Goal: Task Accomplishment & Management: Use online tool/utility

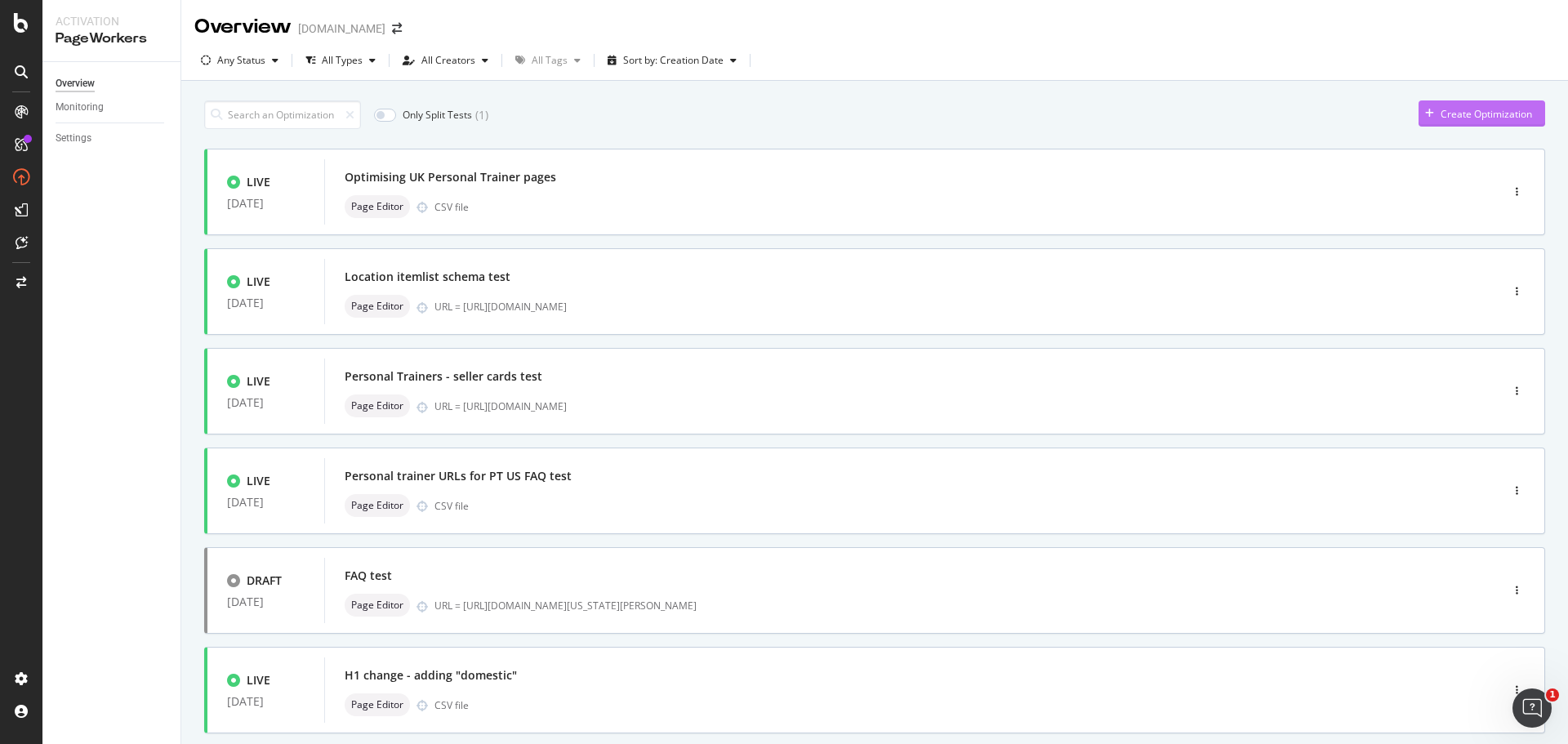
click at [1457, 109] on div "Create Optimization" at bounding box center [1486, 114] width 91 height 14
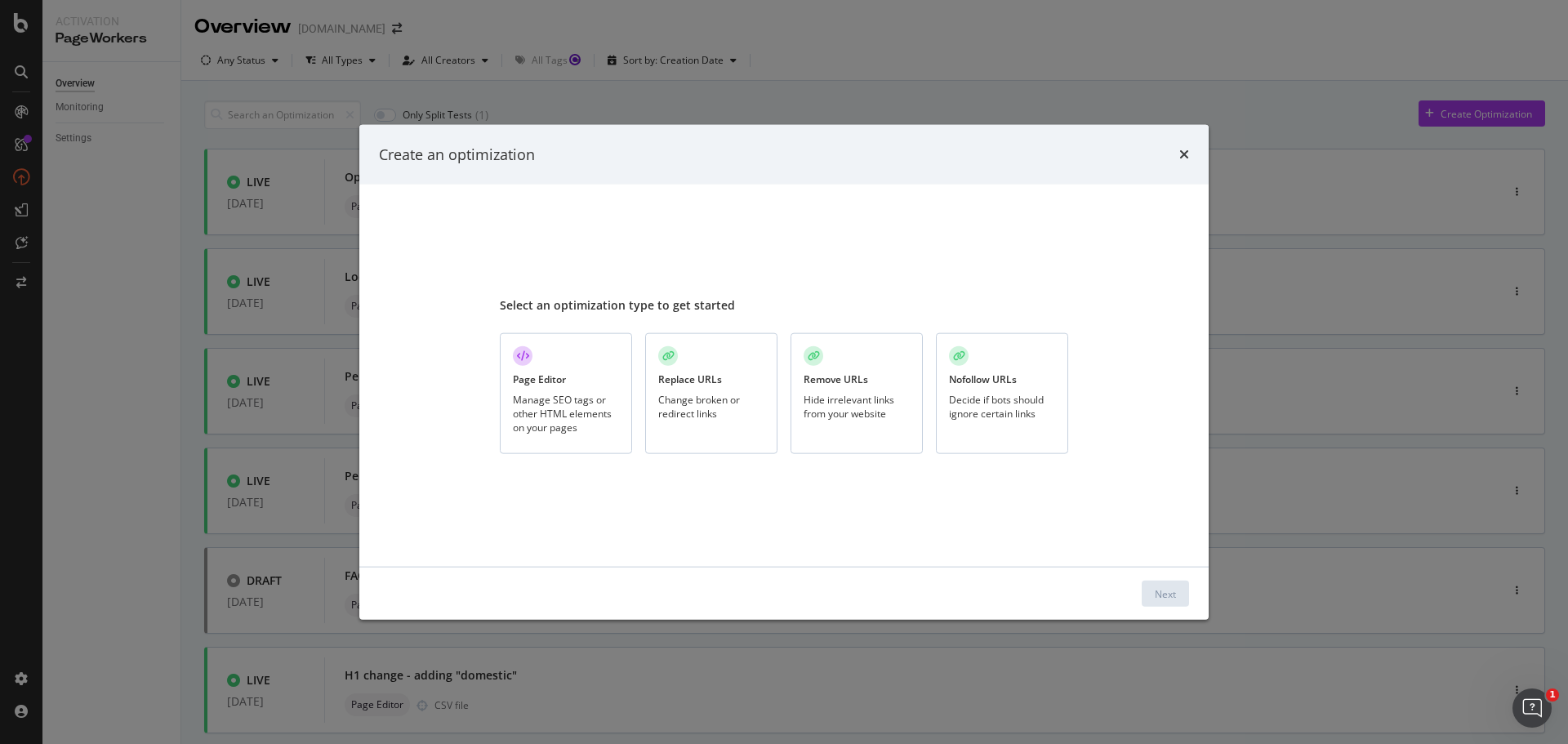
click at [577, 369] on div "Page Editor Manage SEO tags or other HTML elements on your pages" at bounding box center [565, 394] width 133 height 122
click at [1182, 596] on button "Next" at bounding box center [1165, 594] width 47 height 26
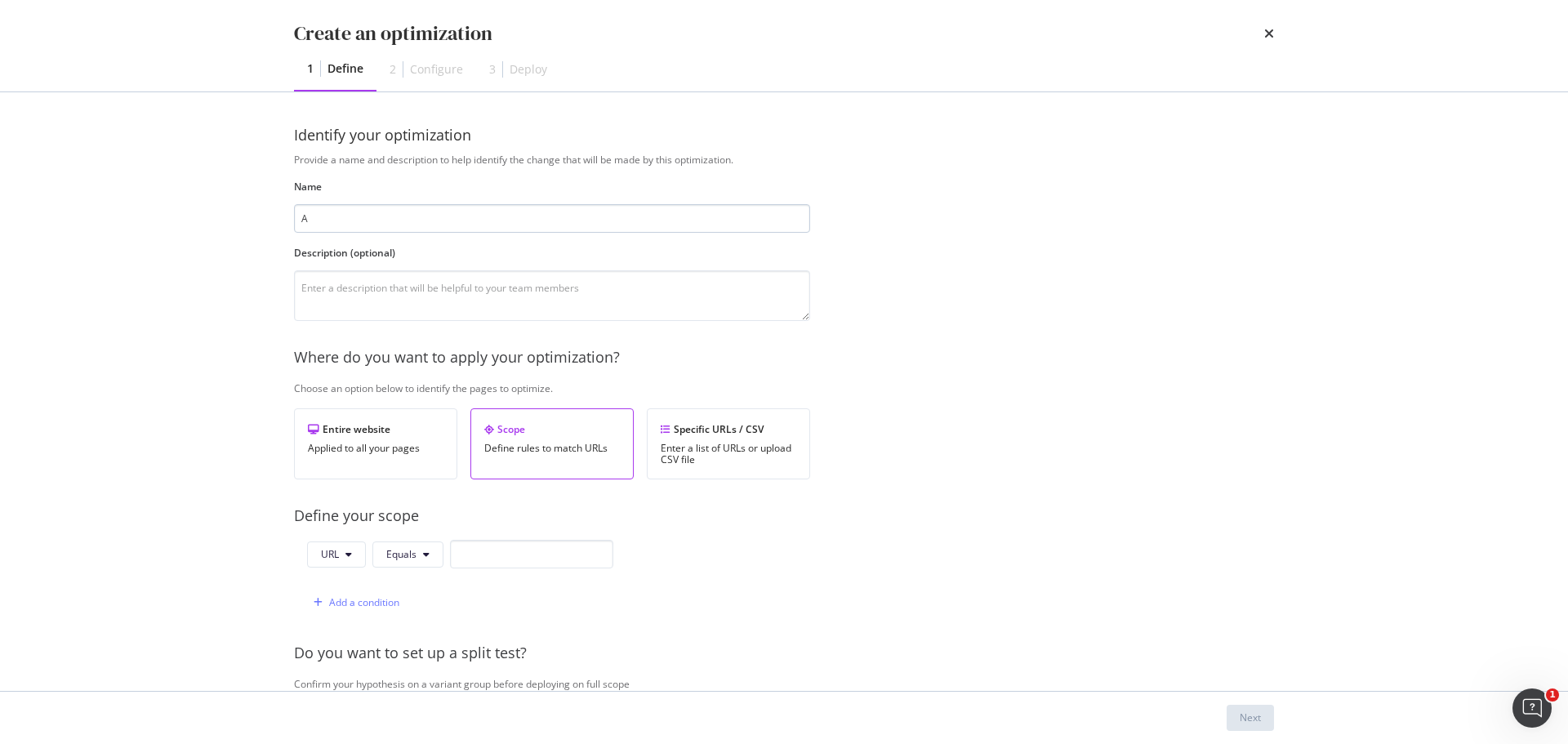
type input "A"
type input "Online PTs"
click at [514, 283] on textarea "modal" at bounding box center [552, 296] width 516 height 51
type textarea "Using category page elements to make a service guide more commercial"
click at [730, 437] on div "Specific URLs / CSV" at bounding box center [728, 430] width 135 height 14
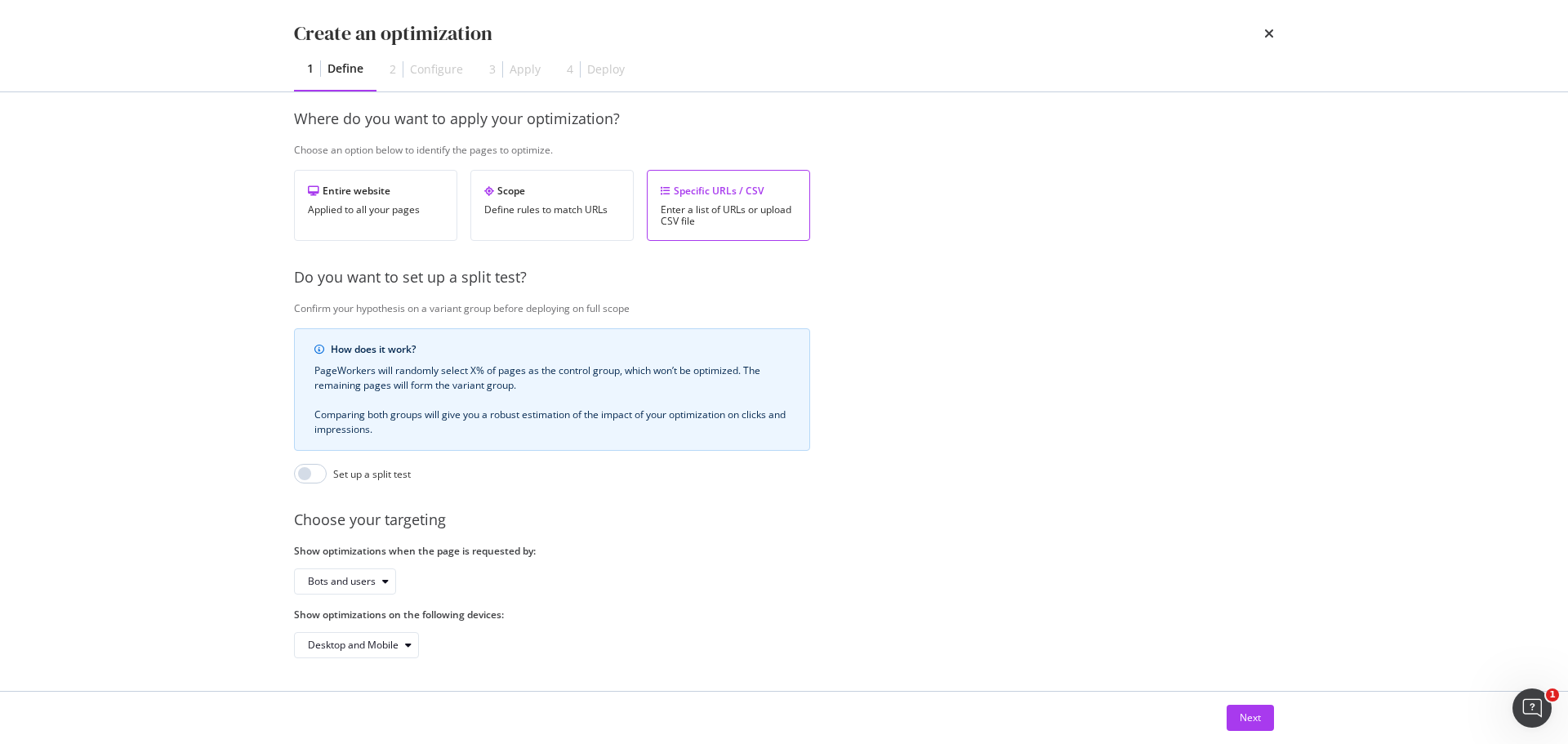
scroll to position [251, 0]
click at [1256, 717] on div "Next" at bounding box center [1250, 718] width 21 height 14
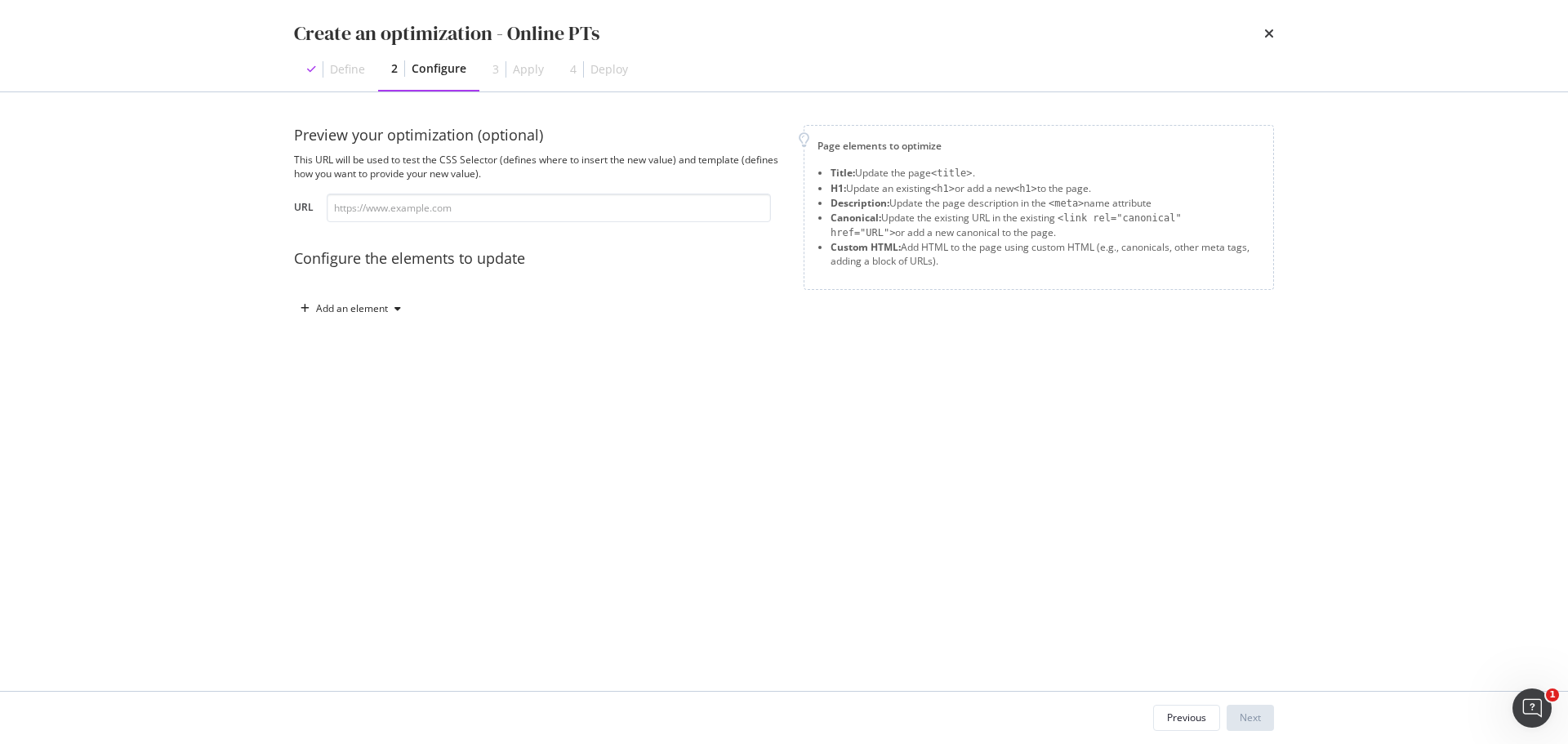
scroll to position [0, 0]
click at [470, 199] on input "modal" at bounding box center [549, 207] width 444 height 29
paste input "[URL][DOMAIN_NAME]"
type input "[URL][DOMAIN_NAME]"
click at [967, 375] on div "Preview your optimization (optional) This URL will be used to test the CSS Sele…" at bounding box center [784, 391] width 980 height 533
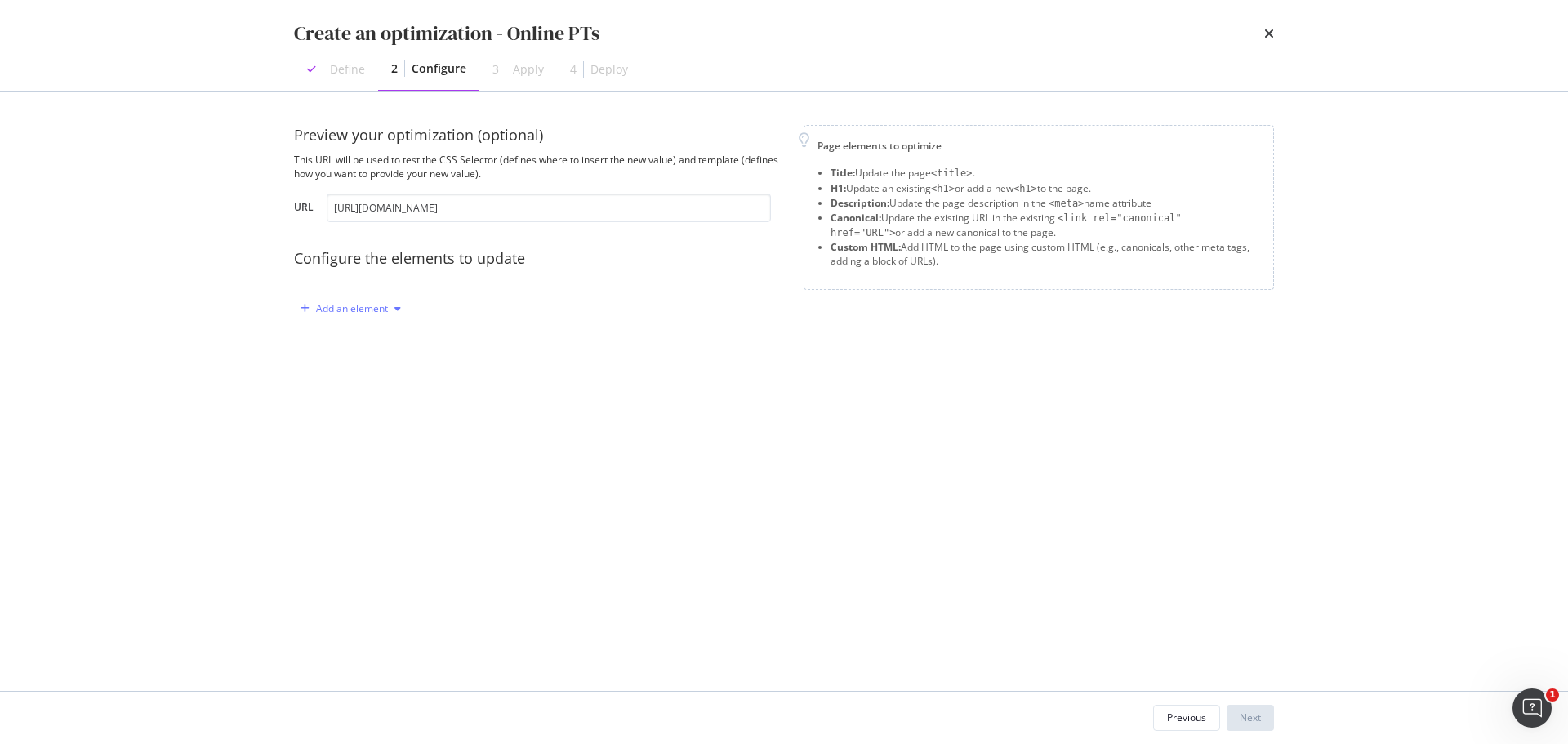
click at [368, 314] on div "Add an element" at bounding box center [352, 308] width 72 height 10
click at [372, 441] on div "Custom HTML" at bounding box center [369, 448] width 64 height 14
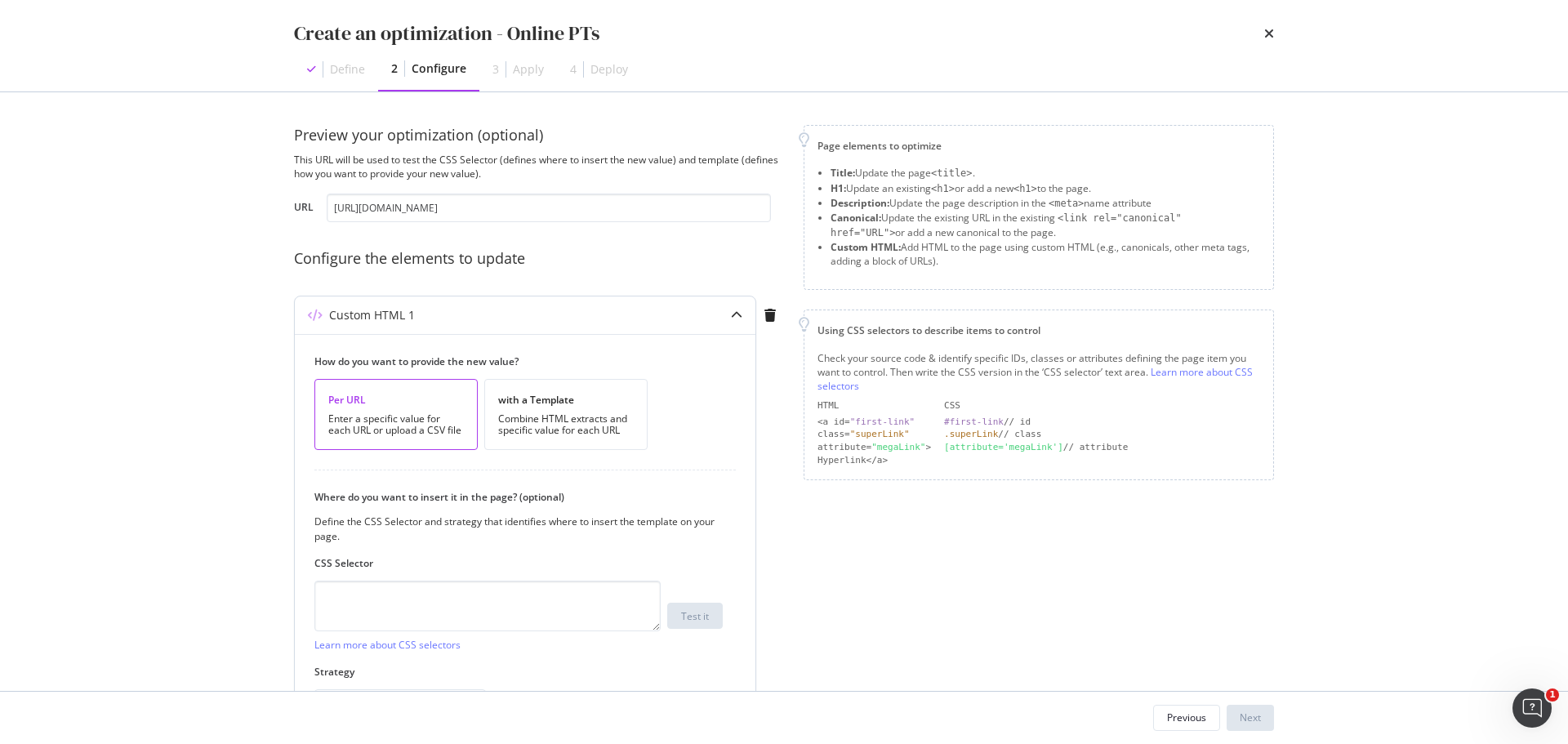
click at [649, 401] on div "Per URL Enter a specific value for each URL or upload a CSV file with a Templat…" at bounding box center [518, 415] width 408 height 71
click at [586, 401] on div "with a Template" at bounding box center [565, 400] width 135 height 14
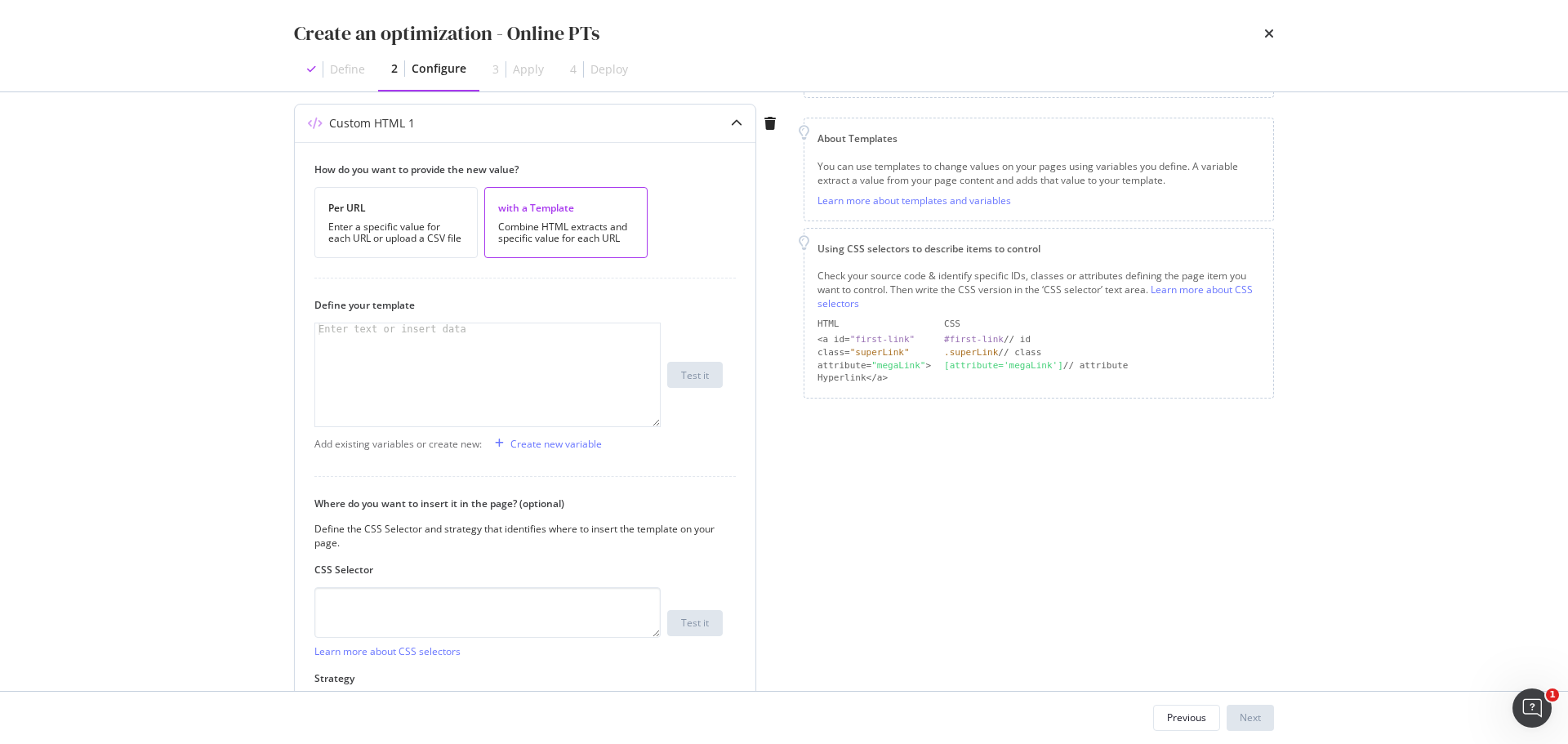
scroll to position [245, 0]
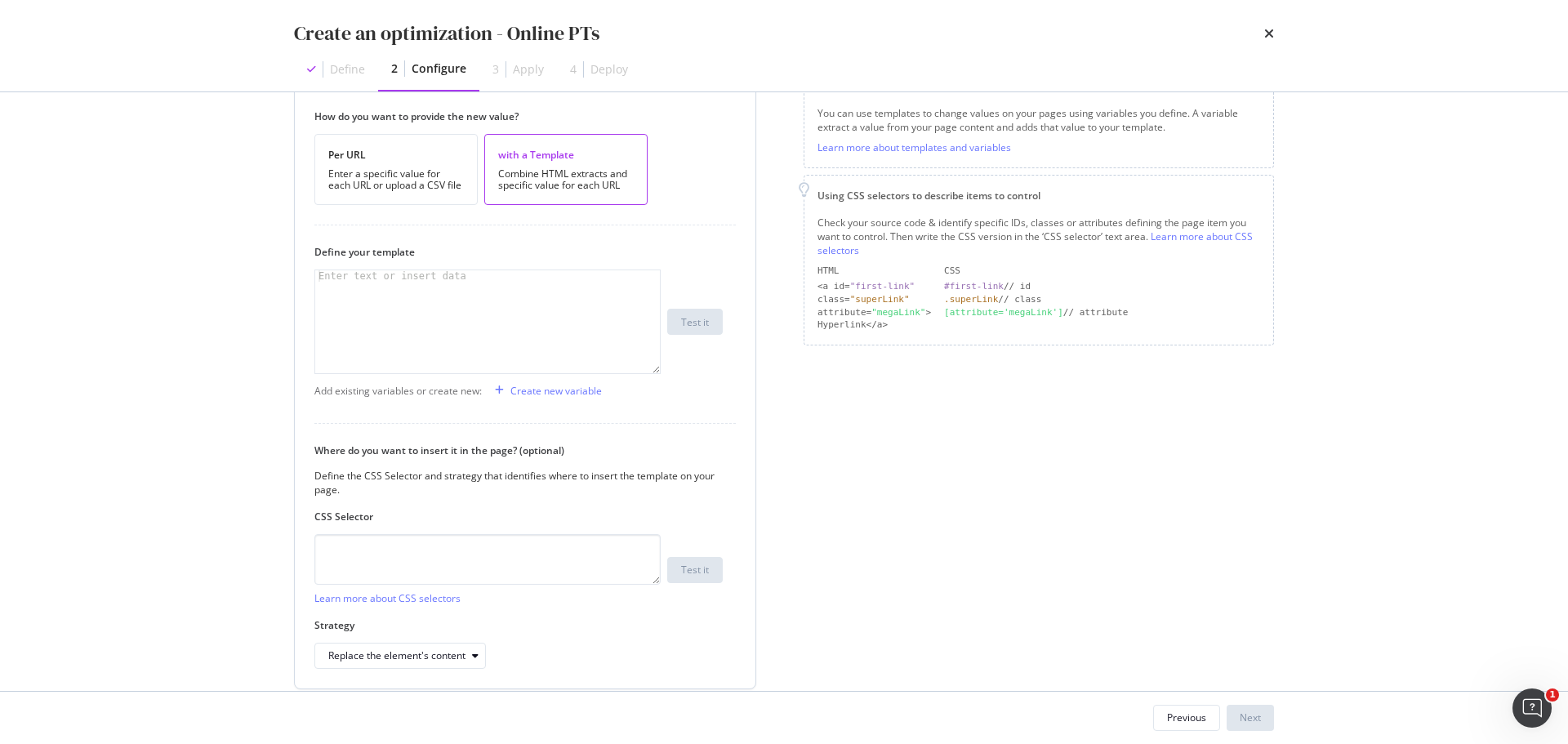
click at [504, 318] on div "modal" at bounding box center [487, 333] width 344 height 126
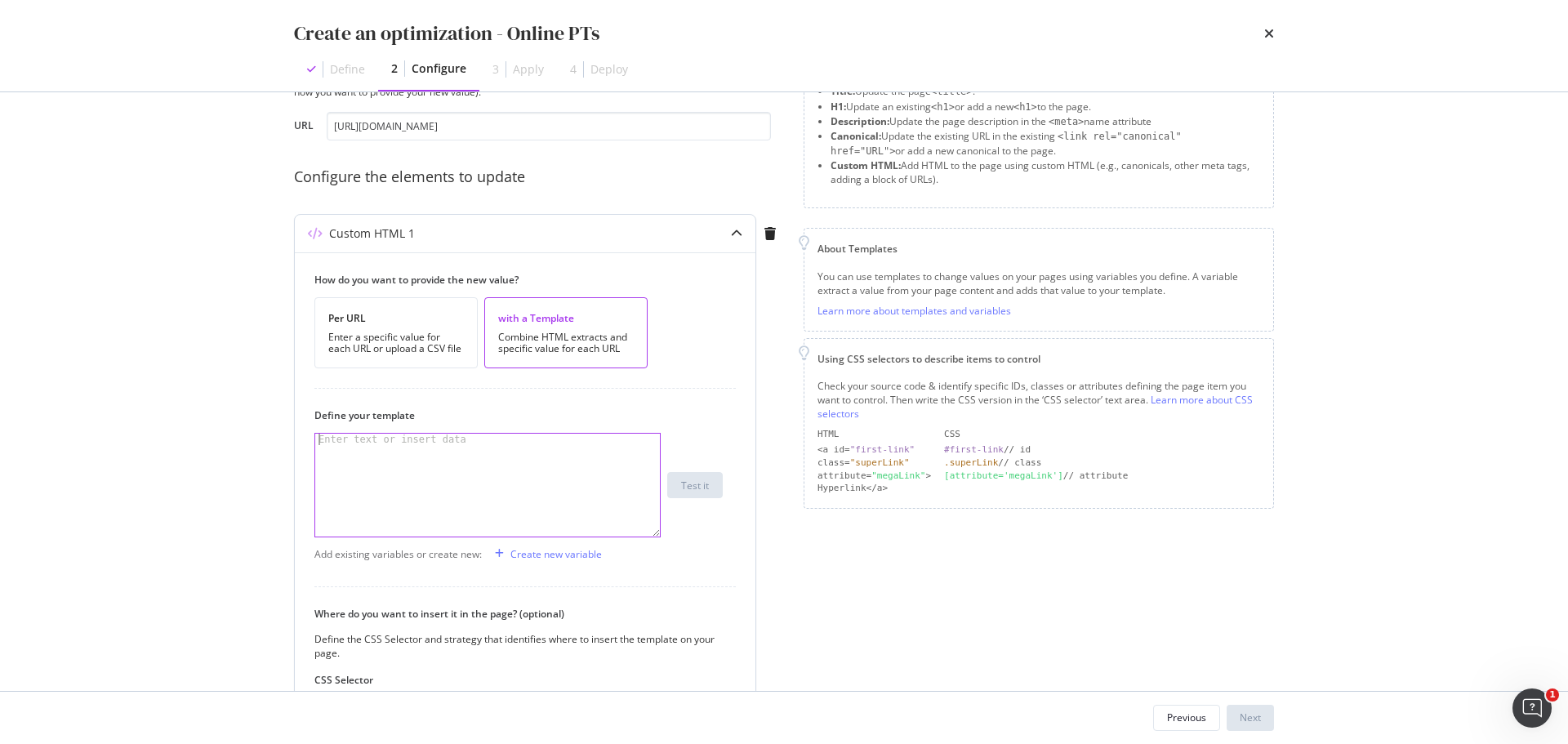
scroll to position [0, 0]
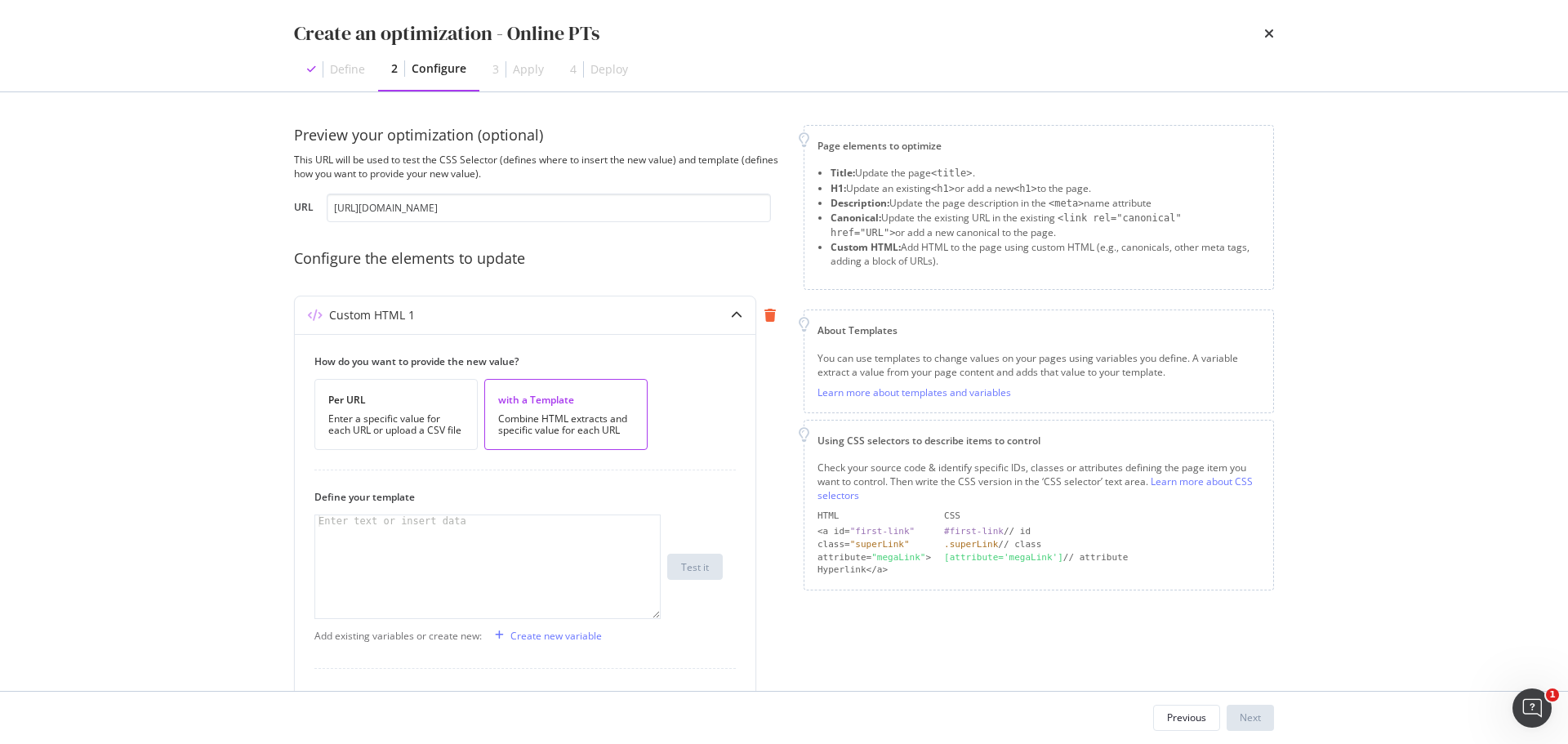
click at [772, 319] on icon "modal" at bounding box center [769, 315] width 11 height 13
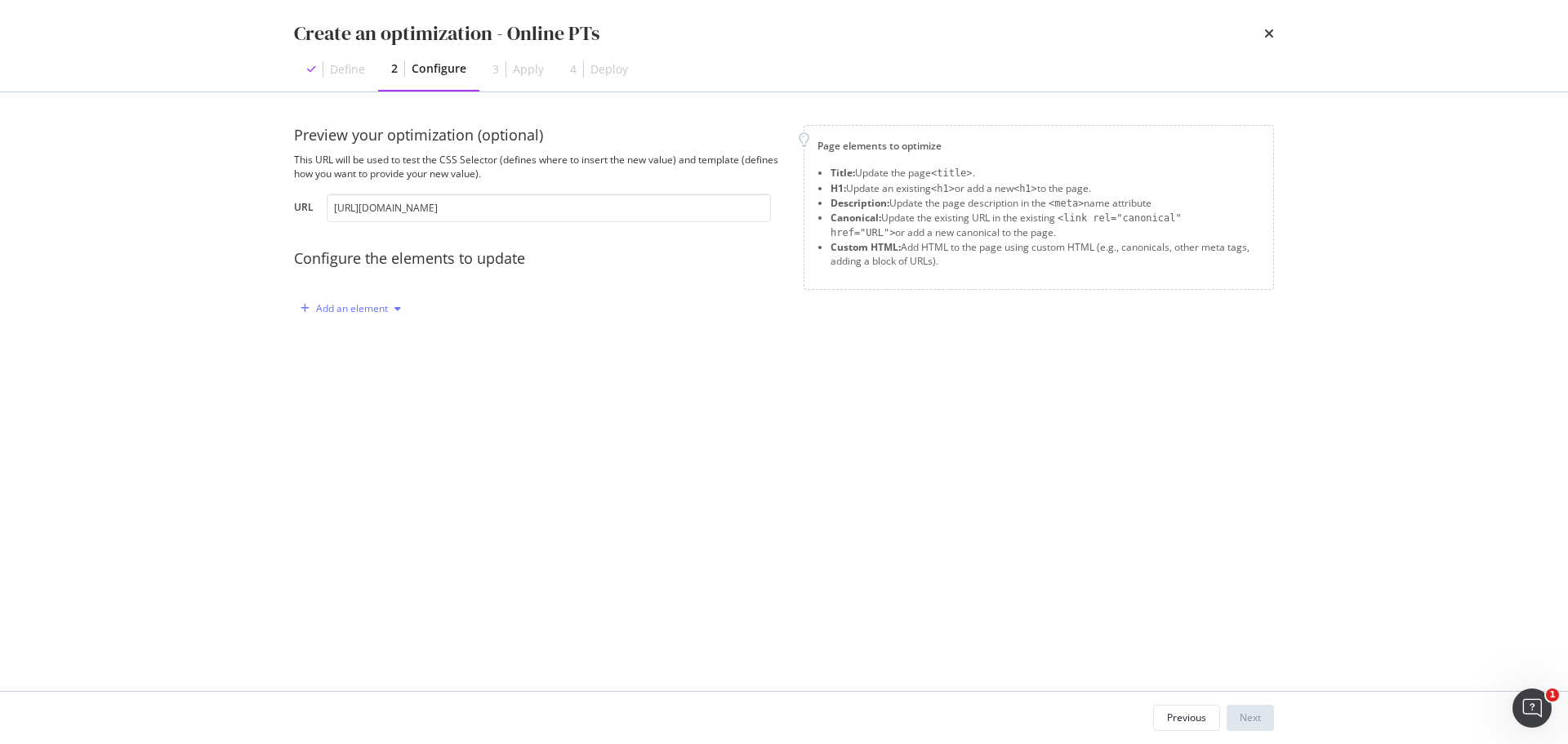
click at [340, 312] on div "Add an element" at bounding box center [352, 308] width 72 height 10
click at [371, 451] on div "Custom HTML" at bounding box center [369, 448] width 64 height 14
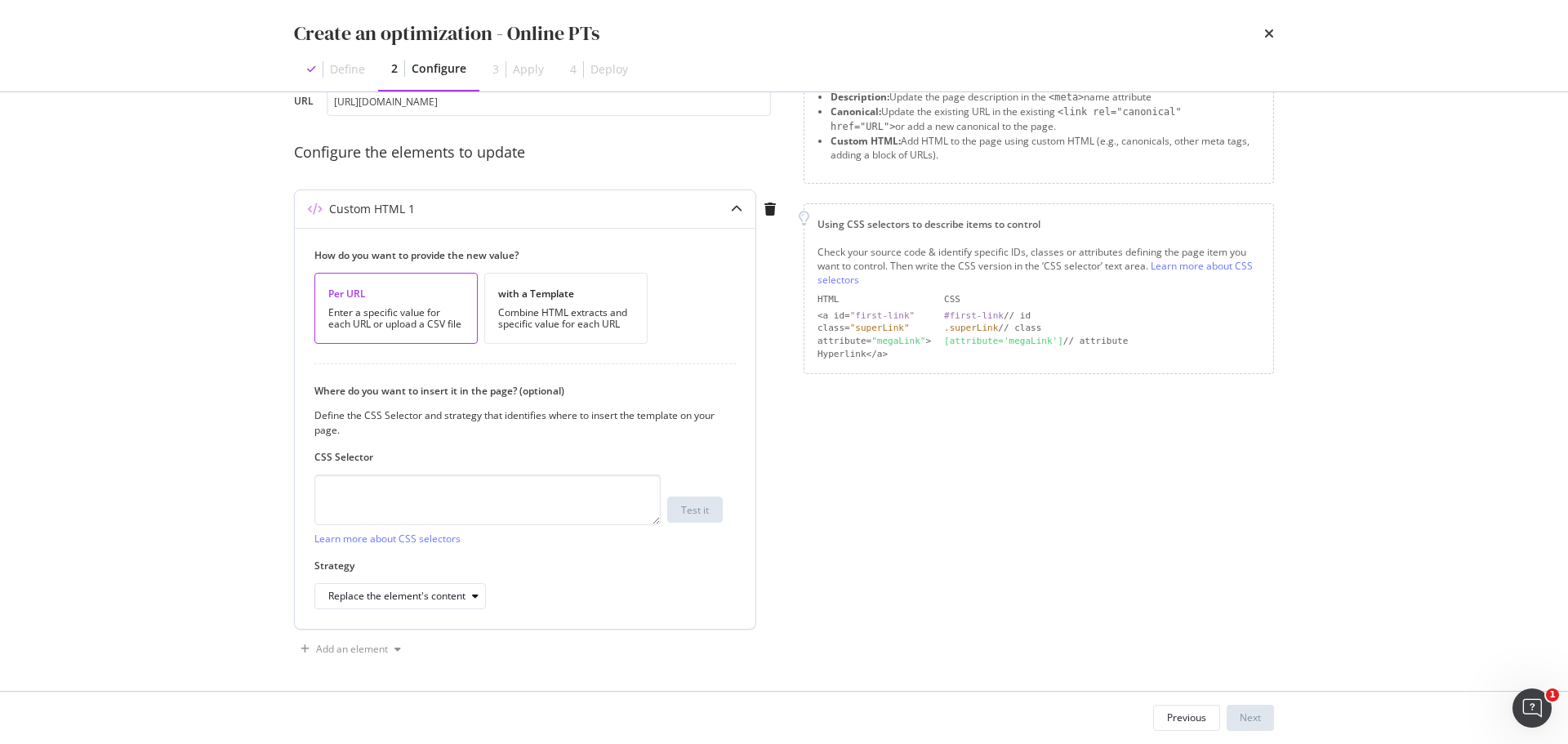
scroll to position [111, 0]
click at [430, 596] on div "Replace the element's content" at bounding box center [397, 592] width 137 height 10
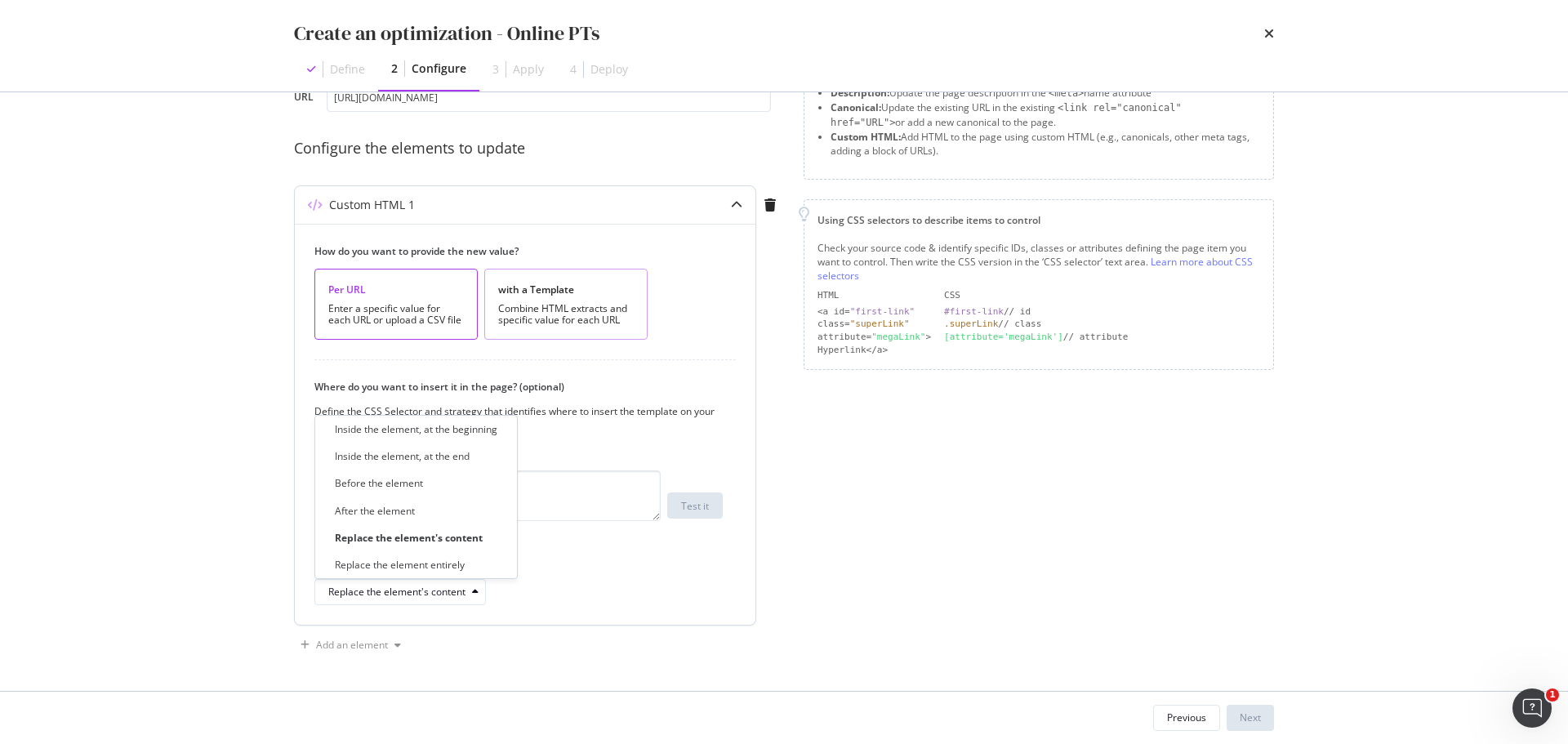
click at [592, 300] on div "with a Template Combine HTML extracts and specific value for each URL" at bounding box center [565, 304] width 163 height 71
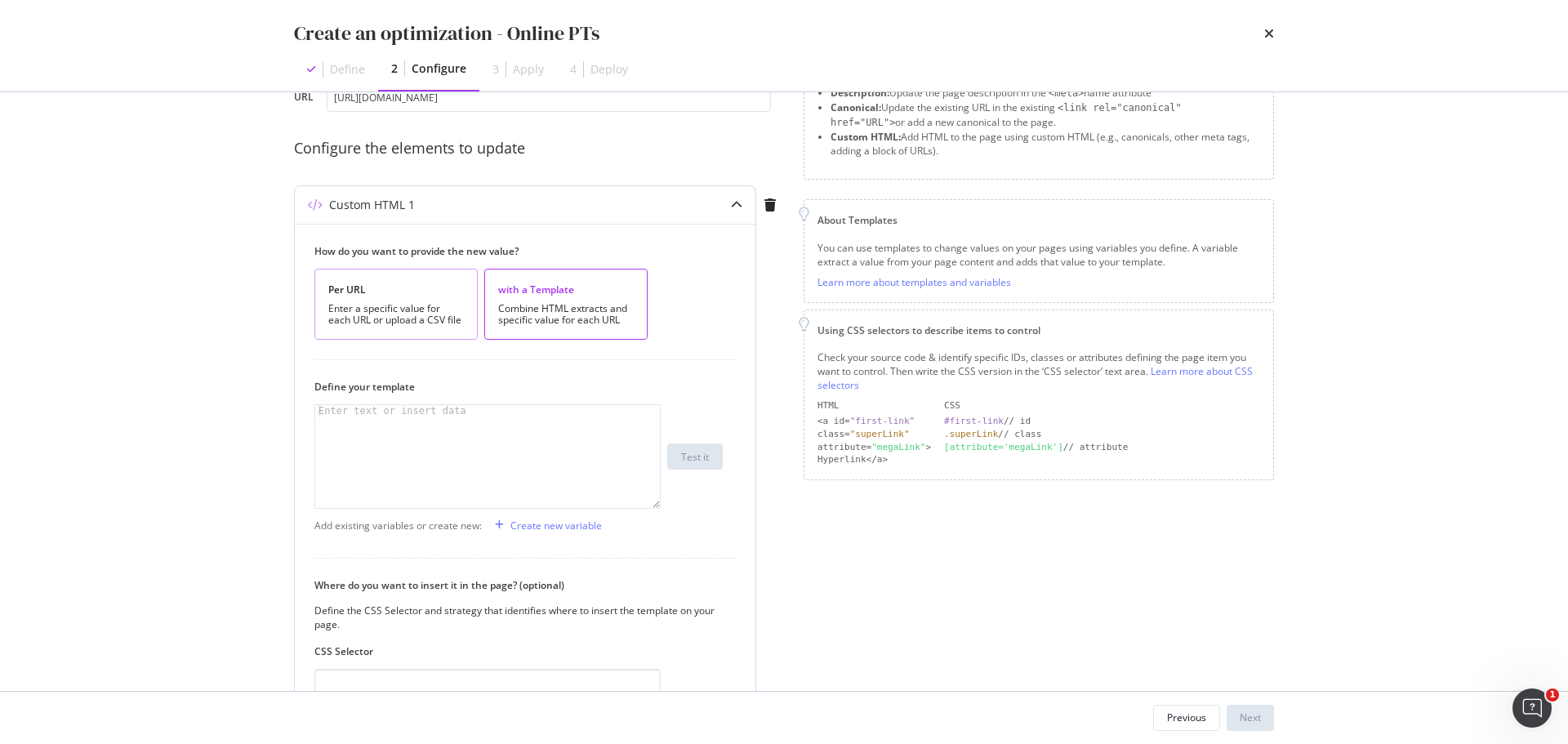
click at [410, 303] on div "Enter a specific value for each URL or upload a CSV file" at bounding box center [396, 314] width 135 height 23
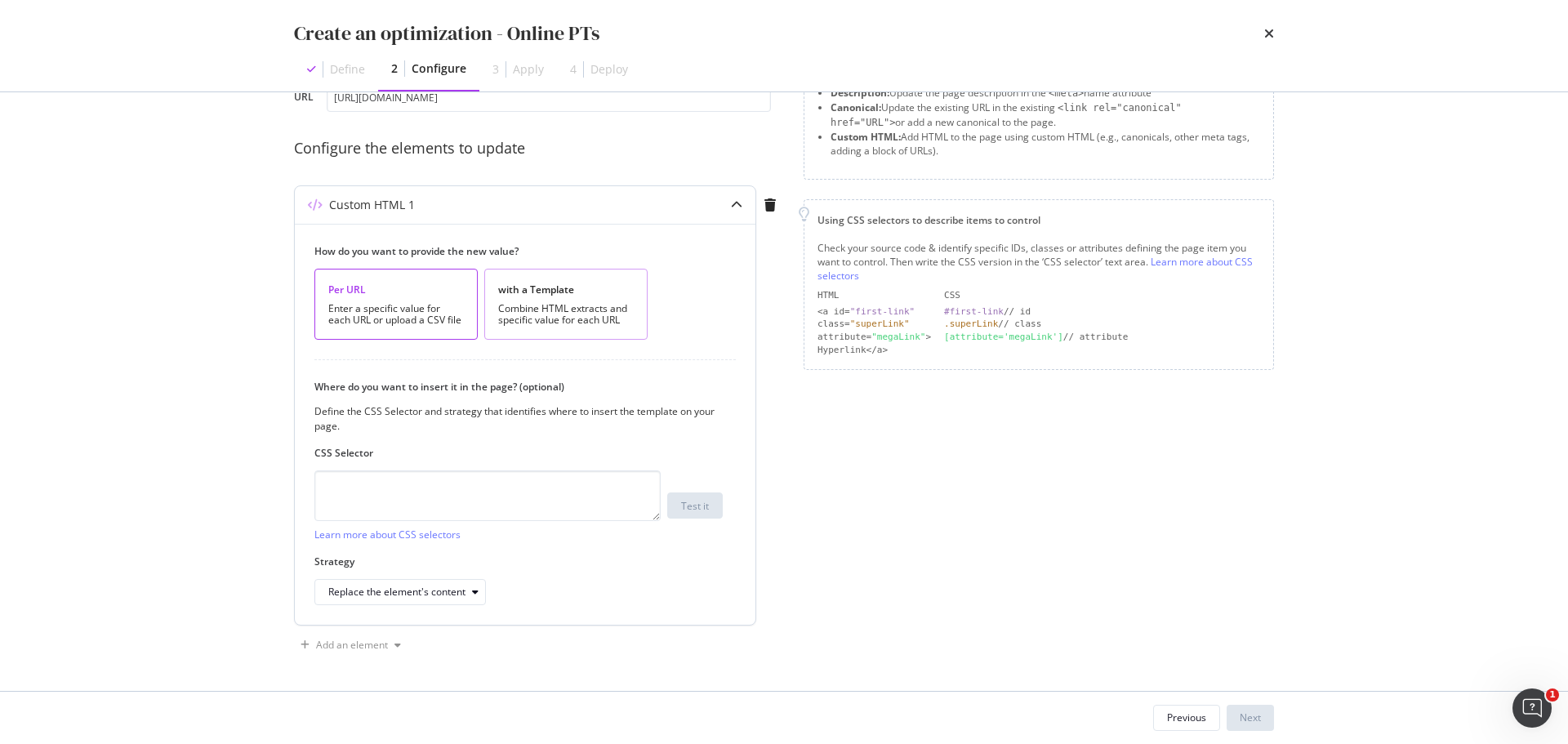
click at [514, 296] on div "with a Template" at bounding box center [565, 290] width 135 height 14
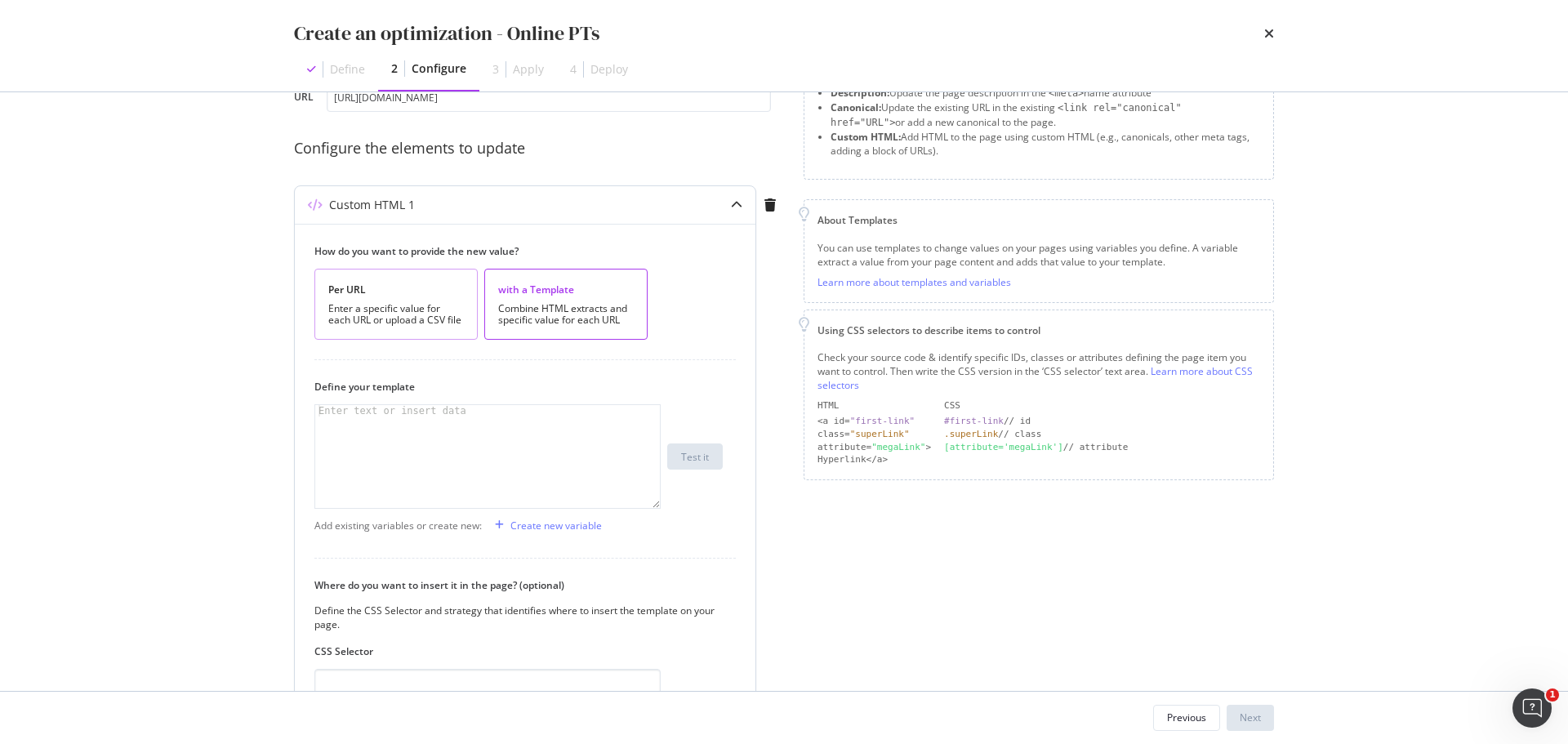
click at [389, 296] on div "Per URL" at bounding box center [396, 290] width 135 height 14
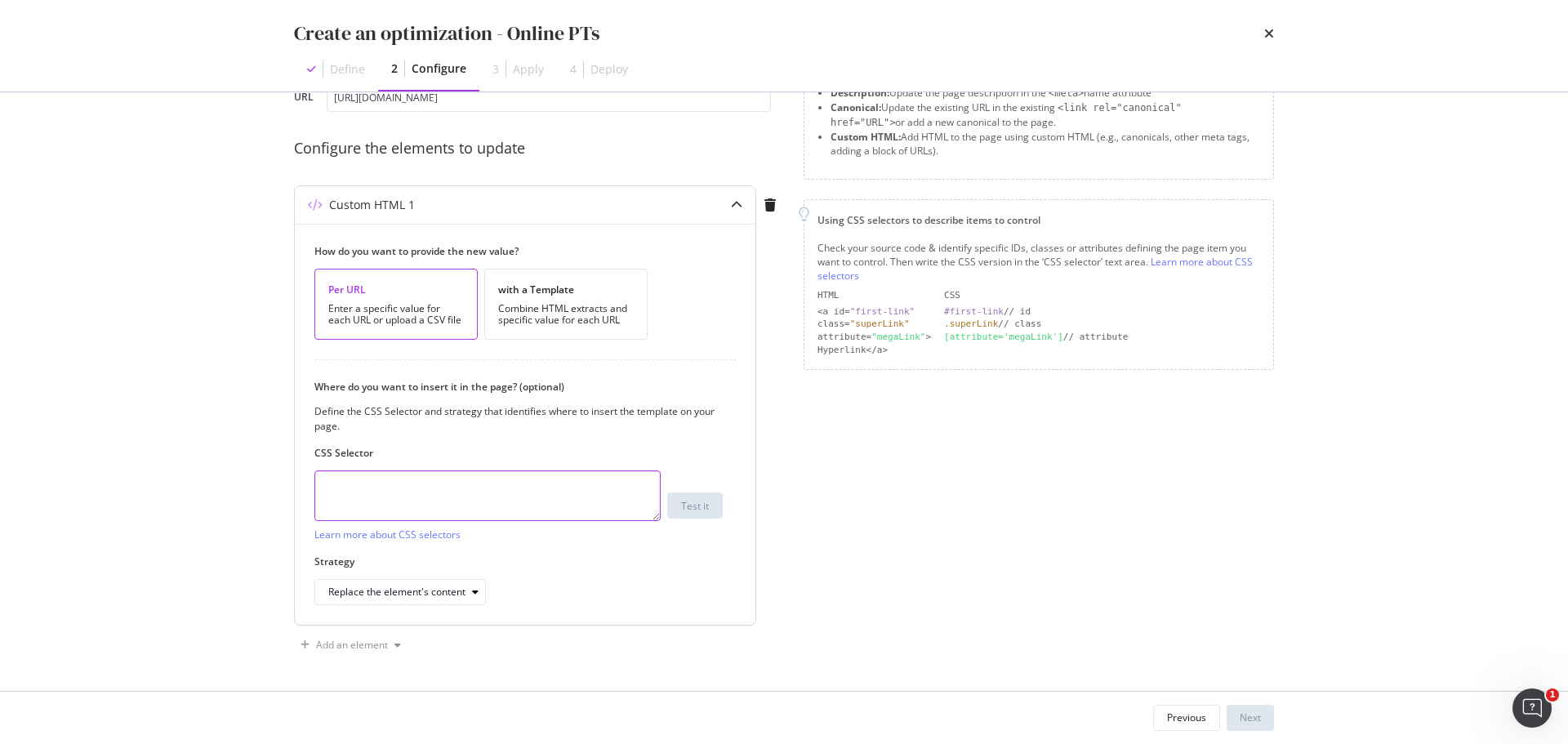
click at [465, 481] on textarea "modal" at bounding box center [487, 496] width 346 height 51
click at [603, 325] on div "Combine HTML extracts and specific value for each URL" at bounding box center [565, 314] width 135 height 23
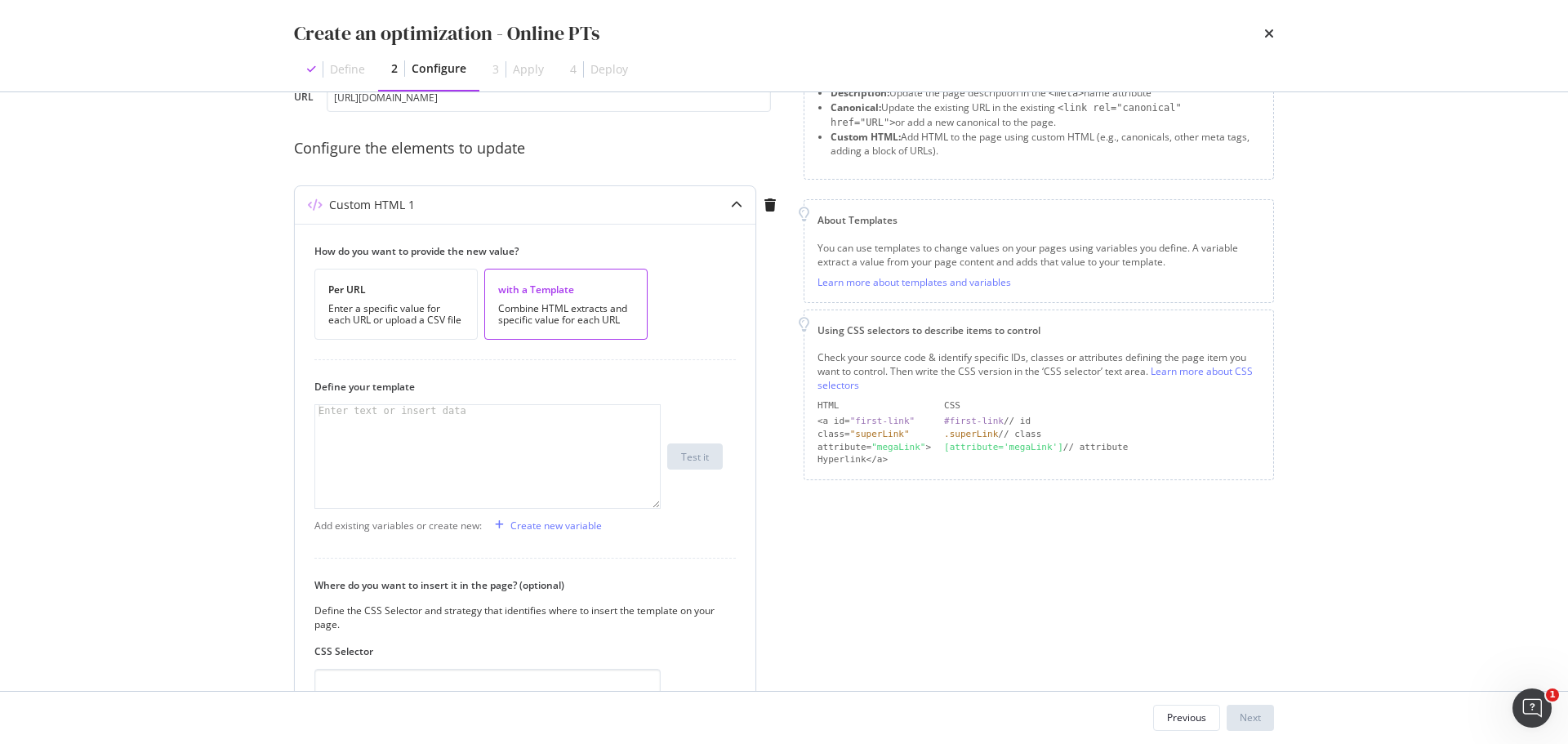
click at [501, 434] on div "modal" at bounding box center [487, 467] width 344 height 126
paste textarea "#how-it-works > div > div > div:nth-child(1)"
type textarea "#how-it-works > div > div > div:nth-child(1)"
click at [720, 505] on div "#how-it-works > div > div > div:nth-child(1) #how-it-works > div > div > div:nt…" at bounding box center [518, 456] width 408 height 105
click at [461, 432] on div "#how-it-works > div > div > div:nth-child(1)" at bounding box center [487, 467] width 344 height 126
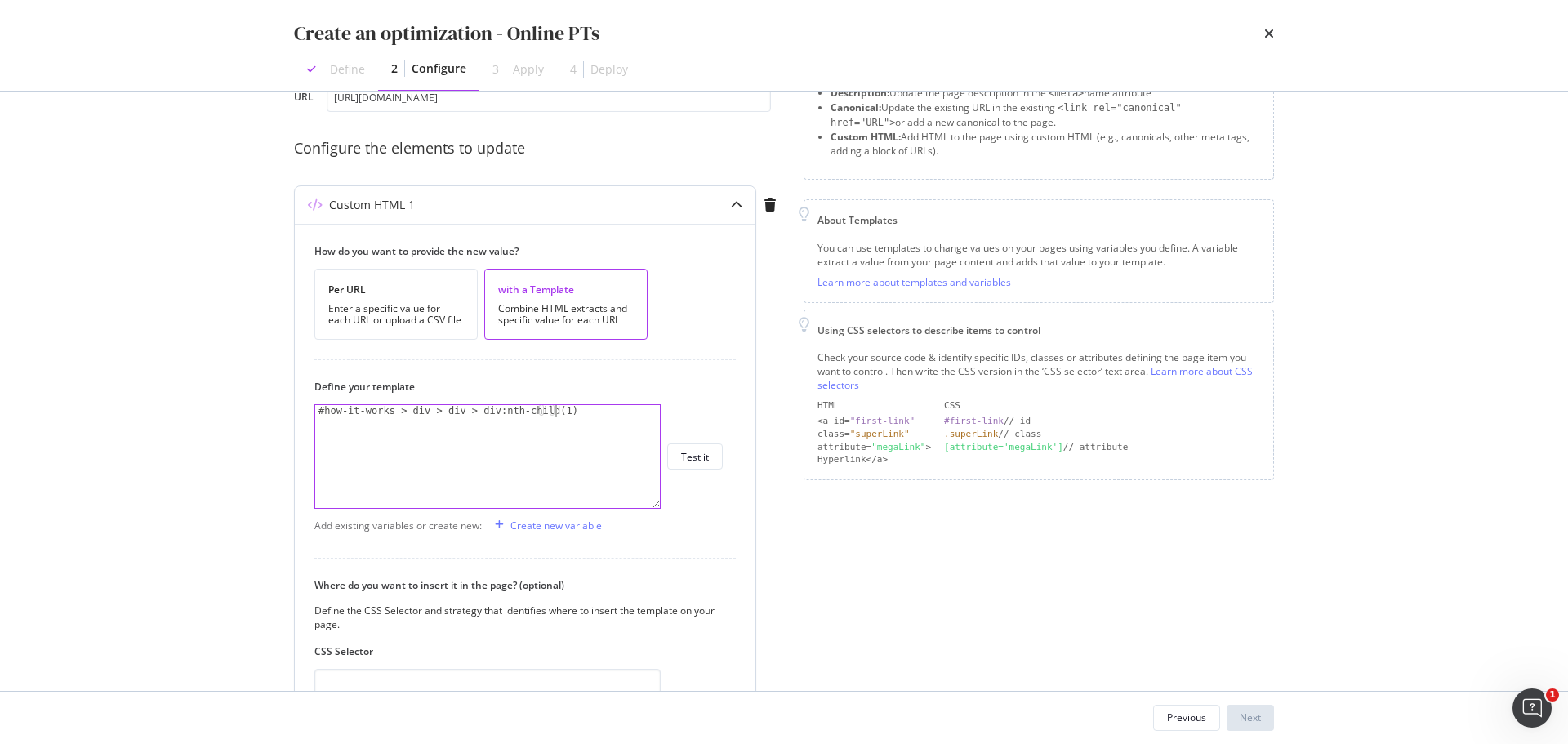
click at [378, 424] on div "#how-it-works > div > div > div:nth-child(1)" at bounding box center [487, 467] width 344 height 126
drag, startPoint x: 592, startPoint y: 415, endPoint x: 297, endPoint y: 417, distance: 295.0
click at [297, 417] on div "How do you want to provide the new value? Per URL Enter a specific value for ea…" at bounding box center [525, 524] width 461 height 600
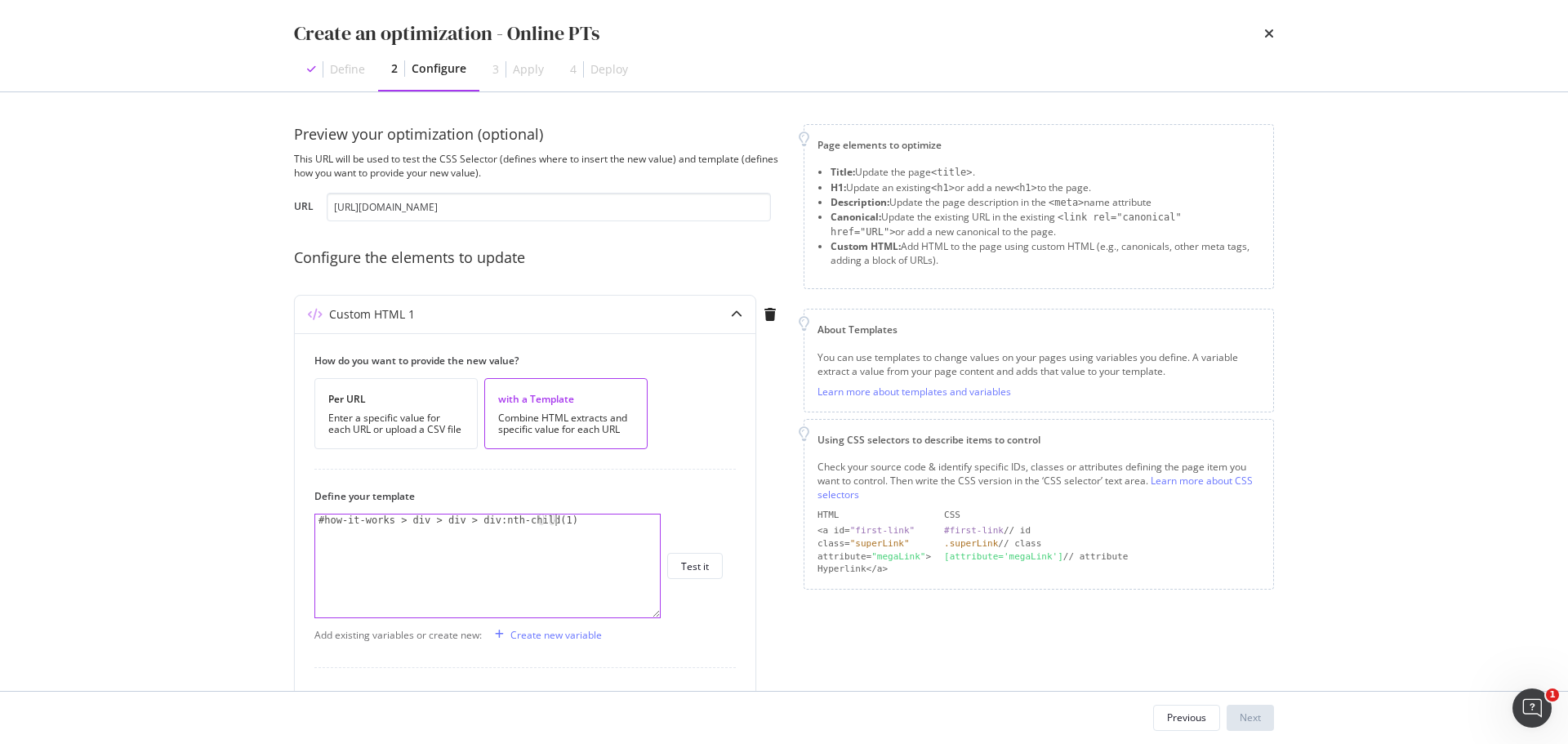
scroll to position [0, 0]
drag, startPoint x: 569, startPoint y: 528, endPoint x: 296, endPoint y: 509, distance: 273.7
click at [296, 509] on div "How do you want to provide the new value? Per URL Enter a specific value for ea…" at bounding box center [525, 633] width 461 height 600
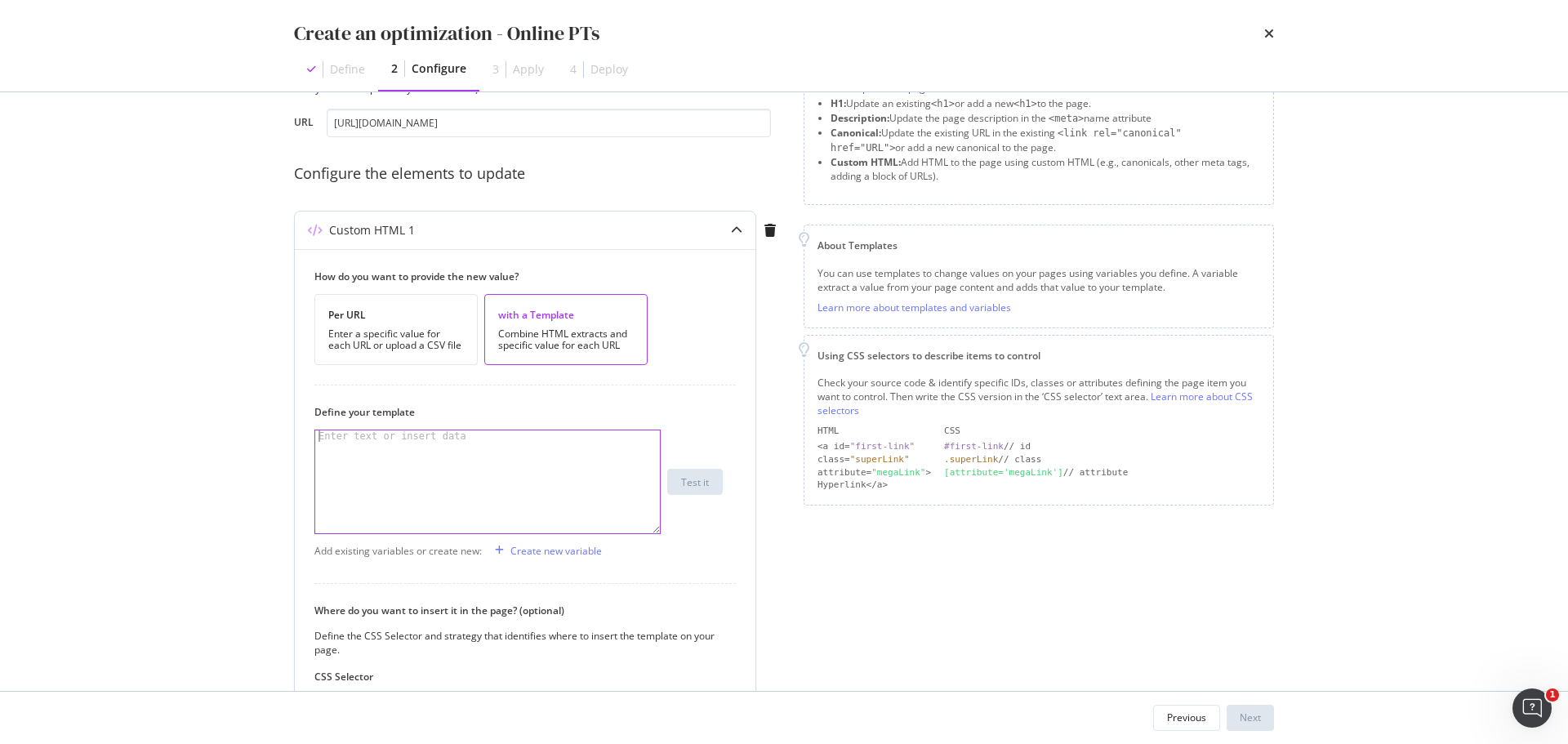
scroll to position [163, 0]
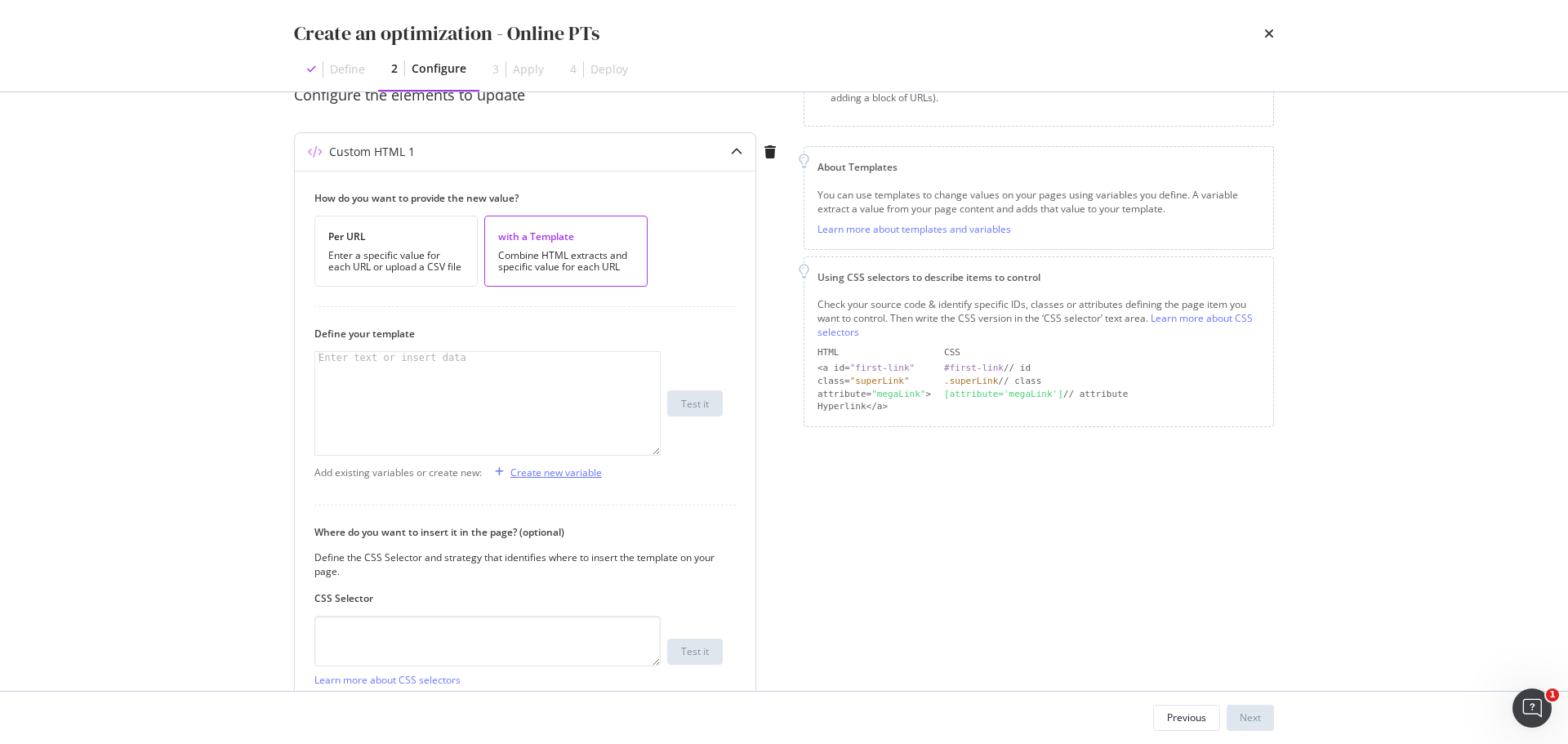
click at [596, 477] on div "Create new variable" at bounding box center [556, 473] width 91 height 14
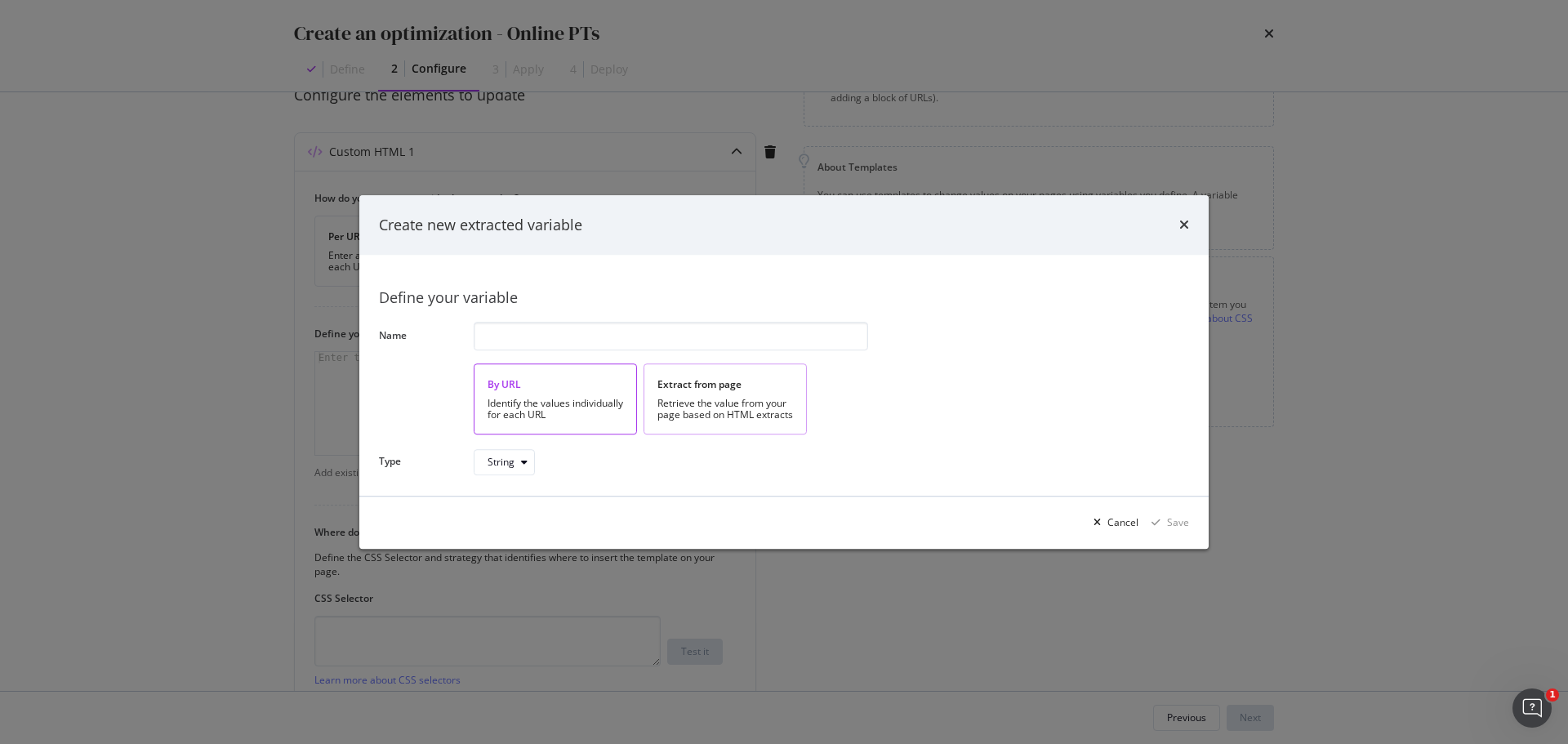
click at [739, 403] on div "Retrieve the value from your page based on HTML extracts" at bounding box center [725, 409] width 135 height 23
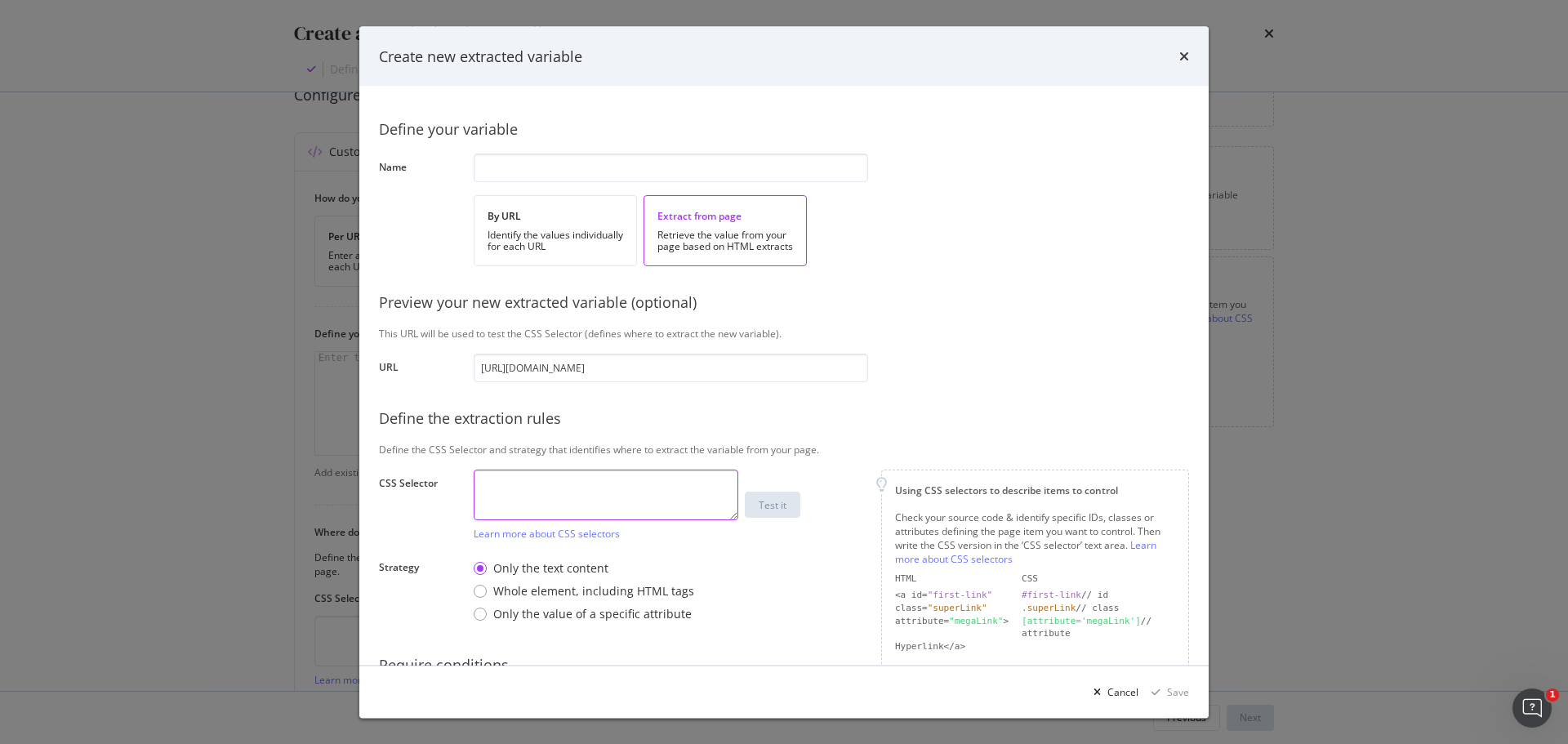
click at [636, 476] on textarea "modal" at bounding box center [605, 495] width 264 height 51
paste textarea "#how-it-works > div > div > div:nth-child(1)"
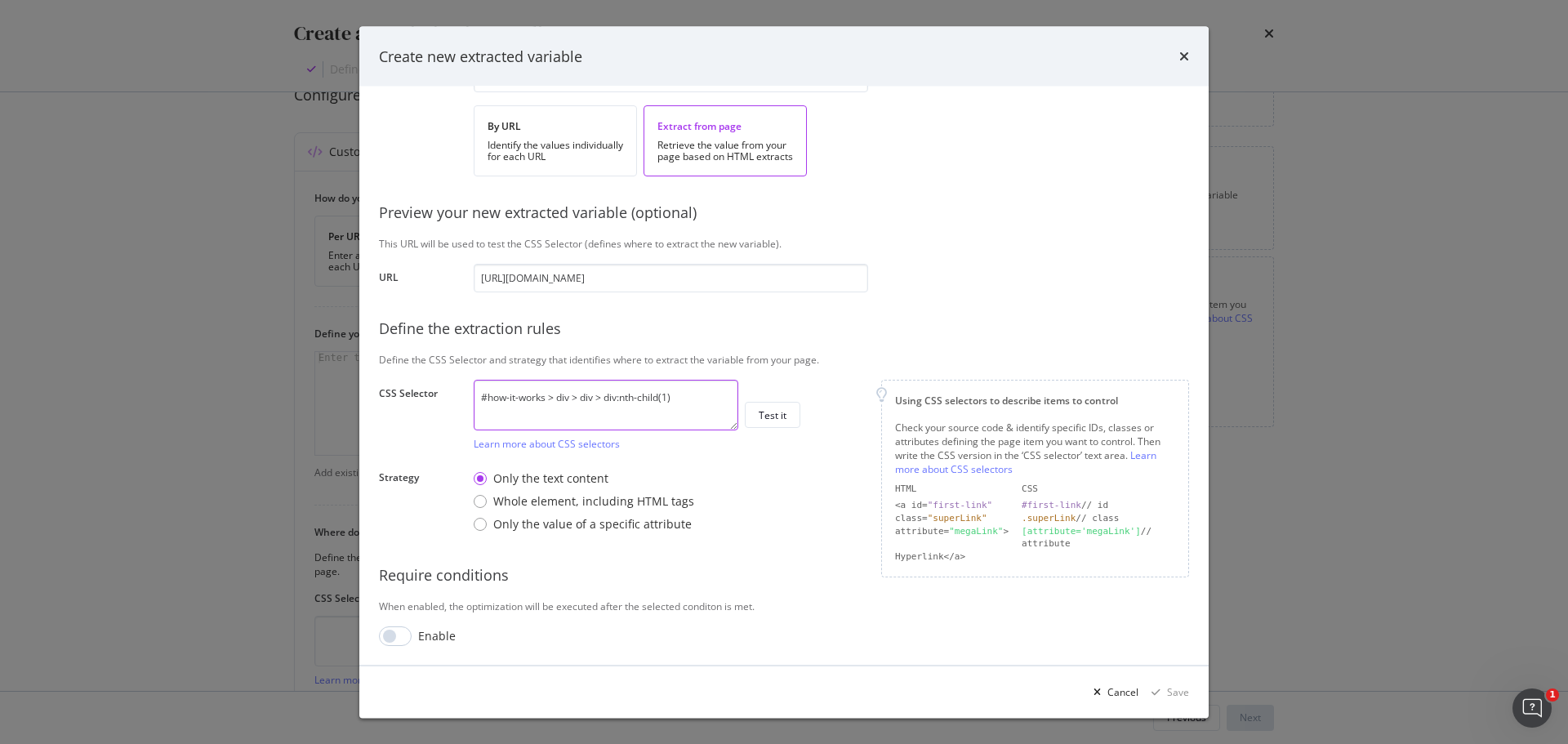
scroll to position [90, 0]
type textarea "#how-it-works > div > div > div:nth-child(1)"
click at [1118, 695] on div "Cancel" at bounding box center [1122, 691] width 31 height 14
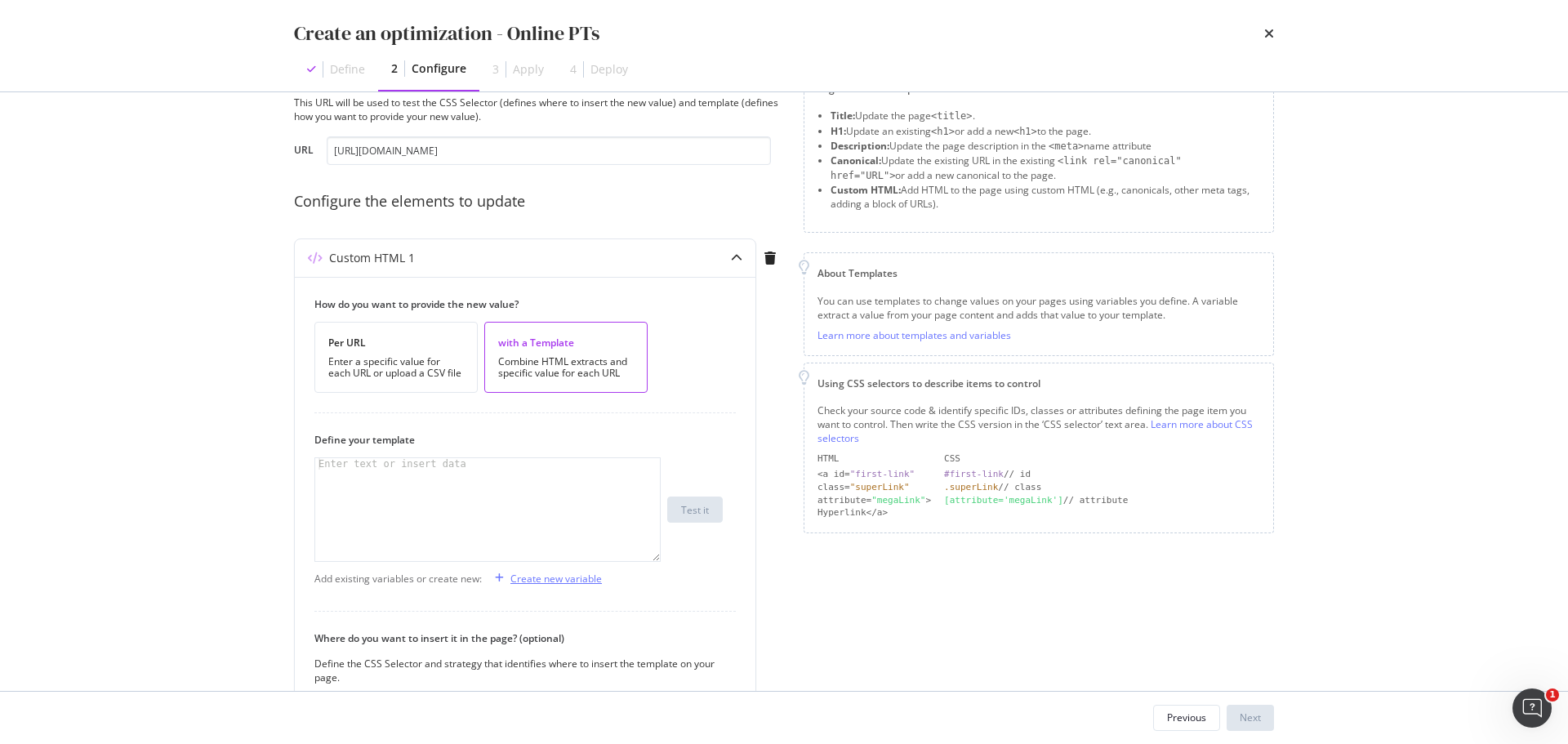
scroll to position [0, 0]
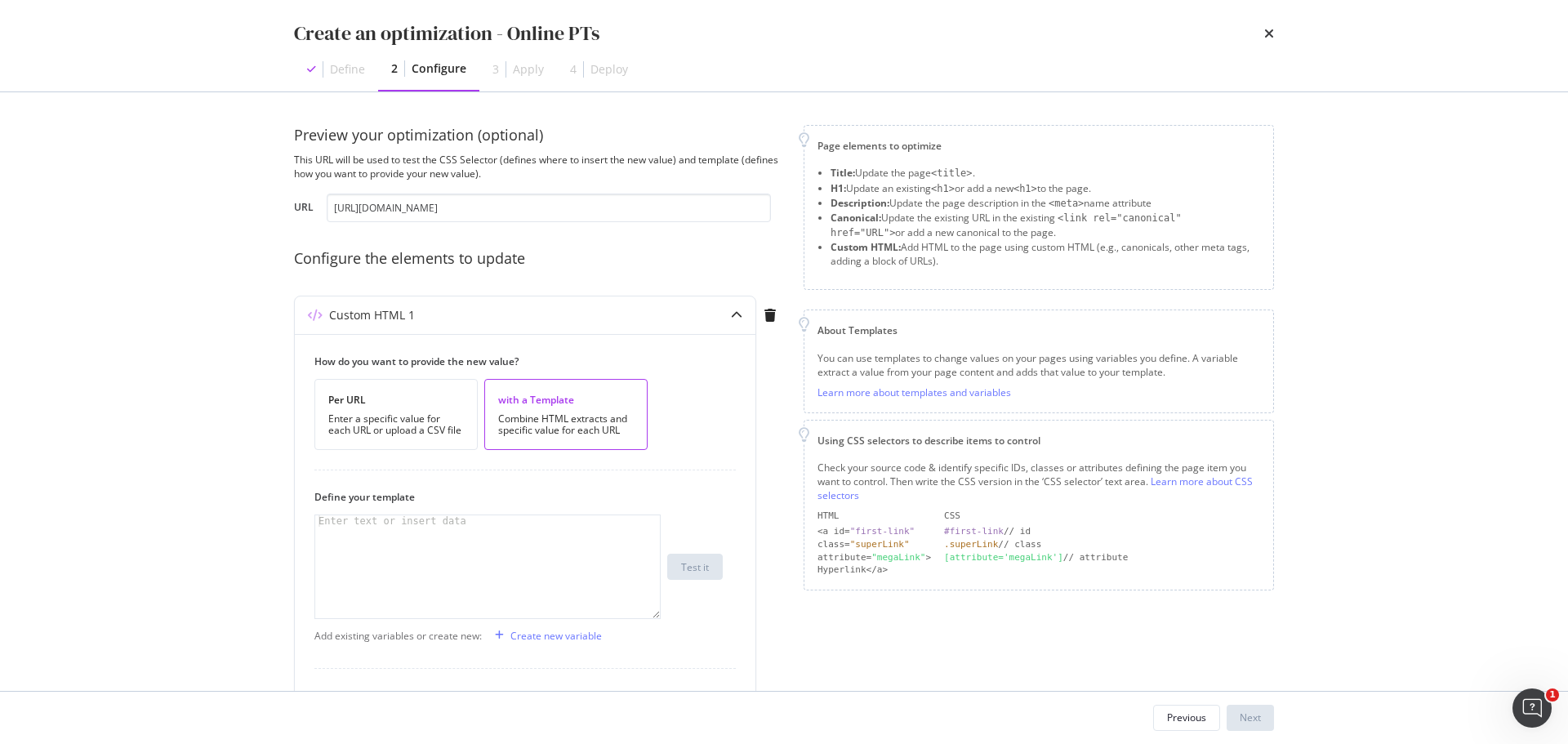
click at [1248, 21] on div "Create an optimization - Online PTs" at bounding box center [784, 33] width 980 height 28
click at [1266, 31] on icon "times" at bounding box center [1269, 33] width 10 height 13
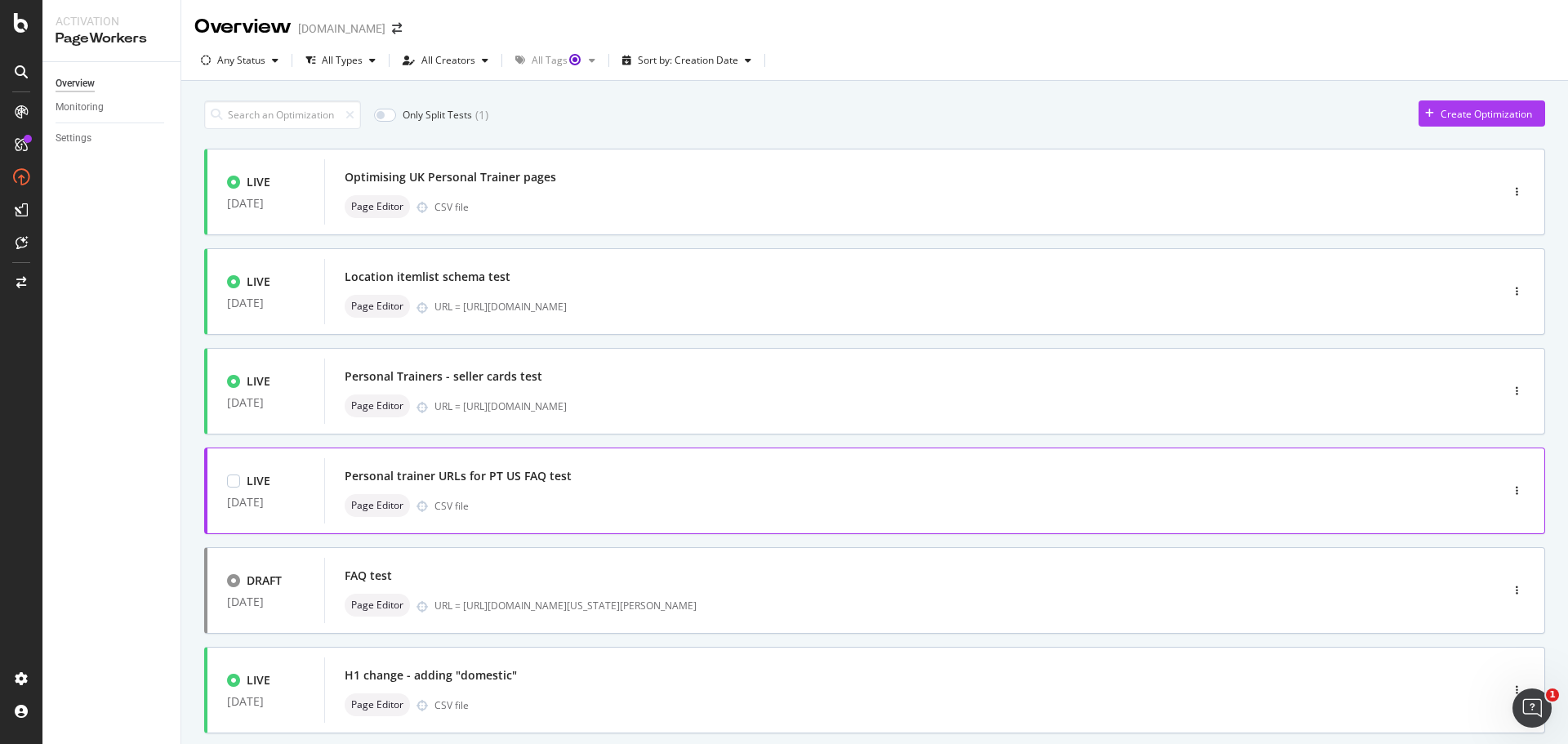
click at [869, 493] on div "Personal trainer URLs for PT US FAQ test Page Editor CSV file" at bounding box center [887, 491] width 1086 height 53
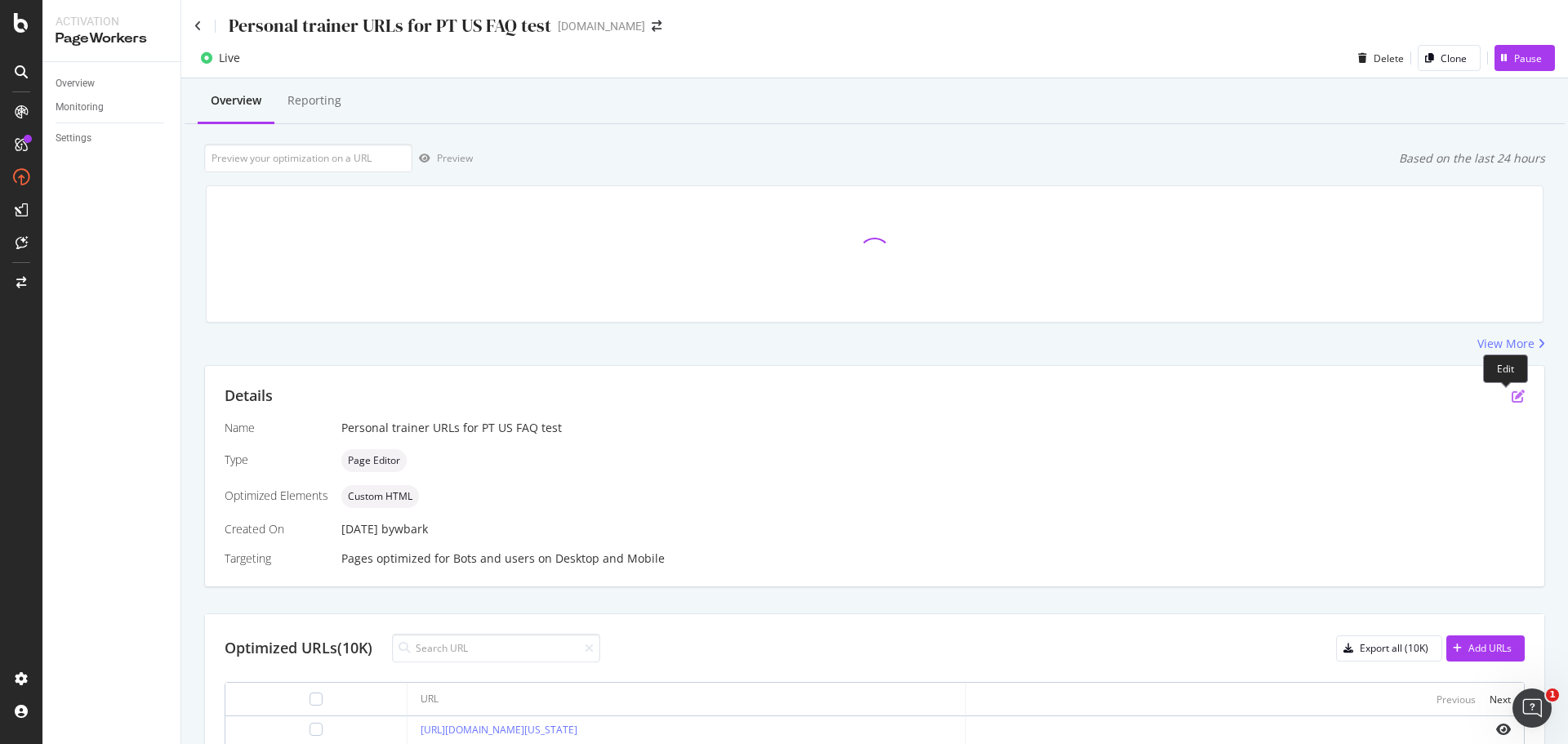
click at [1511, 396] on icon "pen-to-square" at bounding box center [1517, 396] width 13 height 13
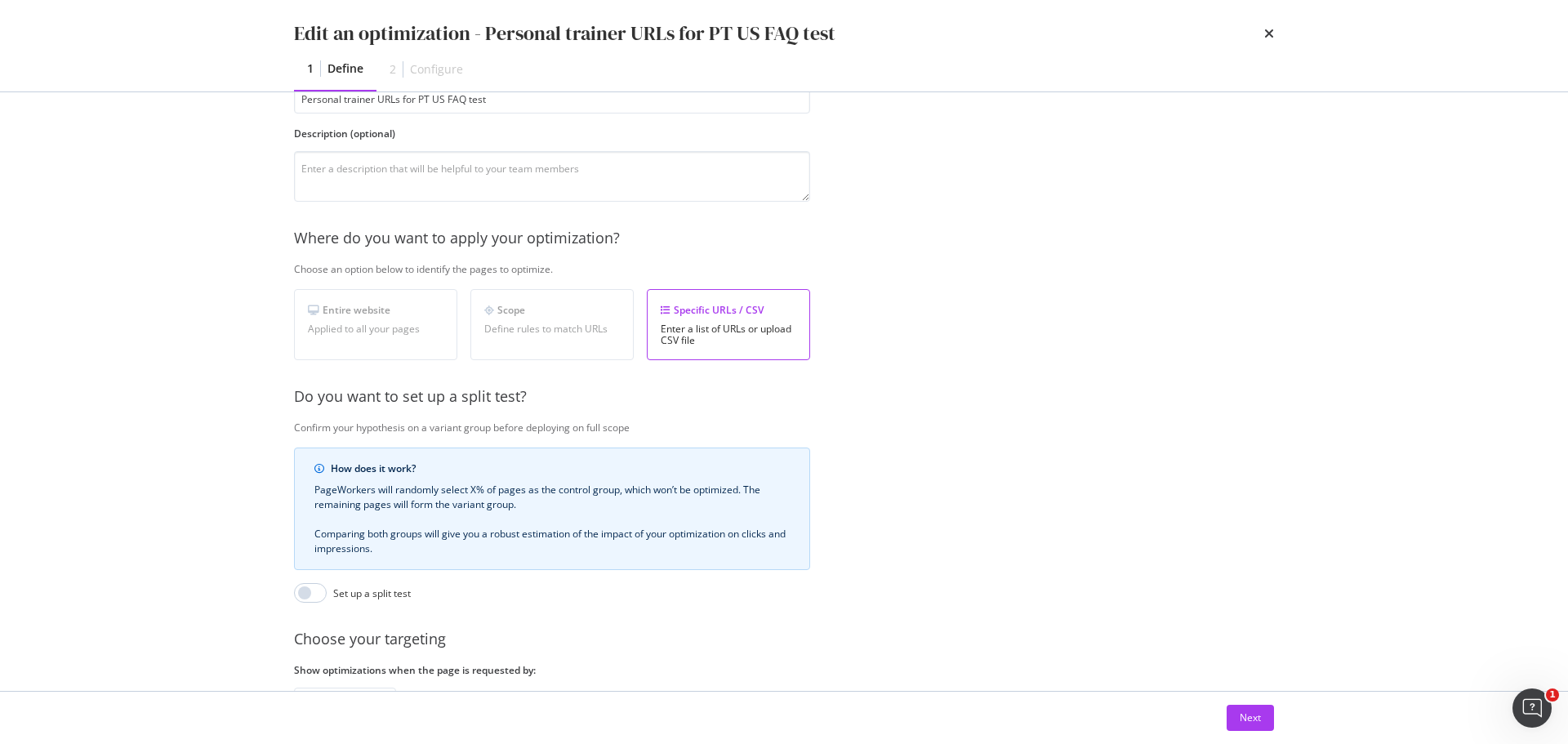
scroll to position [251, 0]
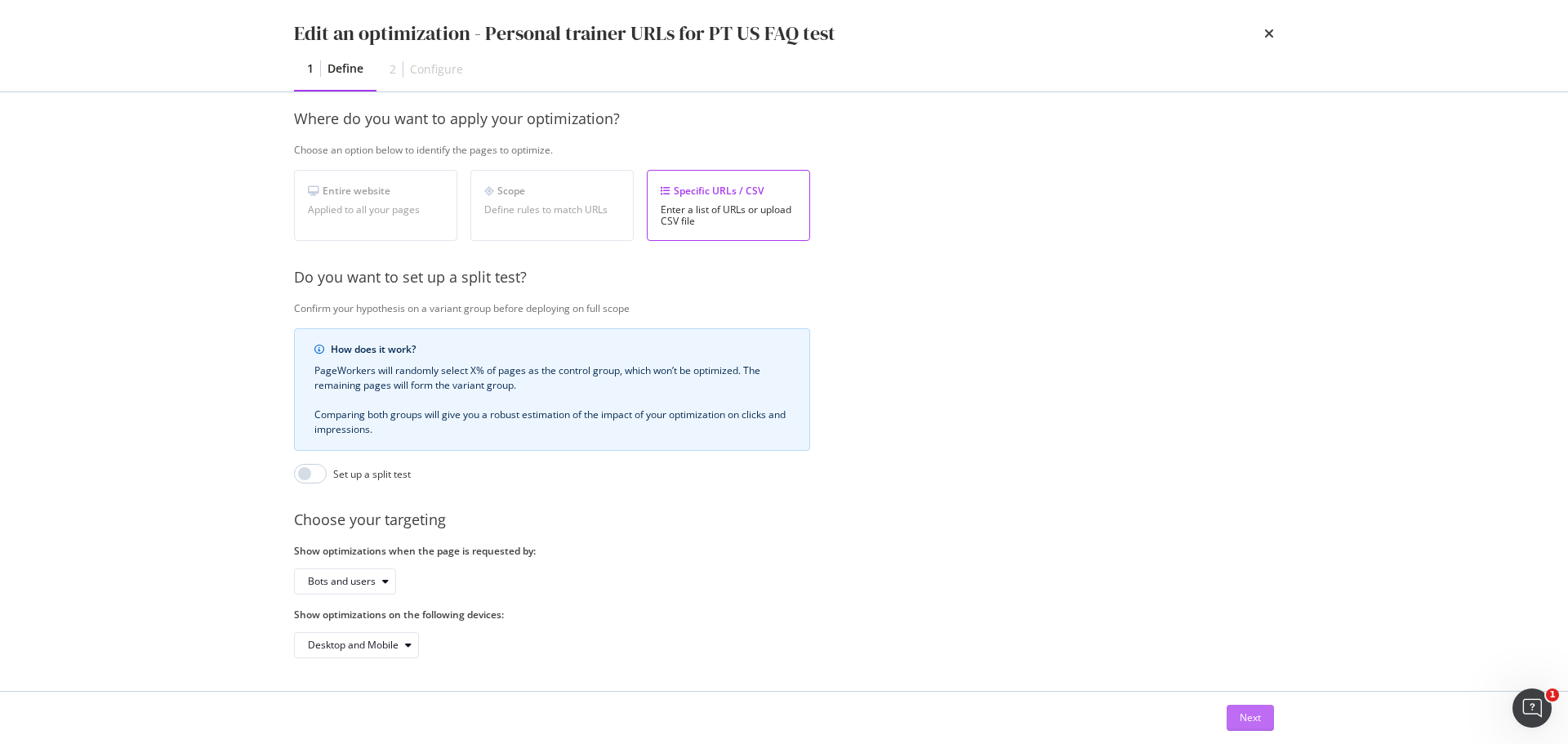
click at [1245, 719] on div "Next" at bounding box center [1250, 718] width 21 height 14
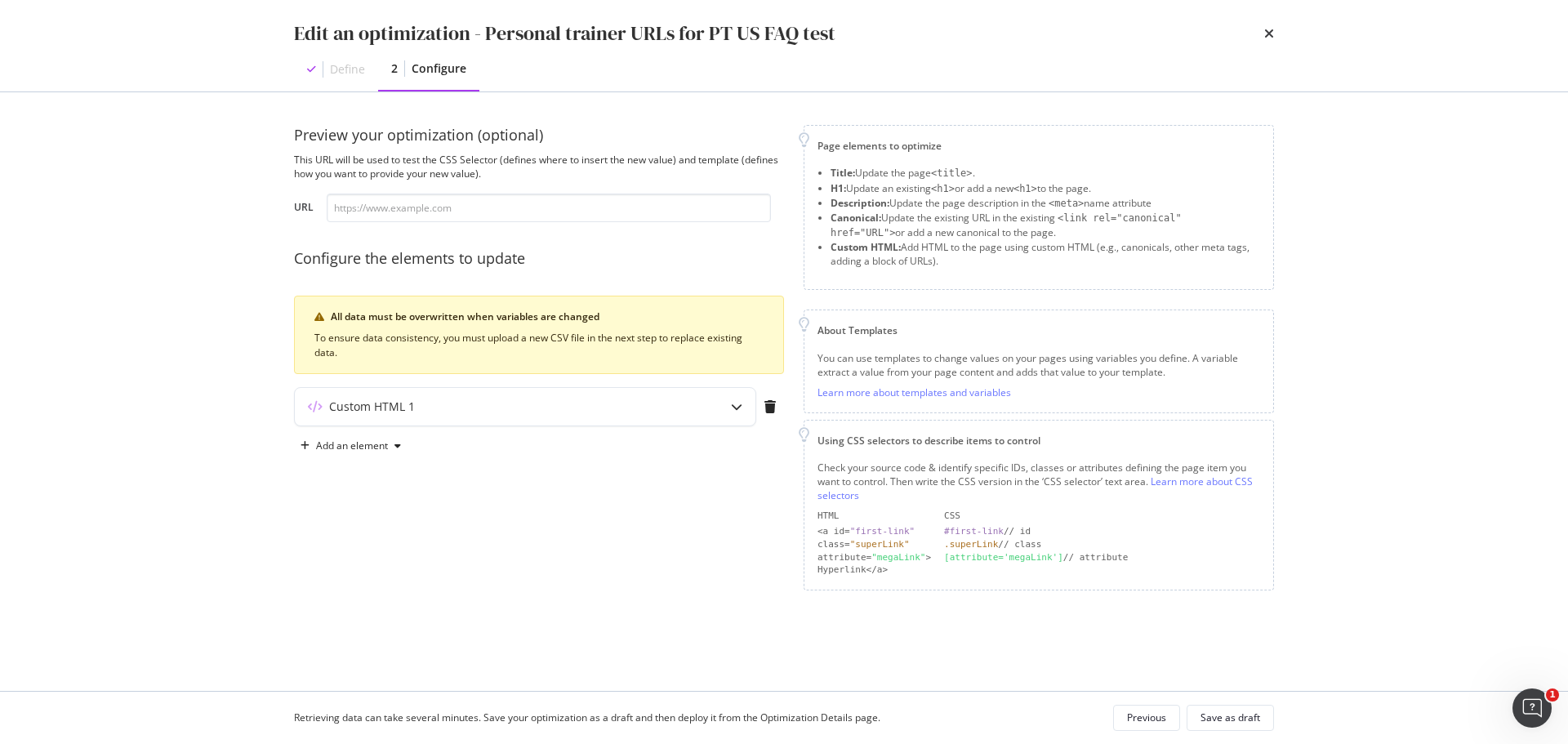
scroll to position [0, 0]
click at [631, 411] on div "Custom HTML 1" at bounding box center [493, 407] width 396 height 17
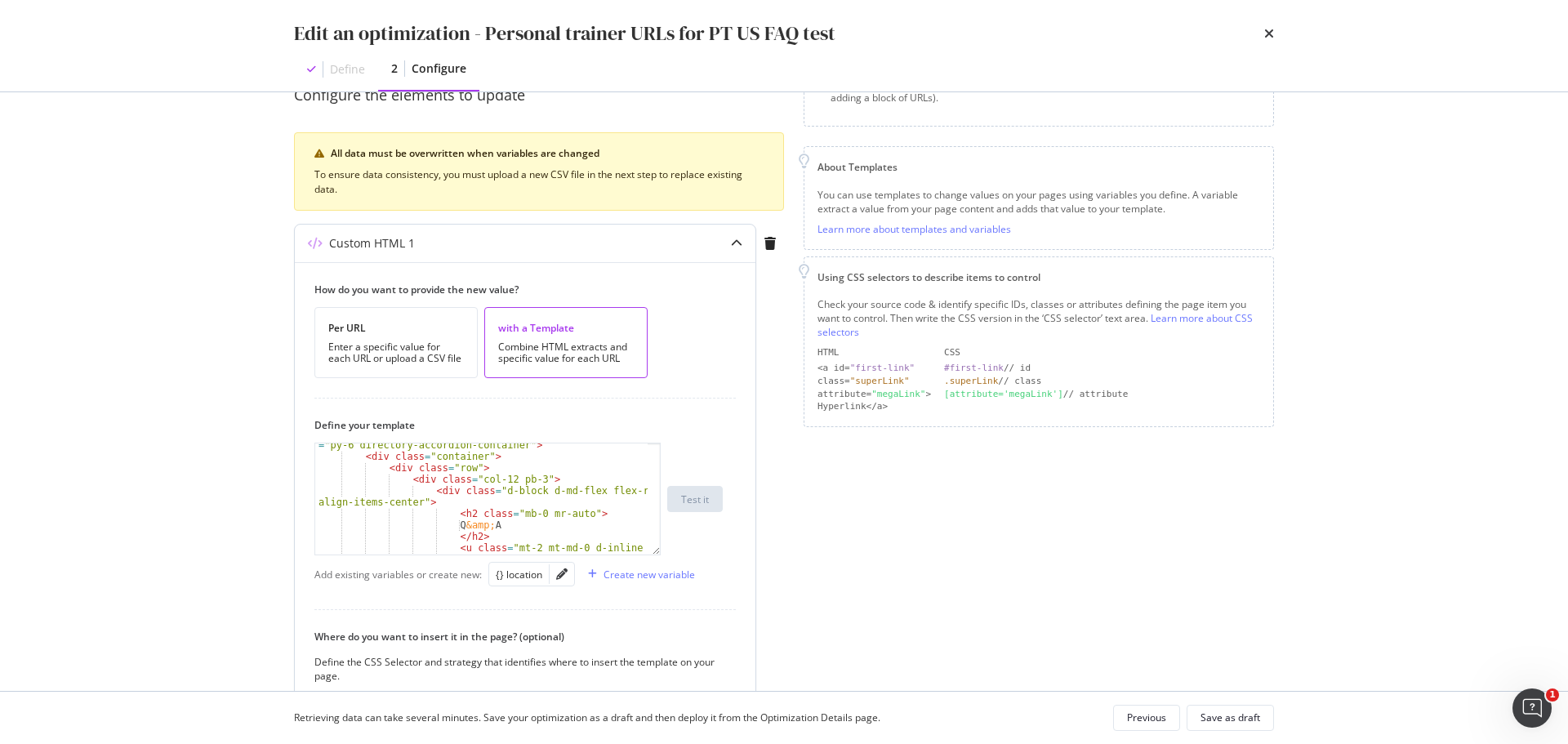
scroll to position [43, 0]
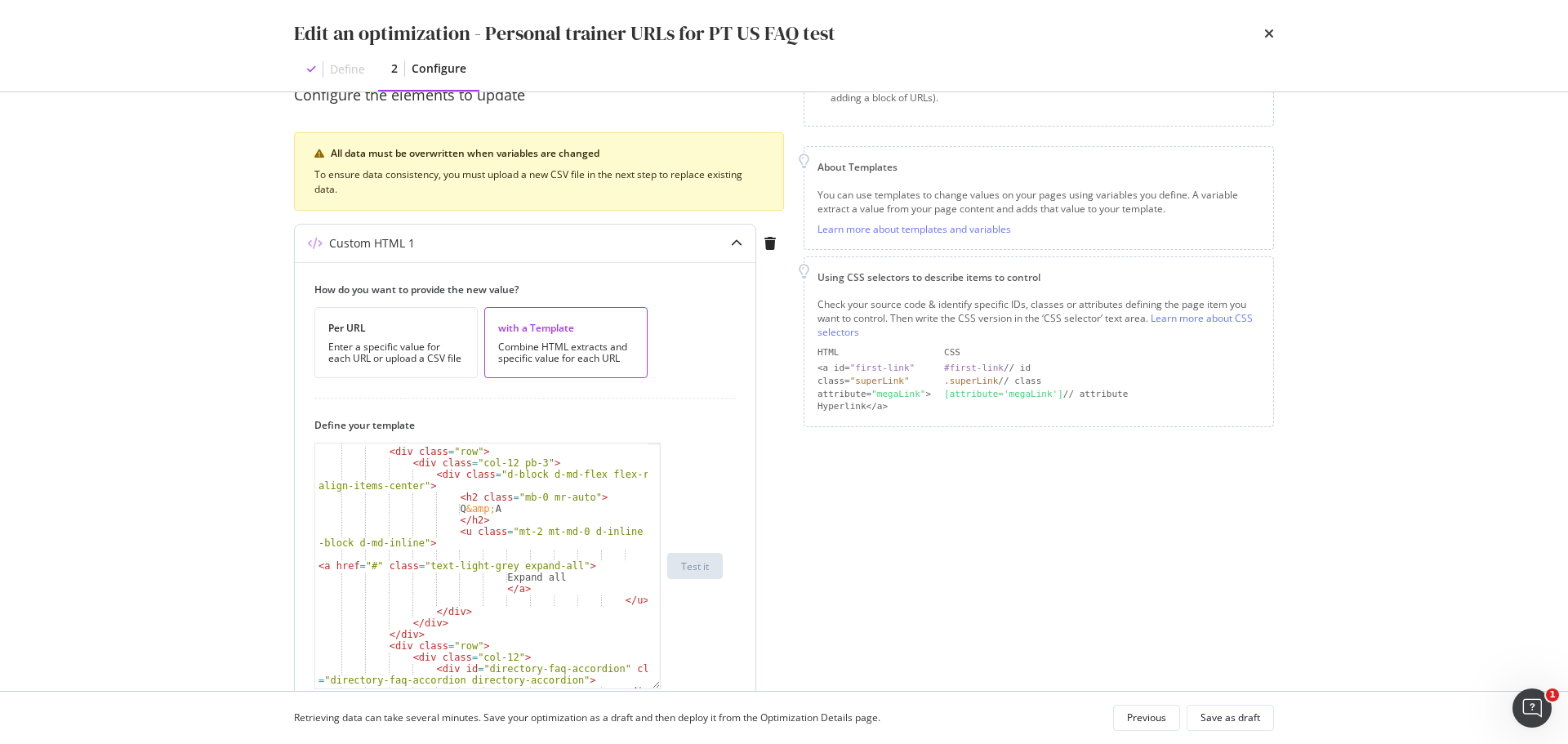
drag, startPoint x: 658, startPoint y: 543, endPoint x: 678, endPoint y: 685, distance: 143.4
click at [678, 685] on div "< div class = "container" > < div class = "row" > < div class = "col-12 pb-3" >…" at bounding box center [518, 566] width 408 height 247
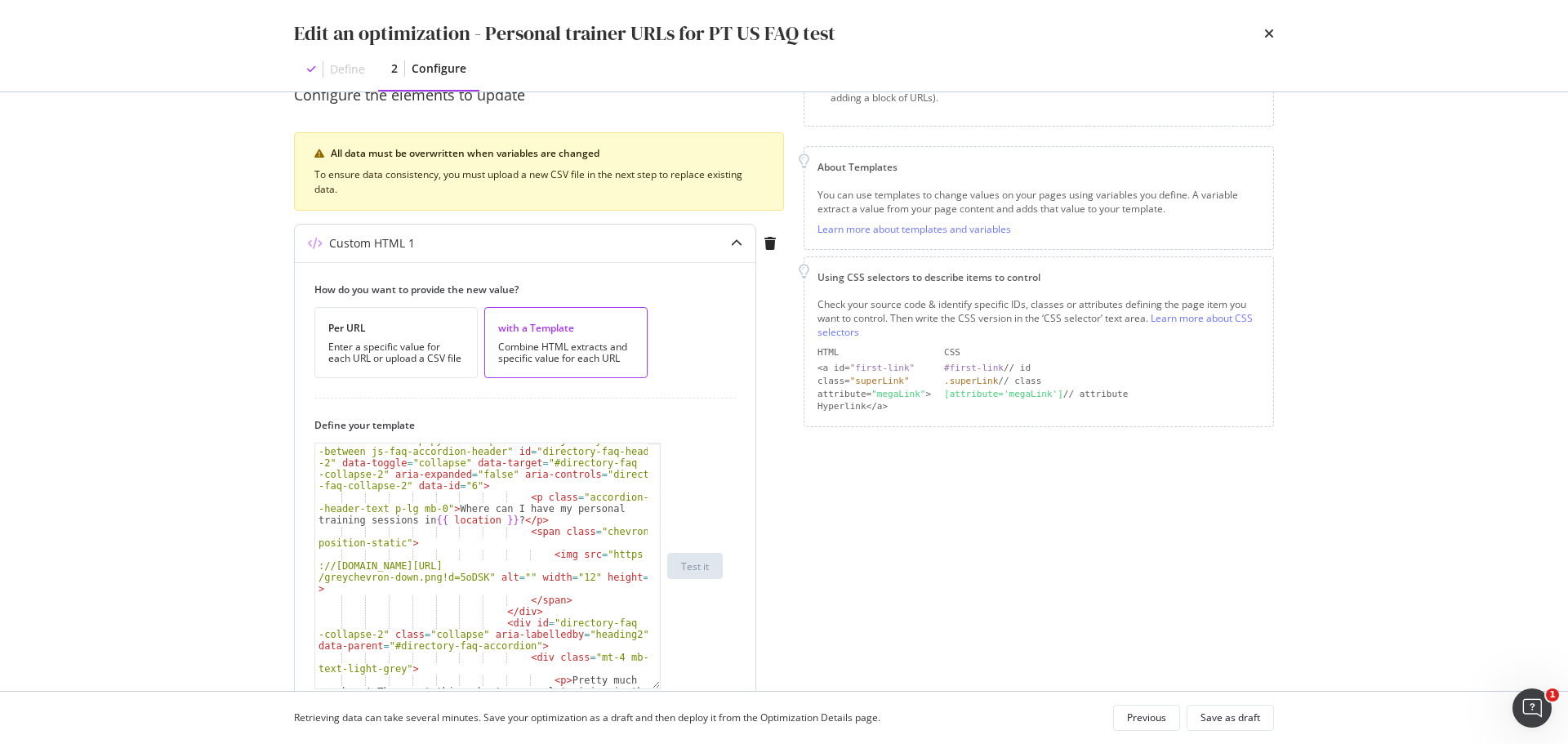
scroll to position [484, 0]
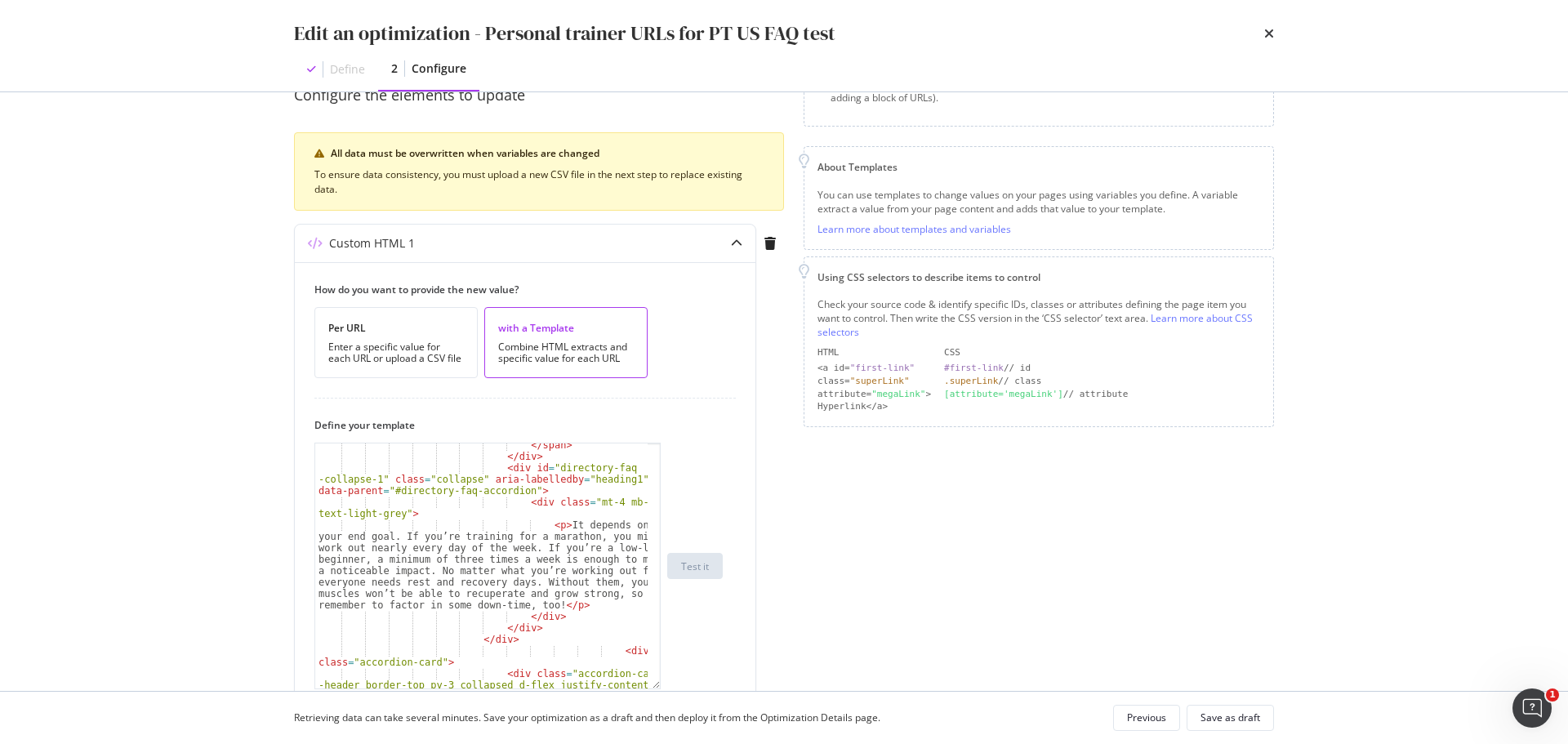
click at [1274, 27] on div "Edit an optimization - Personal trainer URLs for PT US FAQ test Define 2 Config…" at bounding box center [784, 46] width 1045 height 91
click at [1267, 30] on icon "times" at bounding box center [1269, 33] width 10 height 13
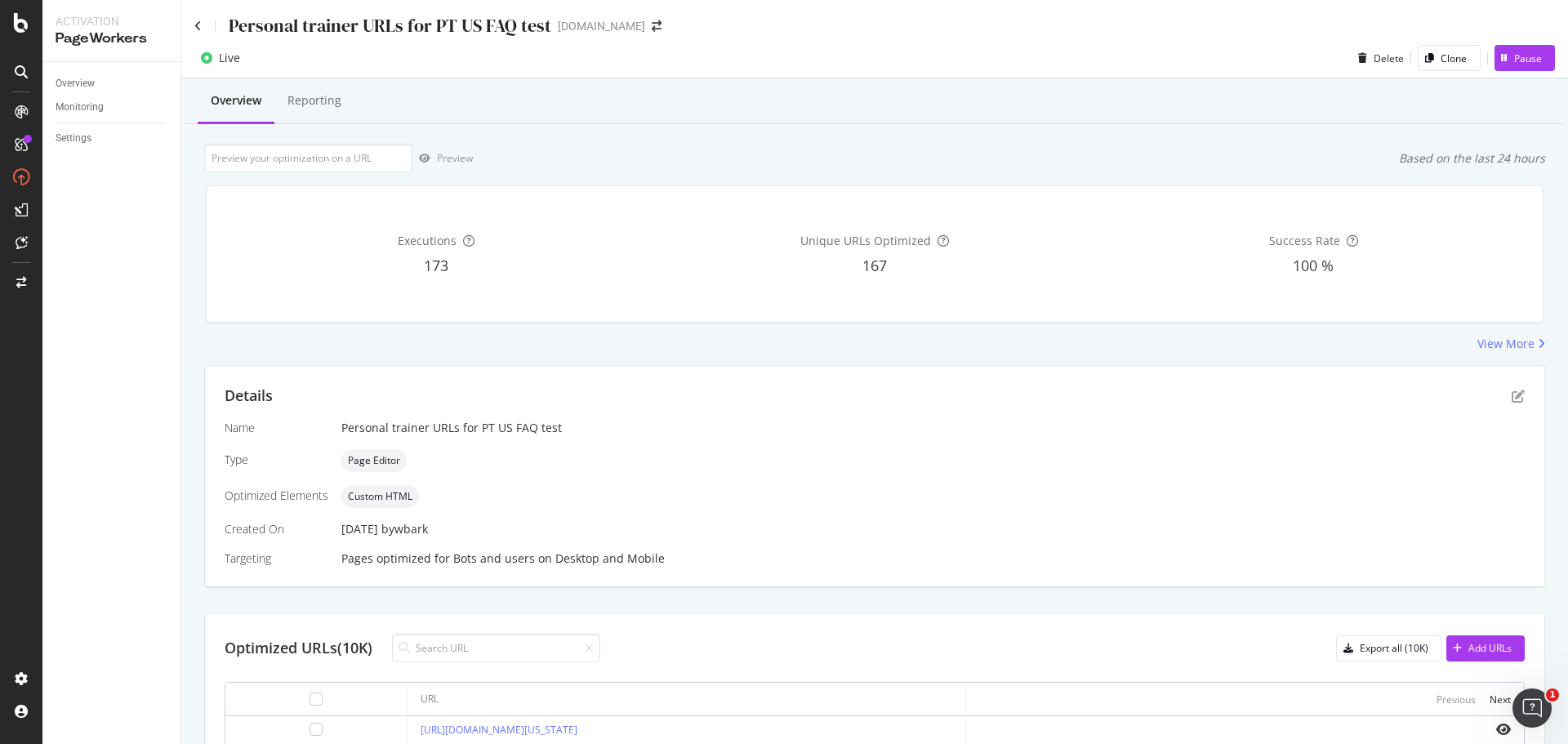
click at [192, 27] on div "Personal trainer URLs for PT US FAQ test [DOMAIN_NAME]" at bounding box center [874, 19] width 1386 height 39
click at [195, 24] on icon at bounding box center [198, 25] width 7 height 11
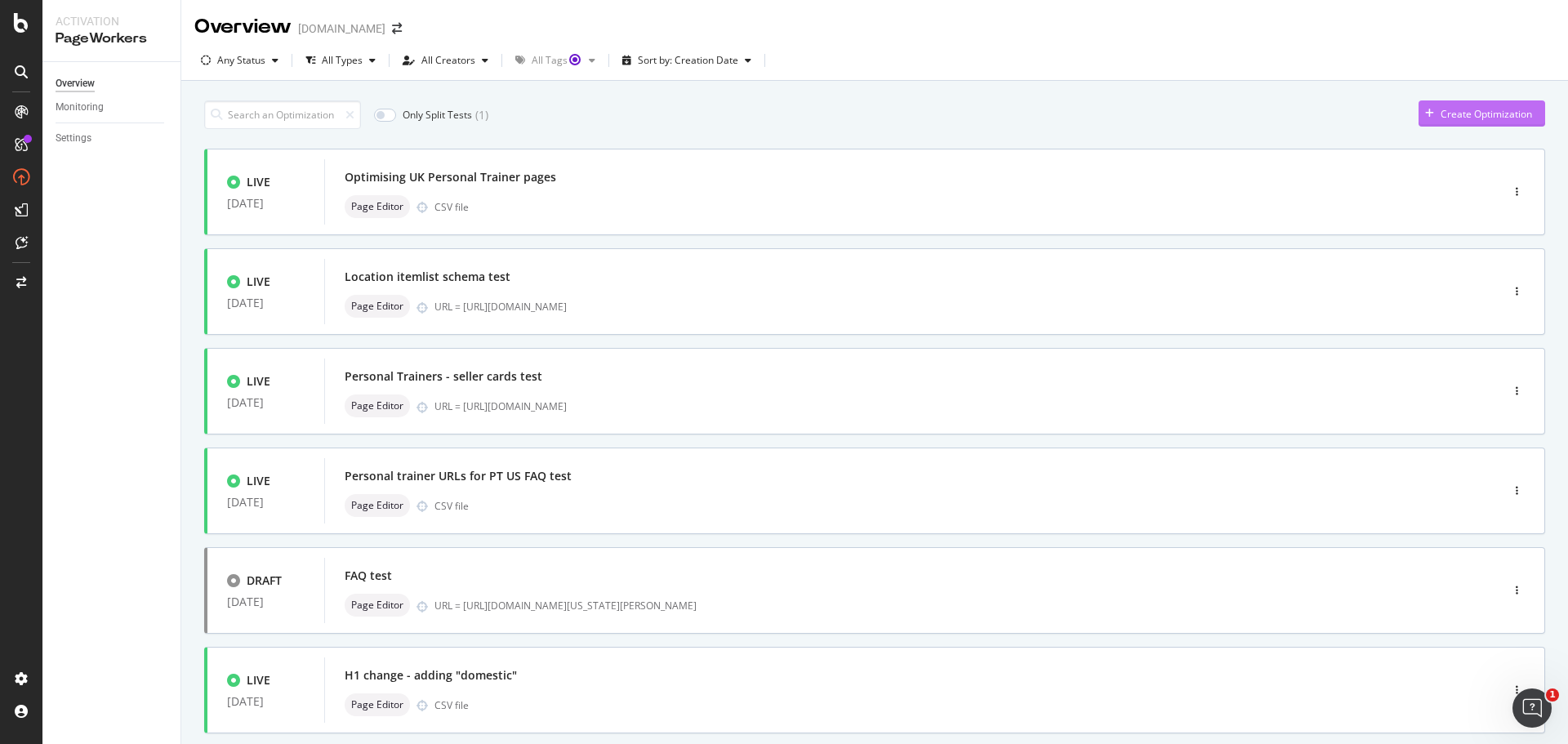
click at [1457, 107] on div "Create Optimization" at bounding box center [1486, 114] width 91 height 14
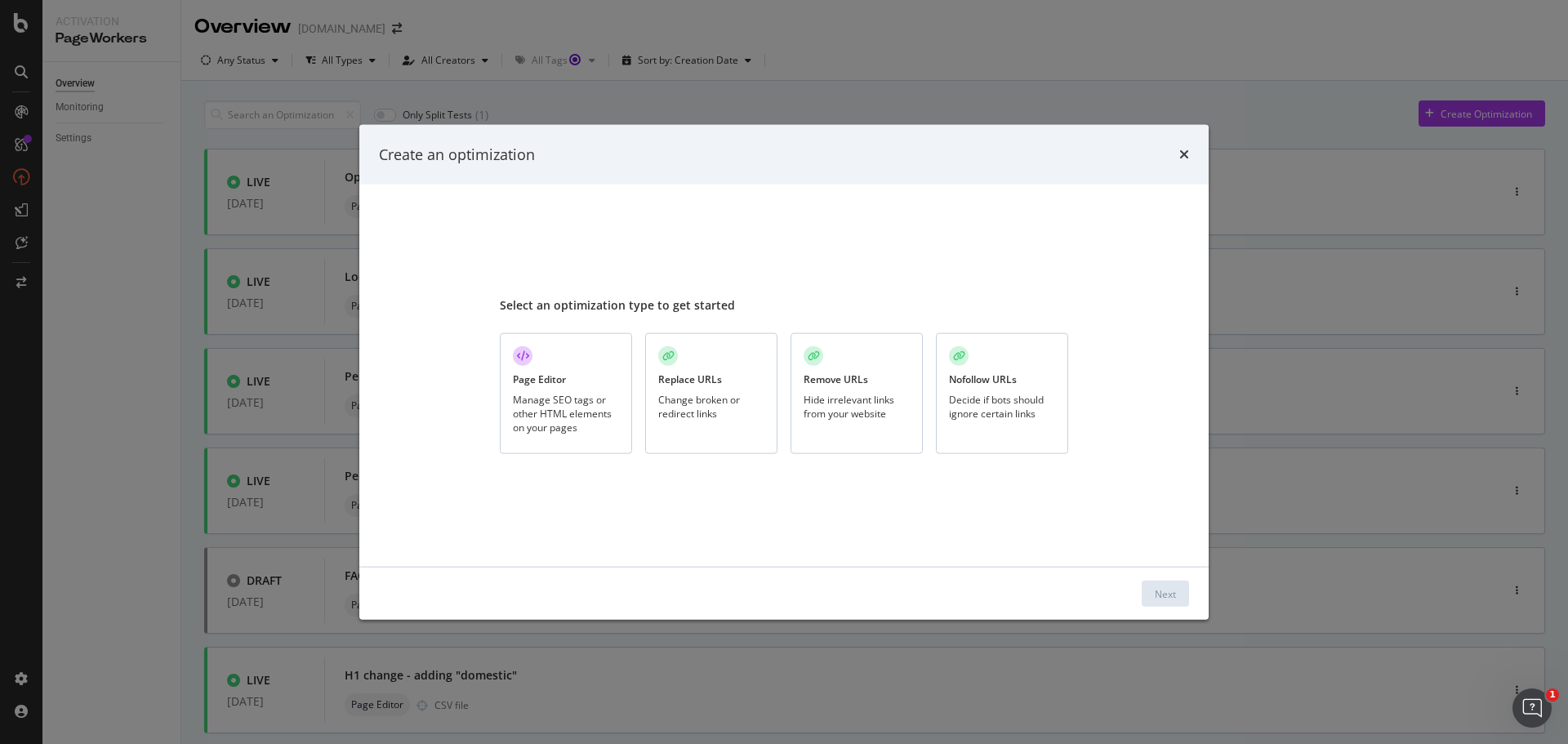
click at [540, 404] on div "Manage SEO tags or other HTML elements on your pages" at bounding box center [565, 413] width 106 height 41
click at [1180, 595] on button "Next" at bounding box center [1165, 594] width 47 height 26
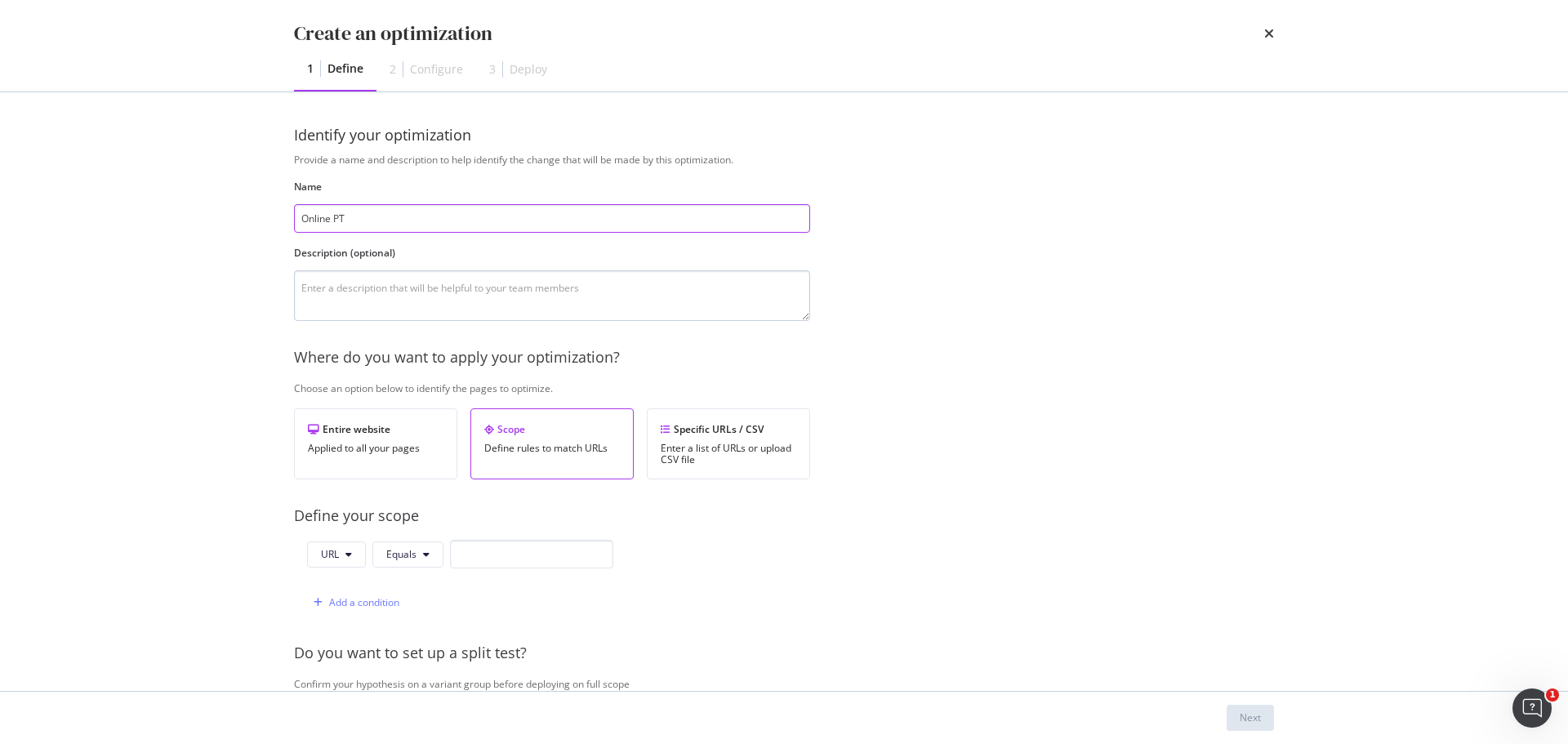
type input "Online PT"
click at [401, 298] on textarea "modal" at bounding box center [552, 296] width 516 height 51
type textarea "Testing adding category elements to make the page more commercial"
click at [699, 430] on div "Specific URLs / CSV" at bounding box center [728, 430] width 135 height 14
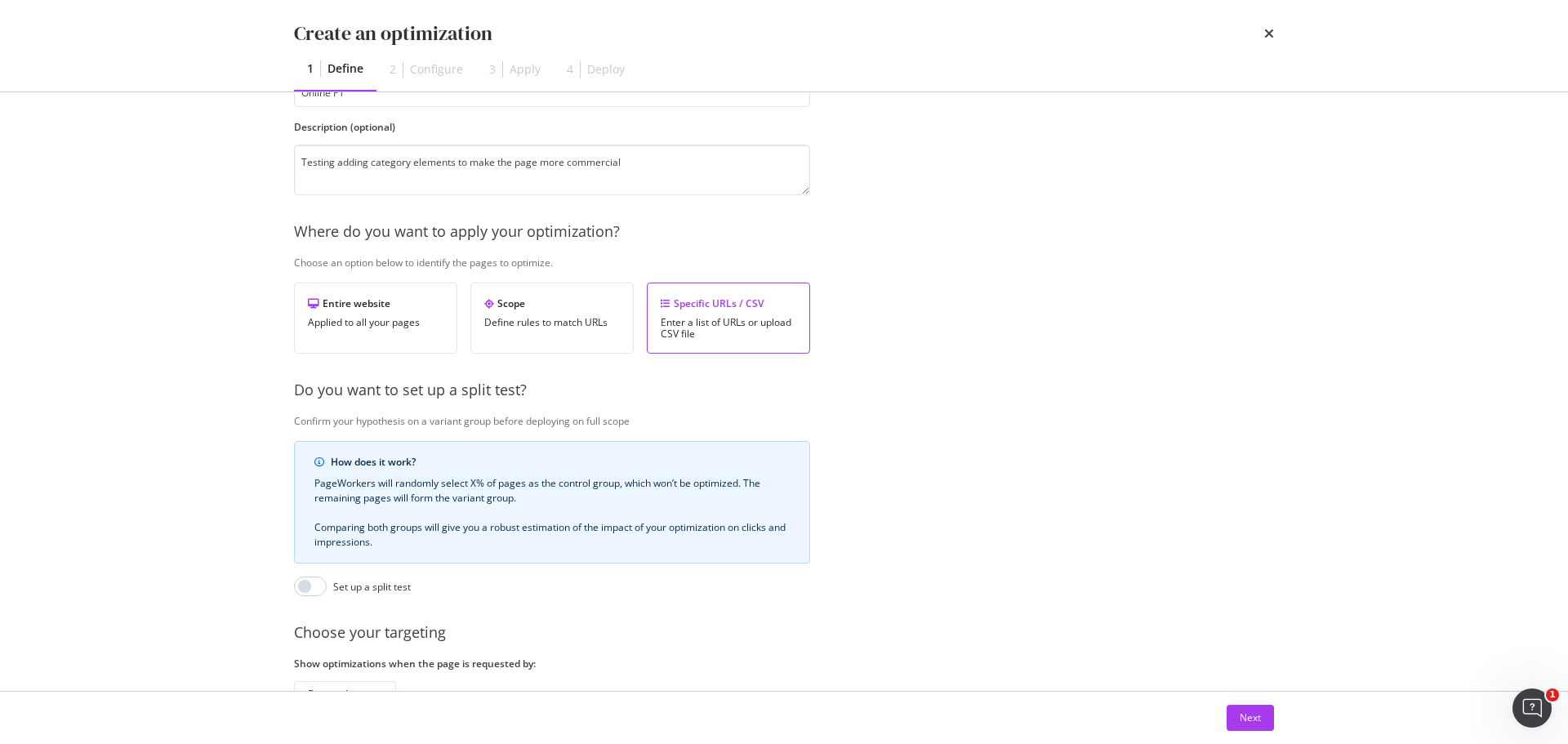
scroll to position [251, 0]
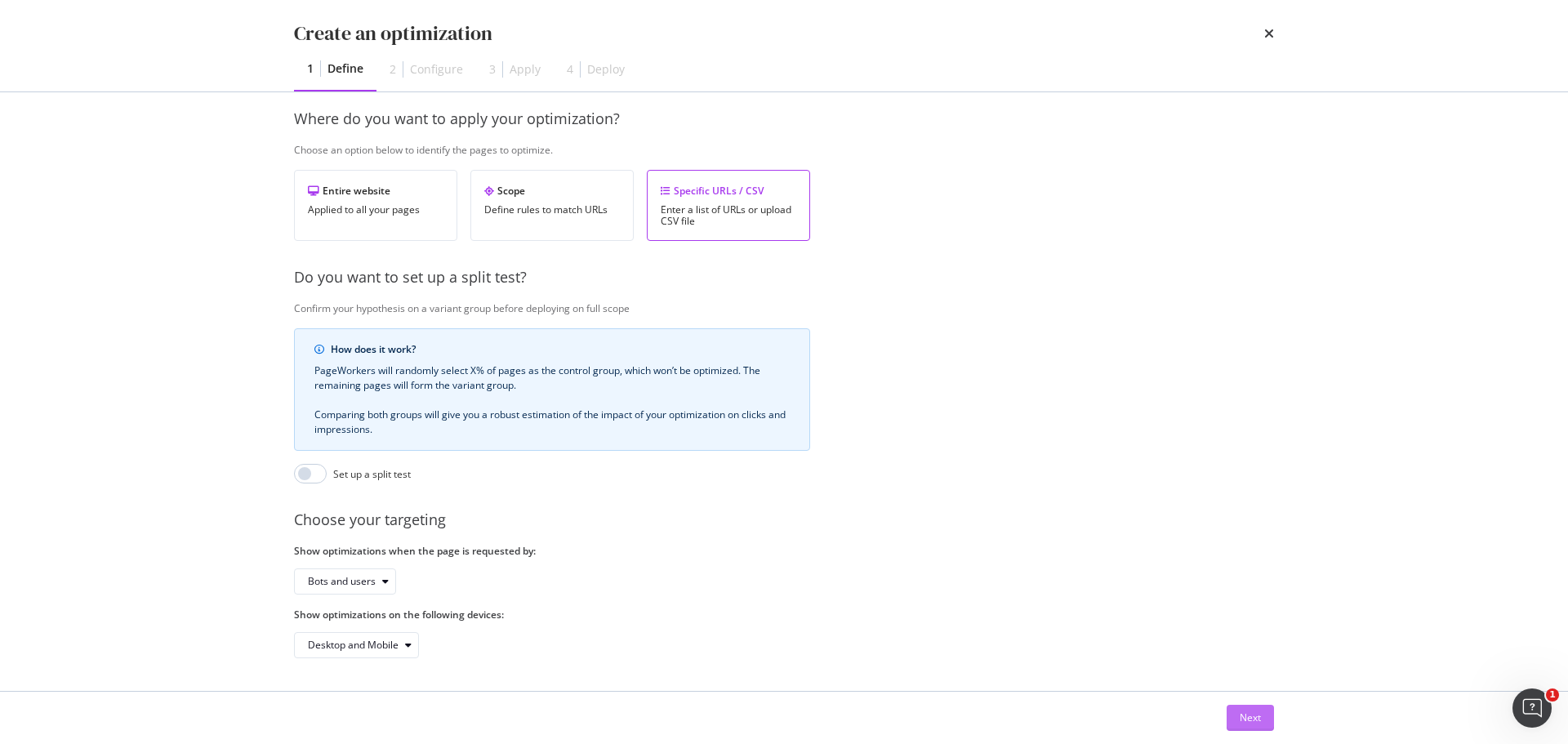
click at [1263, 708] on button "Next" at bounding box center [1250, 719] width 47 height 26
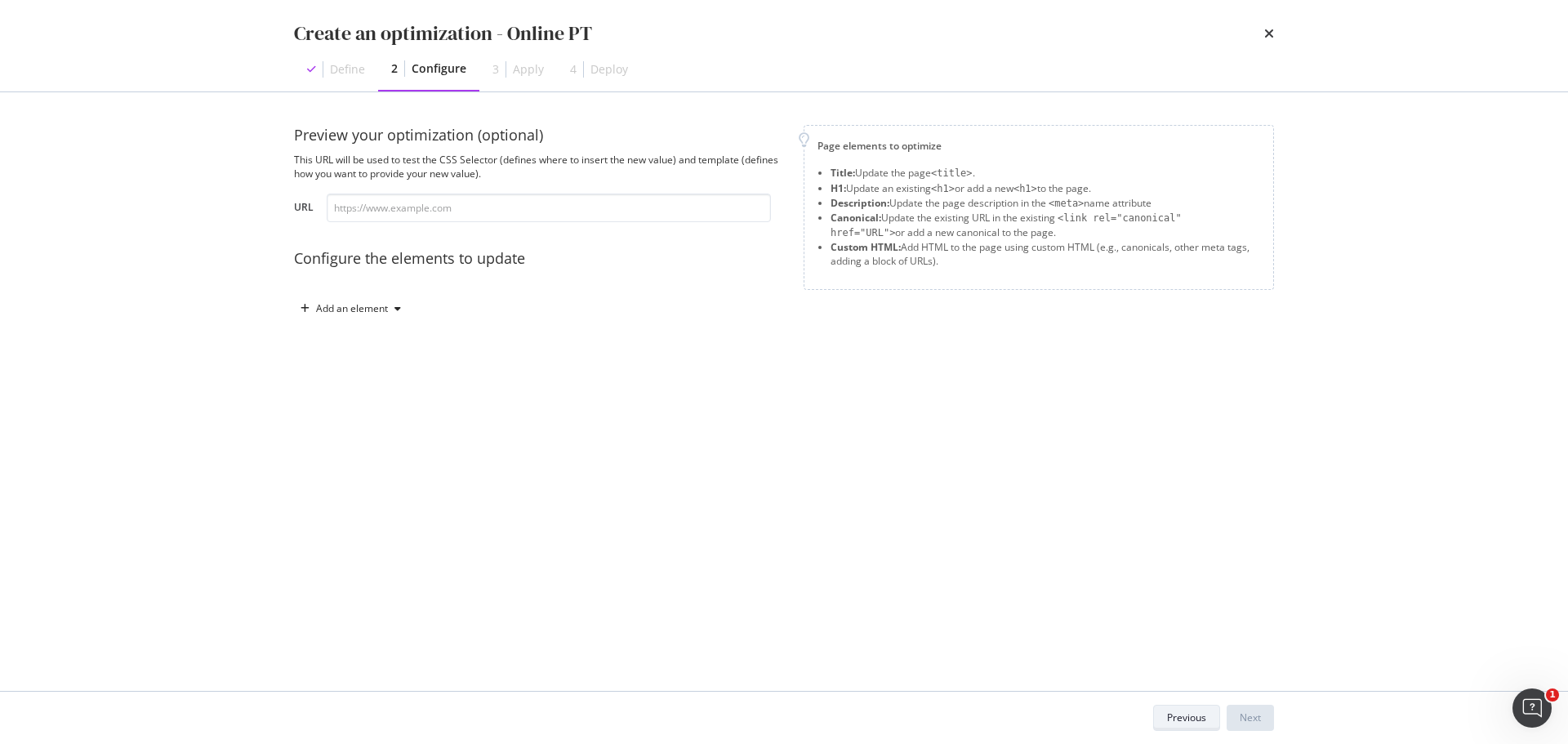
scroll to position [0, 0]
click at [458, 236] on div "Preview your optimization (optional) This URL will be used to test the CSS Sele…" at bounding box center [539, 223] width 490 height 197
click at [472, 200] on input "modal" at bounding box center [549, 207] width 444 height 29
paste input "[URL][DOMAIN_NAME]"
type input "[URL][DOMAIN_NAME]"
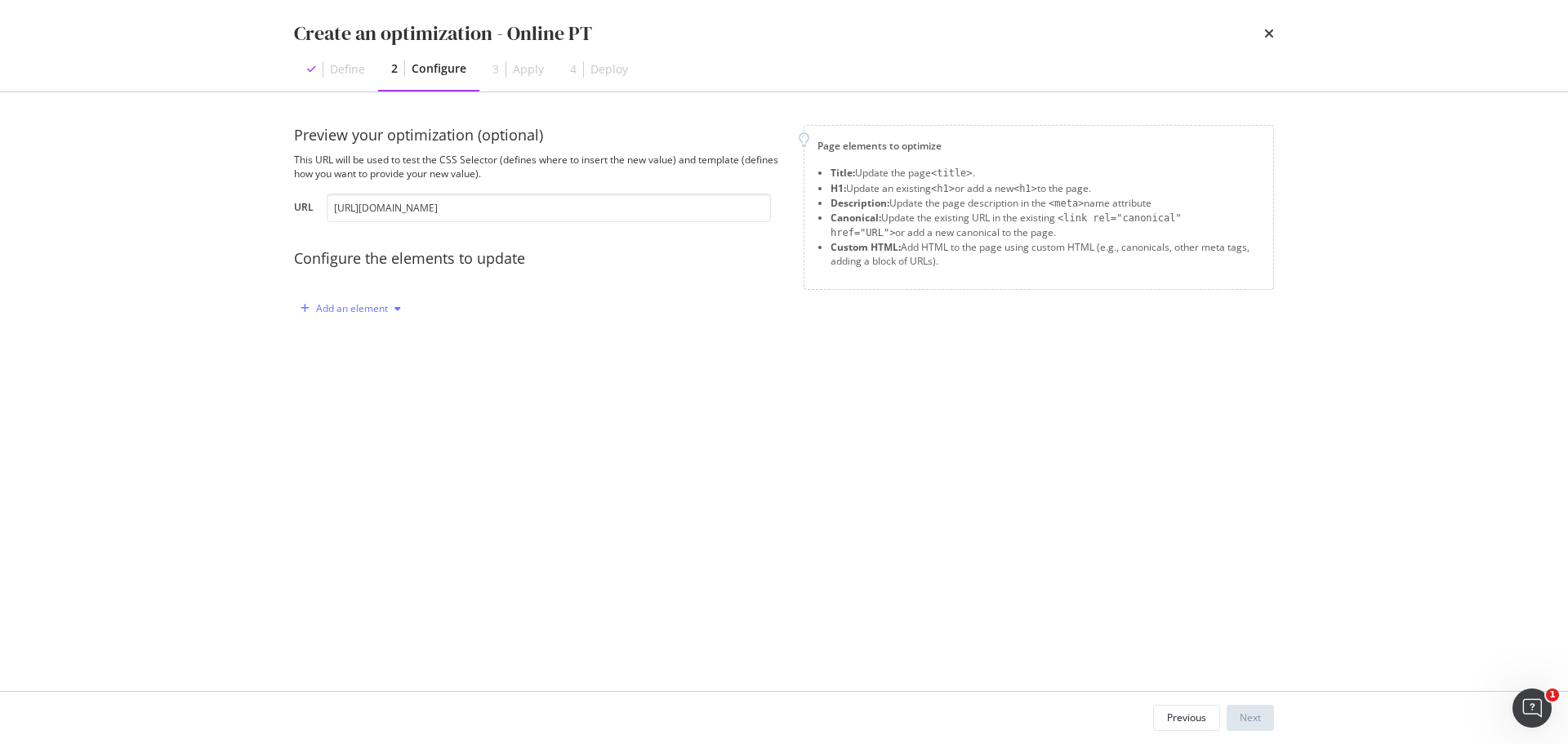
click at [368, 314] on div "Add an element" at bounding box center [352, 308] width 72 height 10
click at [386, 444] on div "Custom HTML" at bounding box center [369, 448] width 64 height 14
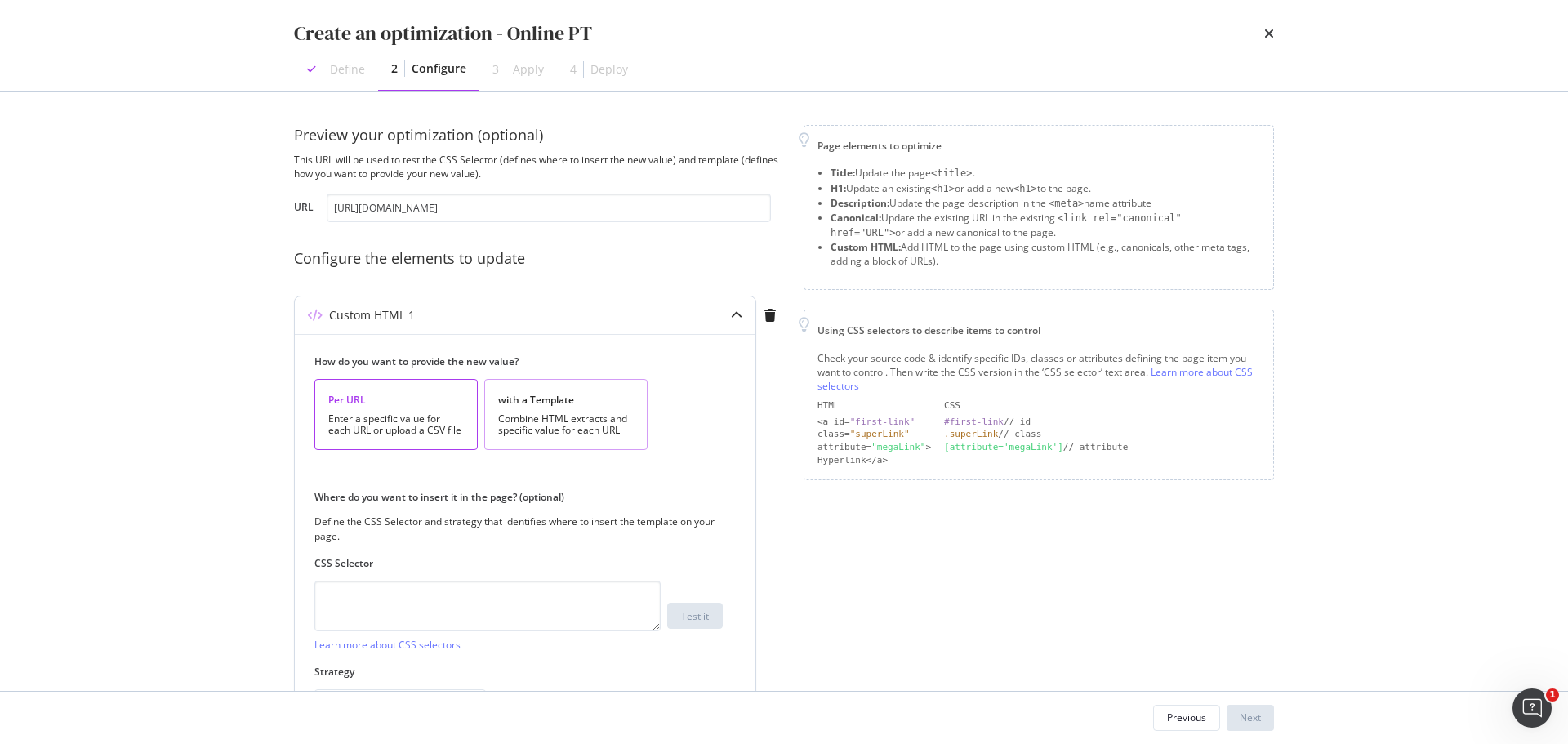
click at [599, 415] on div "Combine HTML extracts and specific value for each URL" at bounding box center [565, 425] width 135 height 23
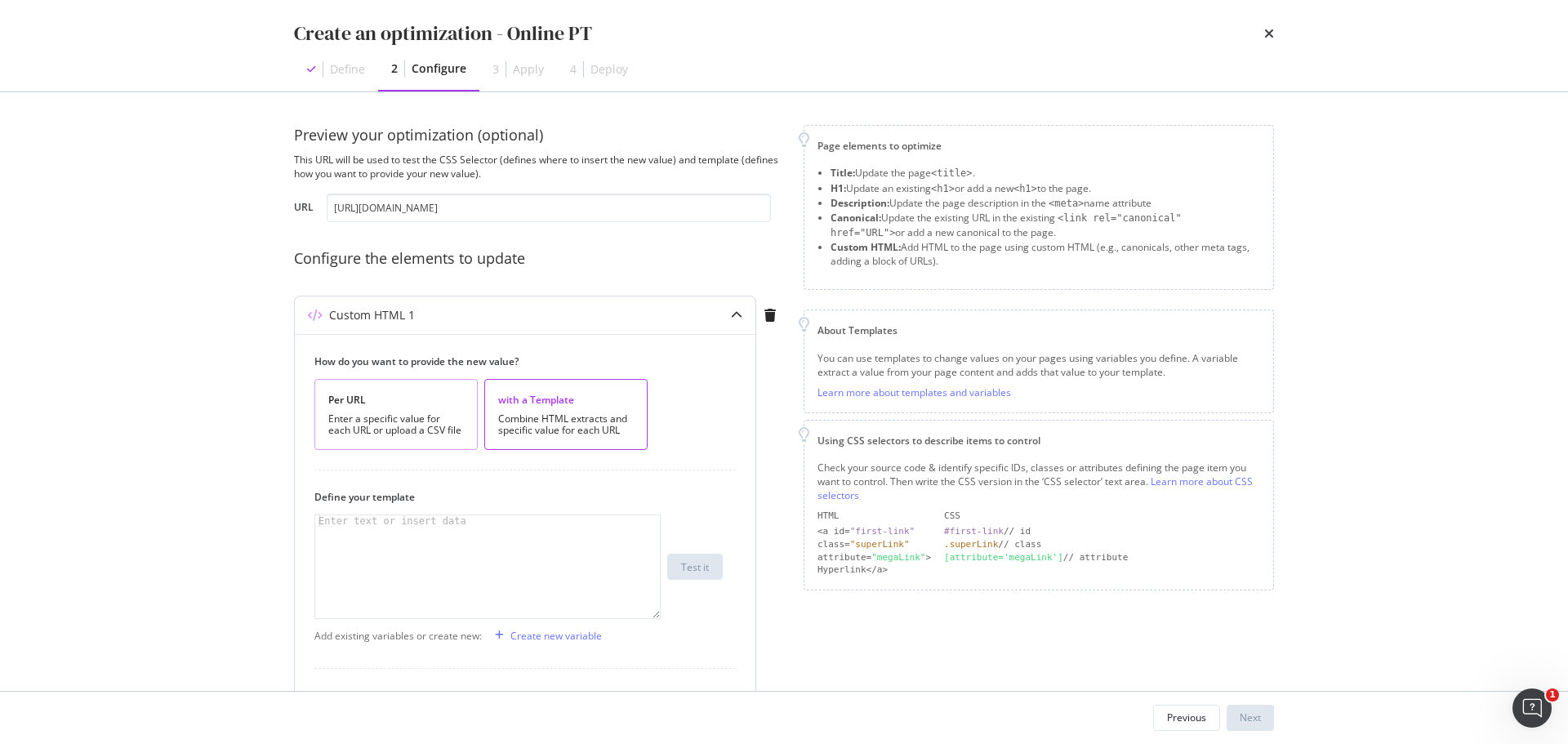
click at [374, 419] on div "Enter a specific value for each URL or upload a CSV file" at bounding box center [396, 425] width 135 height 23
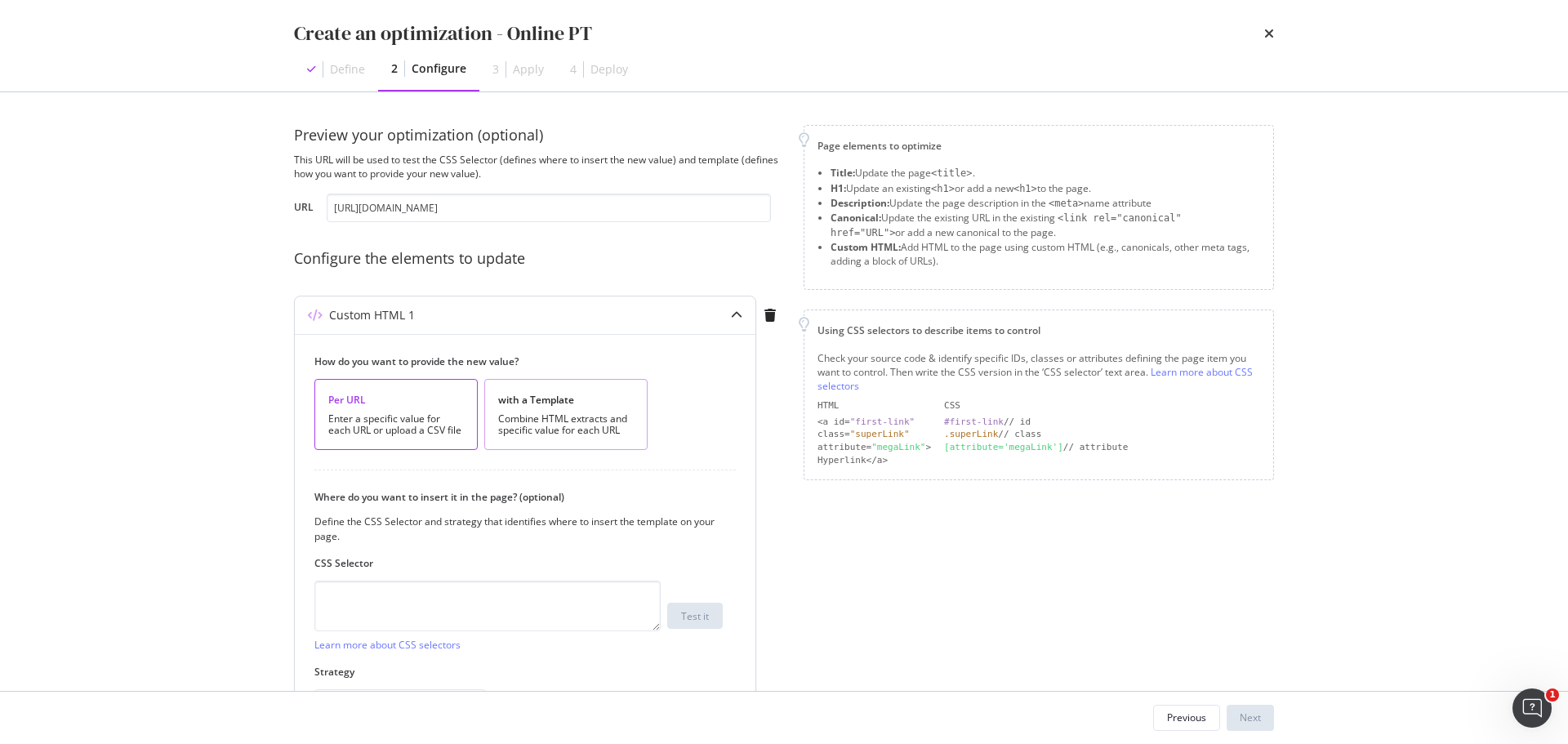
click at [553, 408] on div "with a Template Combine HTML extracts and specific value for each URL" at bounding box center [565, 415] width 163 height 71
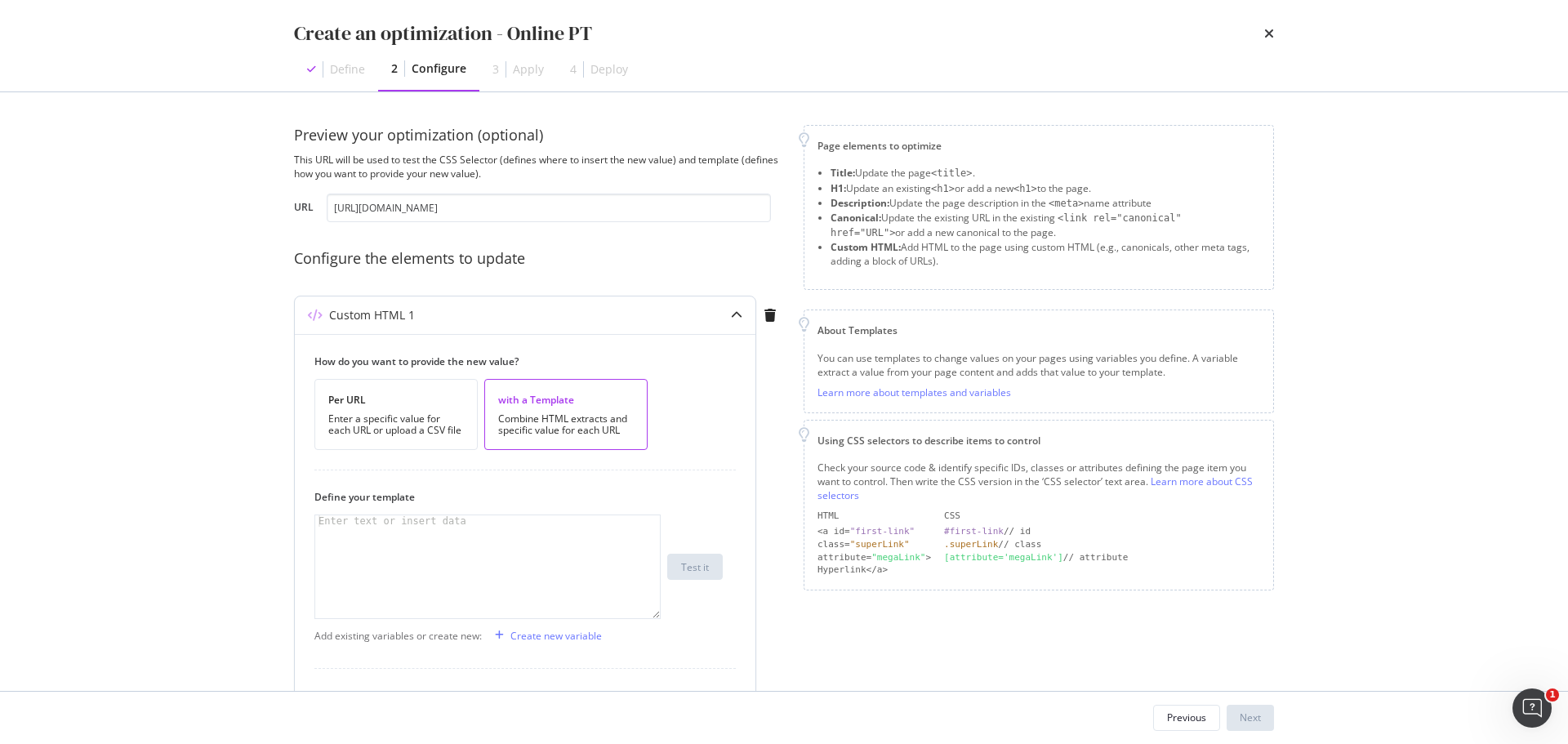
click at [360, 548] on div "modal" at bounding box center [487, 578] width 344 height 126
paste textarea "</div>"
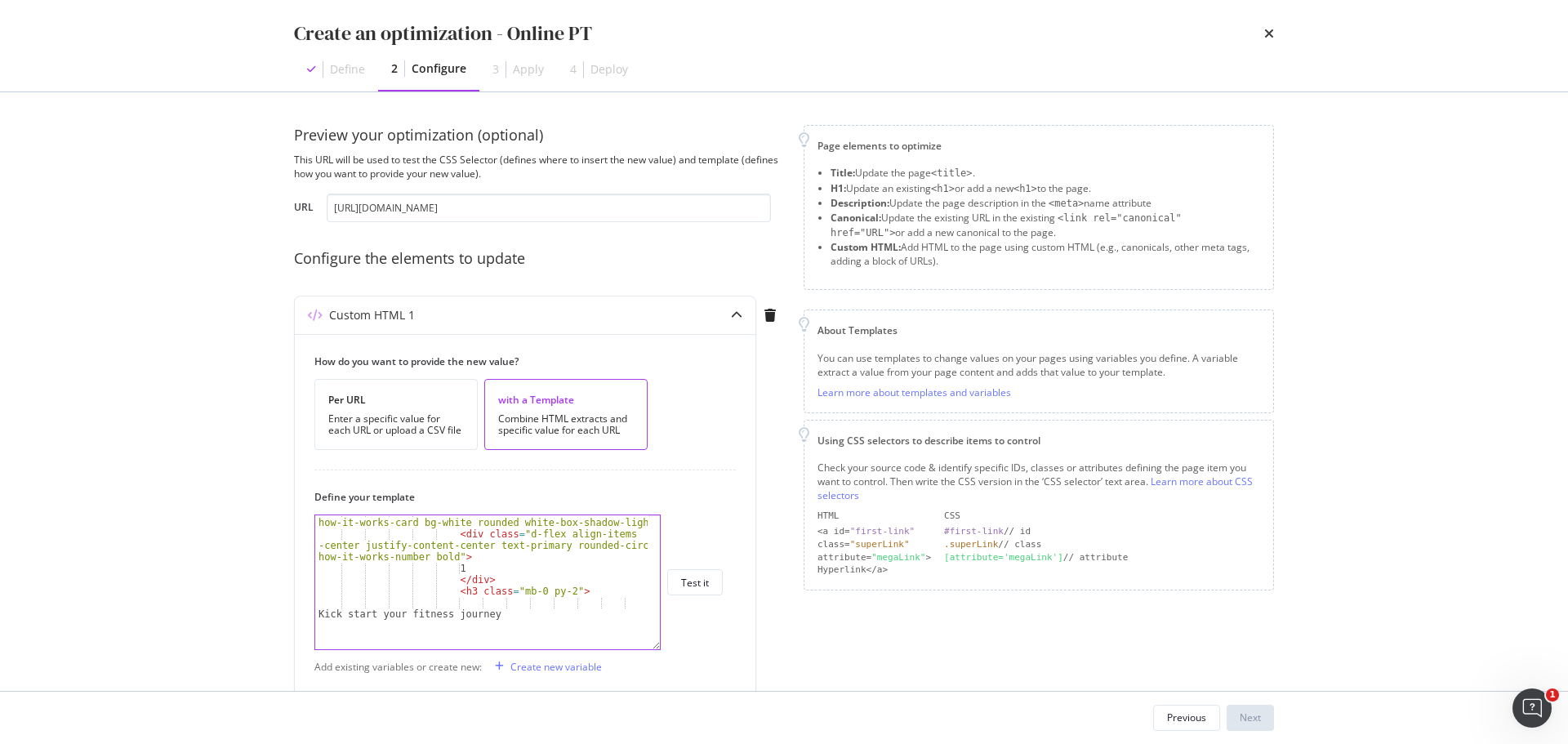
scroll to position [43, 0]
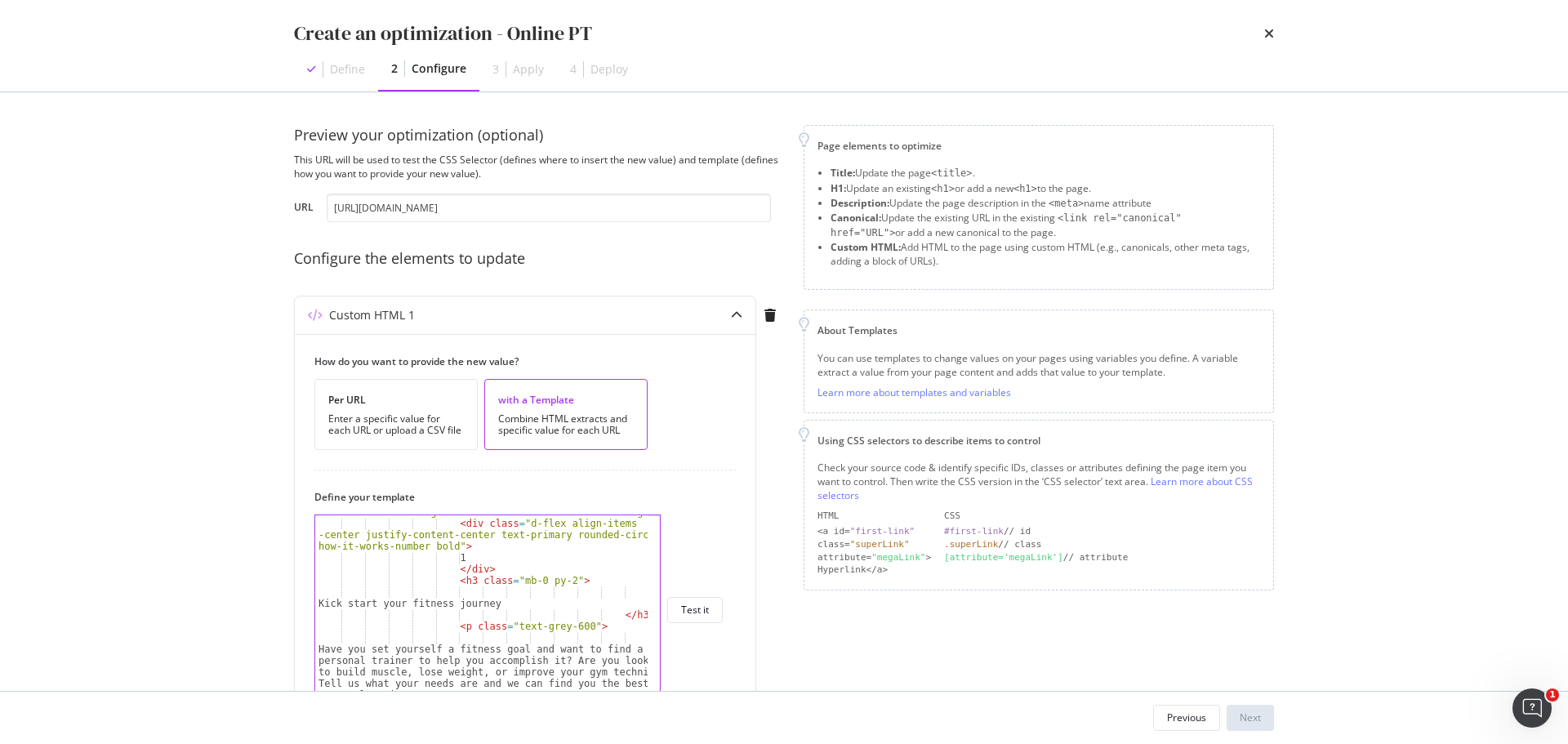
drag, startPoint x: 654, startPoint y: 615, endPoint x: 660, endPoint y: 701, distance: 86.2
click at [660, 701] on div "Create an optimization - Online PT Define 2 Configure 3 Apply 4 Deploy Preview …" at bounding box center [784, 372] width 1568 height 744
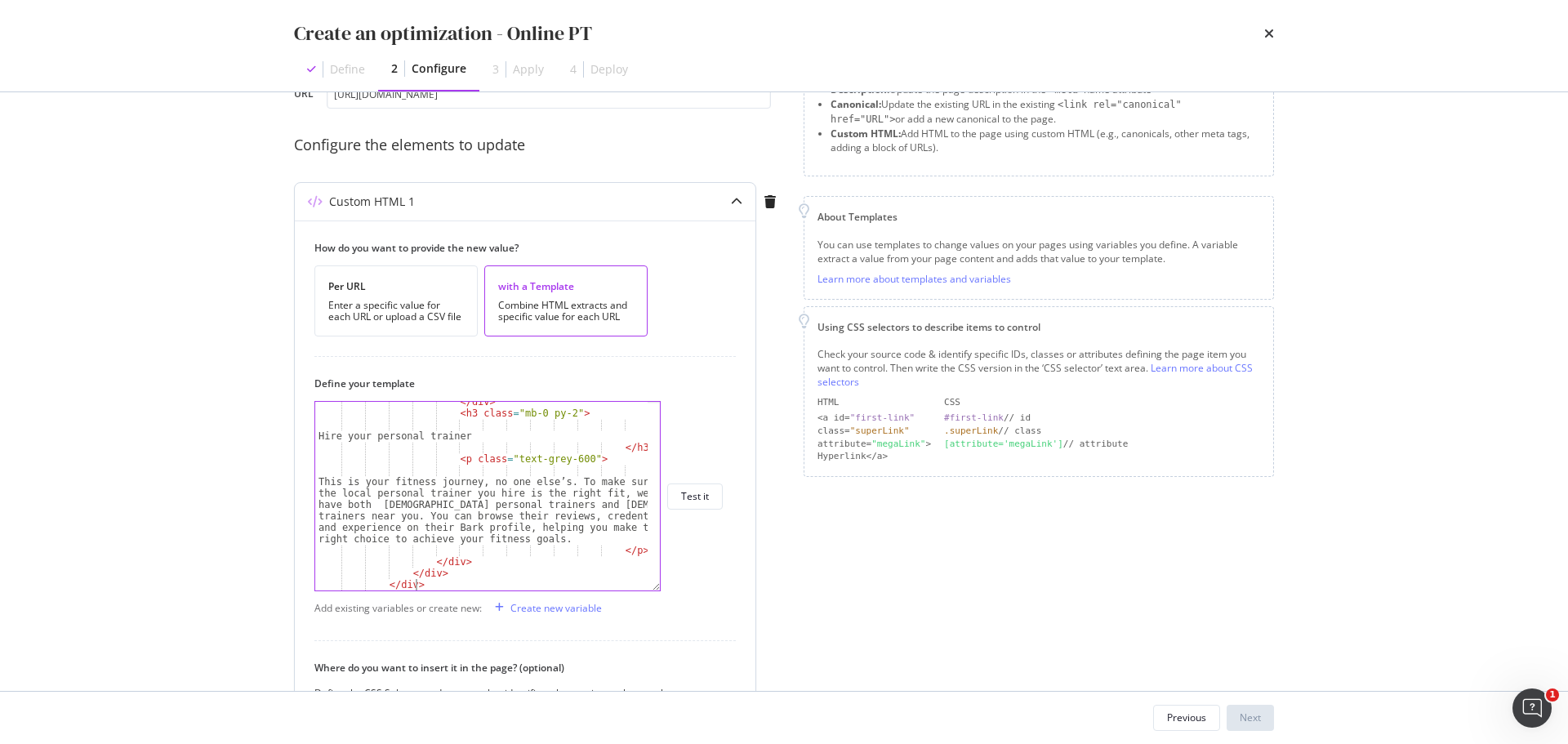
scroll to position [163, 0]
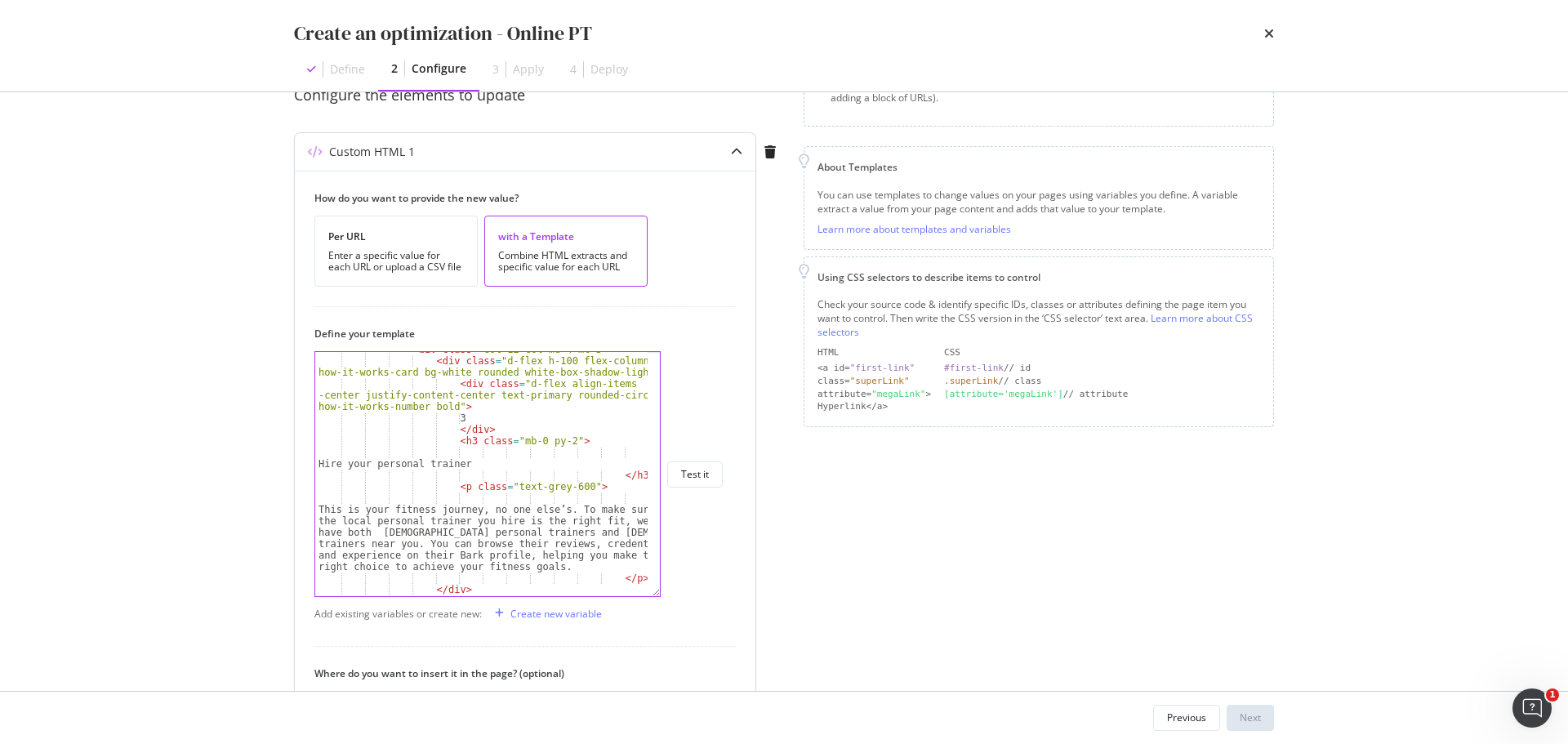
drag, startPoint x: 658, startPoint y: 539, endPoint x: 644, endPoint y: 583, distance: 46.2
click at [646, 585] on div "</div> < div class = "col-12 col-md-4 mt-3" > < div class = "d-flex h-100 flex-…" at bounding box center [487, 474] width 346 height 246
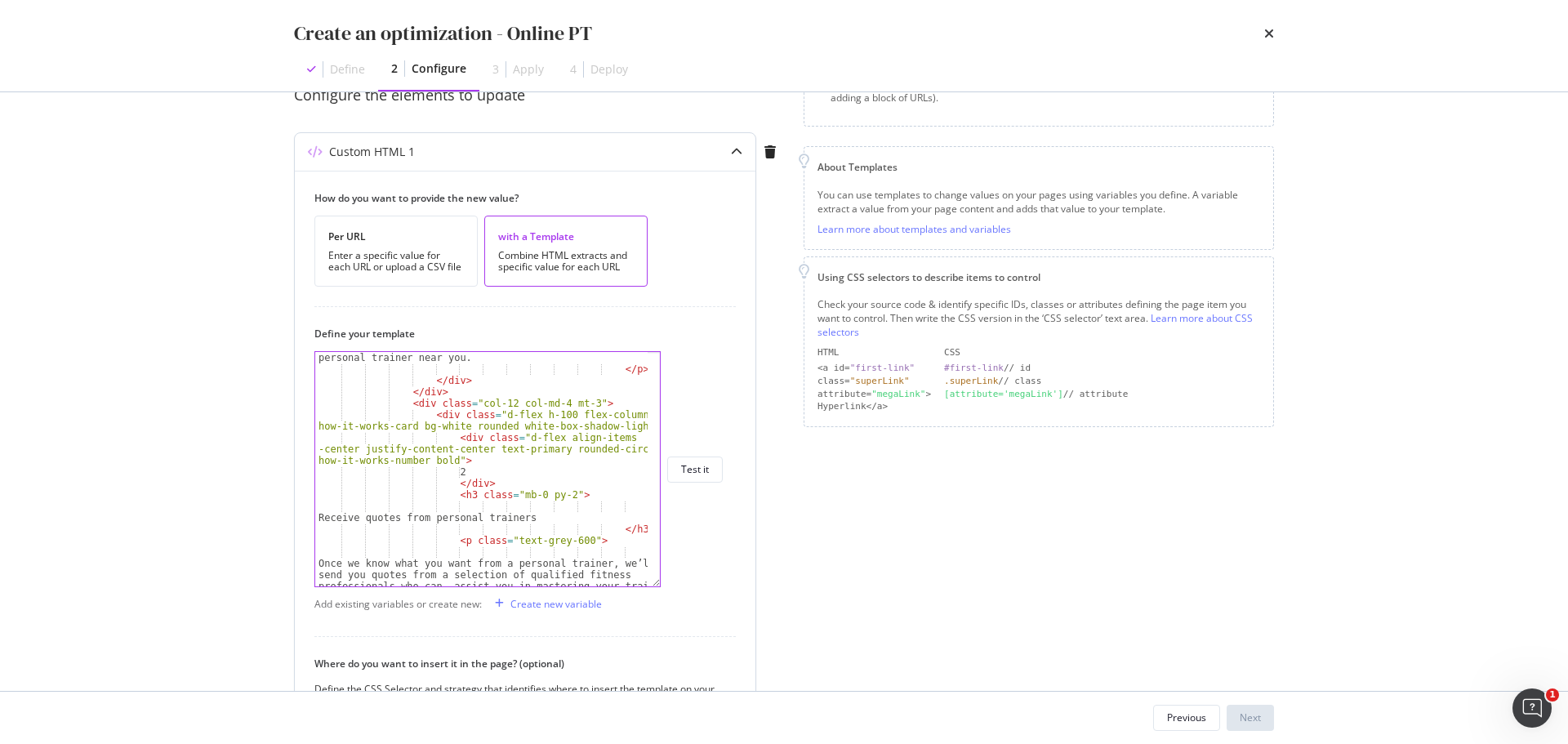
scroll to position [0, 0]
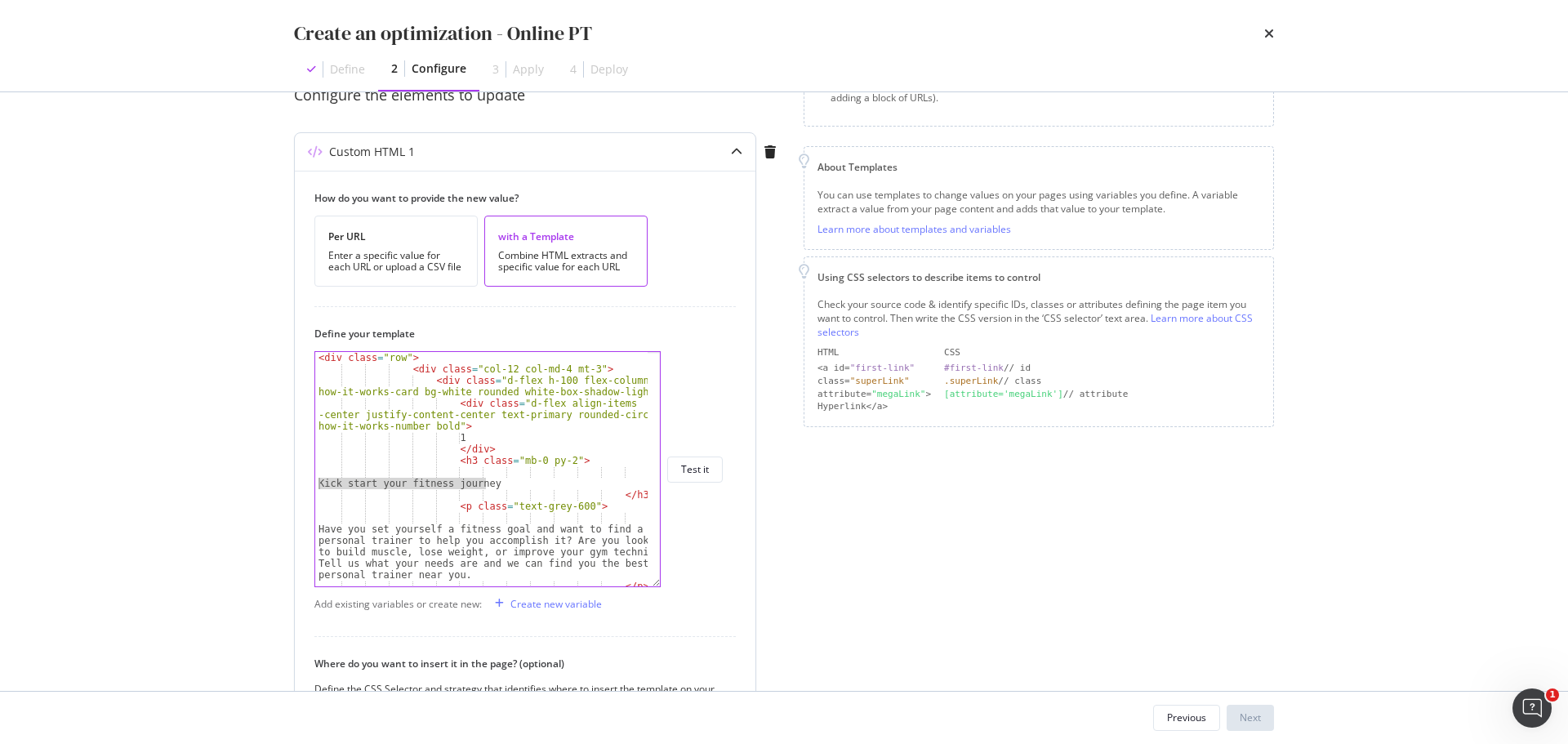
drag, startPoint x: 487, startPoint y: 483, endPoint x: 310, endPoint y: 482, distance: 177.0
click at [310, 482] on div "How do you want to provide the new value? Per URL Enter a specific value for ea…" at bounding box center [525, 536] width 461 height 731
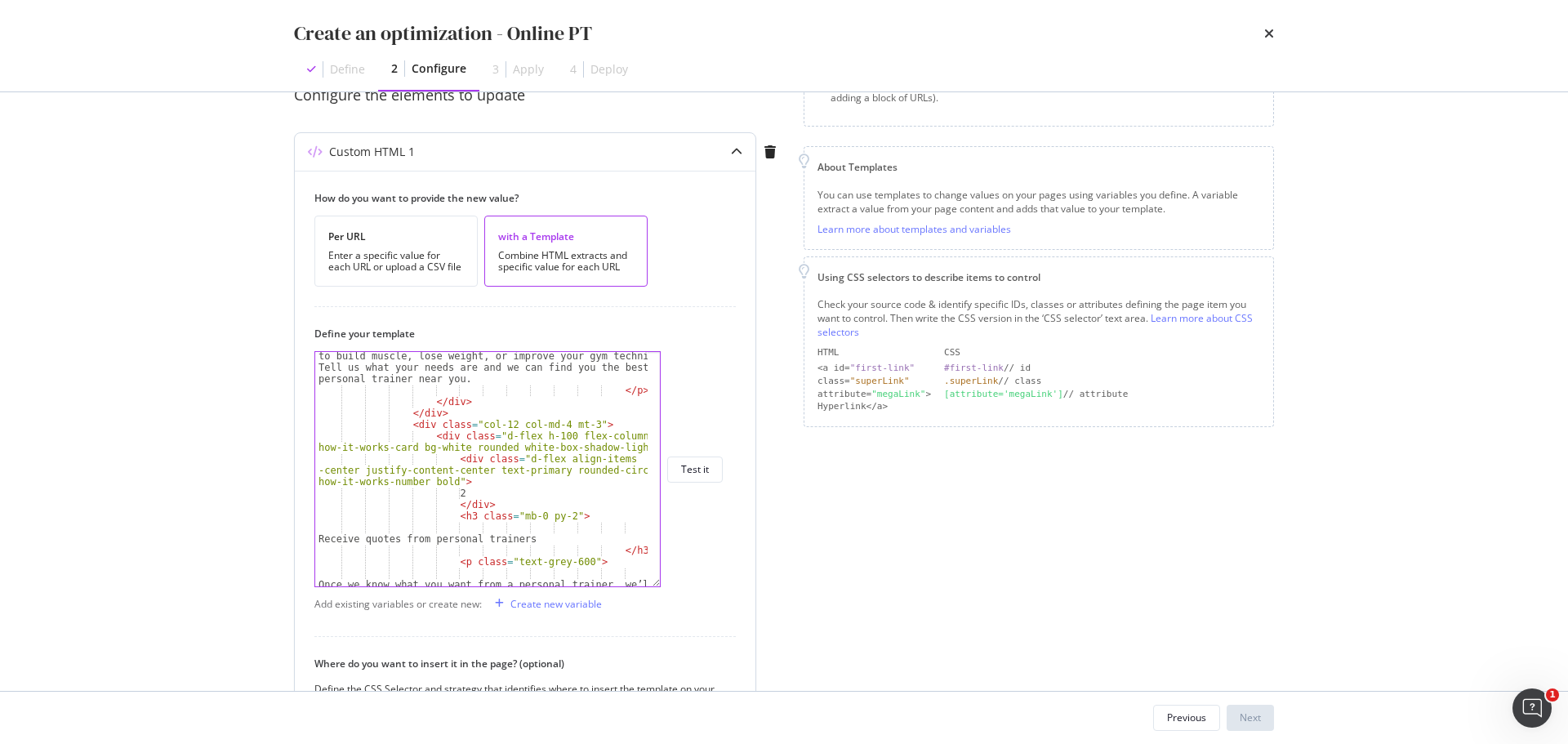
scroll to position [408, 0]
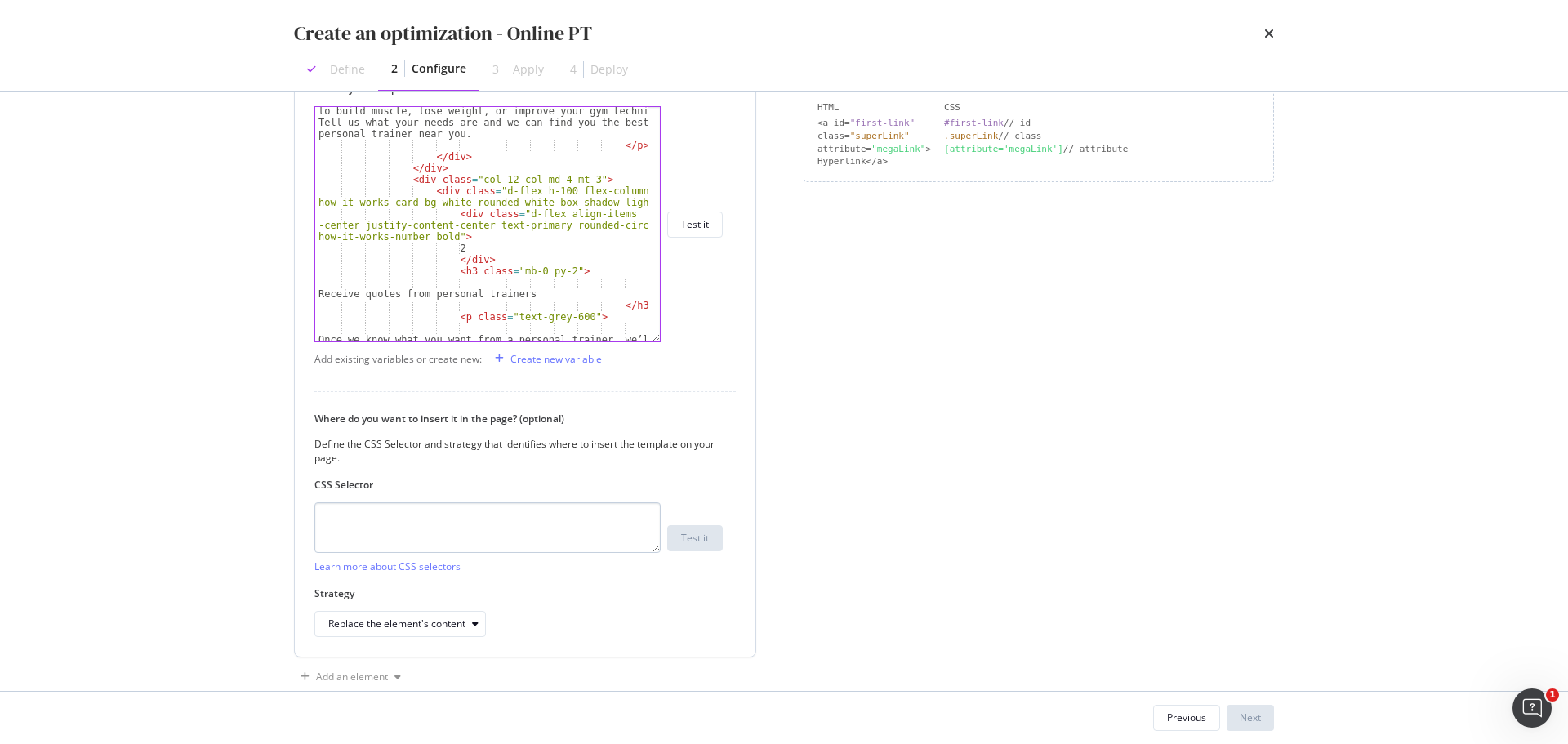
type textarea "Take your fitness journey online"
click at [494, 512] on textarea "modal" at bounding box center [487, 528] width 346 height 51
paste textarea "body > div.builder-page > div.m-article.m-article--top-no-pad > div > div > img…"
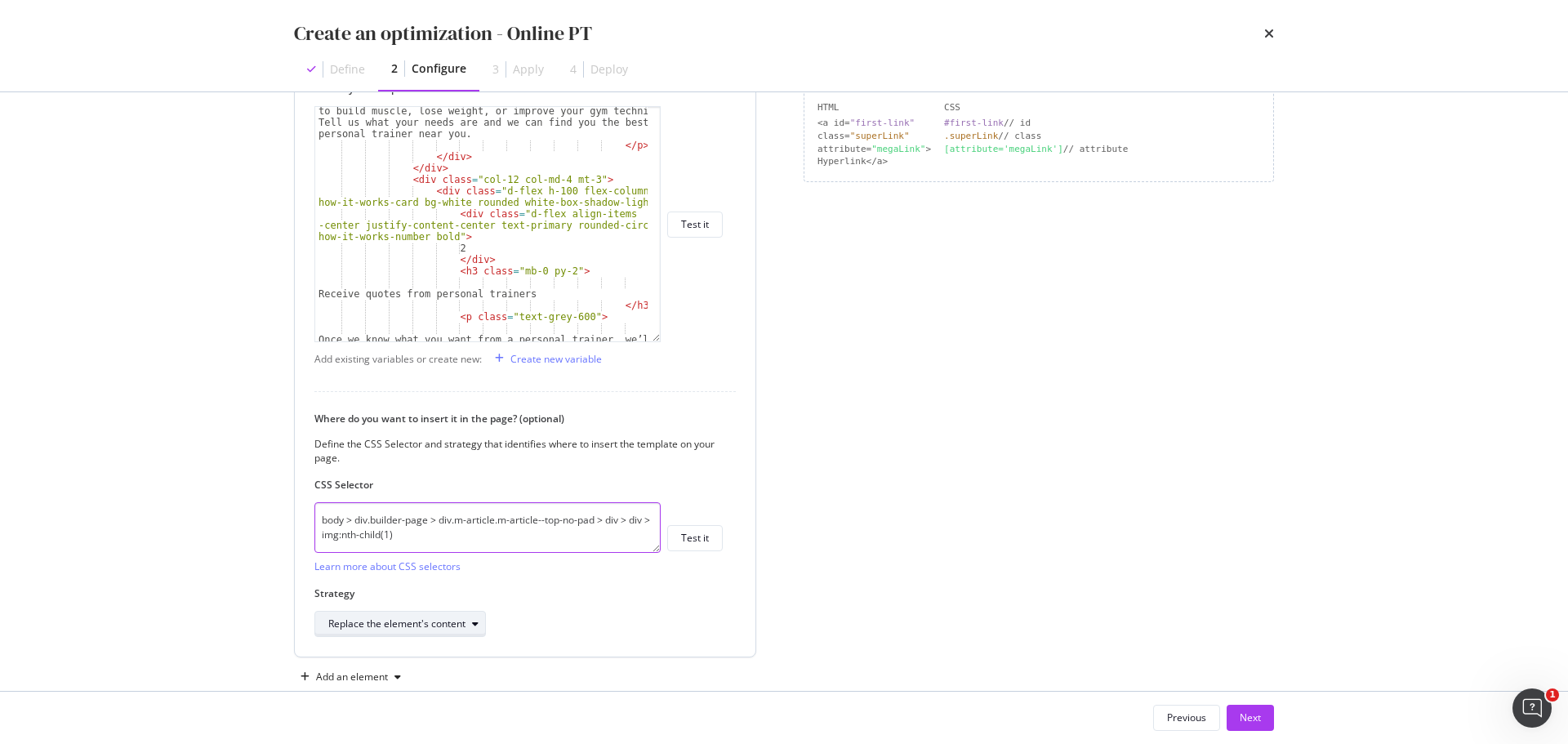
type textarea "body > div.builder-page > div.m-article.m-article--top-no-pad > div > div > img…"
click at [393, 619] on div "Replace the element's content" at bounding box center [397, 624] width 137 height 10
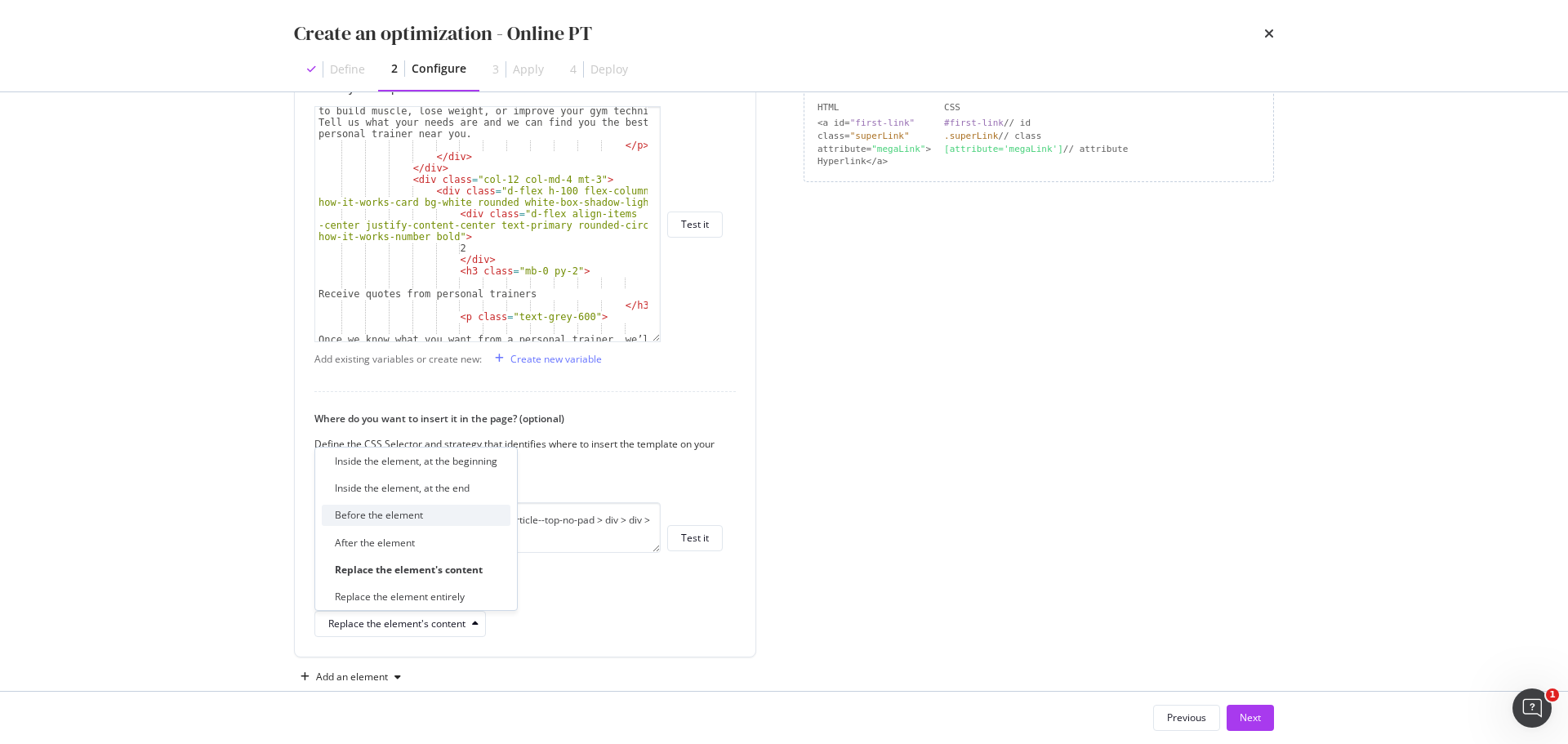
click at [436, 511] on div "Before the element" at bounding box center [415, 515] width 189 height 20
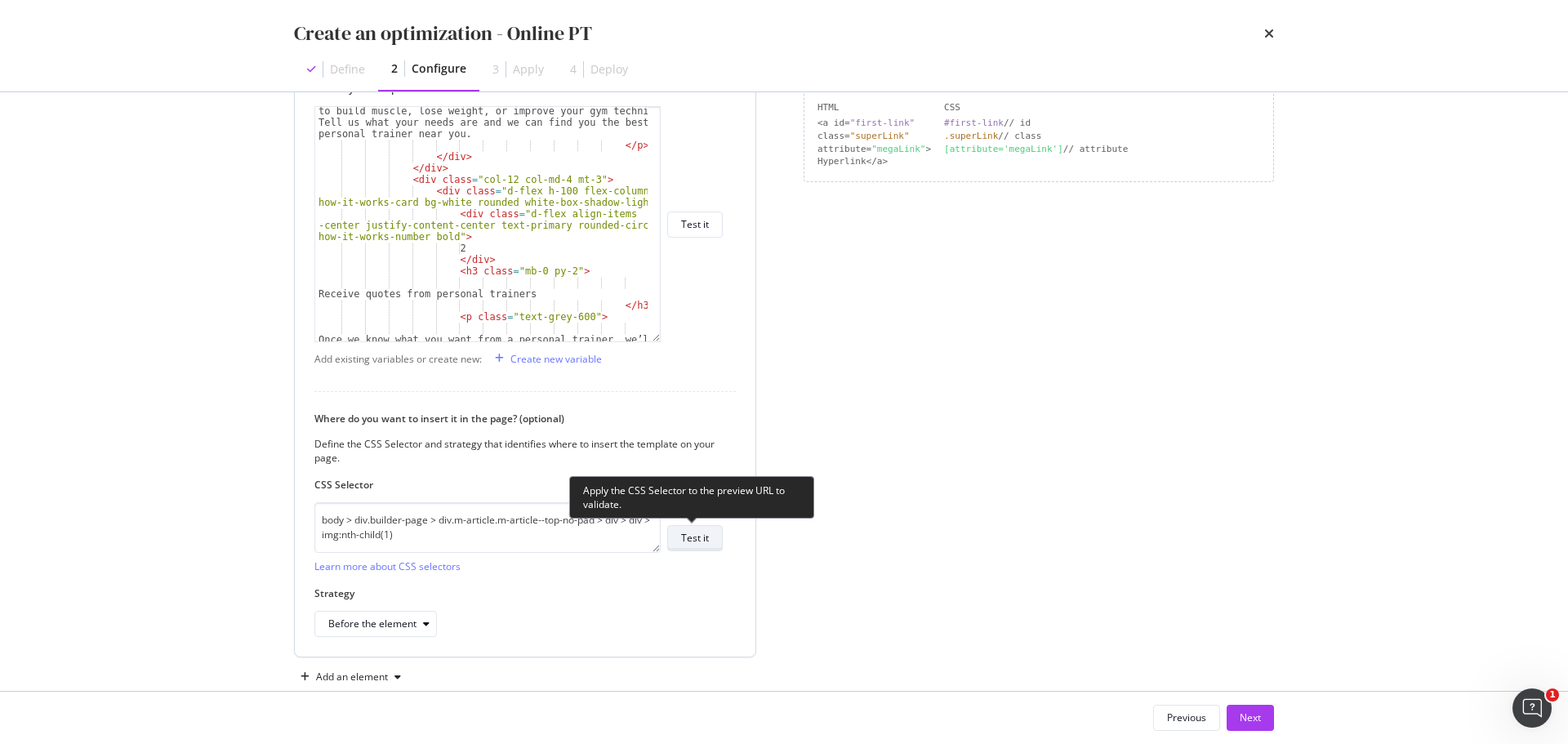
click at [705, 539] on div "Test it" at bounding box center [695, 538] width 28 height 14
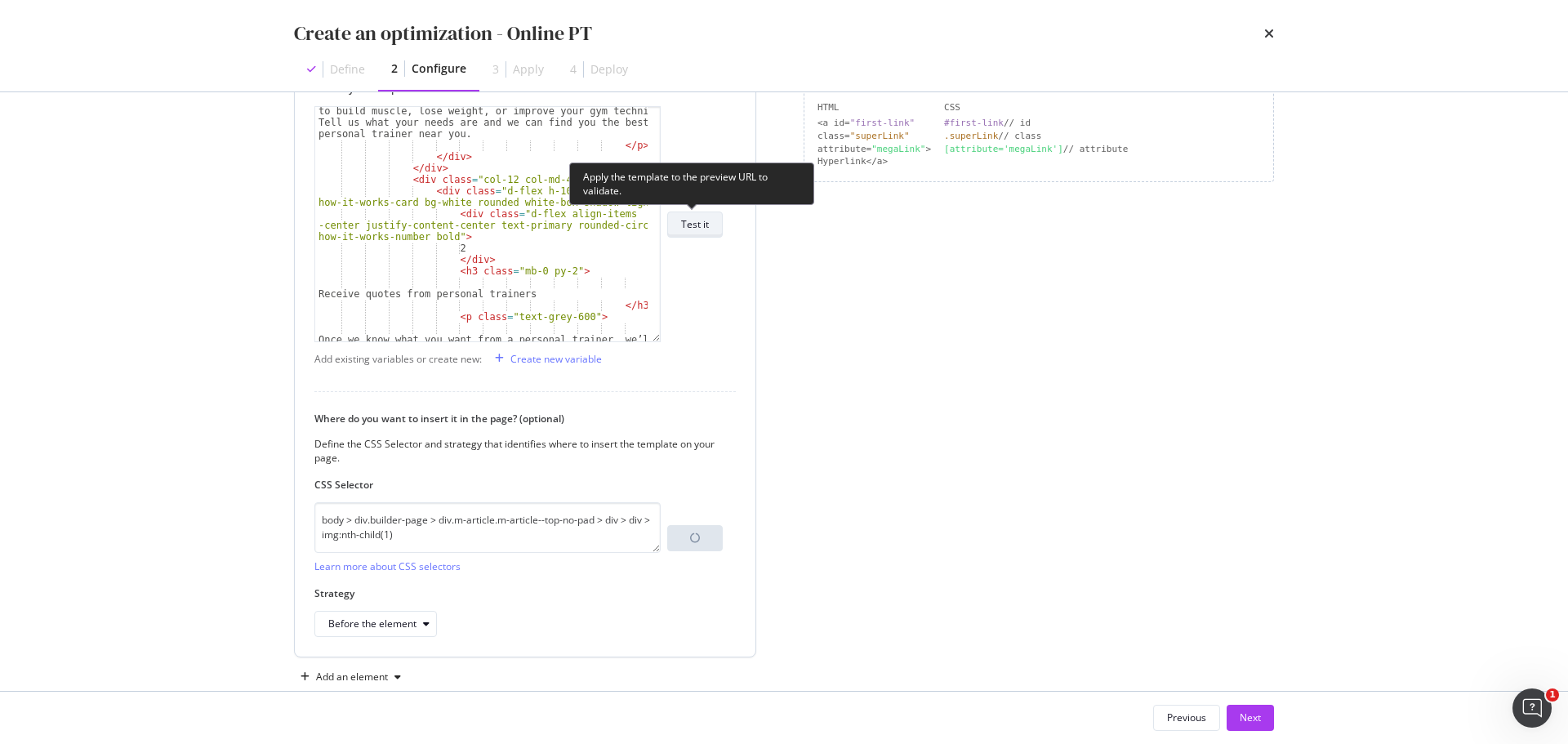
click at [694, 218] on div "Test it" at bounding box center [695, 224] width 28 height 14
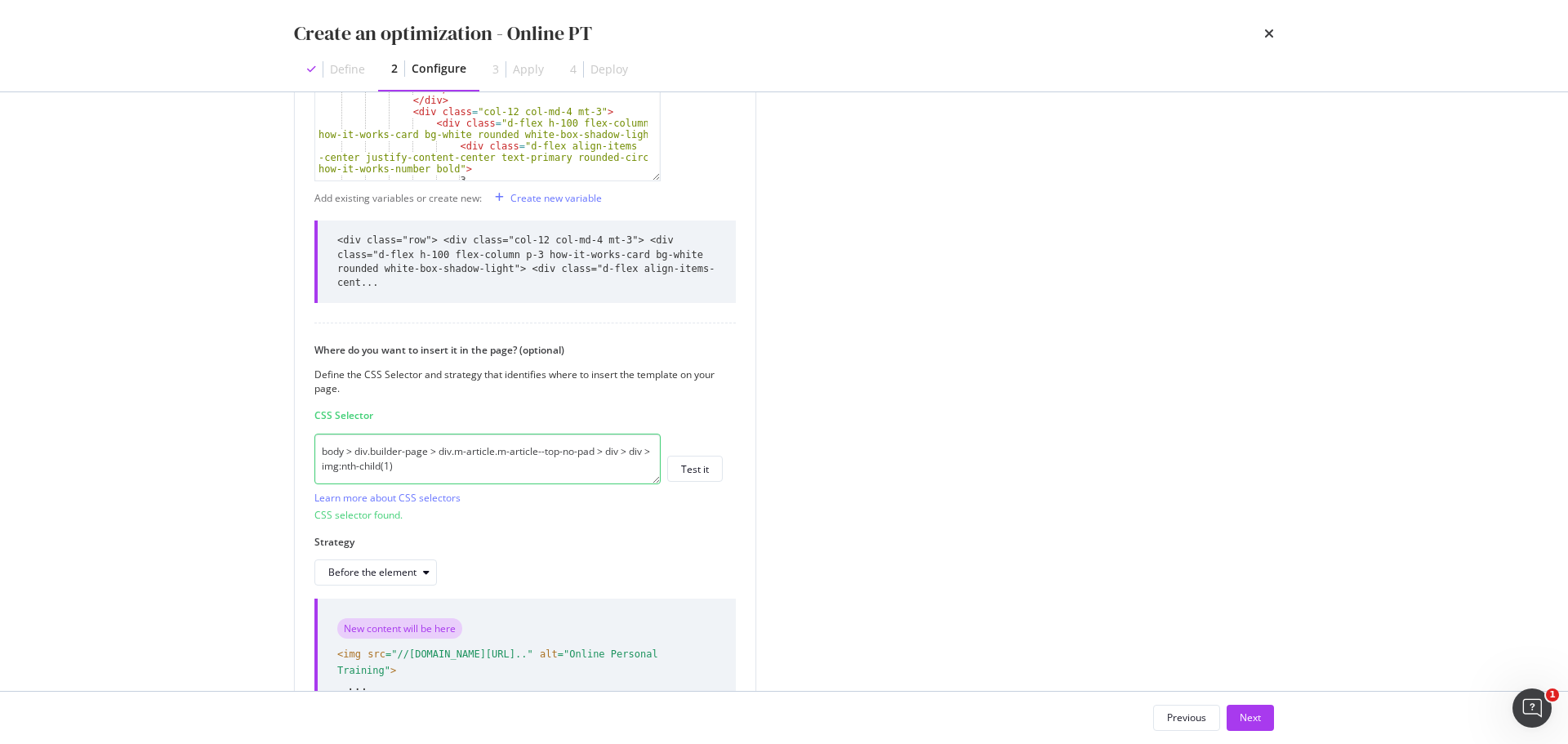
scroll to position [593, 0]
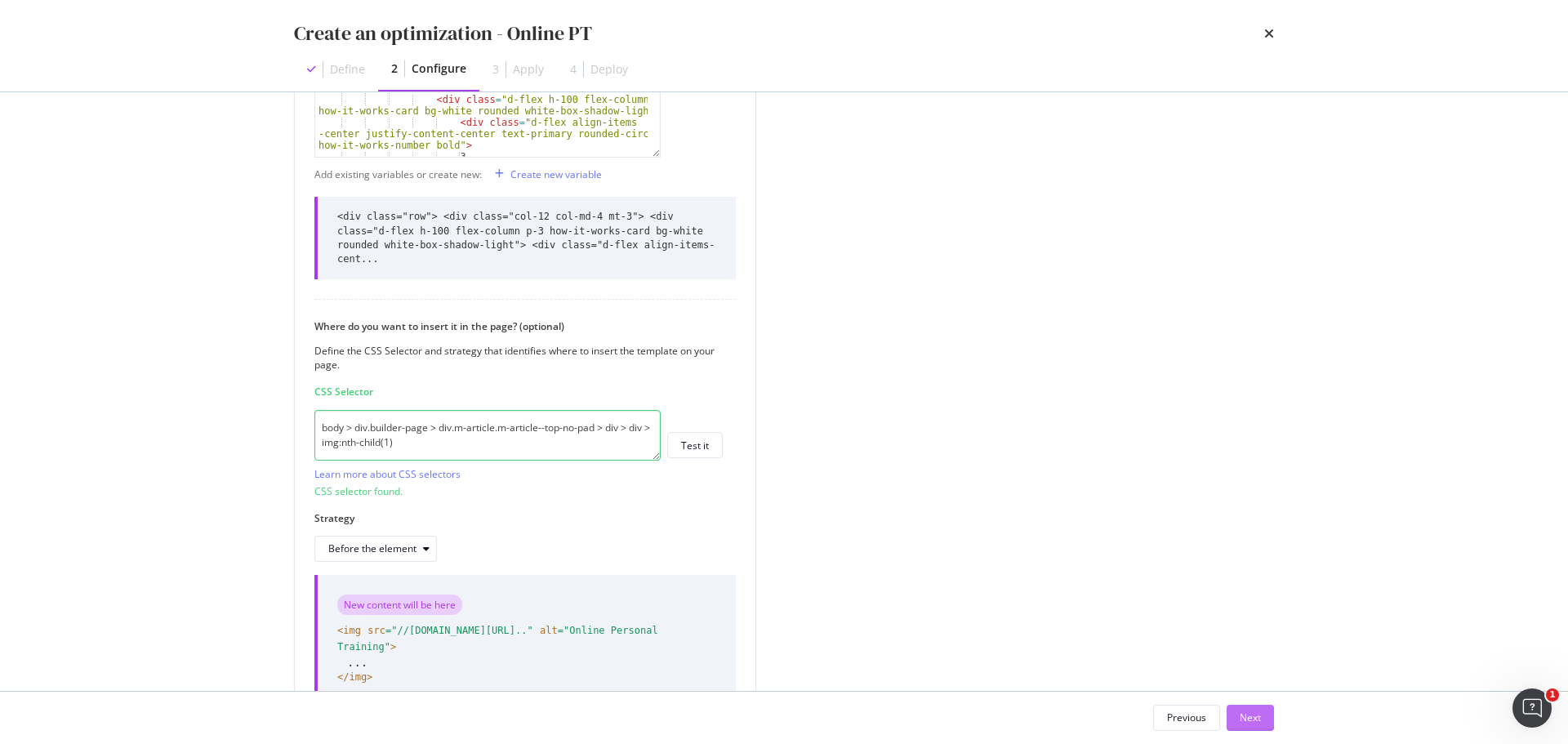
click at [1265, 714] on button "Next" at bounding box center [1250, 719] width 47 height 26
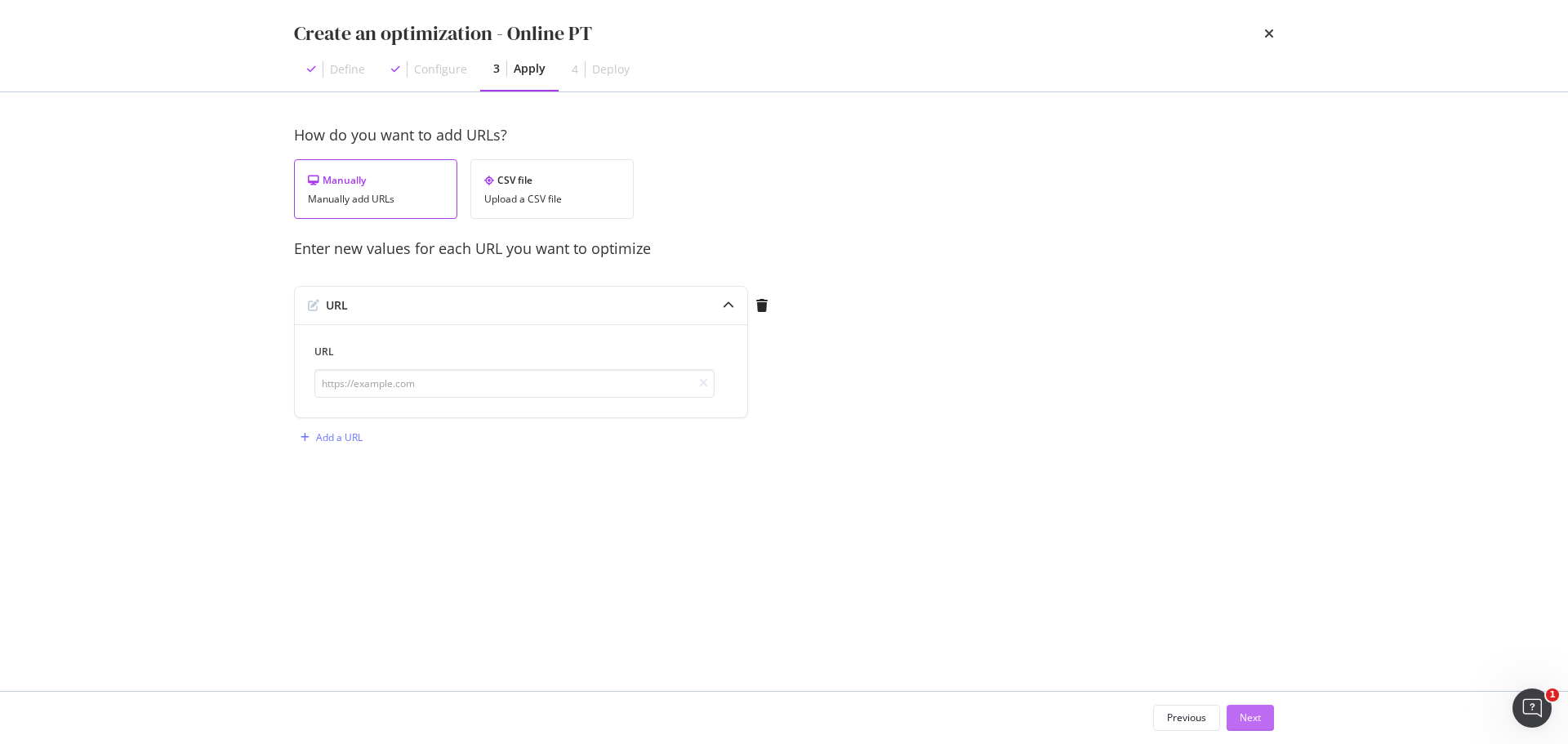
scroll to position [0, 0]
click at [530, 381] on input "modal" at bounding box center [514, 383] width 400 height 29
paste input "[URL][DOMAIN_NAME]"
type input "[URL][DOMAIN_NAME]"
click at [1263, 716] on button "Next" at bounding box center [1250, 719] width 47 height 26
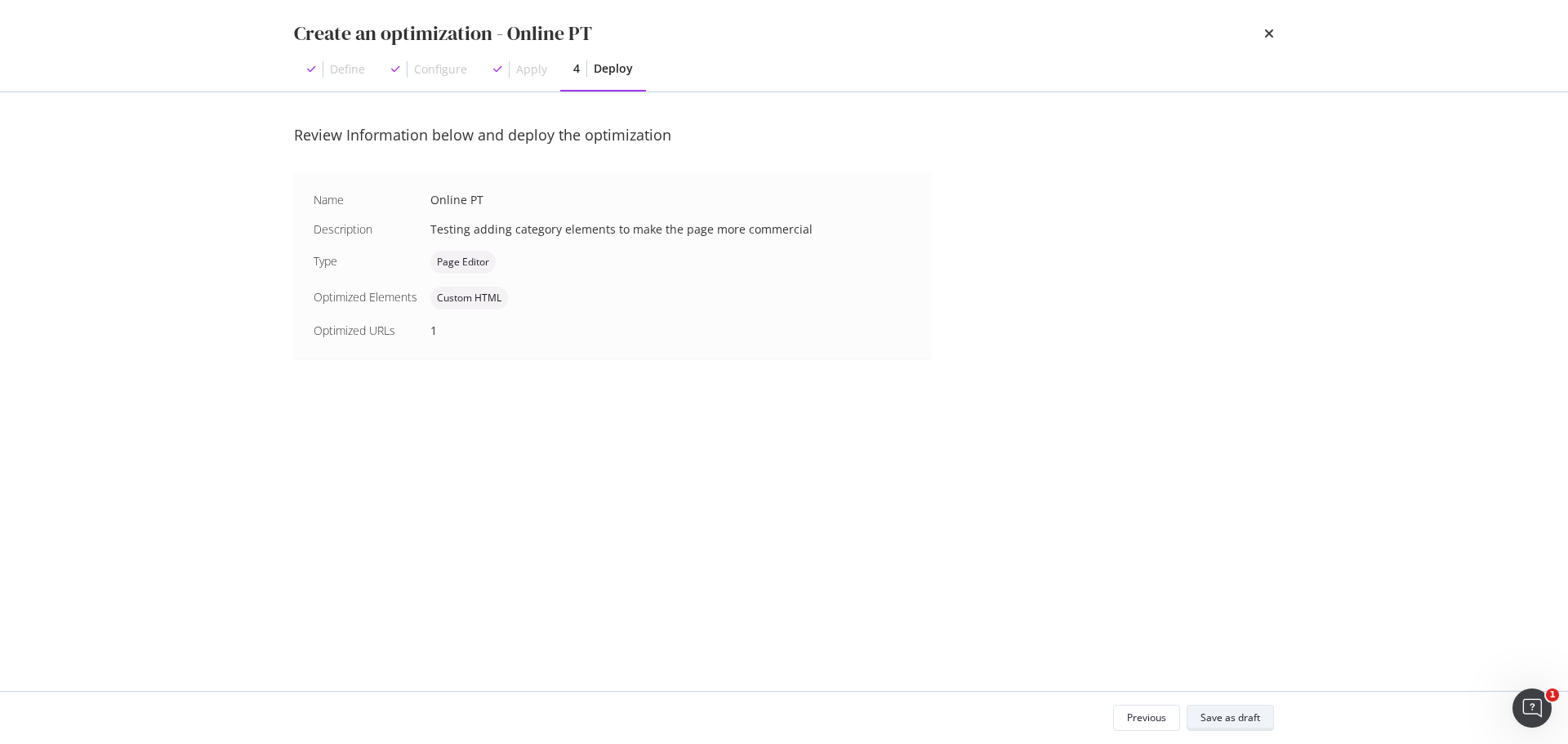
click at [1228, 708] on div "Save as draft" at bounding box center [1230, 718] width 60 height 23
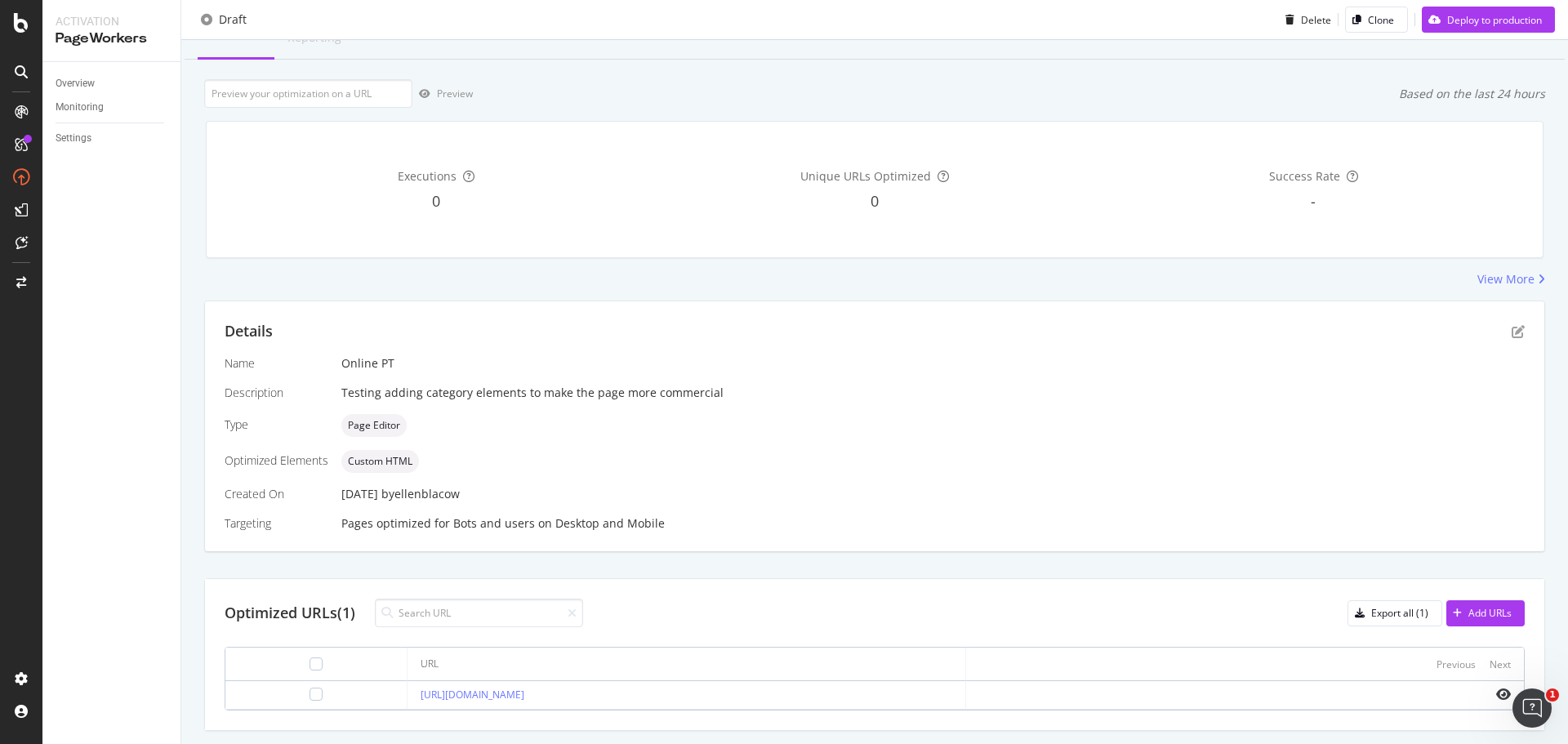
scroll to position [109, 0]
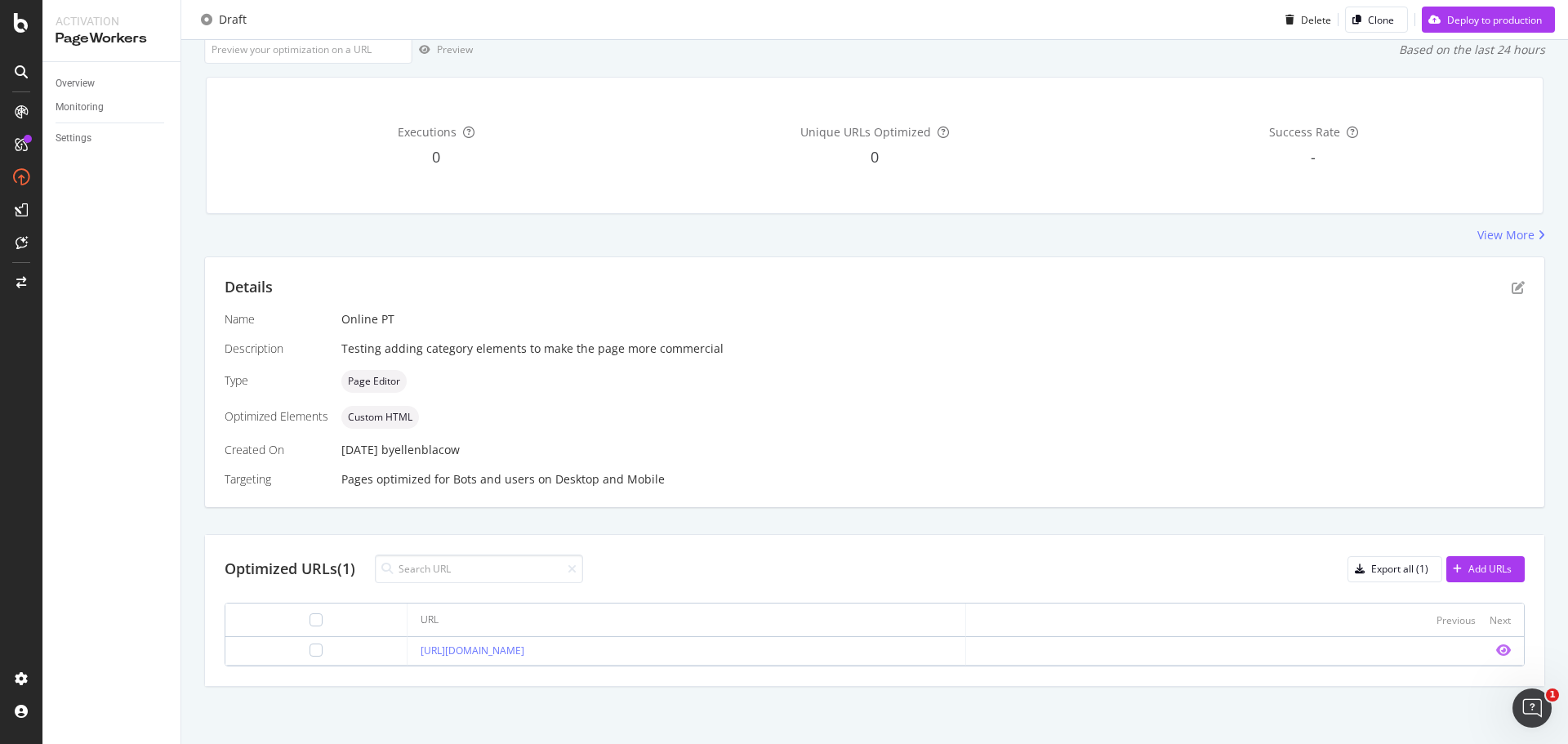
click at [1496, 647] on icon "eye" at bounding box center [1503, 650] width 15 height 13
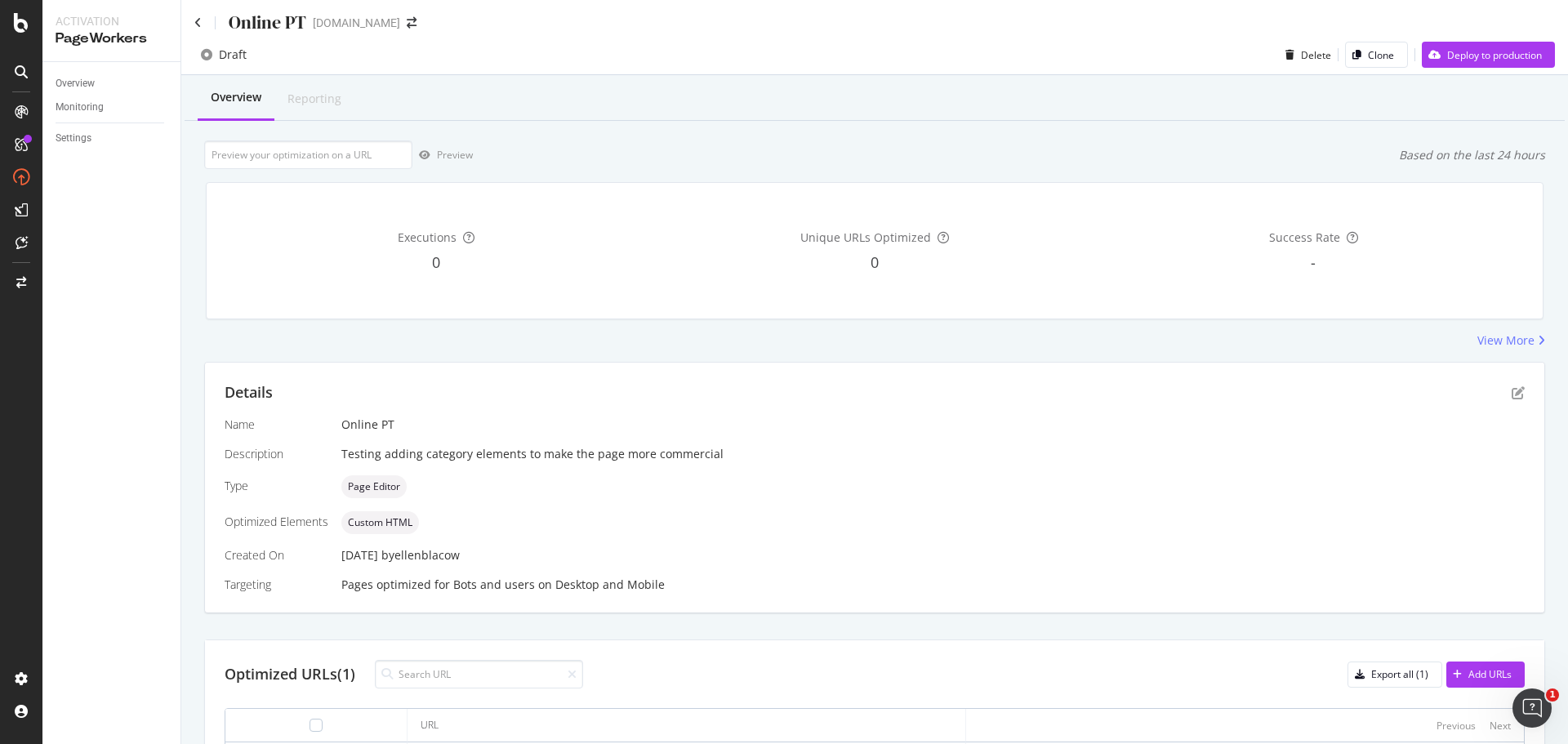
scroll to position [0, 0]
click at [1511, 397] on icon "pen-to-square" at bounding box center [1517, 396] width 13 height 13
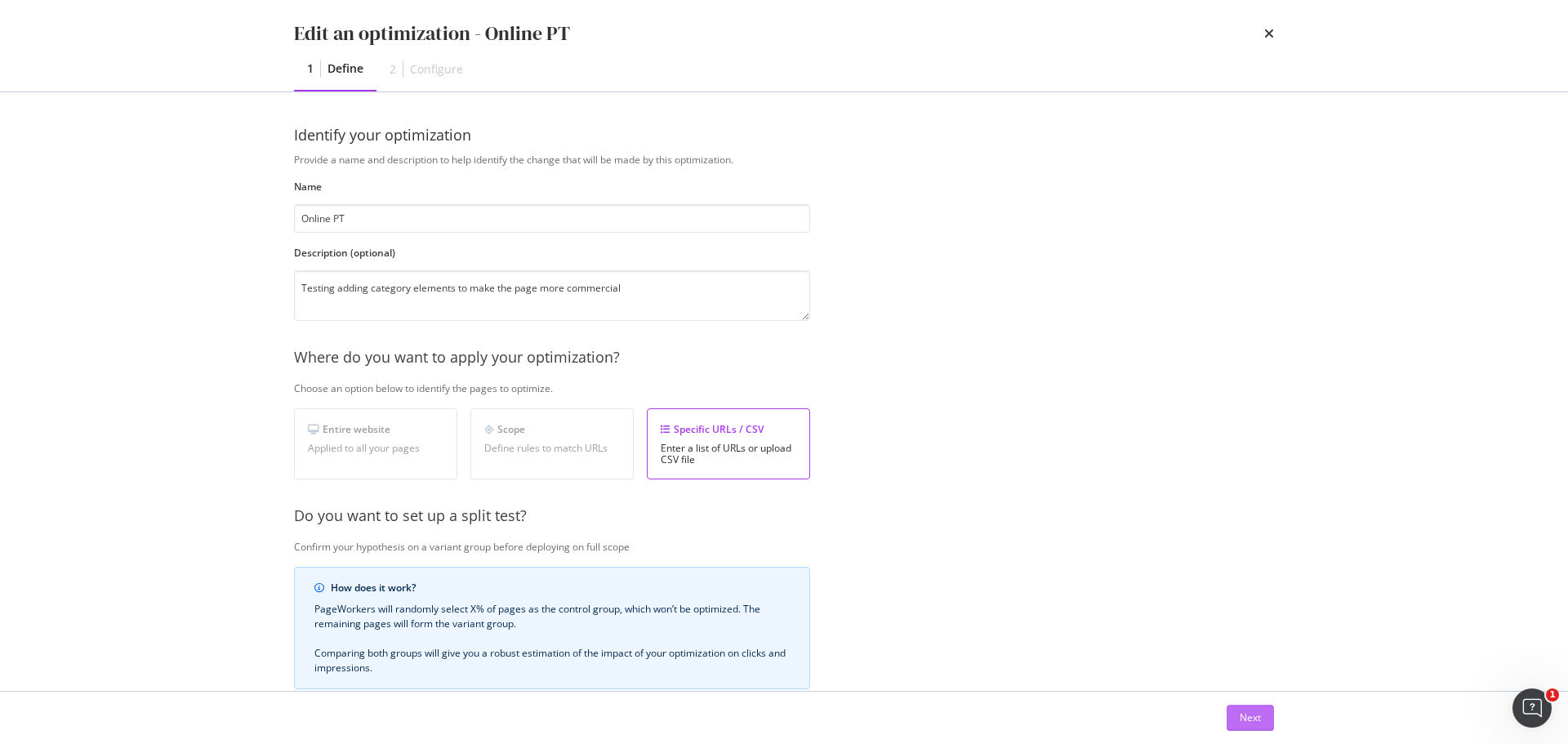
click at [1251, 711] on div "Next" at bounding box center [1250, 718] width 21 height 14
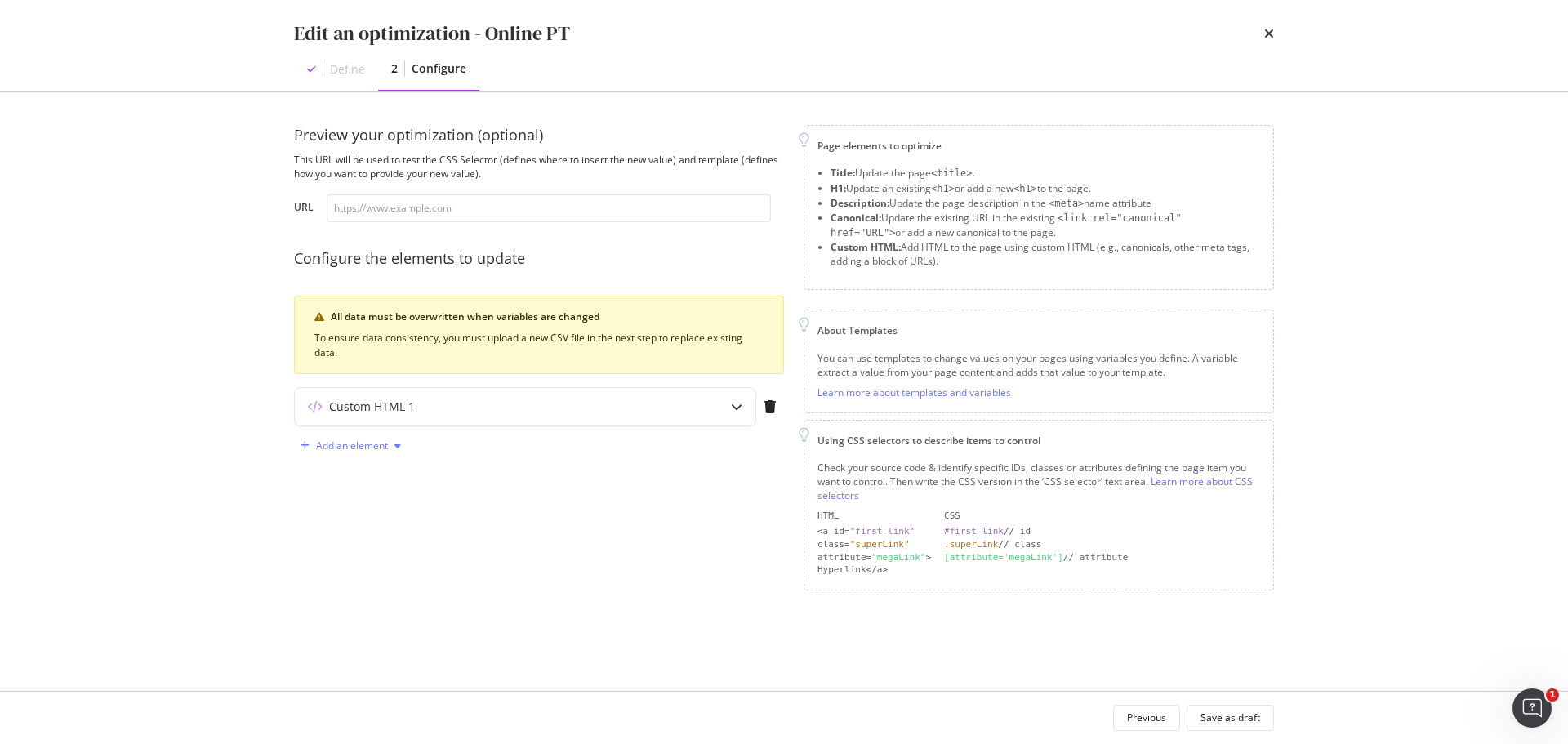
click at [343, 446] on div "Add an element" at bounding box center [352, 445] width 72 height 10
click at [378, 589] on div "Custom HTML" at bounding box center [369, 585] width 64 height 14
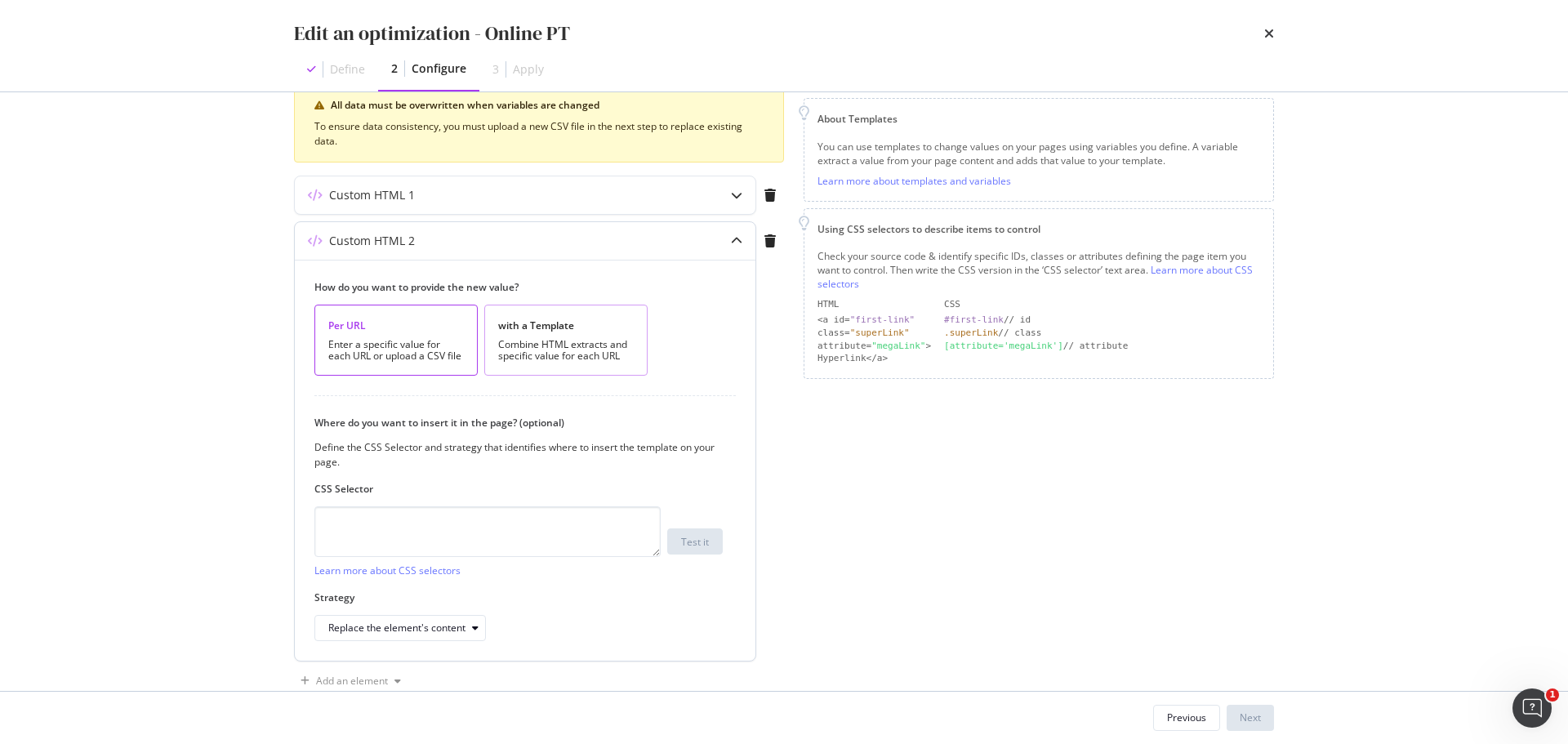
scroll to position [248, 0]
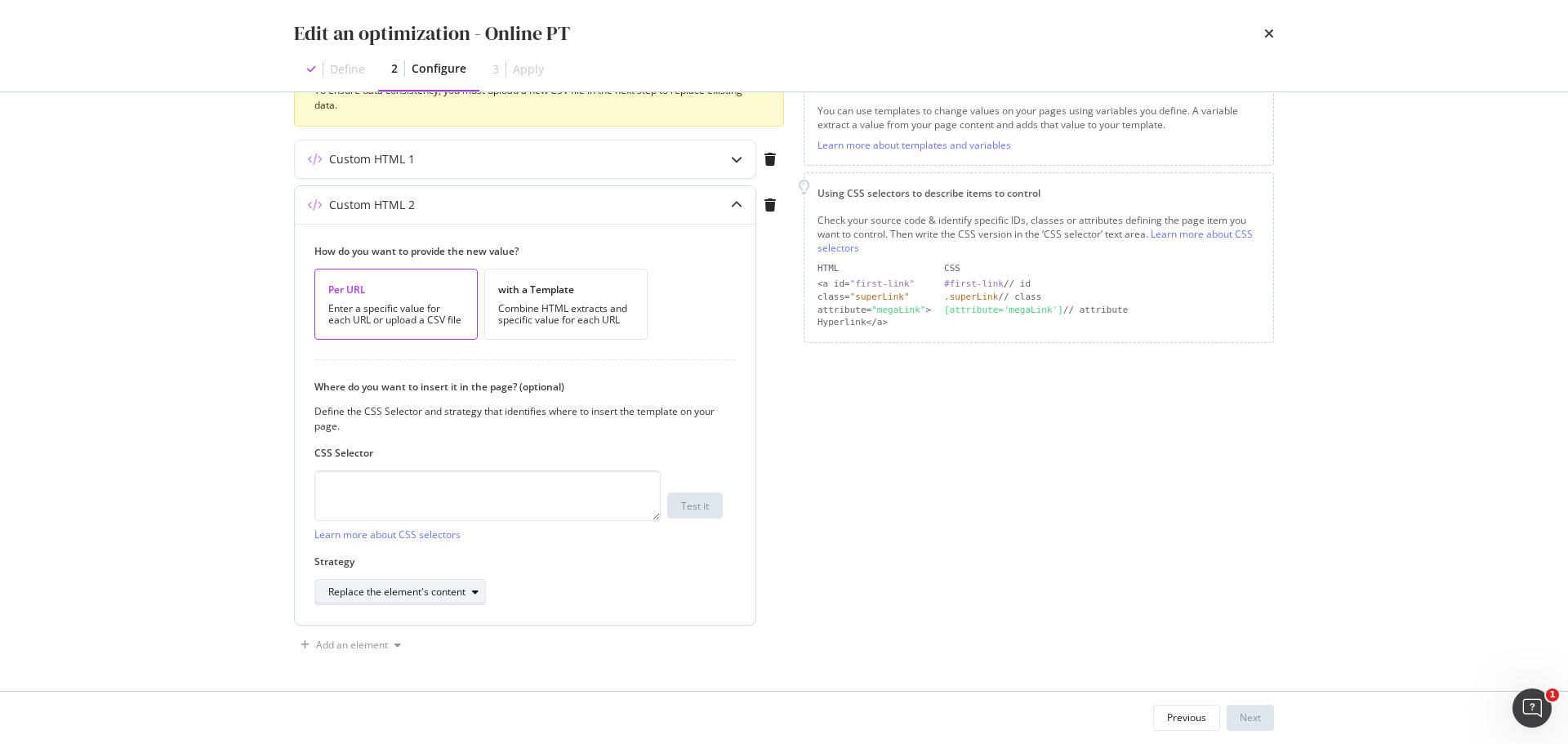
click at [426, 591] on div "Replace the element's content" at bounding box center [397, 592] width 137 height 10
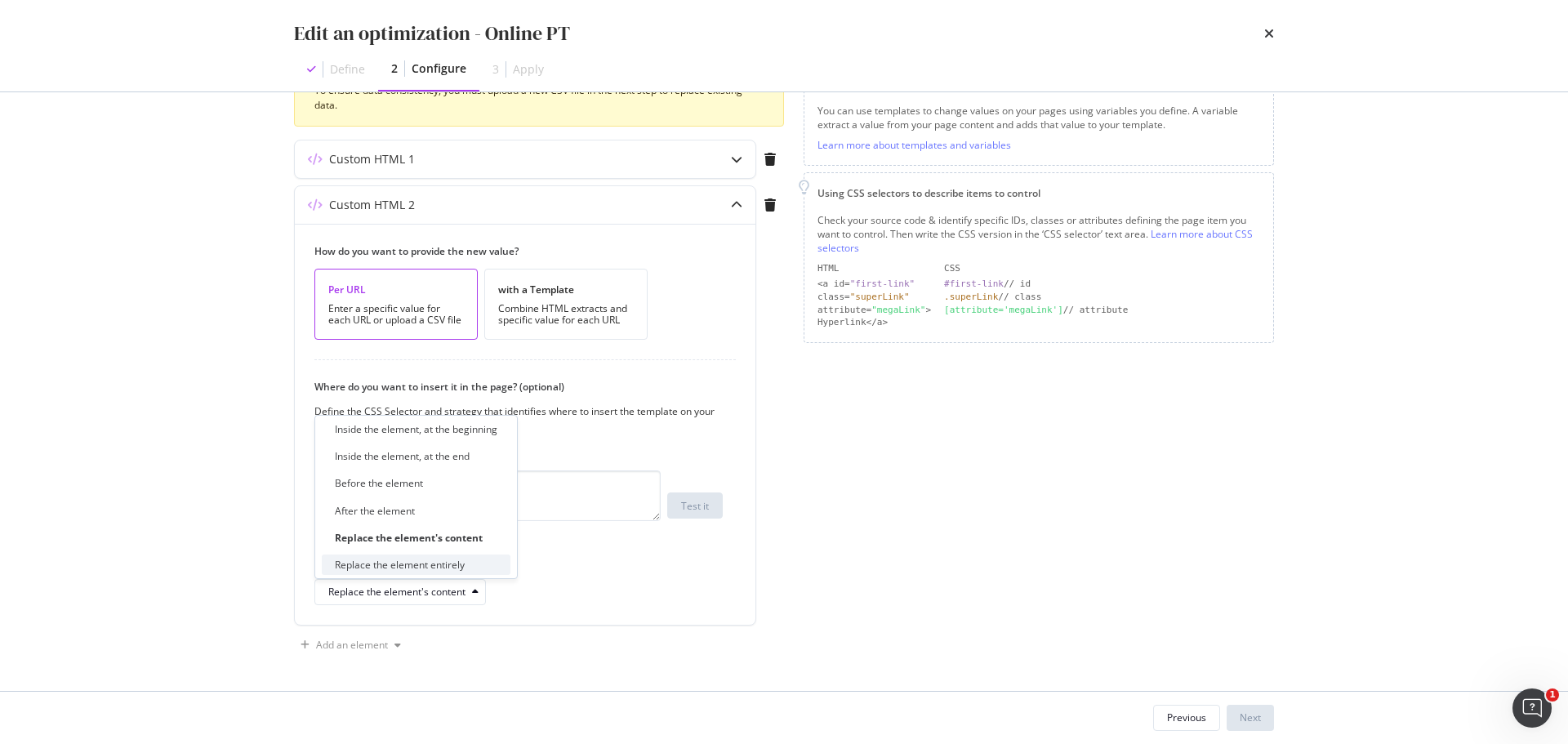
click at [457, 563] on div "Replace the element entirely" at bounding box center [399, 565] width 130 height 14
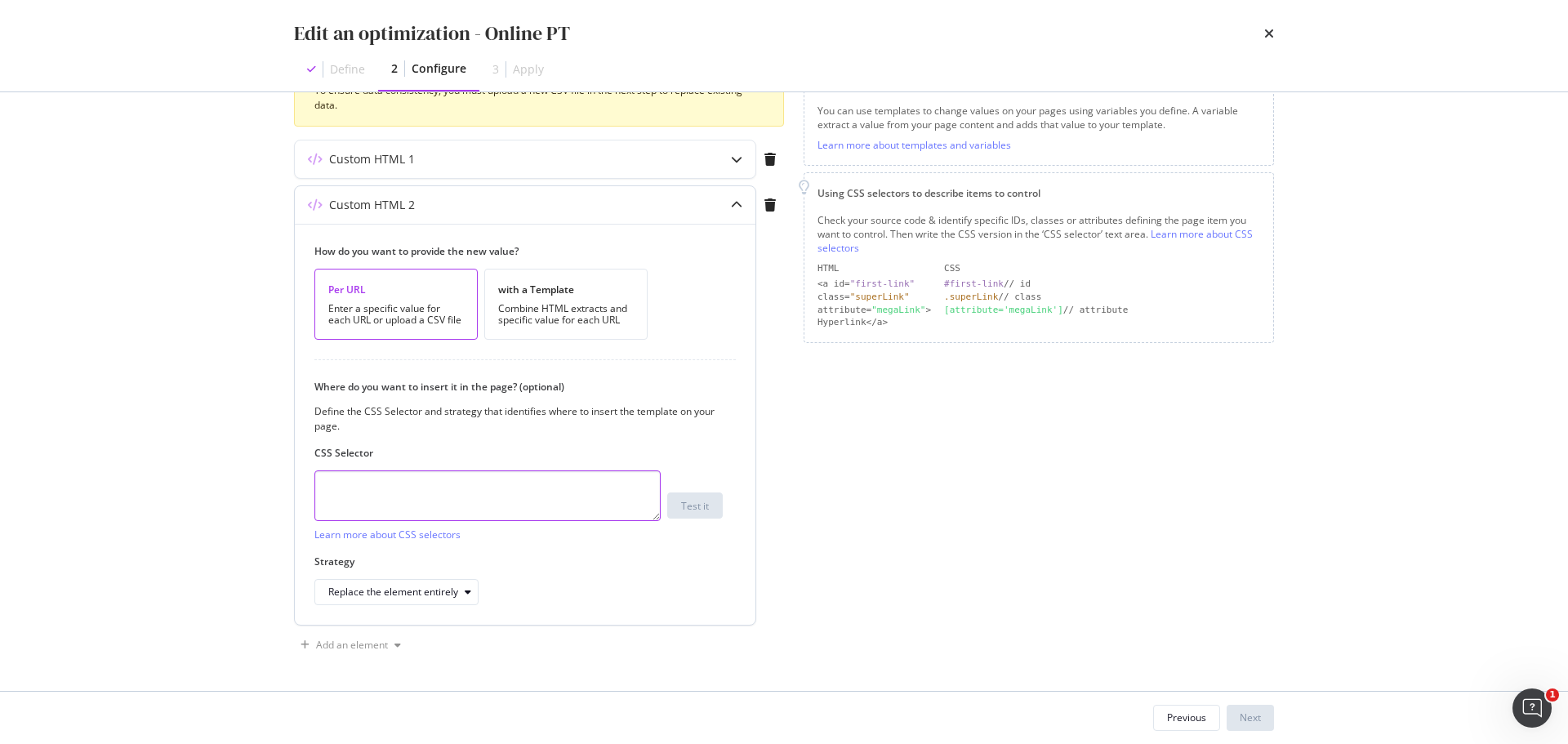
click at [514, 488] on textarea "modal" at bounding box center [487, 496] width 346 height 51
click at [562, 298] on div "with a Template Combine HTML extracts and specific value for each URL" at bounding box center [565, 304] width 163 height 71
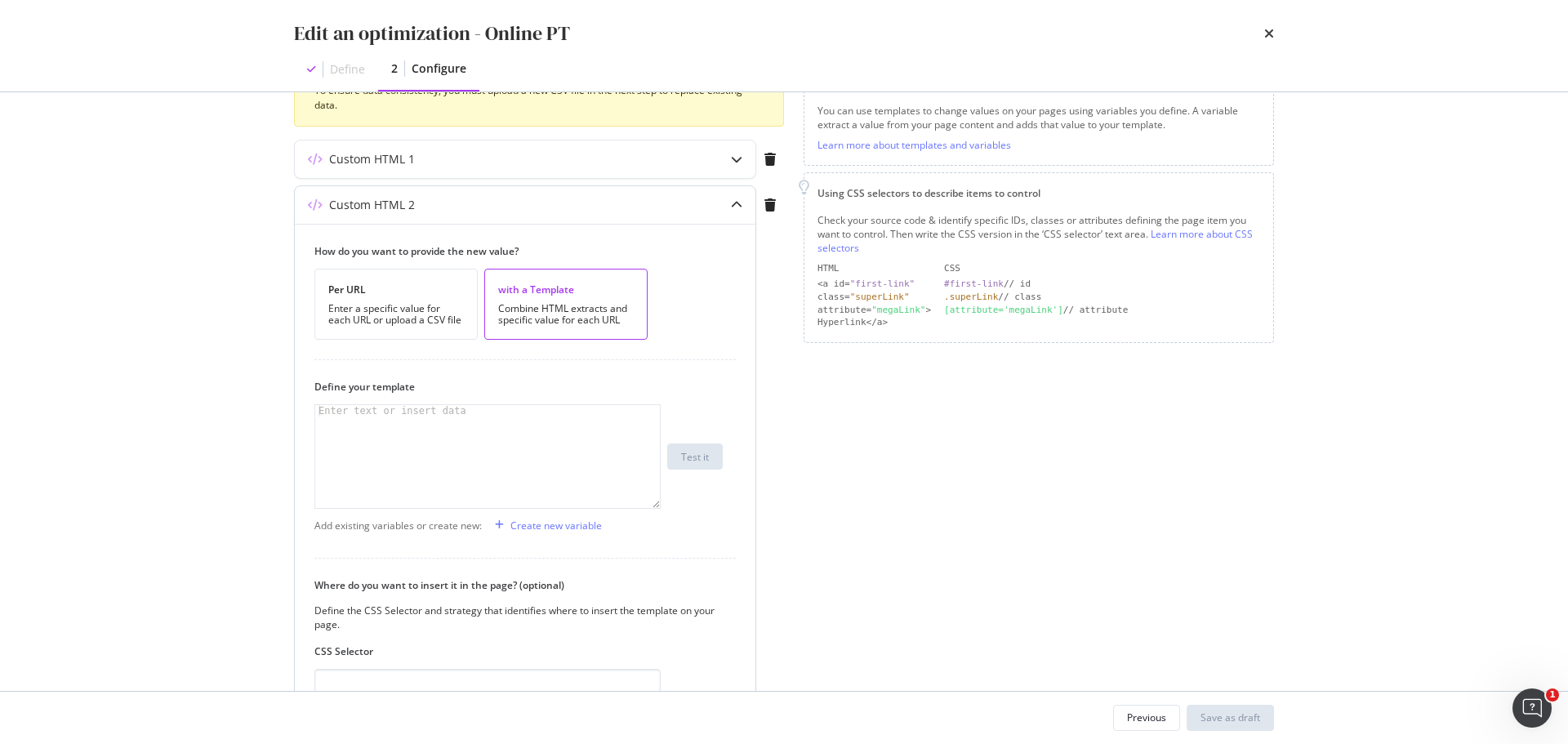
click at [482, 423] on div "modal" at bounding box center [487, 467] width 344 height 126
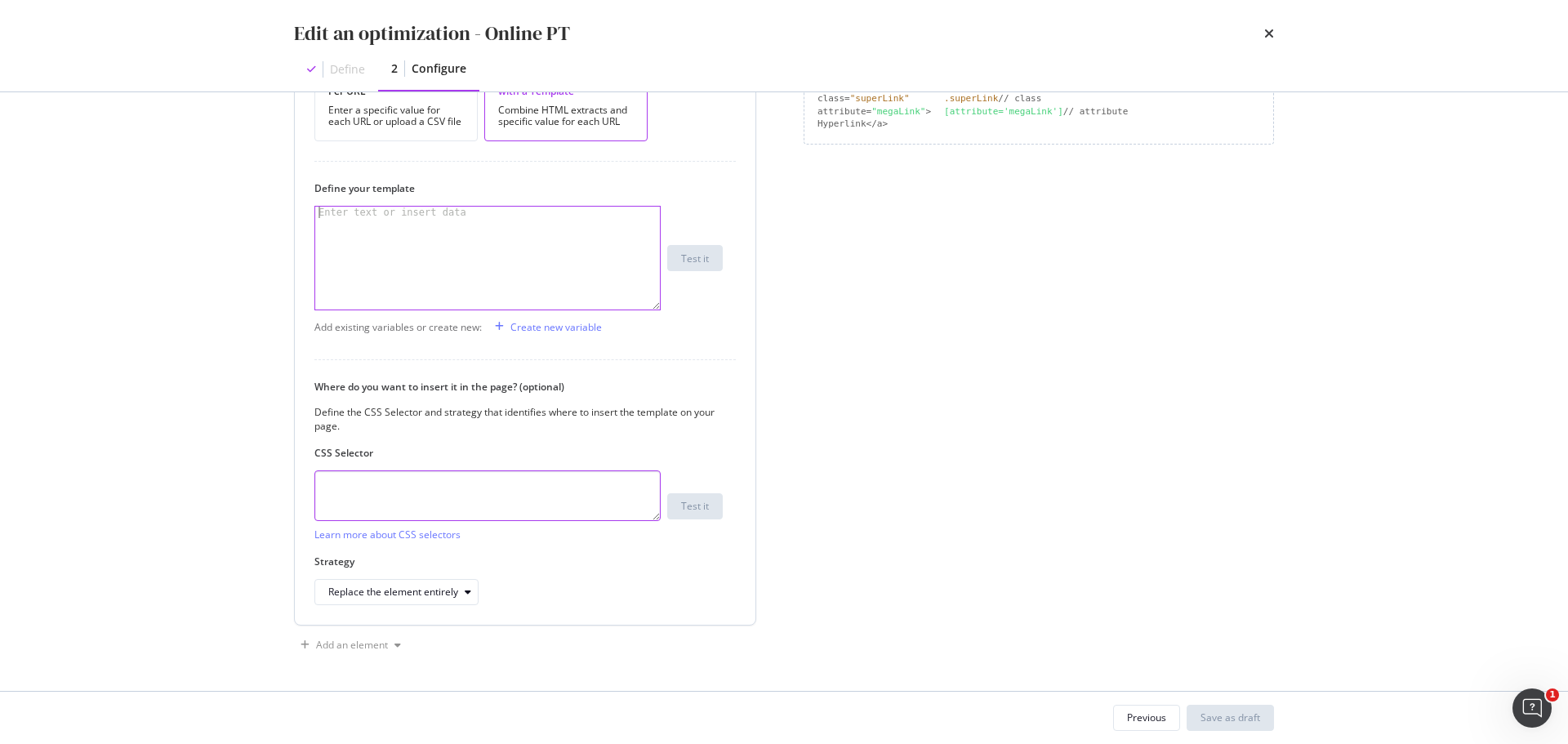
click at [453, 479] on textarea "modal" at bounding box center [487, 496] width 346 height 51
paste textarea "body > div.builder-page > div.m-article-heading.m-article-heading--bottom-no-pa…"
type textarea "body > div.builder-page > div.m-article-heading.m-article-heading--bottom-no-pa…"
click at [379, 242] on div "modal" at bounding box center [487, 269] width 344 height 126
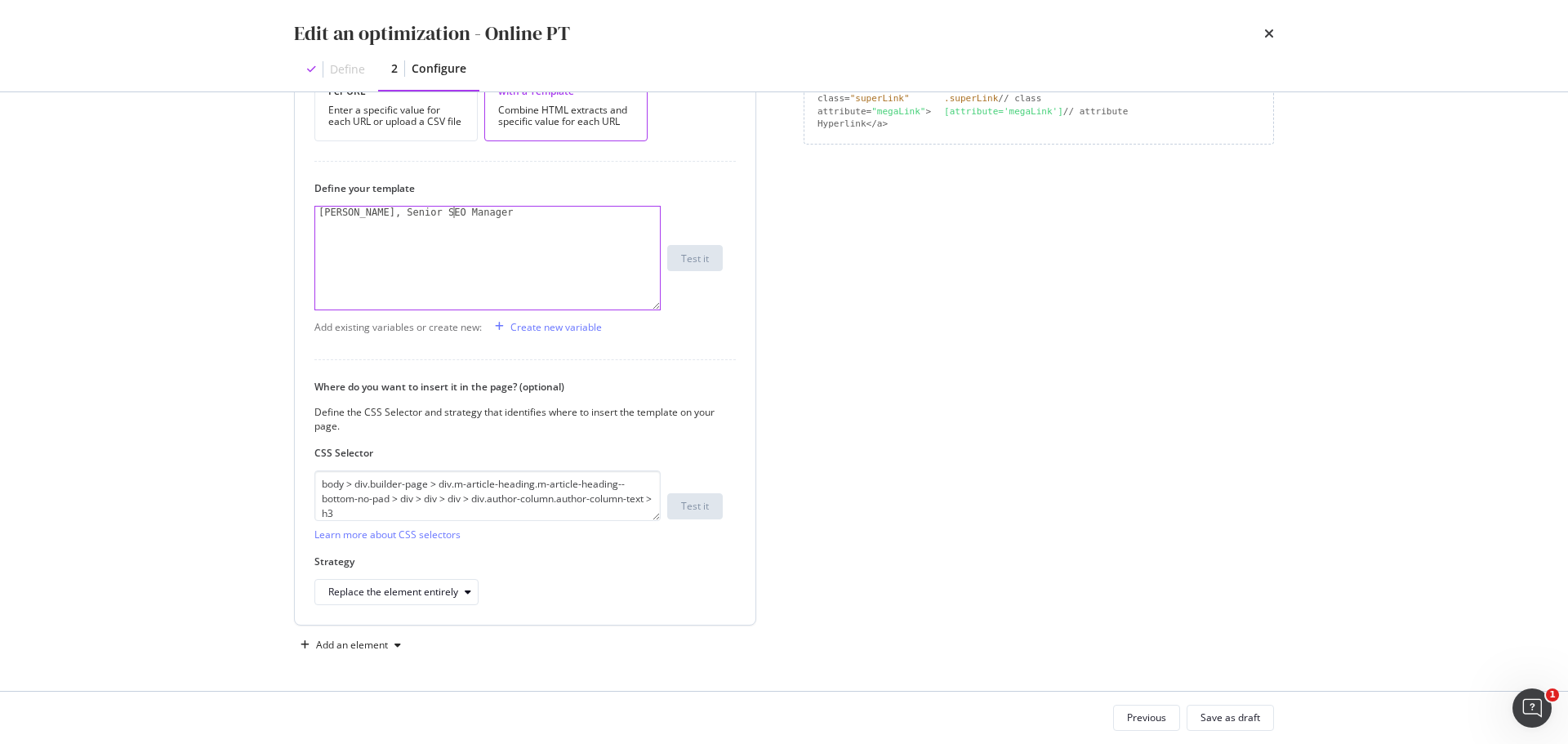
scroll to position [0, 10]
type textarea "[PERSON_NAME], Senior SEO Manager"
click at [713, 311] on div "How do you want to provide the new value? Per URL Enter a specific value for ea…" at bounding box center [525, 325] width 461 height 600
click at [531, 219] on div "[PERSON_NAME], Senior SEO Manager" at bounding box center [487, 269] width 344 height 126
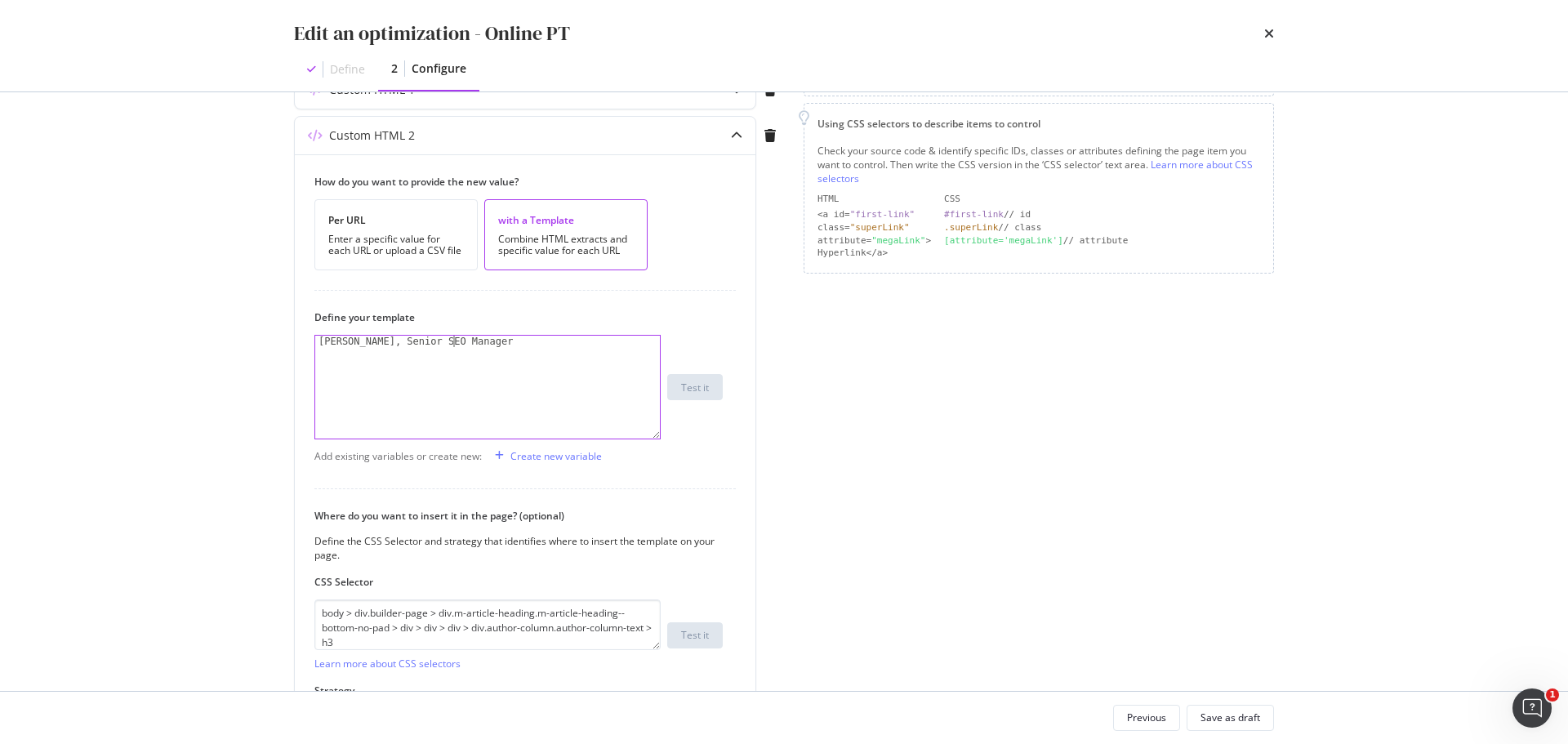
scroll to position [201, 0]
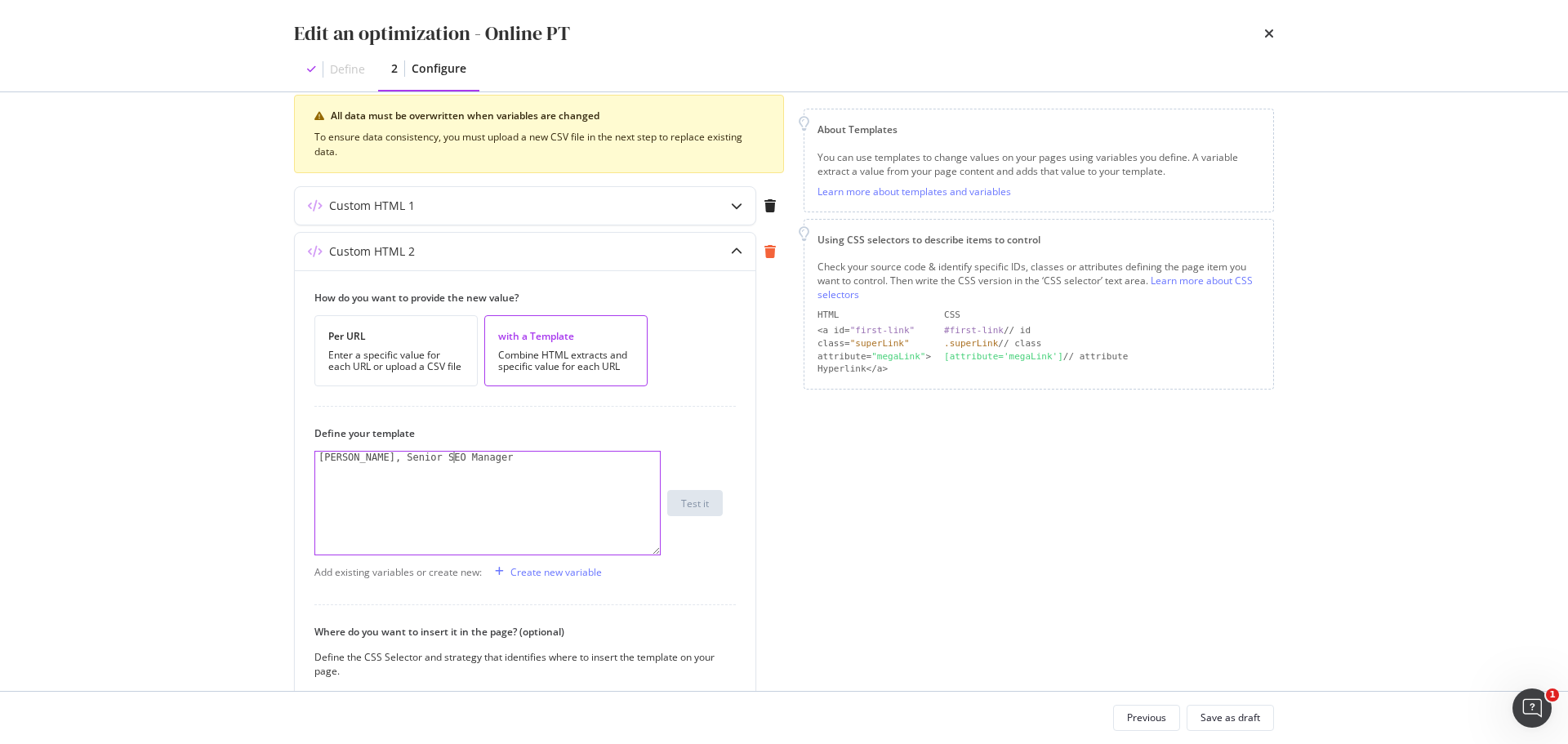
click at [773, 251] on icon "modal" at bounding box center [769, 251] width 11 height 13
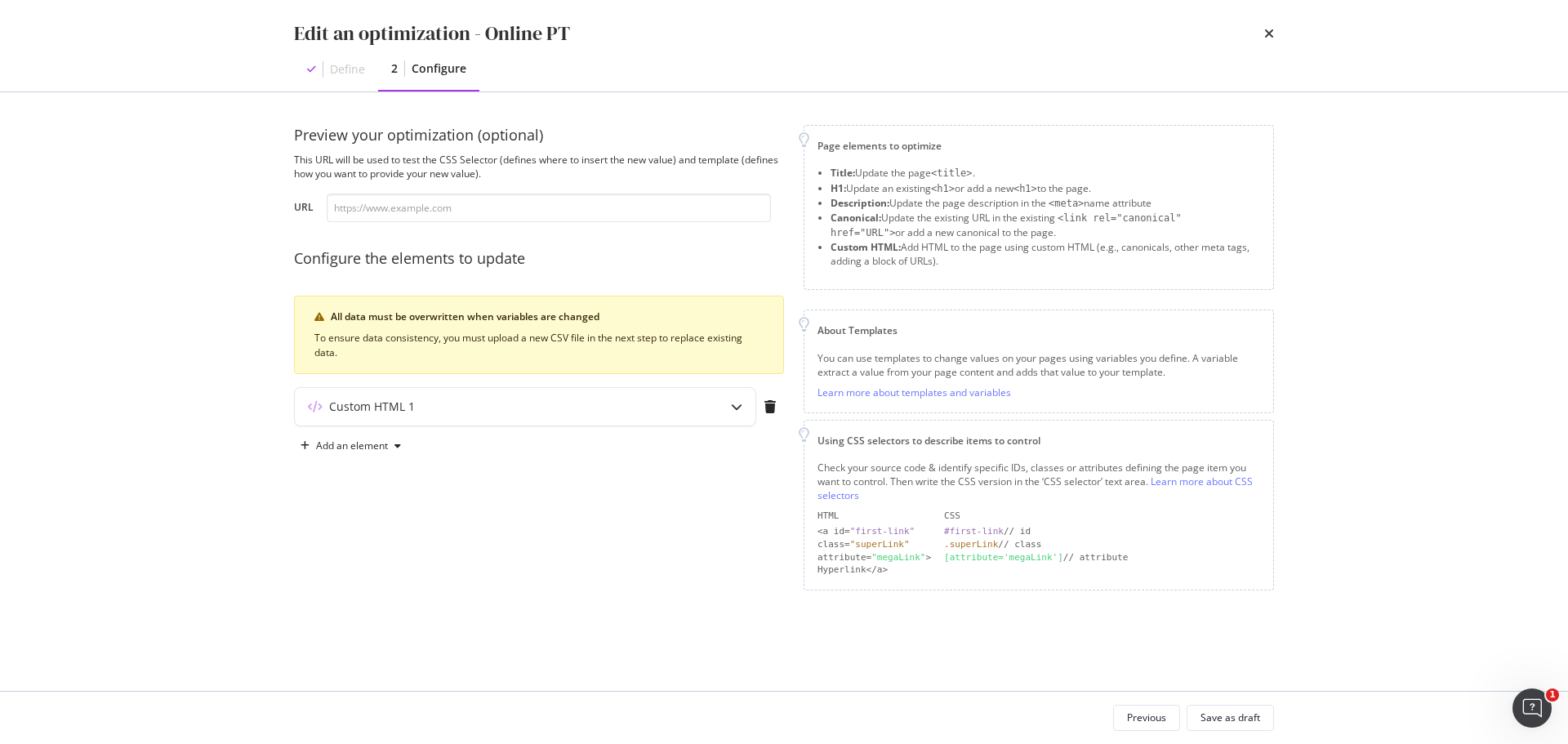
scroll to position [0, 0]
click at [560, 397] on div "Custom HTML 1" at bounding box center [525, 407] width 461 height 38
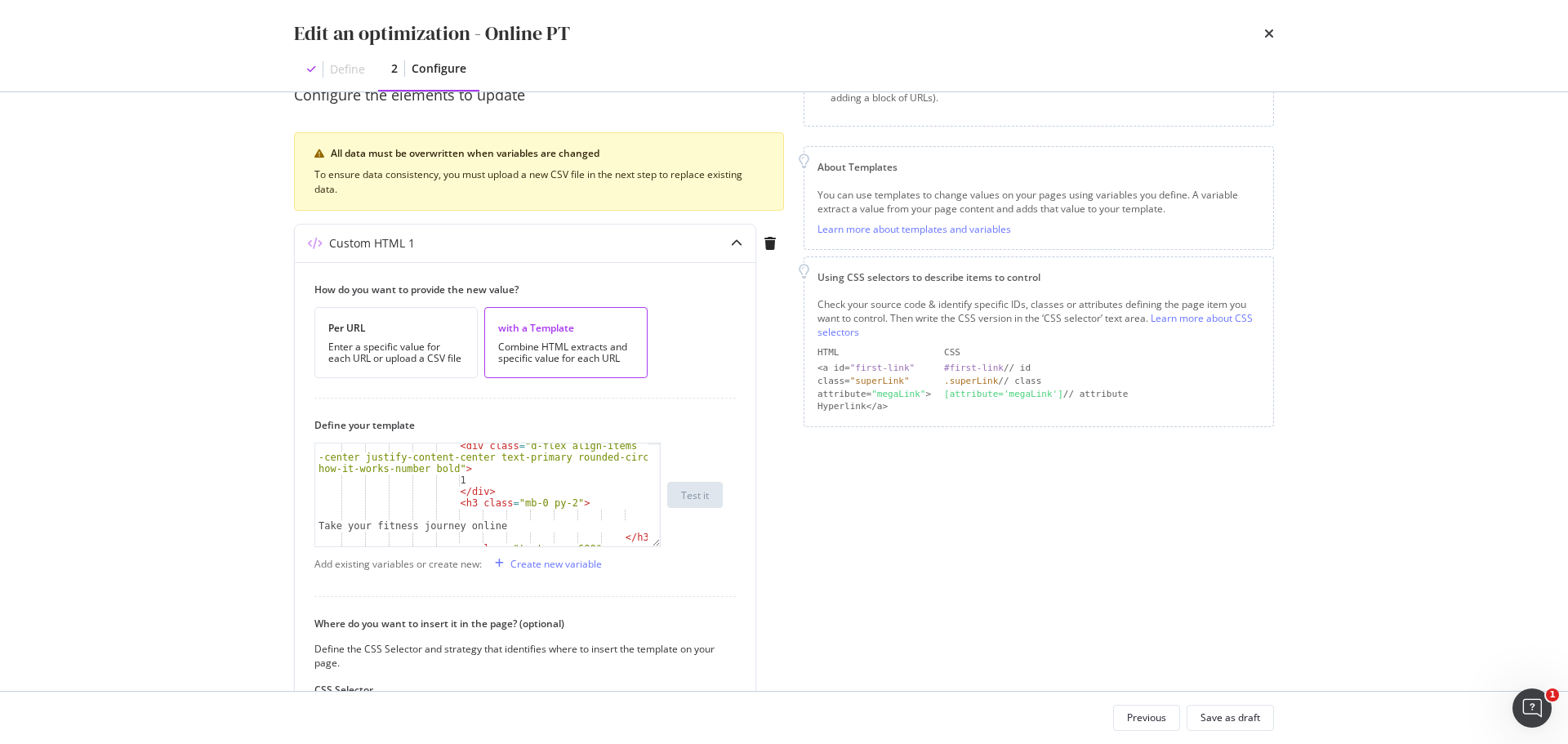
scroll to position [82, 0]
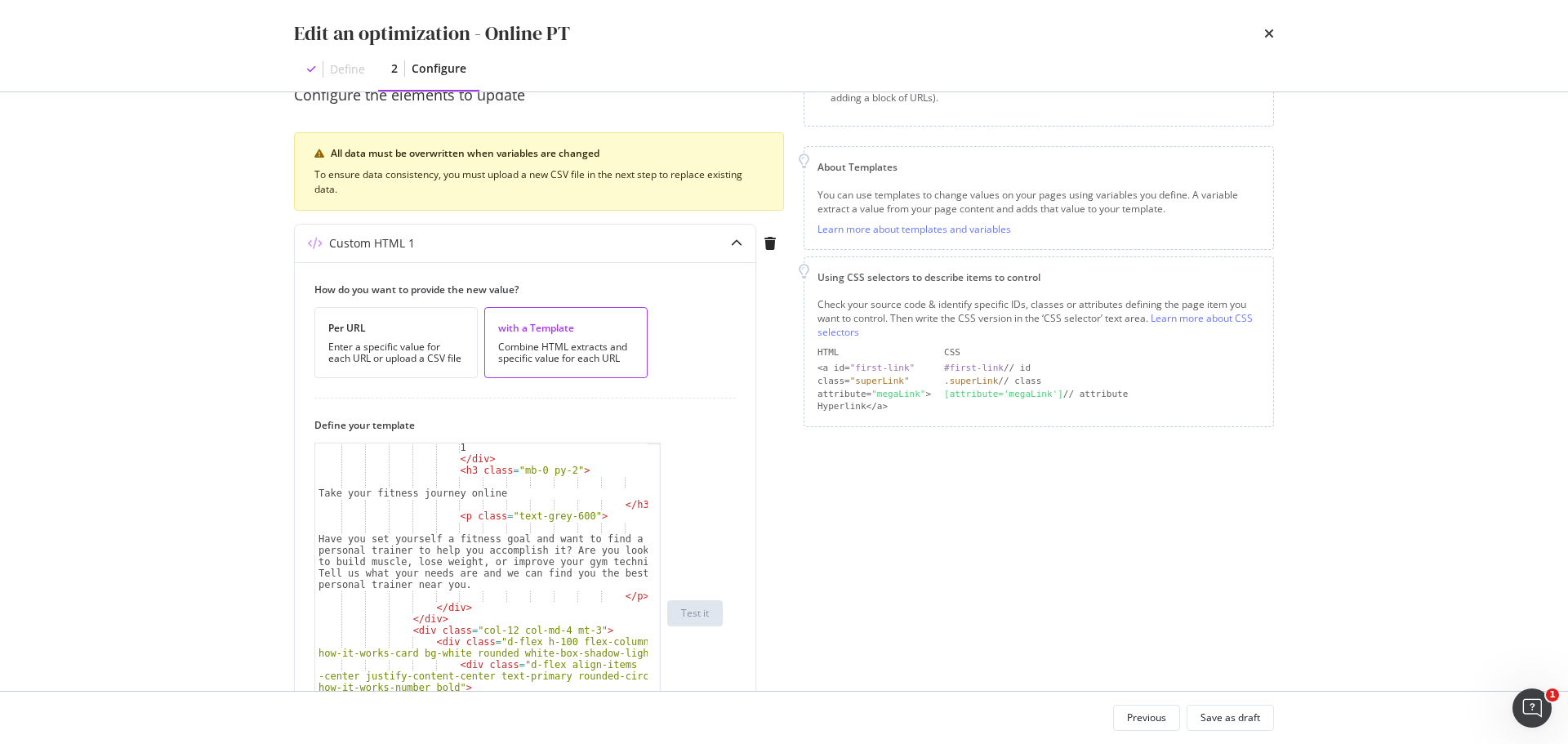
drag, startPoint x: 656, startPoint y: 544, endPoint x: 792, endPoint y: 781, distance: 273.2
click at [792, 743] on html "Activation PageWorkers Overview Monitoring Settings Online PT [DOMAIN_NAME] Dra…" at bounding box center [784, 372] width 1568 height 744
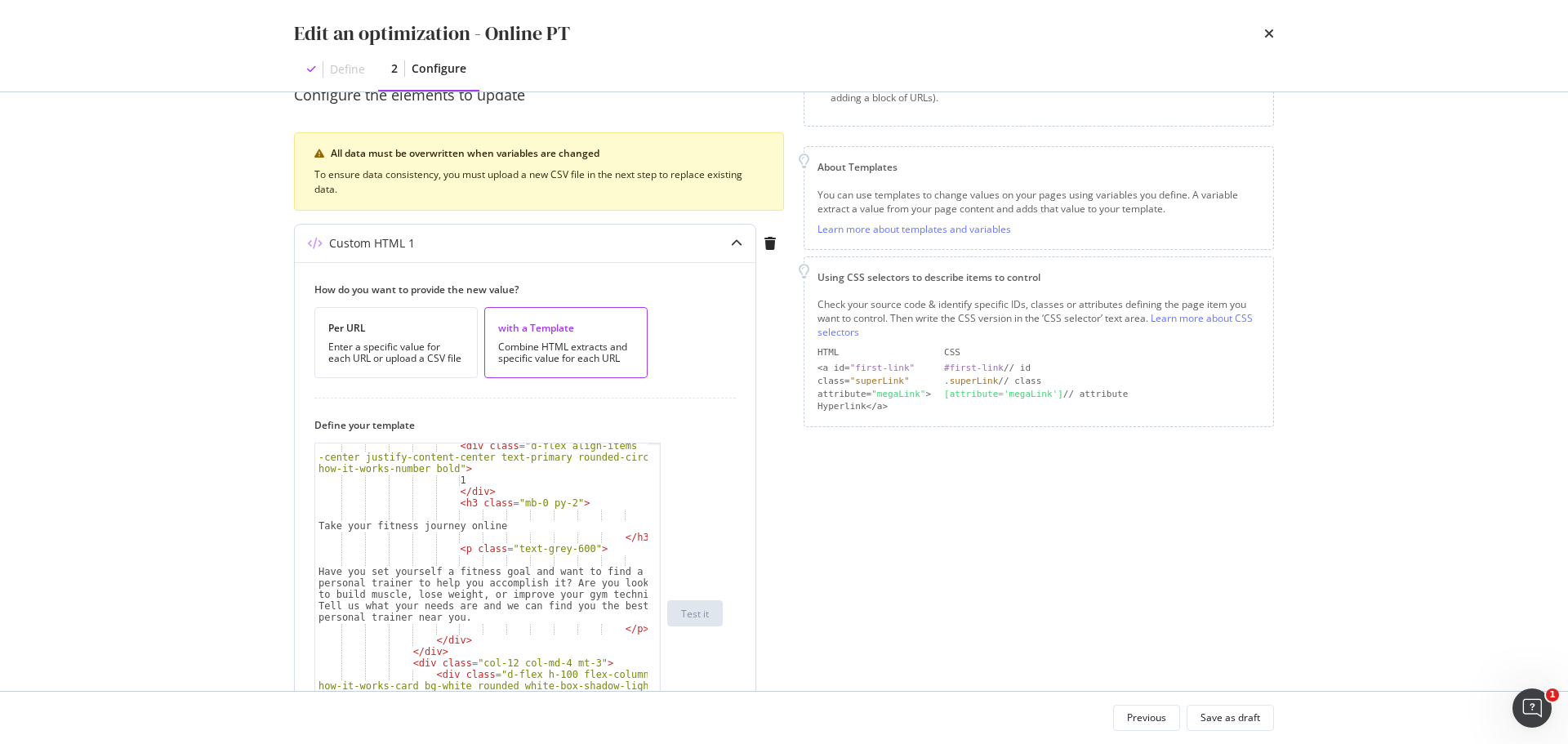
scroll to position [49, 0]
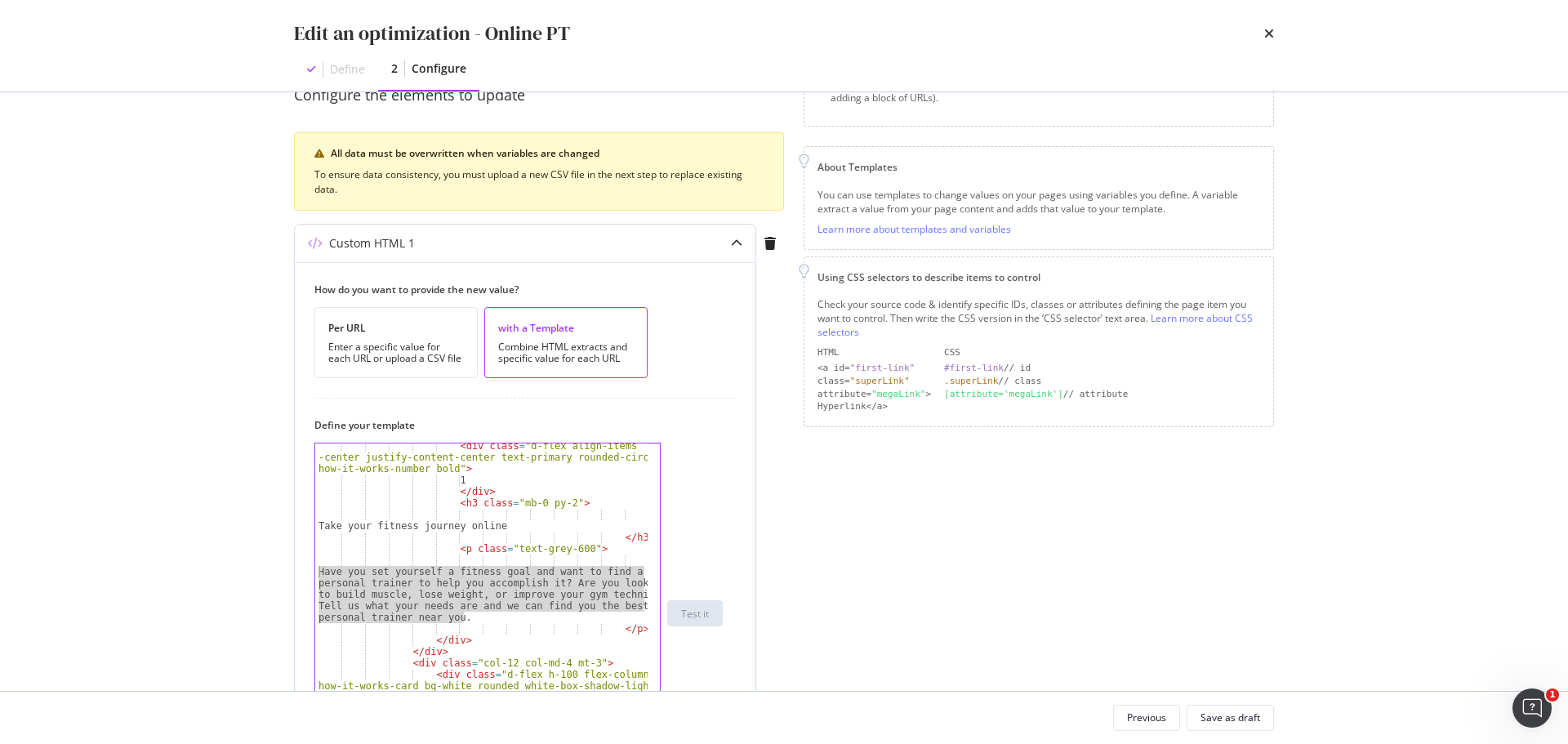
drag, startPoint x: 469, startPoint y: 613, endPoint x: 295, endPoint y: 571, distance: 179.0
click at [295, 571] on div "How do you want to provide the new value? Per URL Enter a specific value for ea…" at bounding box center [525, 681] width 461 height 836
paste textarea "Ready to achieve your goals? An online personal trainer creates custom plans fo…"
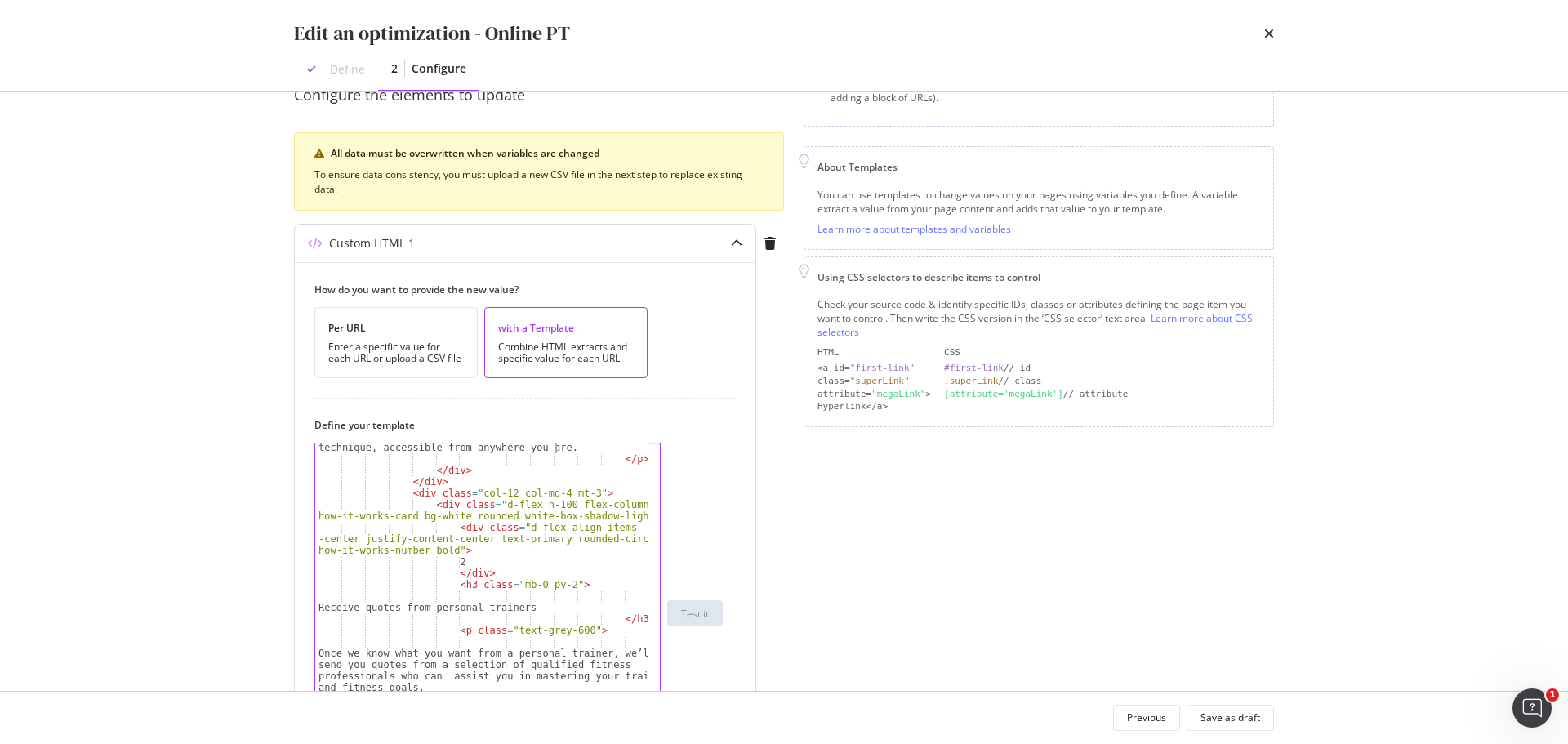
scroll to position [196, 0]
click at [426, 610] on div "Ready to achieve your goals? An online personal trainer creates custom plans fo…" at bounding box center [481, 618] width 333 height 420
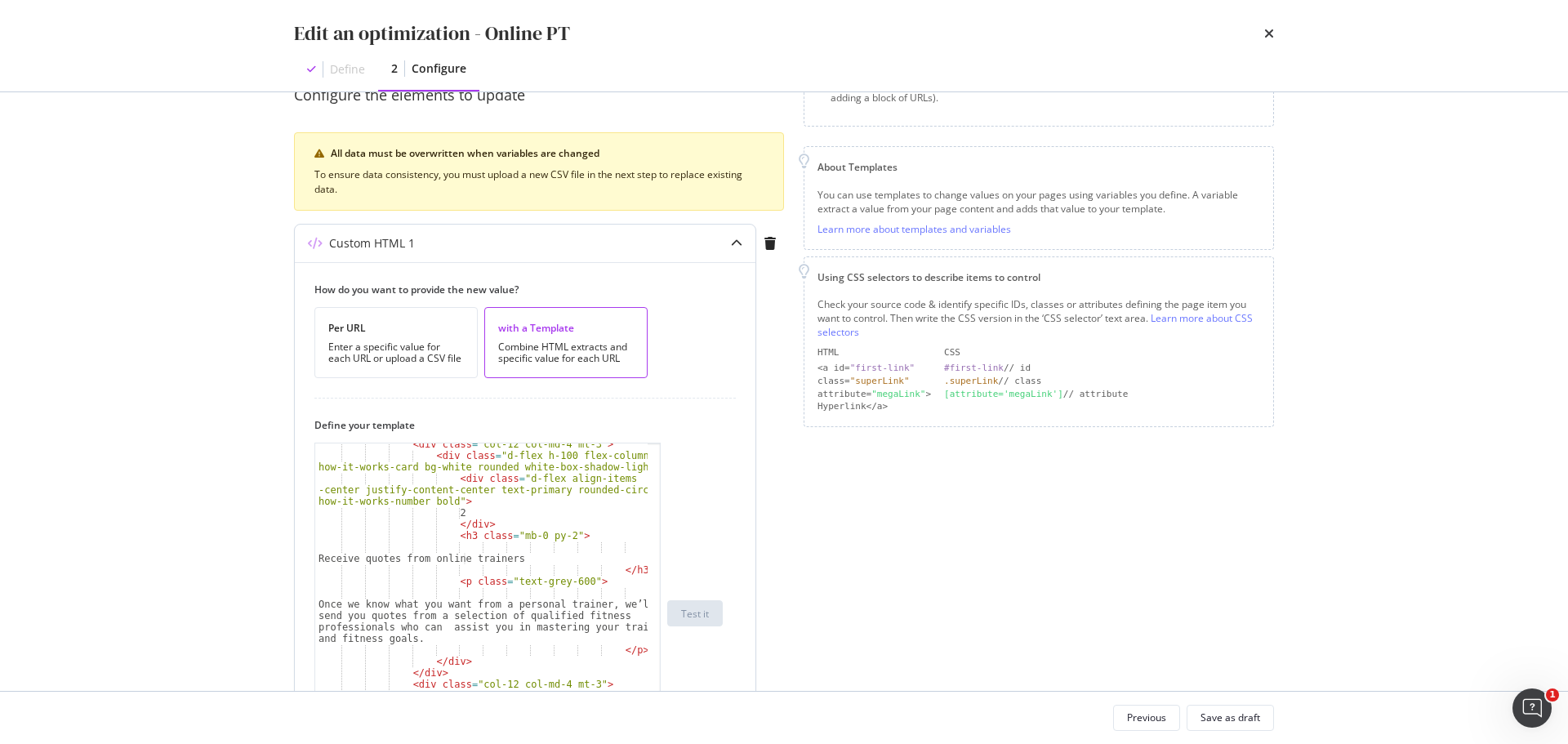
scroll to position [245, 0]
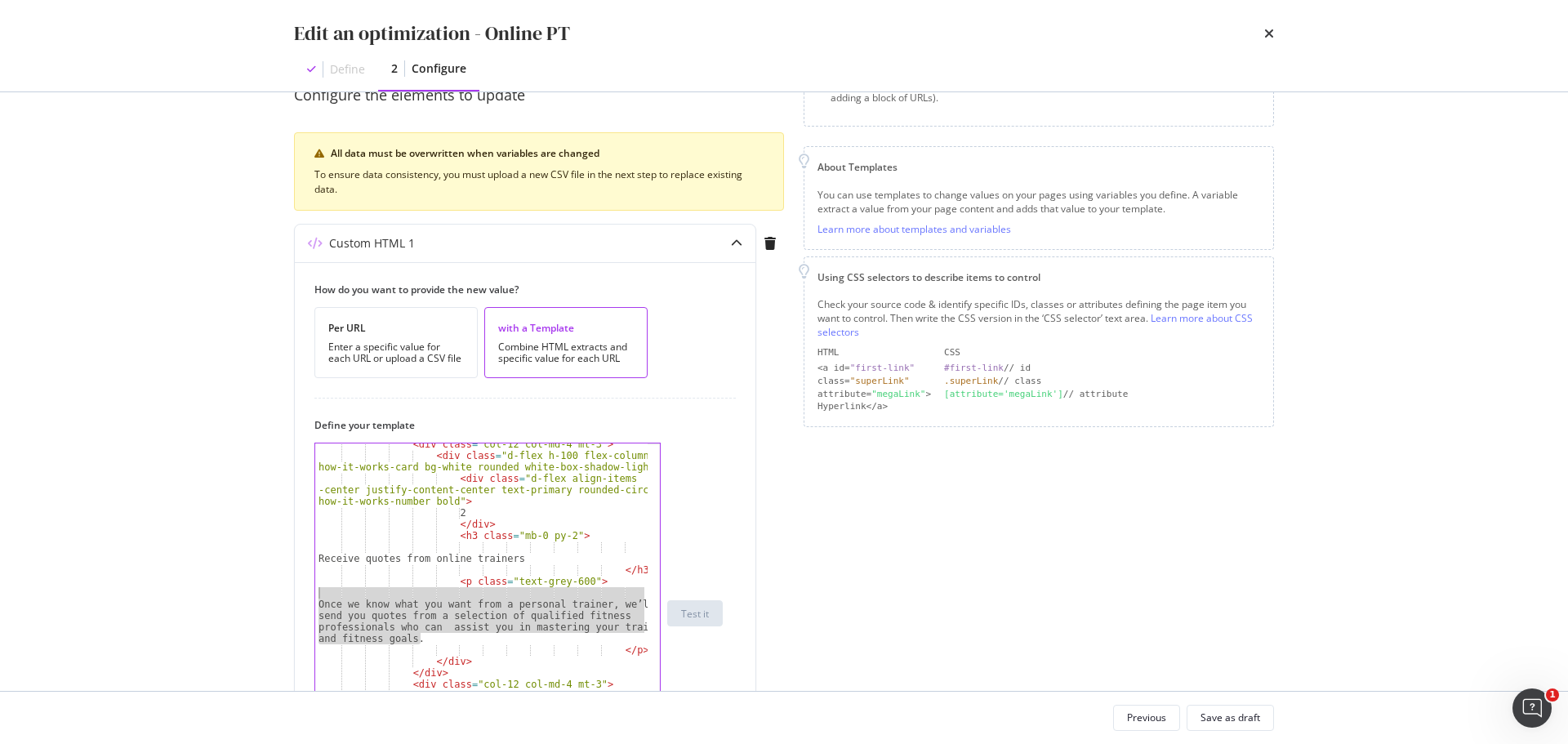
drag, startPoint x: 426, startPoint y: 636, endPoint x: 253, endPoint y: 589, distance: 179.3
click at [253, 589] on div "Edit an optimization - Online PT Define 2 Configure Preview your optimization (…" at bounding box center [784, 372] width 1568 height 744
click at [448, 603] on div "< div class = "col-12 col-md-4 mt-3" > < div class = "d-flex h-100 flex-column …" at bounding box center [481, 613] width 333 height 340
drag, startPoint x: 421, startPoint y: 641, endPoint x: 315, endPoint y: 607, distance: 111.3
click at [315, 607] on div "< div class = "col-12 col-md-4 mt-3" > < div class = "d-flex h-100 flex-column …" at bounding box center [481, 625] width 333 height 374
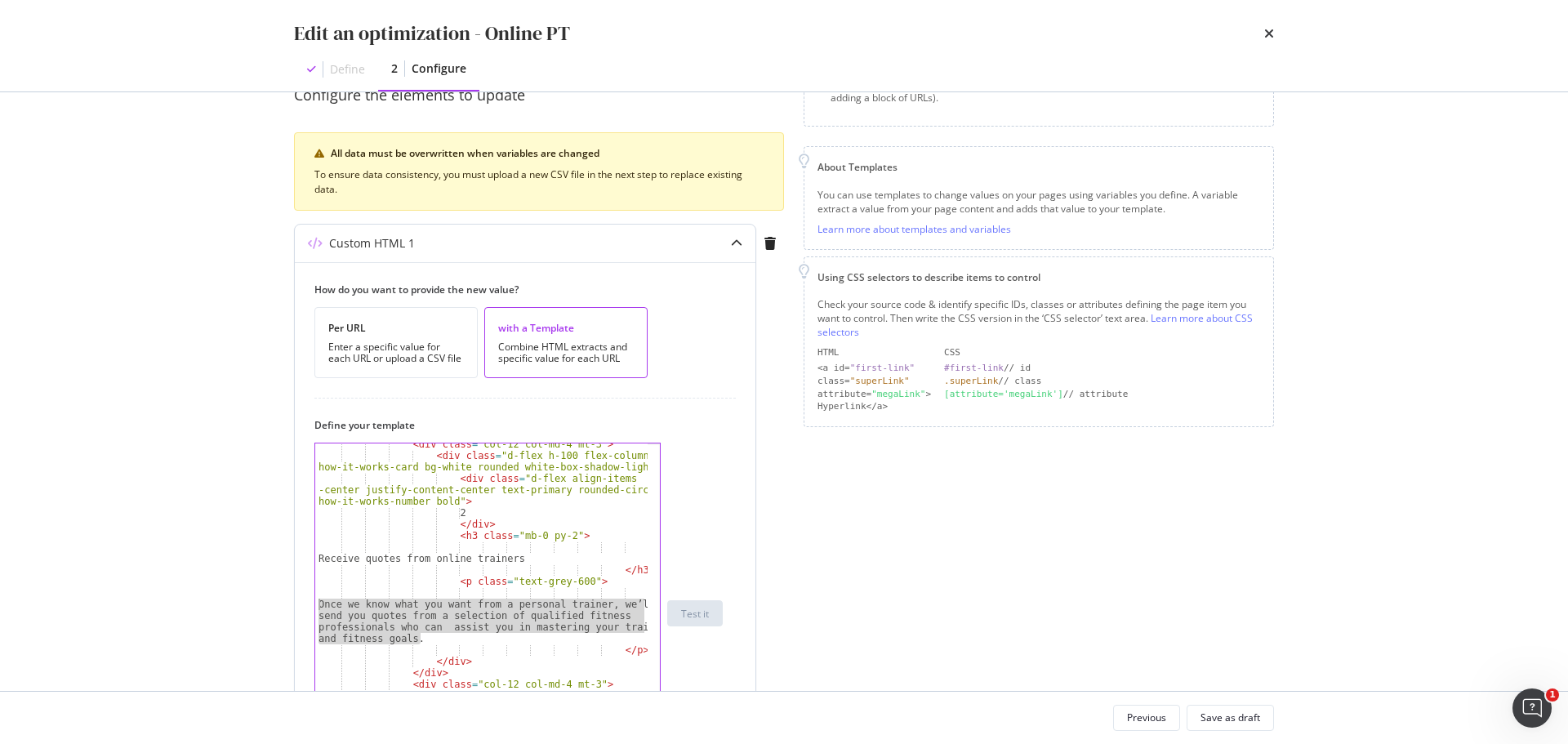
paste textarea "Tell us your fitness goals. We’ll connect you with qualified online personal tr…"
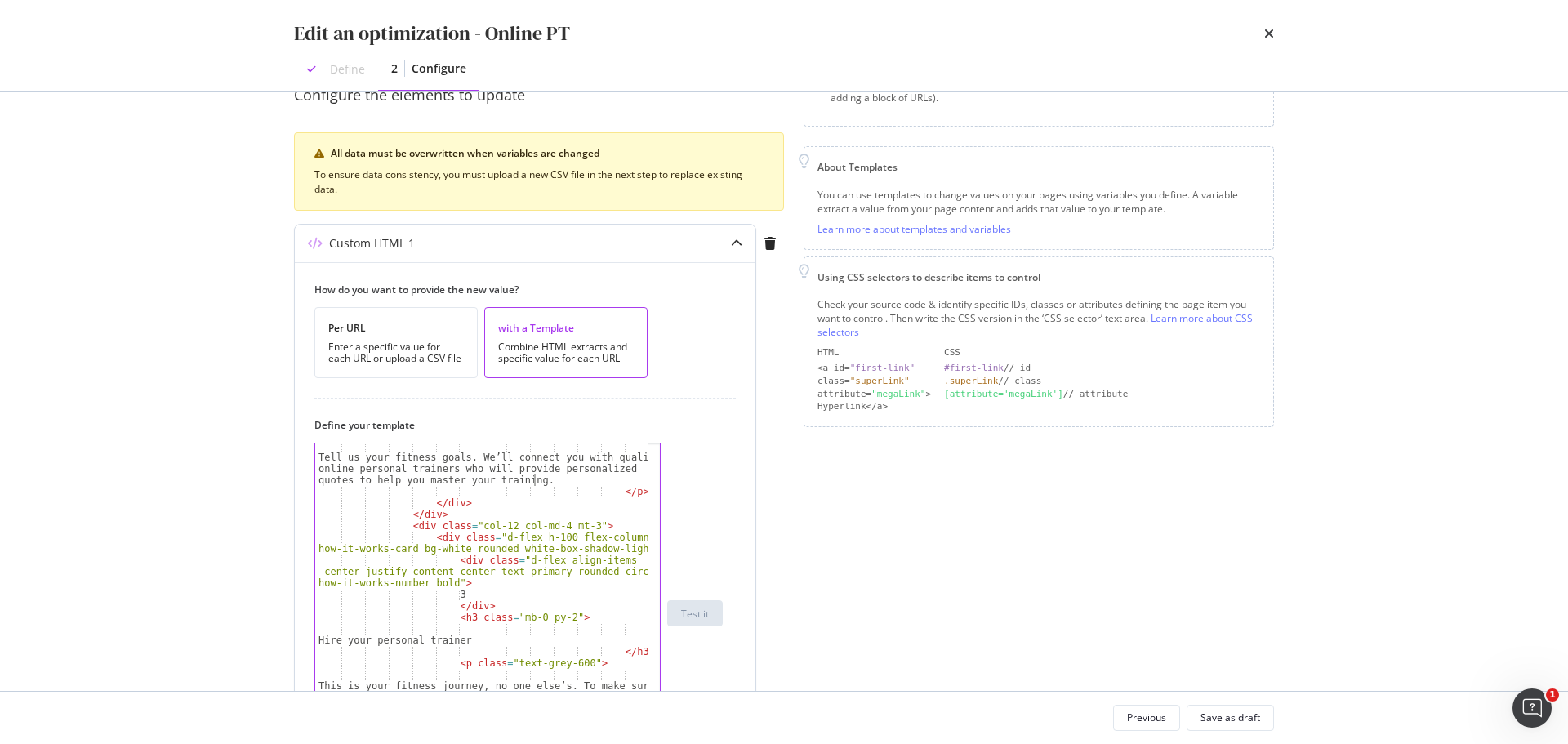
scroll to position [392, 0]
drag, startPoint x: 488, startPoint y: 637, endPoint x: 301, endPoint y: 642, distance: 187.1
click at [301, 642] on div "How do you want to provide the new value? Per URL Enter a specific value for ea…" at bounding box center [525, 681] width 461 height 836
paste textarea "the right online"
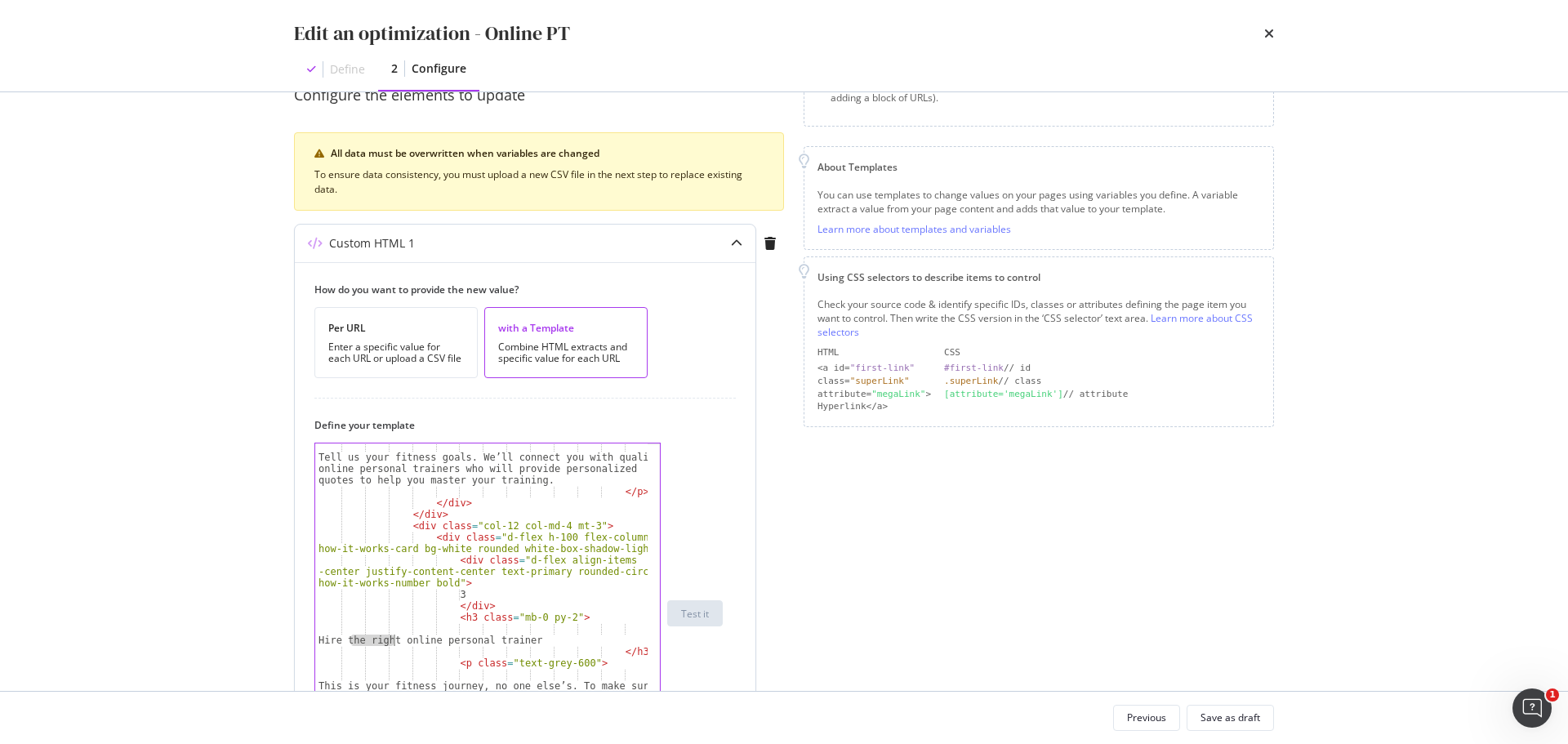
drag, startPoint x: 351, startPoint y: 637, endPoint x: 392, endPoint y: 642, distance: 41.3
click at [392, 642] on div "Tell us your fitness goals. We’ll connect you with qualified online personal tr…" at bounding box center [481, 639] width 333 height 397
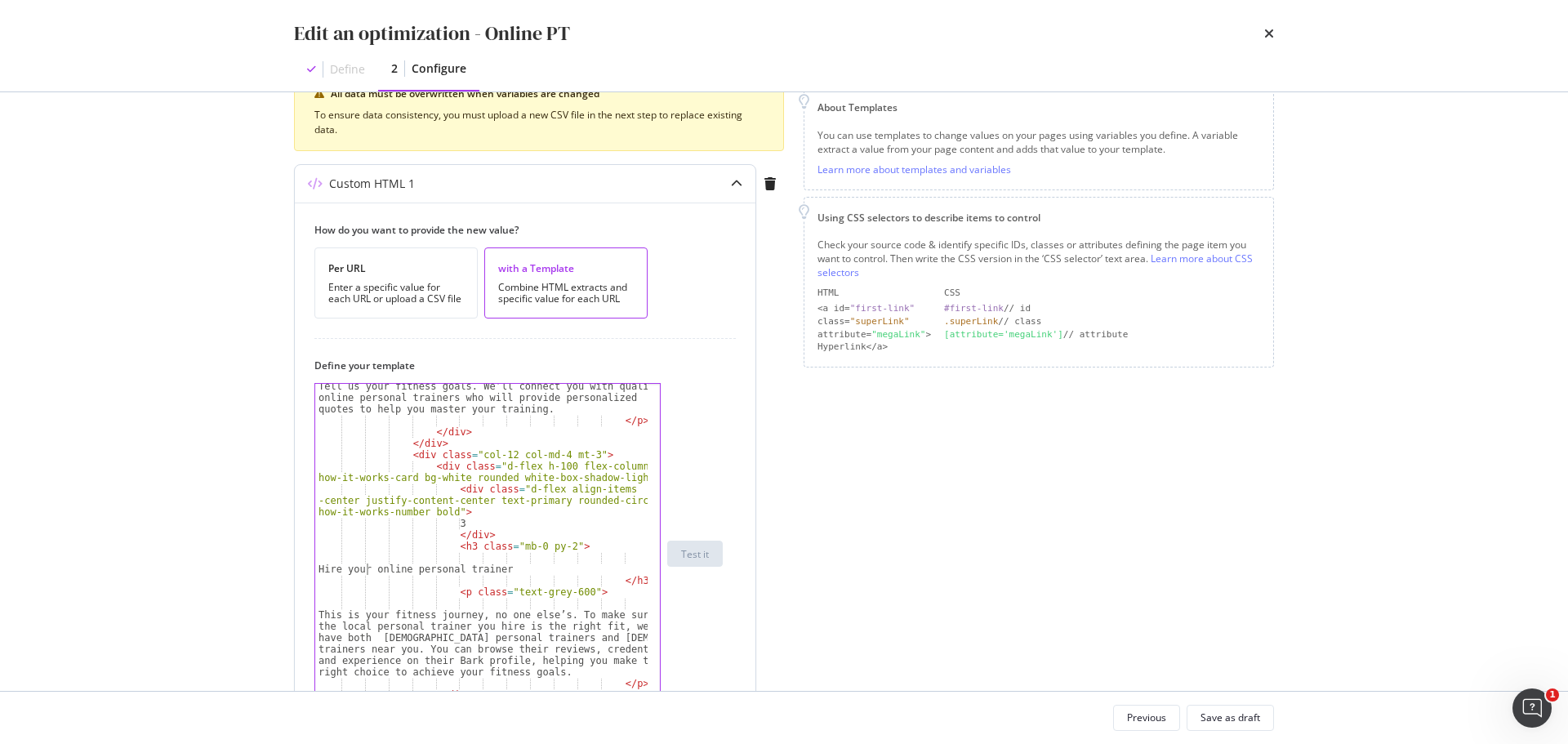
scroll to position [327, 0]
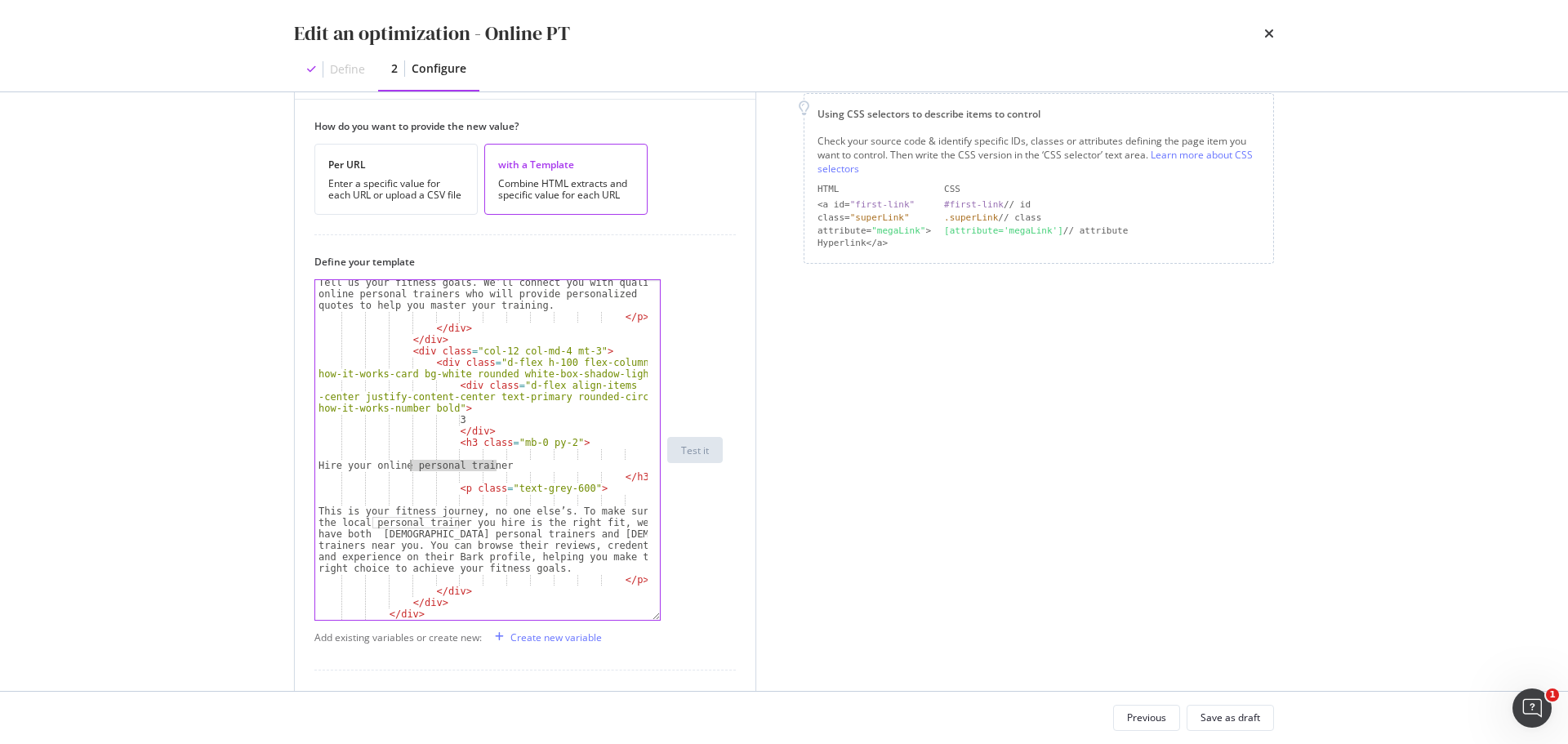
drag, startPoint x: 506, startPoint y: 469, endPoint x: 413, endPoint y: 463, distance: 93.2
click at [413, 463] on div "Tell us your fitness goals. We’ll connect you with qualified online personal tr…" at bounding box center [481, 464] width 333 height 397
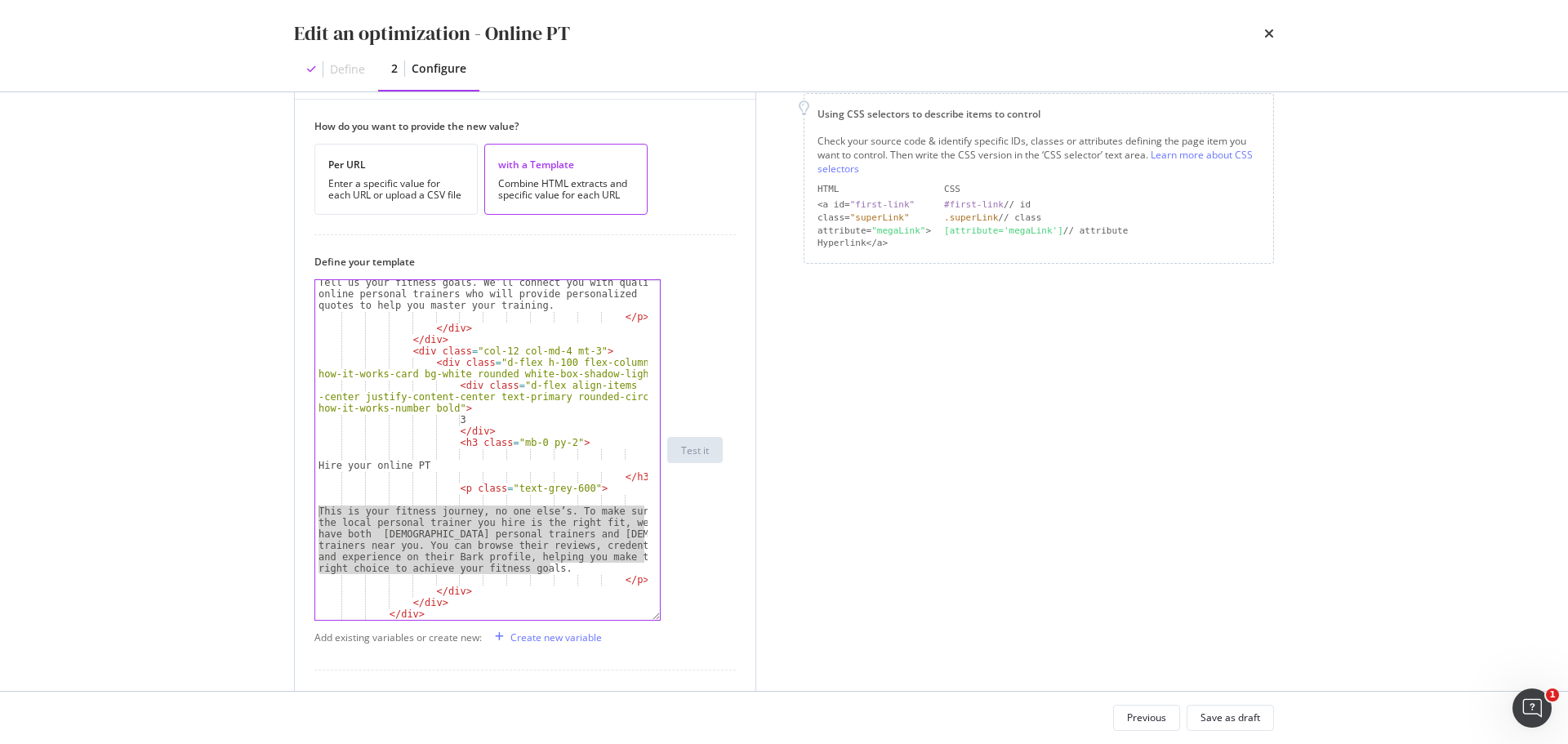
drag, startPoint x: 540, startPoint y: 571, endPoint x: 312, endPoint y: 516, distance: 234.5
click at [312, 516] on div "How do you want to provide the new value? Per URL Enter a specific value for ea…" at bounding box center [525, 517] width 461 height 836
paste textarea "Compare profiles from top-rated [DEMOGRAPHIC_DATA] and [DEMOGRAPHIC_DATA] onlin…"
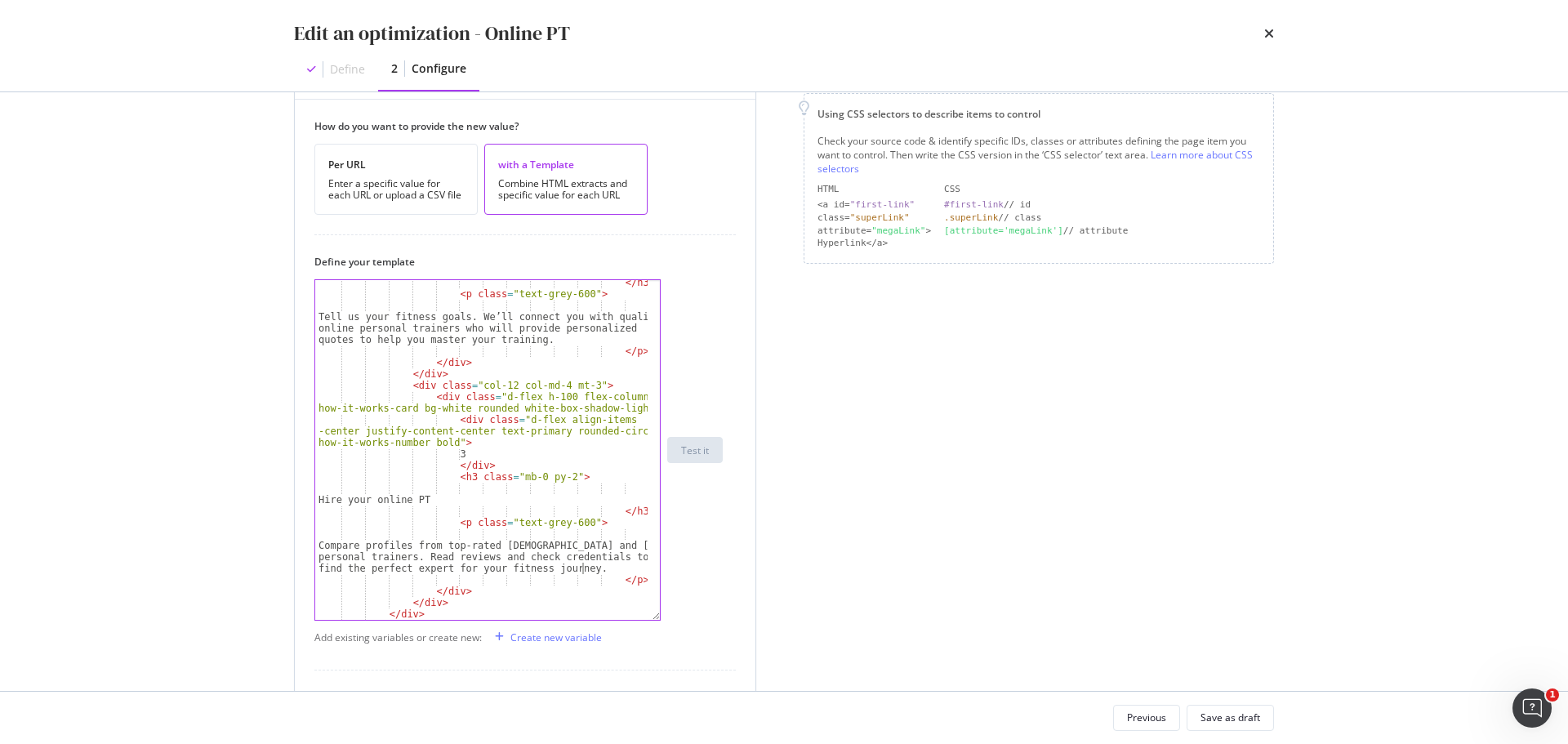
scroll to position [369, 0]
drag, startPoint x: 367, startPoint y: 571, endPoint x: 404, endPoint y: 565, distance: 37.5
click at [404, 565] on div "</ h3 > < p class = "text-grey-600" > Tell us your fitness goals. We’ll connect…" at bounding box center [481, 458] width 333 height 363
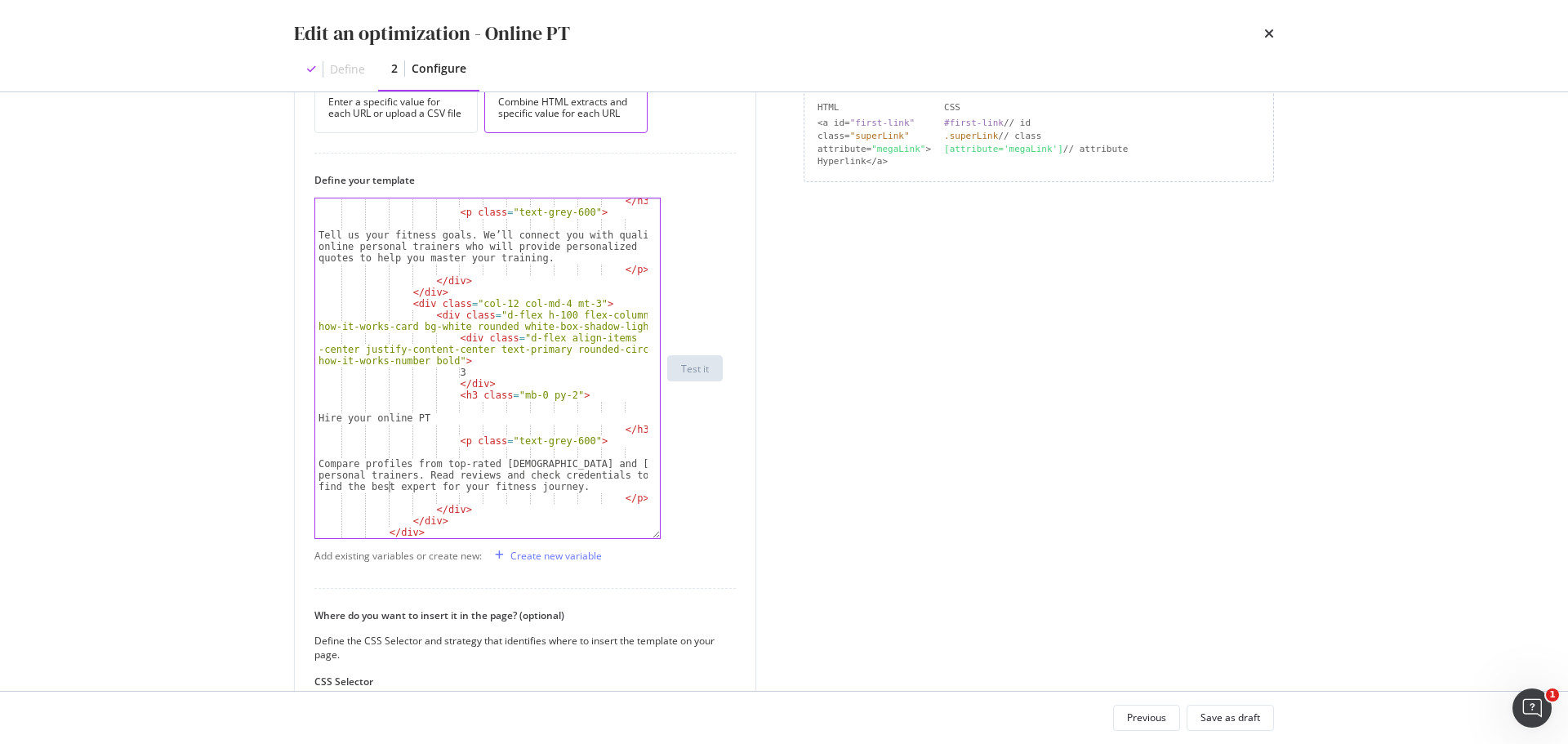
scroll to position [490, 0]
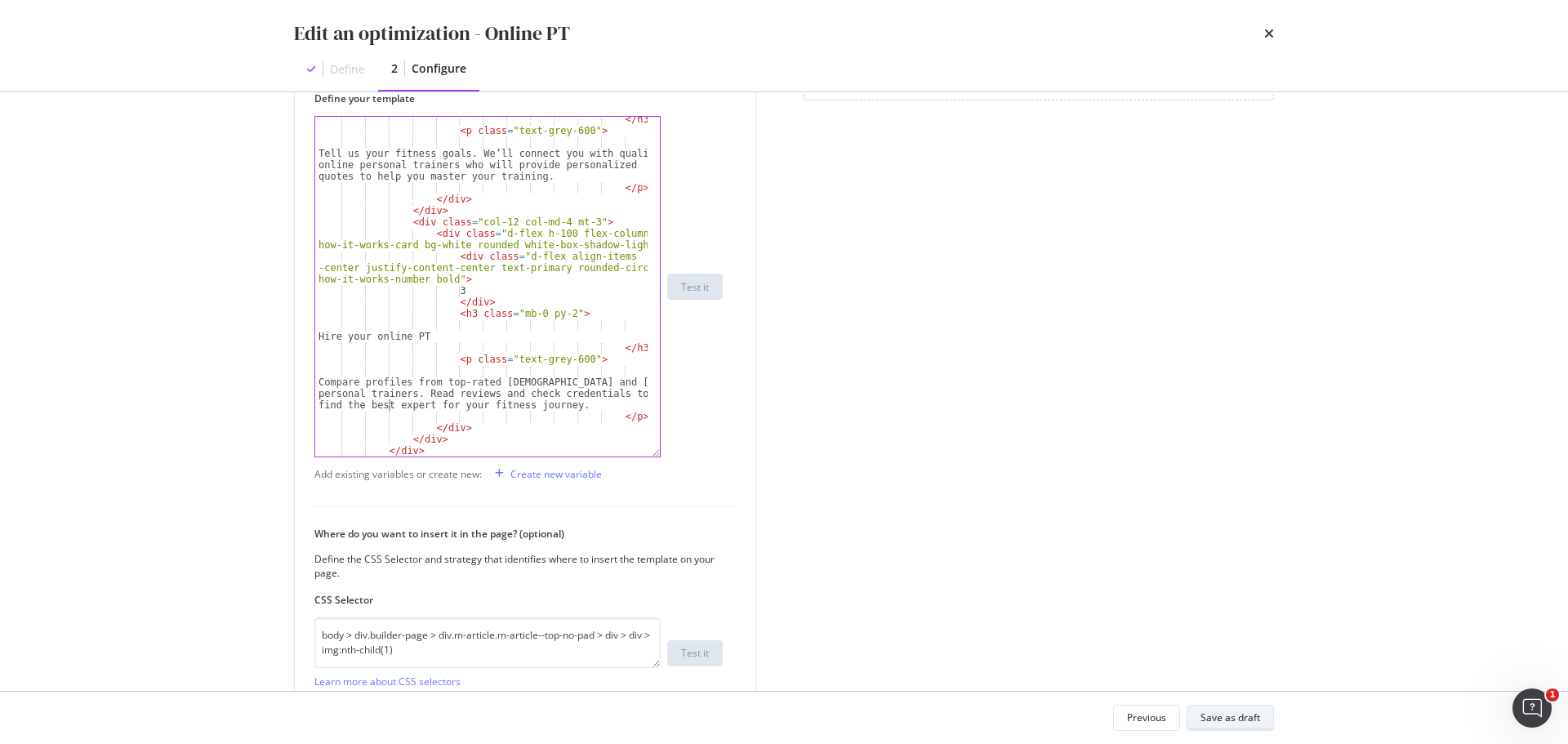
type textarea "Compare profiles from top-rated [DEMOGRAPHIC_DATA] and [DEMOGRAPHIC_DATA] onlin…"
click at [1231, 720] on div "Save as draft" at bounding box center [1230, 718] width 60 height 14
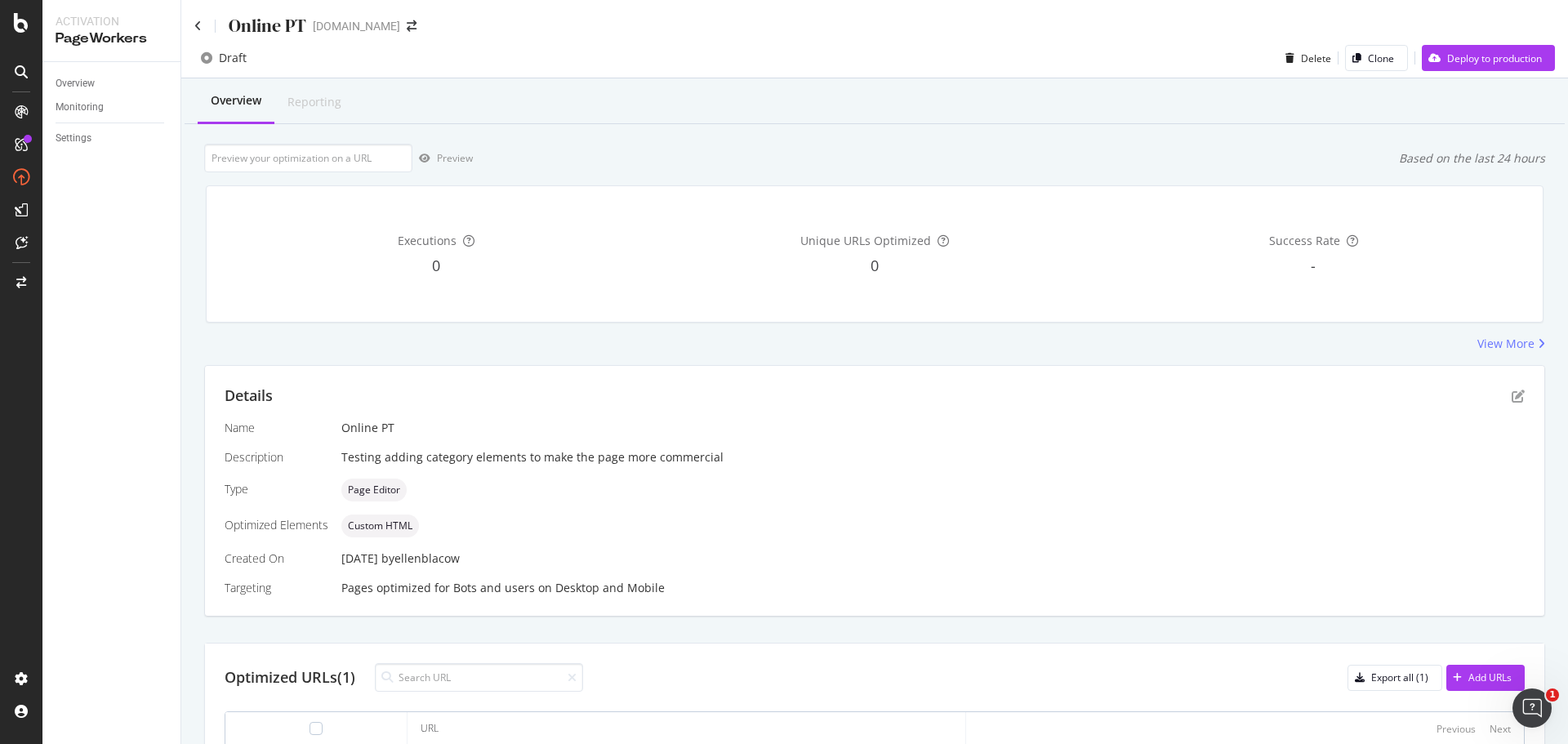
scroll to position [109, 0]
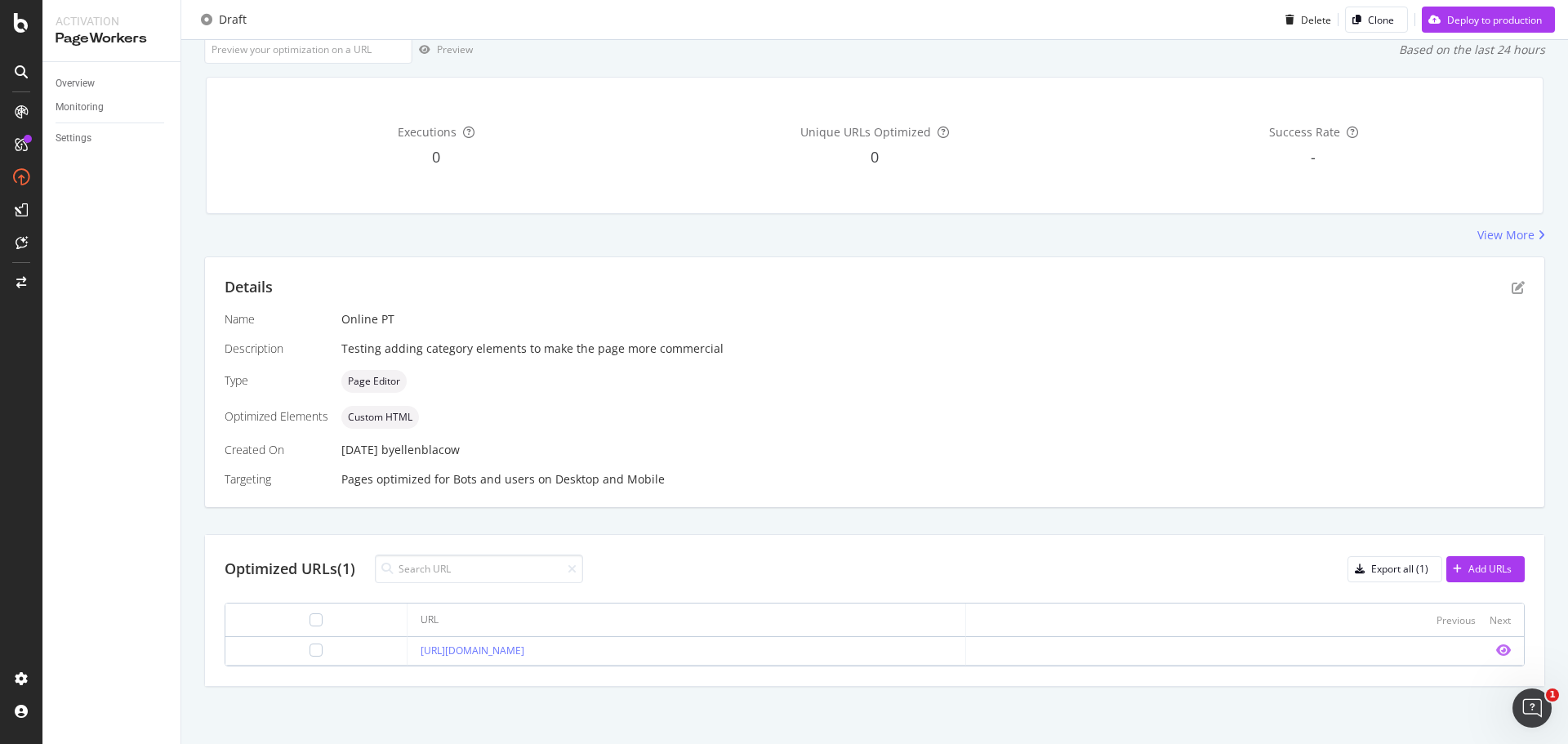
click at [1496, 652] on icon "eye" at bounding box center [1503, 650] width 15 height 13
click at [1511, 287] on icon "pen-to-square" at bounding box center [1517, 287] width 13 height 13
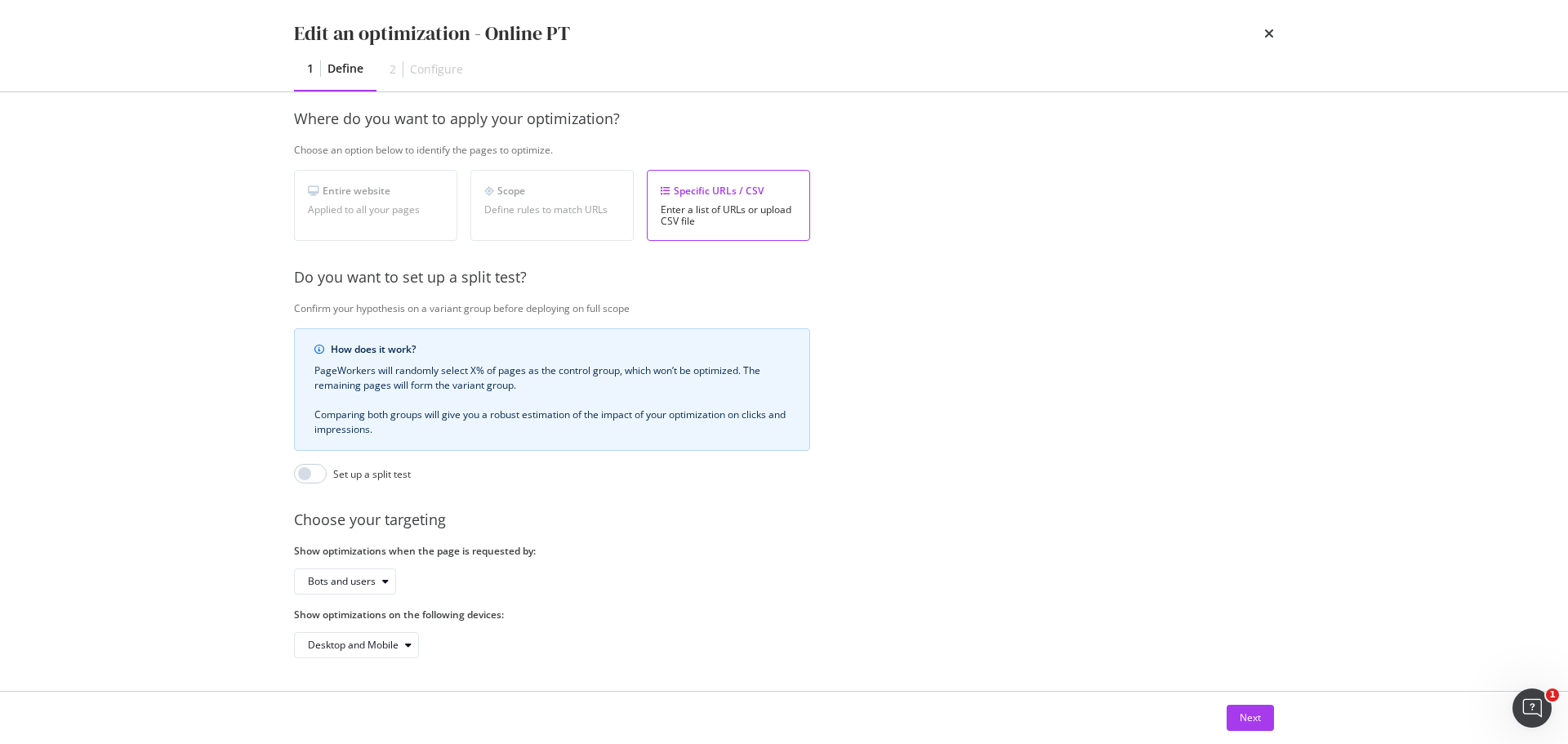
scroll to position [251, 0]
click at [1245, 720] on div "Next" at bounding box center [1250, 718] width 21 height 14
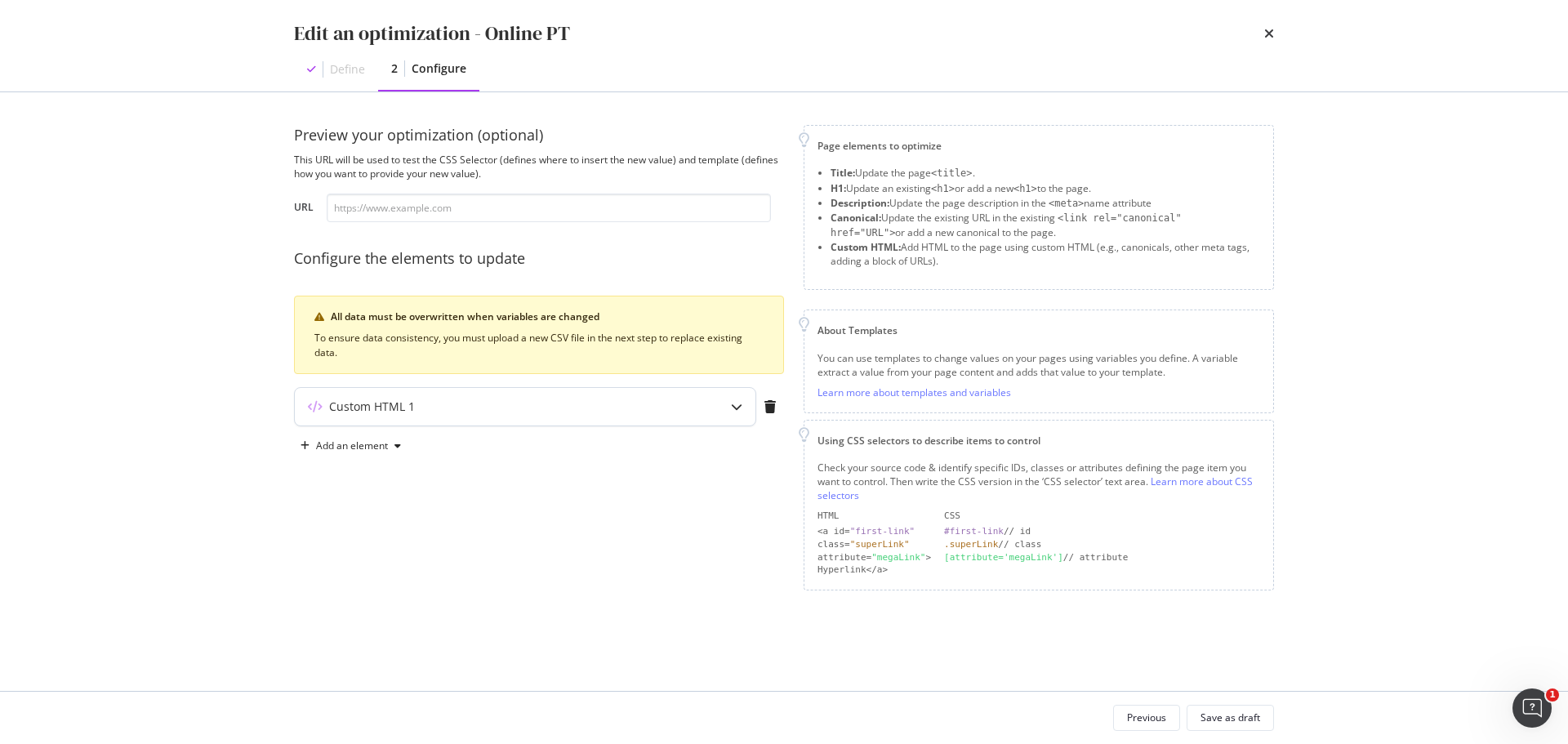
click at [658, 412] on div "Custom HTML 1" at bounding box center [493, 407] width 396 height 17
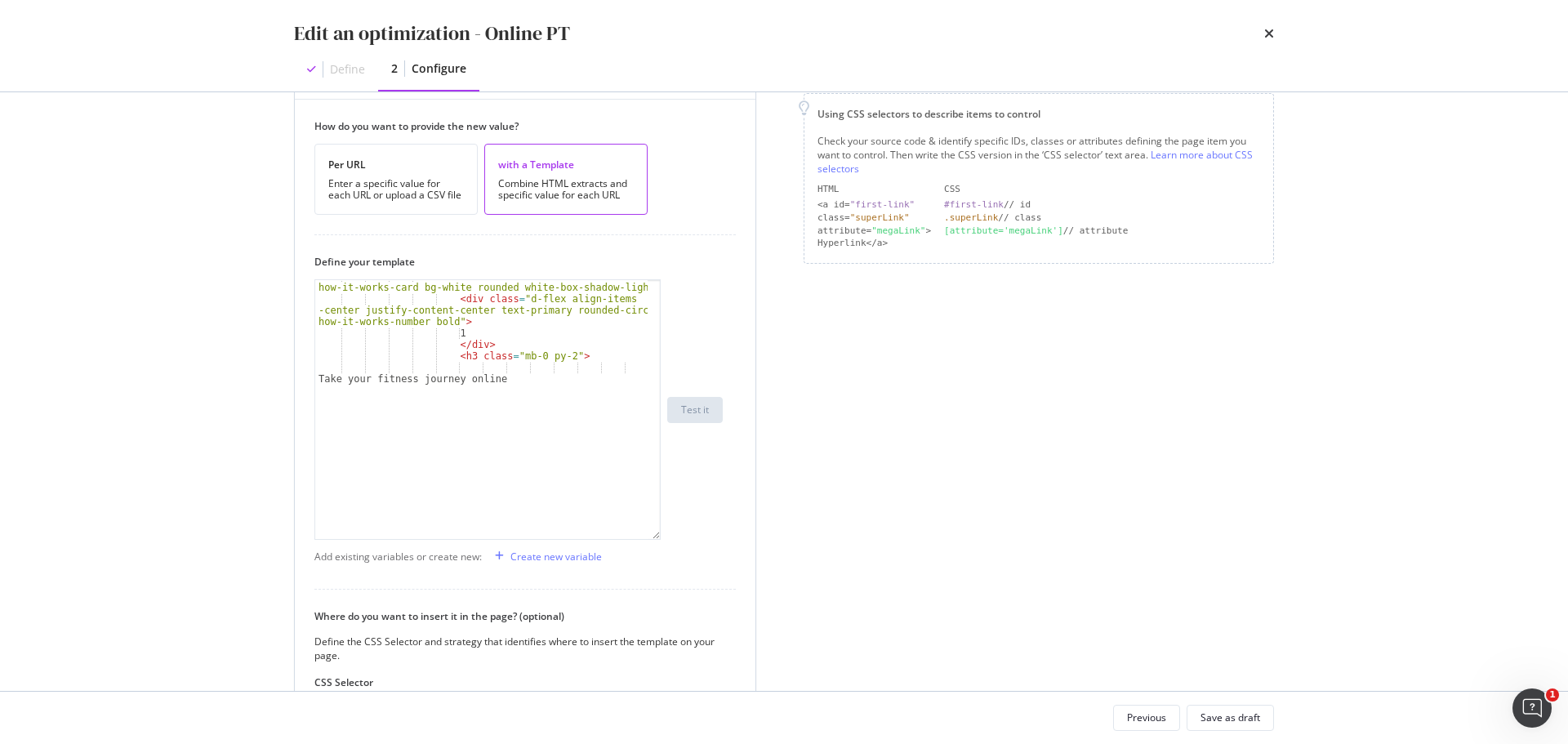
scroll to position [33, 0]
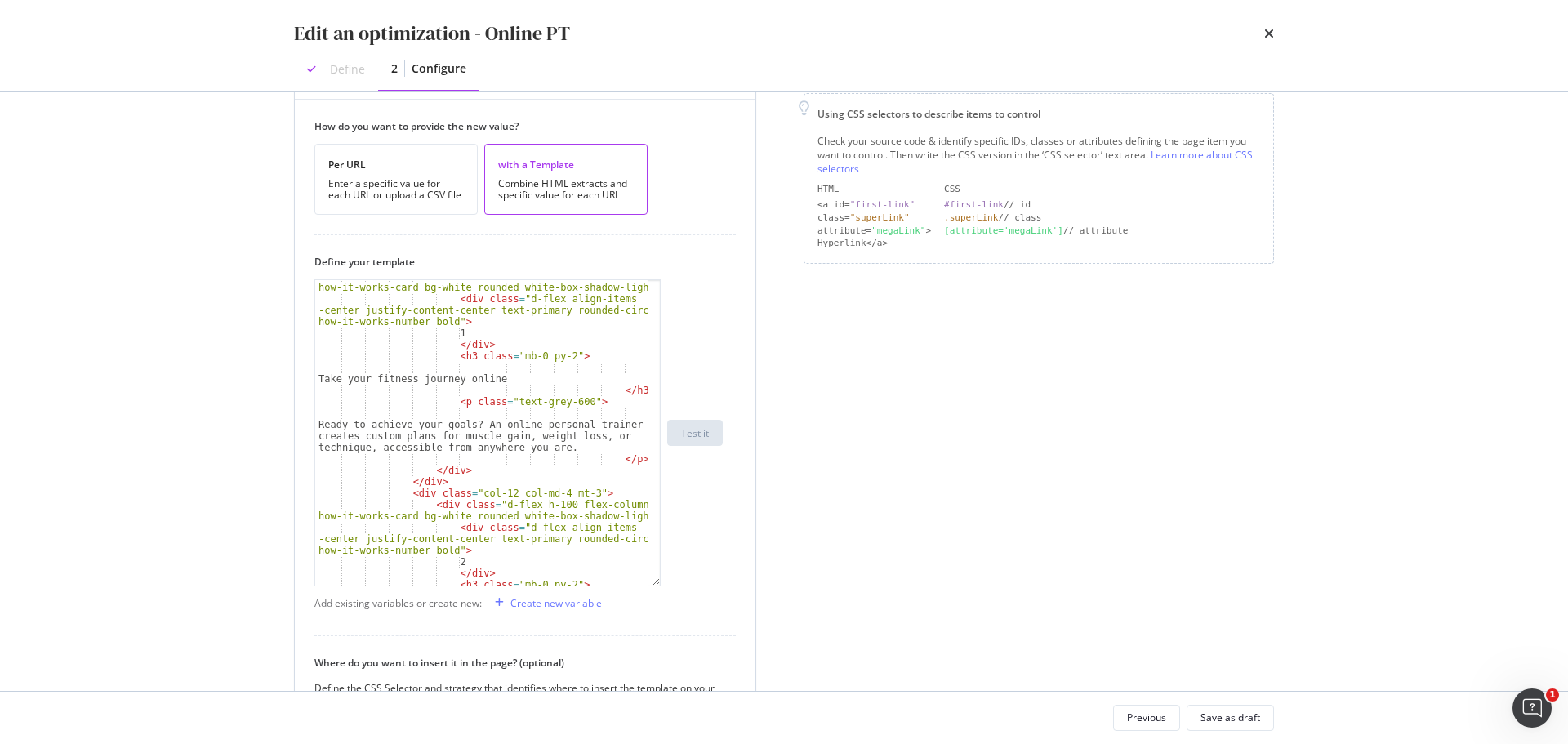
drag, startPoint x: 659, startPoint y: 379, endPoint x: 705, endPoint y: 586, distance: 212.0
click at [705, 587] on div "< div class = "d-flex h-100 flex-column p-3 how-it-works-card bg-white rounded …" at bounding box center [518, 433] width 408 height 307
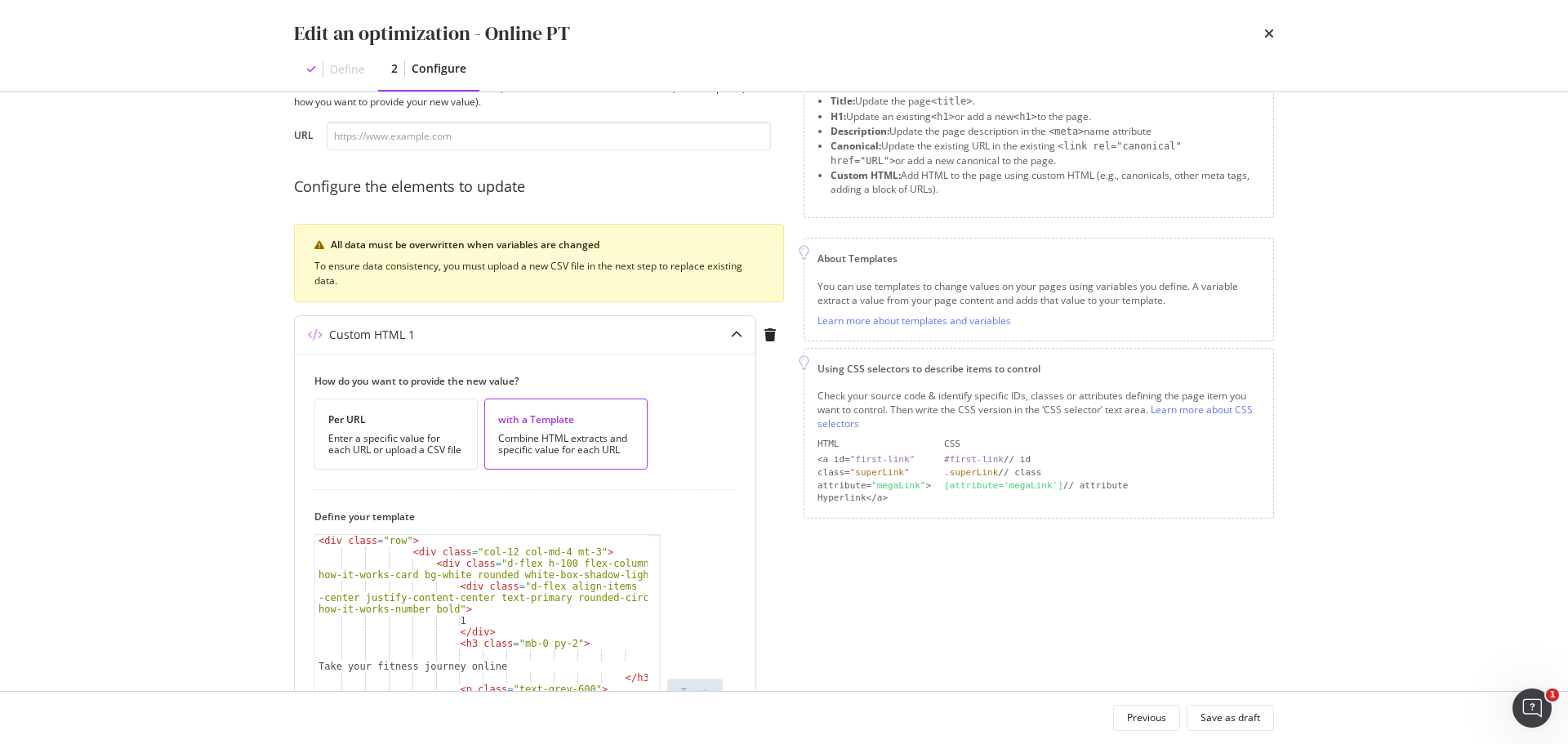
scroll to position [163, 0]
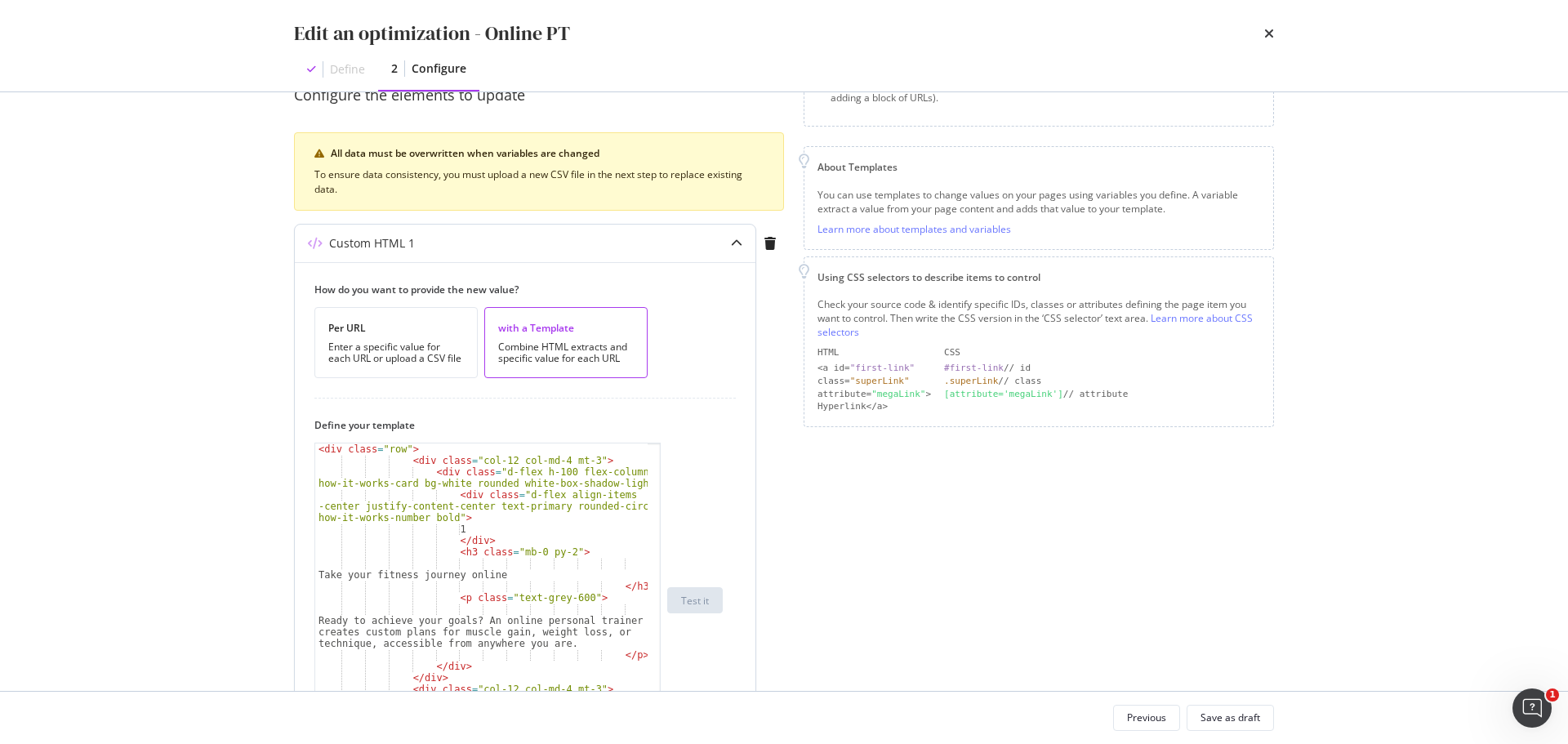
click at [467, 538] on div "< div class = "row" > < div class = "col-12 col-md-4 mt-3" > < div class = "d-f…" at bounding box center [481, 611] width 333 height 336
type textarea "</div> </div>"
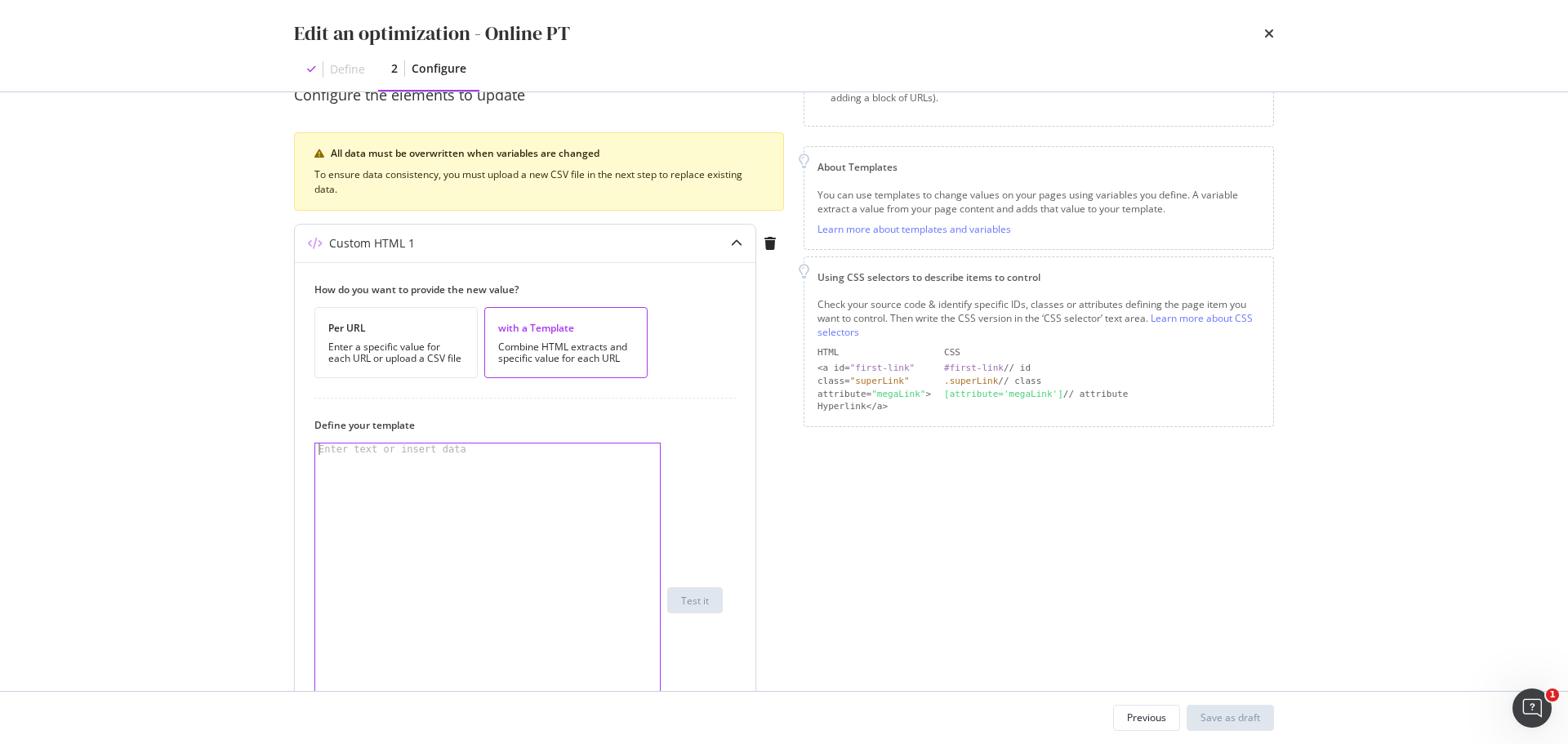
paste textarea "</div>"
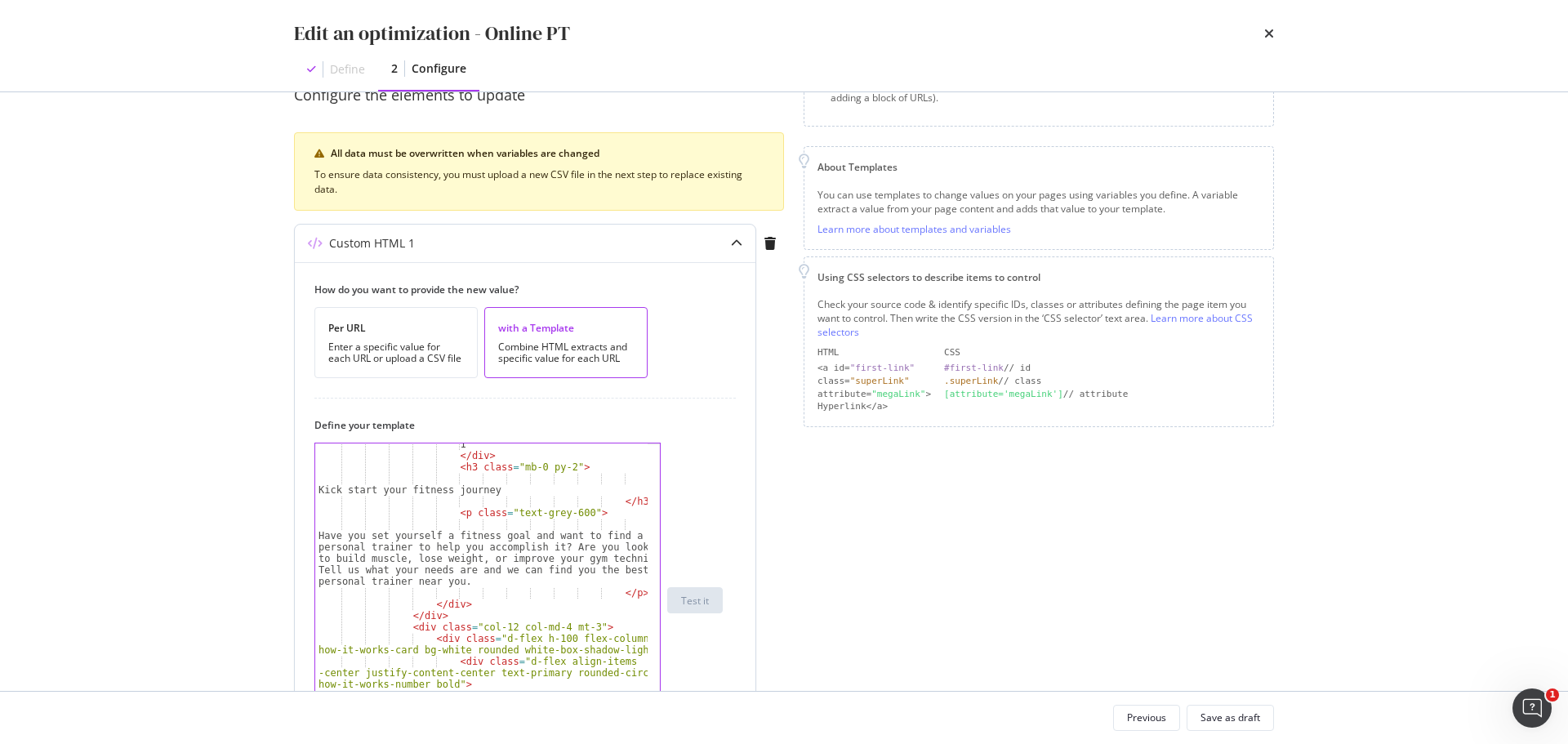
scroll to position [0, 0]
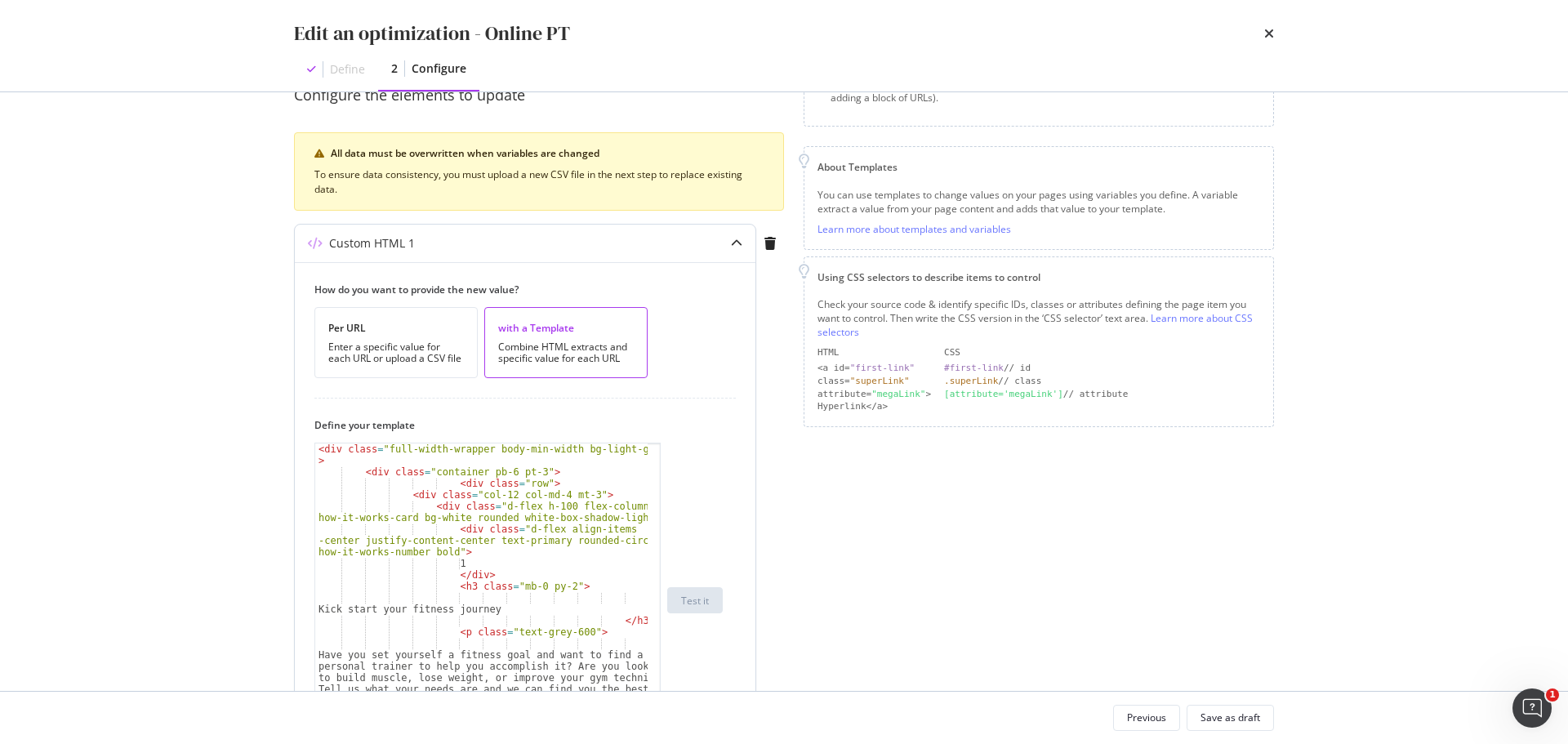
click at [513, 613] on div "< div class = "full-width-wrapper body-min-width bg-light-grey" > < div class =…" at bounding box center [481, 623] width 333 height 359
drag, startPoint x: 500, startPoint y: 611, endPoint x: 304, endPoint y: 610, distance: 196.0
click at [304, 610] on div "How do you want to provide the new value? Per URL Enter a specific value for ea…" at bounding box center [525, 668] width 461 height 811
paste textarea "Start your online"
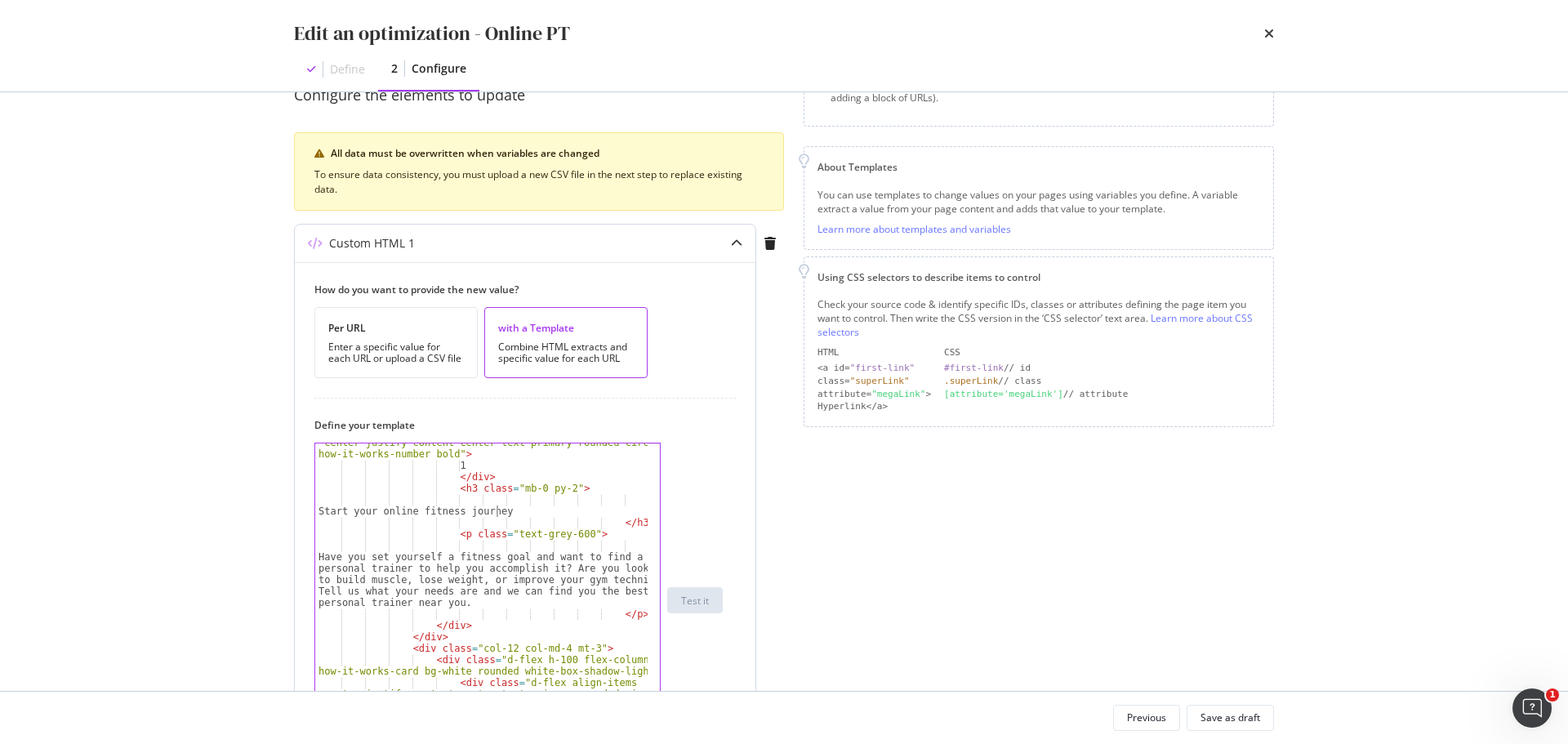
scroll to position [98, 0]
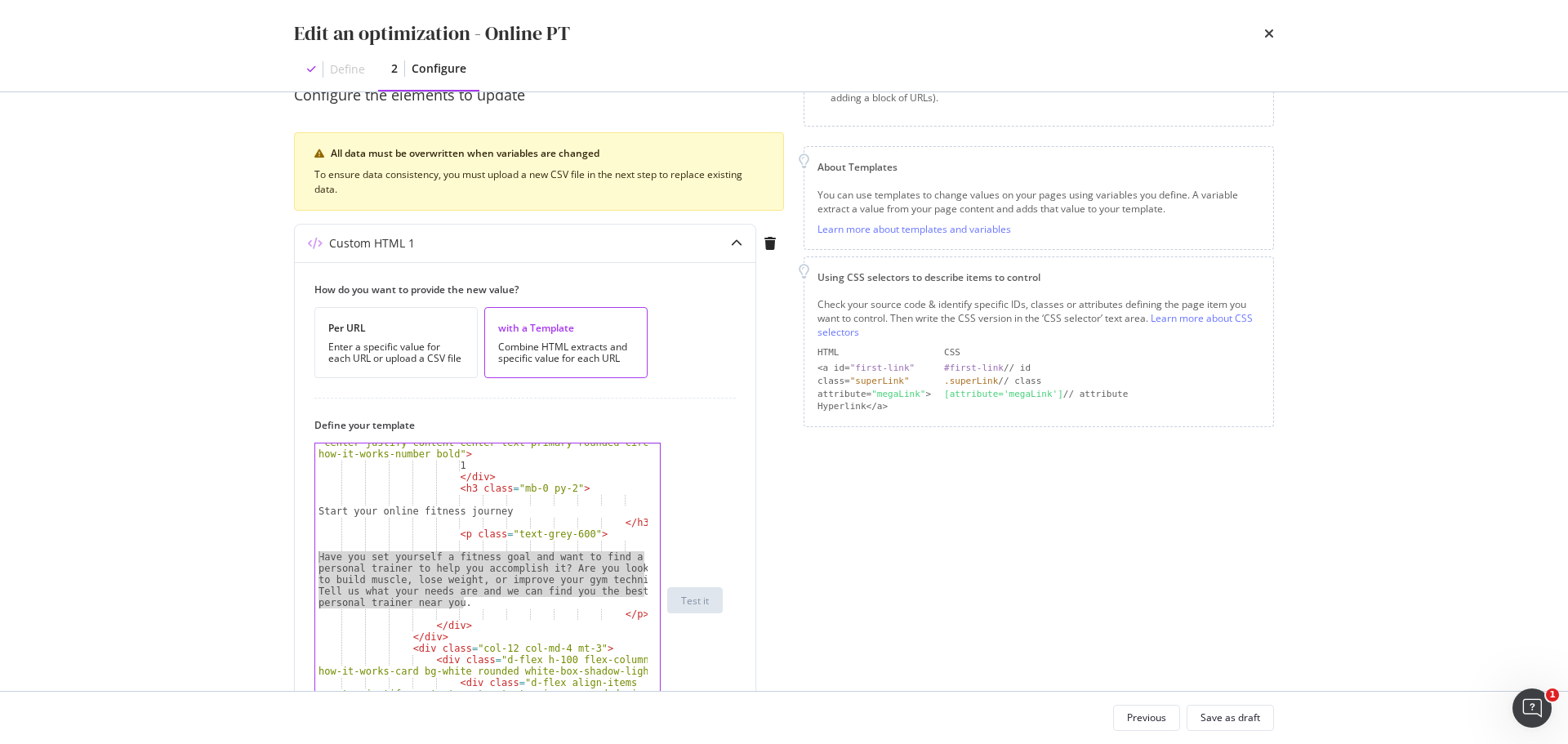
drag, startPoint x: 484, startPoint y: 604, endPoint x: 291, endPoint y: 557, distance: 198.6
click at [291, 557] on div "Preview your optimization (optional) This URL will be used to test the CSS Sele…" at bounding box center [784, 392] width 1045 height 599
paste textarea "Ready to achieve your goals? An online personal trainer creates custom plans fo…"
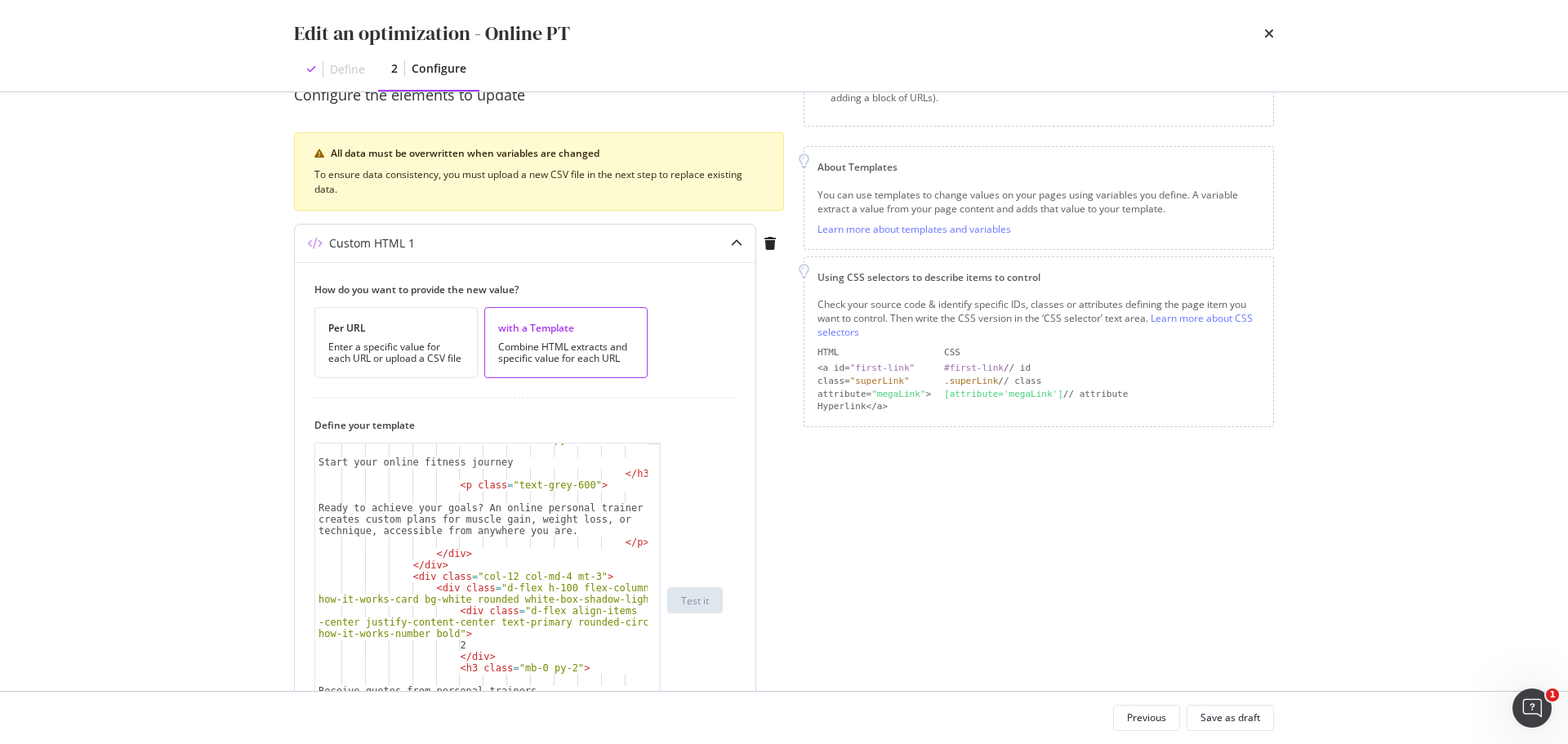
scroll to position [196, 0]
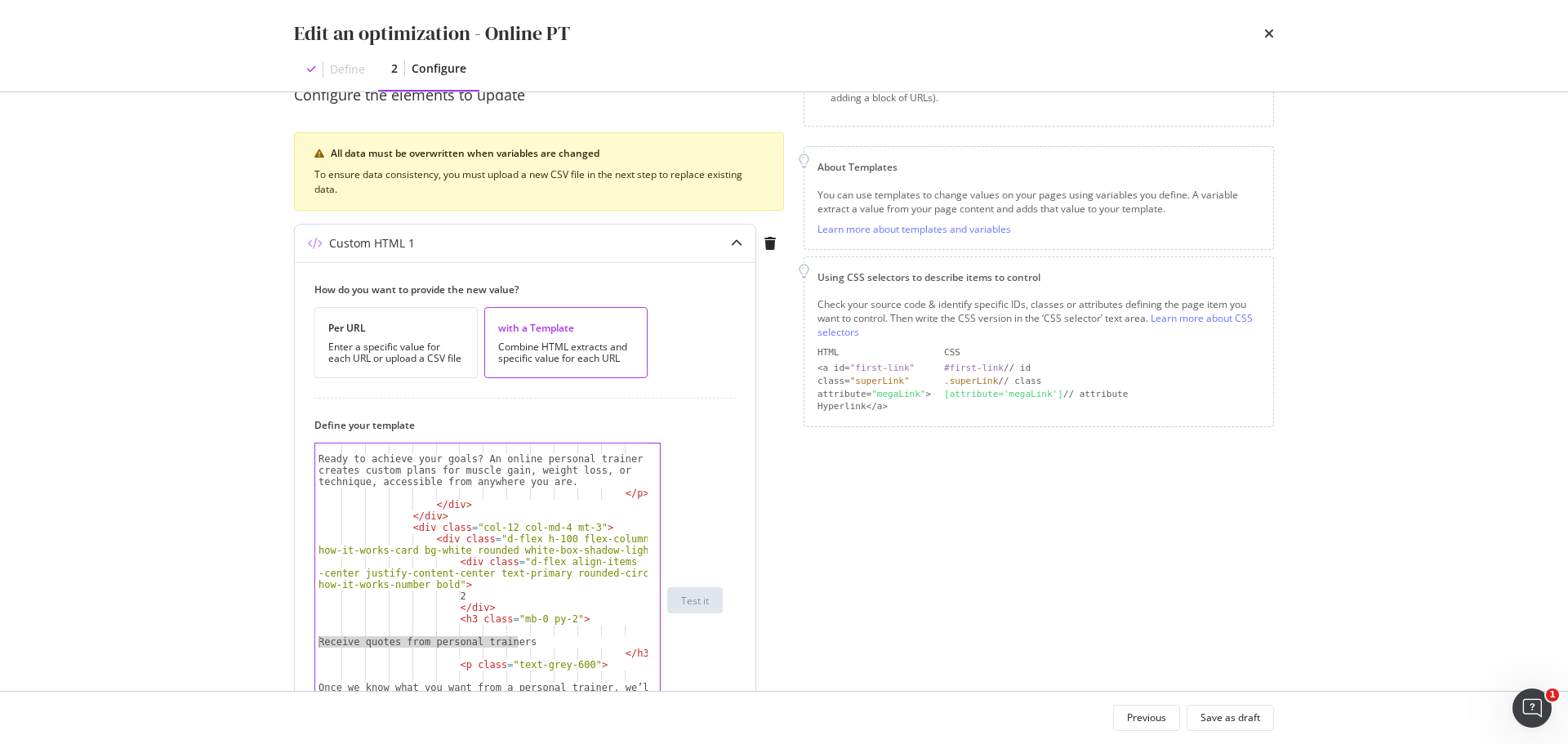
drag, startPoint x: 532, startPoint y: 645, endPoint x: 298, endPoint y: 645, distance: 234.0
click at [298, 645] on div "How do you want to provide the new value? Per URL Enter a specific value for ea…" at bounding box center [525, 668] width 461 height 811
paste textarea "online"
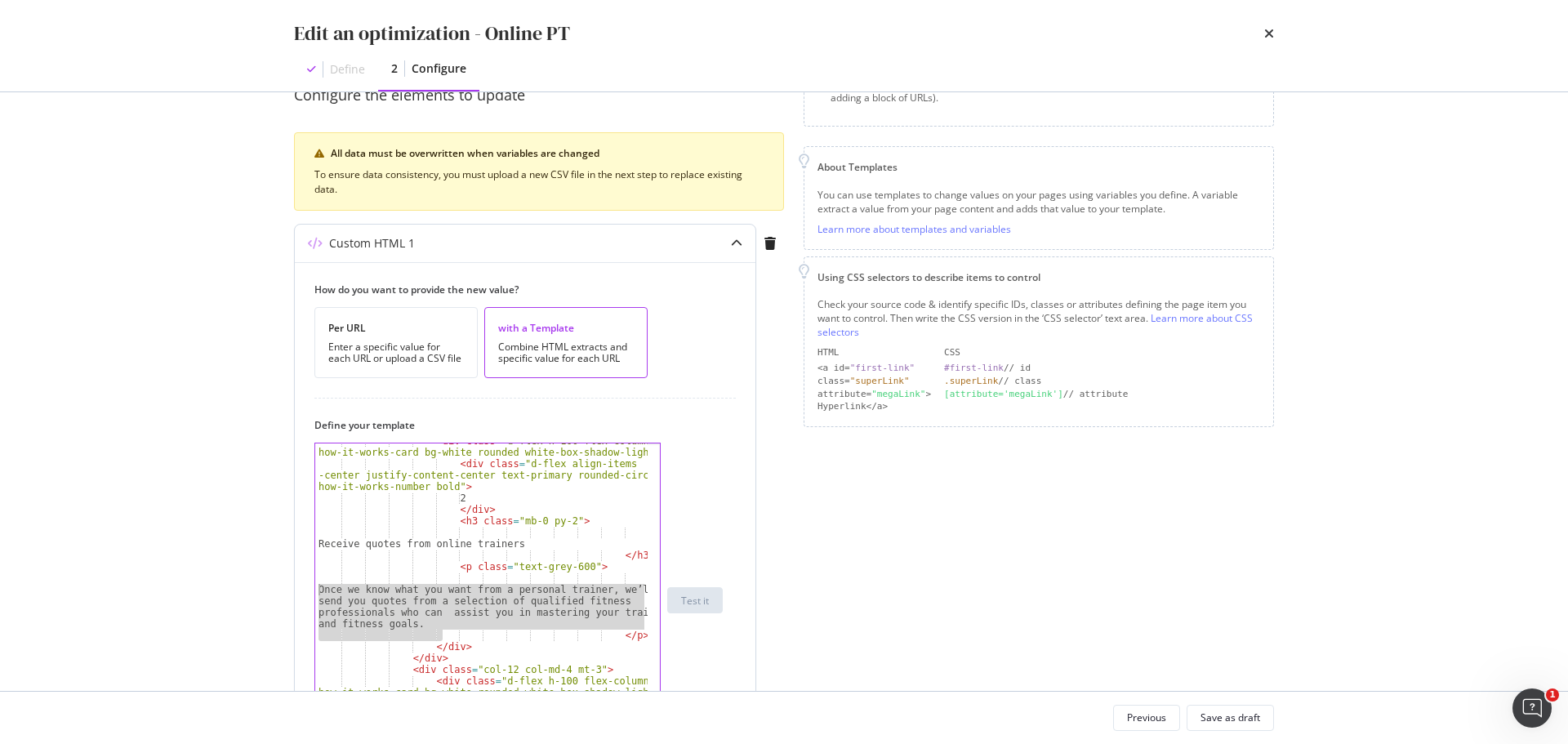
drag, startPoint x: 444, startPoint y: 632, endPoint x: 300, endPoint y: 589, distance: 150.3
click at [300, 589] on div "How do you want to provide the new value? Per URL Enter a specific value for ea…" at bounding box center [525, 668] width 461 height 811
click at [457, 610] on div "< div class = "d-flex h-100 flex-column p-3 how-it-works-card bg-white rounded …" at bounding box center [481, 600] width 333 height 314
drag, startPoint x: 427, startPoint y: 620, endPoint x: 320, endPoint y: 593, distance: 110.4
click at [320, 593] on div "< div class = "d-flex h-100 flex-column p-3 how-it-works-card bg-white rounded …" at bounding box center [481, 610] width 333 height 348
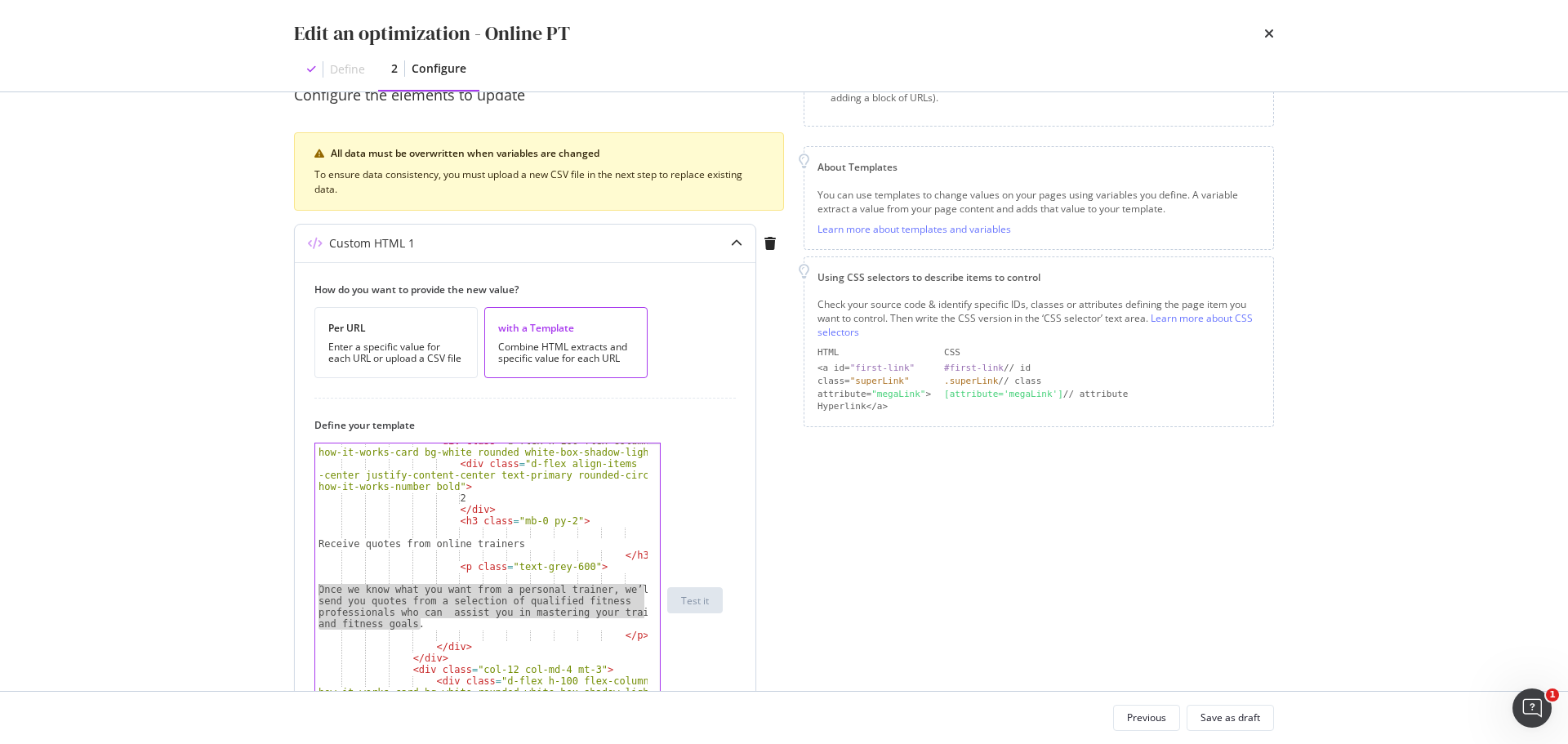
paste textarea "Tell us your fitness goals. We’ll connect you with qualified online personal tr…"
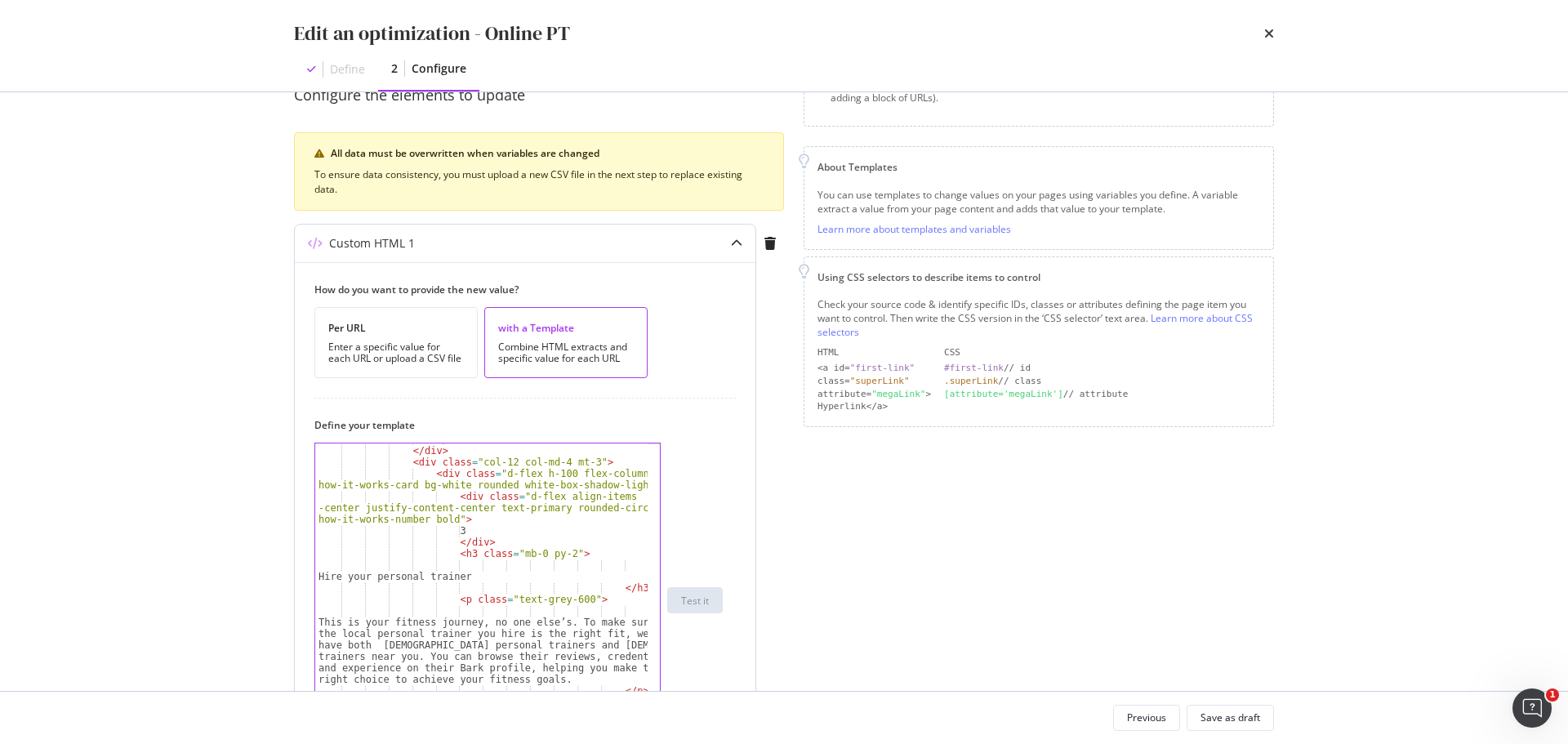
scroll to position [490, 0]
drag, startPoint x: 479, startPoint y: 577, endPoint x: 314, endPoint y: 576, distance: 165.0
click at [314, 576] on div "Tell us your fitness goals. We’ll connect you with qualified online personal tr…" at bounding box center [487, 600] width 346 height 315
paste textarea "the right online"
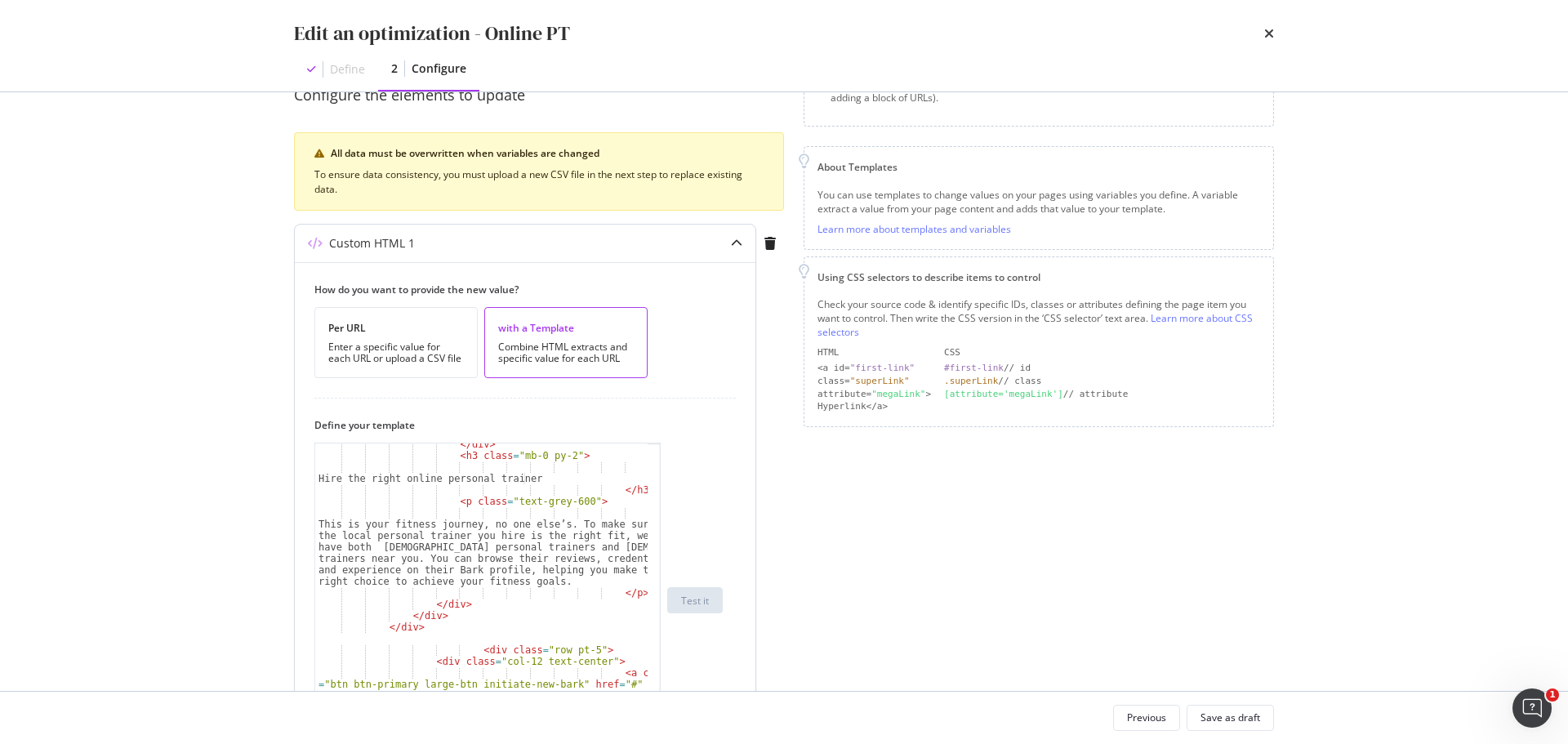
scroll to position [589, 0]
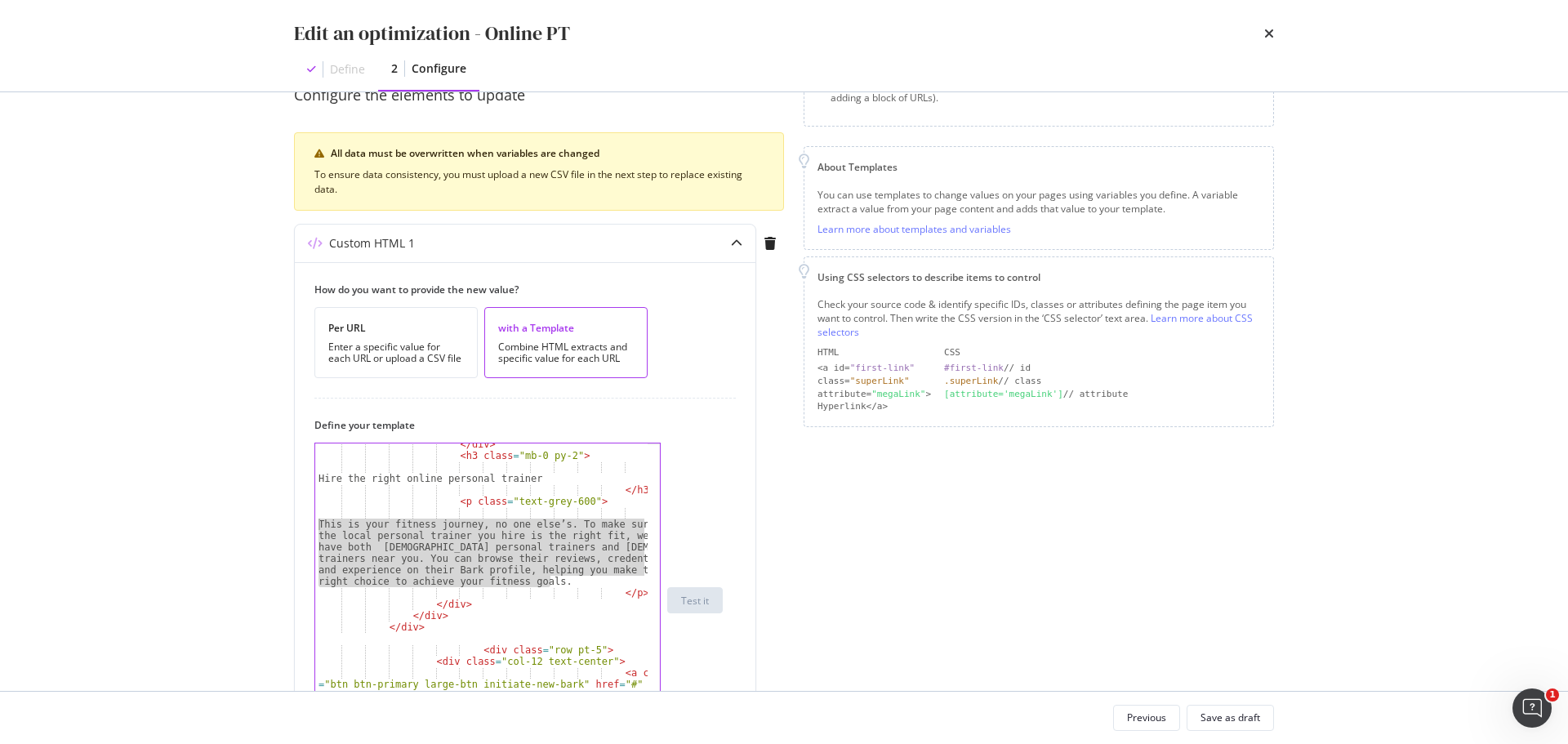
drag, startPoint x: 517, startPoint y: 584, endPoint x: 259, endPoint y: 528, distance: 264.0
click at [259, 528] on div "Edit an optimization - Online PT Define 2 Configure Preview your optimization (…" at bounding box center [784, 372] width 1568 height 744
paste textarea "Compare profiles from top-rated [DEMOGRAPHIC_DATA] and [DEMOGRAPHIC_DATA] onlin…"
type textarea "Compare profiles from top-rated [DEMOGRAPHIC_DATA] and [DEMOGRAPHIC_DATA] onlin…"
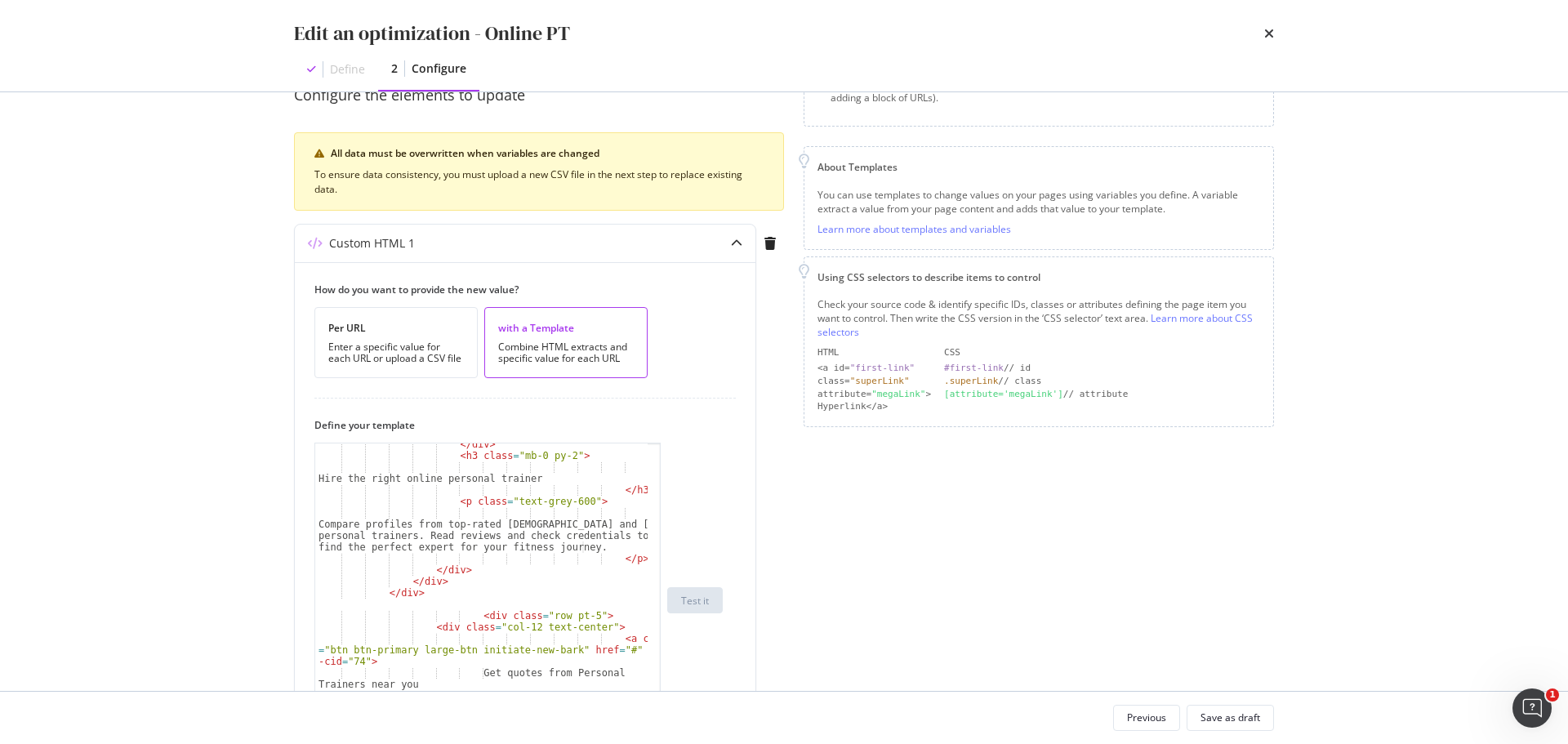
click at [825, 580] on div "Page elements to optimize Title: Update the page <title> . H1: Update an existi…" at bounding box center [1039, 533] width 471 height 1145
click at [1243, 709] on div "Save as draft" at bounding box center [1230, 718] width 60 height 23
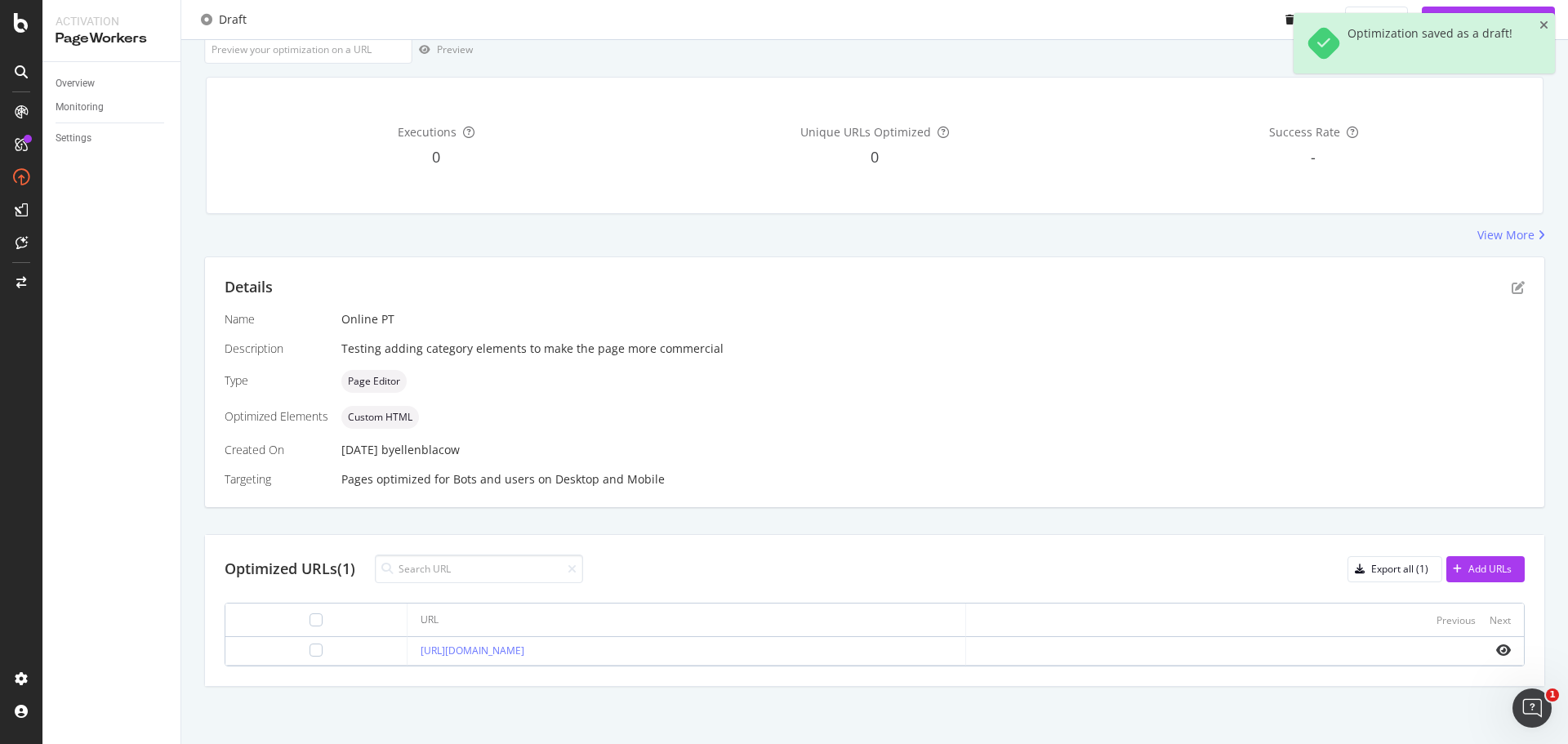
click at [1500, 646] on td at bounding box center [1244, 651] width 557 height 29
click at [1496, 652] on icon "eye" at bounding box center [1503, 650] width 15 height 13
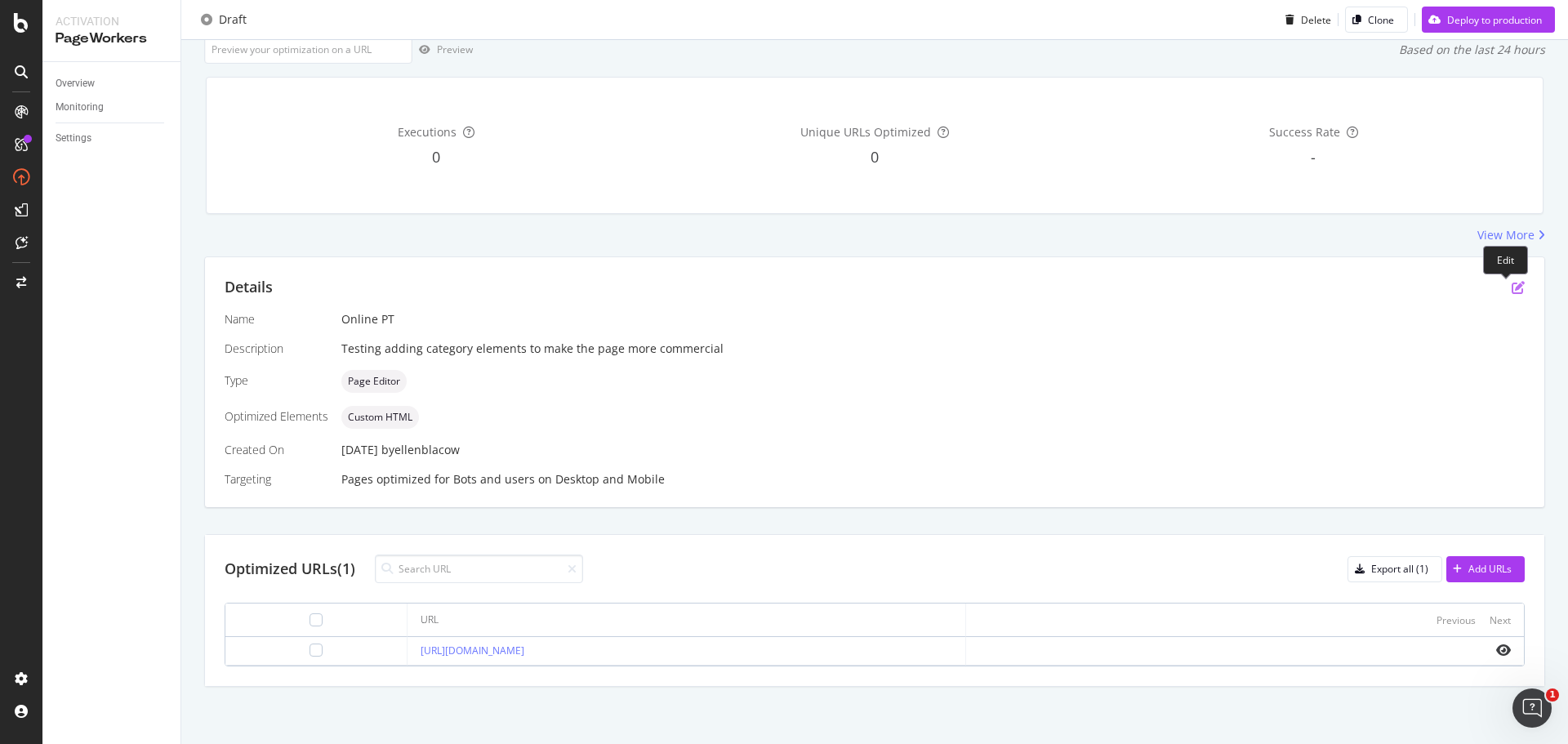
click at [1511, 284] on icon "pen-to-square" at bounding box center [1517, 287] width 13 height 13
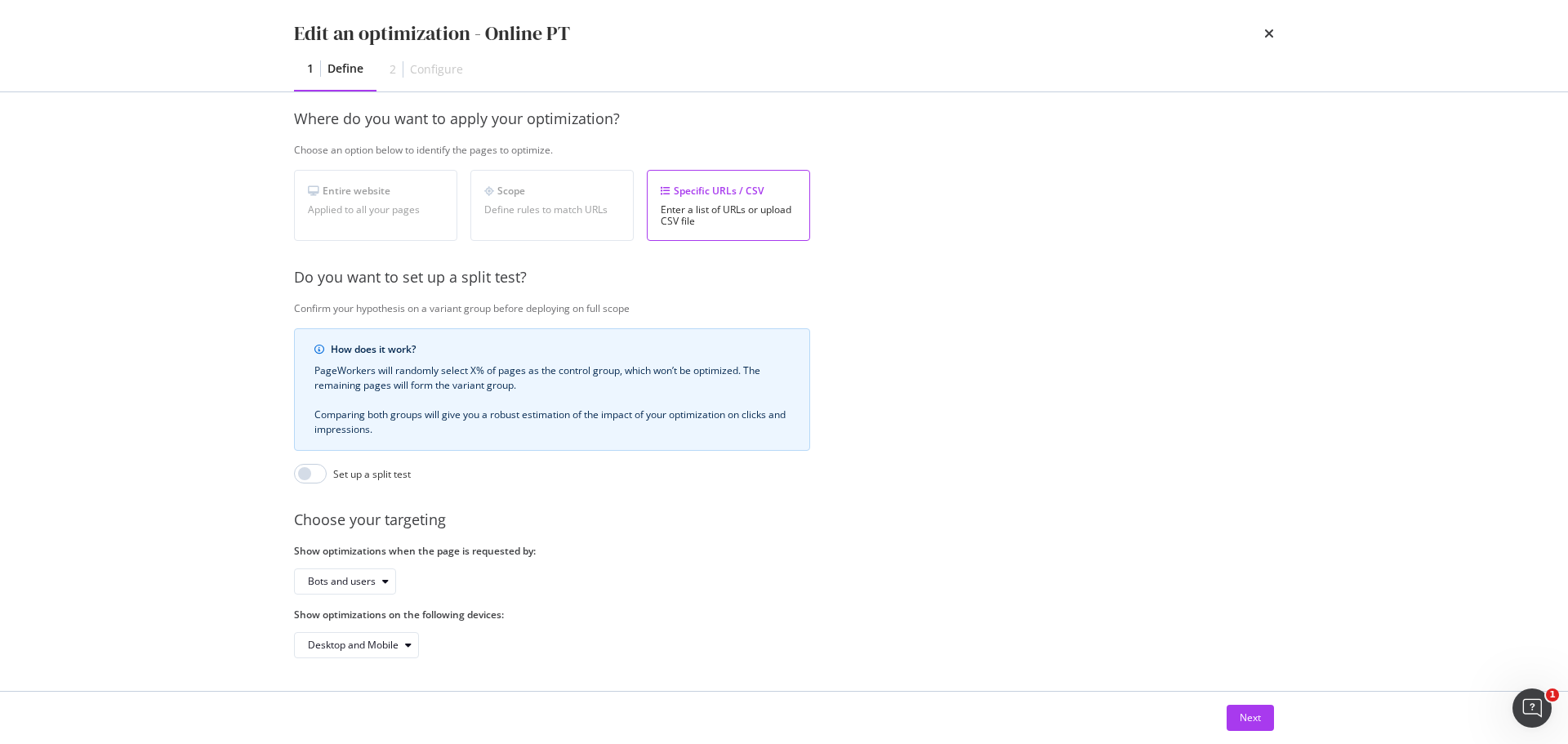
scroll to position [251, 0]
click at [1257, 719] on div "Next" at bounding box center [1250, 718] width 21 height 14
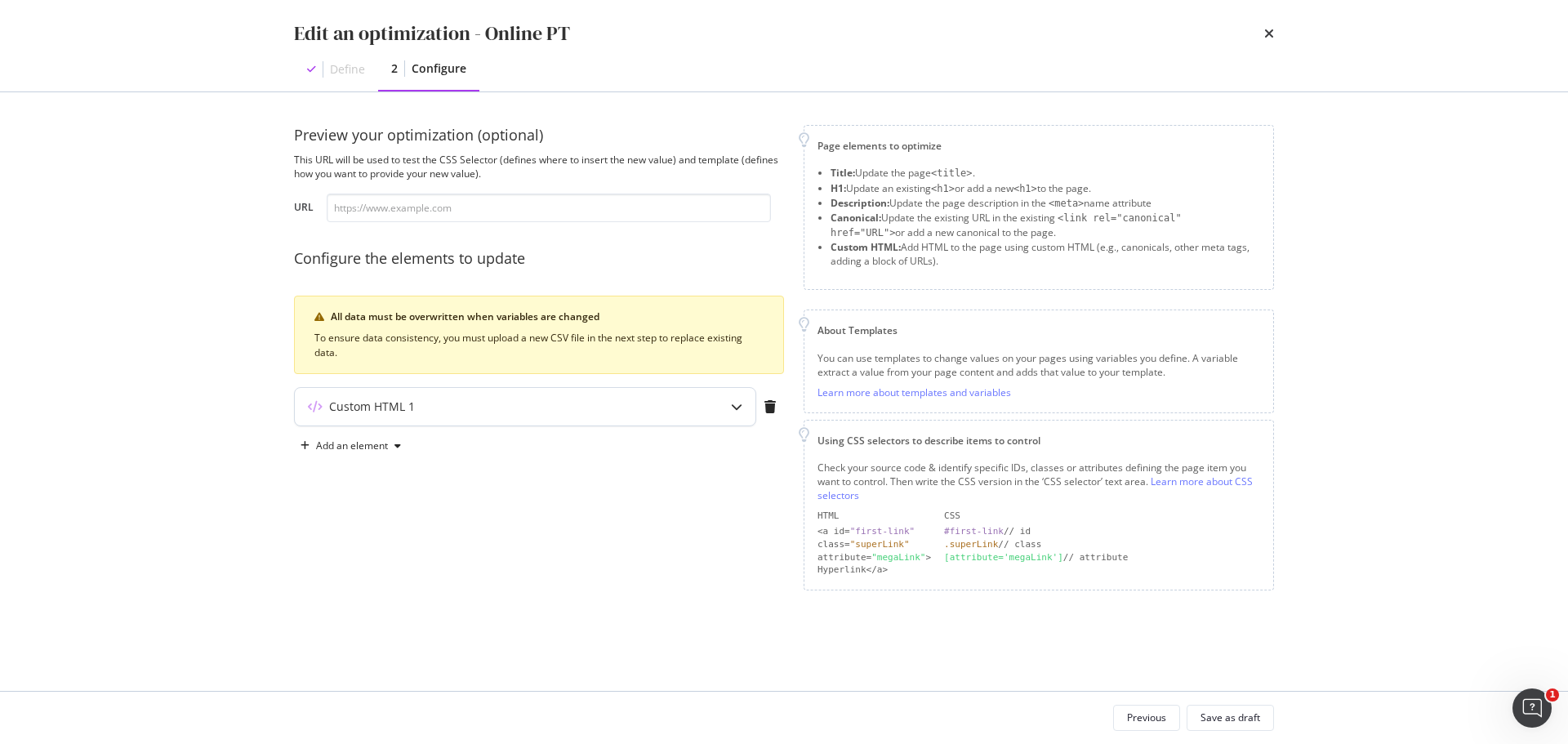
click at [679, 408] on div "Custom HTML 1" at bounding box center [493, 407] width 396 height 17
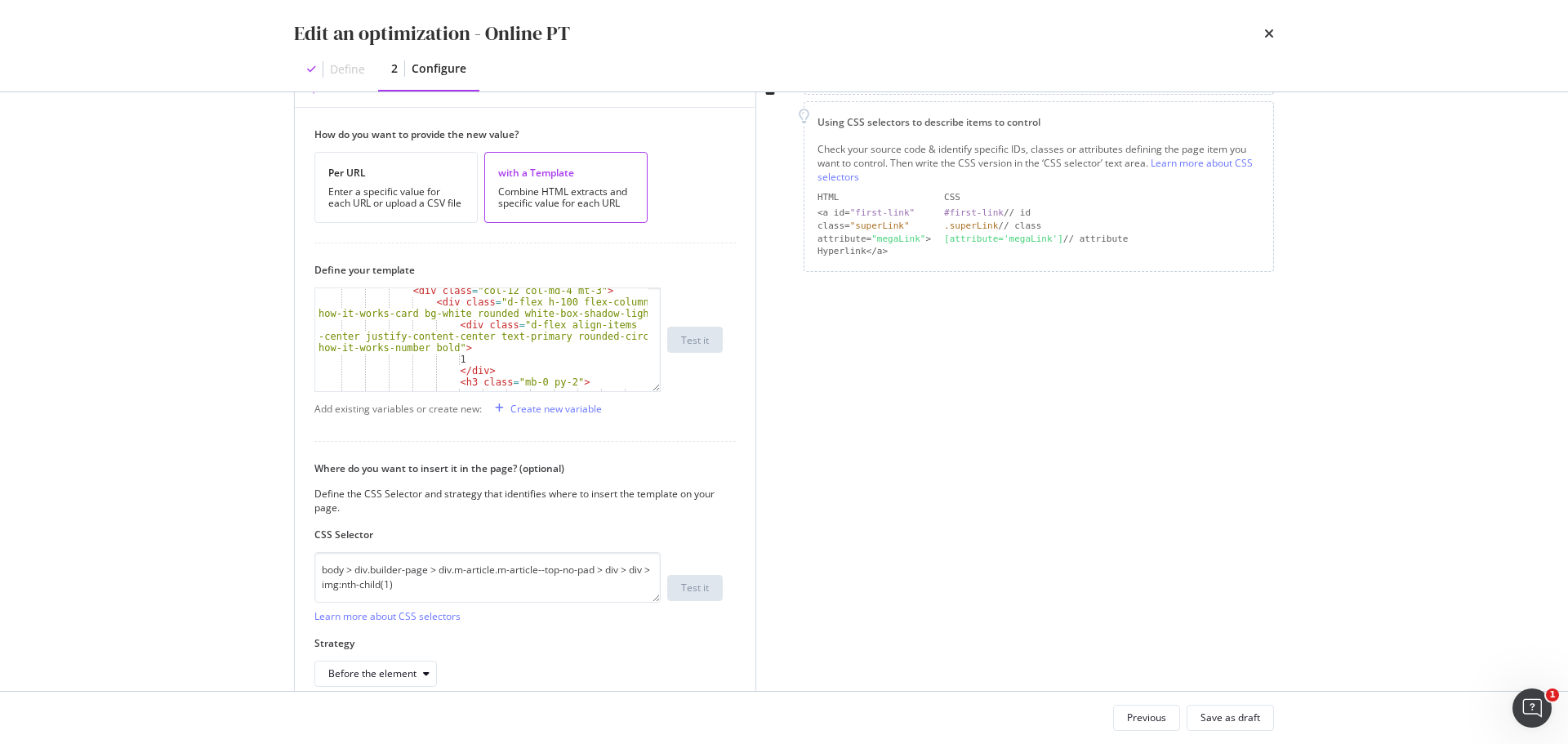
scroll to position [327, 0]
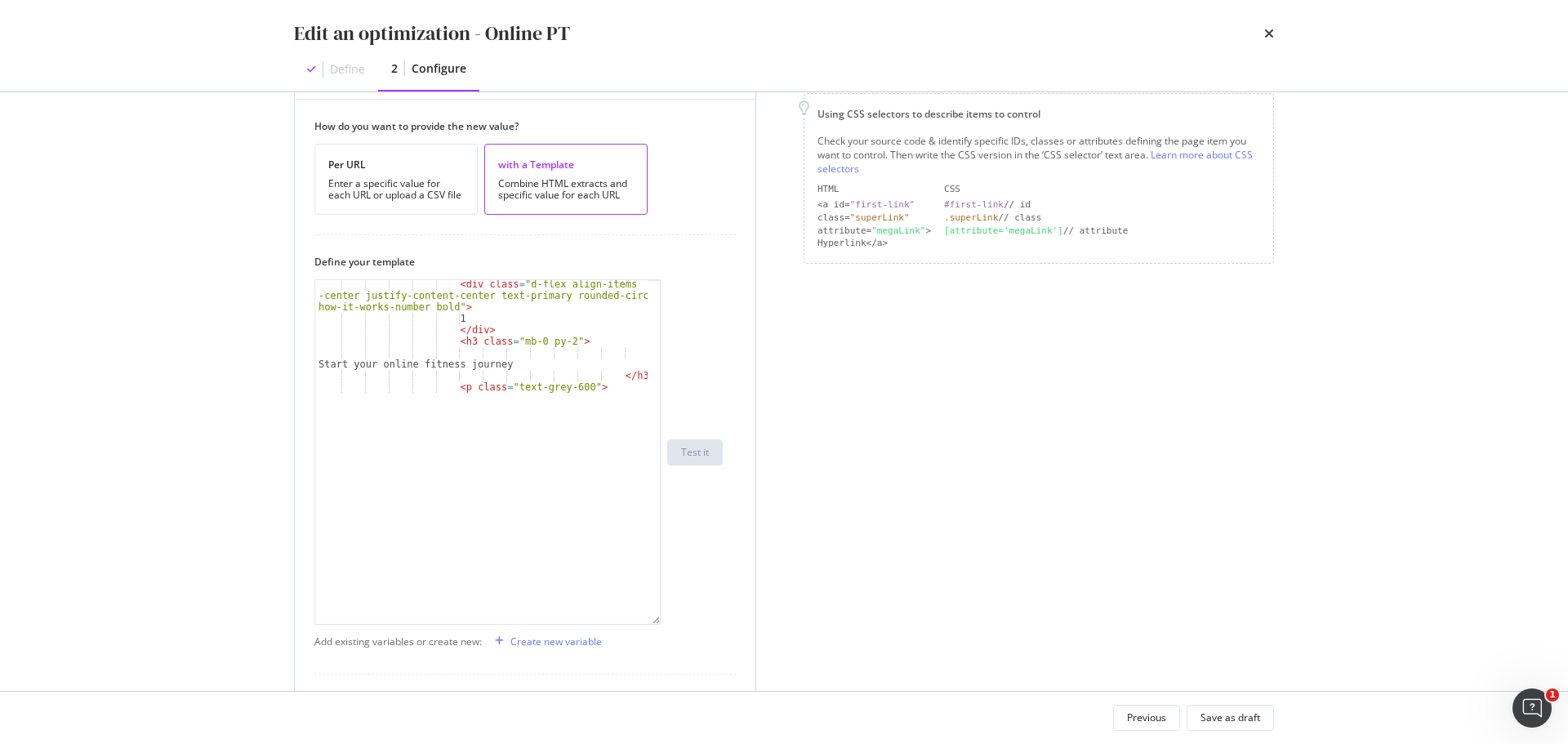
drag, startPoint x: 654, startPoint y: 381, endPoint x: 651, endPoint y: 623, distance: 242.0
click at [651, 623] on div "< div class = "d-flex align-items -center justify-content-center text-primary r…" at bounding box center [487, 451] width 346 height 345
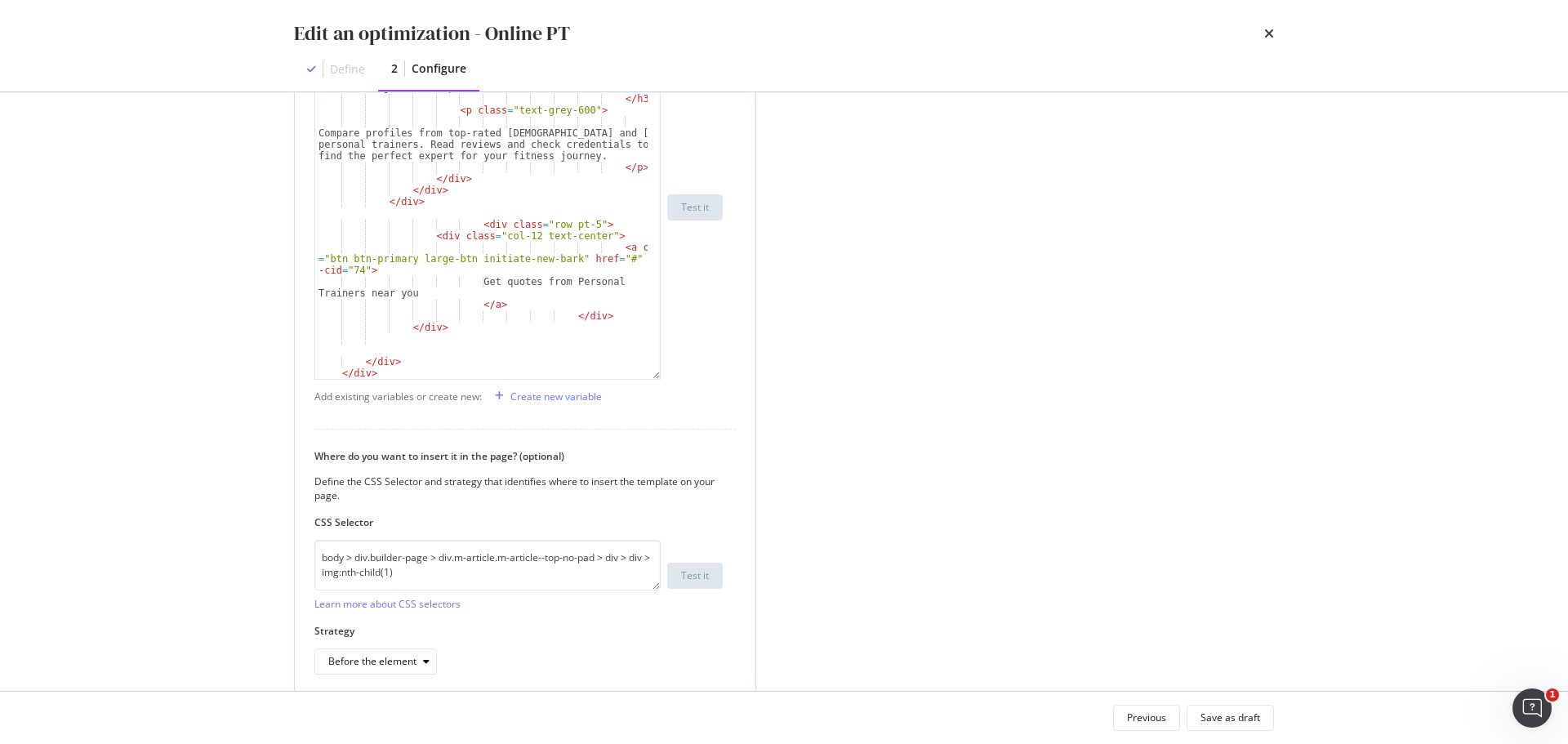
scroll to position [522, 0]
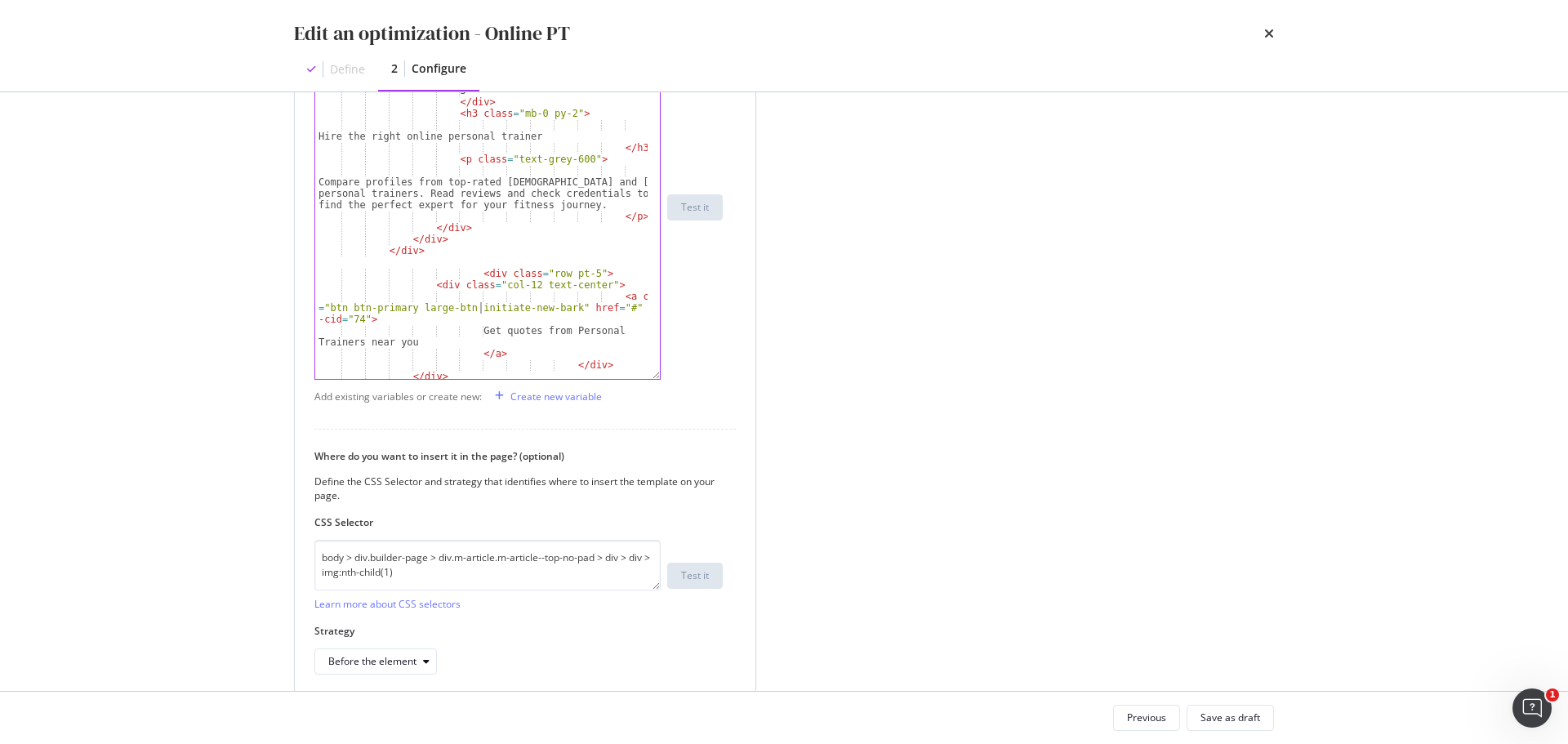
drag, startPoint x: 478, startPoint y: 311, endPoint x: 485, endPoint y: 306, distance: 8.6
click at [485, 306] on div "< div class = "d-flex h-100 flex-column p-3 how-it-works-card bg-white rounded …" at bounding box center [481, 217] width 333 height 379
click at [488, 305] on div "< div class = "d-flex h-100 flex-column p-3 how-it-works-card bg-white rounded …" at bounding box center [481, 217] width 333 height 379
click at [610, 308] on div "< div class = "d-flex h-100 flex-column p-3 how-it-works-card bg-white rounded …" at bounding box center [481, 217] width 333 height 379
paste textarea "personal-trainer/"
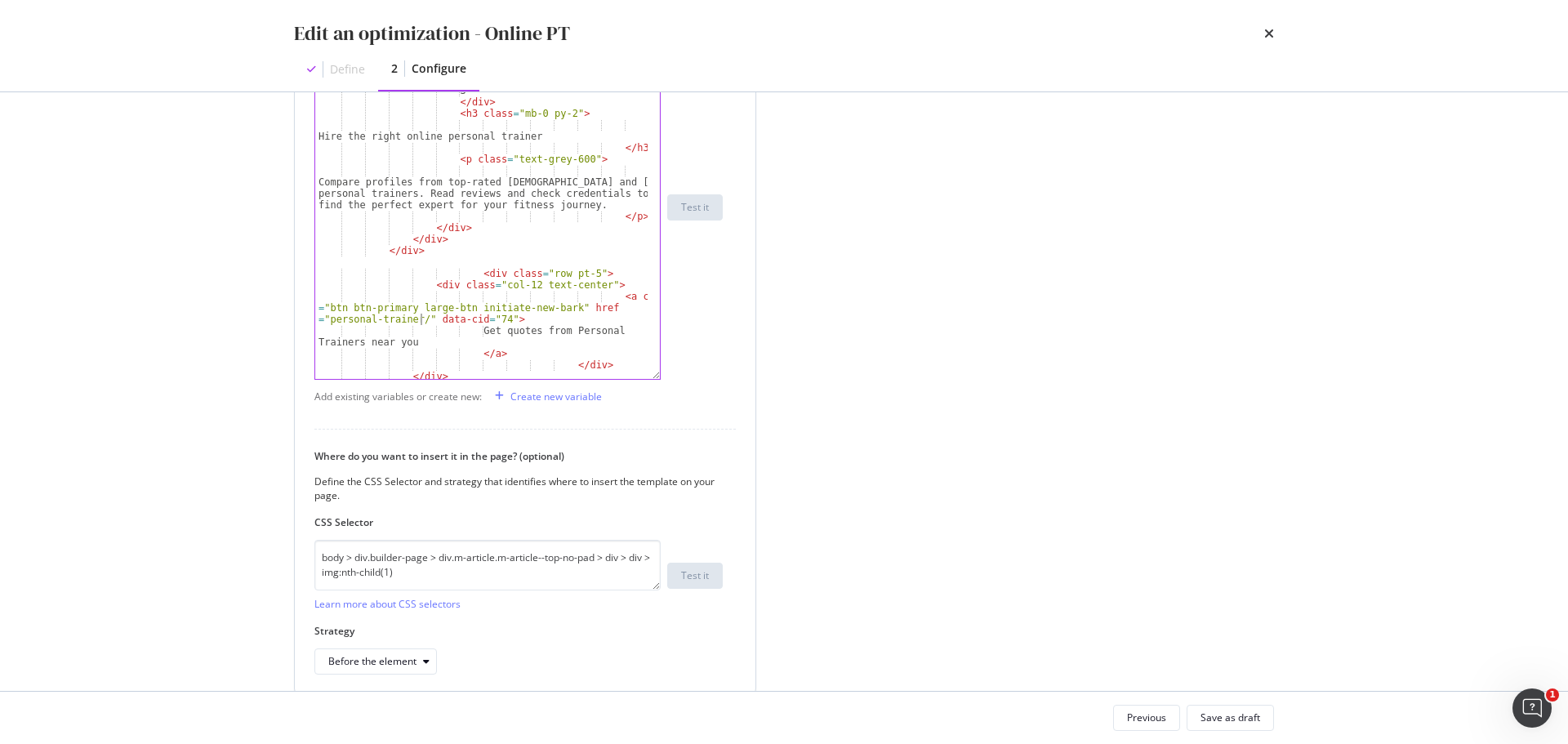
click at [329, 317] on div "< div class = "d-flex h-100 flex-column p-3 how-it-works-card bg-white rounded …" at bounding box center [481, 217] width 333 height 379
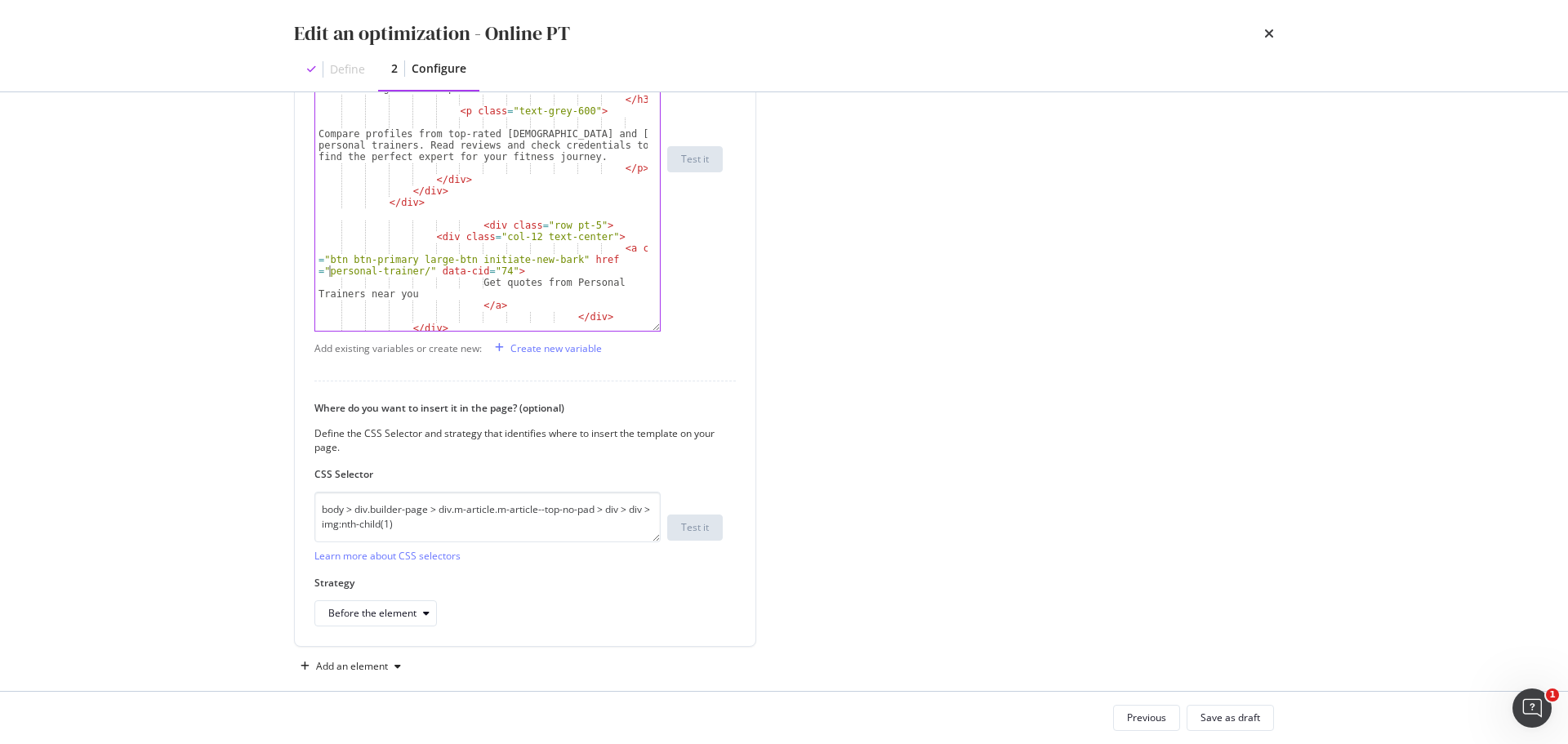
scroll to position [641, 0]
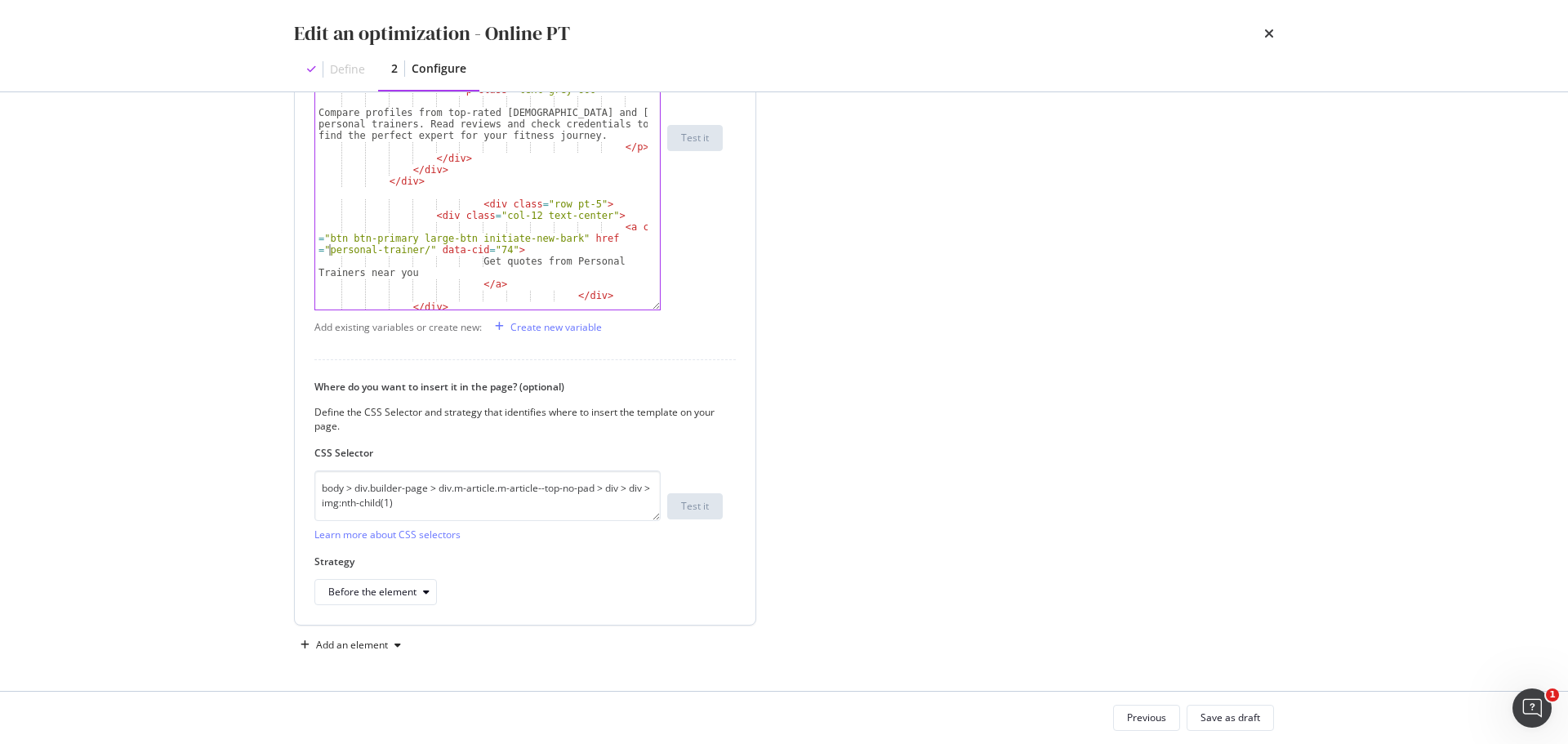
click at [581, 259] on div "< div class = "d-flex h-100 flex-column p-3 how-it-works-card bg-white rounded …" at bounding box center [481, 148] width 333 height 379
click at [578, 266] on div "< div class = "d-flex h-100 flex-column p-3 how-it-works-card bg-white rounded …" at bounding box center [481, 148] width 333 height 379
drag, startPoint x: 318, startPoint y: 274, endPoint x: 409, endPoint y: 278, distance: 91.1
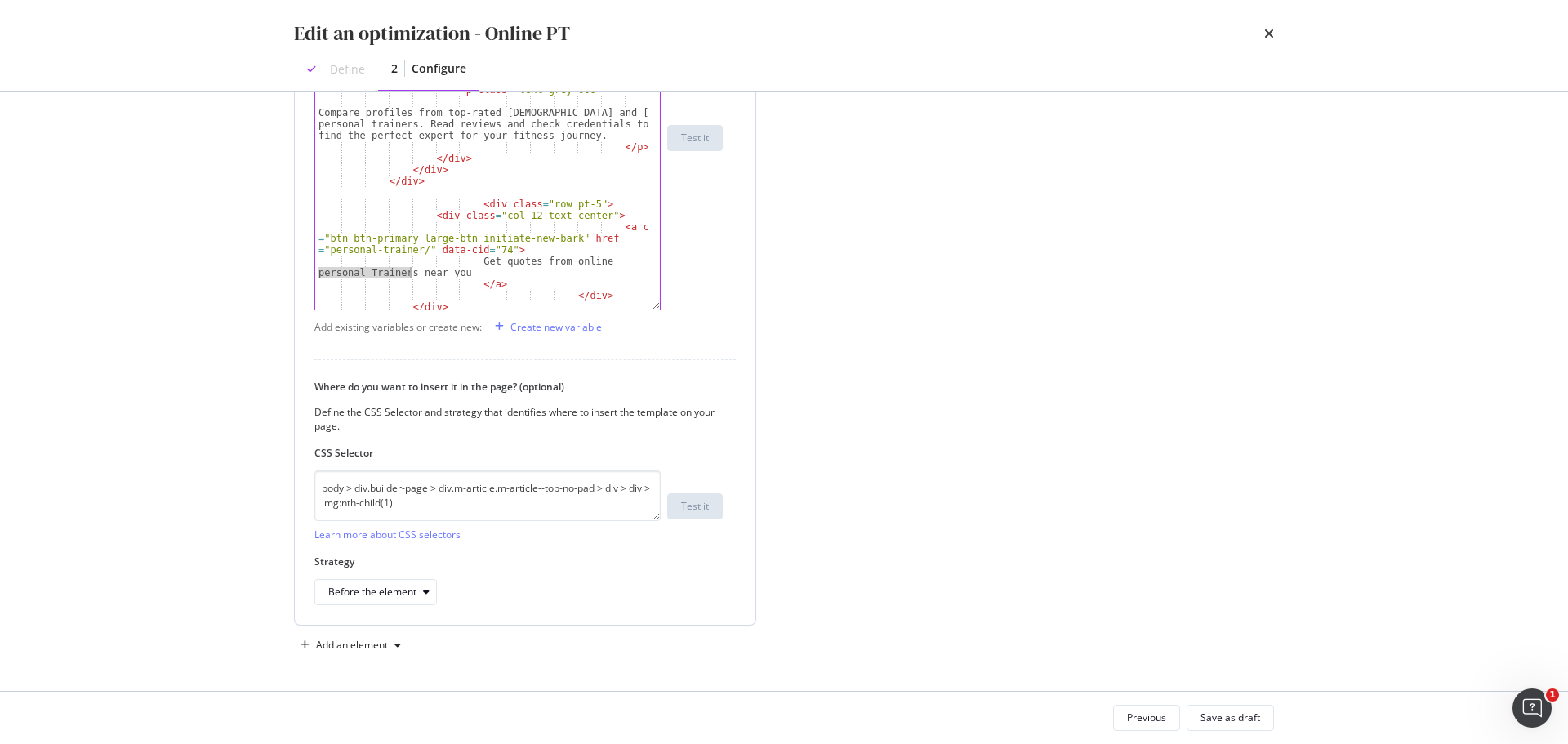
click at [409, 274] on div "< div class = "d-flex h-100 flex-column p-3 how-it-works-card bg-white rounded …" at bounding box center [481, 148] width 333 height 379
type textarea "Get quotes from online PTs near you"
click at [1217, 717] on div "Save as draft" at bounding box center [1230, 718] width 60 height 14
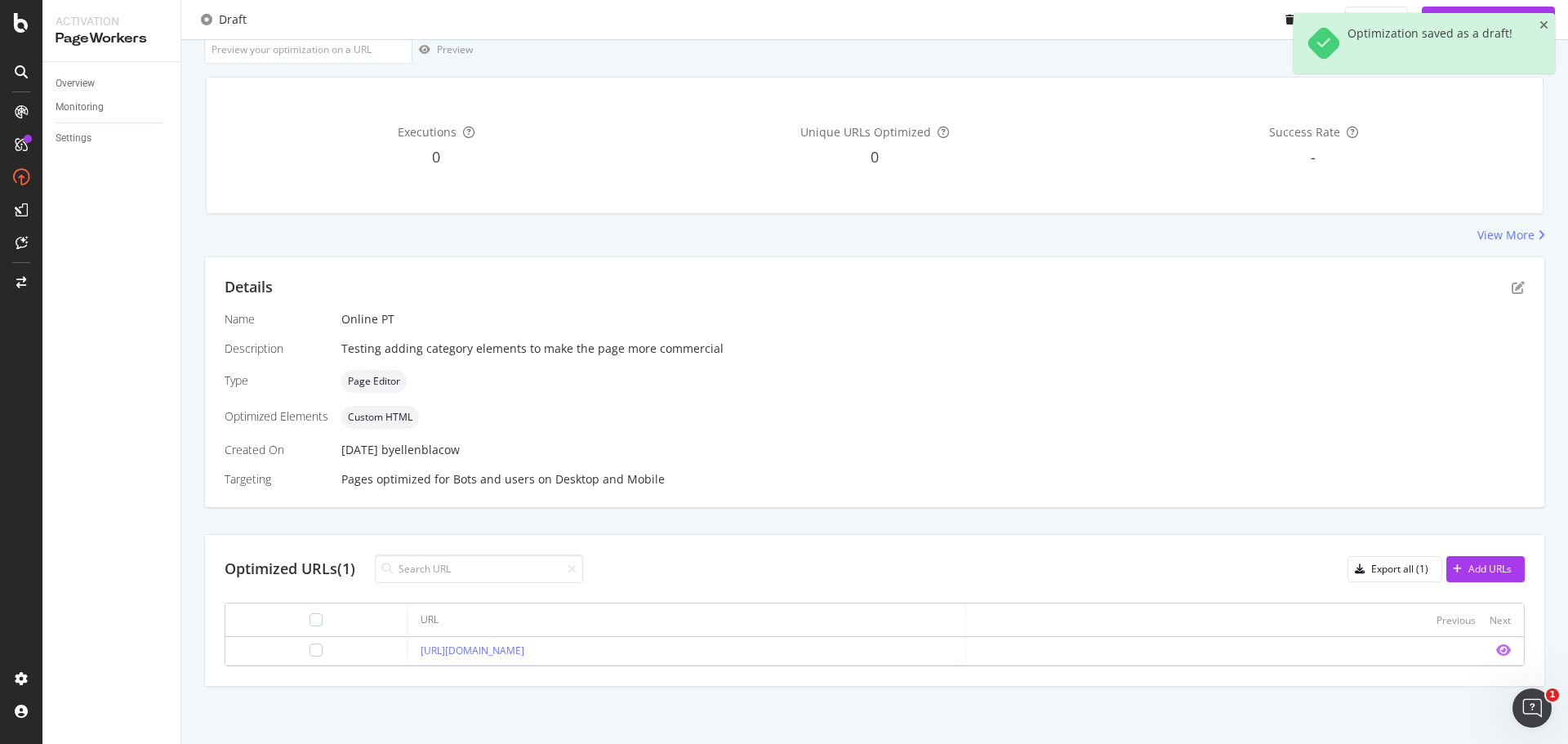
click at [1496, 650] on icon "eye" at bounding box center [1503, 650] width 15 height 13
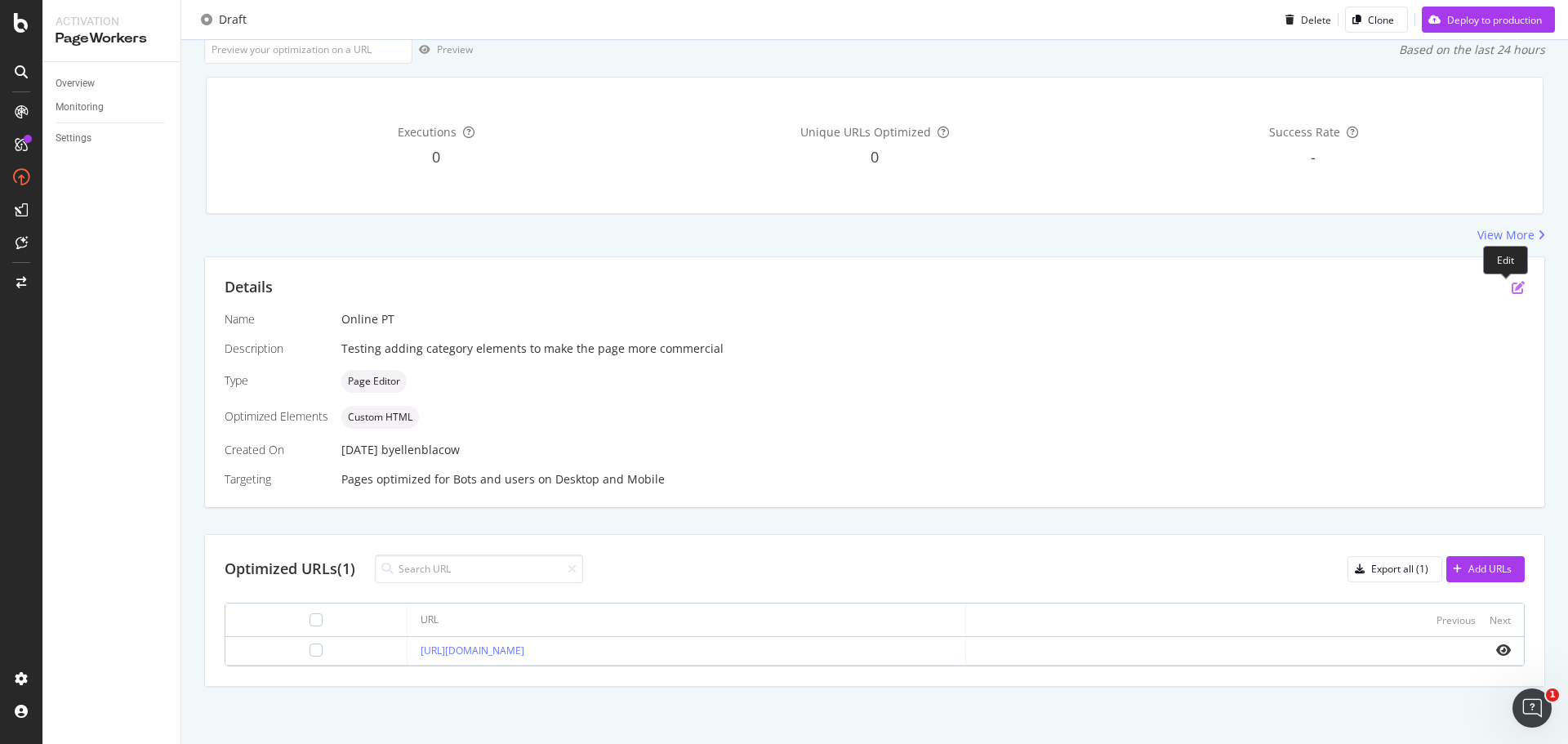
click at [1511, 286] on icon "pen-to-square" at bounding box center [1517, 287] width 13 height 13
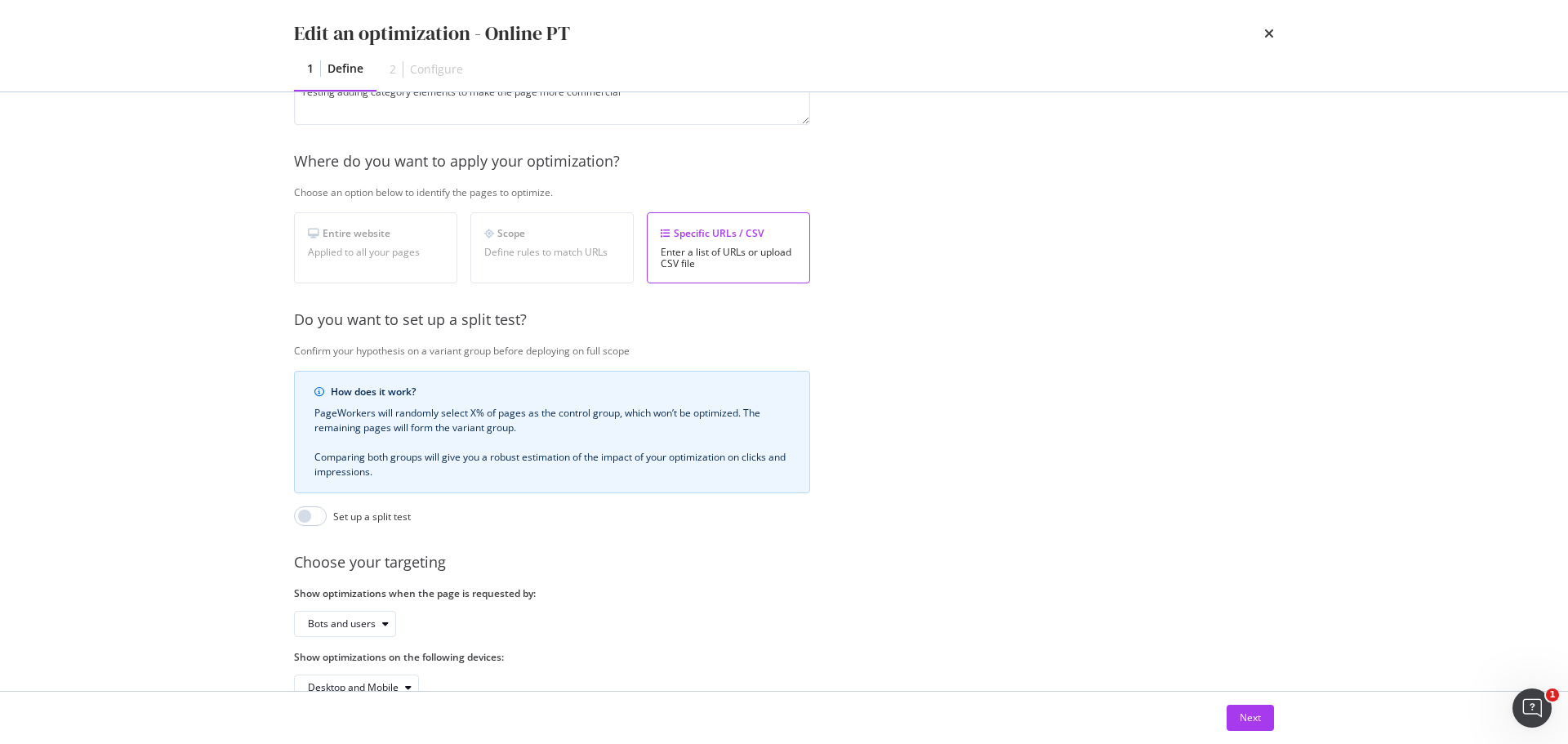
scroll to position [251, 0]
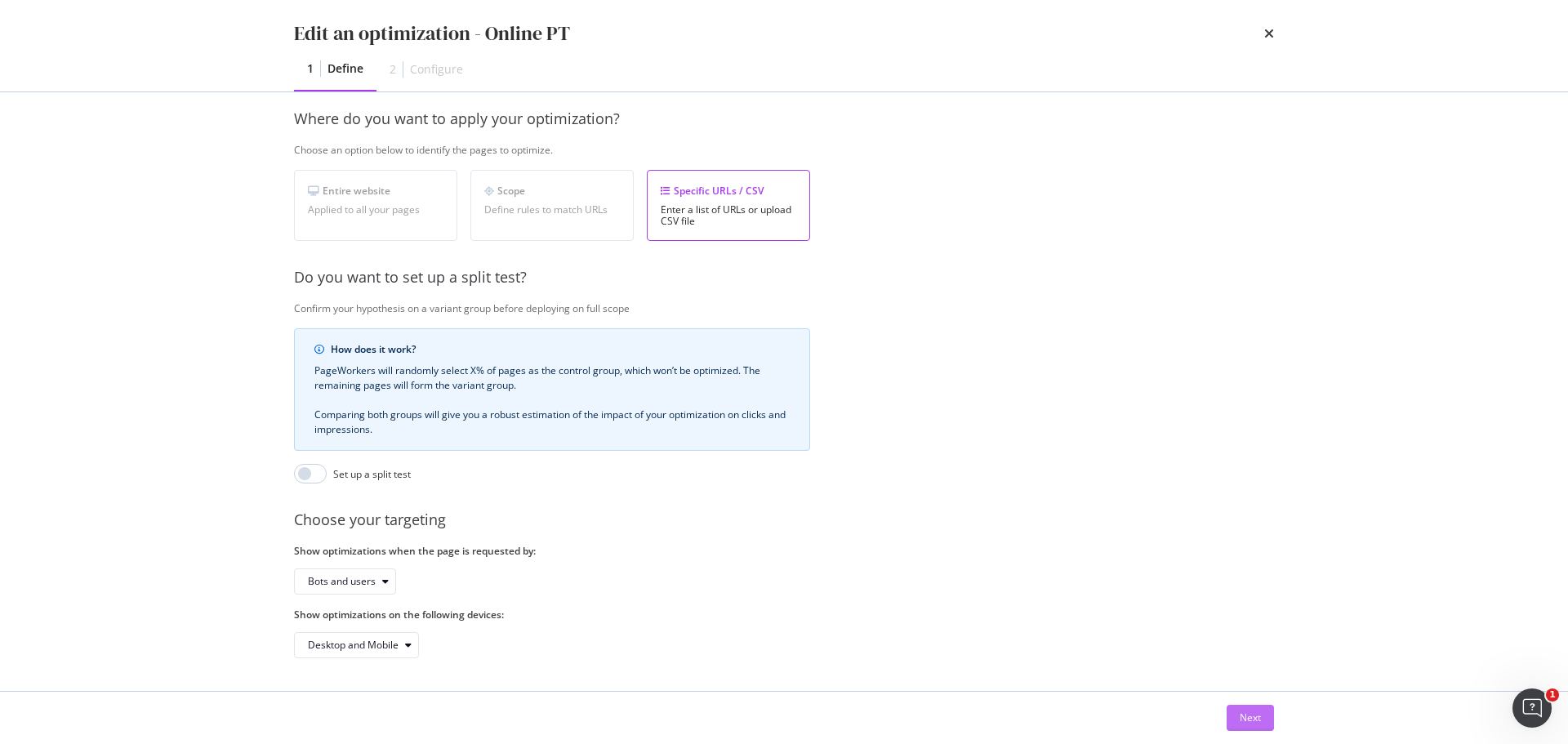
click at [1241, 714] on div "Next" at bounding box center [1250, 718] width 21 height 14
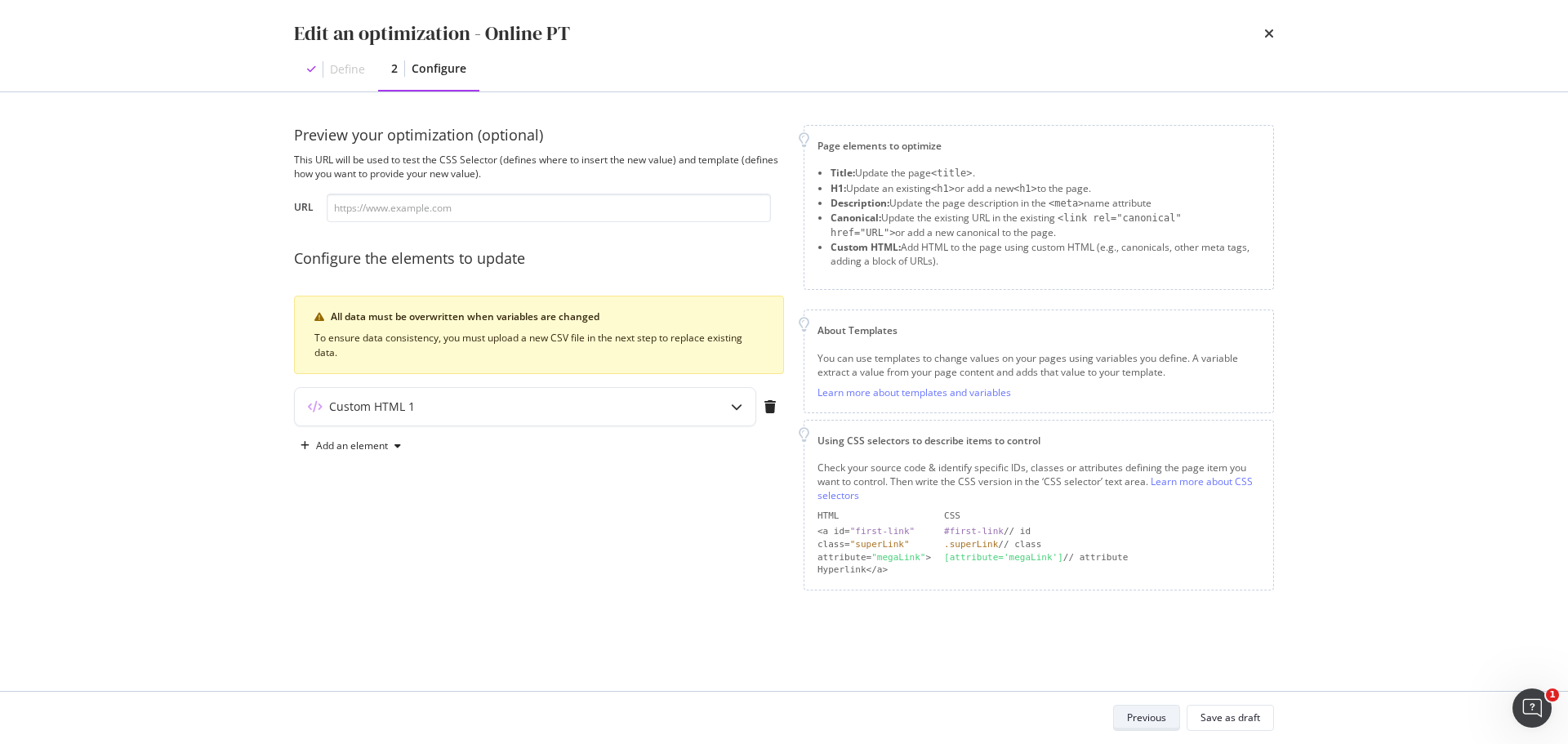
scroll to position [0, 0]
click at [702, 429] on div "Custom HTML 1" at bounding box center [539, 410] width 490 height 46
click at [699, 407] on div "Custom HTML 1" at bounding box center [525, 407] width 461 height 38
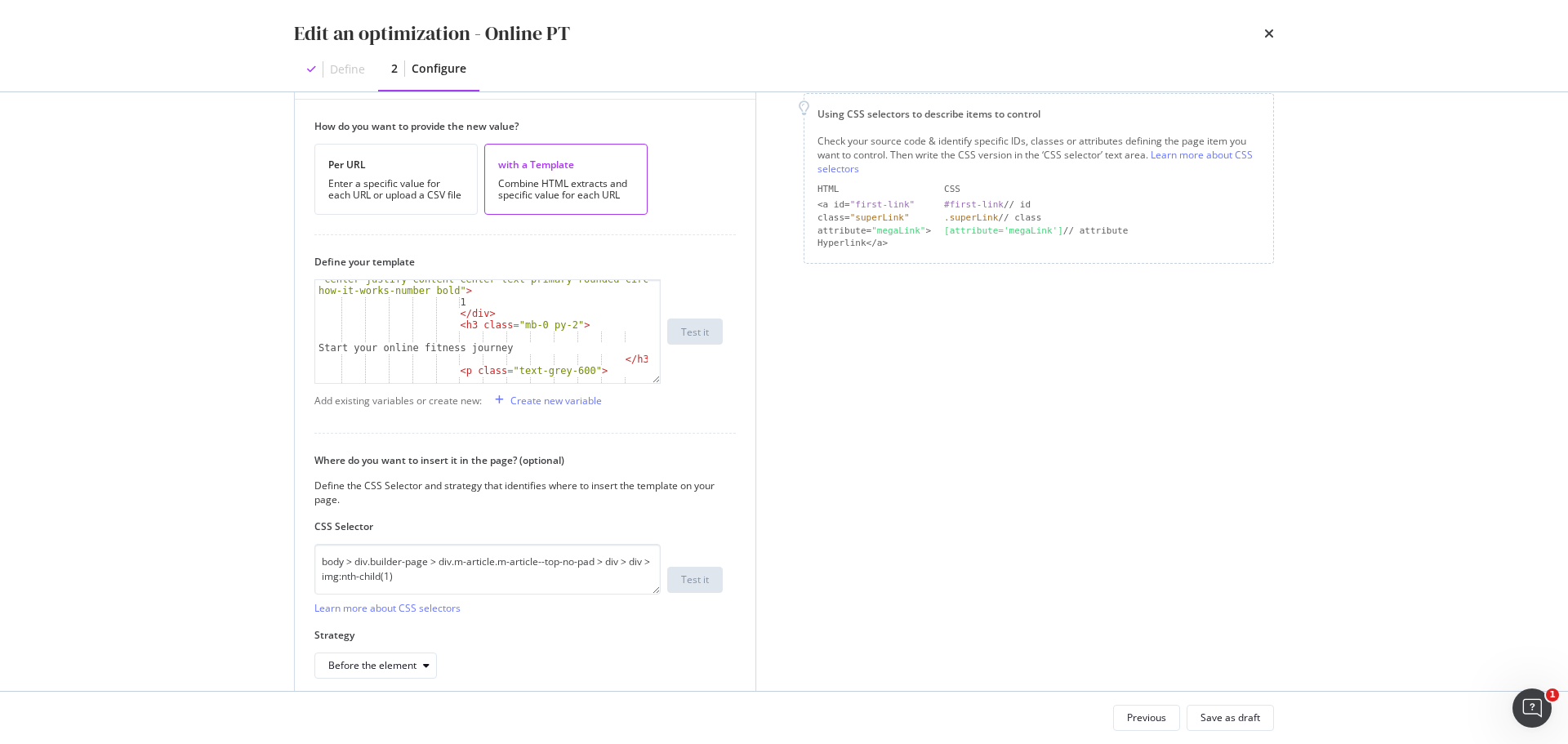
scroll to position [147, 0]
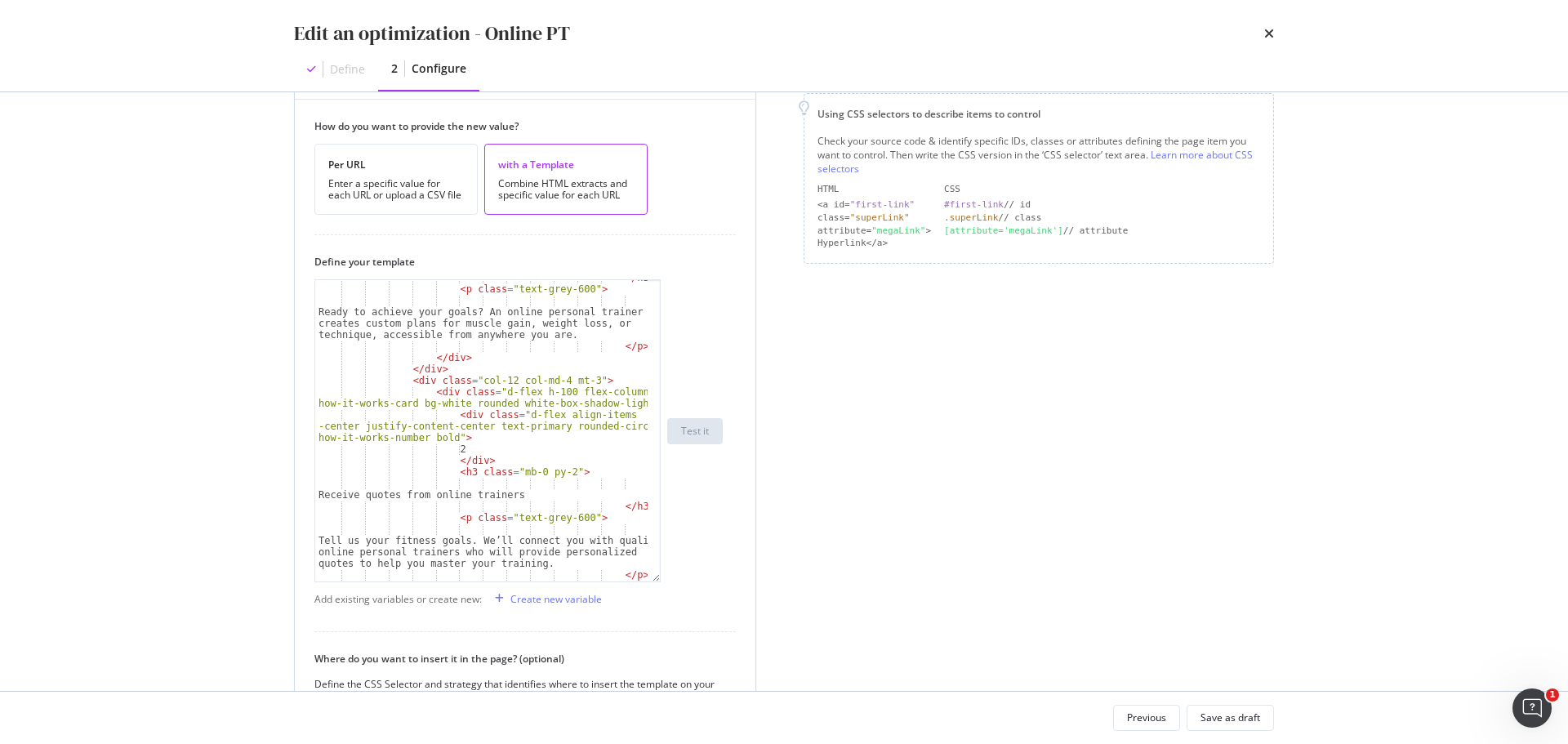
drag, startPoint x: 656, startPoint y: 379, endPoint x: 660, endPoint y: 577, distance: 198.0
click at [660, 577] on div "</ h3 > < p class = "text-grey-600" > Ready to achieve your goals? An online pe…" at bounding box center [487, 430] width 346 height 303
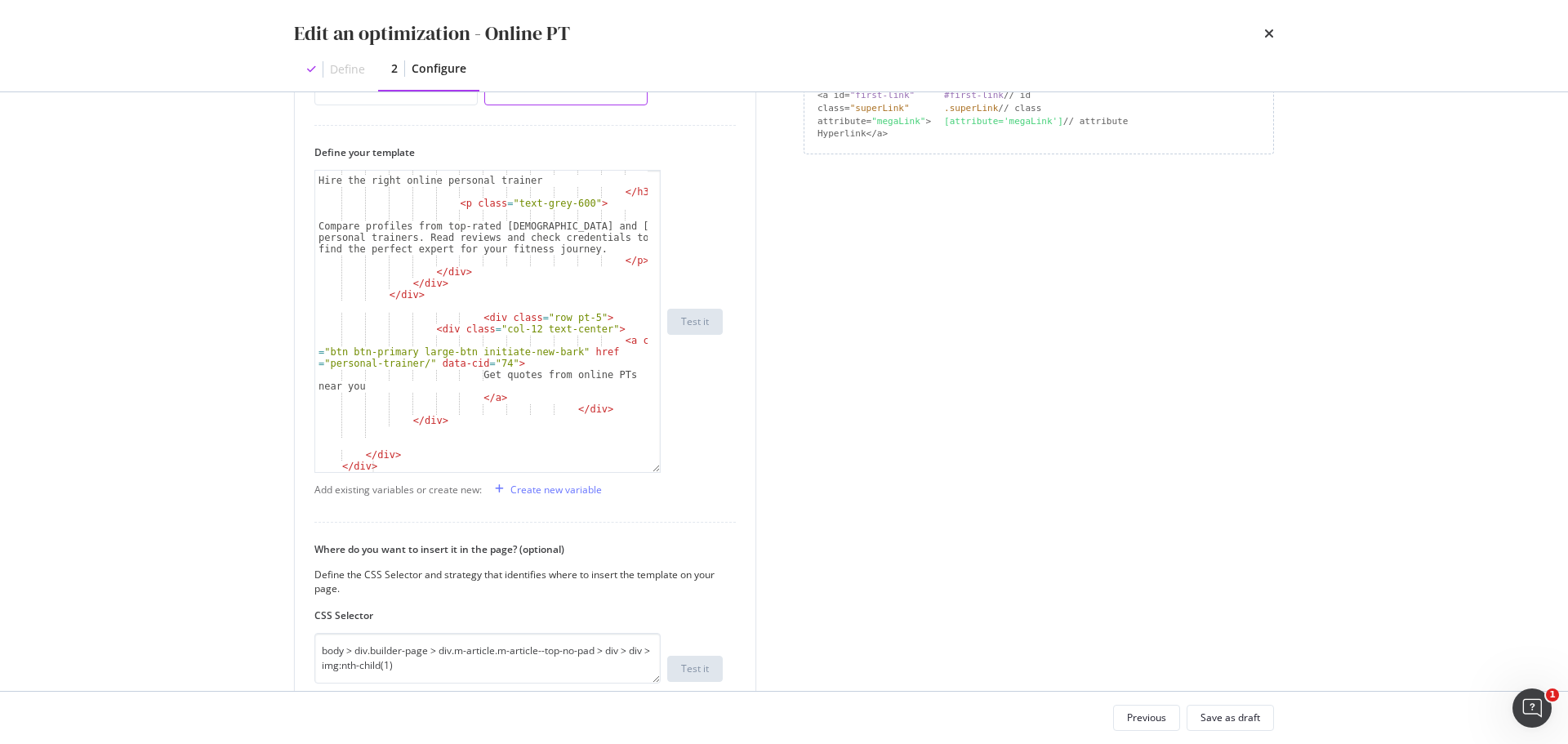
scroll to position [436, 0]
click at [527, 362] on div "Hire the right online personal trainer </ h3 > < p class = "text-grey-600" > Co…" at bounding box center [481, 332] width 333 height 336
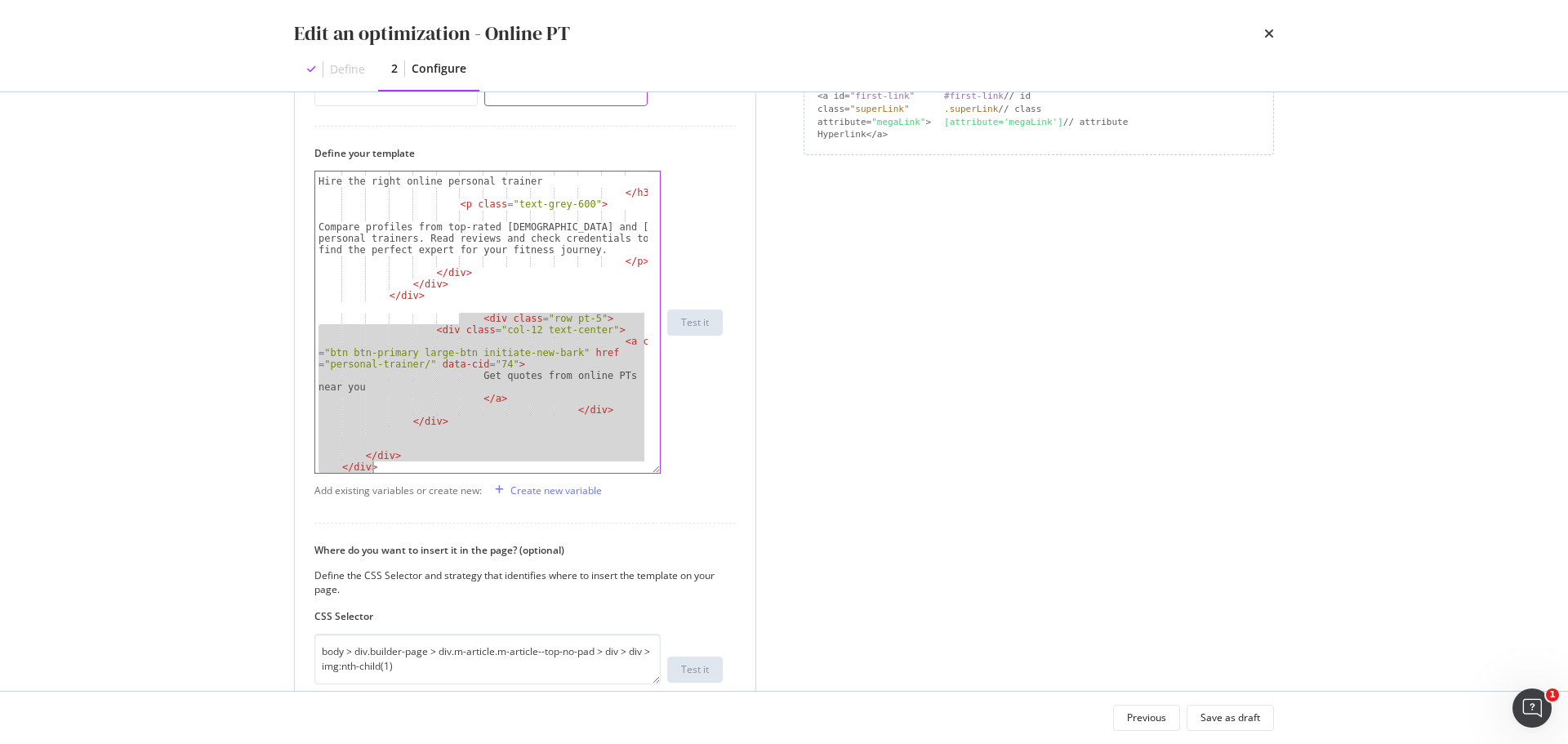
drag, startPoint x: 457, startPoint y: 314, endPoint x: 603, endPoint y: 474, distance: 216.6
click at [603, 474] on div "How do you want to provide the new value? Per URL Enter a specific value for ea…" at bounding box center [525, 389] width 461 height 798
type textarea "</div> </div>"
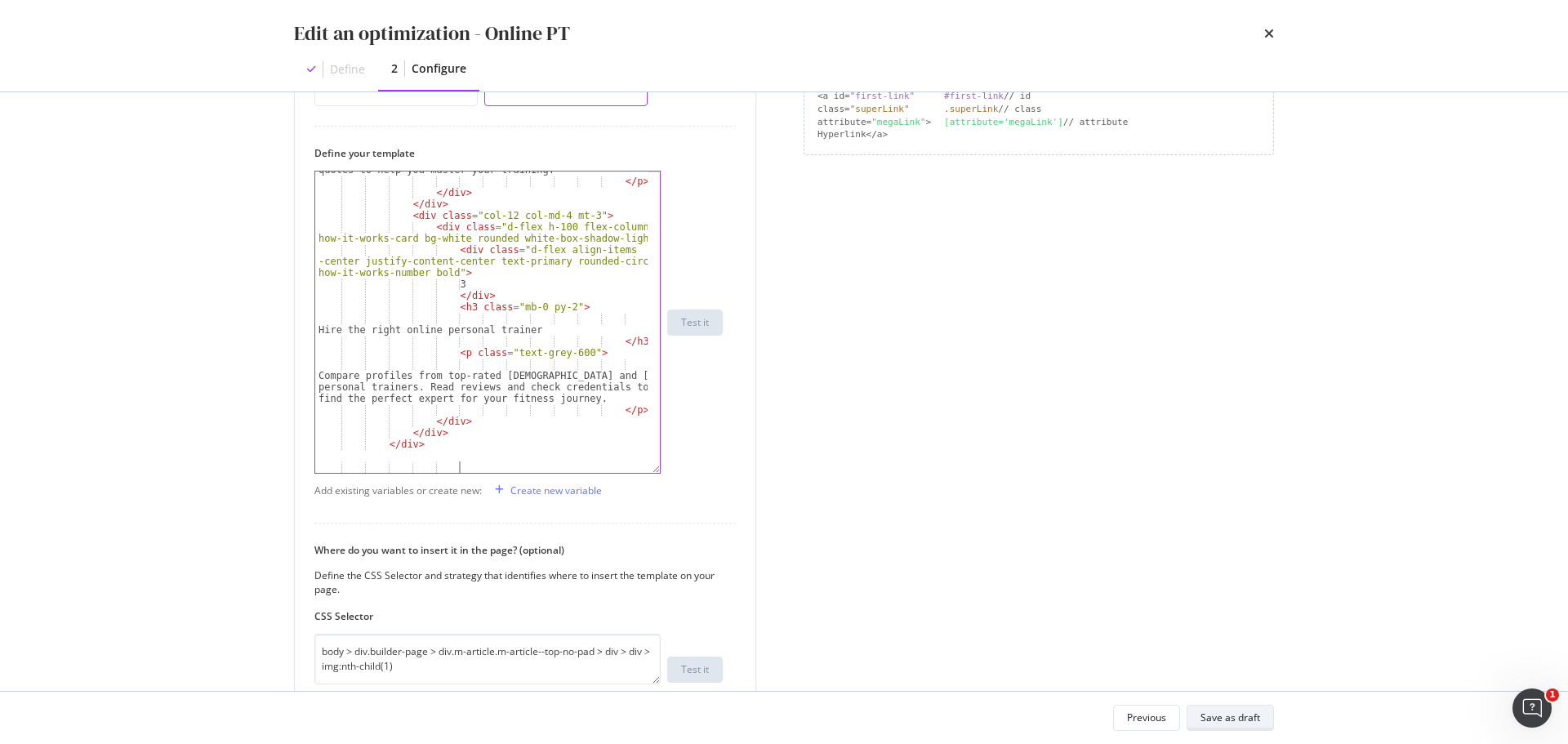
click at [1233, 728] on div "Save as draft" at bounding box center [1230, 718] width 60 height 23
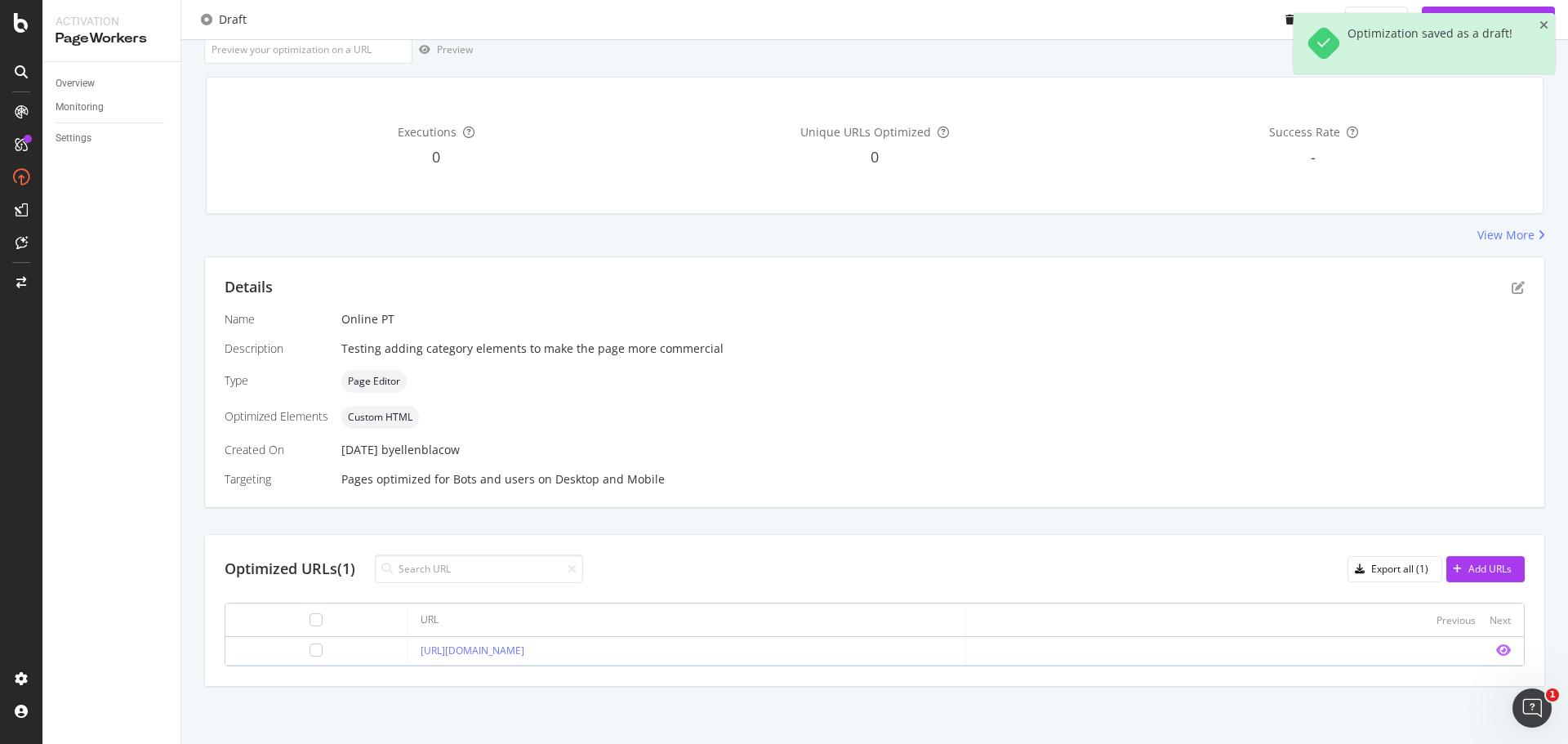
click at [1496, 649] on icon "eye" at bounding box center [1503, 650] width 15 height 13
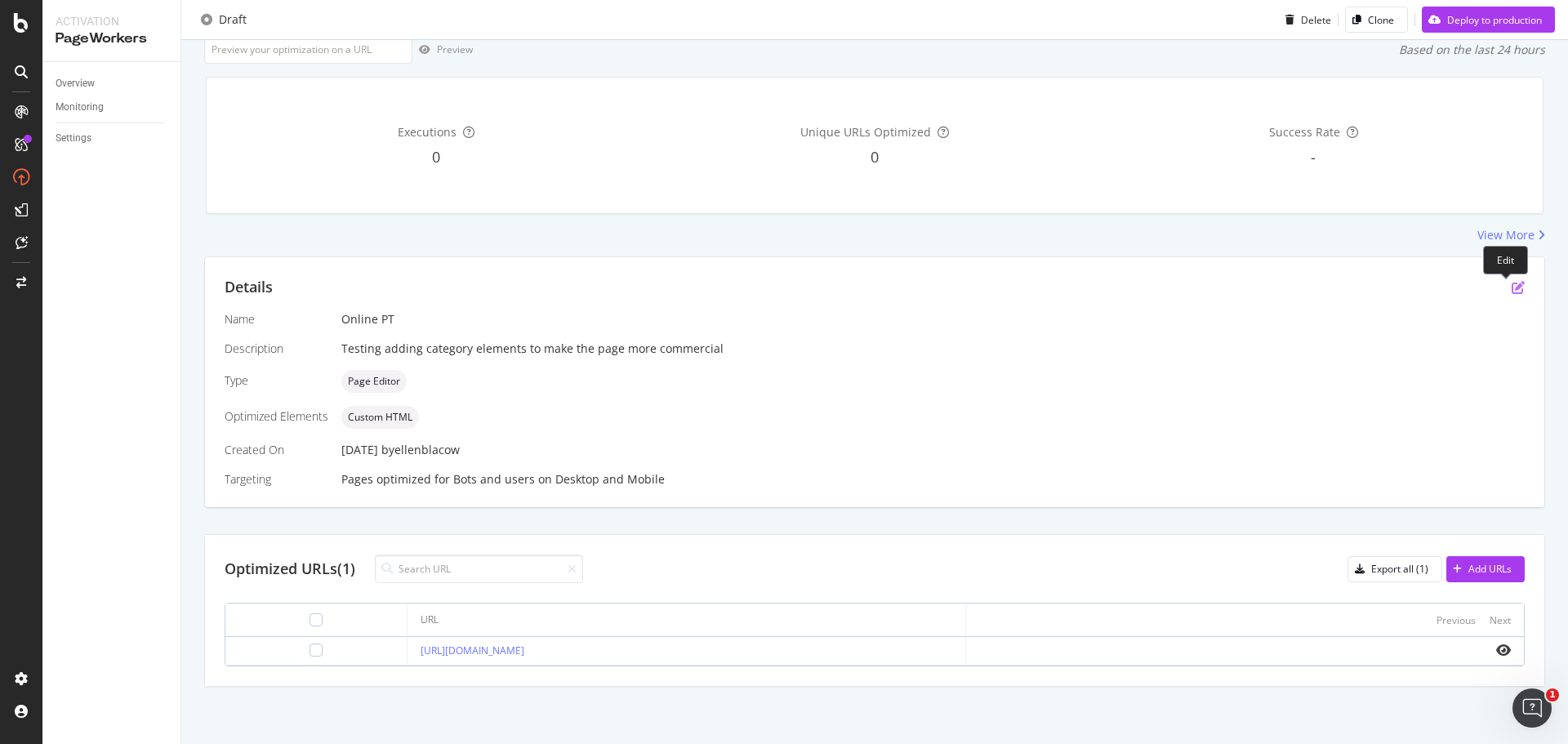
click at [1511, 289] on icon "pen-to-square" at bounding box center [1517, 287] width 13 height 13
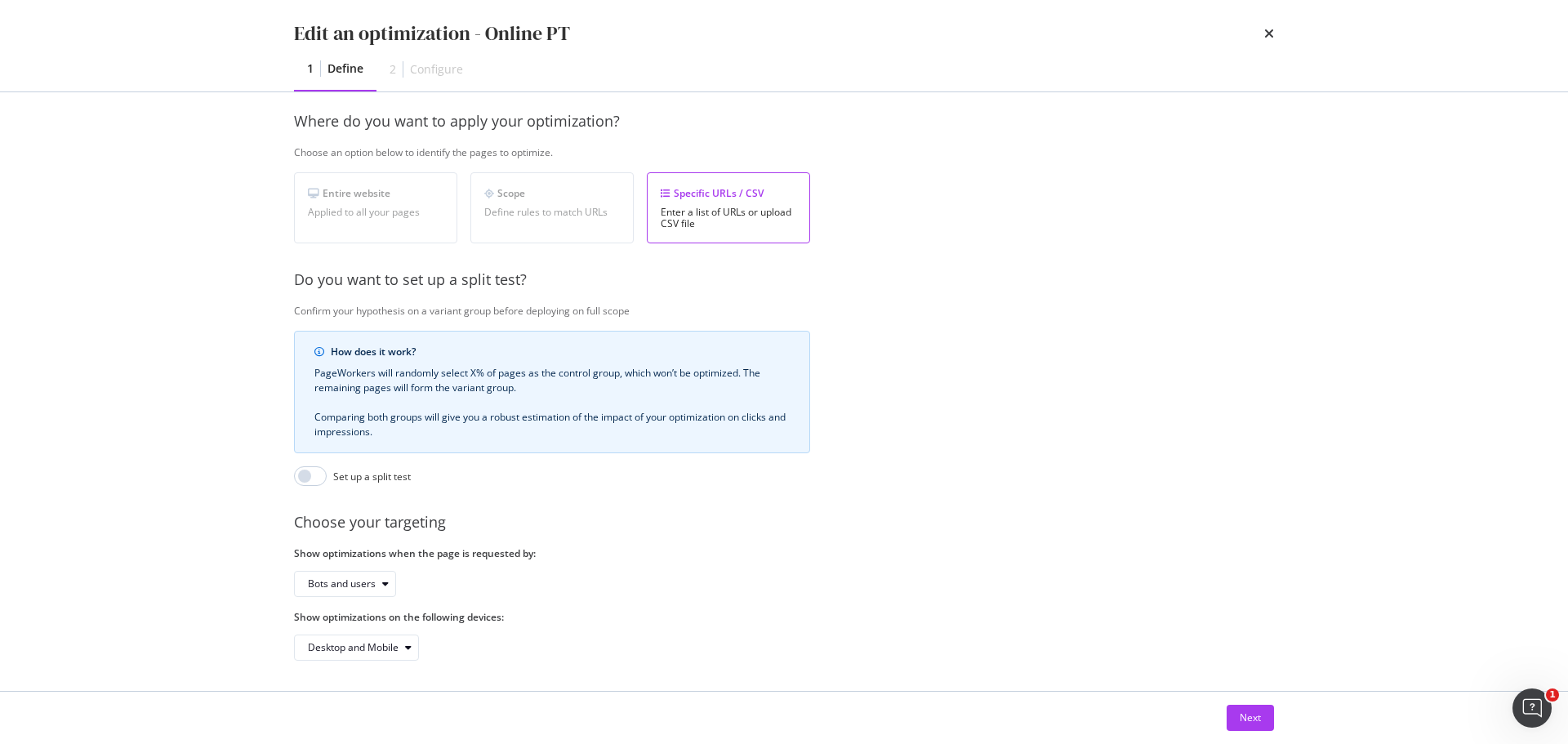
scroll to position [251, 0]
click at [1251, 720] on div "Next" at bounding box center [1250, 718] width 21 height 14
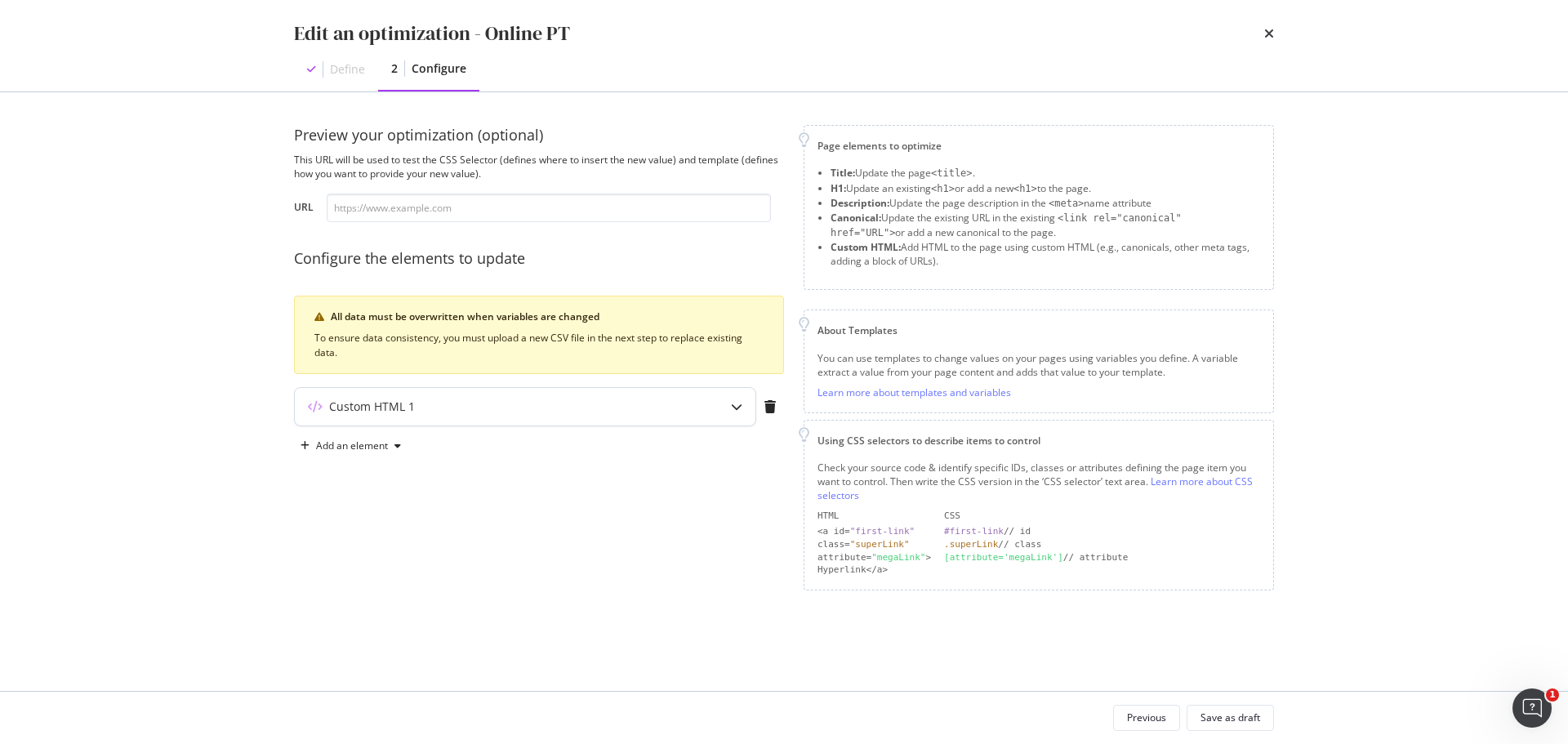
click at [705, 403] on div "Custom HTML 1" at bounding box center [525, 407] width 461 height 38
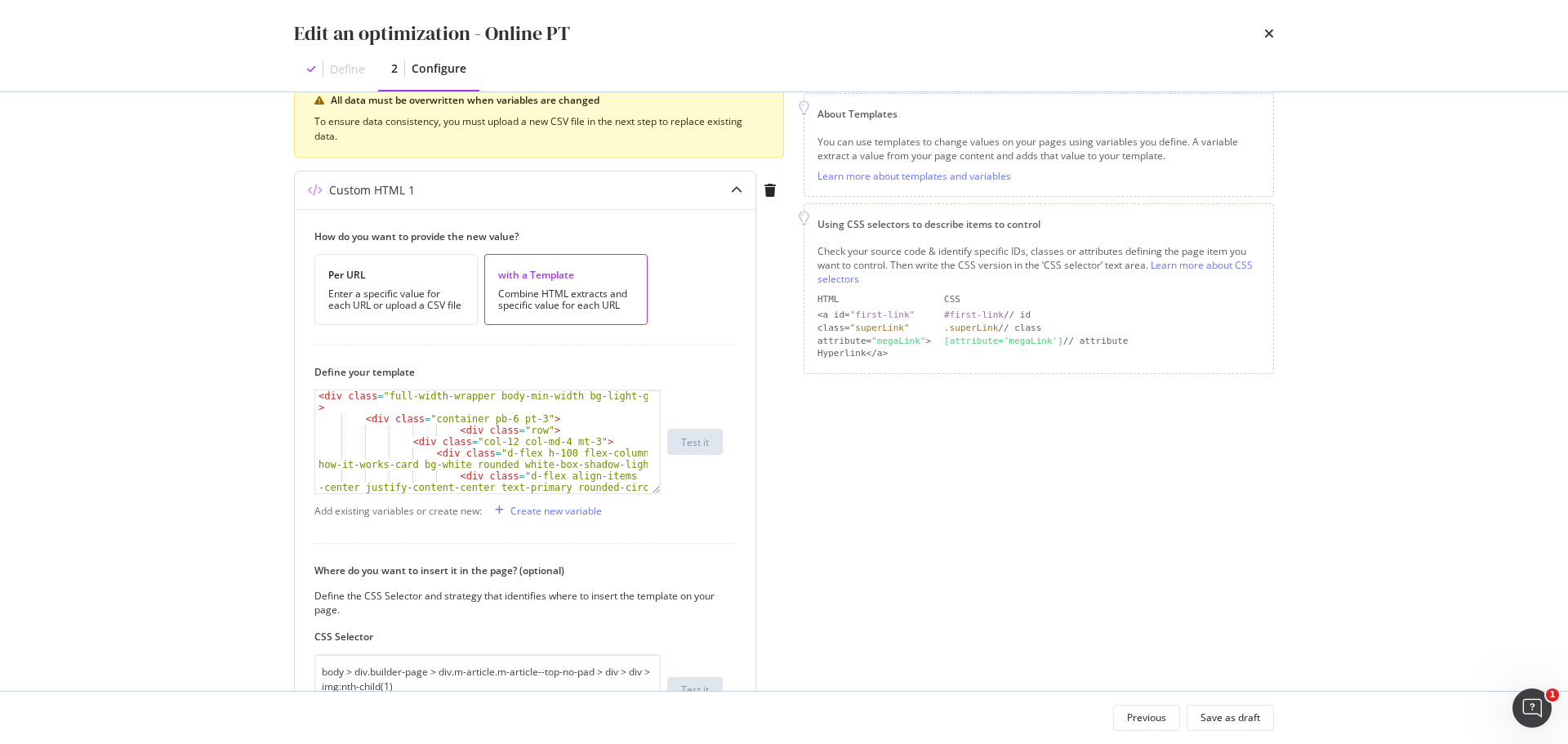
scroll to position [245, 0]
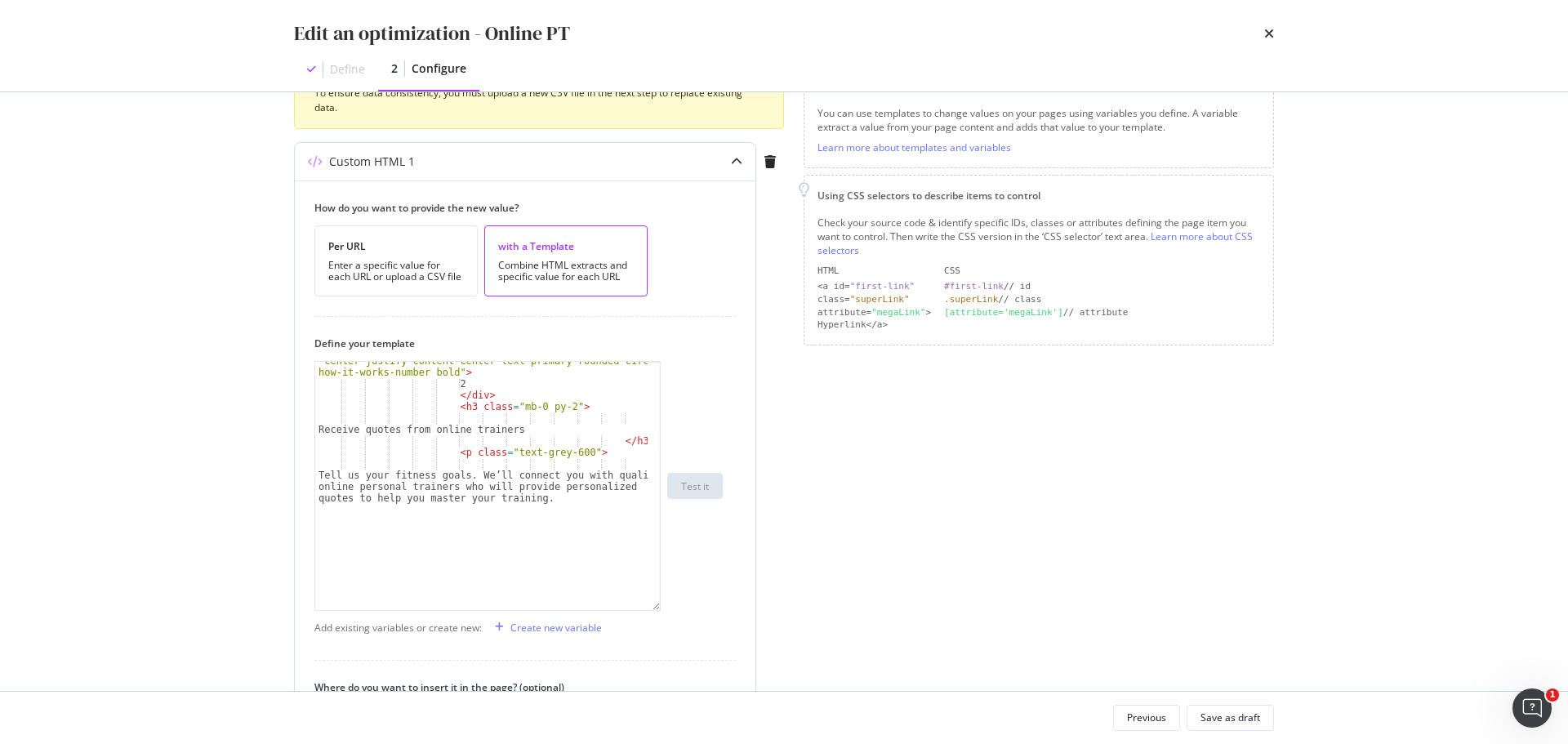
drag, startPoint x: 659, startPoint y: 473, endPoint x: 659, endPoint y: 609, distance: 136.0
click at [659, 609] on div "< div class = "d-flex align-items -center justify-content-center text-primary r…" at bounding box center [487, 486] width 346 height 250
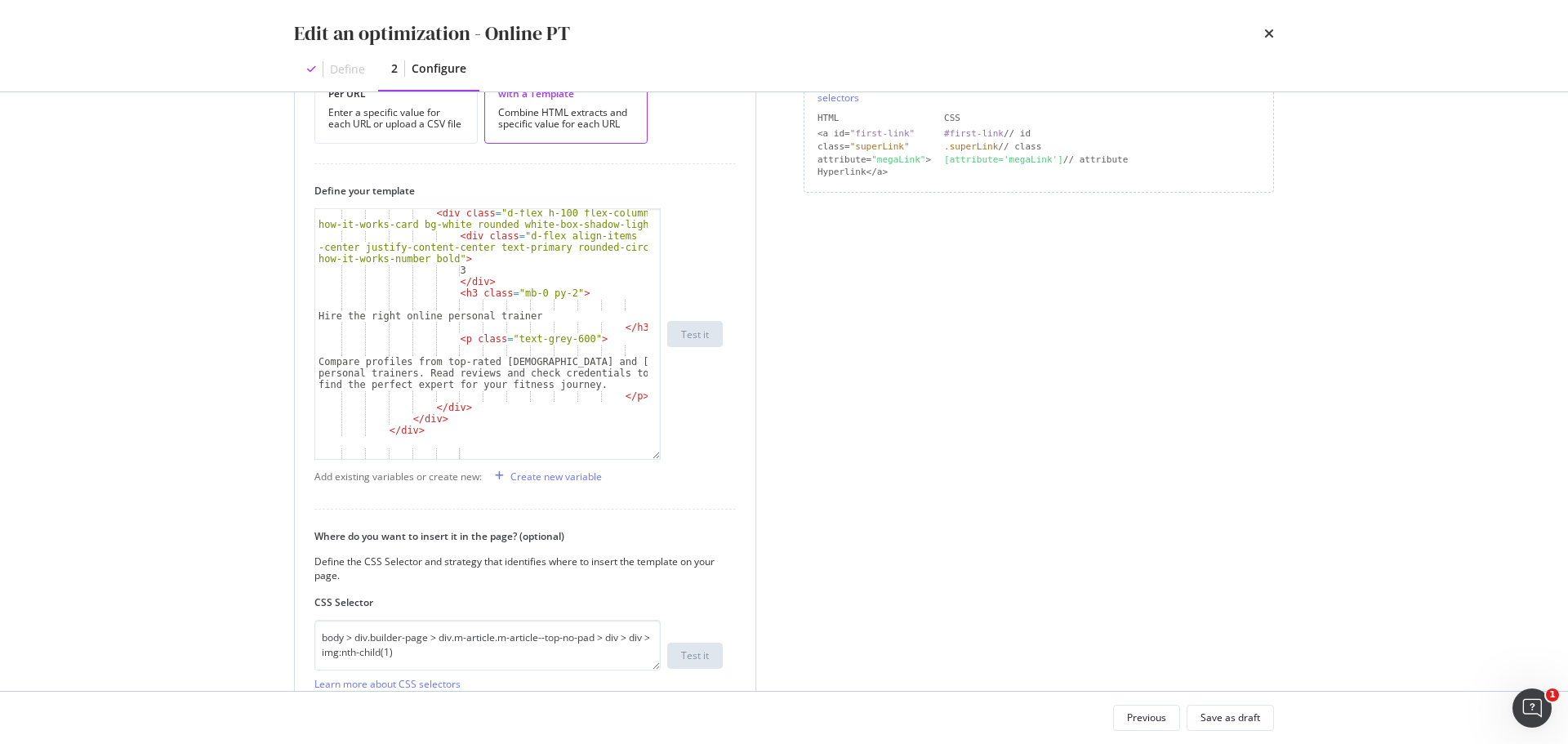
scroll to position [408, 0]
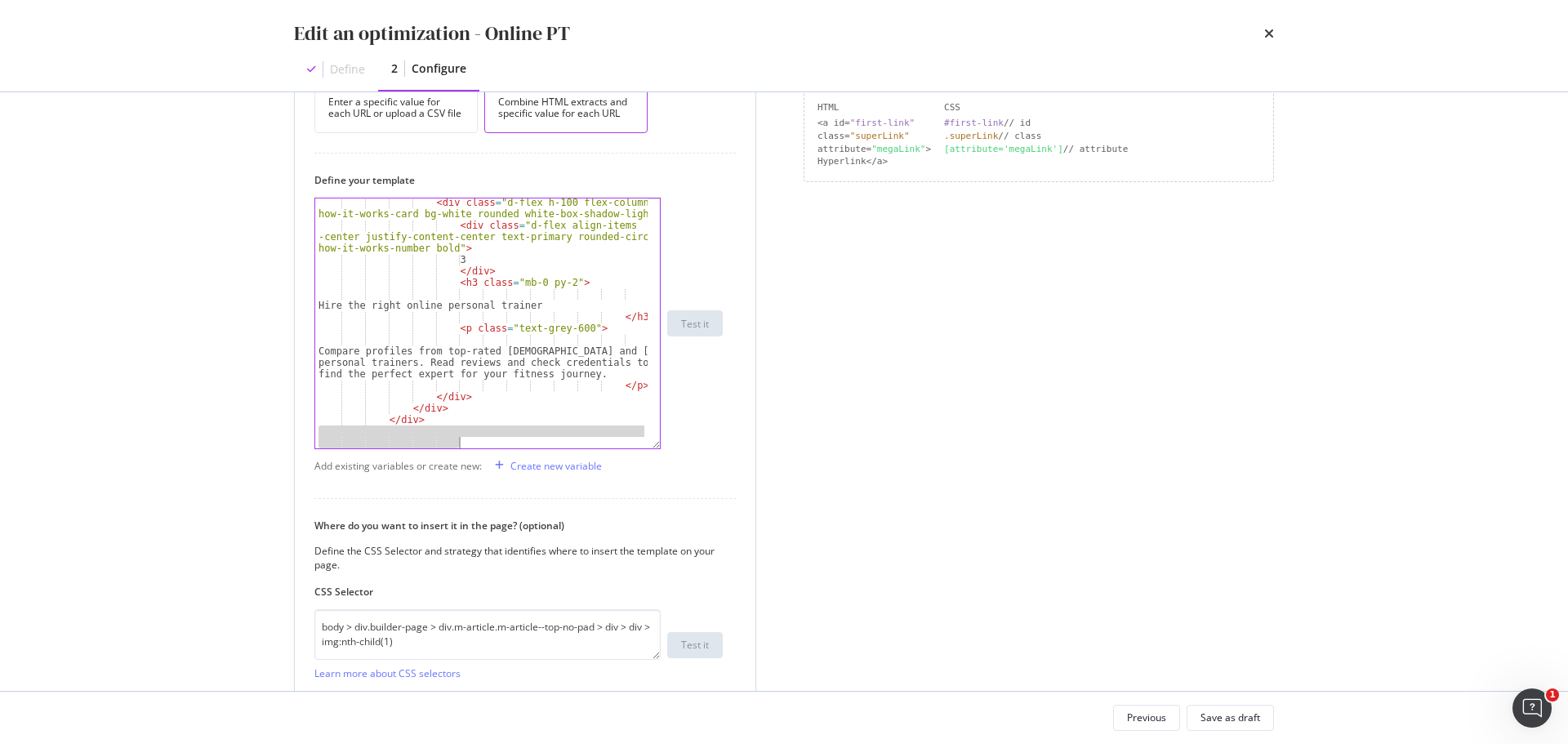
drag, startPoint x: 509, startPoint y: 434, endPoint x: 463, endPoint y: 440, distance: 46.4
click at [463, 440] on div "< div class = "d-flex h-100 flex-column p-3 how-it-works-card bg-white rounded …" at bounding box center [481, 339] width 333 height 285
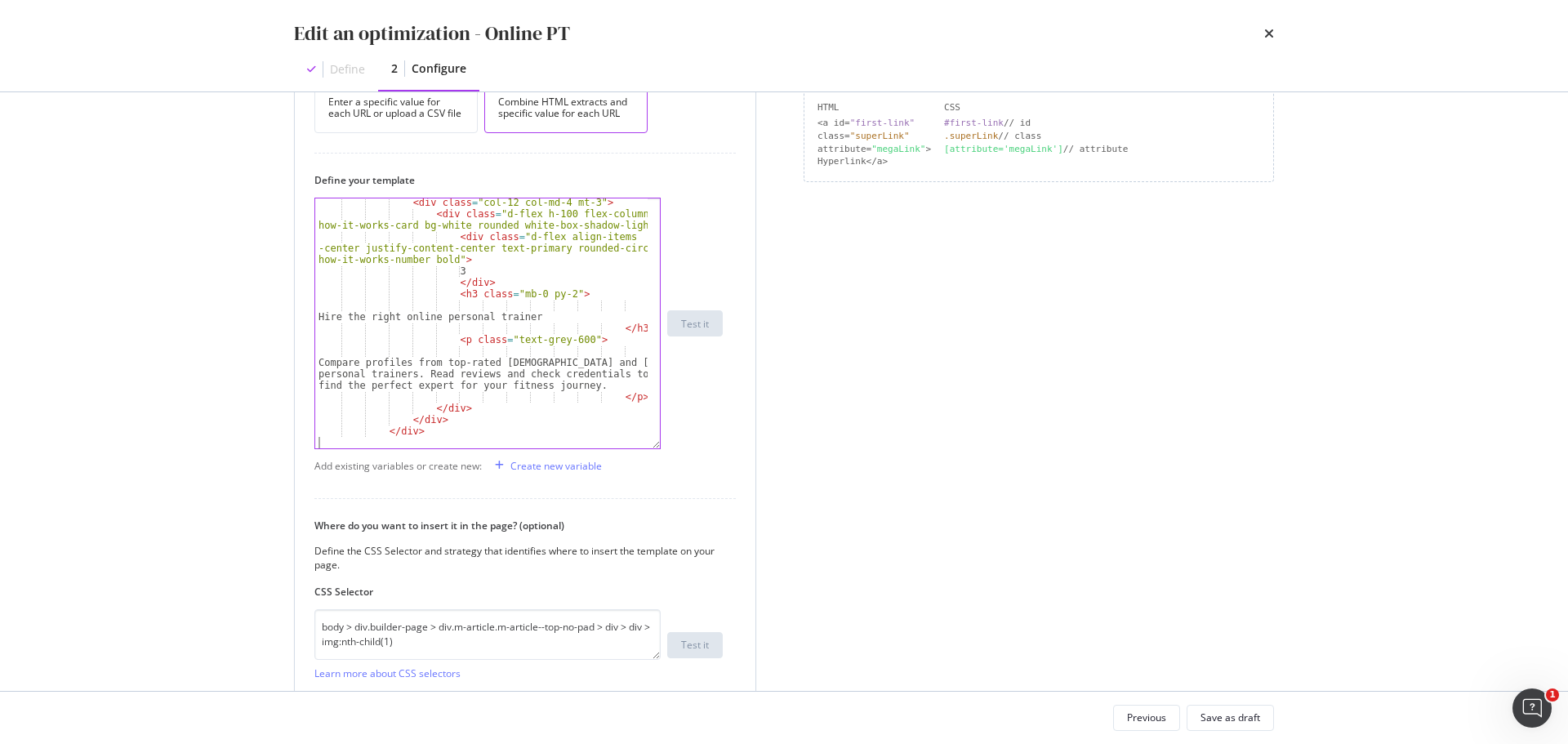
scroll to position [505, 0]
type textarea "</div>"
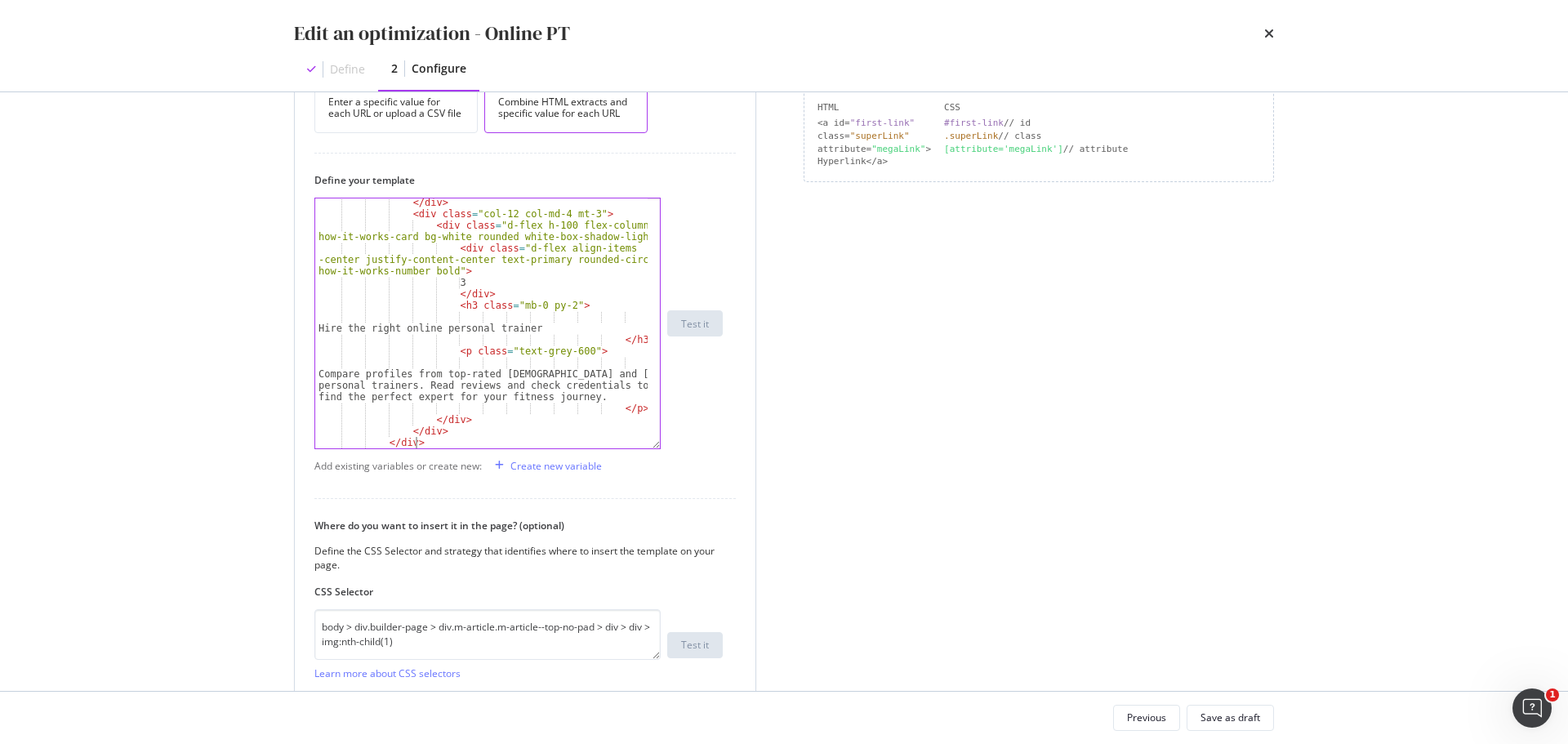
scroll to position [494, 0]
click at [1220, 718] on div "Save as draft" at bounding box center [1230, 718] width 60 height 14
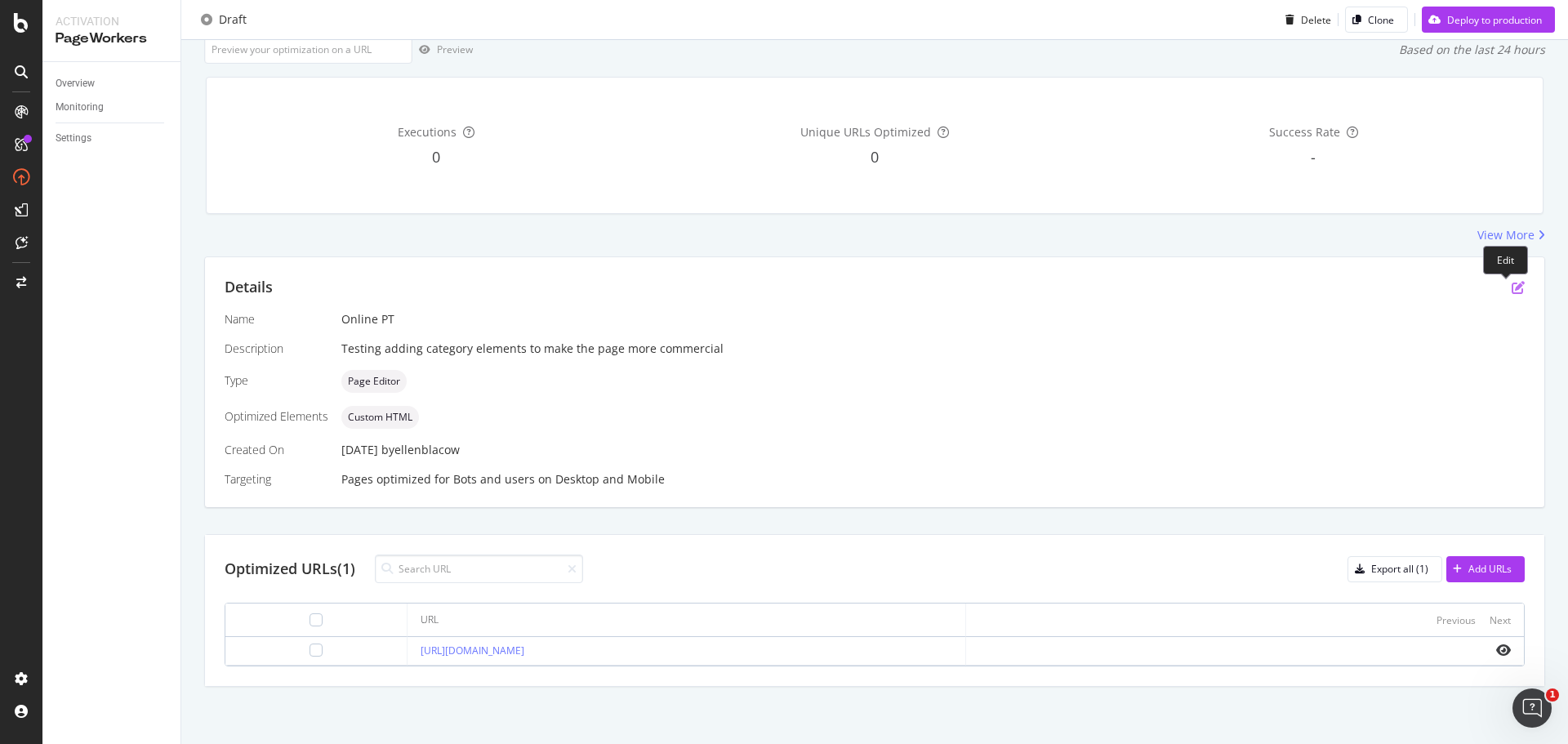
click at [1511, 291] on icon "pen-to-square" at bounding box center [1517, 287] width 13 height 13
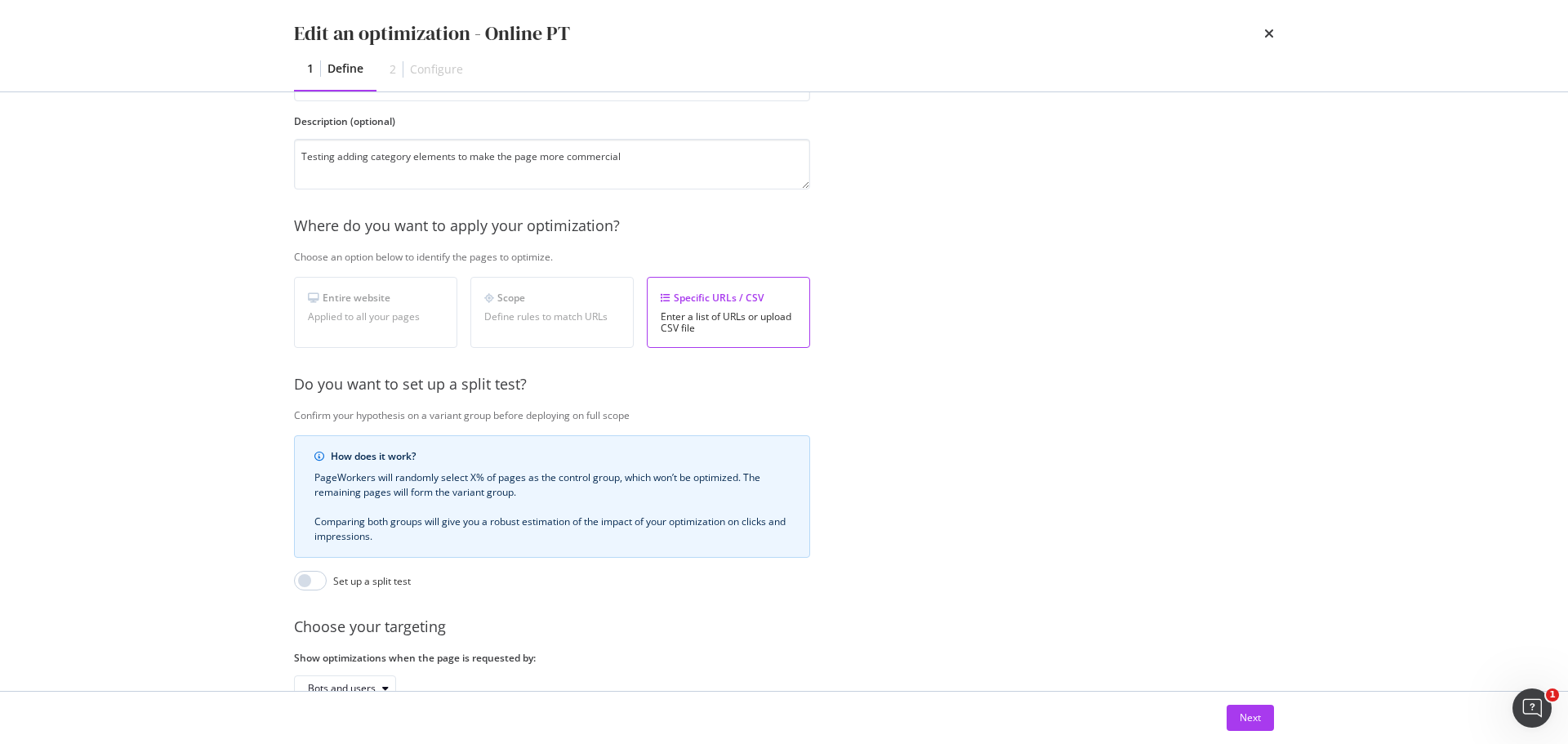
scroll to position [251, 0]
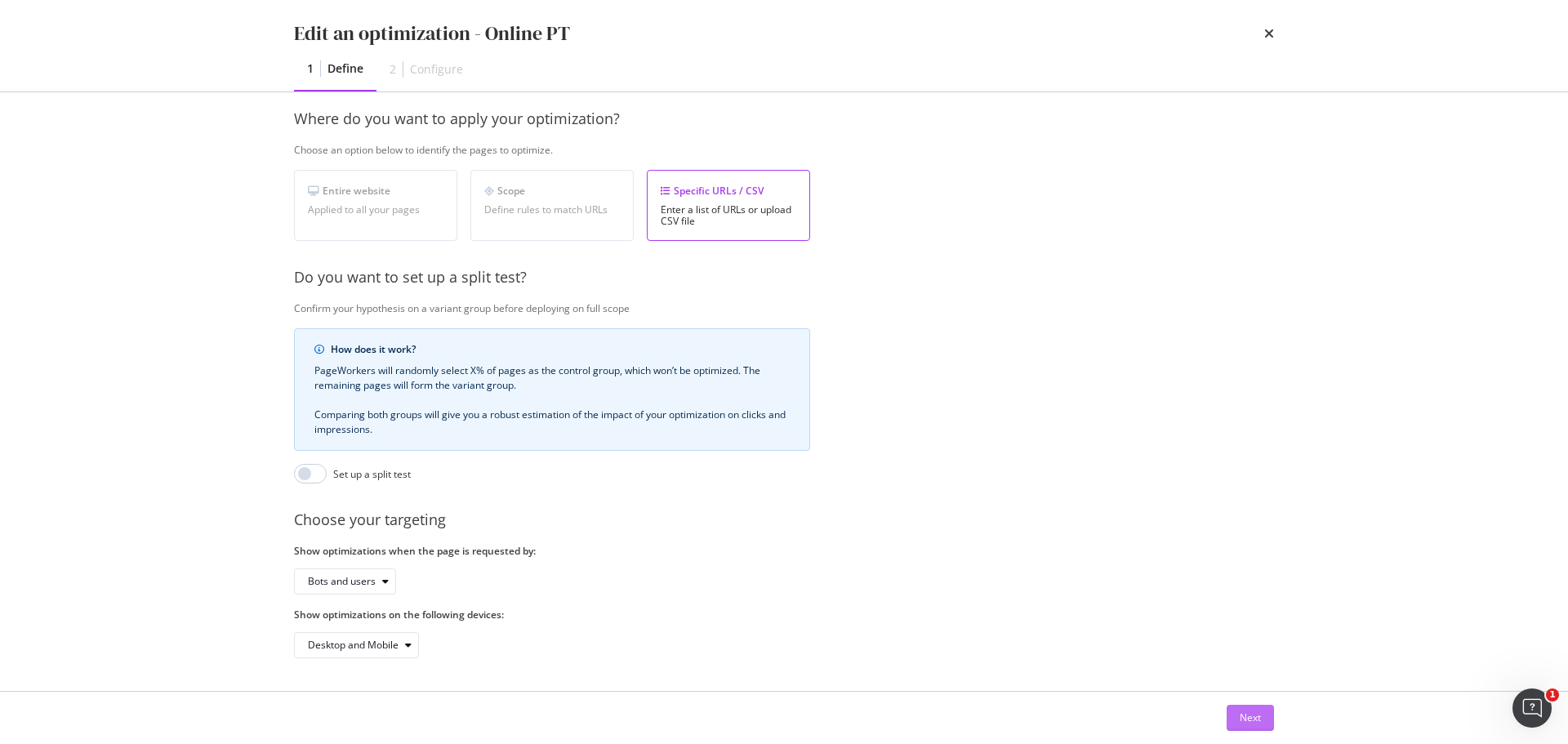
click at [1256, 714] on div "Next" at bounding box center [1250, 718] width 21 height 14
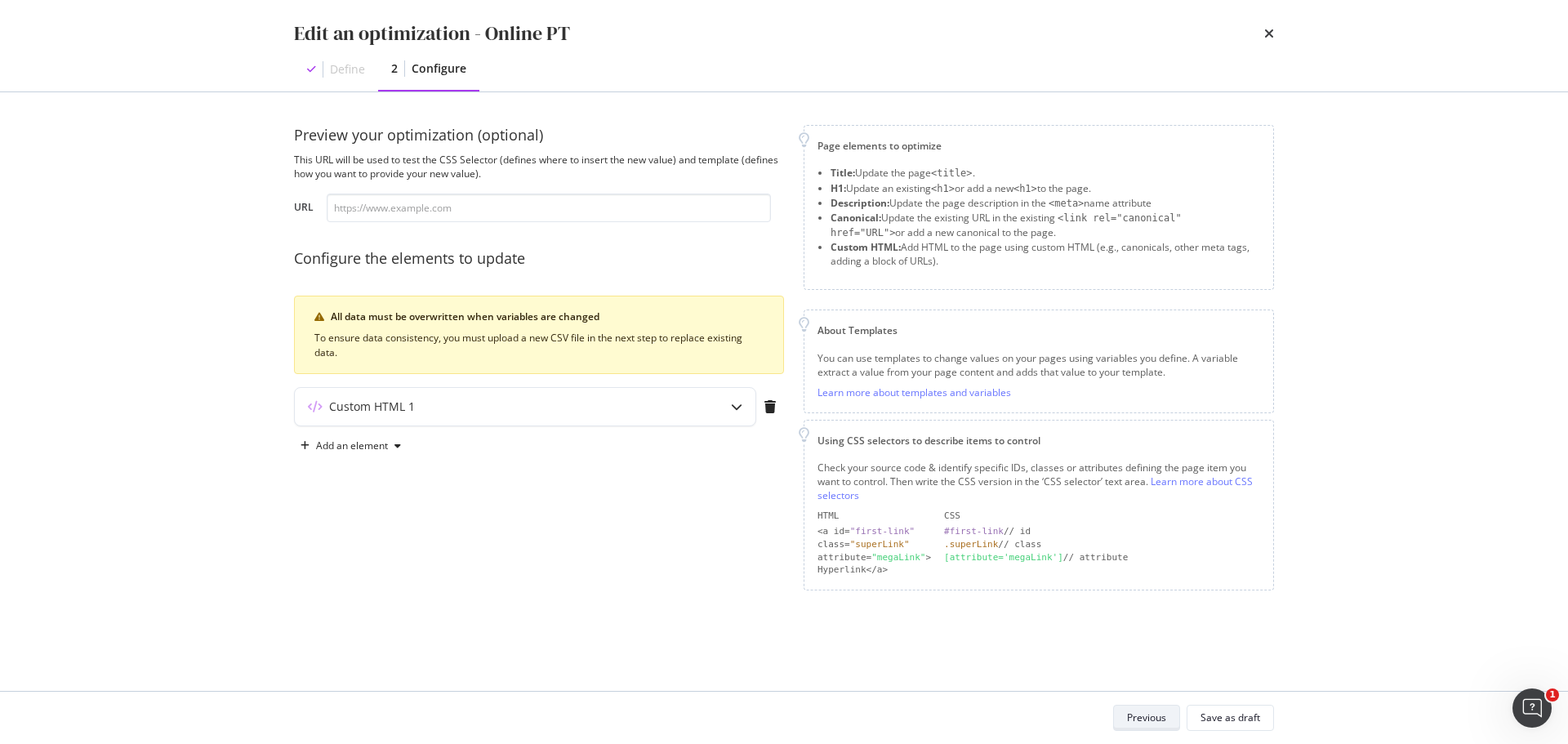
scroll to position [0, 0]
click at [350, 444] on div "Add an element" at bounding box center [352, 445] width 72 height 10
click at [352, 589] on div "Custom HTML" at bounding box center [369, 585] width 64 height 14
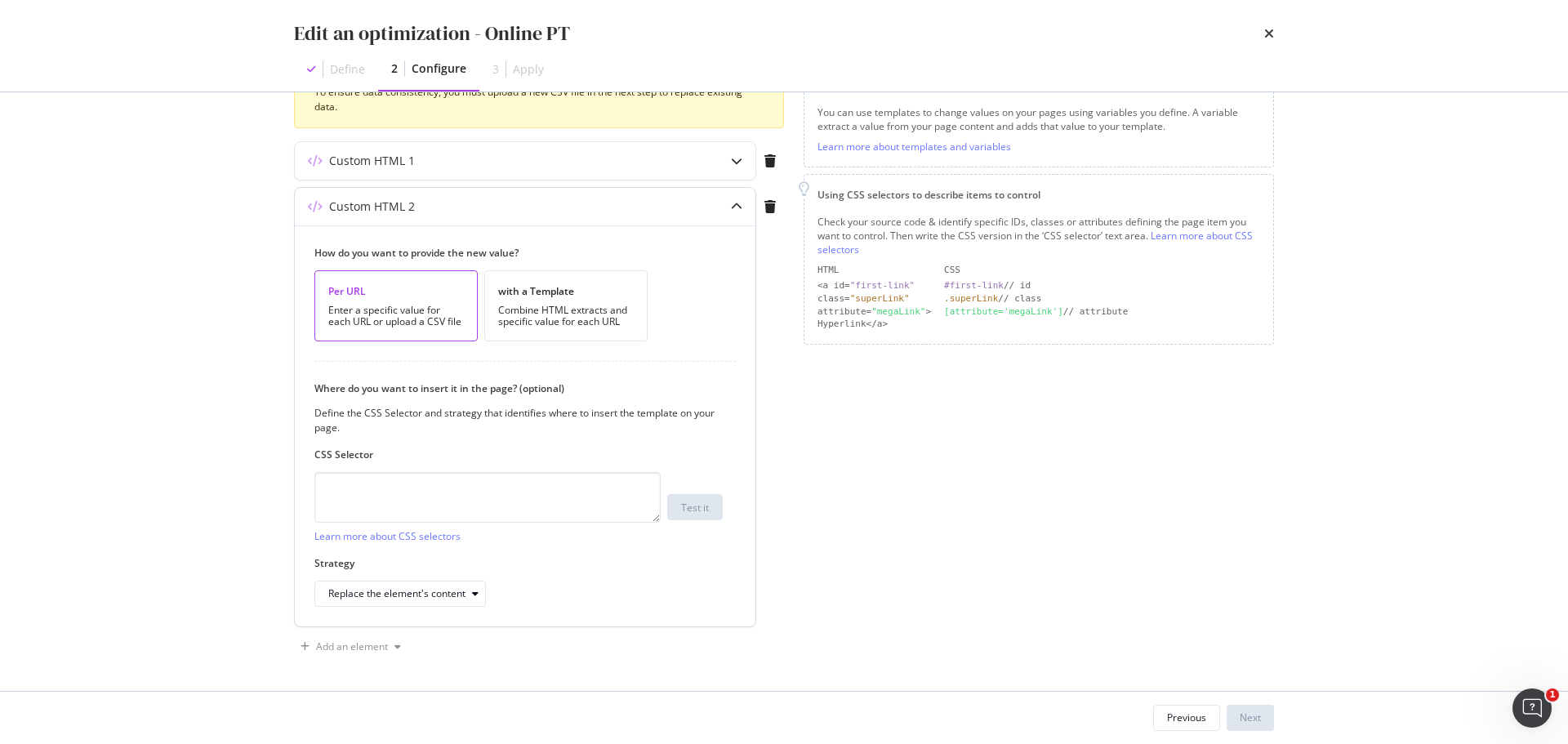
scroll to position [248, 0]
click at [609, 314] on div "Combine HTML extracts and specific value for each URL" at bounding box center [565, 314] width 135 height 23
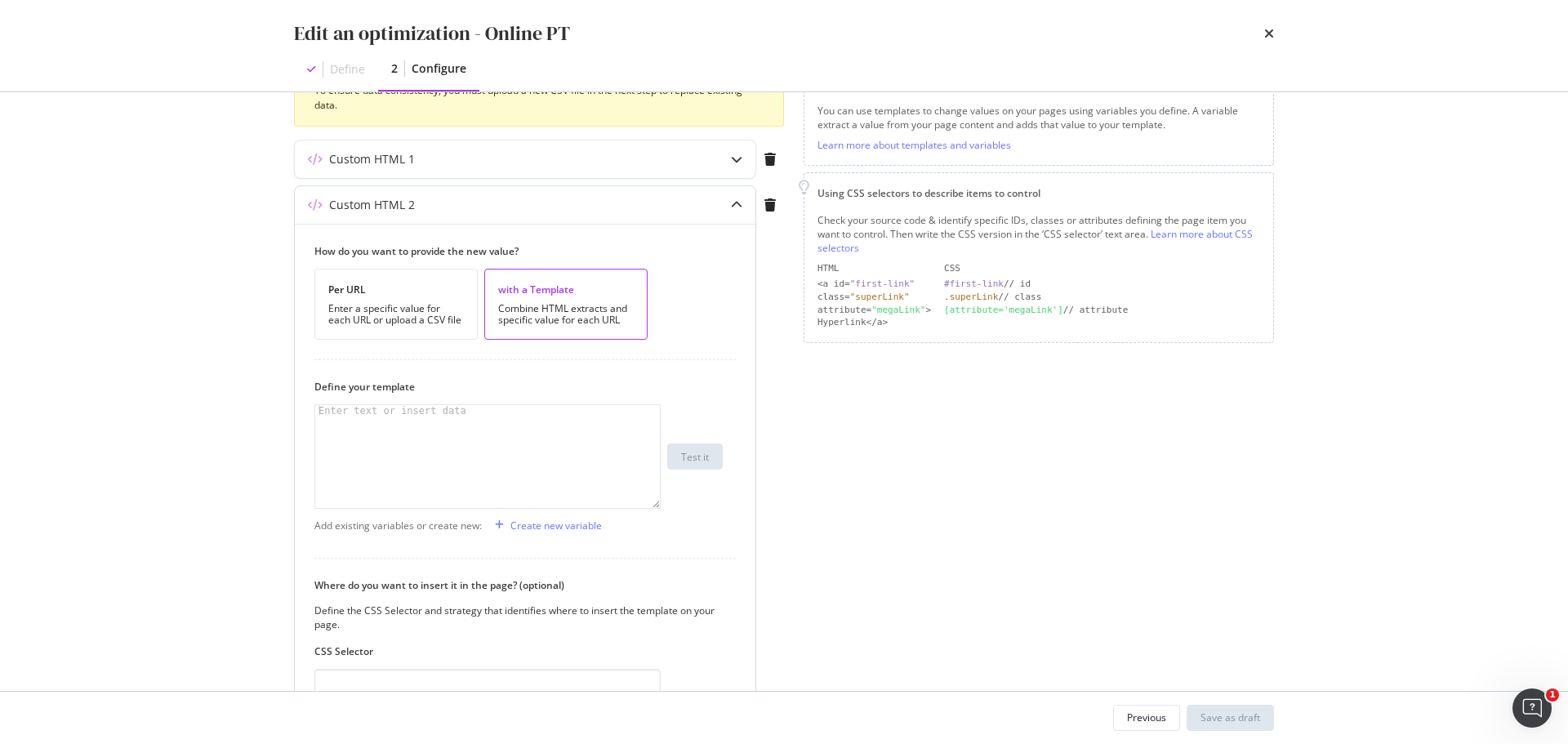
click at [429, 427] on div "modal" at bounding box center [487, 467] width 344 height 126
paste textarea "</div>"
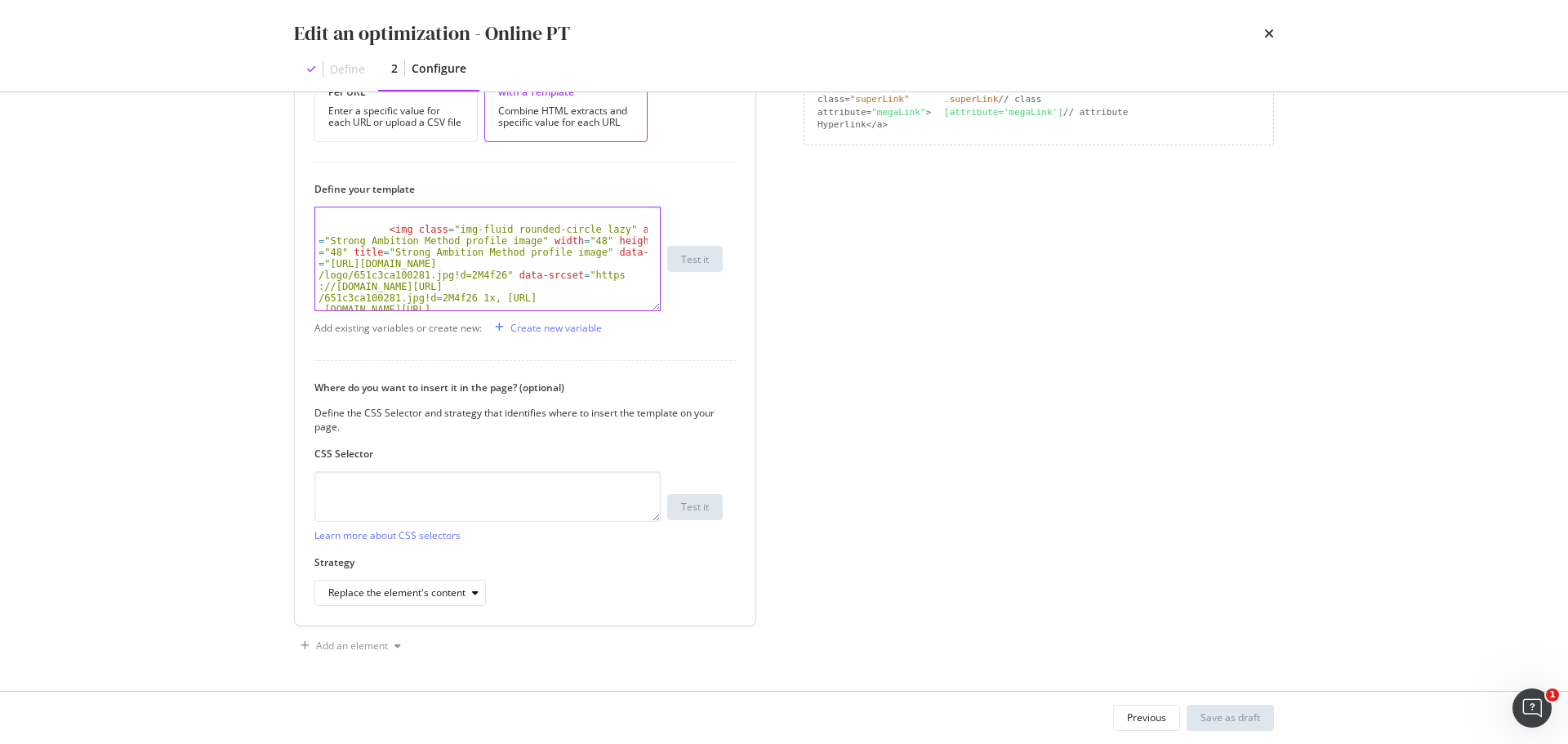
scroll to position [446, 0]
click at [414, 601] on div "Replace the element's content" at bounding box center [406, 592] width 157 height 23
click at [445, 508] on div "After the element" at bounding box center [415, 510] width 189 height 20
click at [520, 503] on textarea "modal" at bounding box center [487, 496] width 346 height 51
click at [544, 249] on div "< img class = "img-fluid rounded-circle lazy" alt = "Strong Ambition Method pro…" at bounding box center [481, 378] width 333 height 355
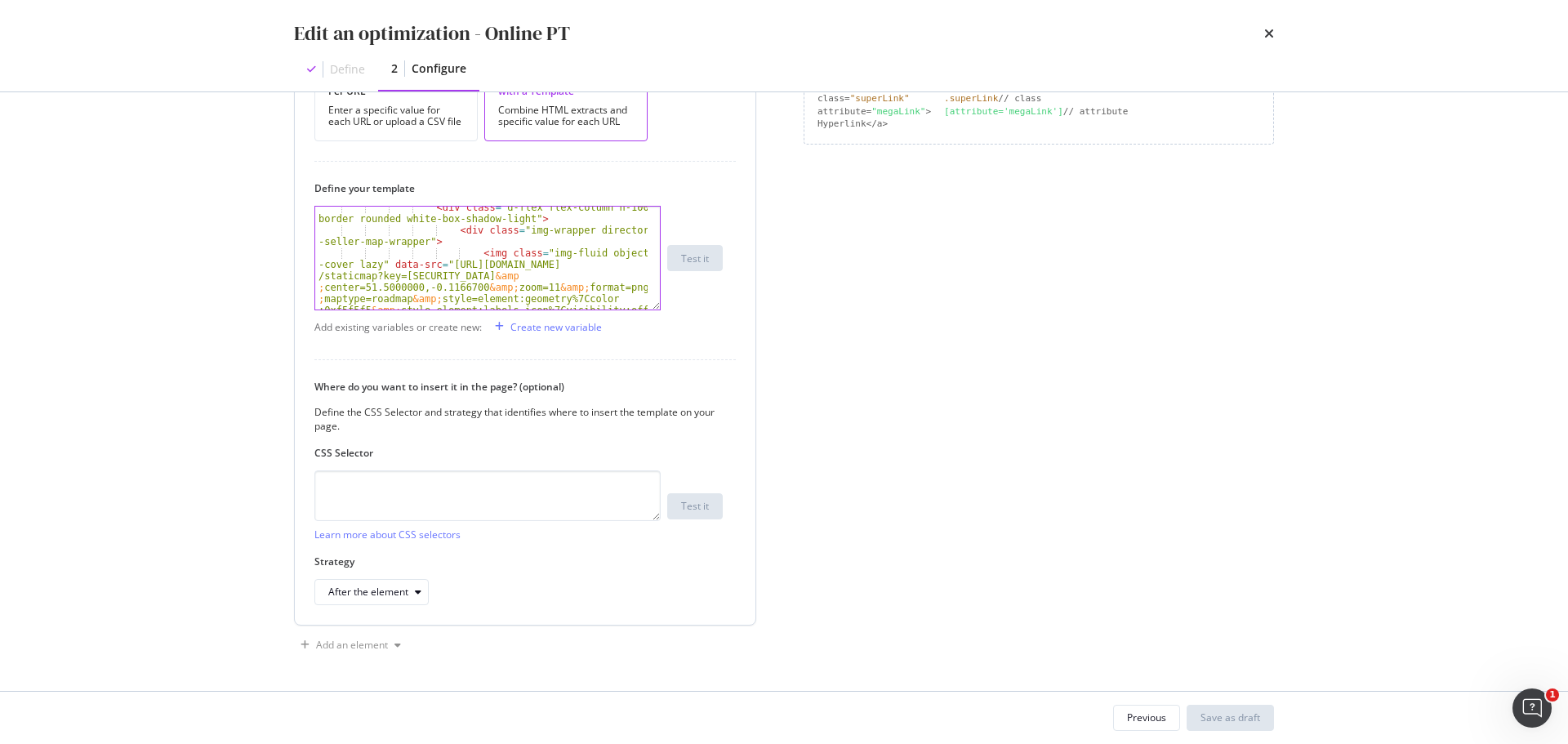
scroll to position [25570, 0]
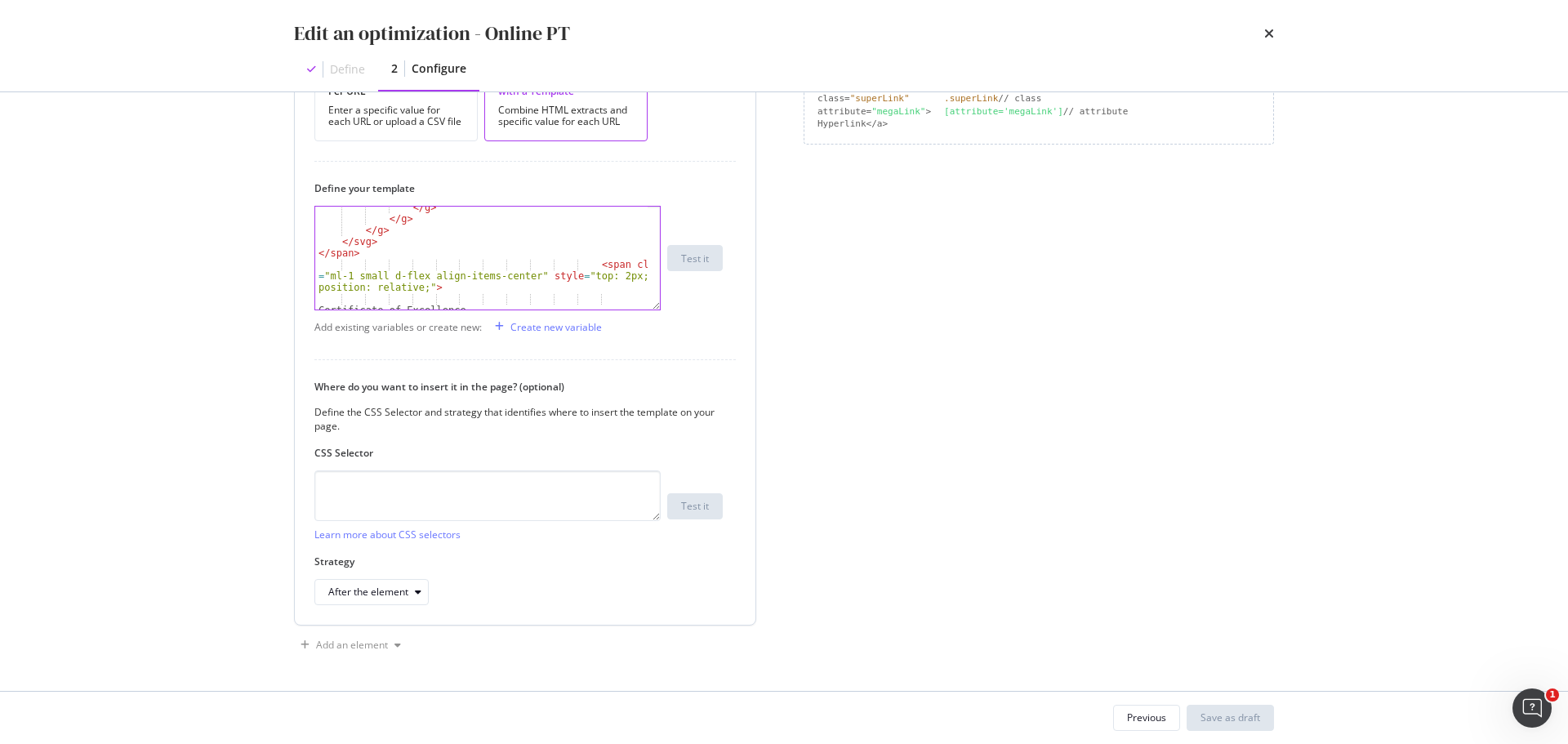
type textarea "</div> </div>"
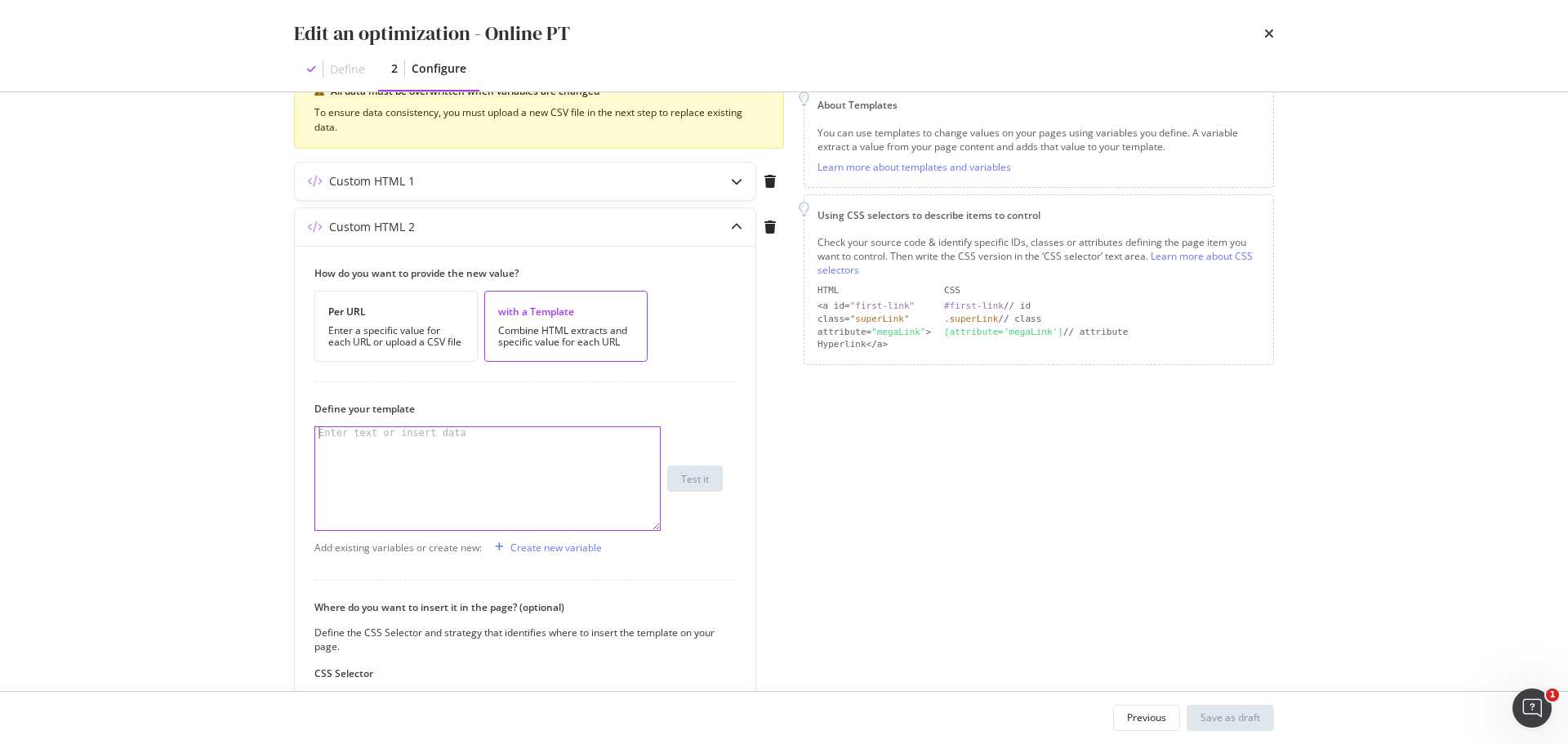
scroll to position [201, 0]
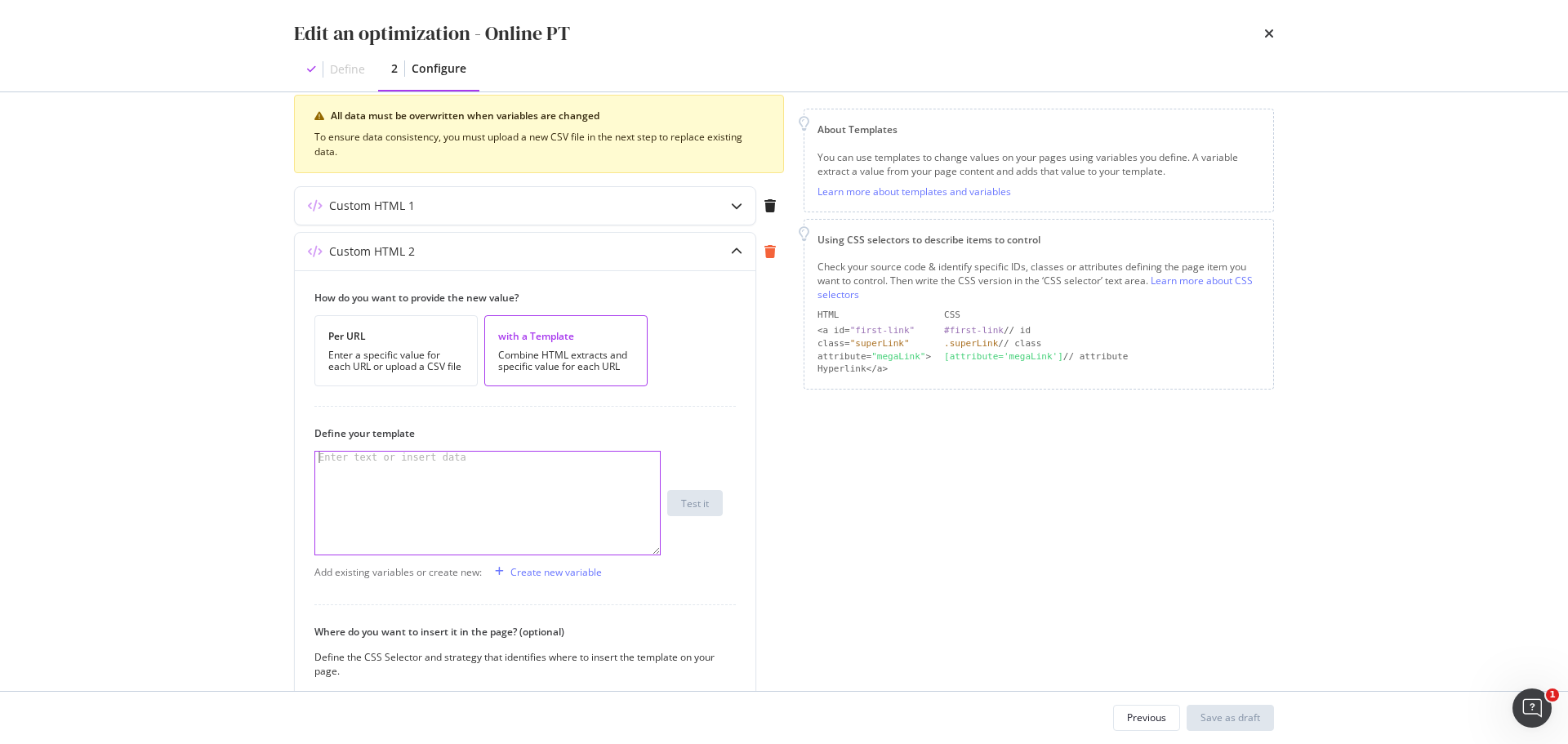
click at [767, 257] on icon "modal" at bounding box center [769, 251] width 11 height 13
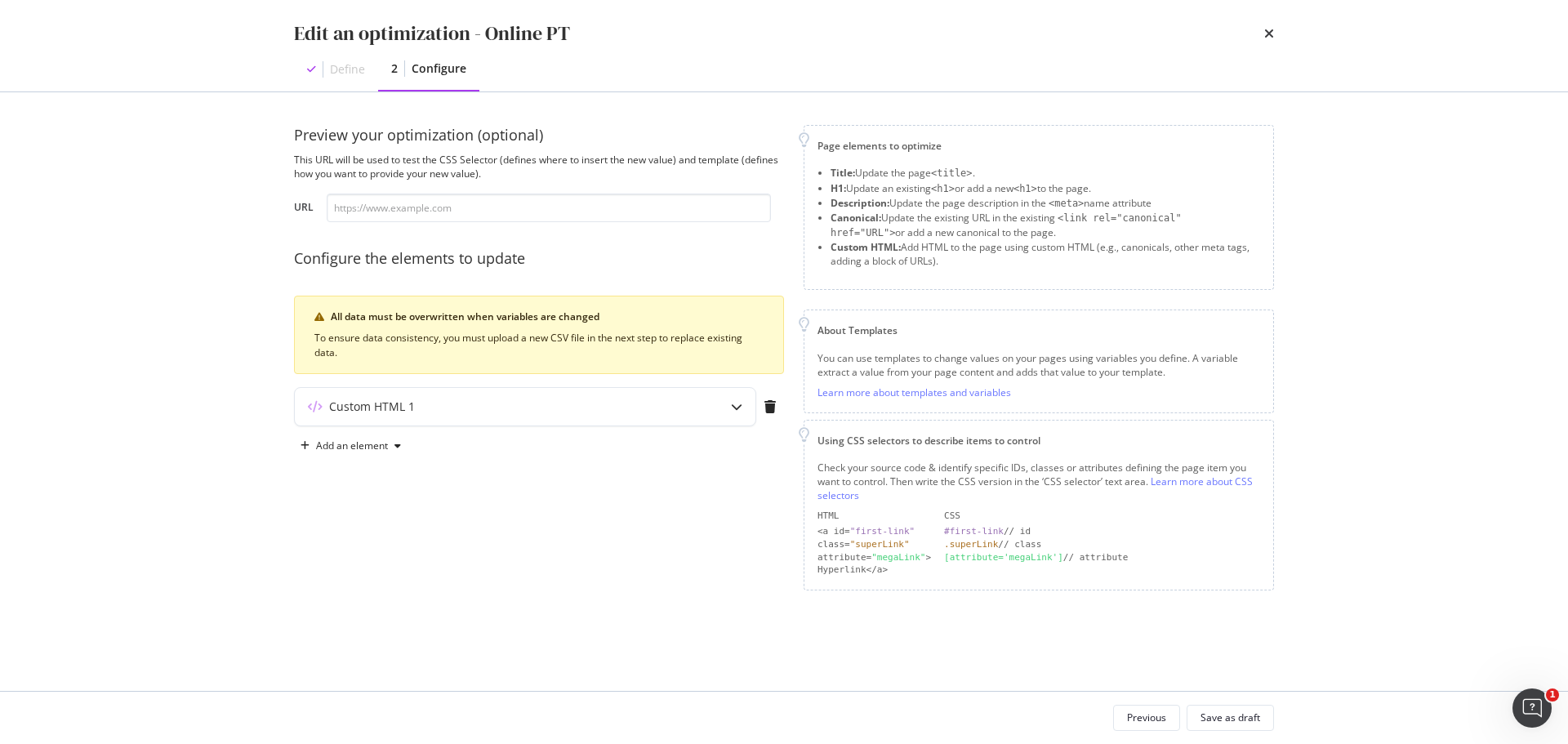
scroll to position [0, 0]
click at [583, 413] on div "Custom HTML 1" at bounding box center [493, 407] width 396 height 17
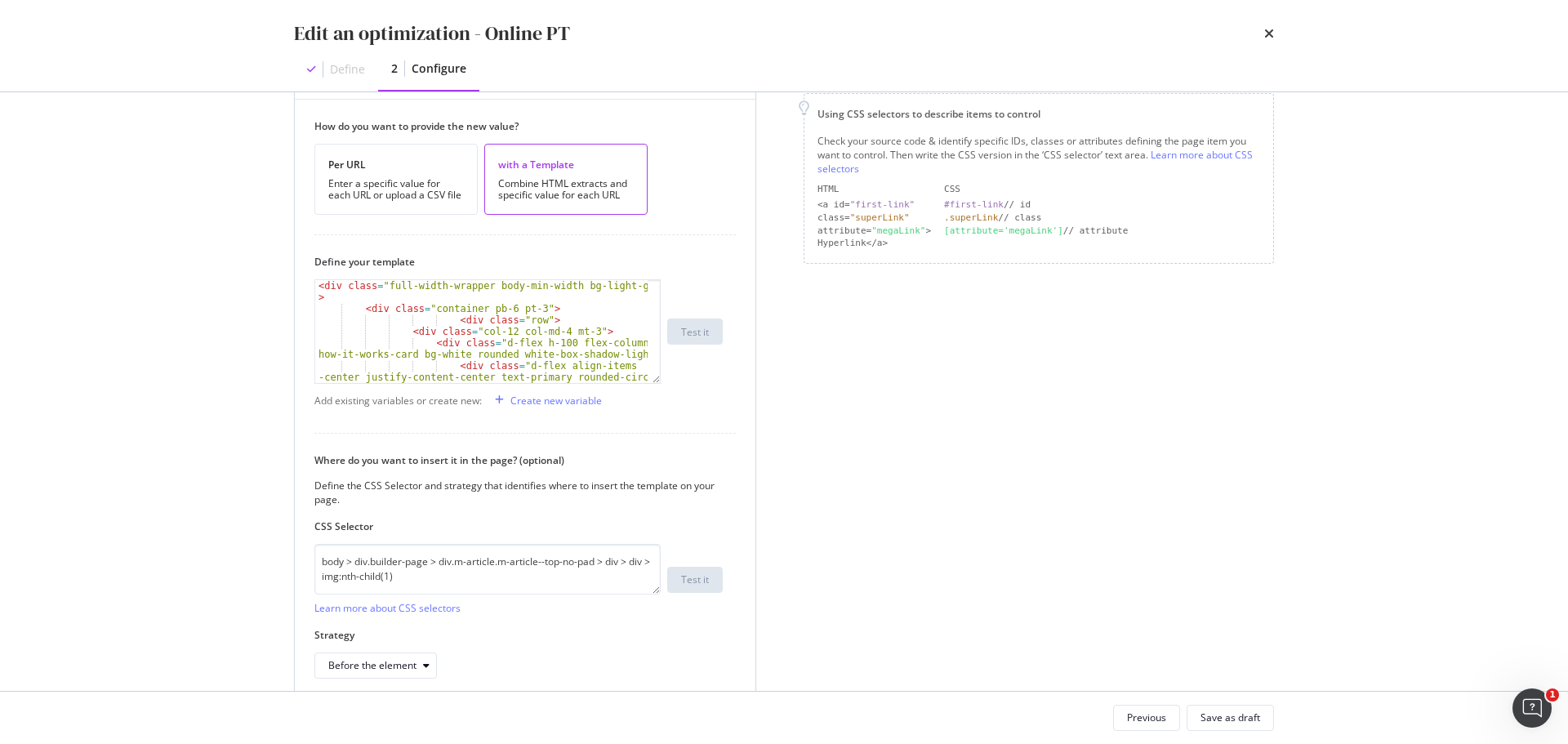
scroll to position [640, 0]
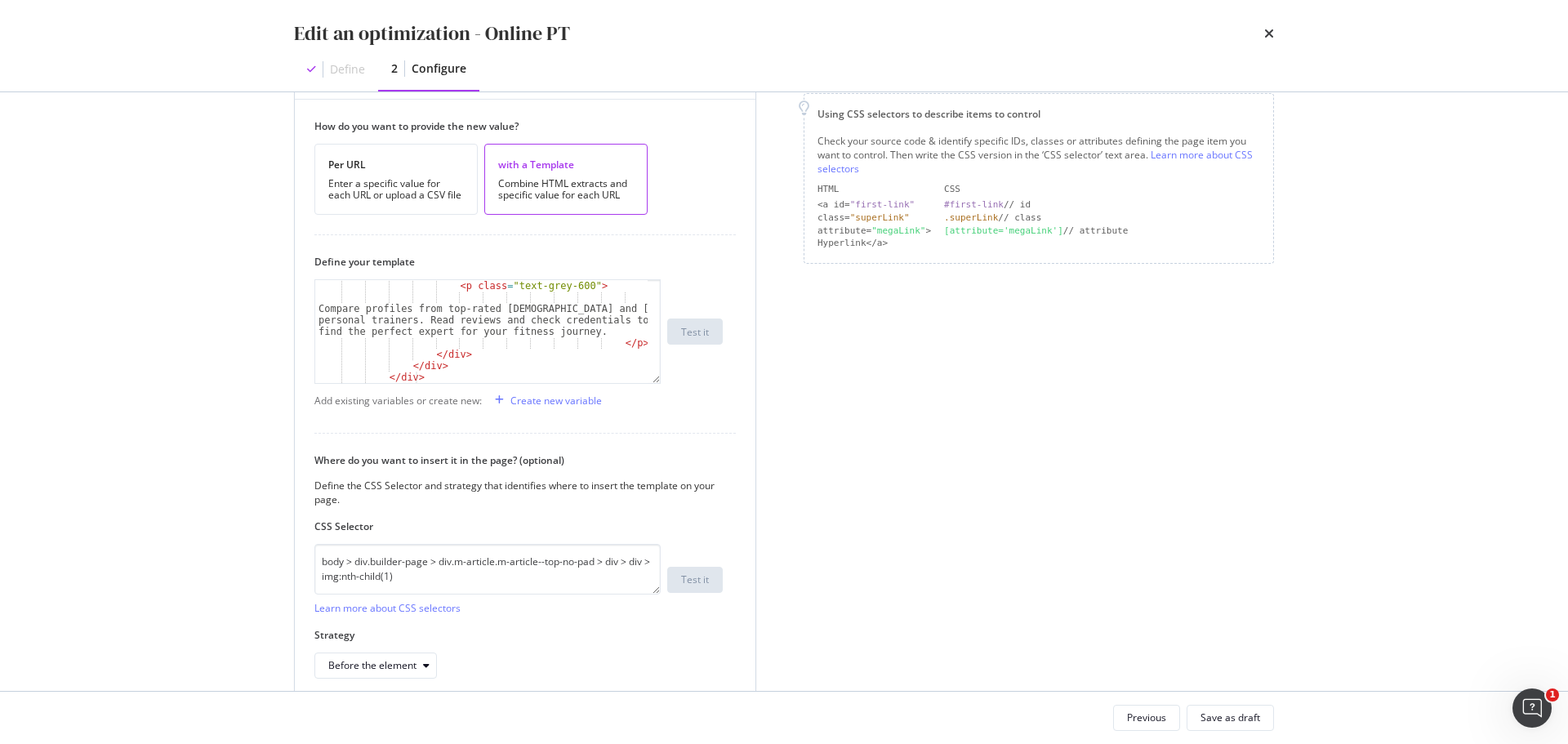
type textarea "</div>"
click at [521, 380] on div "< p class = "text-grey-600" > Compare profiles from top-rated [DEMOGRAPHIC_DATA…" at bounding box center [481, 343] width 333 height 126
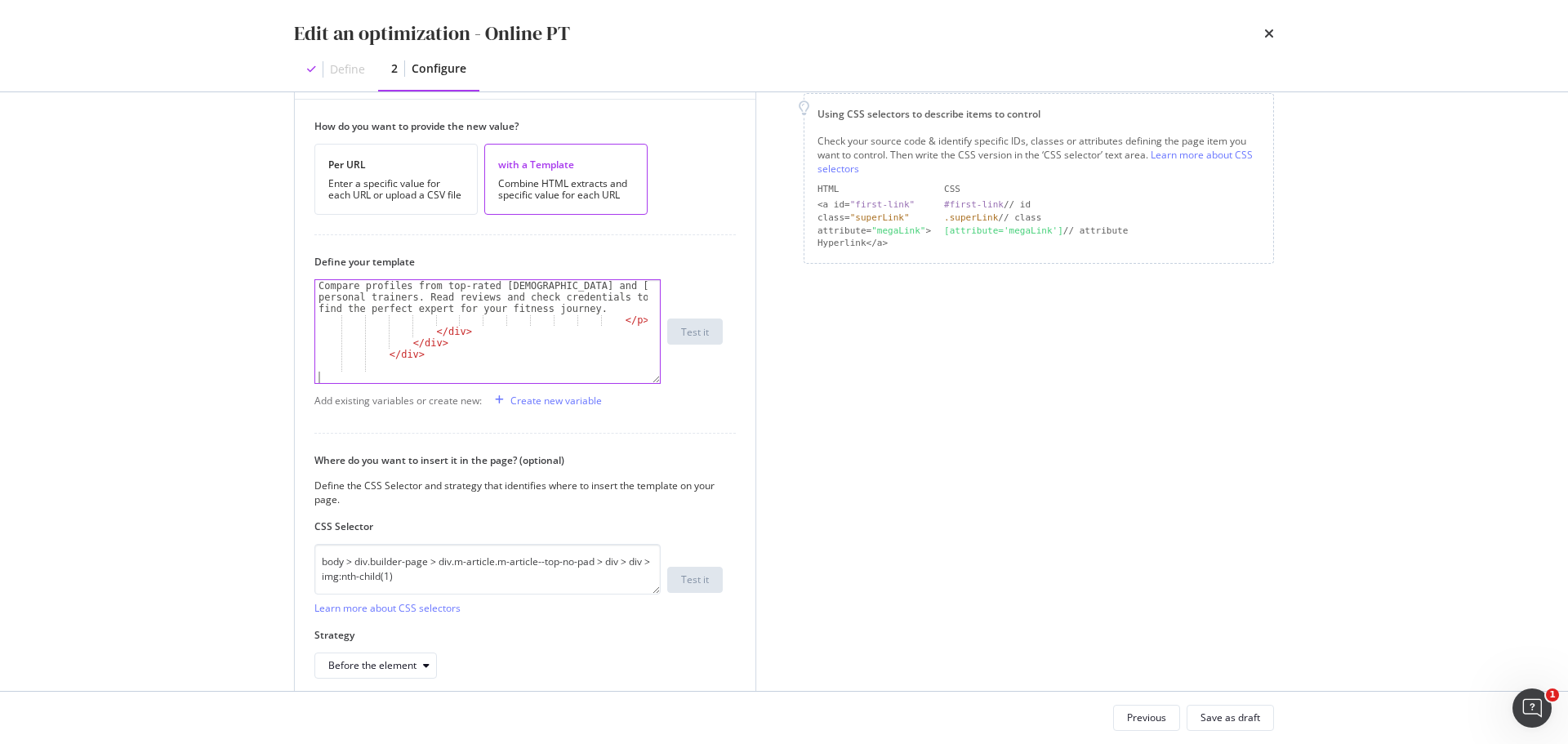
scroll to position [652, 0]
paste textarea "</div>"
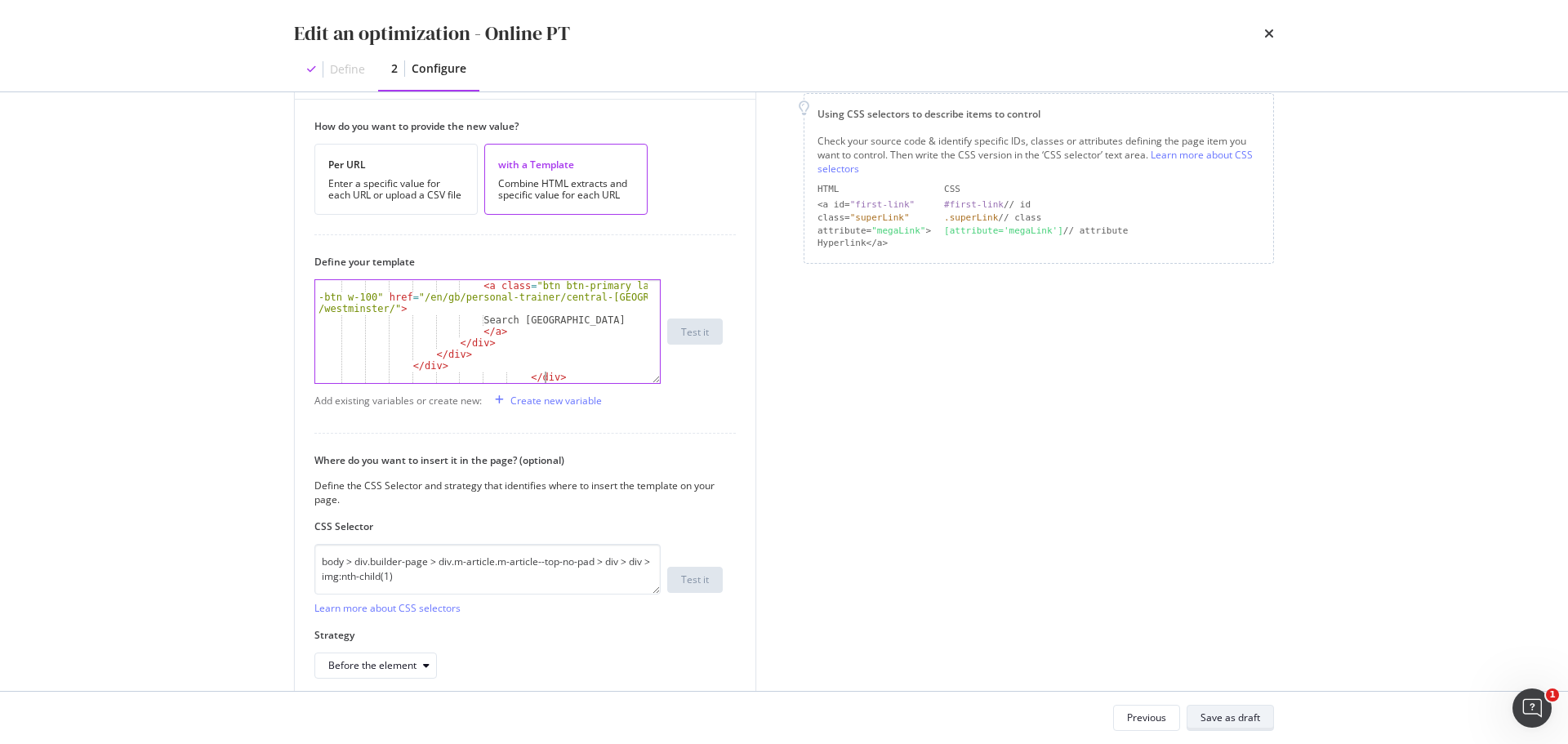
type textarea "</div>"
click at [1222, 712] on div "Save as draft" at bounding box center [1230, 718] width 60 height 14
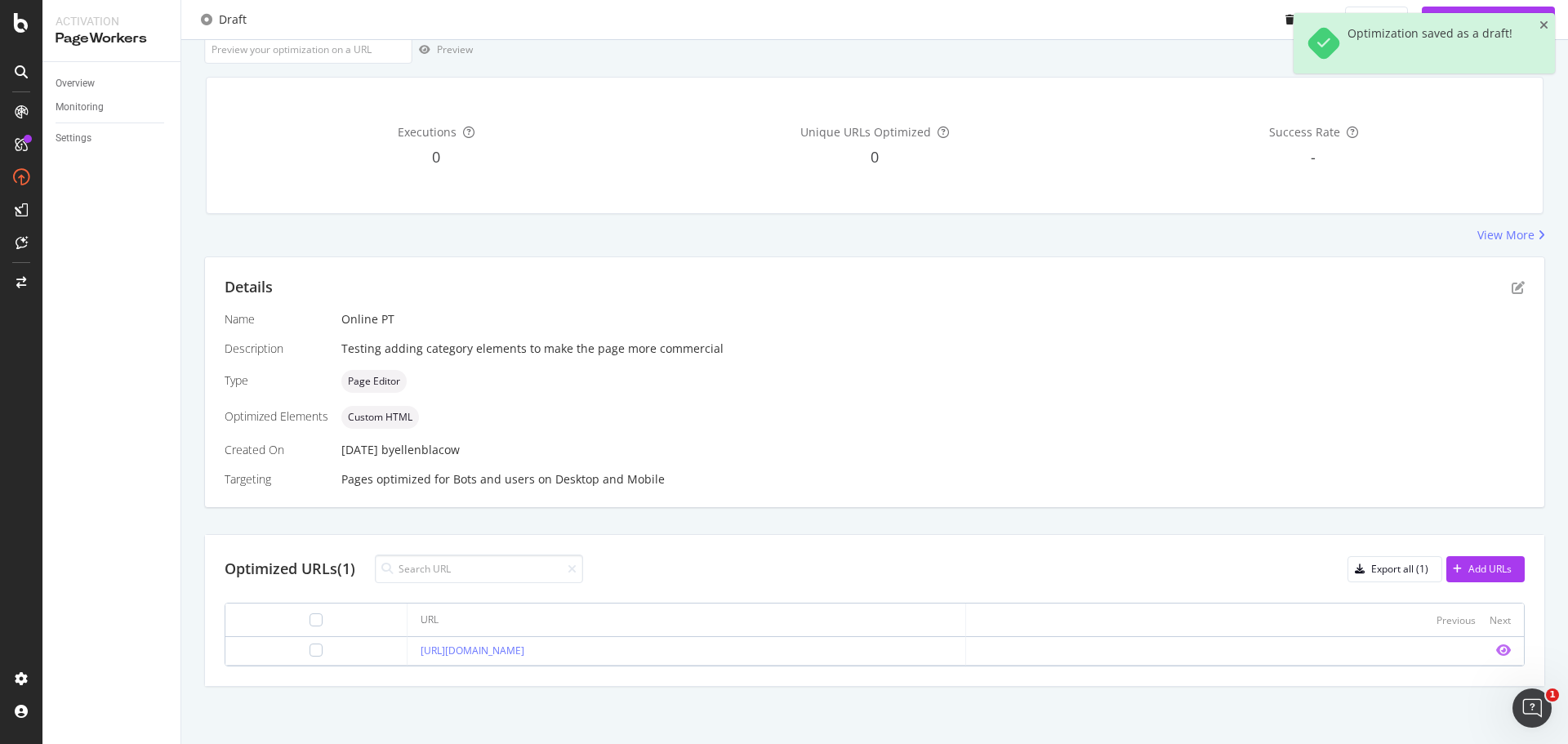
click at [1496, 646] on icon "eye" at bounding box center [1503, 650] width 15 height 13
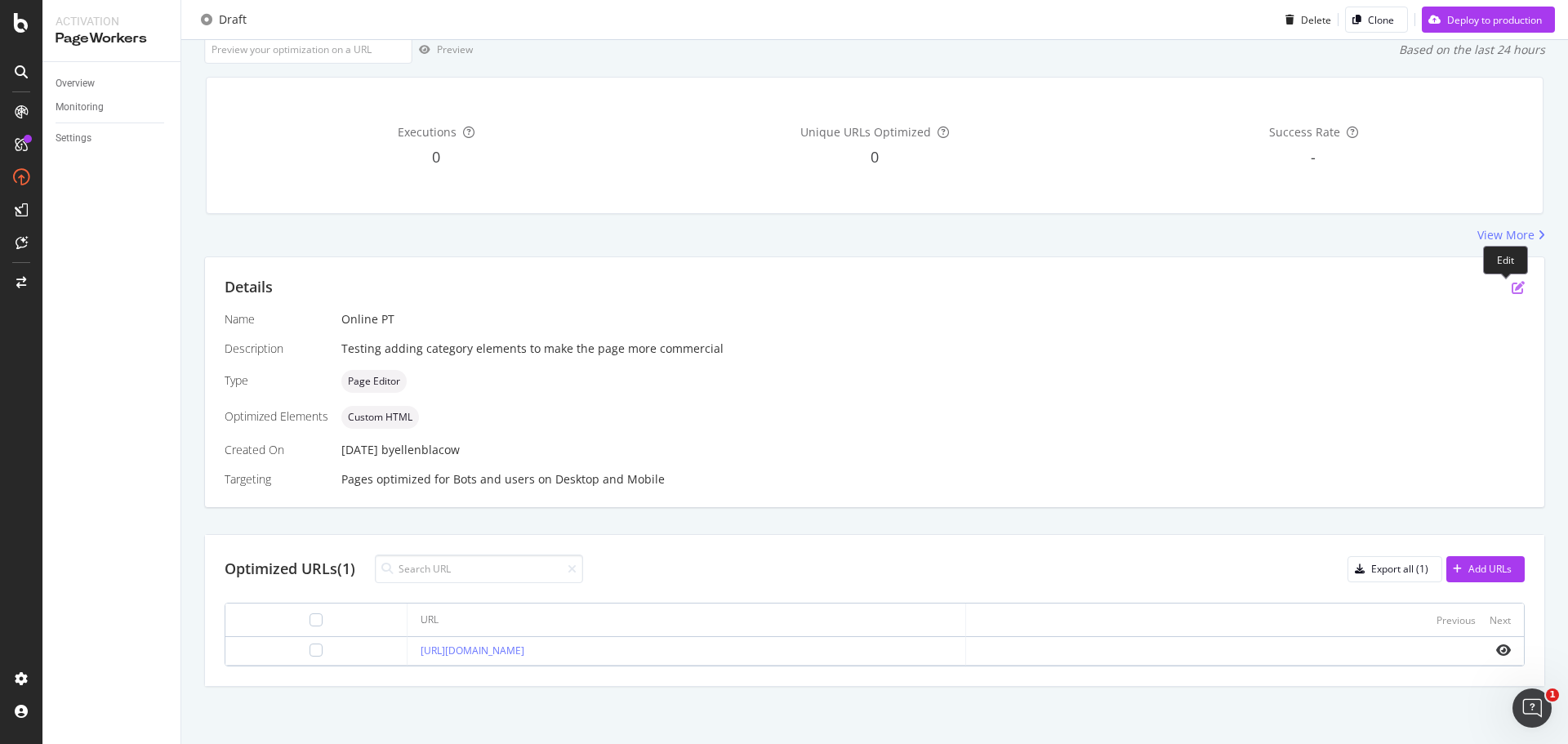
click at [1511, 293] on icon "pen-to-square" at bounding box center [1517, 287] width 13 height 13
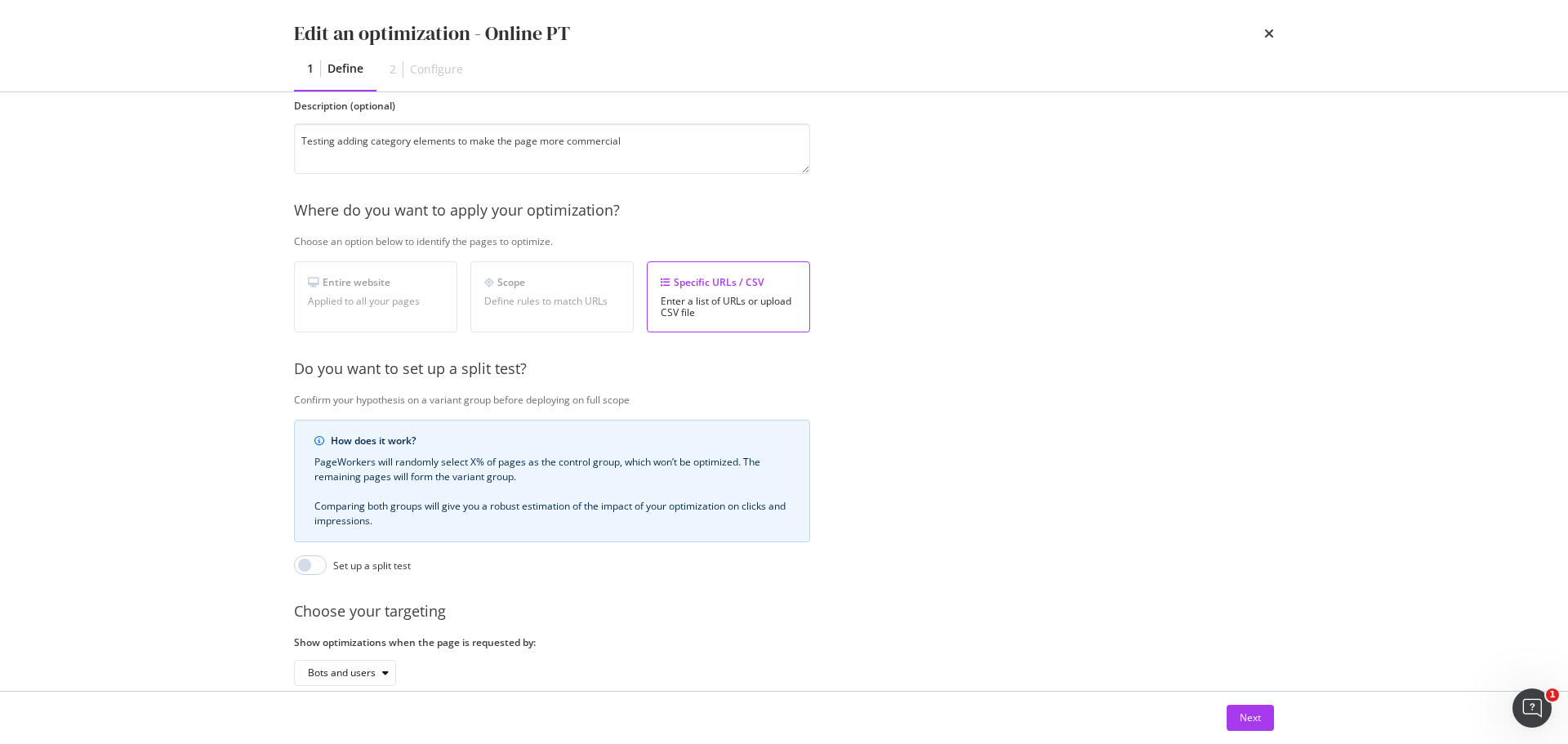
scroll to position [251, 0]
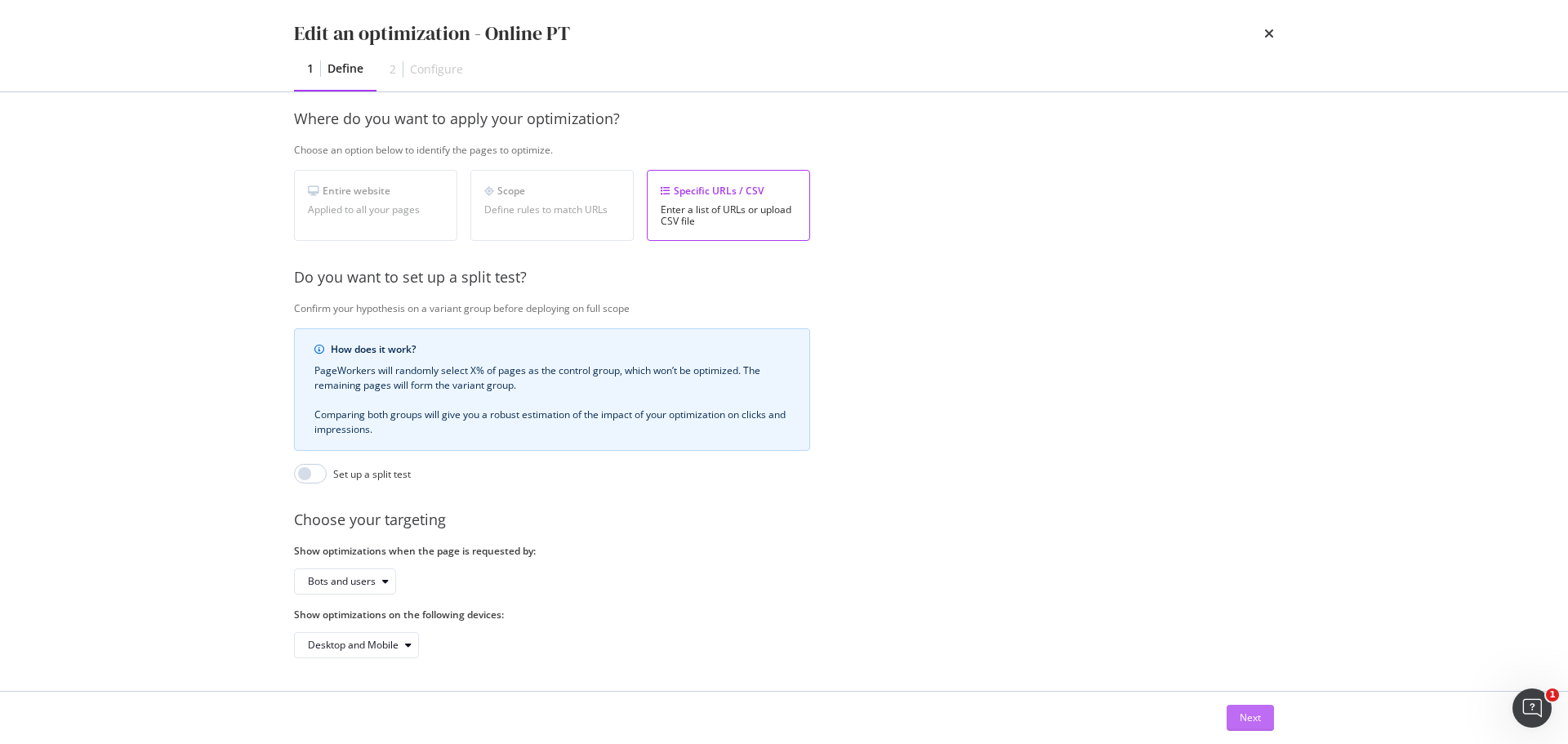
click at [1237, 718] on button "Next" at bounding box center [1250, 719] width 47 height 26
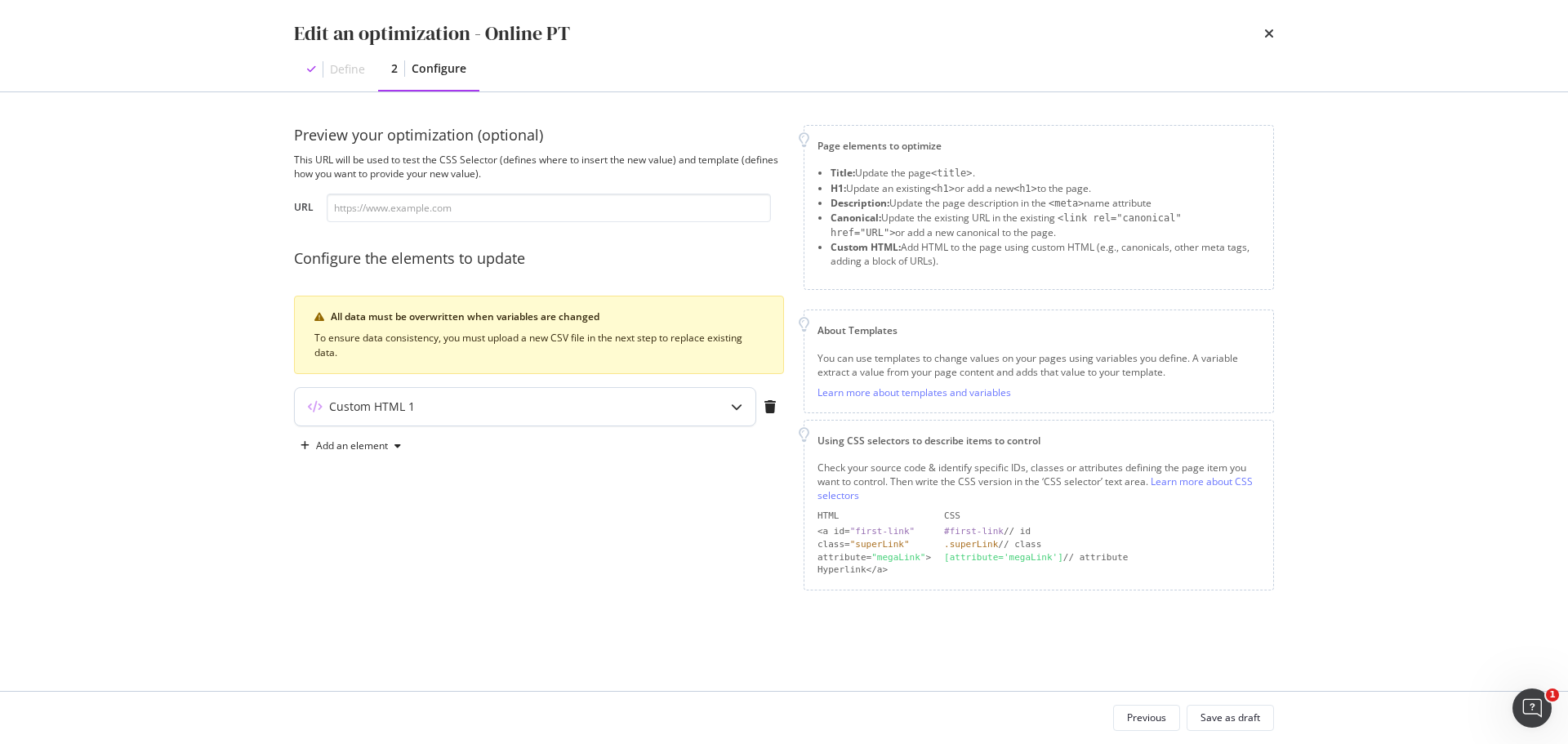
click at [711, 415] on div "Custom HTML 1" at bounding box center [525, 407] width 461 height 38
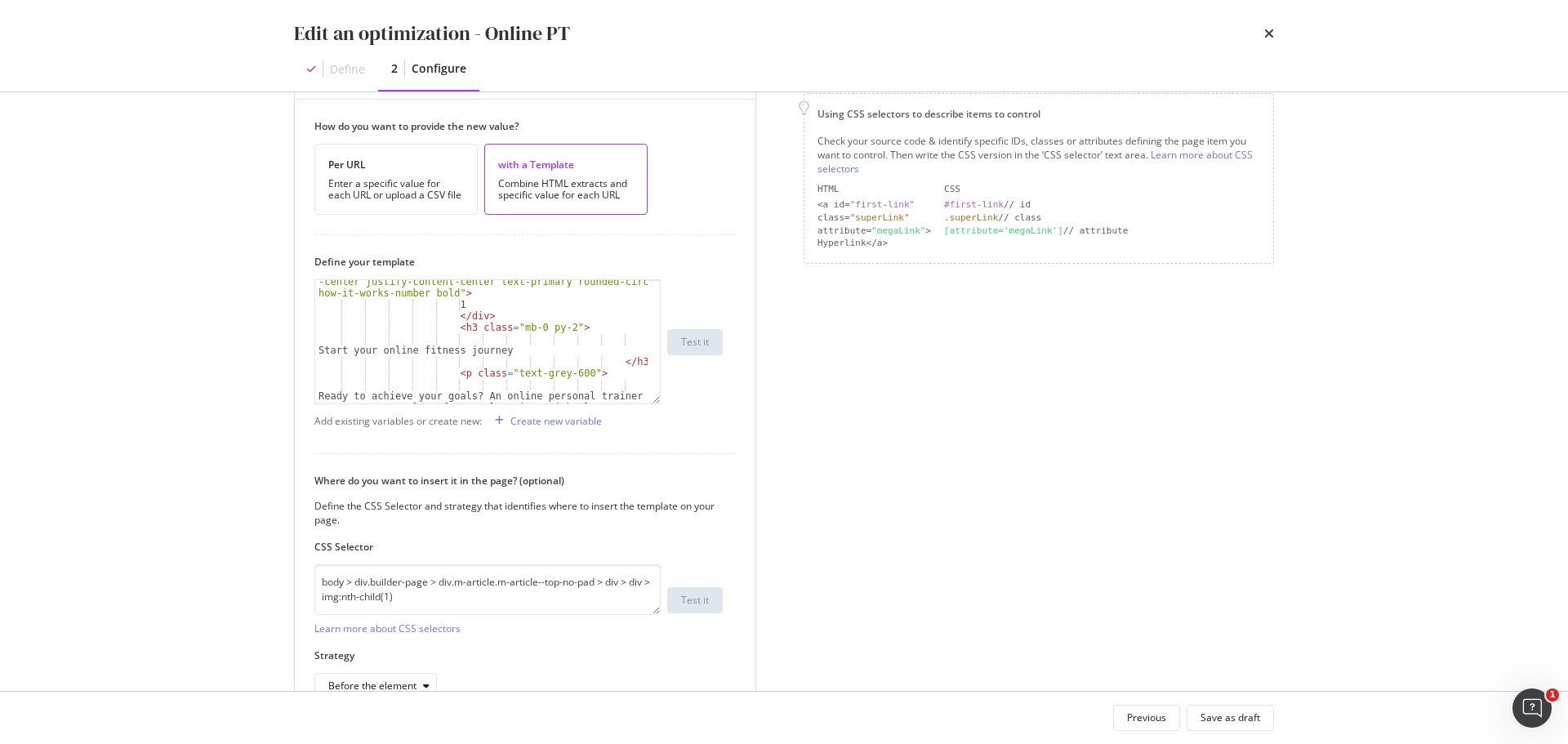
scroll to position [33, 0]
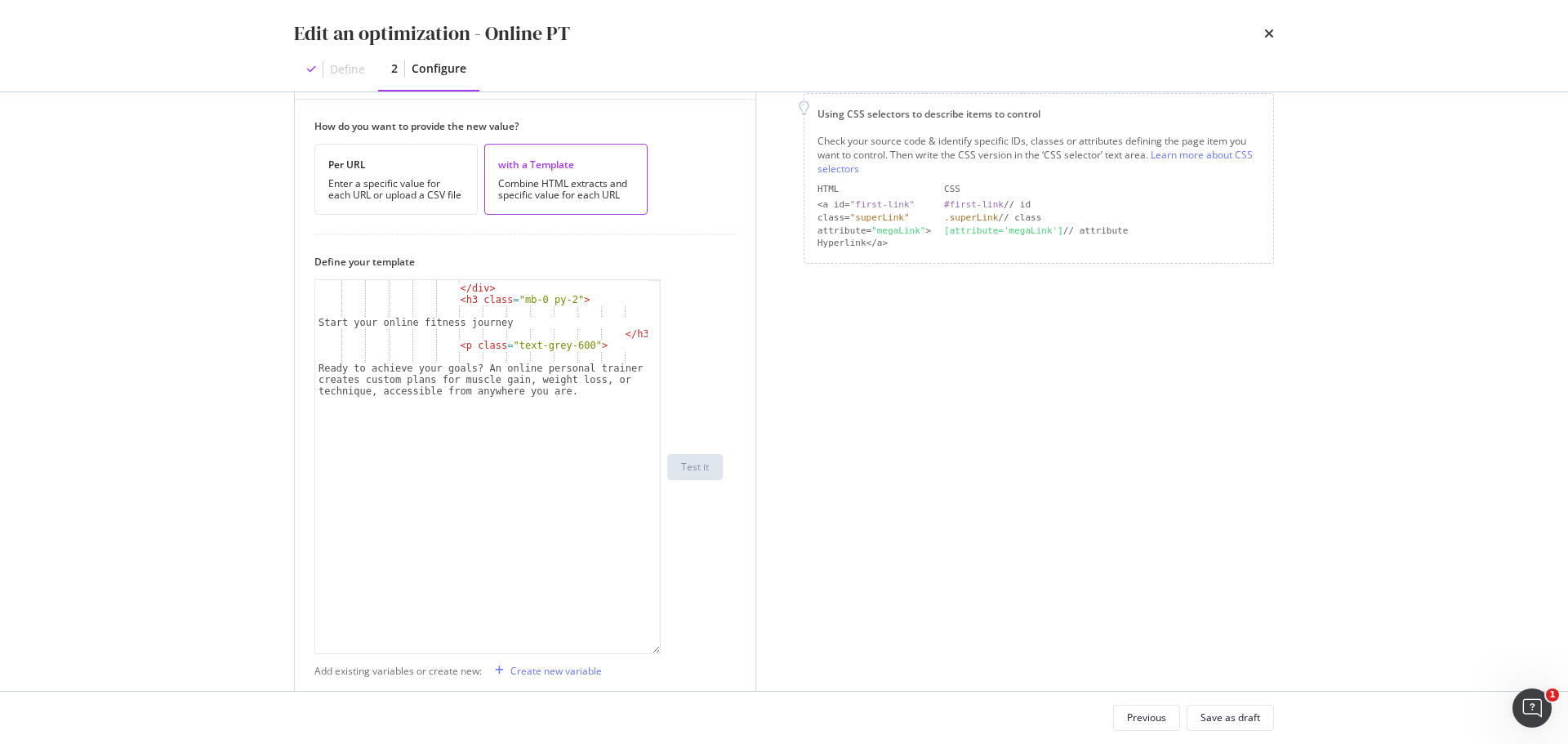
drag, startPoint x: 655, startPoint y: 379, endPoint x: 622, endPoint y: 650, distance: 273.0
click at [622, 654] on div "1 </ div > < h3 class = "mb-0 py-2" > Start your online fitness journey </ h3 >…" at bounding box center [487, 466] width 346 height 375
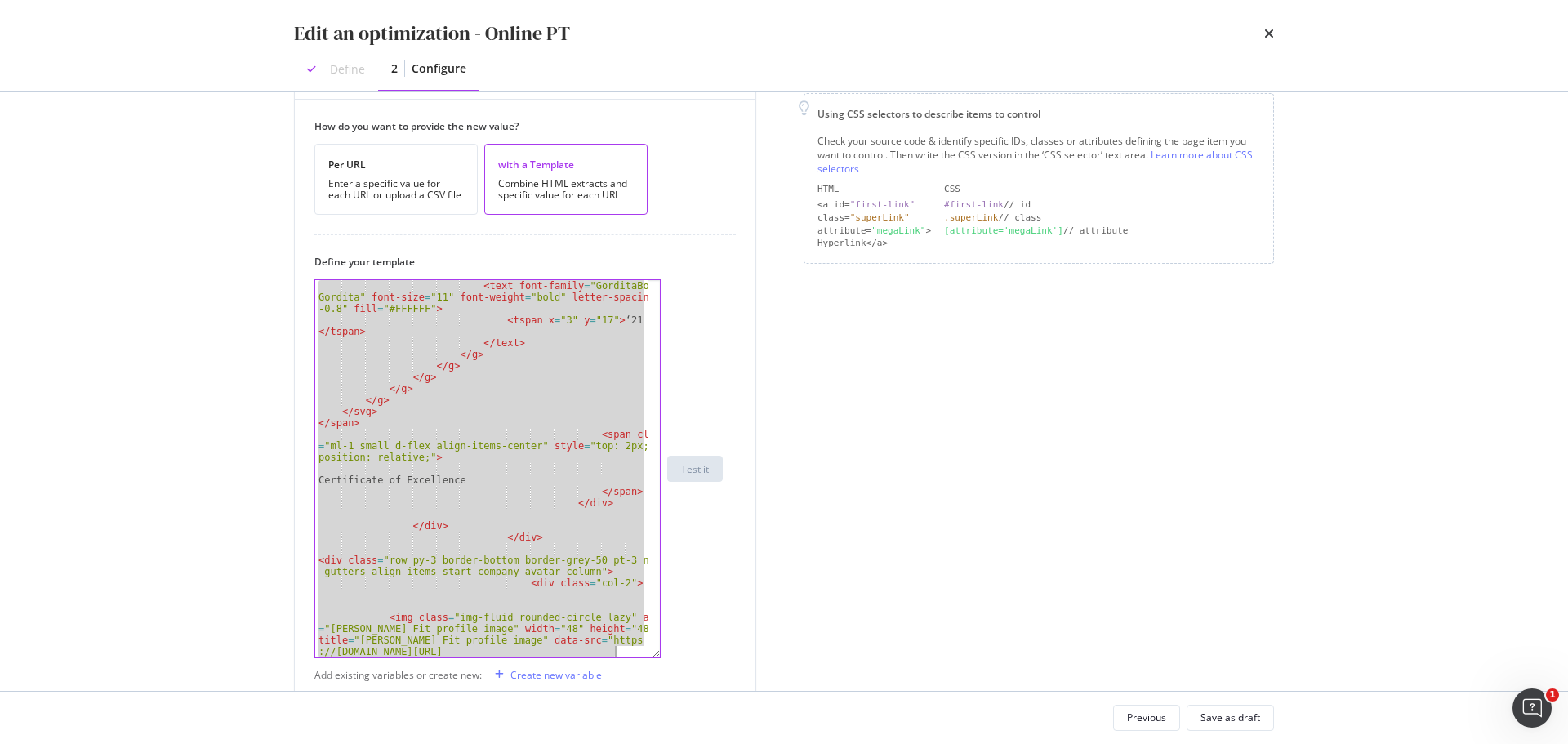
scroll to position [26391, 0]
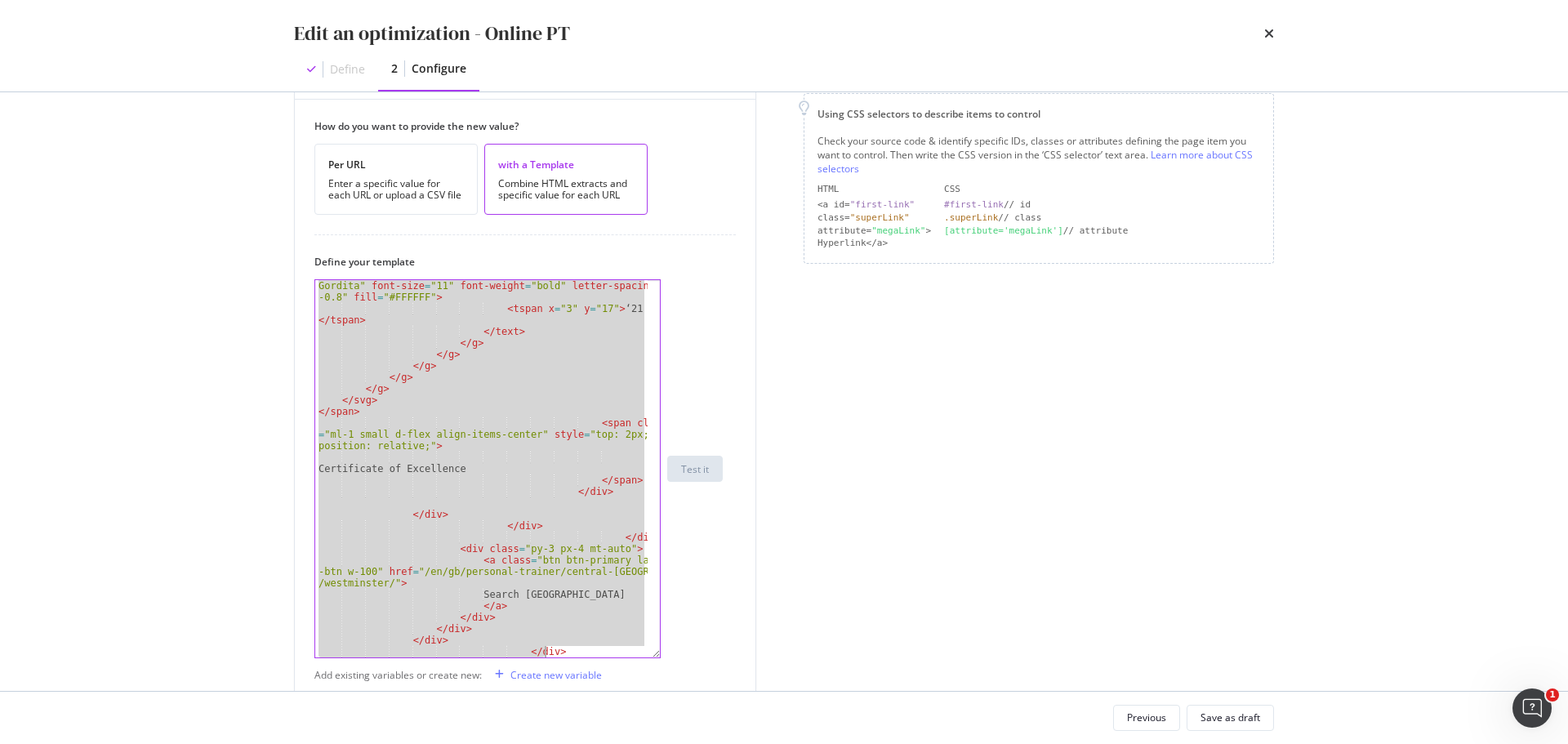
drag, startPoint x: 319, startPoint y: 493, endPoint x: 676, endPoint y: 741, distance: 434.7
click at [676, 741] on div "Edit an optimization - Online PT Define 2 Configure Preview your optimization (…" at bounding box center [784, 372] width 1568 height 744
type textarea "</div> </div>"
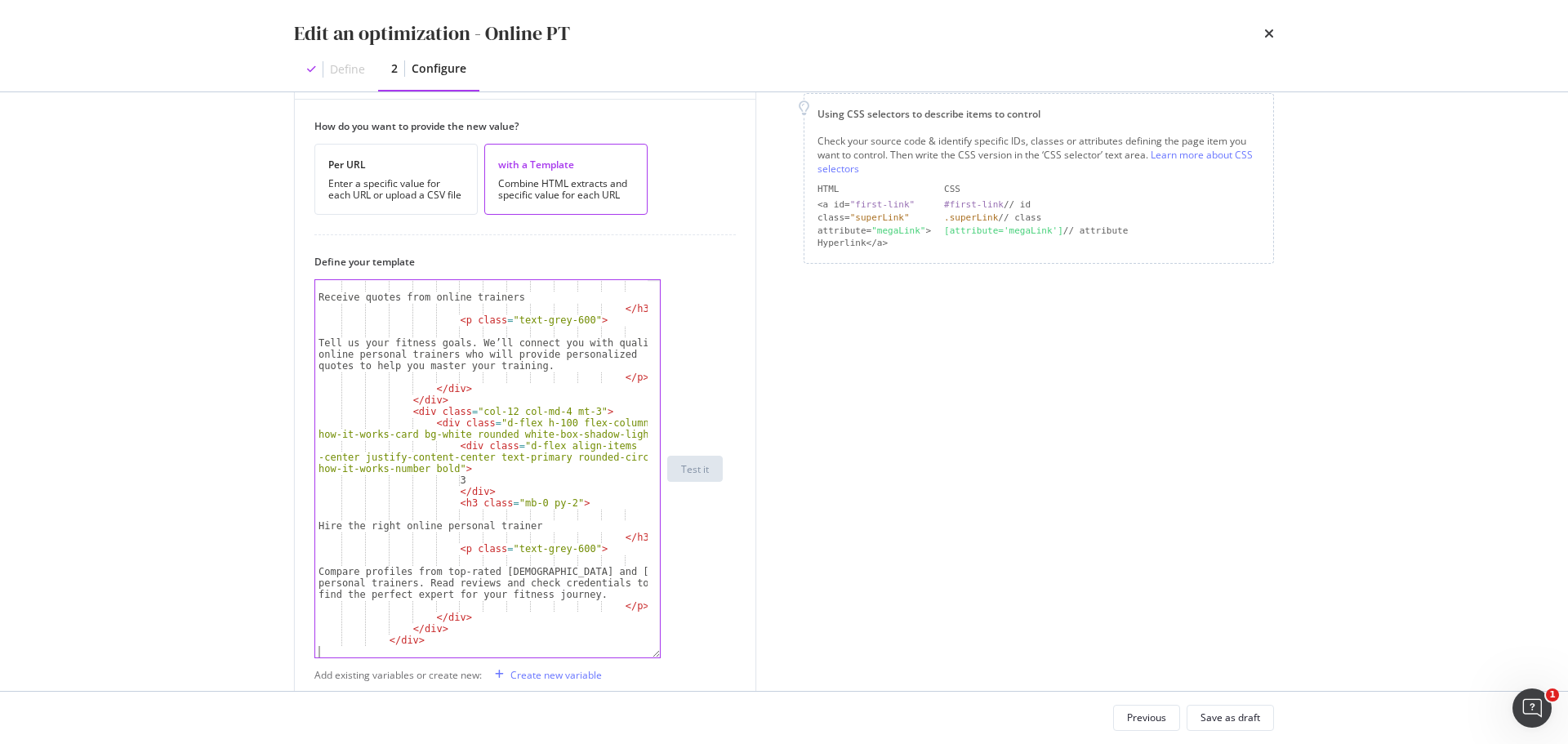
scroll to position [378, 0]
click at [1249, 724] on div "Save as draft" at bounding box center [1230, 718] width 60 height 14
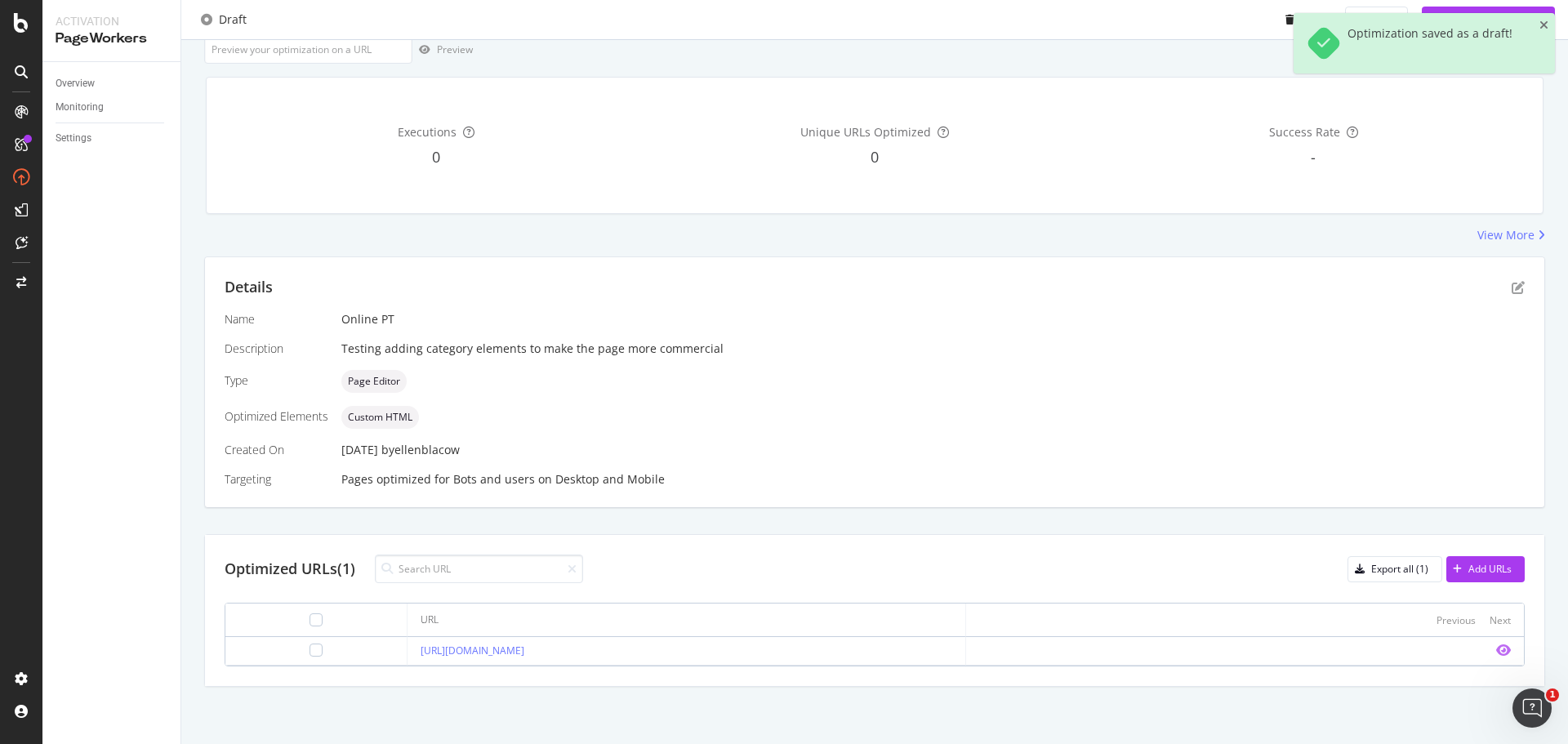
click at [1496, 653] on icon "eye" at bounding box center [1503, 650] width 15 height 13
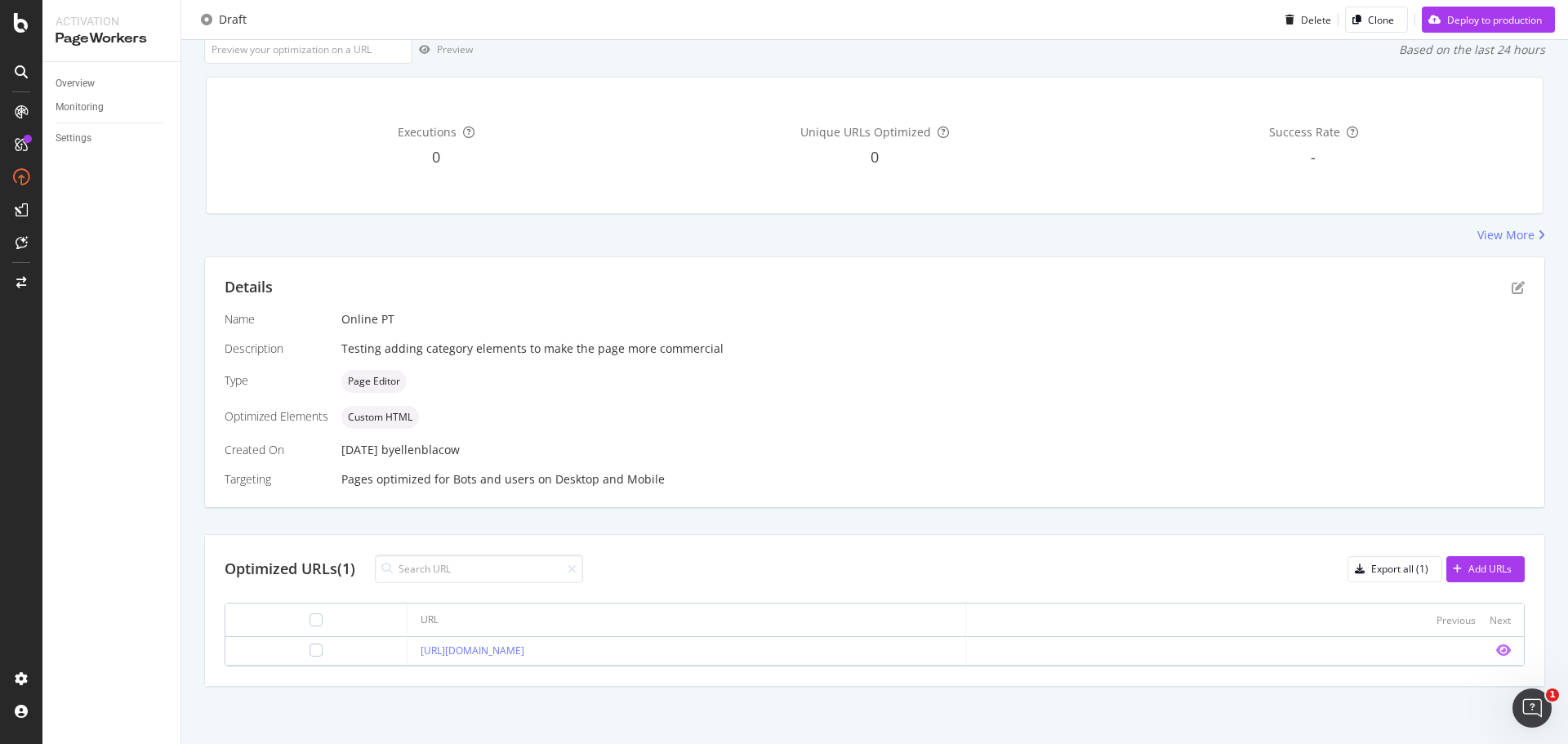
click at [1496, 649] on icon "eye" at bounding box center [1503, 650] width 15 height 13
click at [1499, 286] on div "Details" at bounding box center [874, 287] width 1300 height 21
click at [1511, 286] on icon "pen-to-square" at bounding box center [1517, 287] width 13 height 13
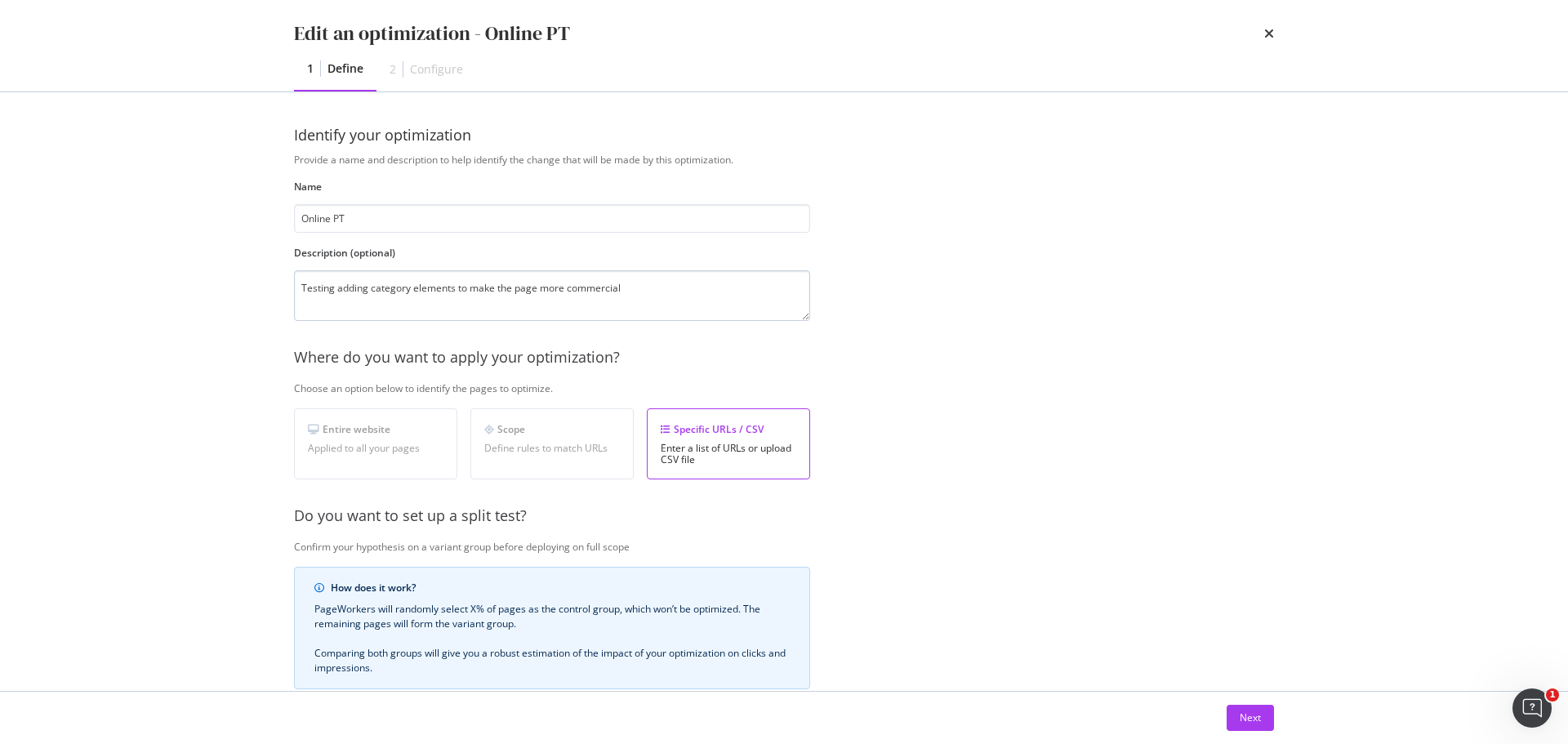
scroll to position [251, 0]
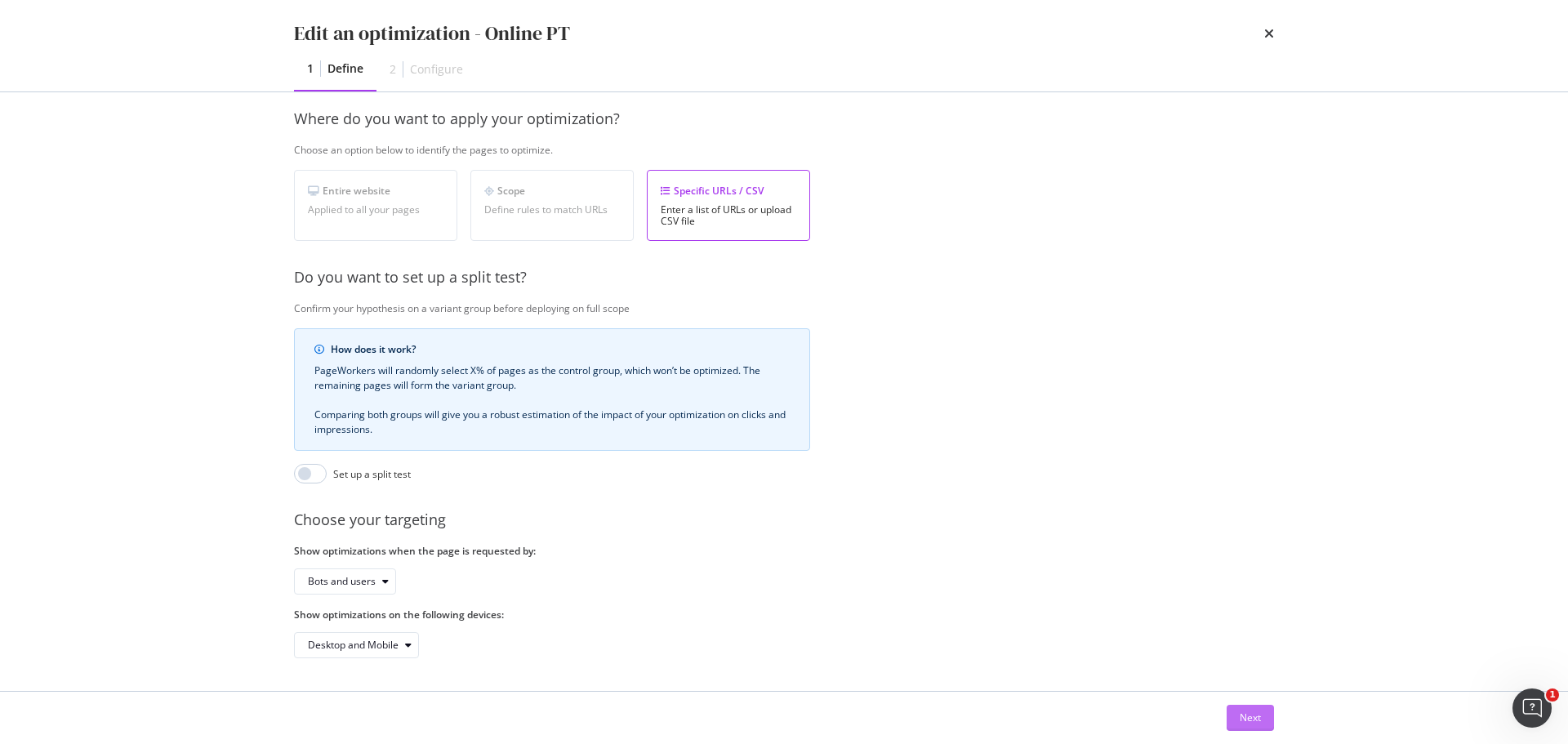
click at [1251, 721] on div "Next" at bounding box center [1250, 718] width 21 height 14
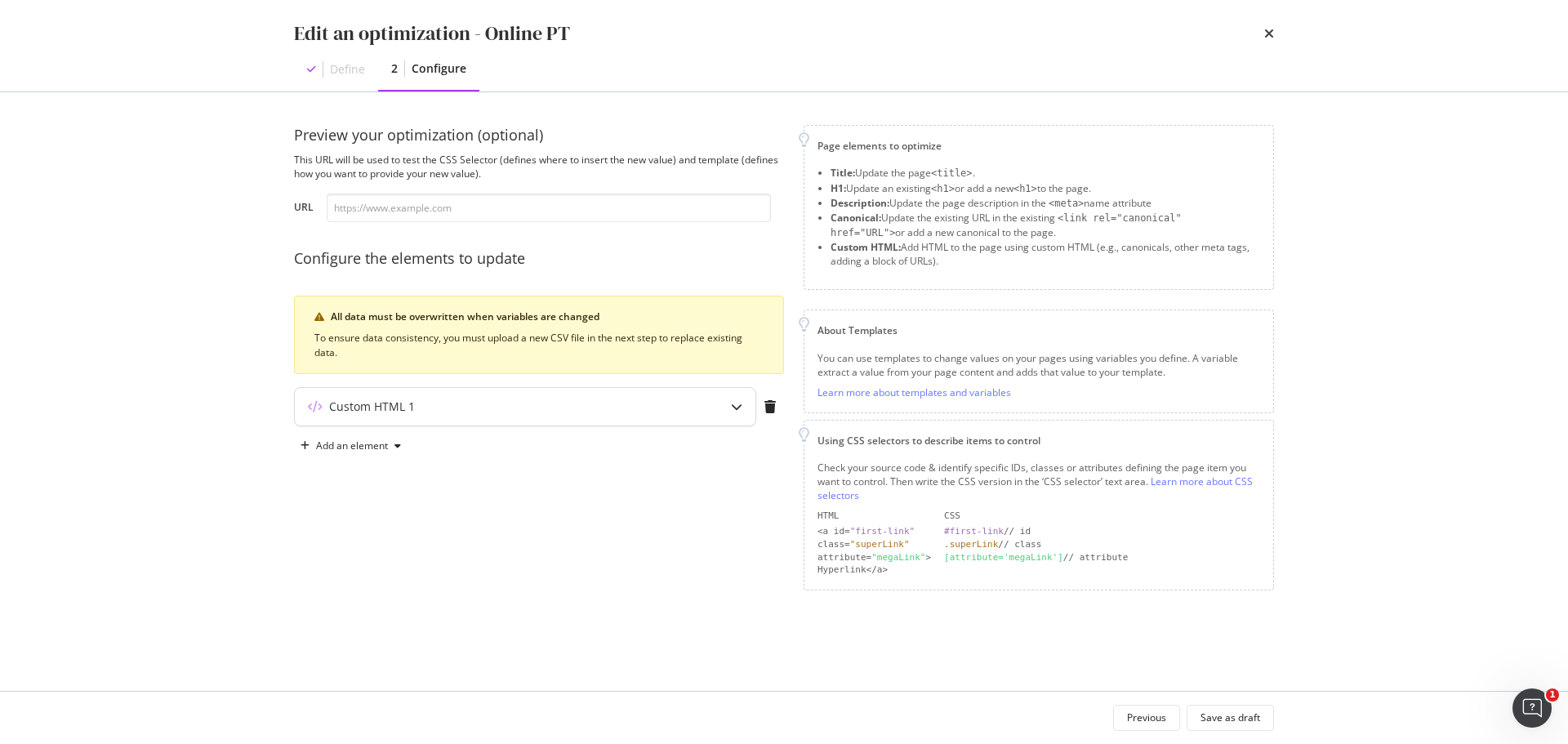
click at [658, 415] on div "Custom HTML 1" at bounding box center [525, 407] width 461 height 38
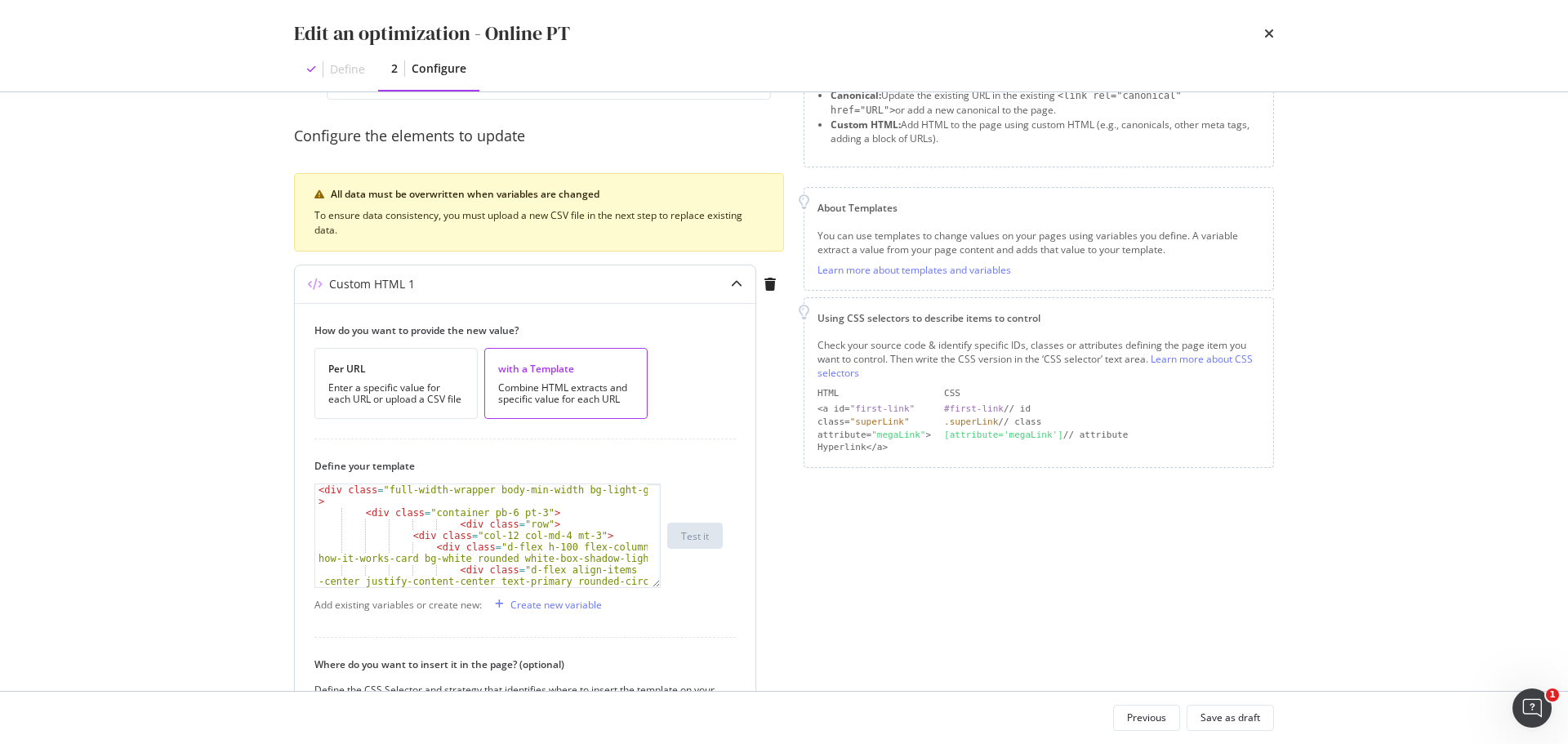
scroll to position [401, 0]
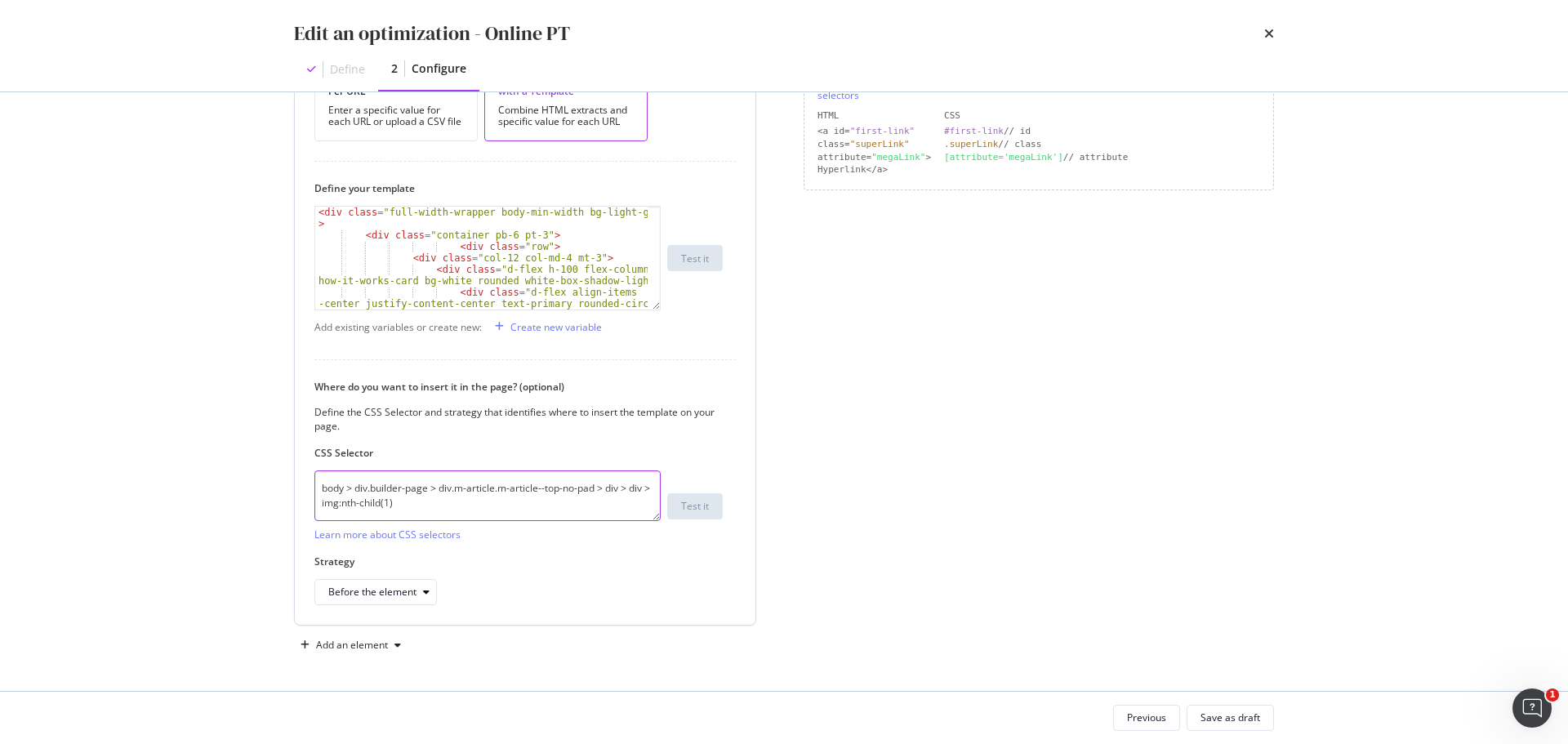
drag, startPoint x: 443, startPoint y: 506, endPoint x: 295, endPoint y: 444, distance: 160.5
click at [295, 444] on div "How do you want to provide the new value? Per URL Enter a specific value for ea…" at bounding box center [525, 325] width 461 height 600
paste textarea "p:nth-child(3"
type textarea "body > div.builder-page > div.m-article.m-article--top-no-pad > div > div > p:n…"
click at [432, 589] on div "modal" at bounding box center [426, 592] width 19 height 10
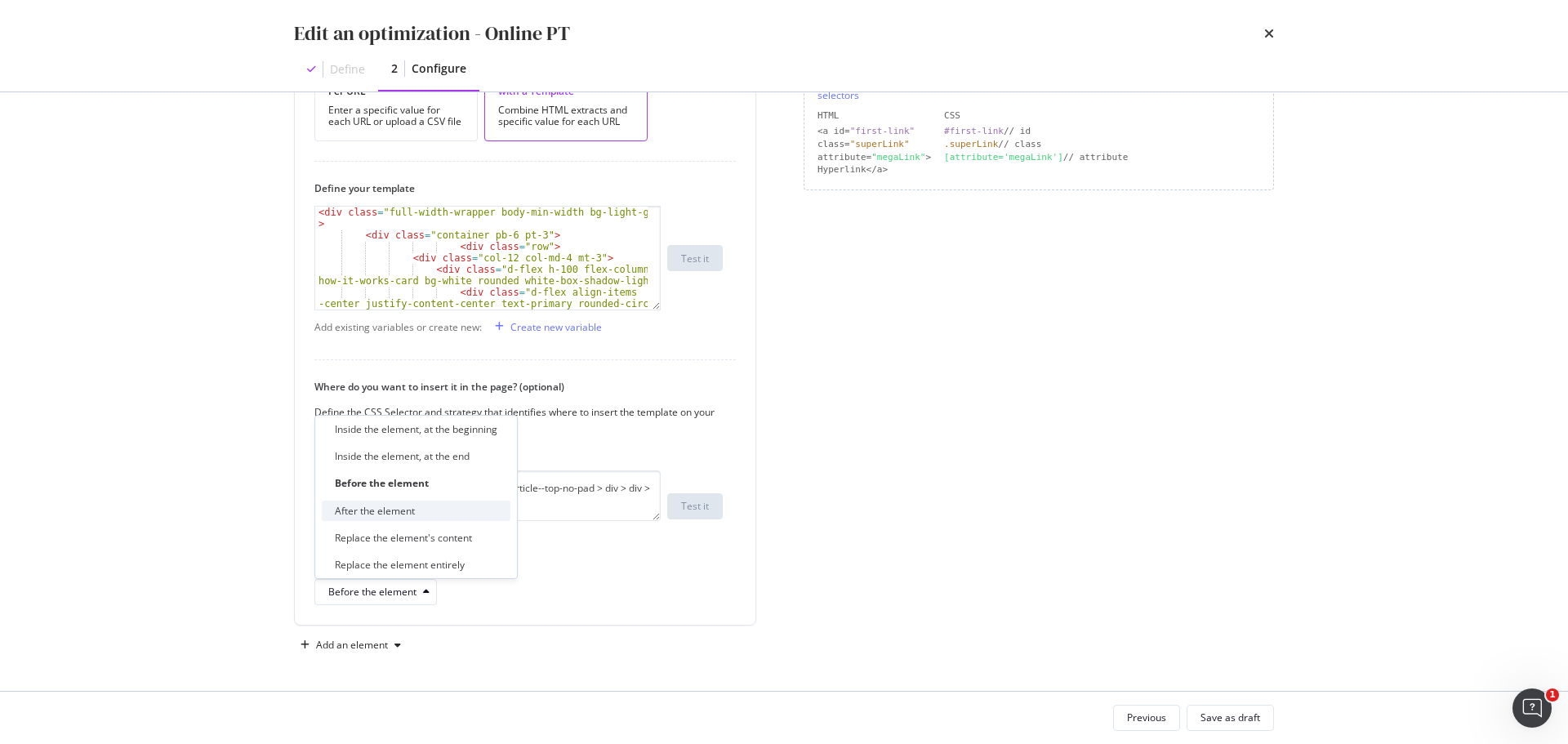
click at [447, 508] on div "After the element" at bounding box center [415, 510] width 189 height 20
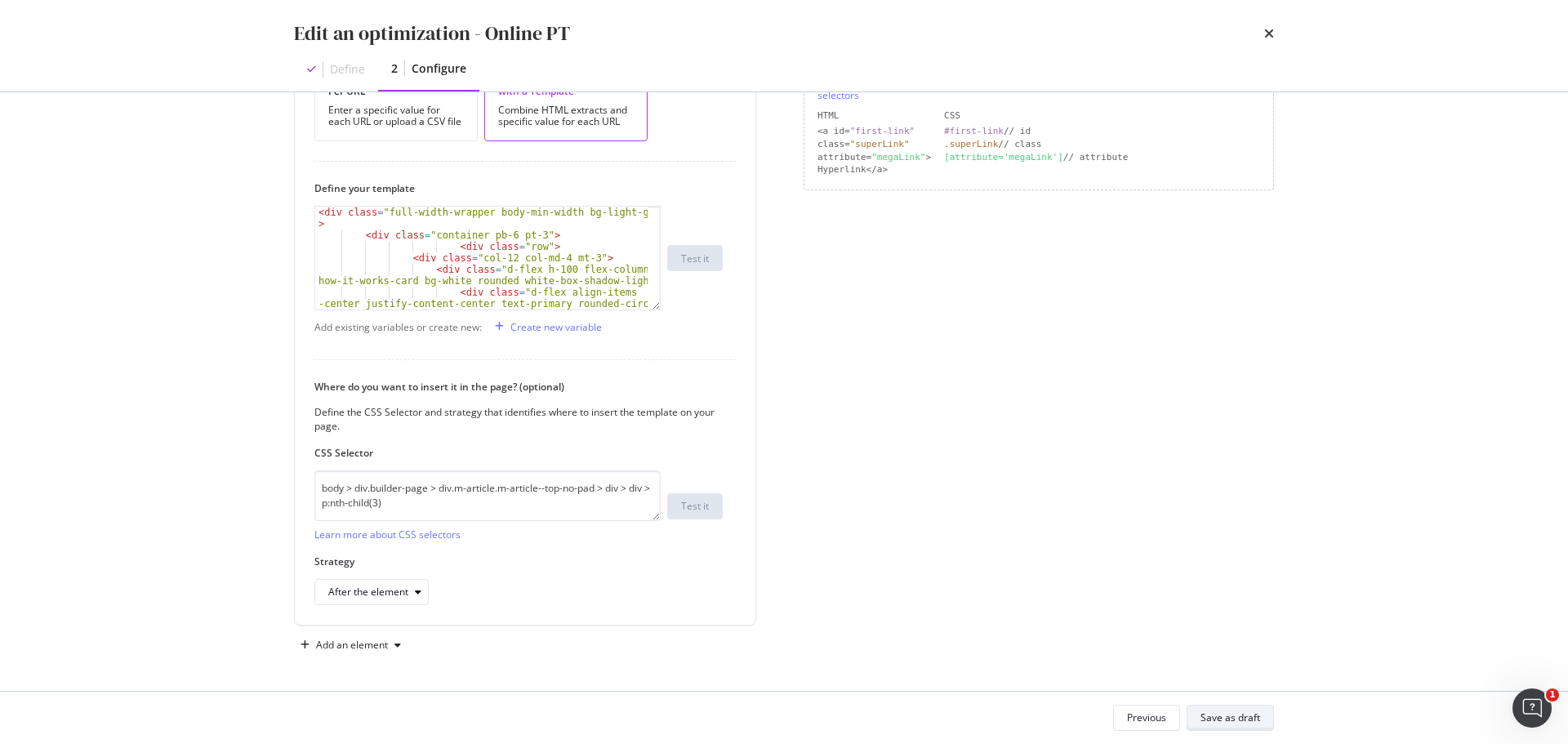
click at [1240, 721] on div "Save as draft" at bounding box center [1230, 718] width 60 height 14
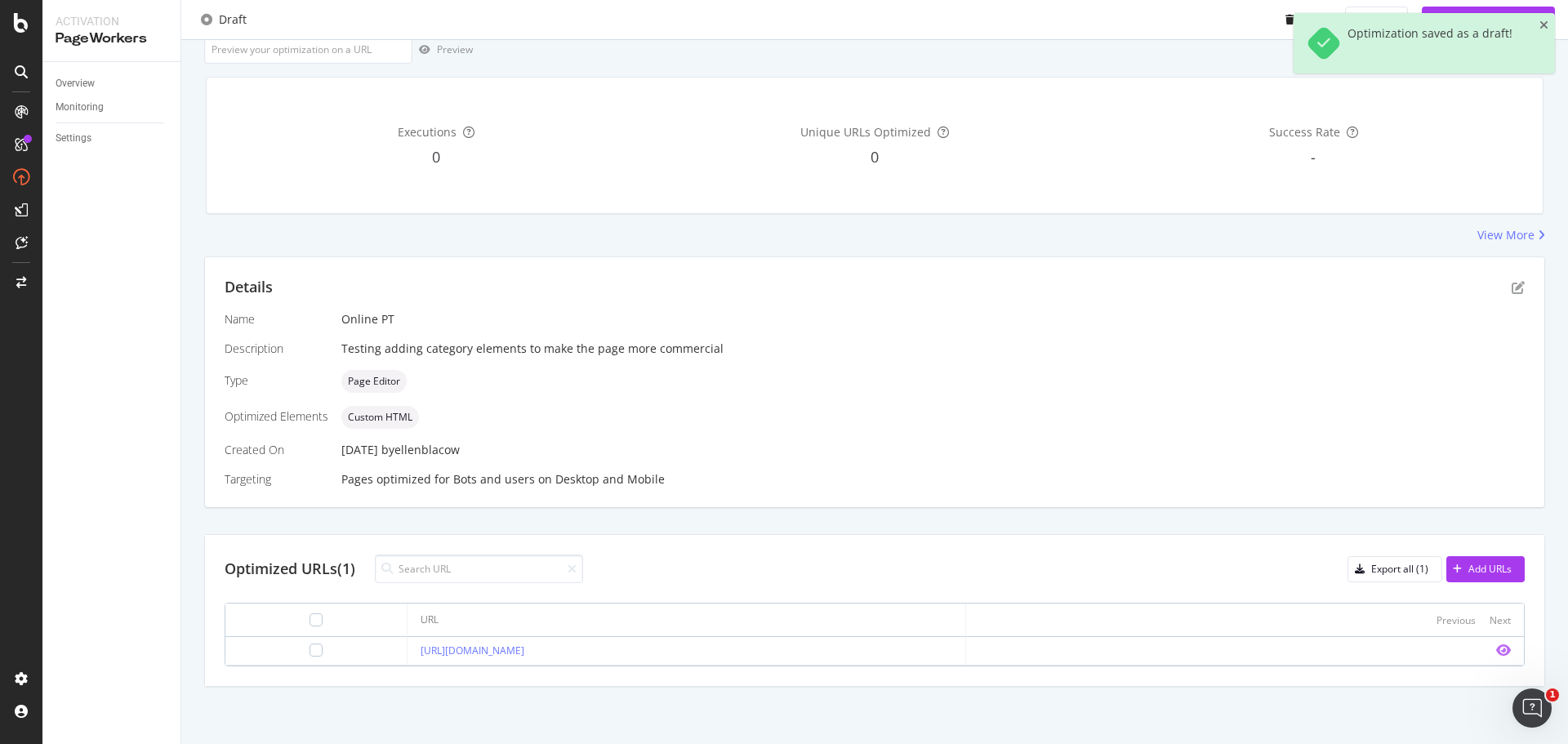
click at [1496, 649] on icon "eye" at bounding box center [1503, 650] width 15 height 13
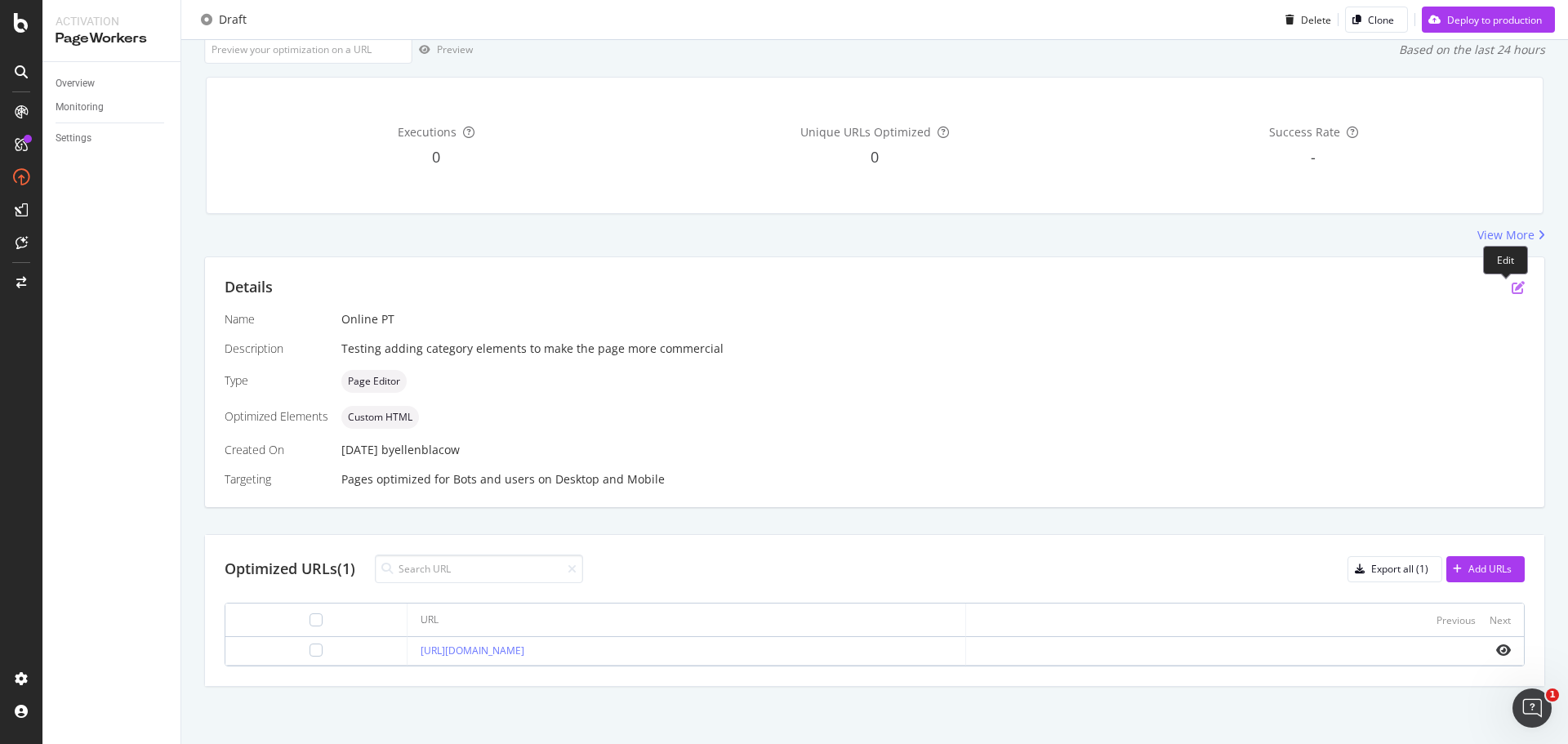
click at [1511, 291] on icon "pen-to-square" at bounding box center [1517, 287] width 13 height 13
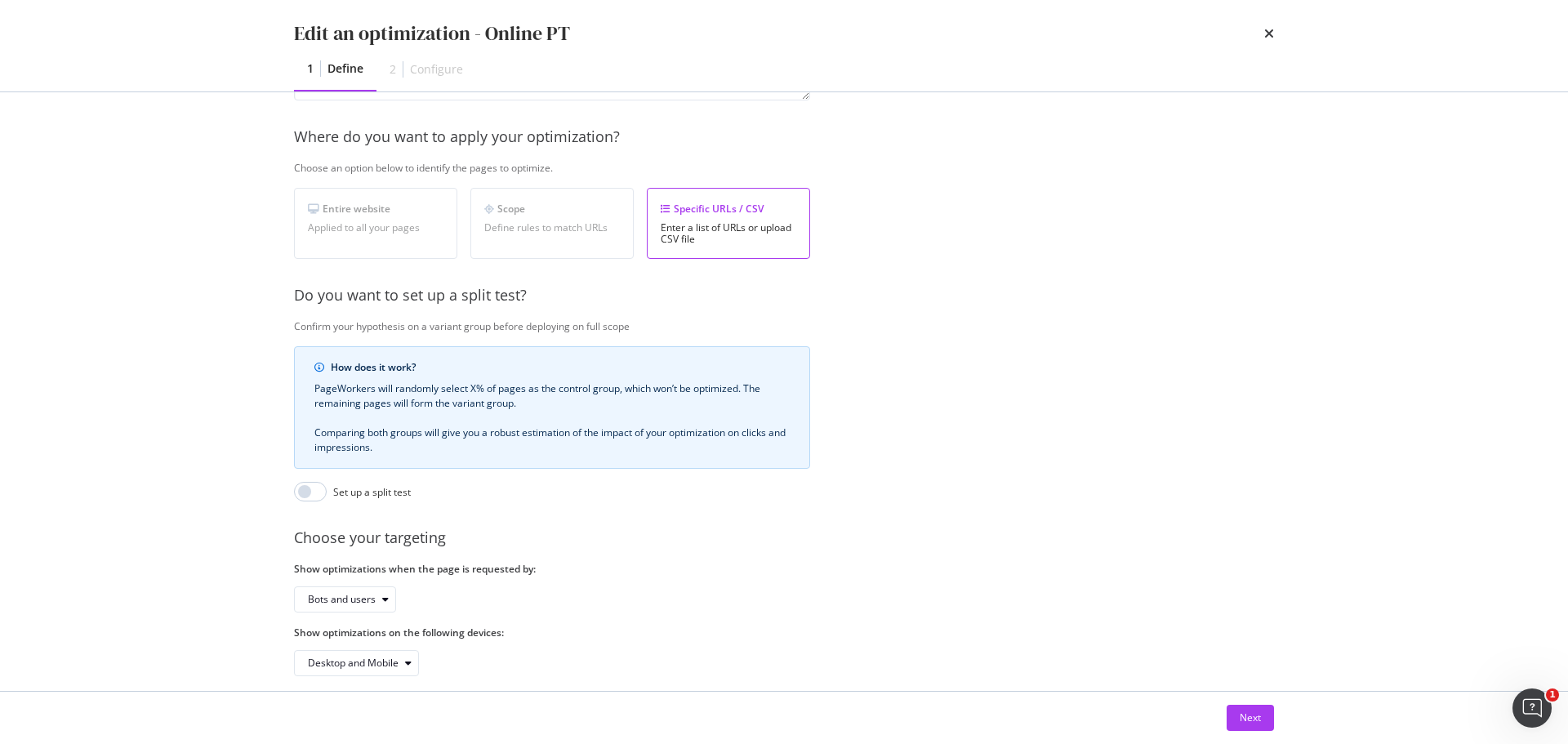
scroll to position [251, 0]
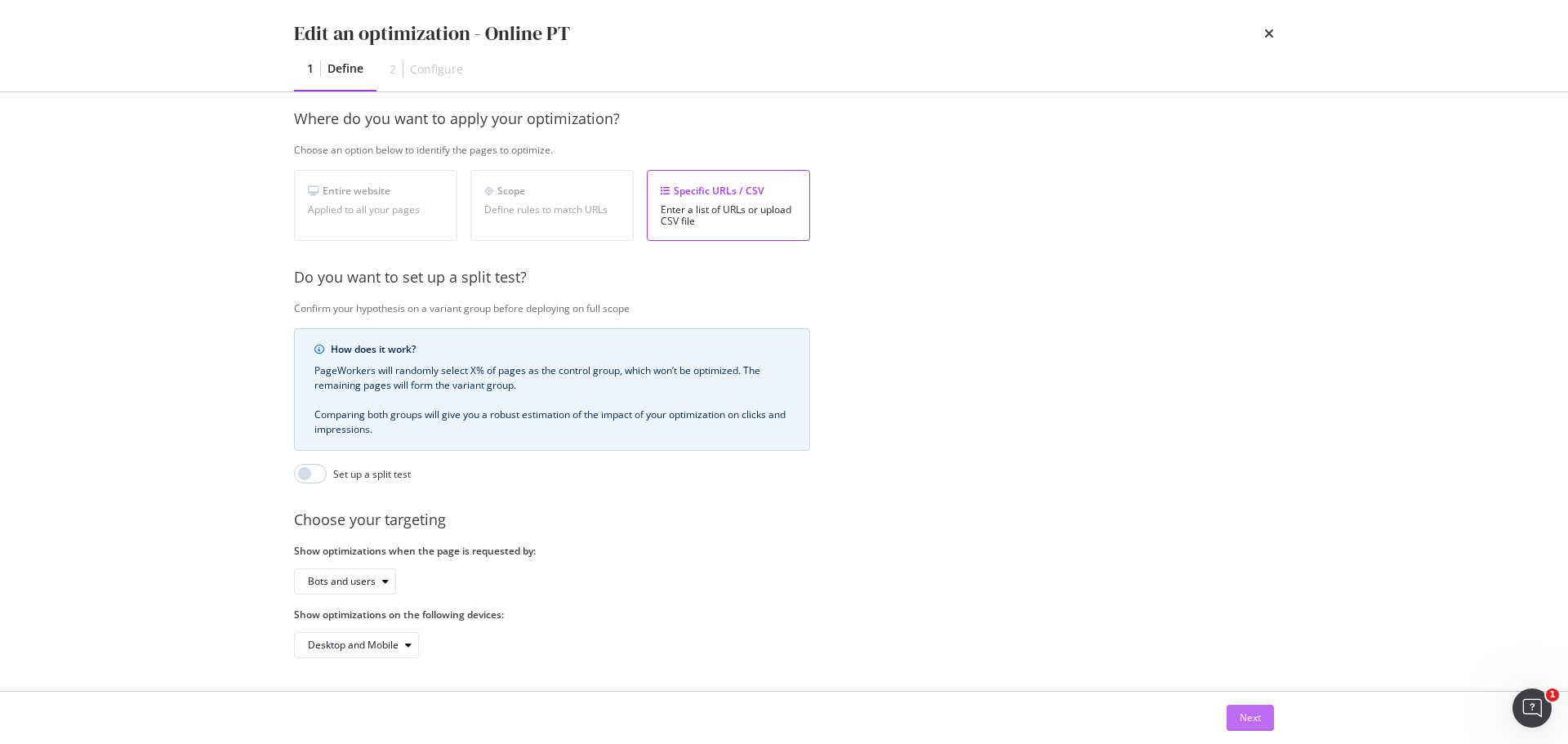
click at [1260, 715] on div "Next" at bounding box center [1250, 718] width 21 height 14
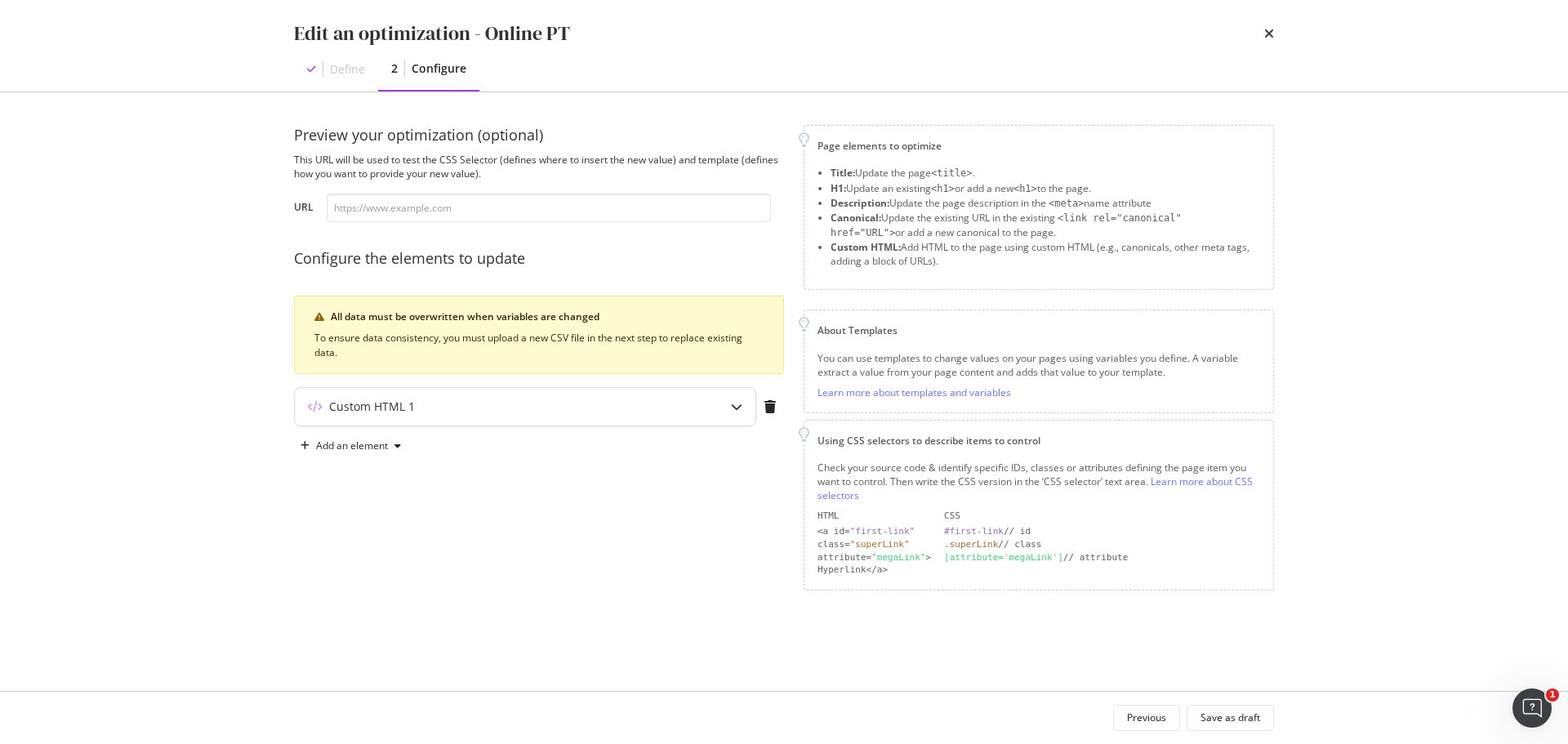
click at [603, 409] on div "Custom HTML 1" at bounding box center [493, 407] width 396 height 17
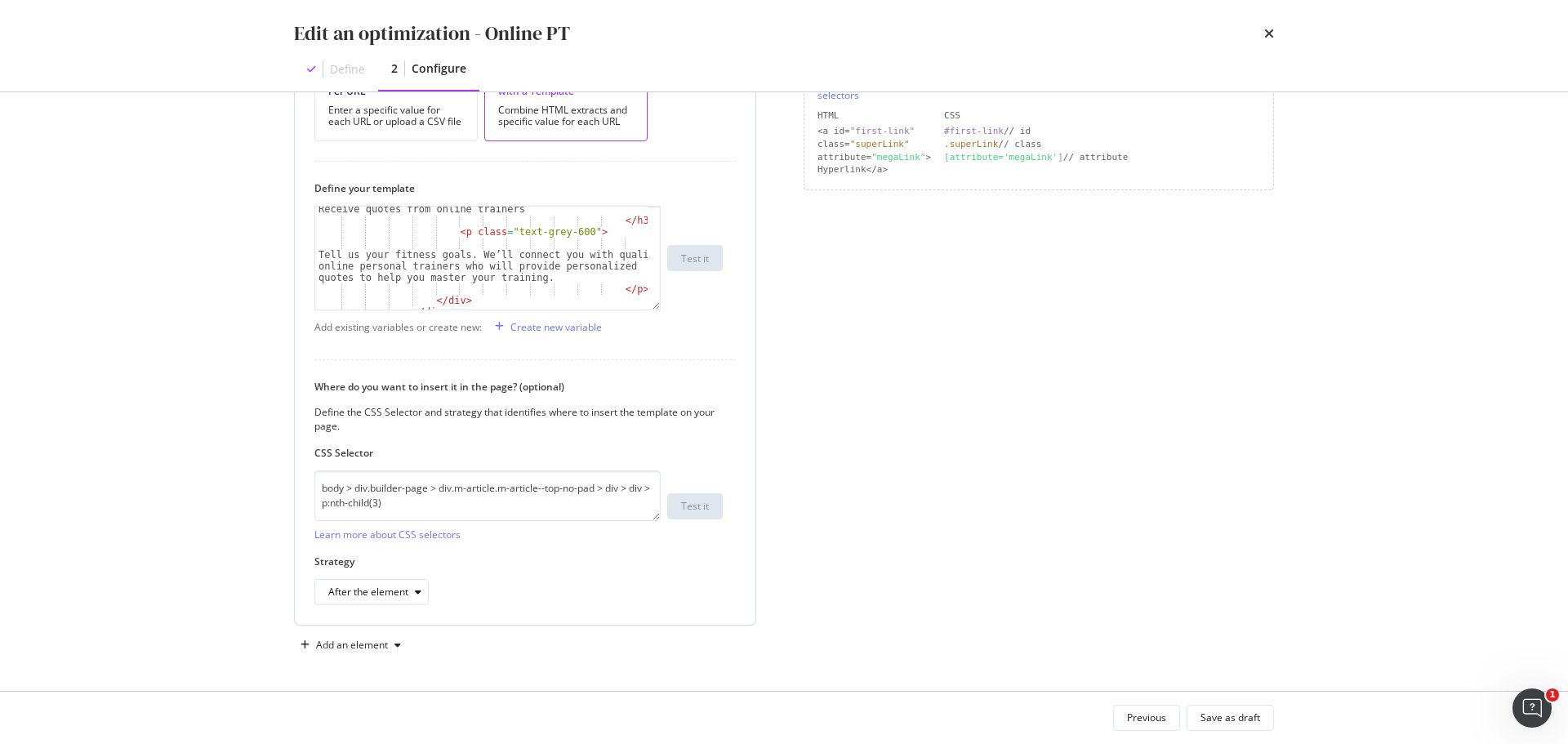
scroll to position [652, 0]
drag, startPoint x: 457, startPoint y: 284, endPoint x: 309, endPoint y: 271, distance: 148.6
click at [309, 271] on div "How do you want to provide the new value? Per URL Enter a specific value for ea…" at bounding box center [525, 325] width 461 height 600
type textarea "</div> </div>"
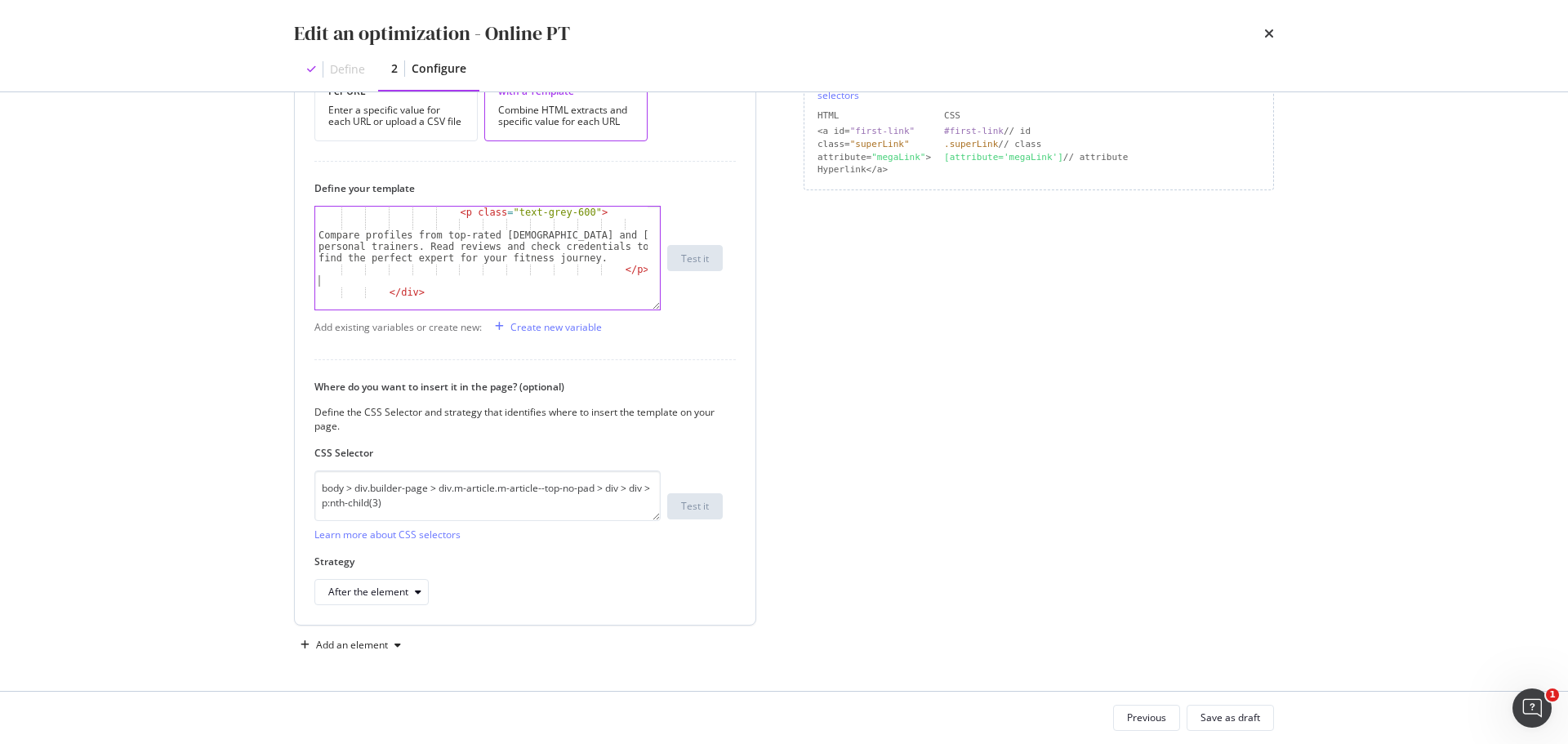
scroll to position [640, 0]
type textarea "</p>"
click at [1234, 717] on div "Save as draft" at bounding box center [1230, 718] width 60 height 14
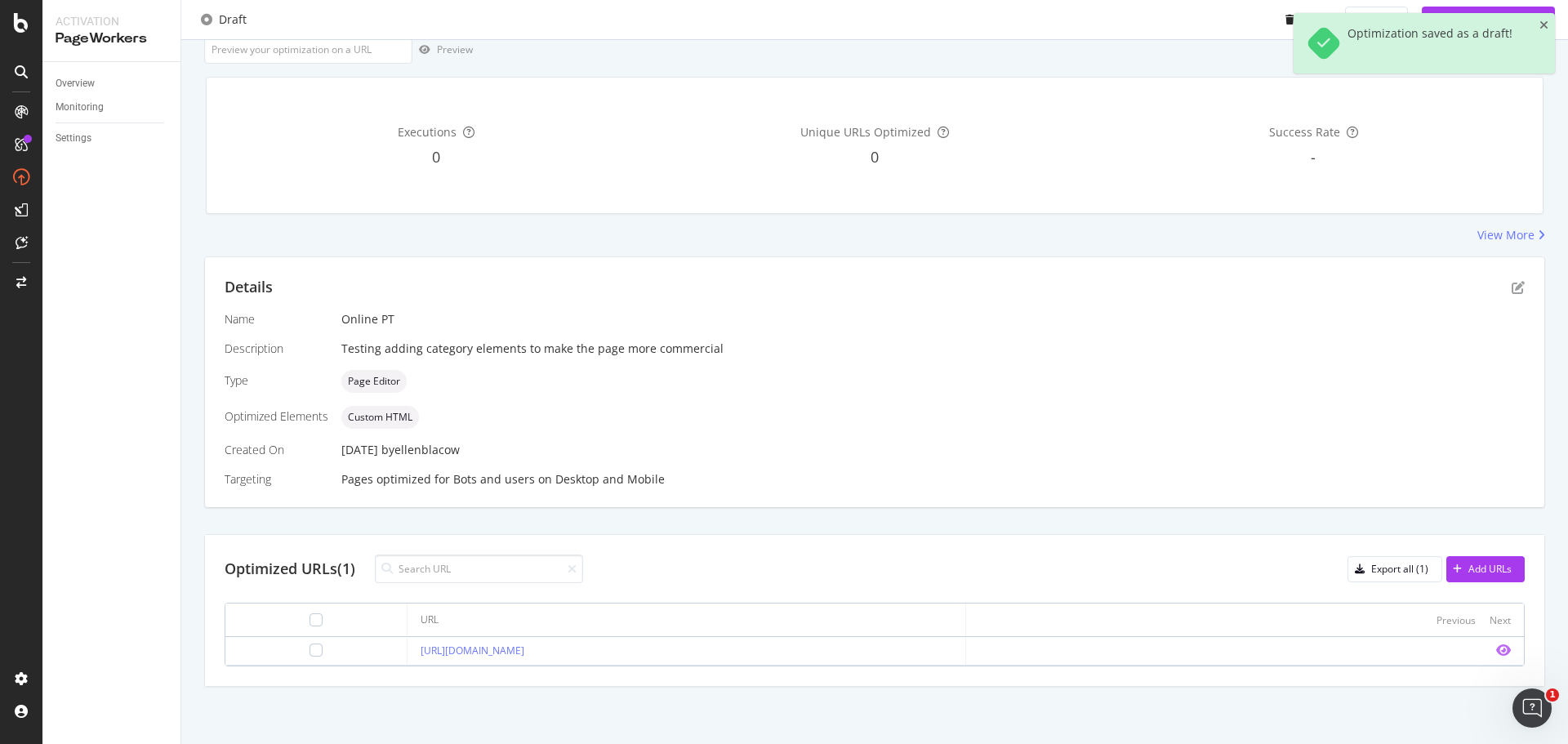
click at [1496, 644] on icon "eye" at bounding box center [1503, 650] width 15 height 13
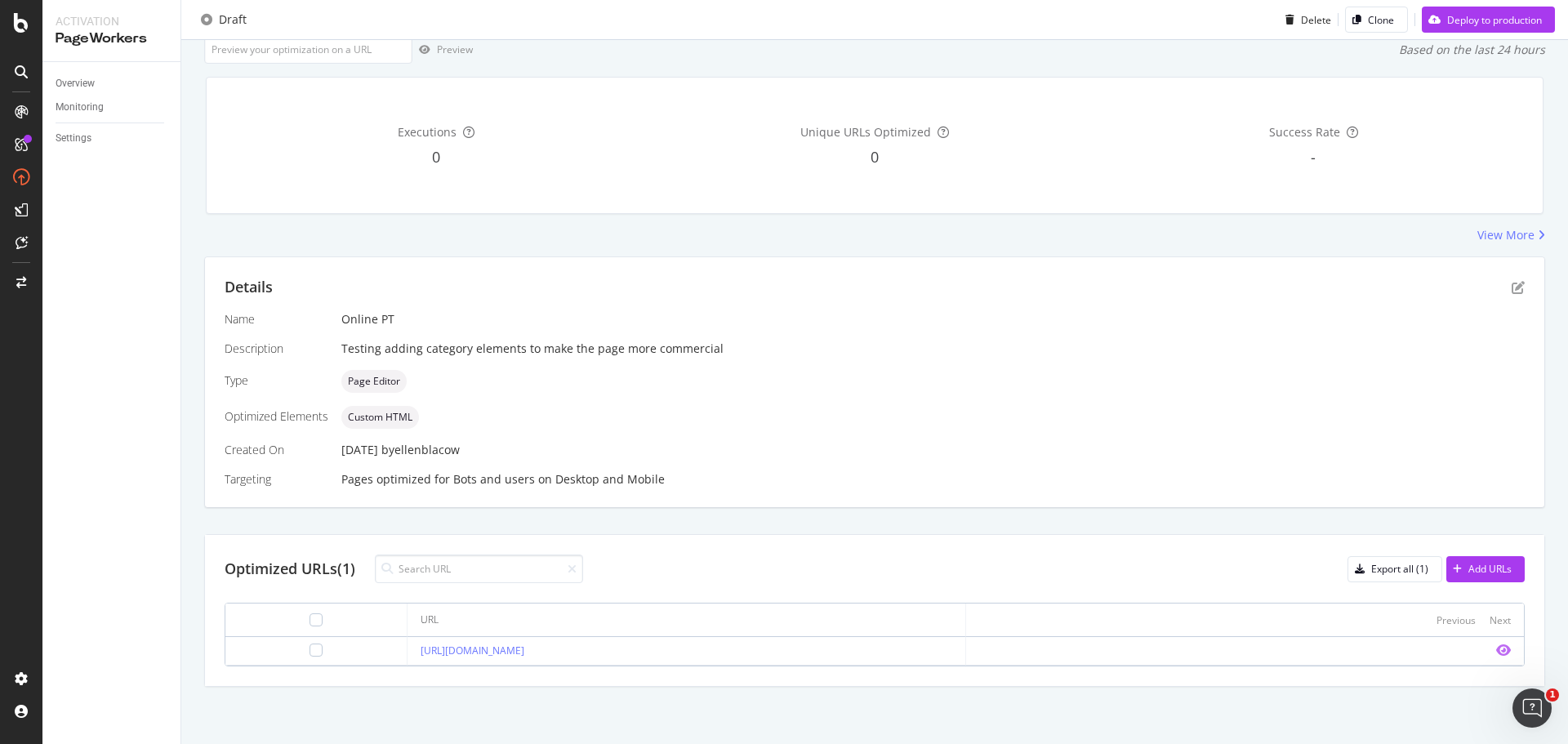
click at [1496, 647] on icon "eye" at bounding box center [1503, 650] width 15 height 13
click at [1511, 286] on icon "pen-to-square" at bounding box center [1517, 287] width 13 height 13
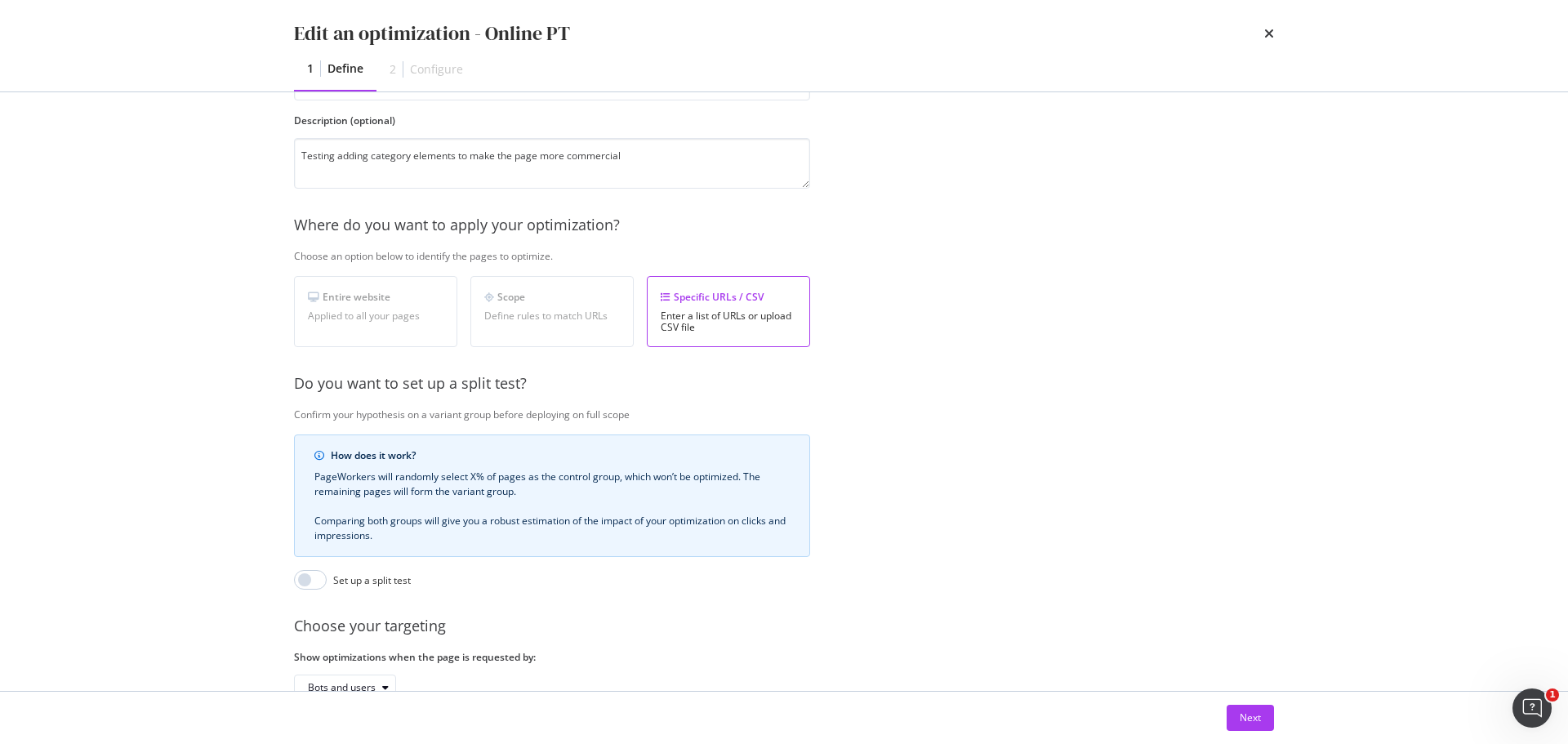
scroll to position [251, 0]
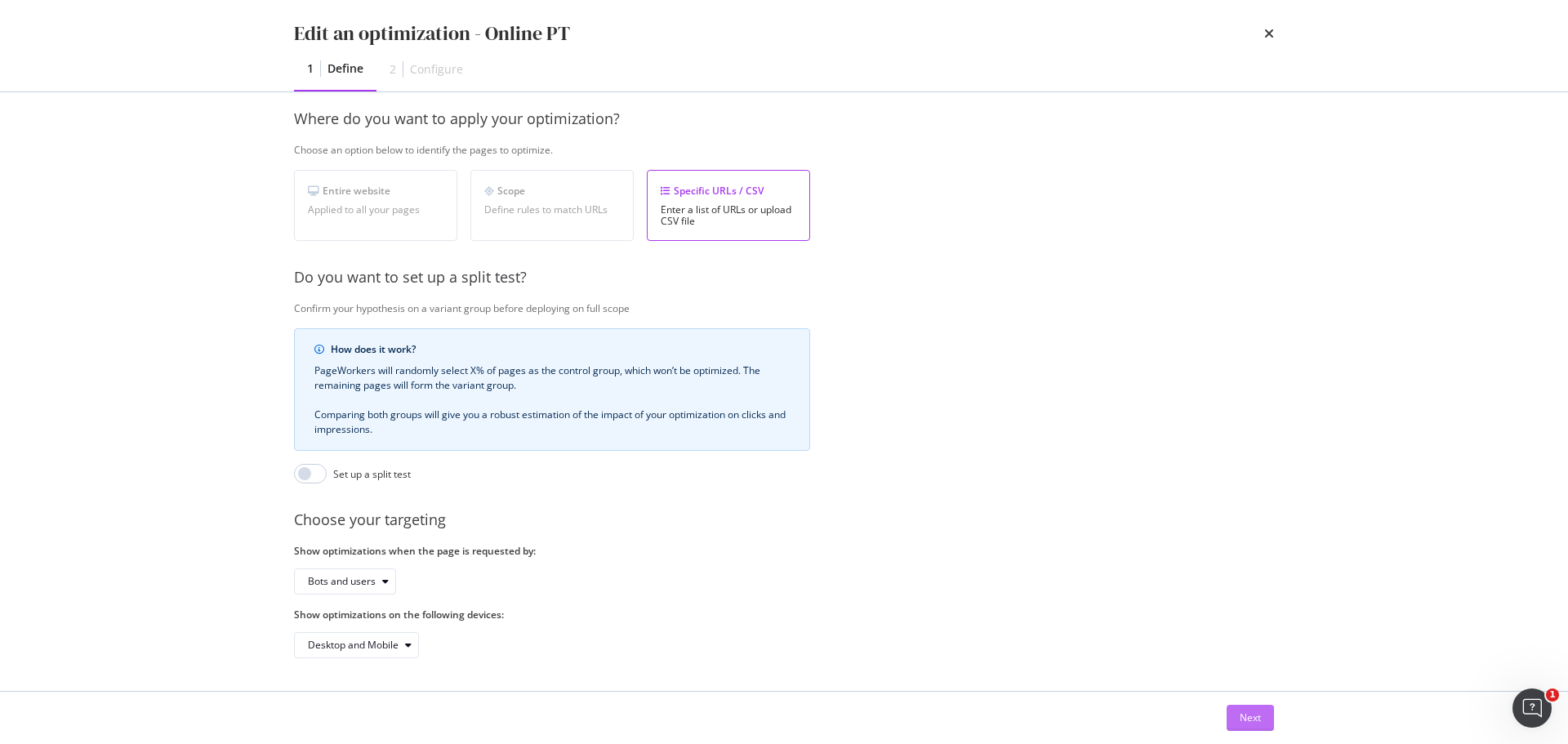
click at [1240, 714] on div "Next" at bounding box center [1250, 718] width 21 height 14
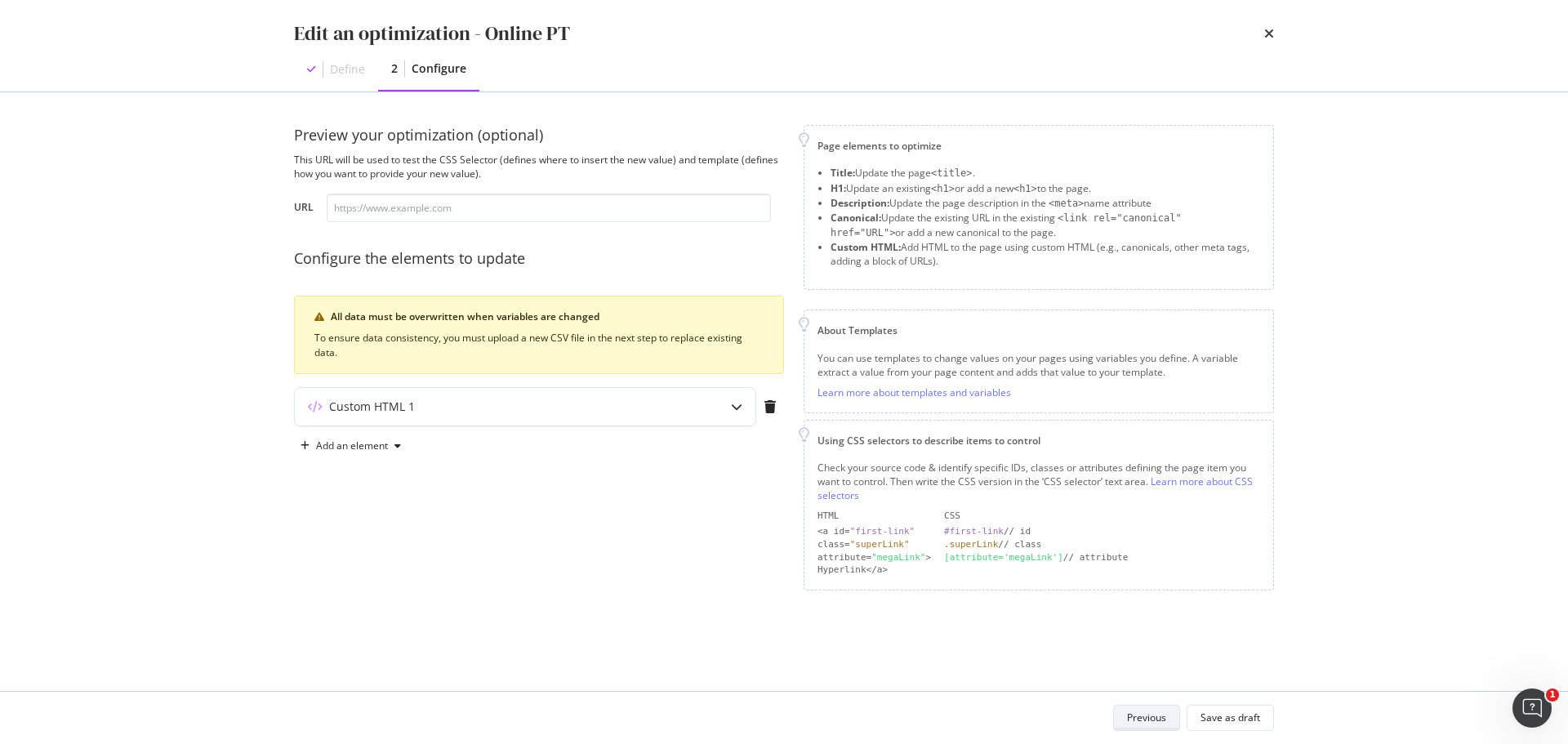
scroll to position [0, 0]
click at [687, 399] on div "Custom HTML 1" at bounding box center [493, 407] width 396 height 17
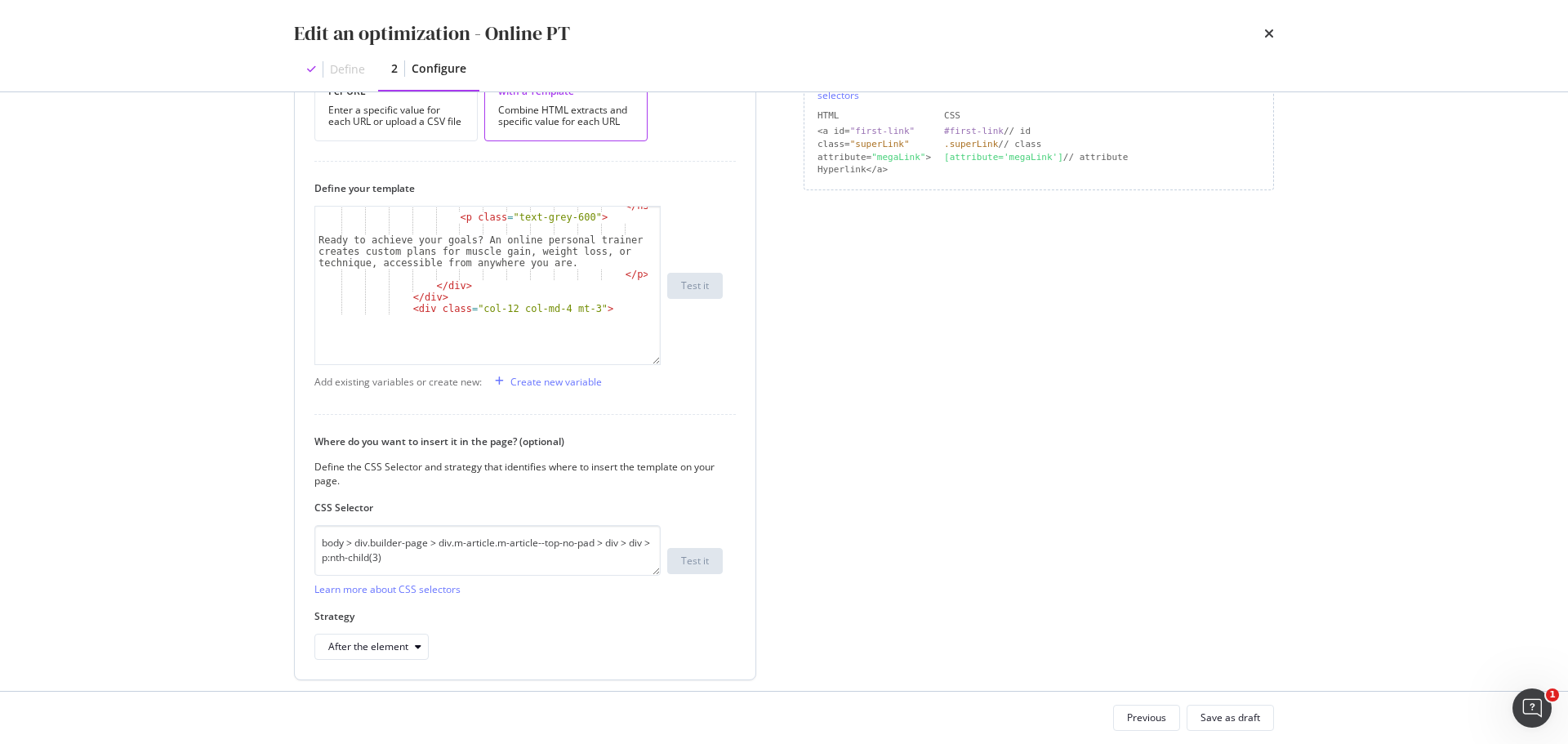
scroll to position [180, 0]
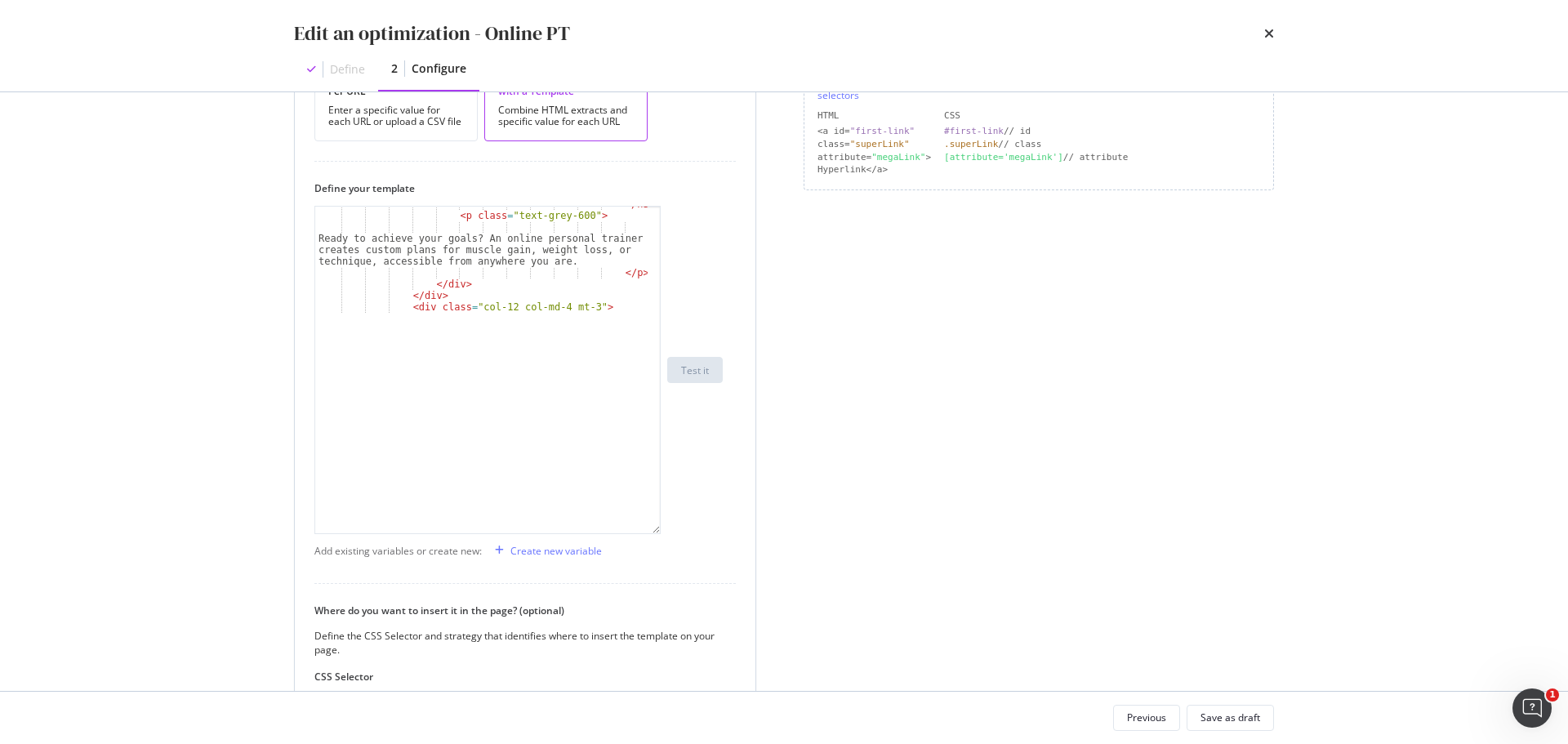
drag, startPoint x: 653, startPoint y: 306, endPoint x: 622, endPoint y: 531, distance: 227.1
click at [622, 531] on div "</ h3 > < p class = "text-grey-600" > Ready to achieve your goals? An online pe…" at bounding box center [487, 370] width 346 height 329
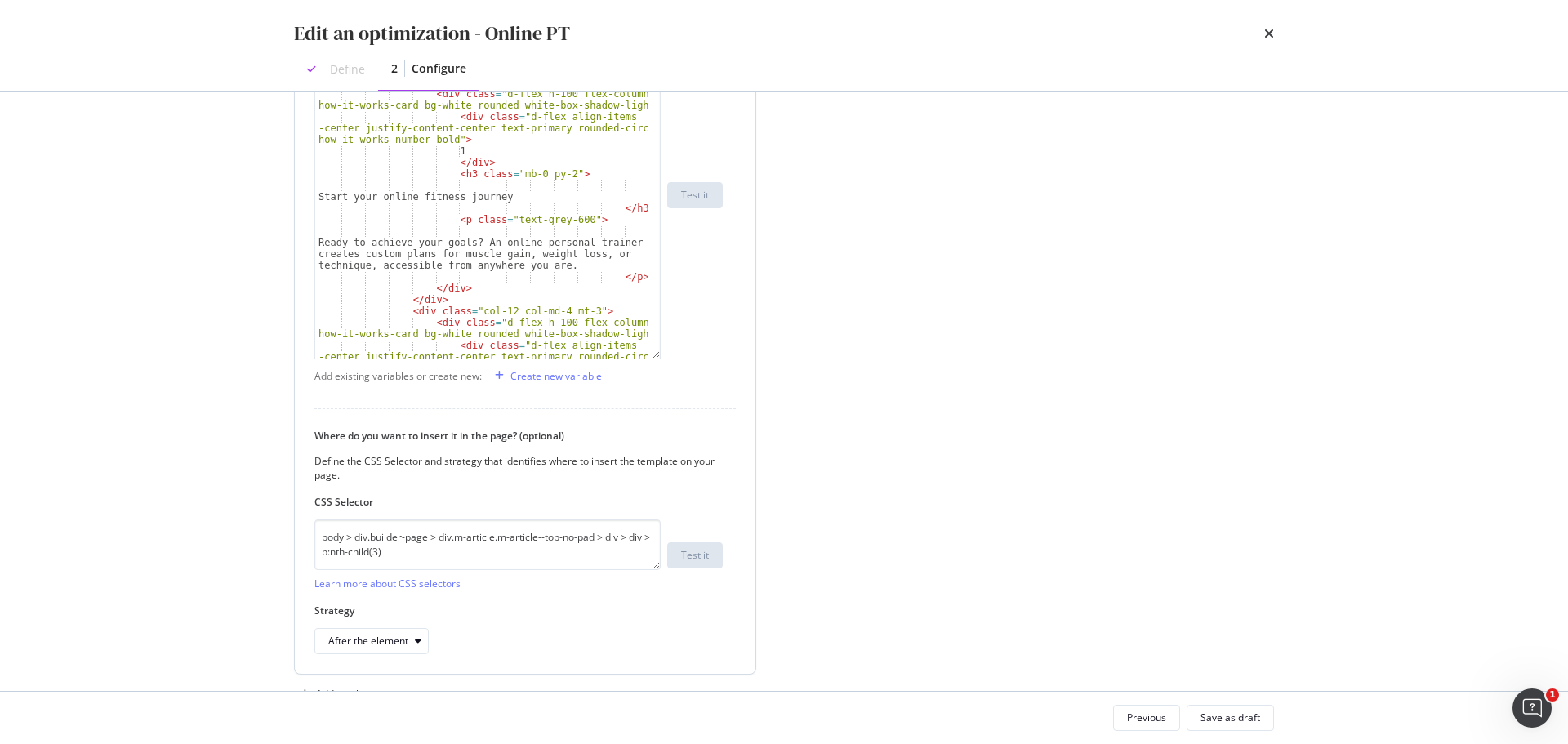
scroll to position [543, 0]
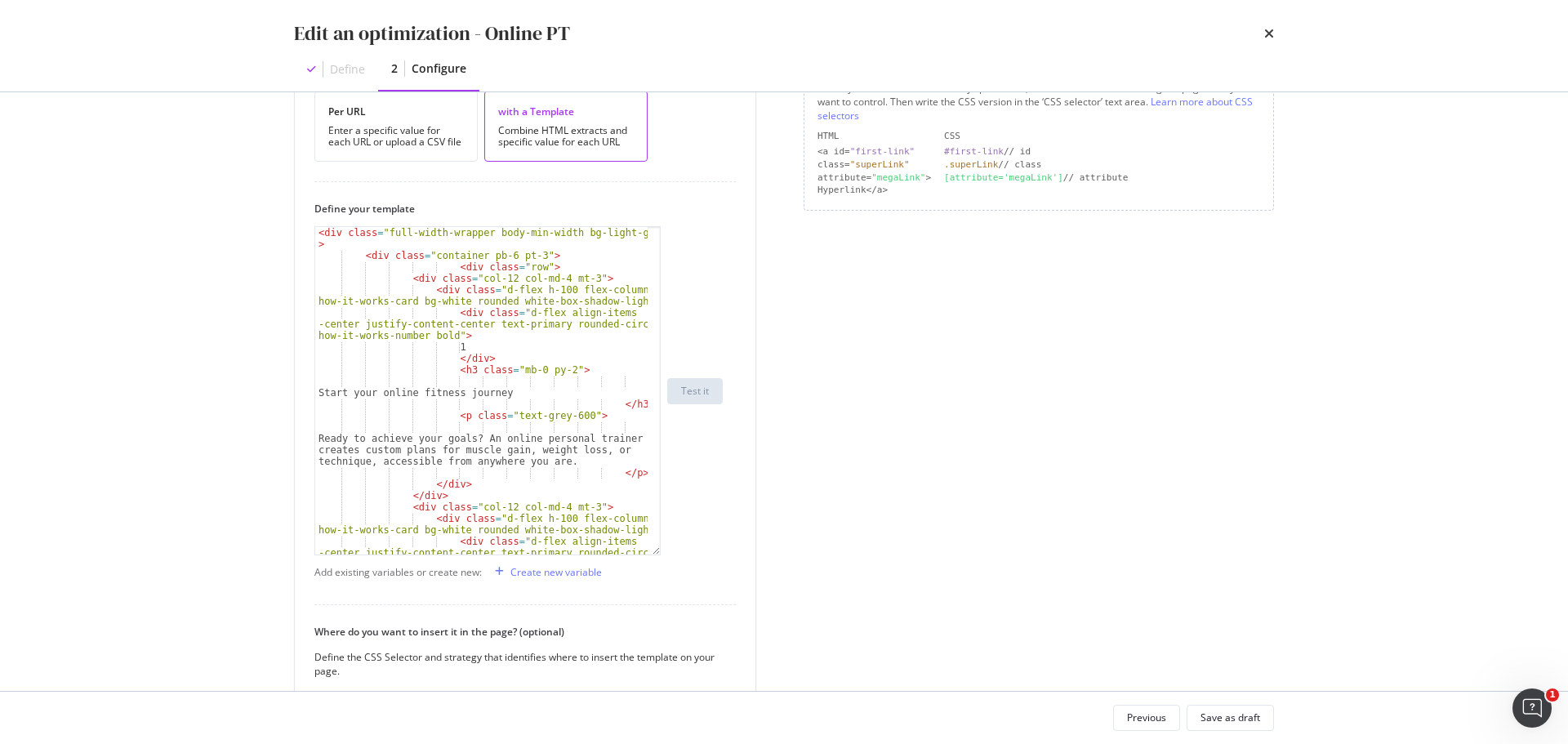
click at [802, 442] on div "Preview your optimization (optional) This URL will be used to test the CSS Sele…" at bounding box center [784, 324] width 980 height 1159
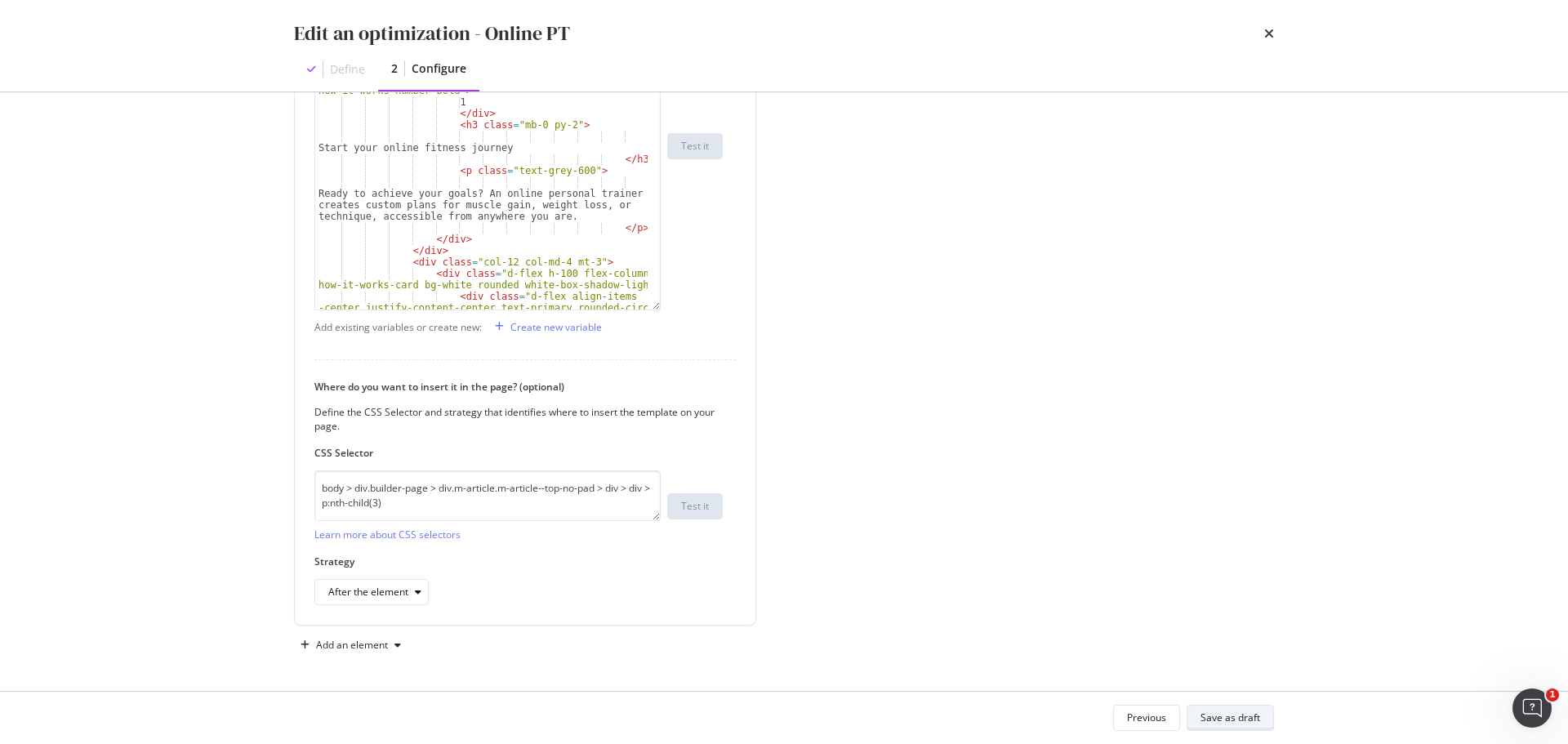
click at [1231, 712] on div "Save as draft" at bounding box center [1230, 718] width 60 height 14
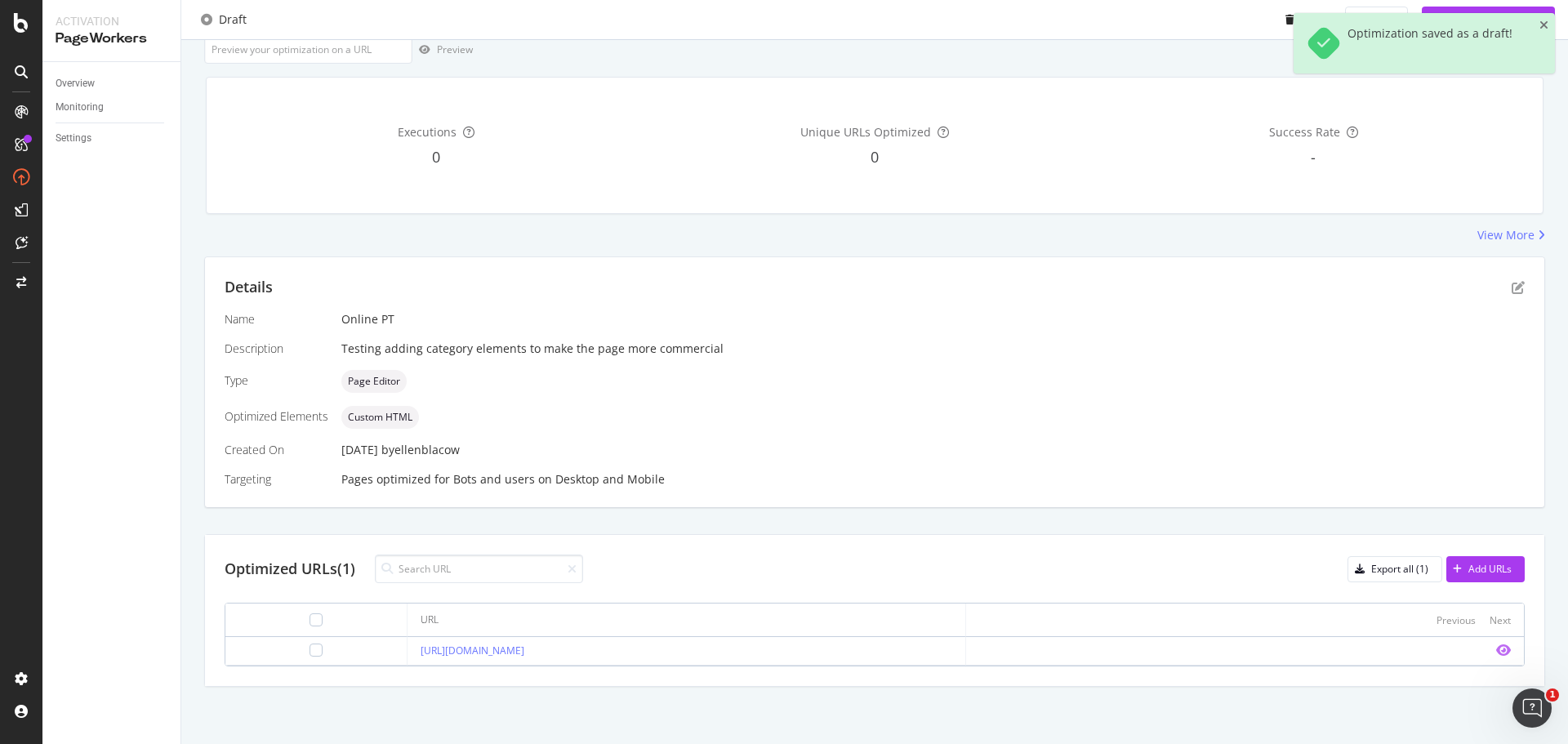
click at [1496, 652] on icon "eye" at bounding box center [1503, 650] width 15 height 13
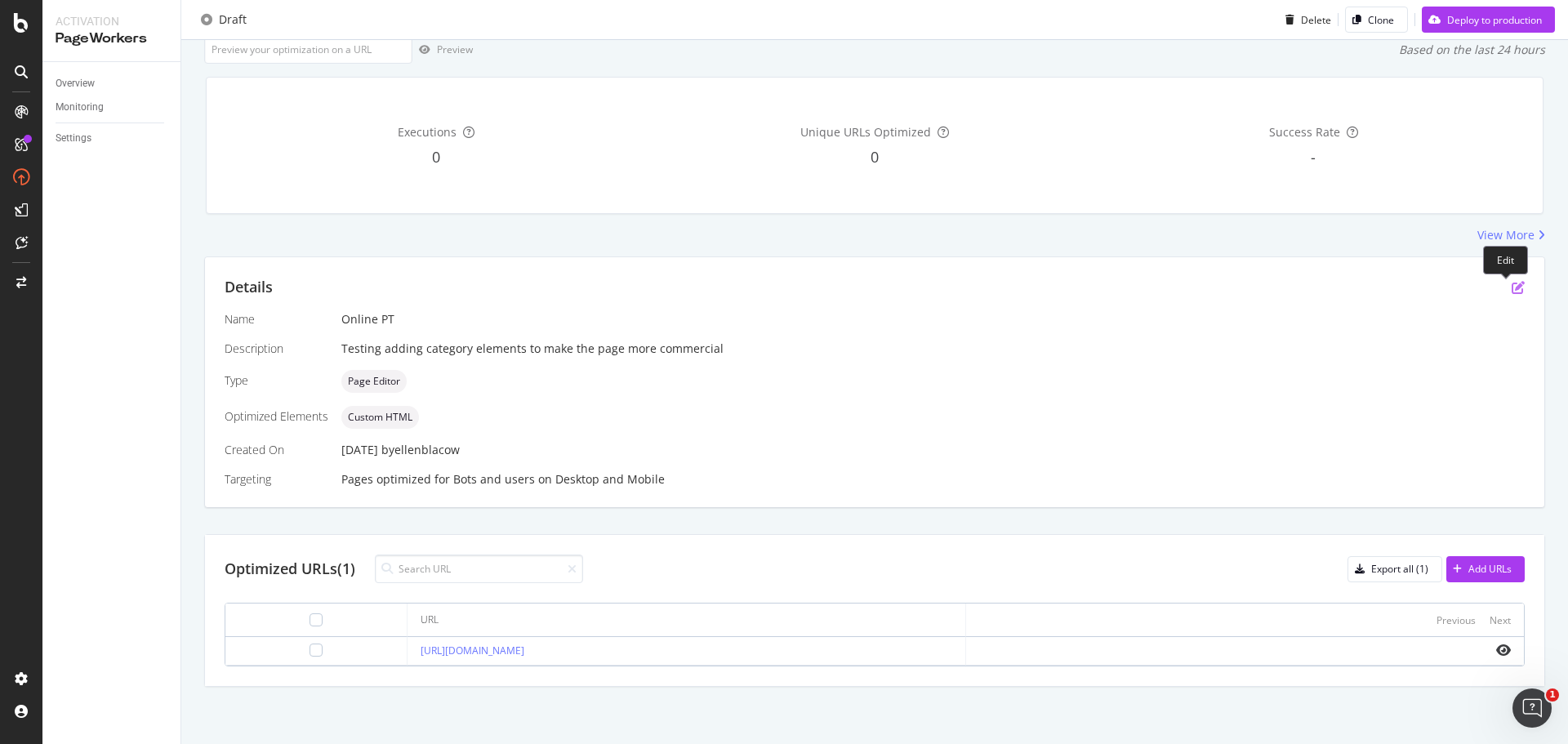
click at [1511, 288] on icon "pen-to-square" at bounding box center [1517, 287] width 13 height 13
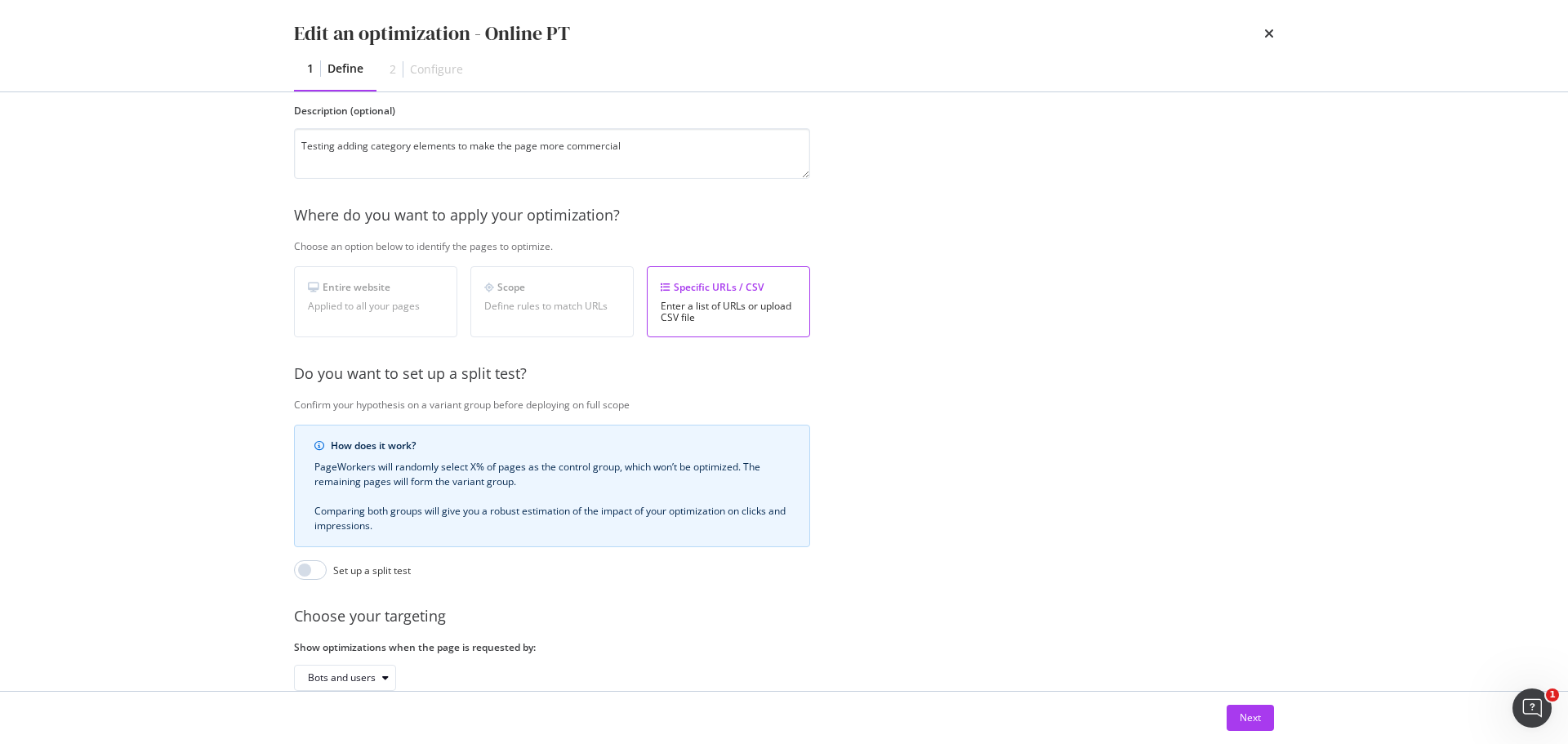
scroll to position [251, 0]
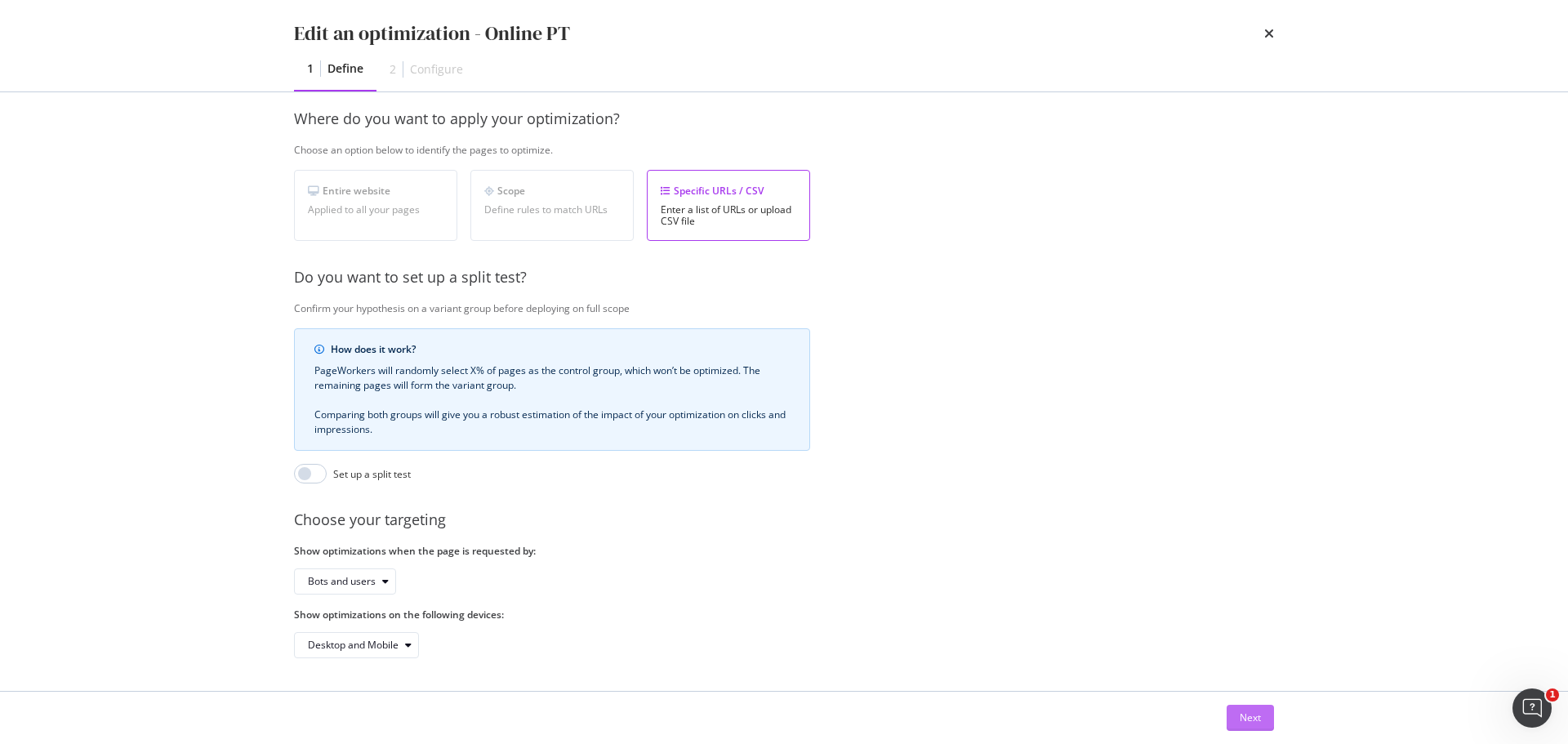
click at [1260, 726] on div "Next" at bounding box center [1250, 719] width 21 height 25
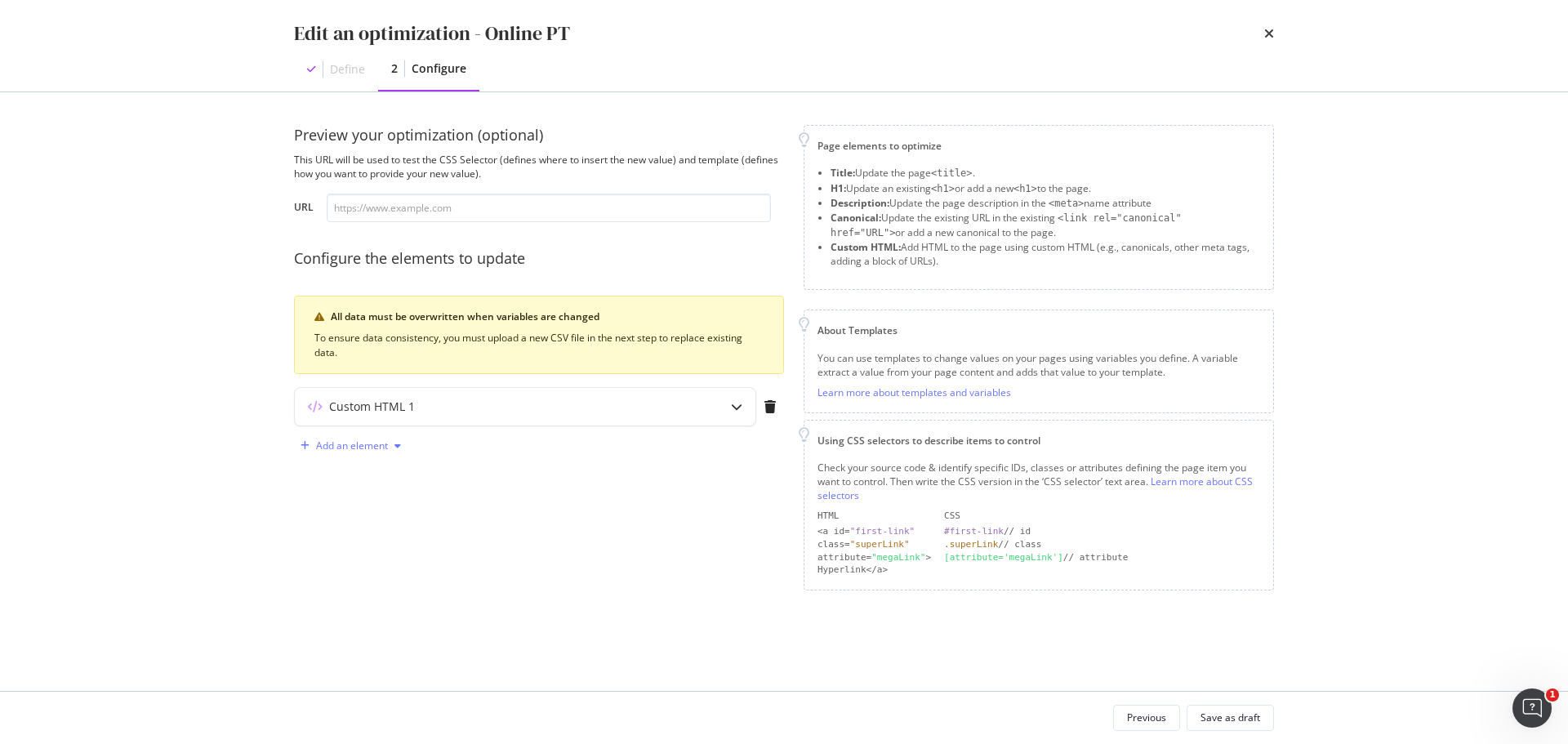
click at [356, 446] on div "Add an element" at bounding box center [352, 445] width 72 height 10
click at [376, 580] on div "Custom HTML" at bounding box center [369, 585] width 64 height 14
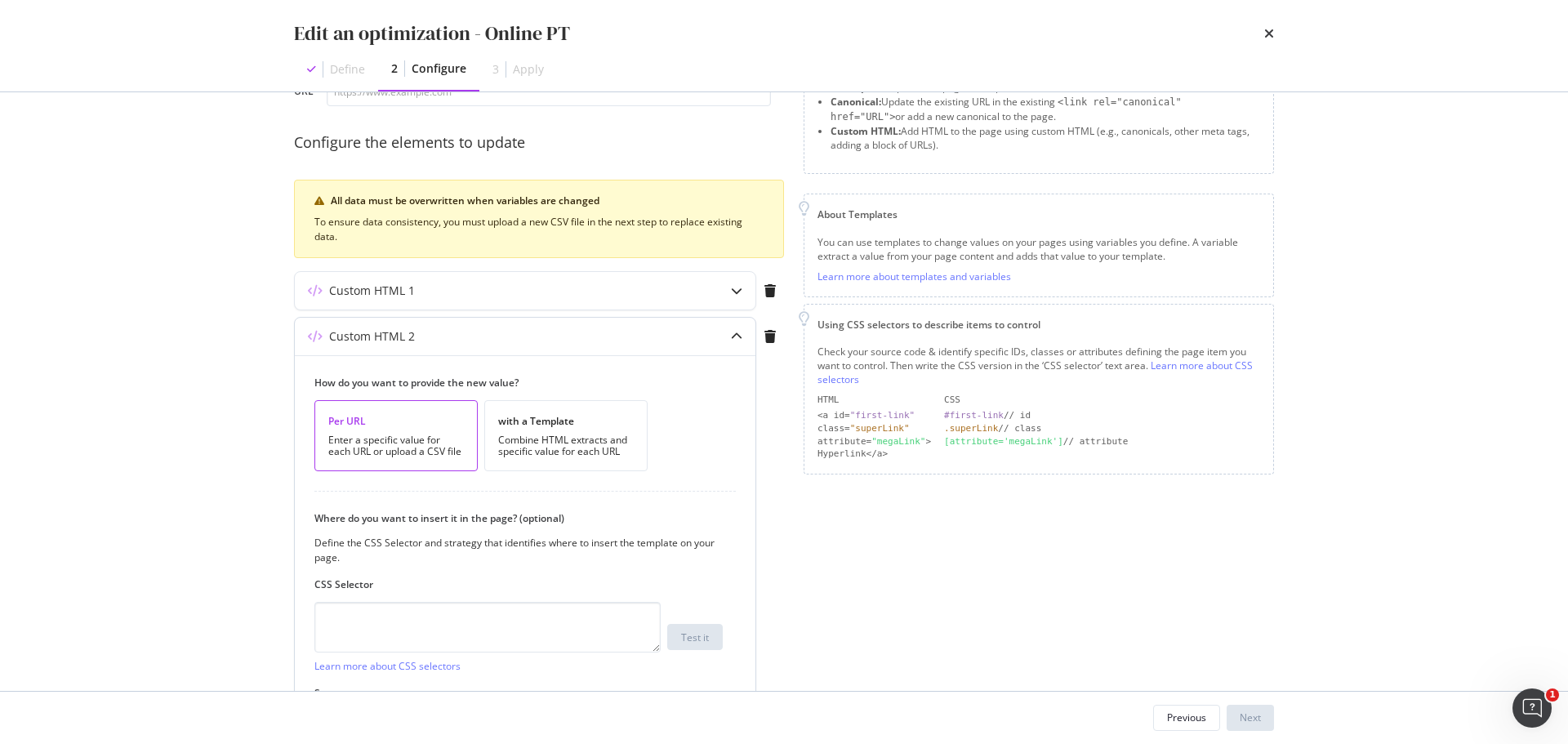
scroll to position [248, 0]
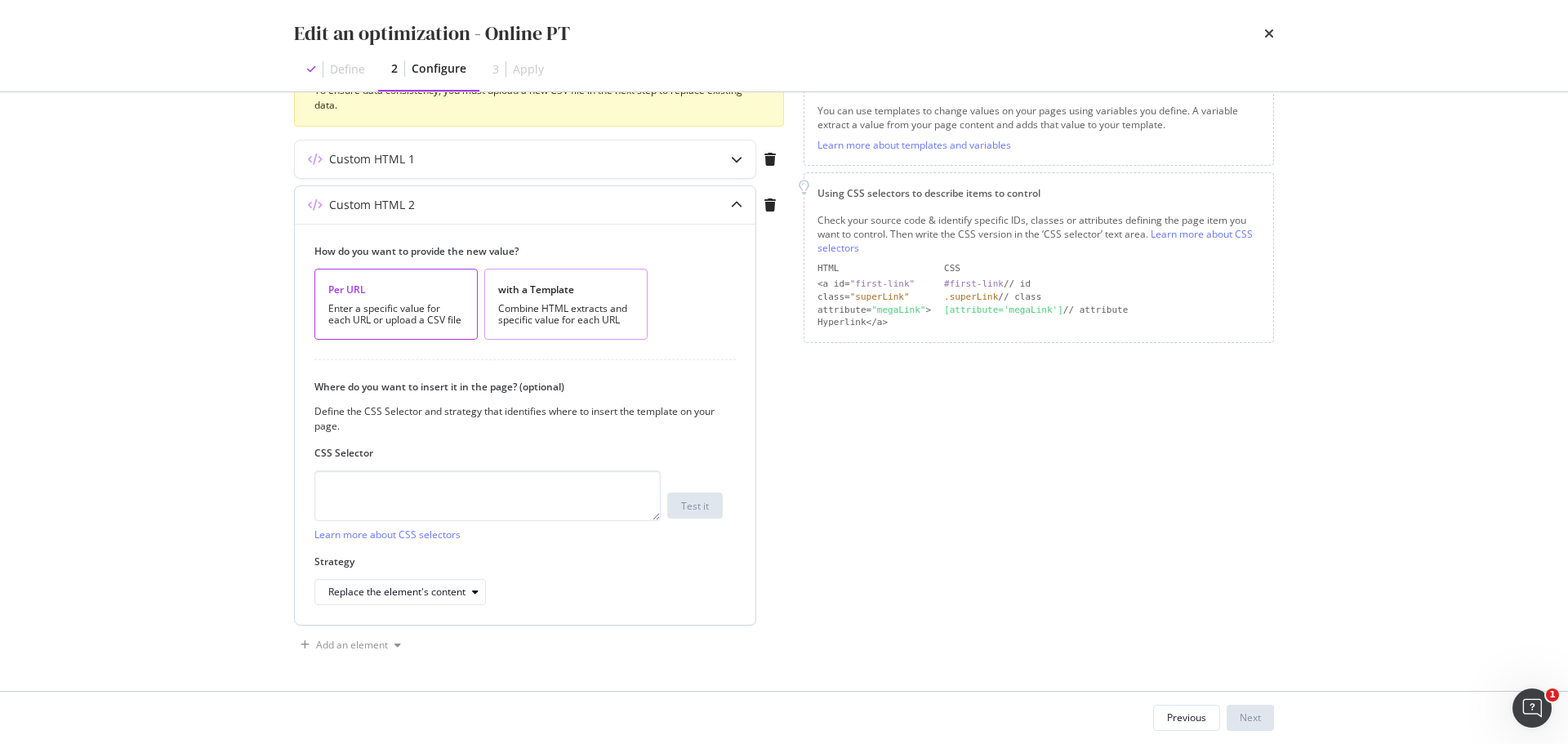
click at [538, 309] on div "Combine HTML extracts and specific value for each URL" at bounding box center [565, 314] width 135 height 23
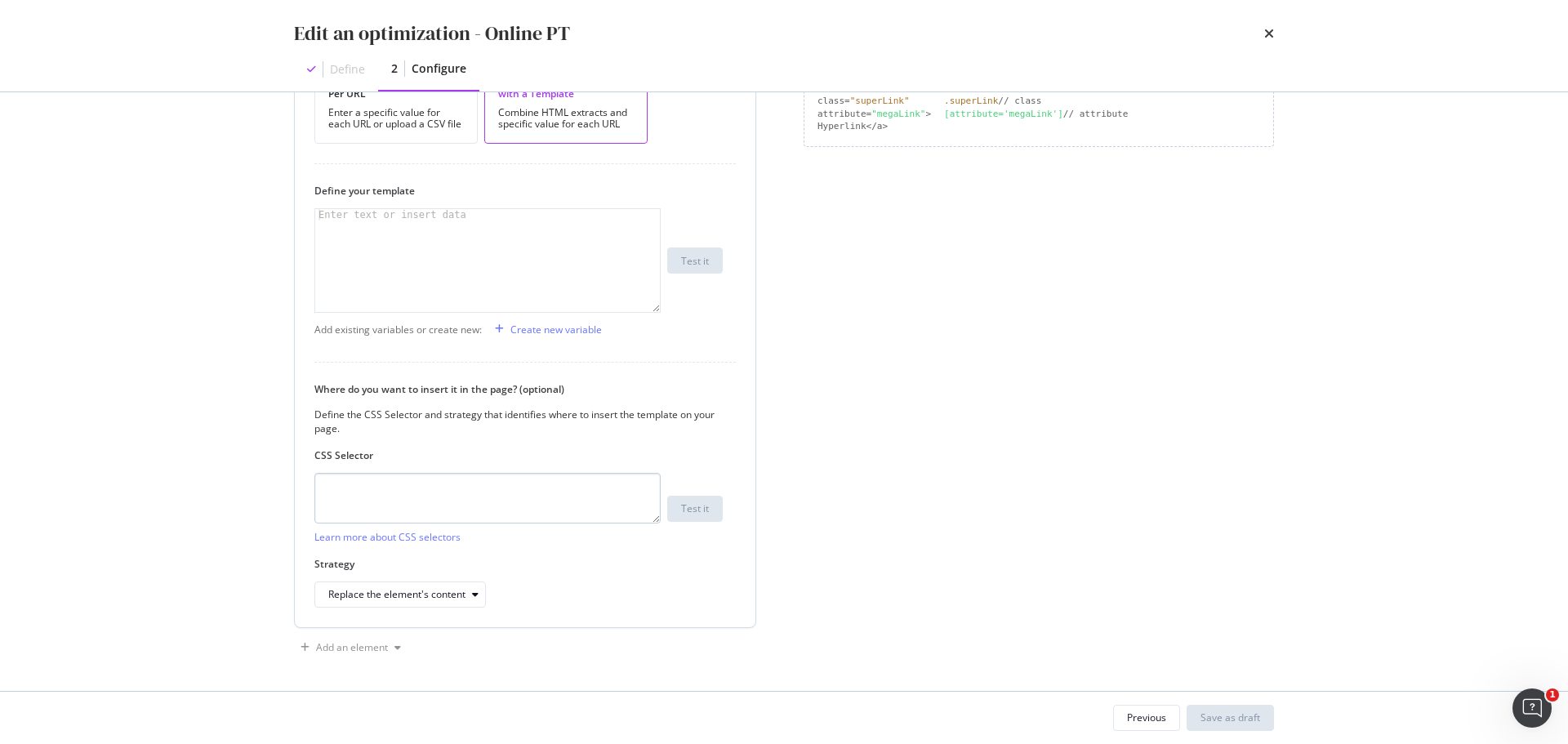
scroll to position [446, 0]
click at [432, 495] on textarea "modal" at bounding box center [487, 496] width 346 height 51
paste textarea "body > div.builder-page > div.m-article.m-article--top-no-pad > div > div > p:n…"
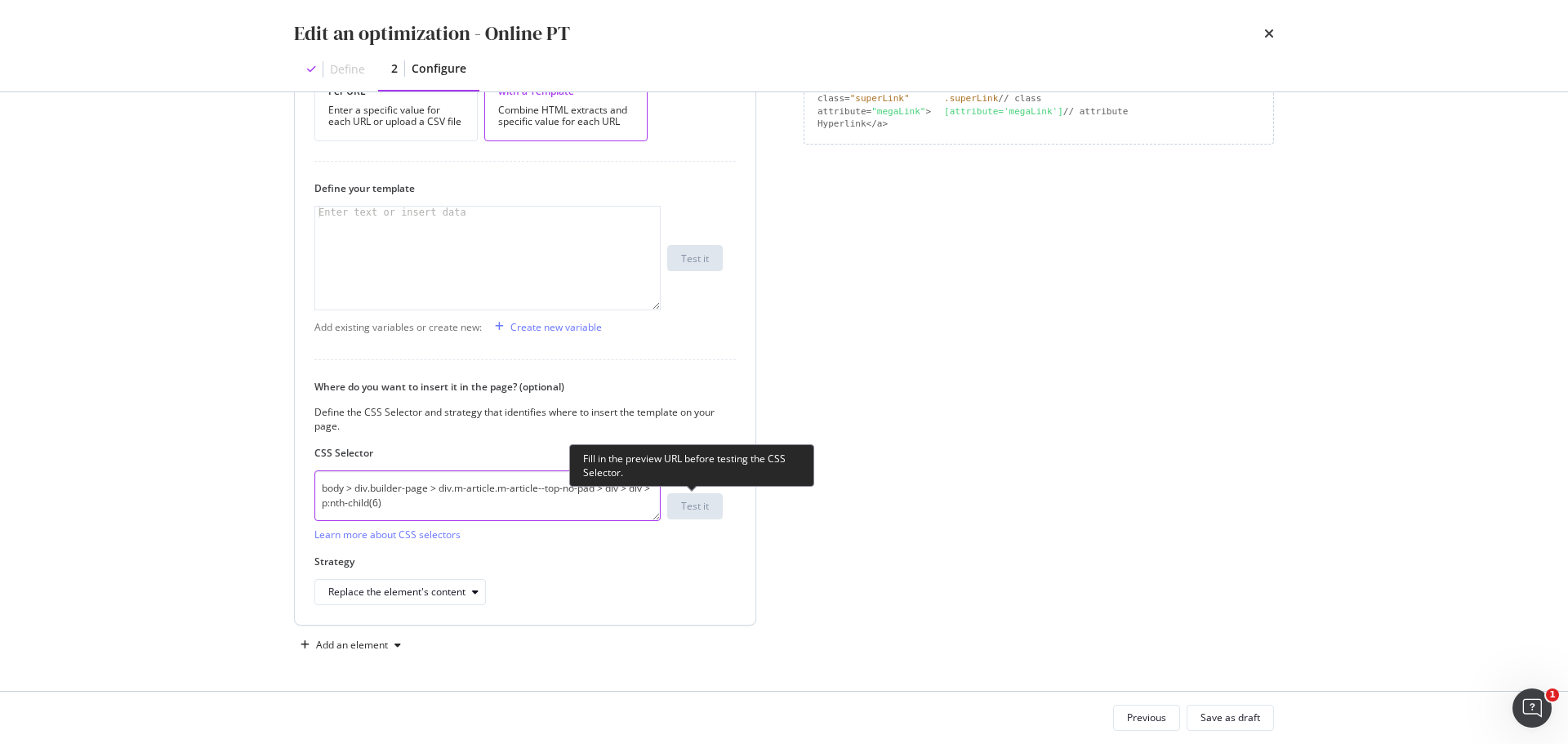
type textarea "body > div.builder-page > div.m-article.m-article--top-no-pad > div > div > p:n…"
click at [665, 560] on label "Strategy" at bounding box center [518, 561] width 408 height 14
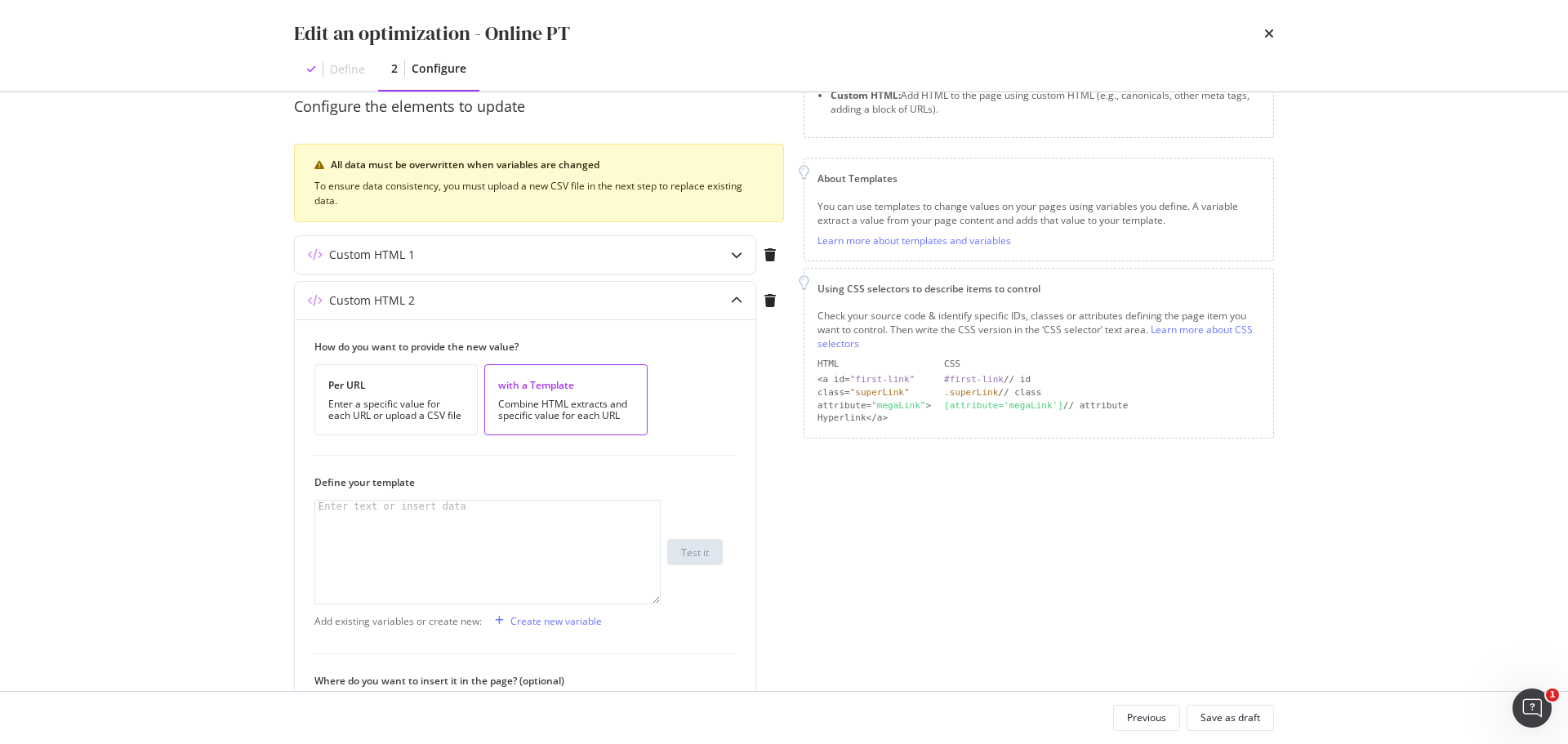
scroll to position [0, 0]
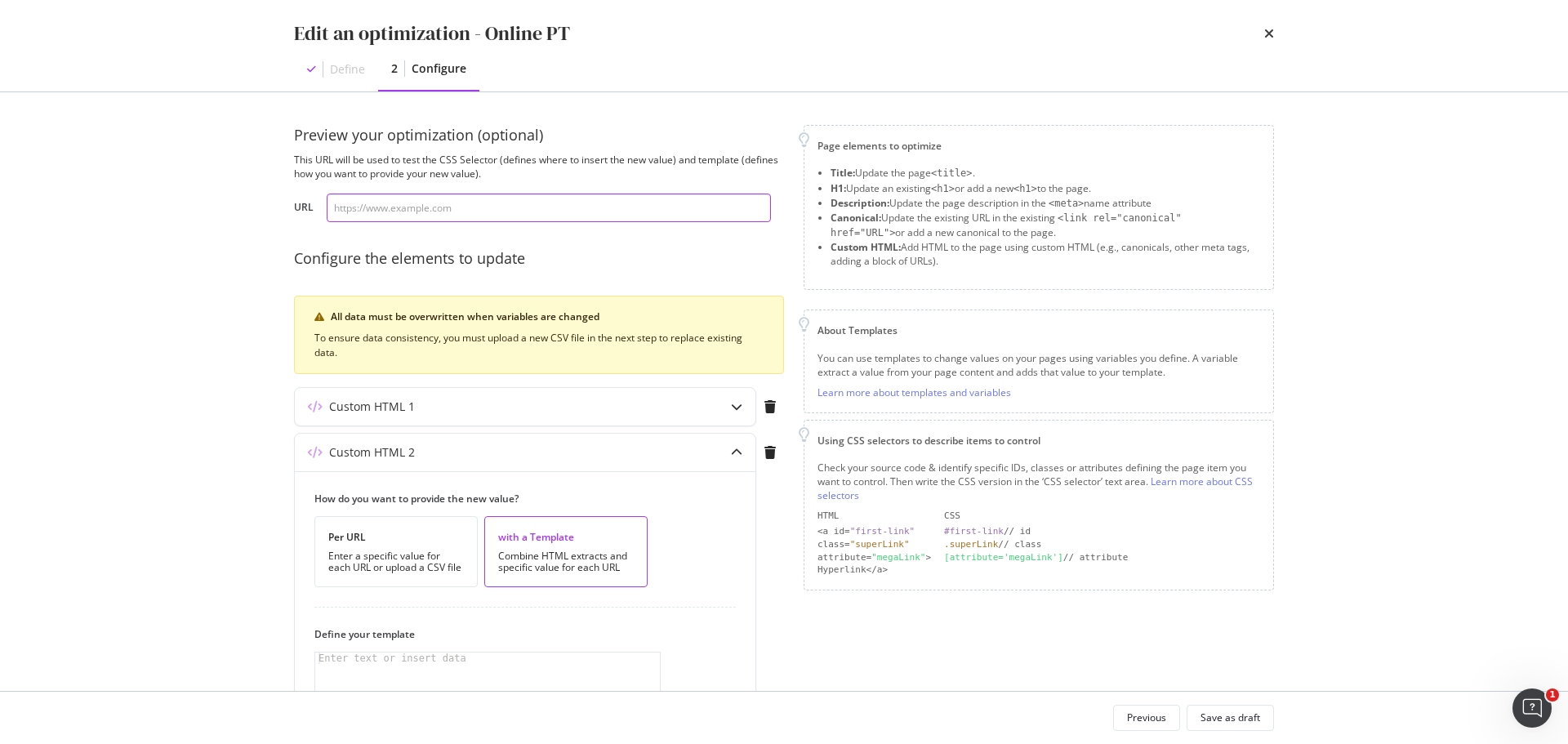
click at [539, 208] on input "modal" at bounding box center [549, 207] width 444 height 29
paste input "[URL][DOMAIN_NAME]"
type input "[URL][DOMAIN_NAME]"
click at [890, 679] on div "Page elements to optimize Title: Update the page <title> . H1: Update an existi…" at bounding box center [1039, 614] width 471 height 979
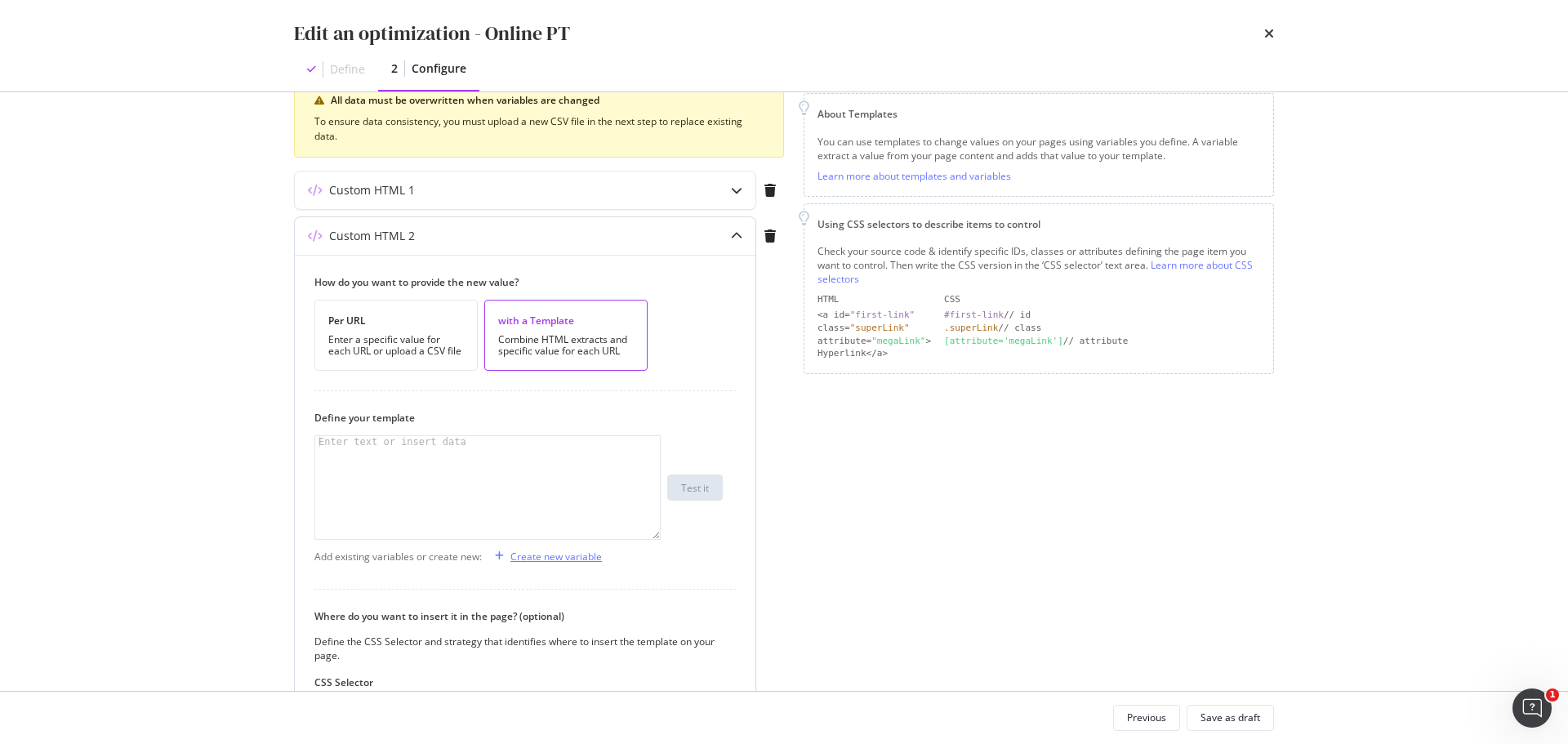
scroll to position [327, 0]
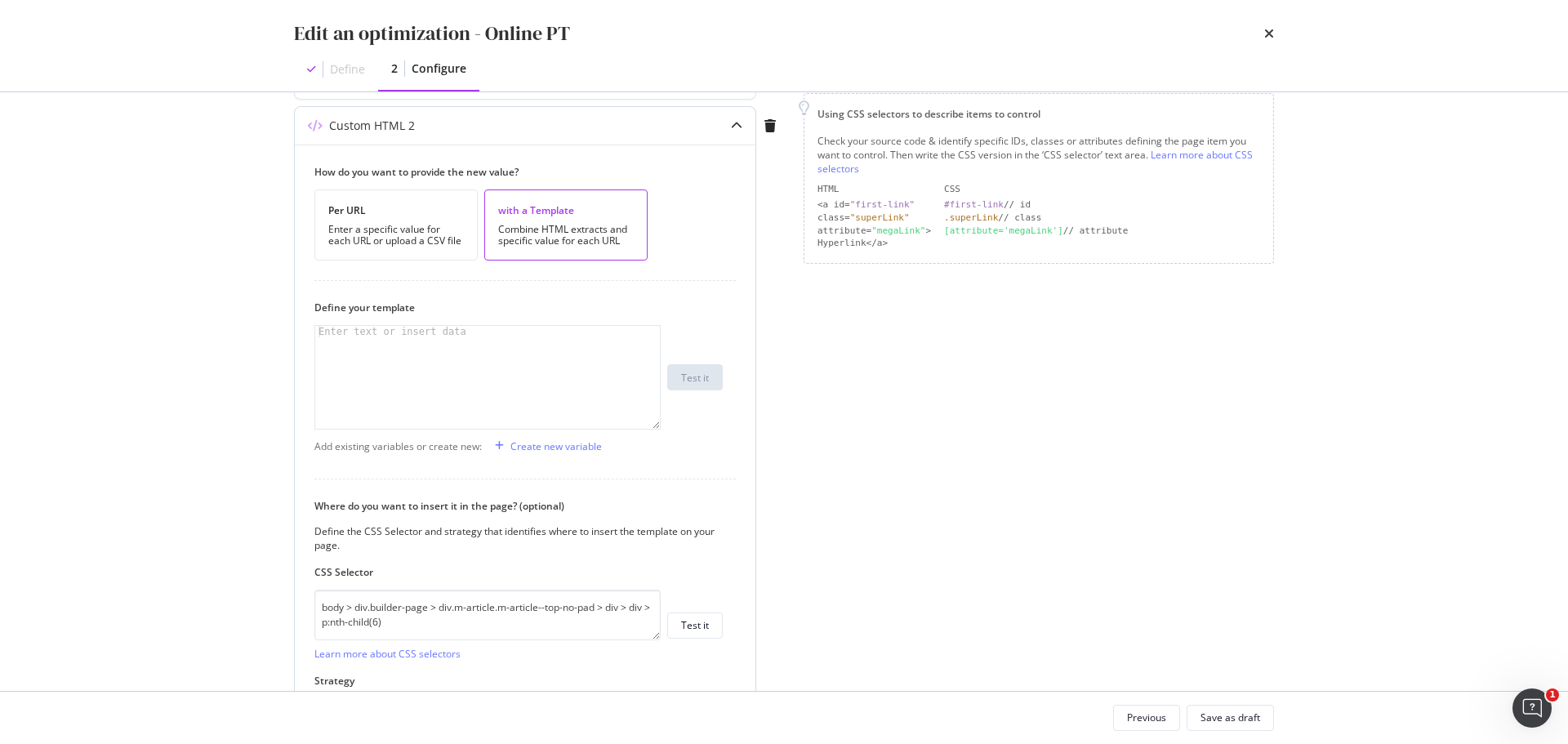
click at [431, 355] on div "modal" at bounding box center [487, 388] width 344 height 126
paste textarea "</section>"
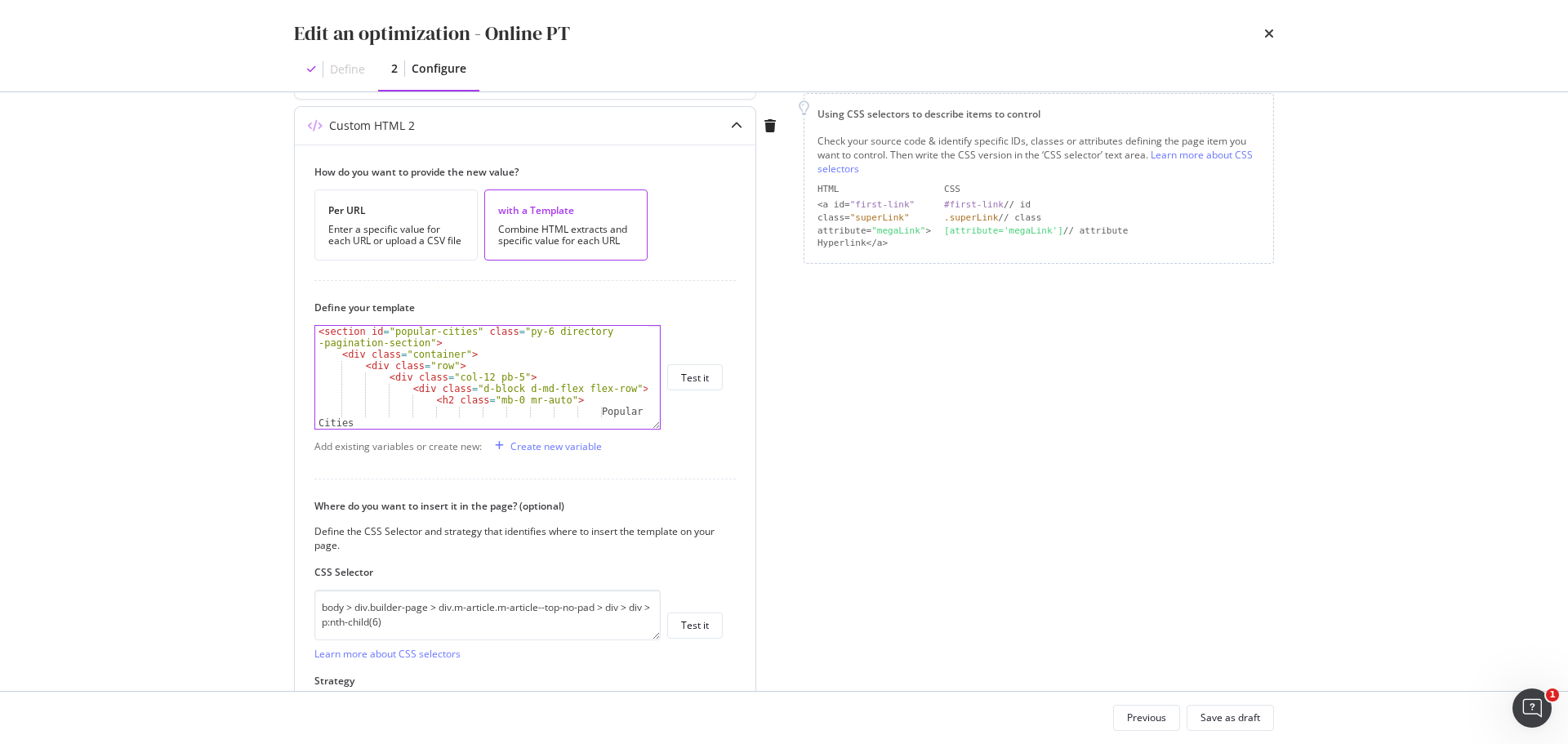
scroll to position [13, 0]
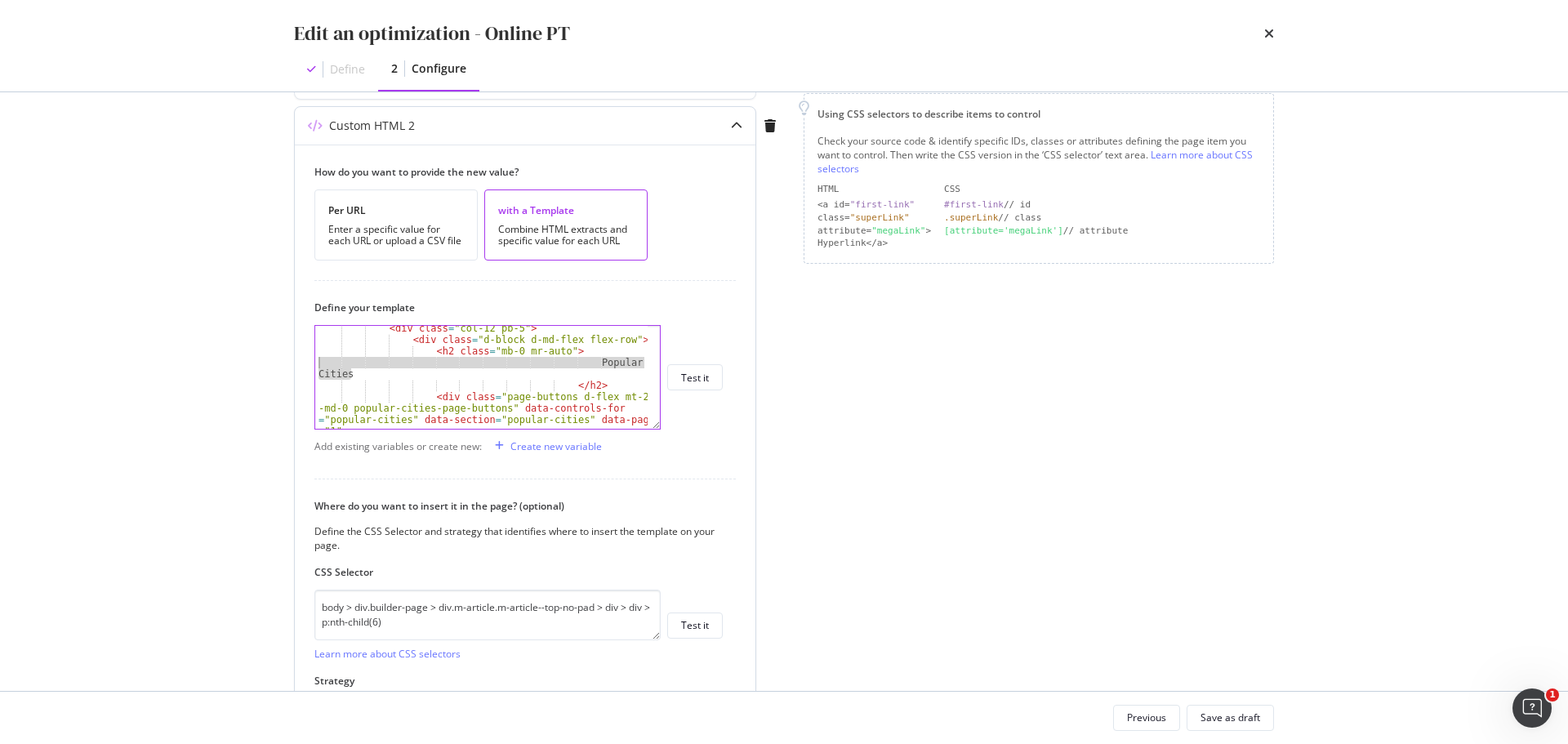
drag, startPoint x: 378, startPoint y: 372, endPoint x: 311, endPoint y: 367, distance: 67.2
click at [311, 367] on div "How do you want to provide the new value? Per URL Enter a specific value for ea…" at bounding box center [525, 444] width 461 height 600
click at [377, 368] on div "< div class = "col-12 pb-5" > < div class = "d-block d-md-flex flex-row" > < h2…" at bounding box center [481, 377] width 333 height 103
click at [375, 378] on div "< div class = "col-12 pb-5" > < div class = "d-block d-md-flex flex-row" > < h2…" at bounding box center [481, 402] width 333 height 160
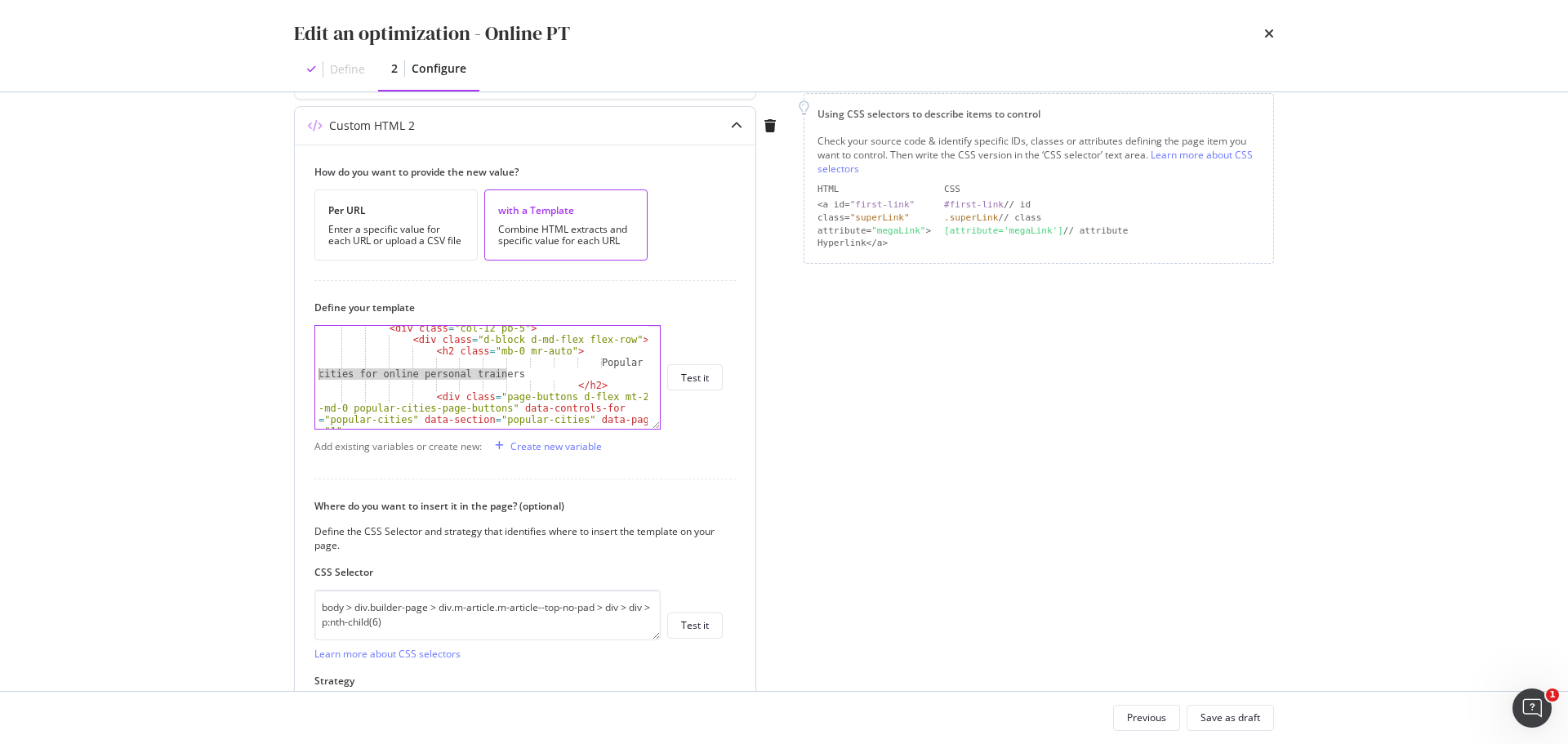
drag, startPoint x: 551, startPoint y: 372, endPoint x: 297, endPoint y: 374, distance: 254.0
click at [297, 374] on div "How do you want to provide the new value? Per URL Enter a specific value for ea…" at bounding box center [525, 444] width 461 height 600
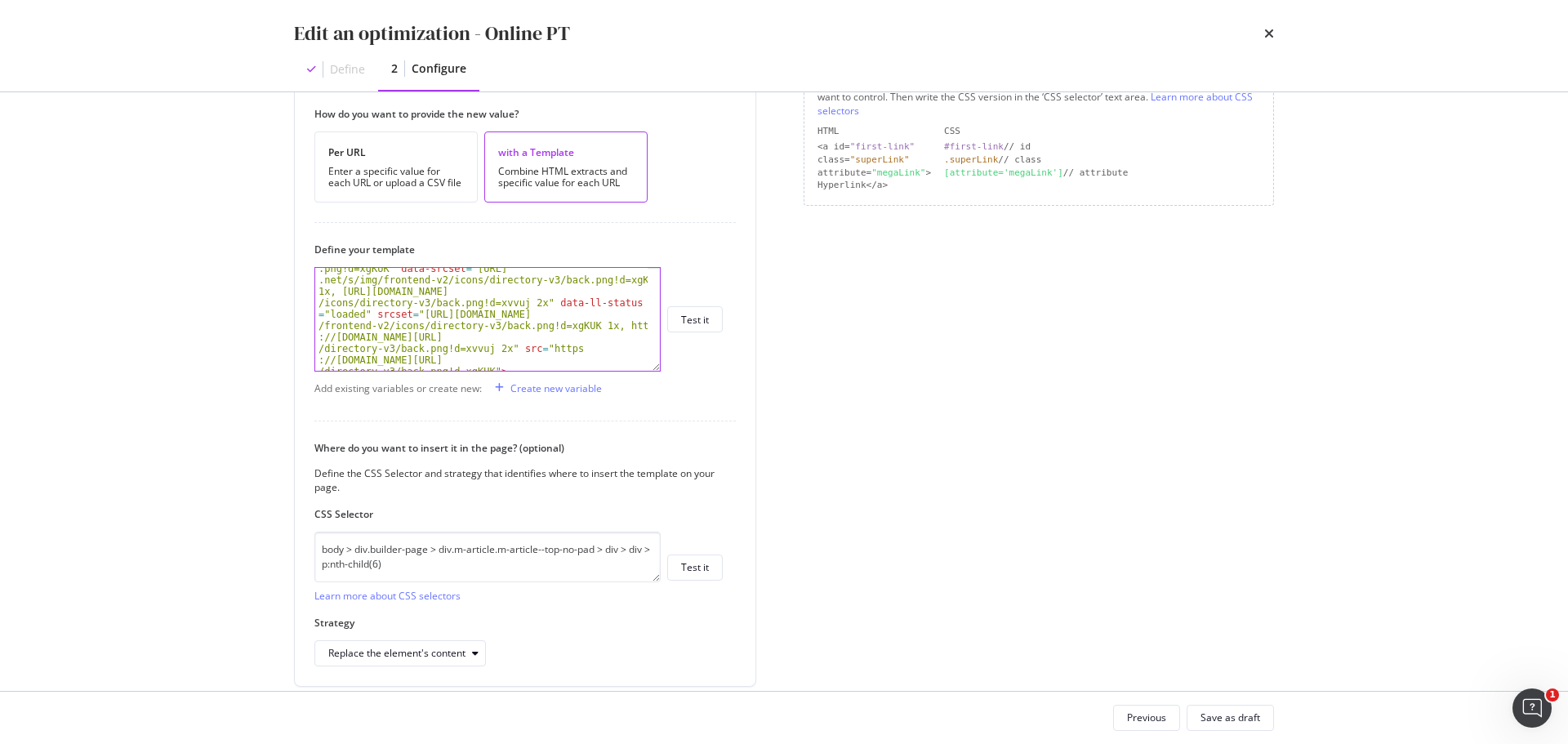
scroll to position [408, 0]
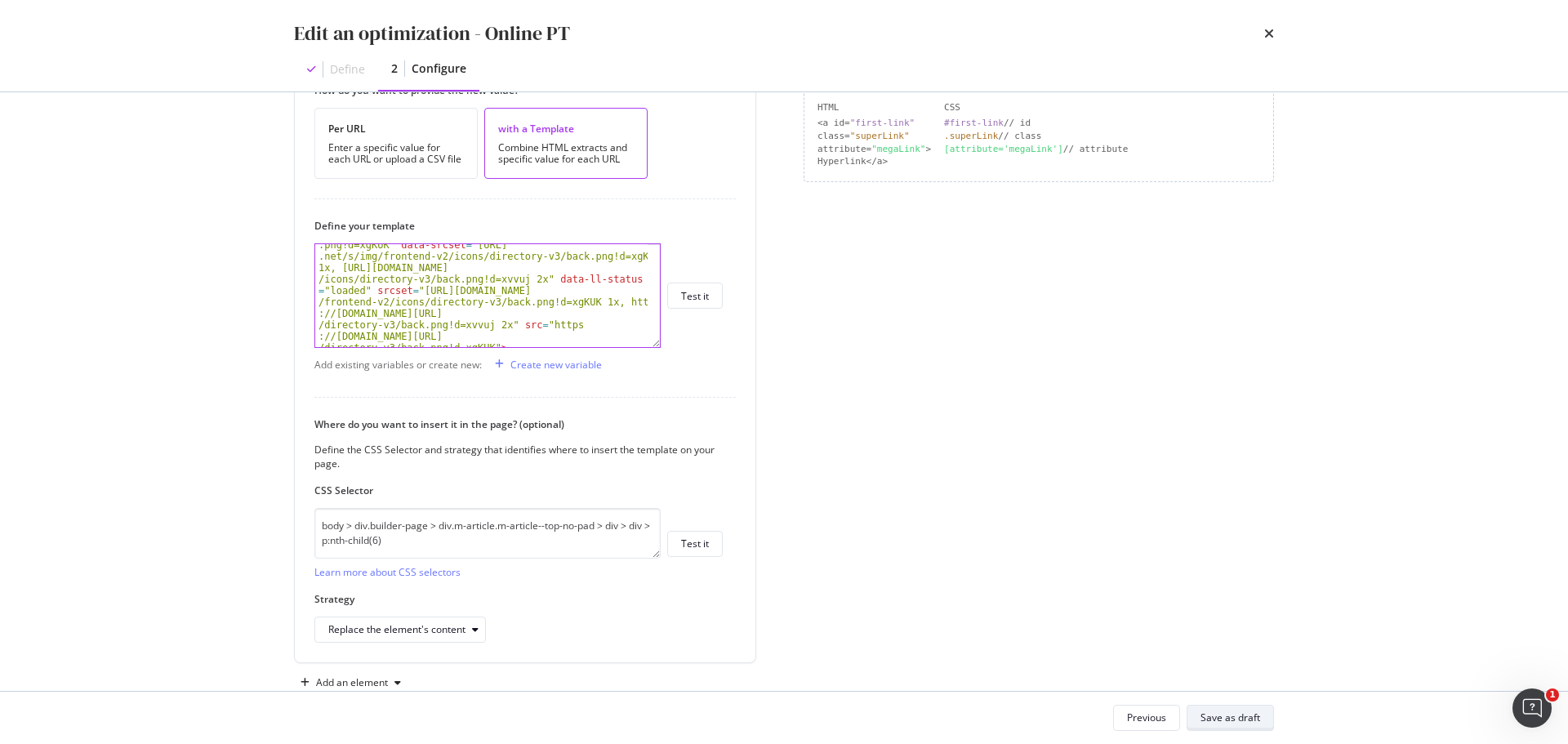
type textarea "Popular locations"
click at [1228, 714] on div "Save as draft" at bounding box center [1230, 718] width 60 height 14
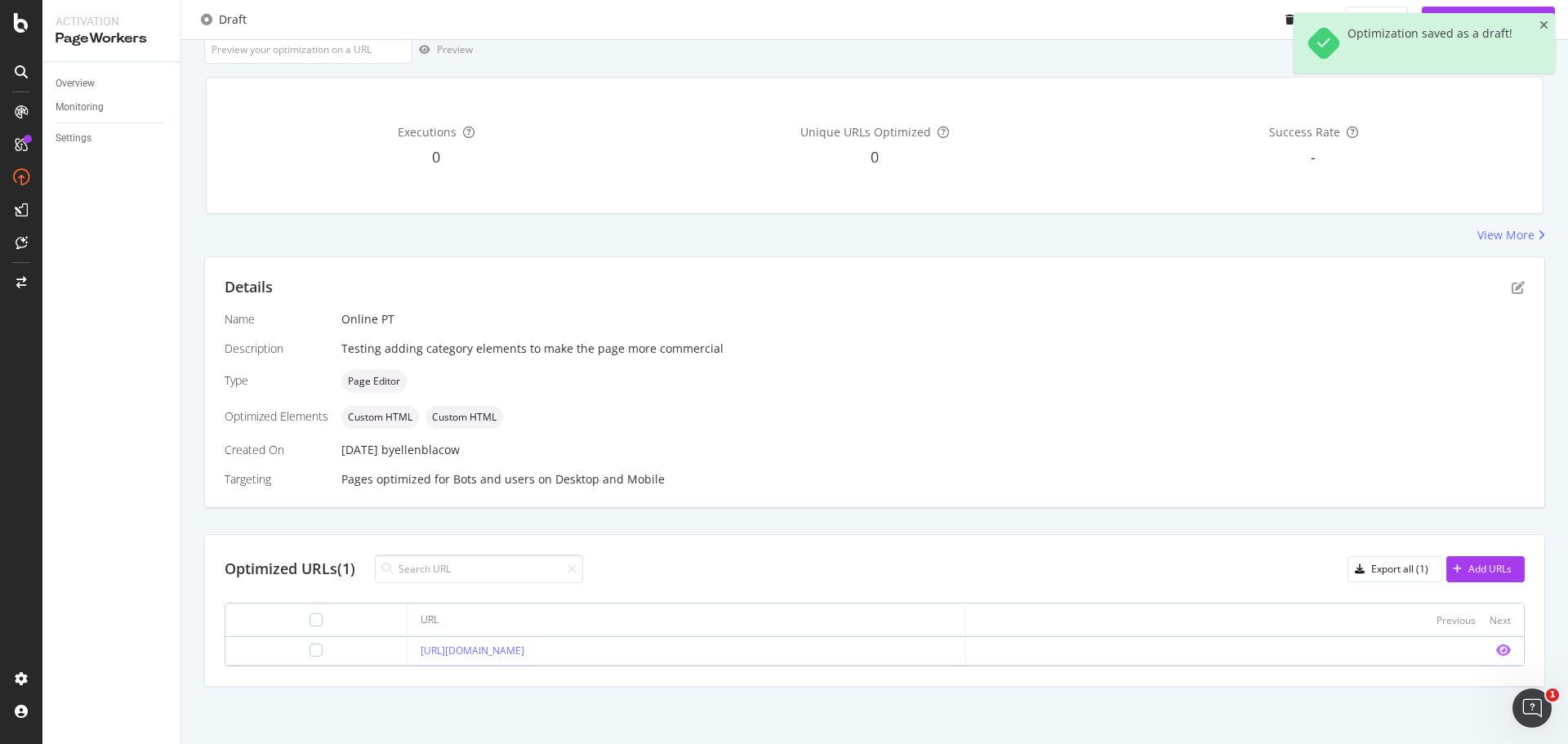
click at [1496, 648] on icon "eye" at bounding box center [1503, 650] width 15 height 13
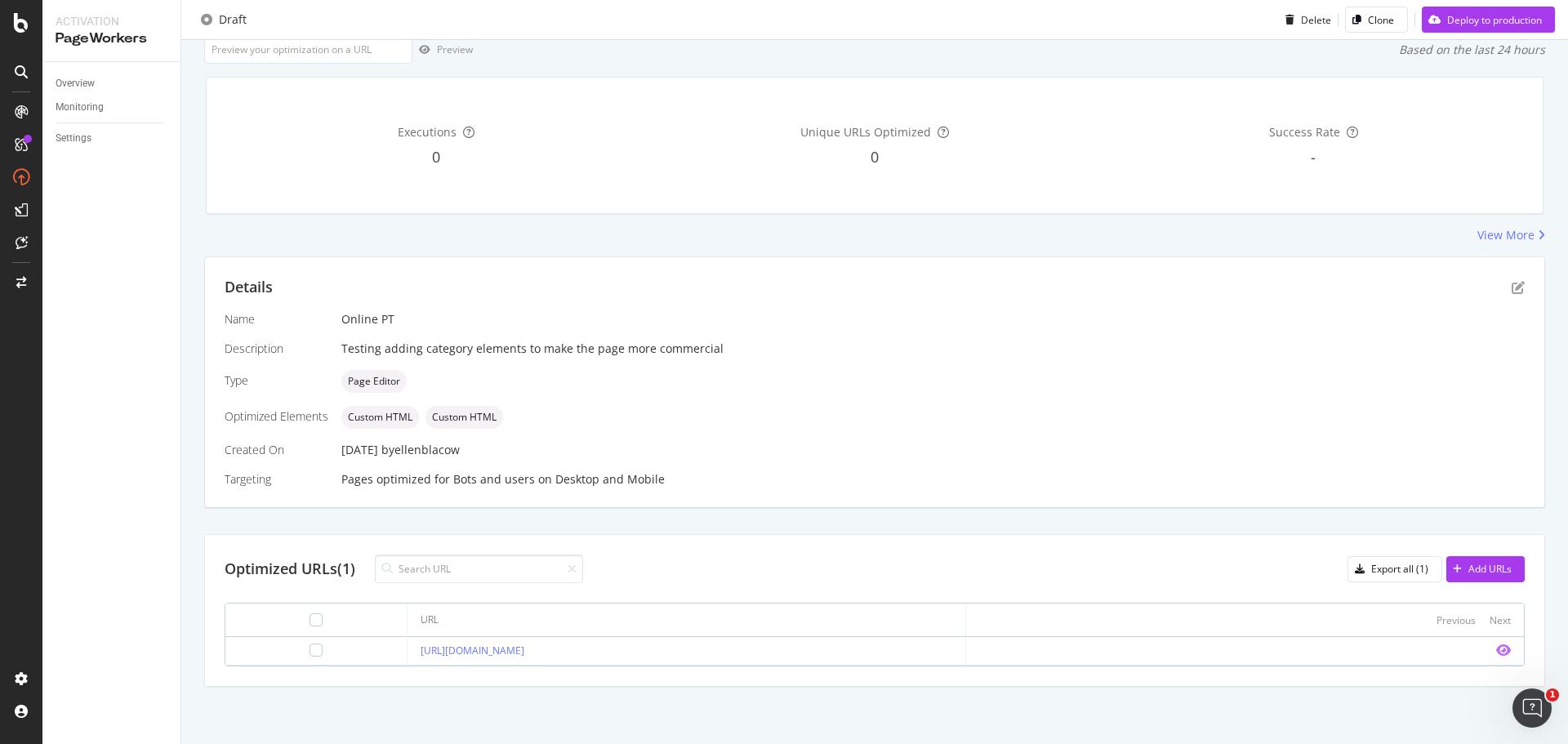
click at [1496, 646] on icon "eye" at bounding box center [1503, 650] width 15 height 13
click at [1496, 647] on icon "eye" at bounding box center [1503, 650] width 15 height 13
click at [1511, 292] on icon "pen-to-square" at bounding box center [1517, 287] width 13 height 13
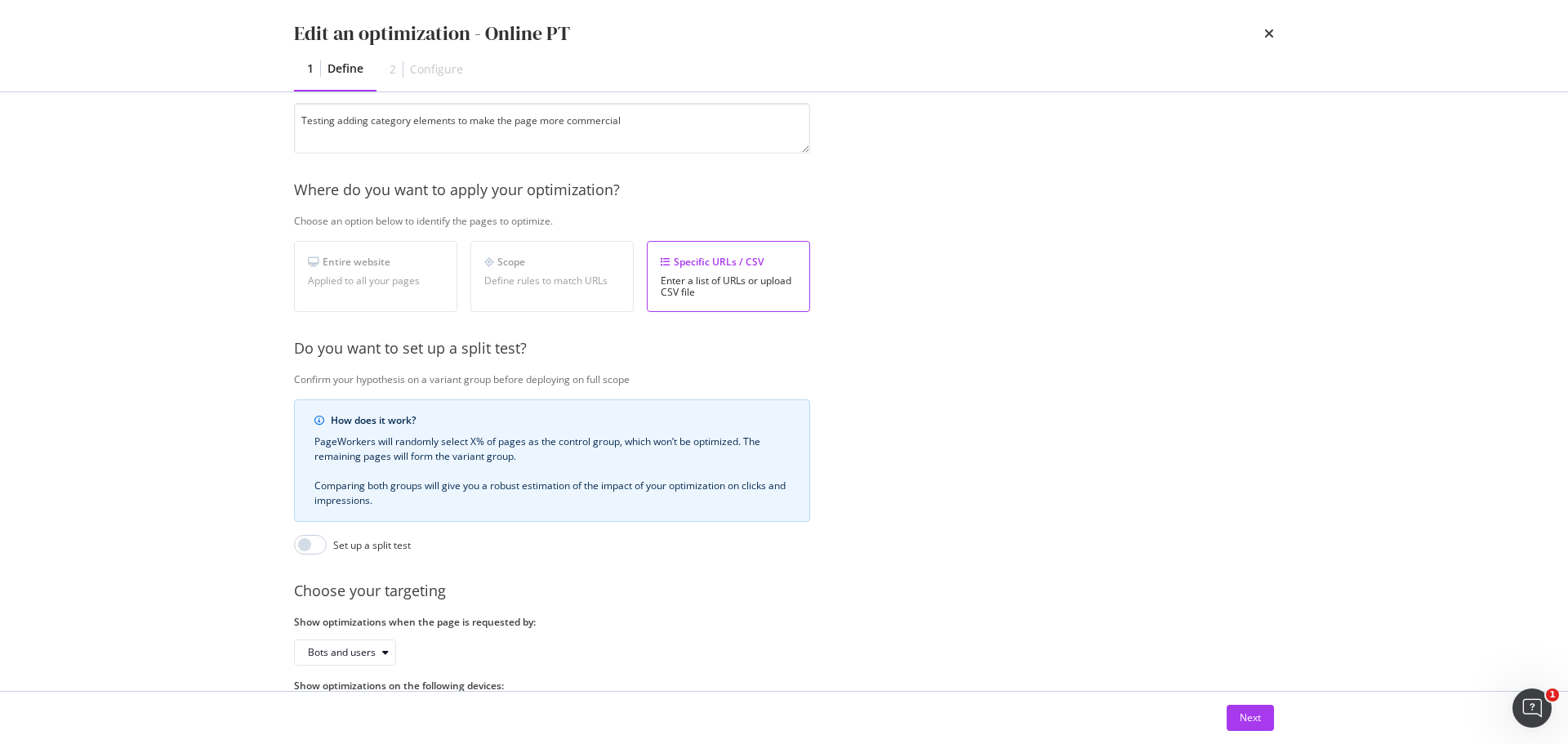
scroll to position [251, 0]
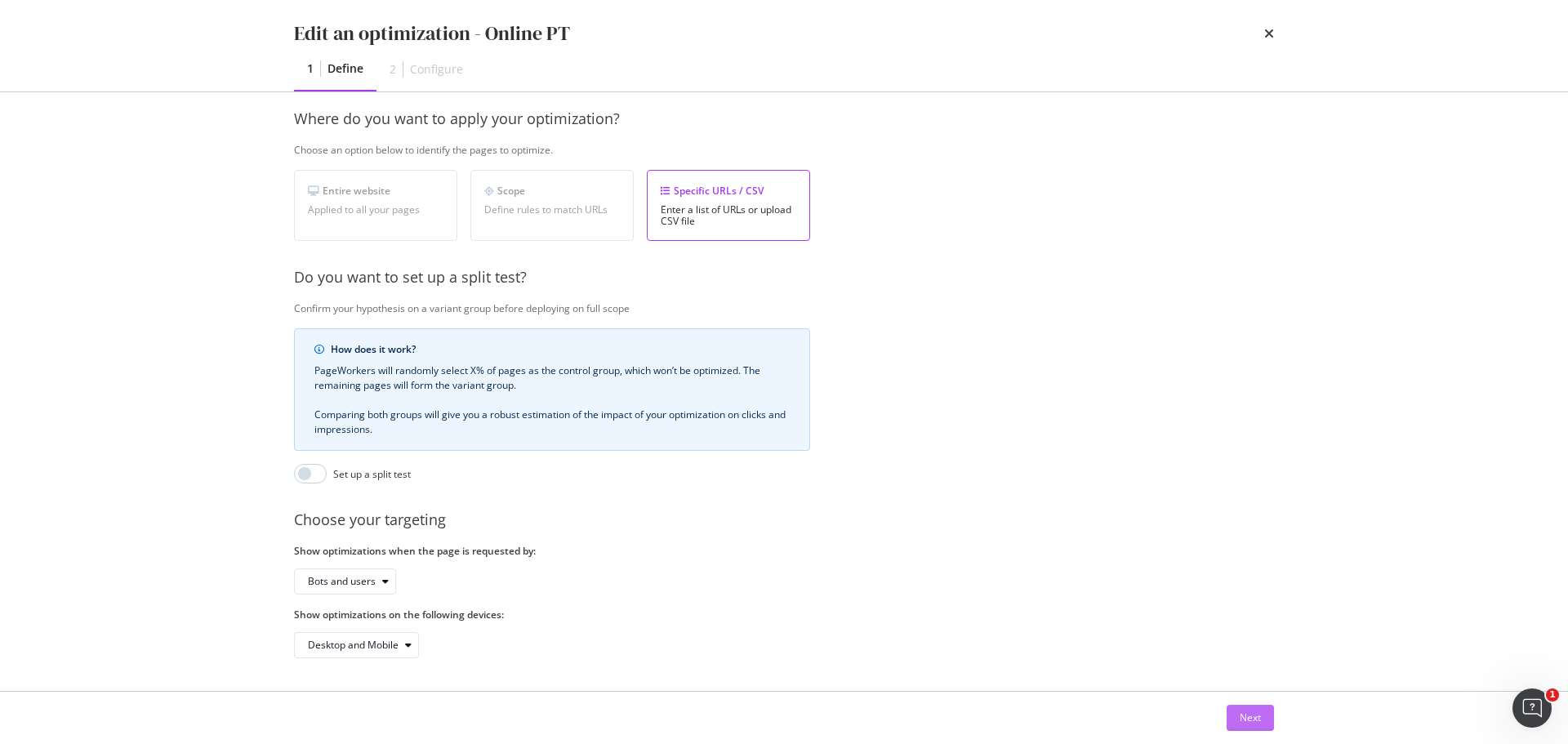
click at [1256, 719] on div "Next" at bounding box center [1250, 718] width 21 height 14
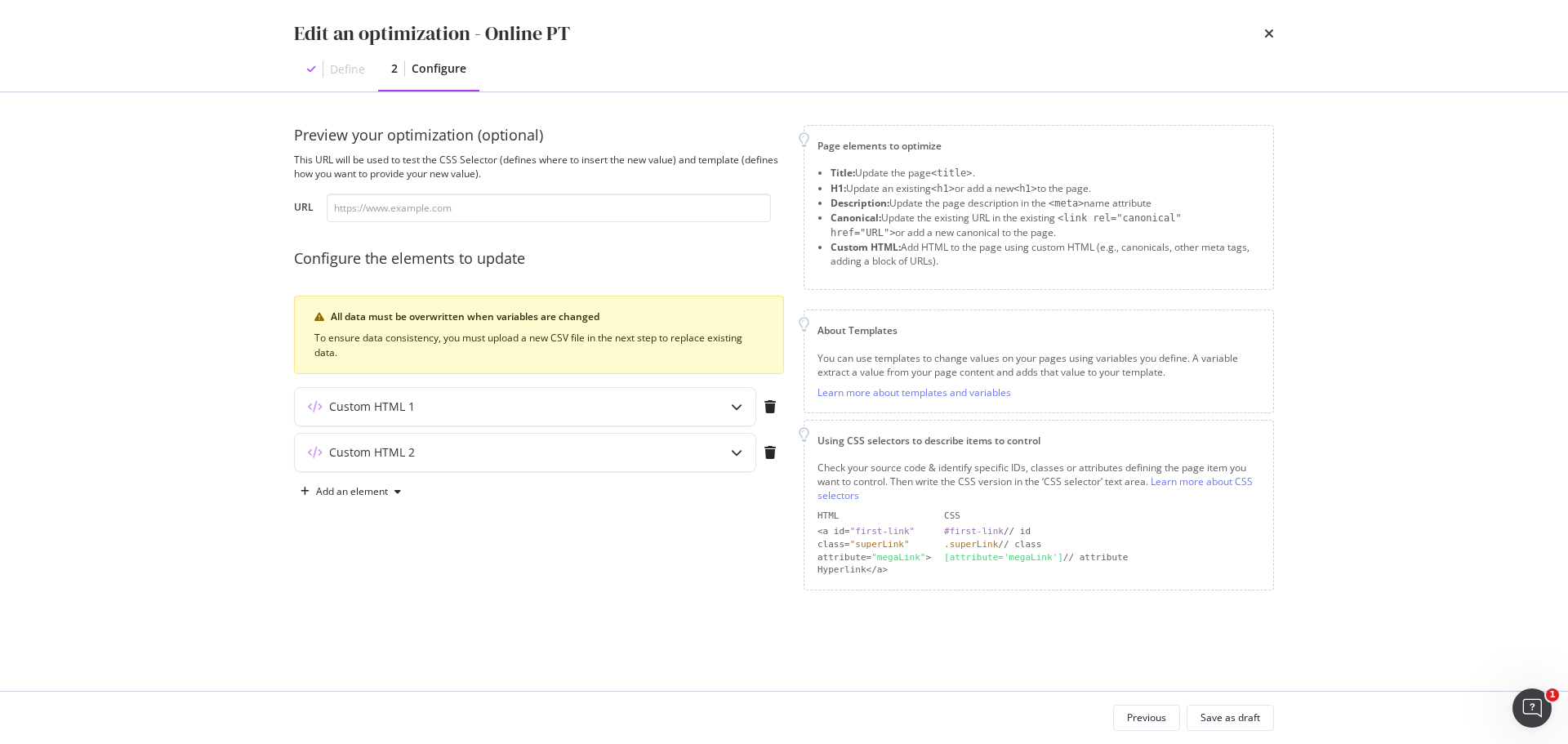
scroll to position [0, 0]
click at [632, 446] on div "Custom HTML 2" at bounding box center [493, 452] width 396 height 17
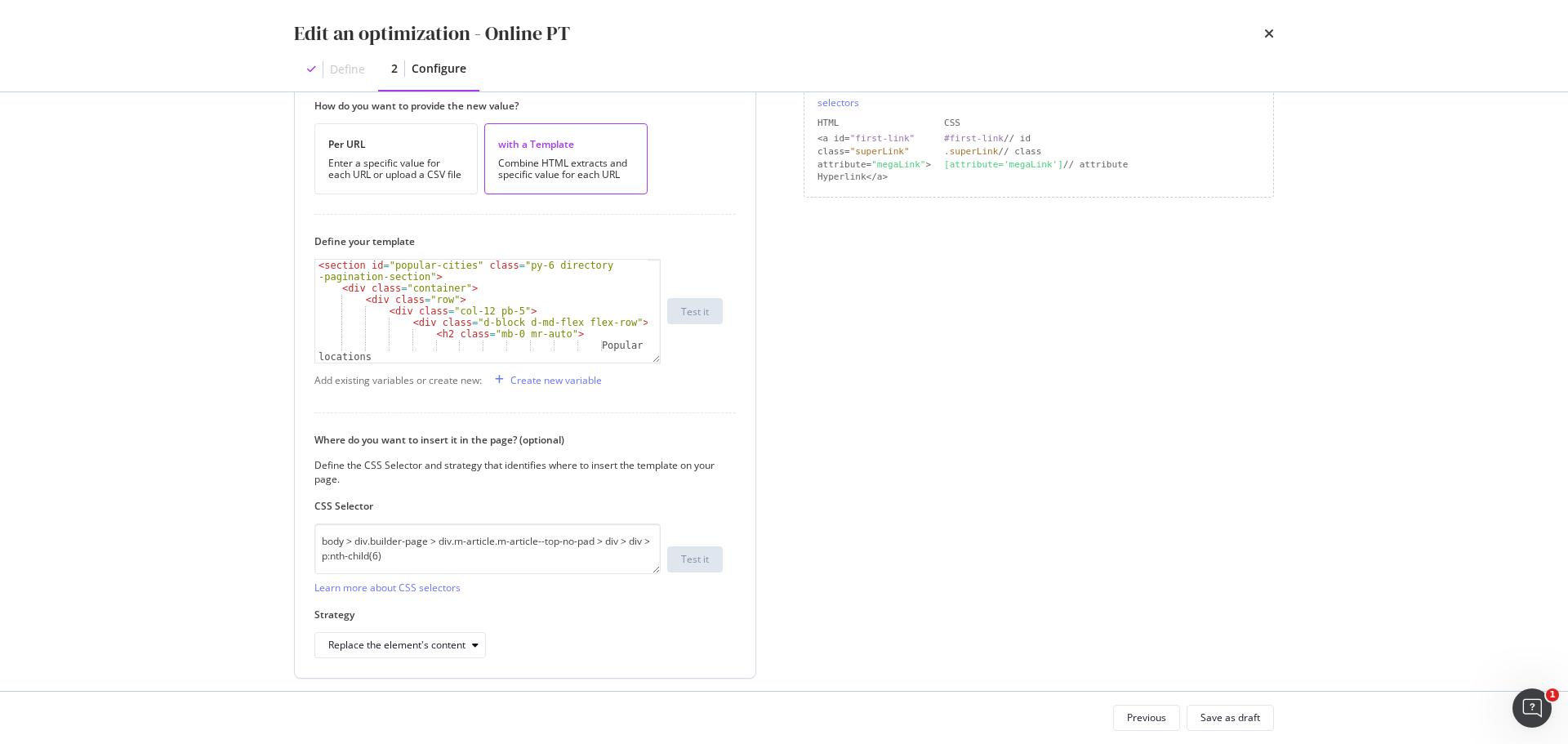
scroll to position [408, 0]
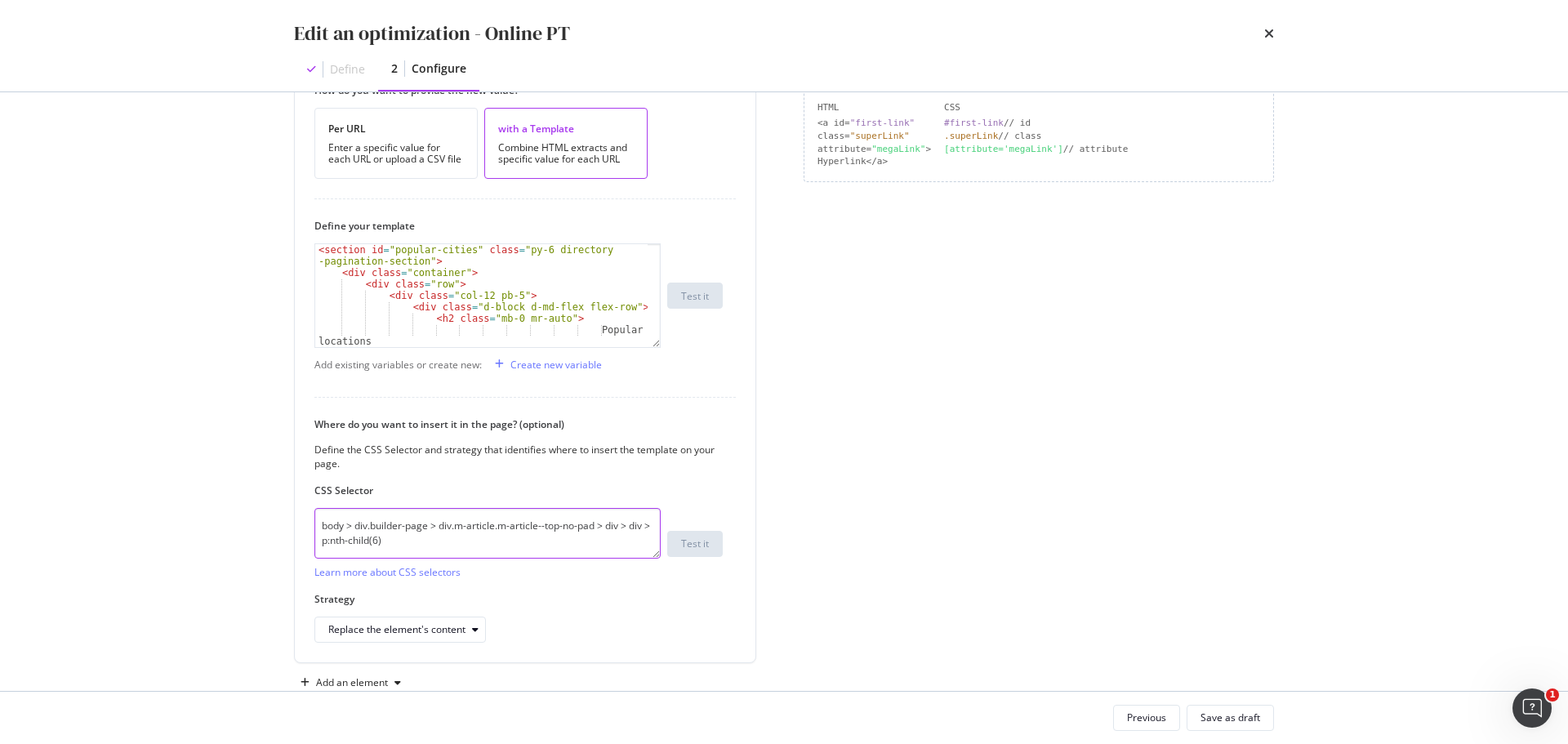
drag, startPoint x: 467, startPoint y: 540, endPoint x: 287, endPoint y: 515, distance: 181.7
click at [287, 515] on div "Preview your optimization (optional) This URL will be used to test the CSS Sele…" at bounding box center [784, 392] width 1045 height 599
paste textarea "body > div.builder-page > div.m-article.m-article--top-no-pad > div > div > p:n…"
type textarea "body > div.builder-page > div.m-article.m-article--top-no-pad > div > div > p:n…"
click at [412, 632] on div "Replace the element's content" at bounding box center [397, 629] width 137 height 10
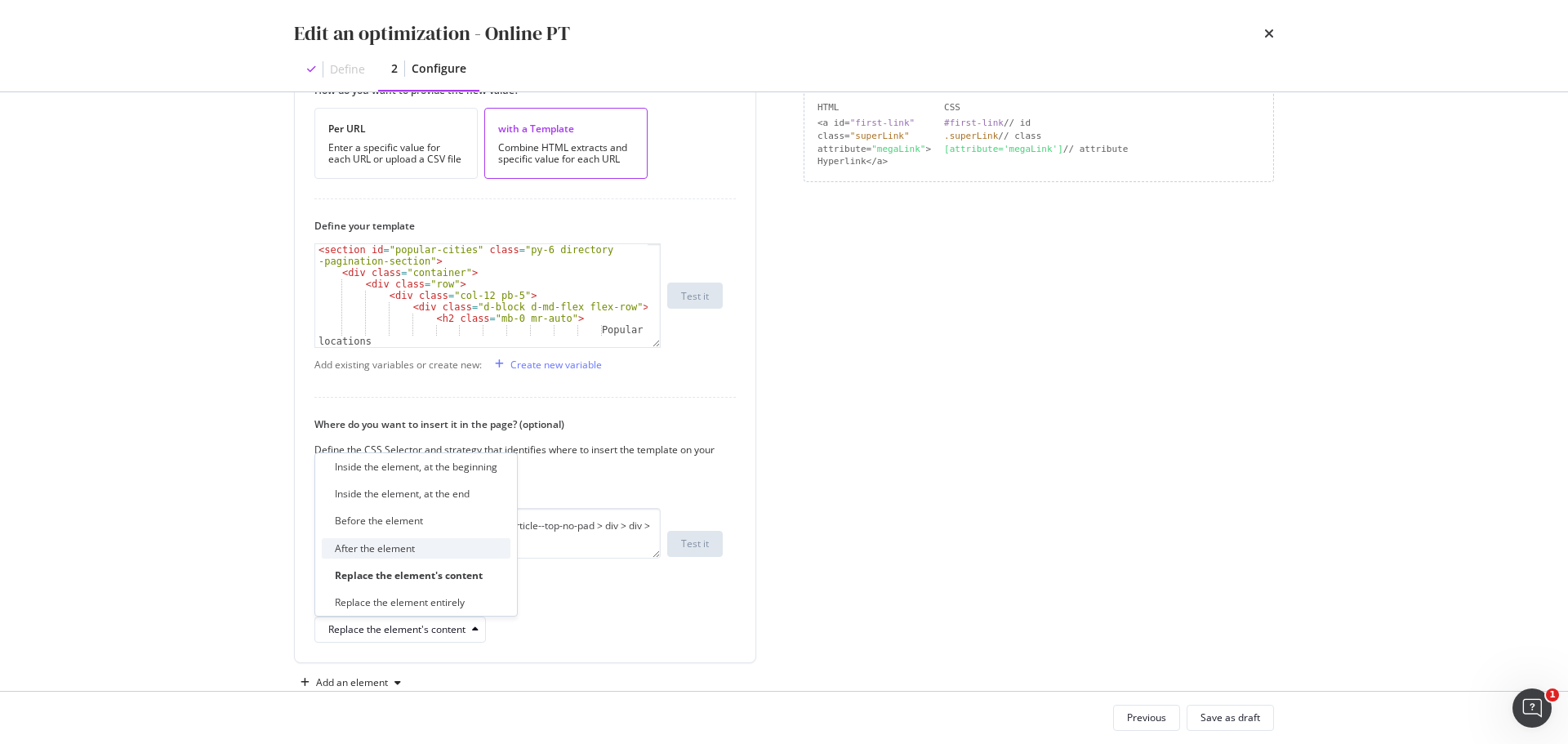
click at [452, 554] on div "After the element" at bounding box center [415, 548] width 189 height 20
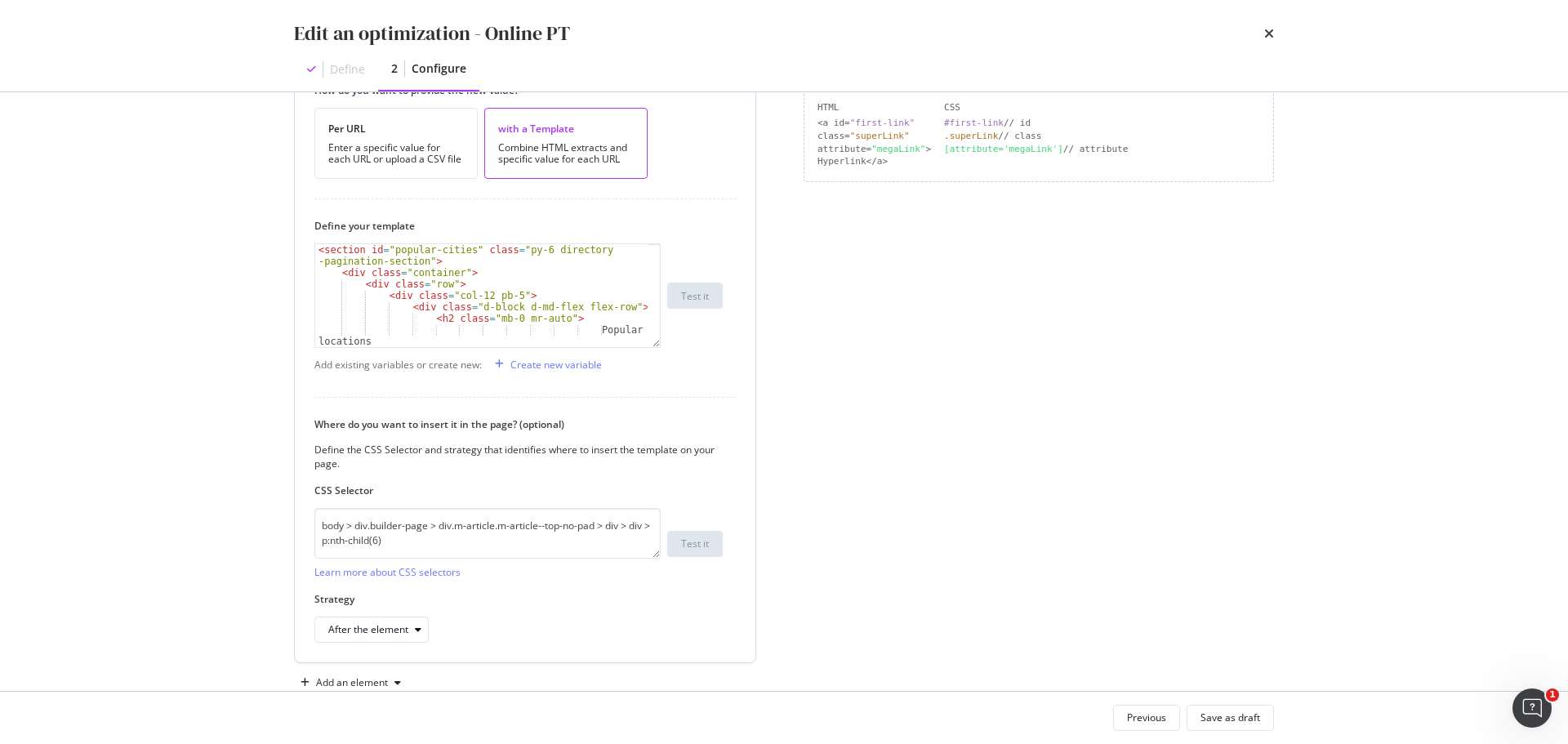
click at [719, 589] on div "Where do you want to insert it in the page? (optional) Define the CSS Selector …" at bounding box center [525, 530] width 421 height 226
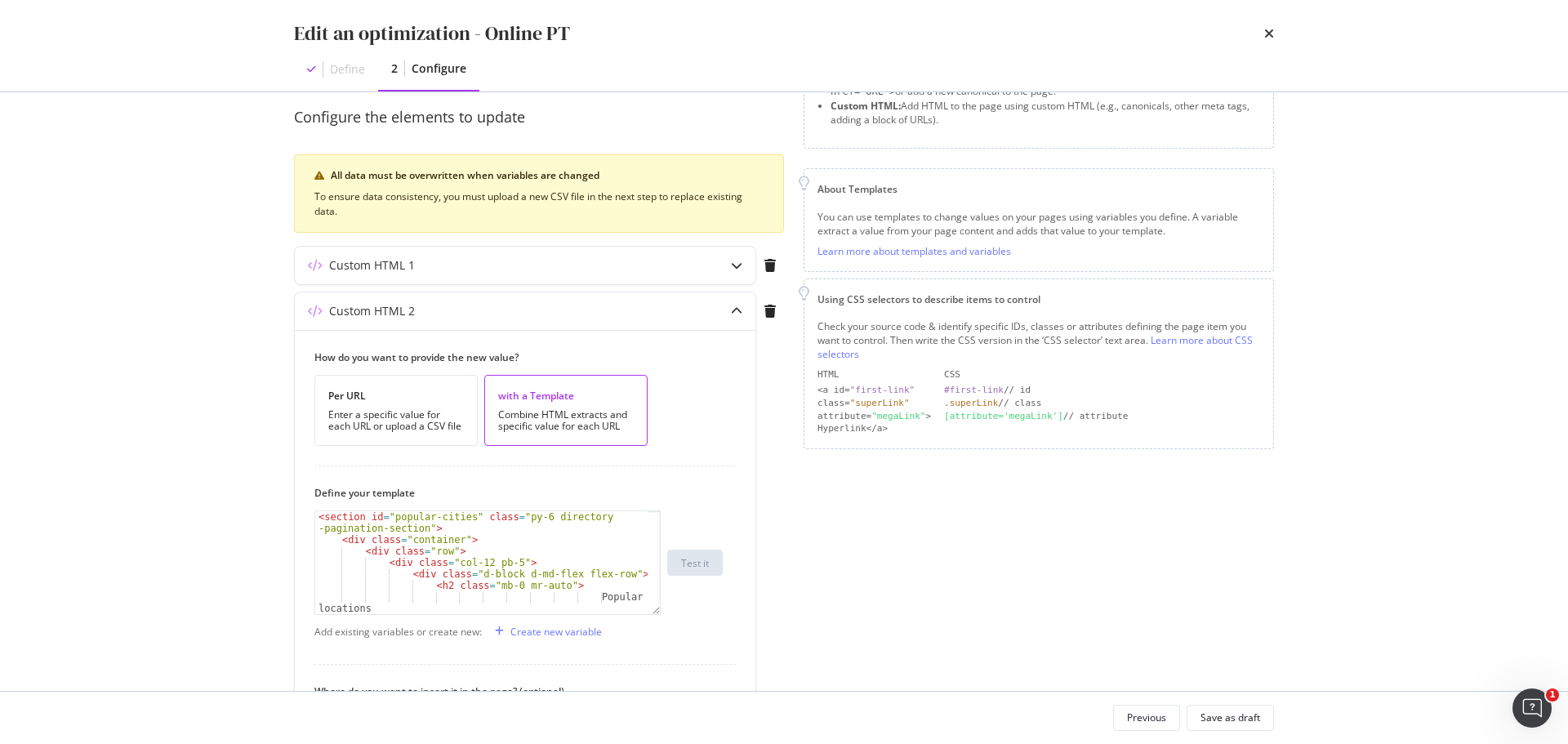
scroll to position [0, 0]
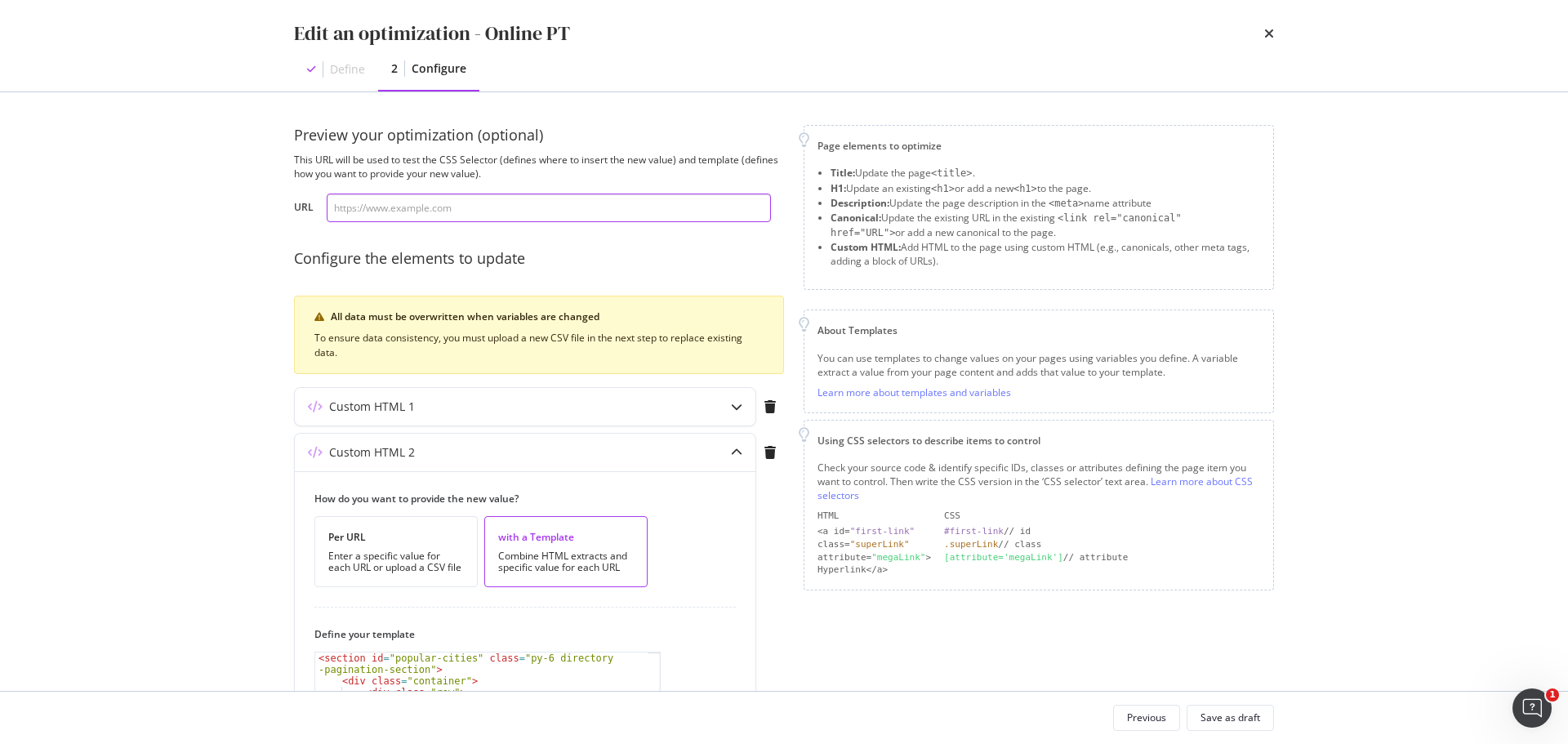
click at [509, 210] on input "modal" at bounding box center [549, 207] width 444 height 29
paste input "[URL][DOMAIN_NAME]"
type input "[URL][DOMAIN_NAME]"
click at [789, 623] on div "Preview your optimization (optional) This URL will be used to test the CSS Sele…" at bounding box center [784, 614] width 980 height 979
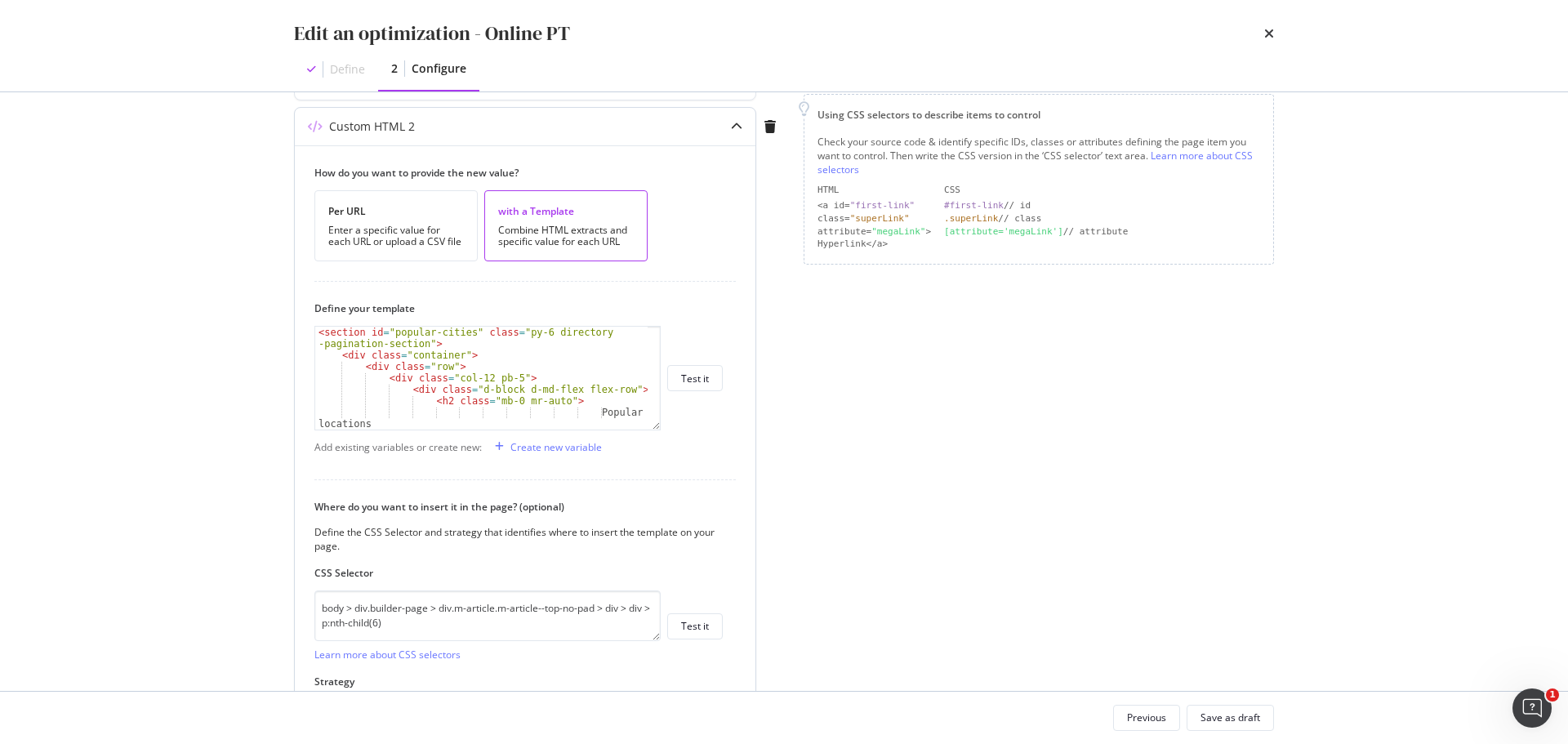
scroll to position [327, 0]
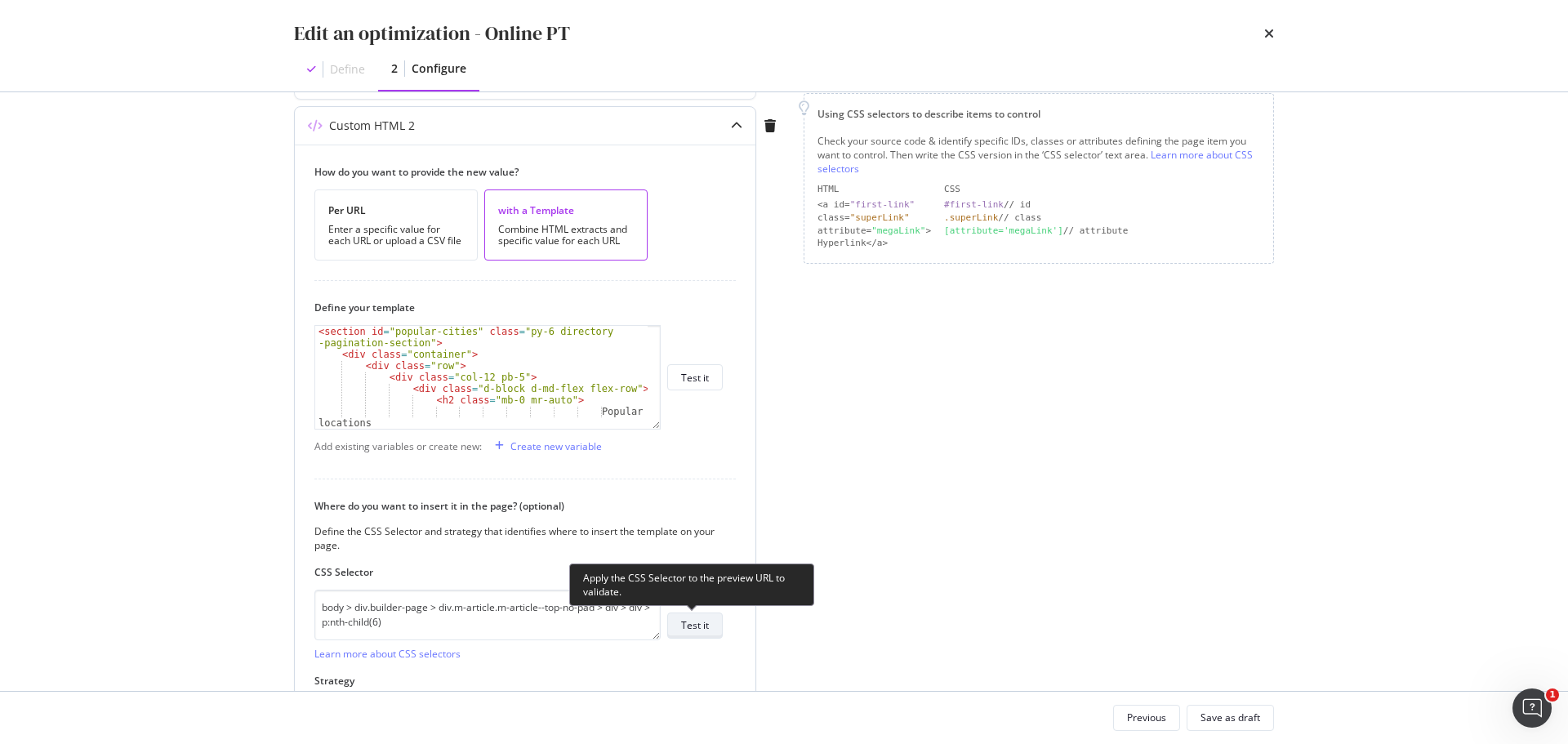
click at [706, 625] on div "Test it" at bounding box center [695, 625] width 28 height 14
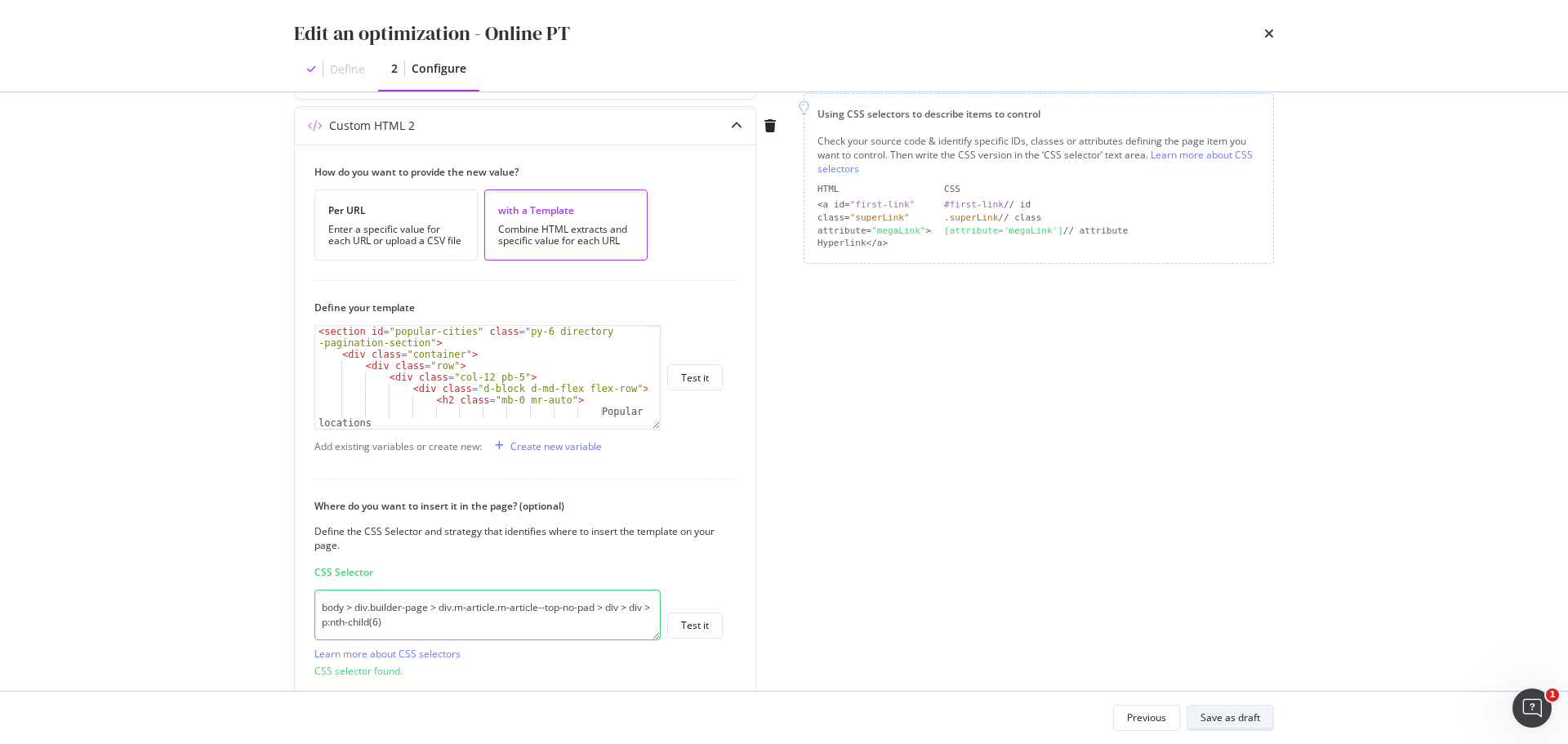
click at [1220, 719] on div "Save as draft" at bounding box center [1230, 718] width 60 height 14
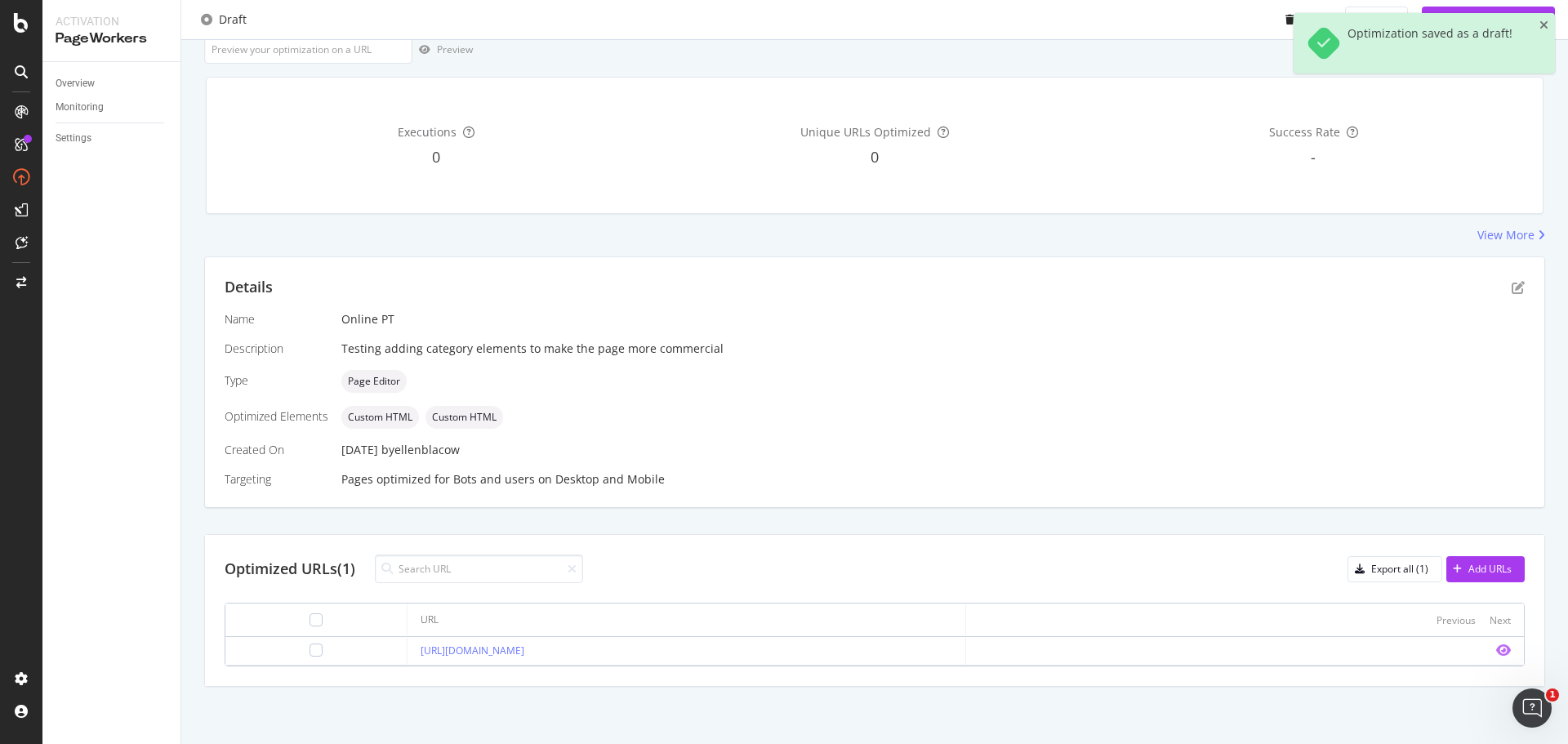
click at [1496, 646] on icon "eye" at bounding box center [1503, 650] width 15 height 13
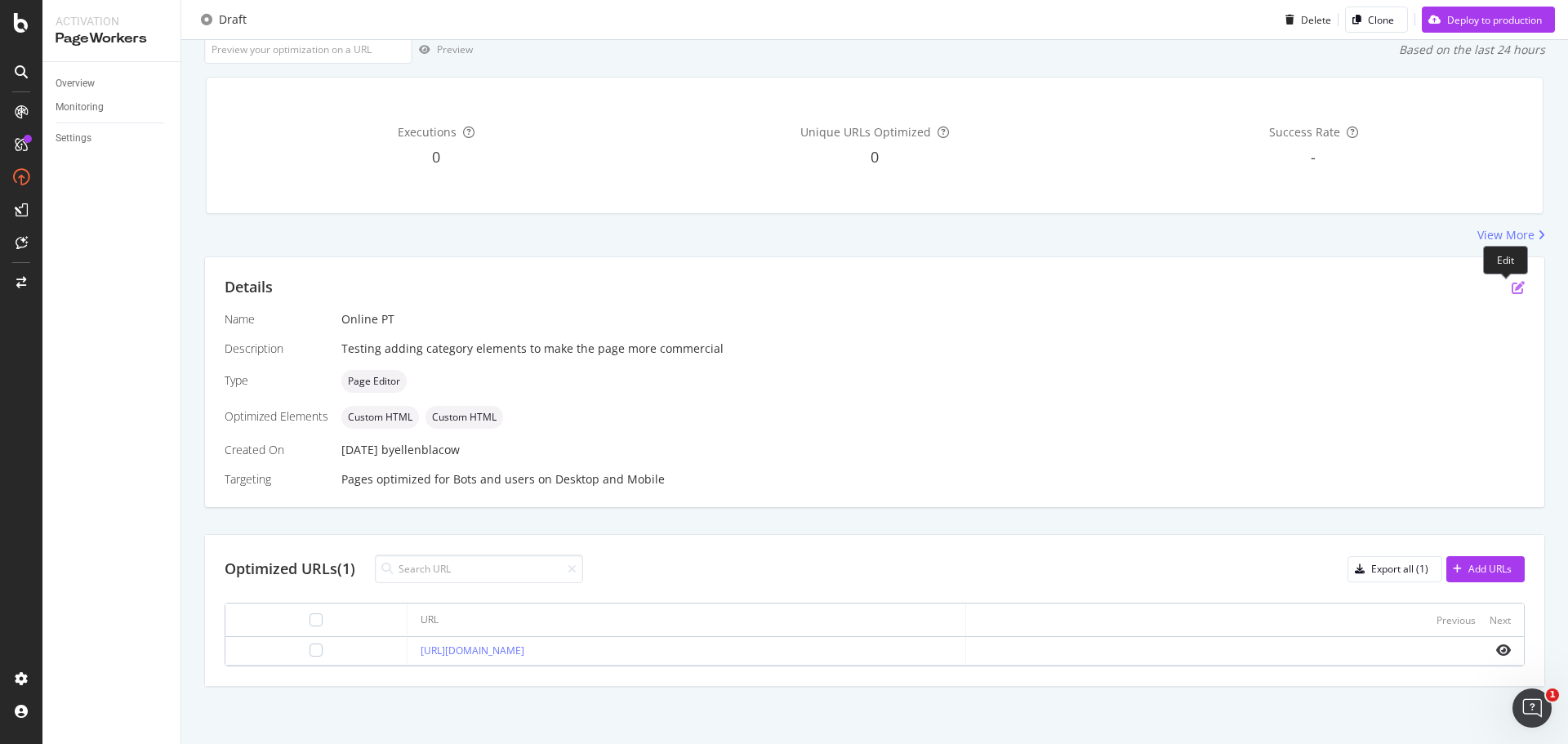
click at [1511, 289] on icon "pen-to-square" at bounding box center [1517, 287] width 13 height 13
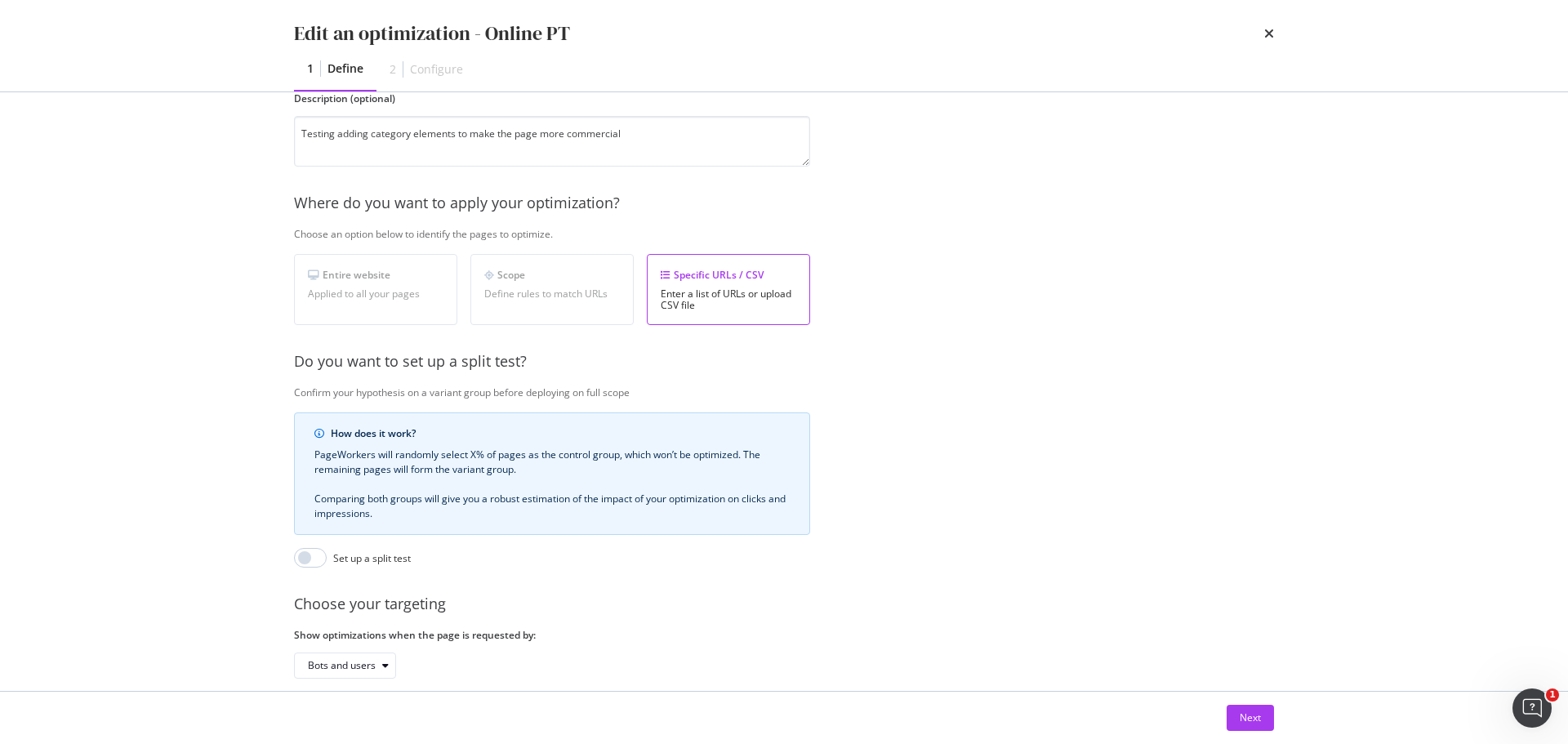
scroll to position [251, 0]
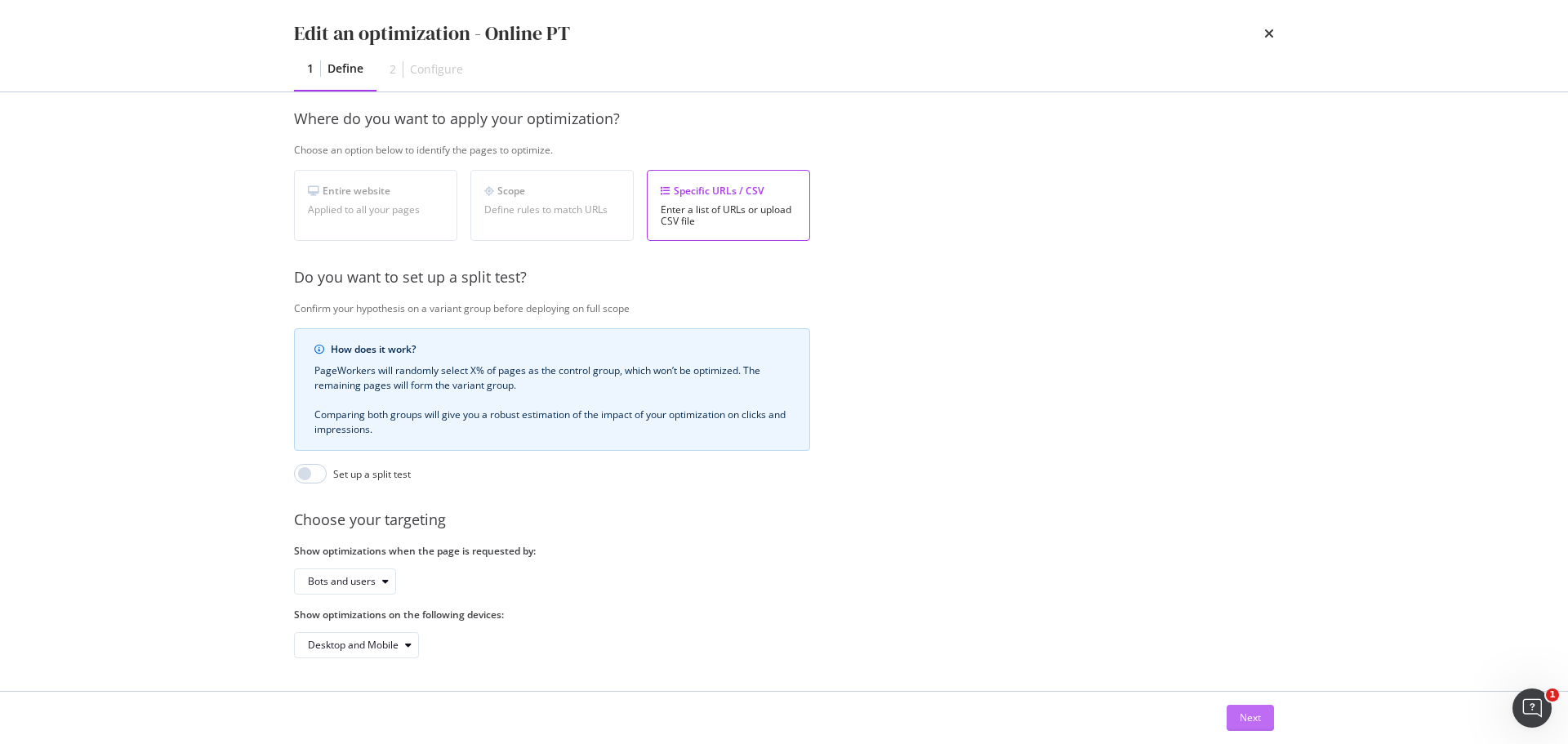
click at [1241, 713] on div "Next" at bounding box center [1250, 718] width 21 height 14
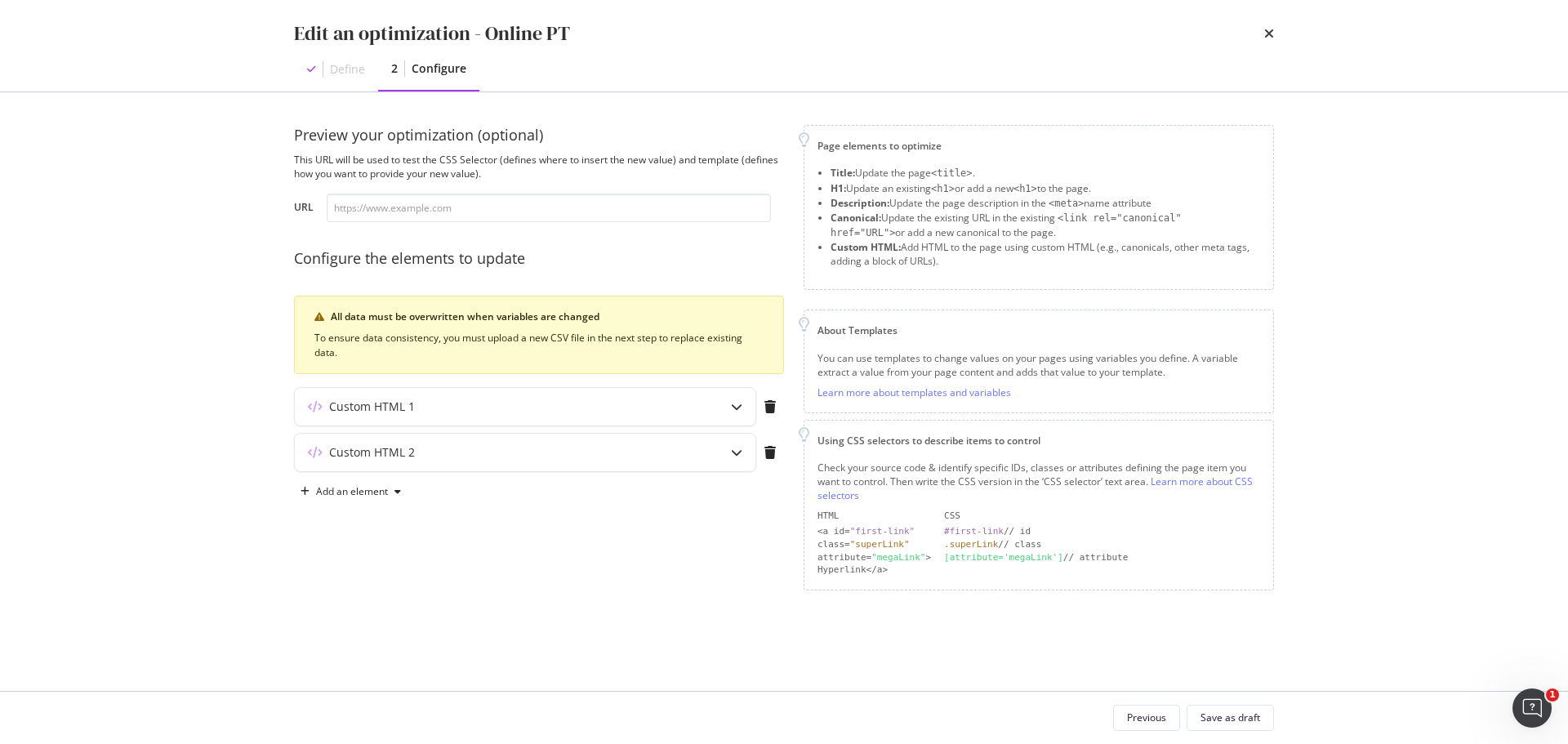
scroll to position [0, 0]
click at [739, 449] on icon "modal" at bounding box center [736, 452] width 11 height 11
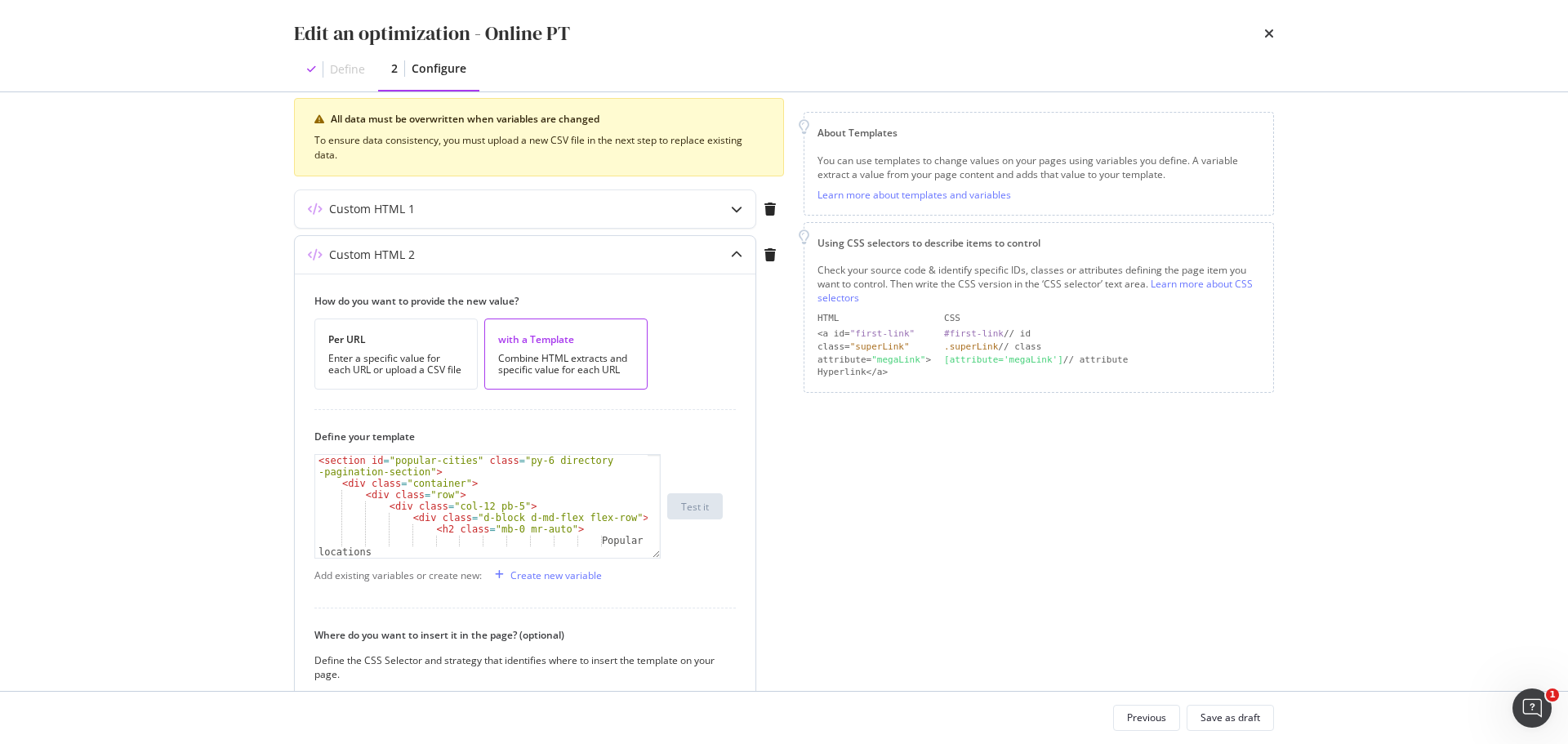
scroll to position [446, 0]
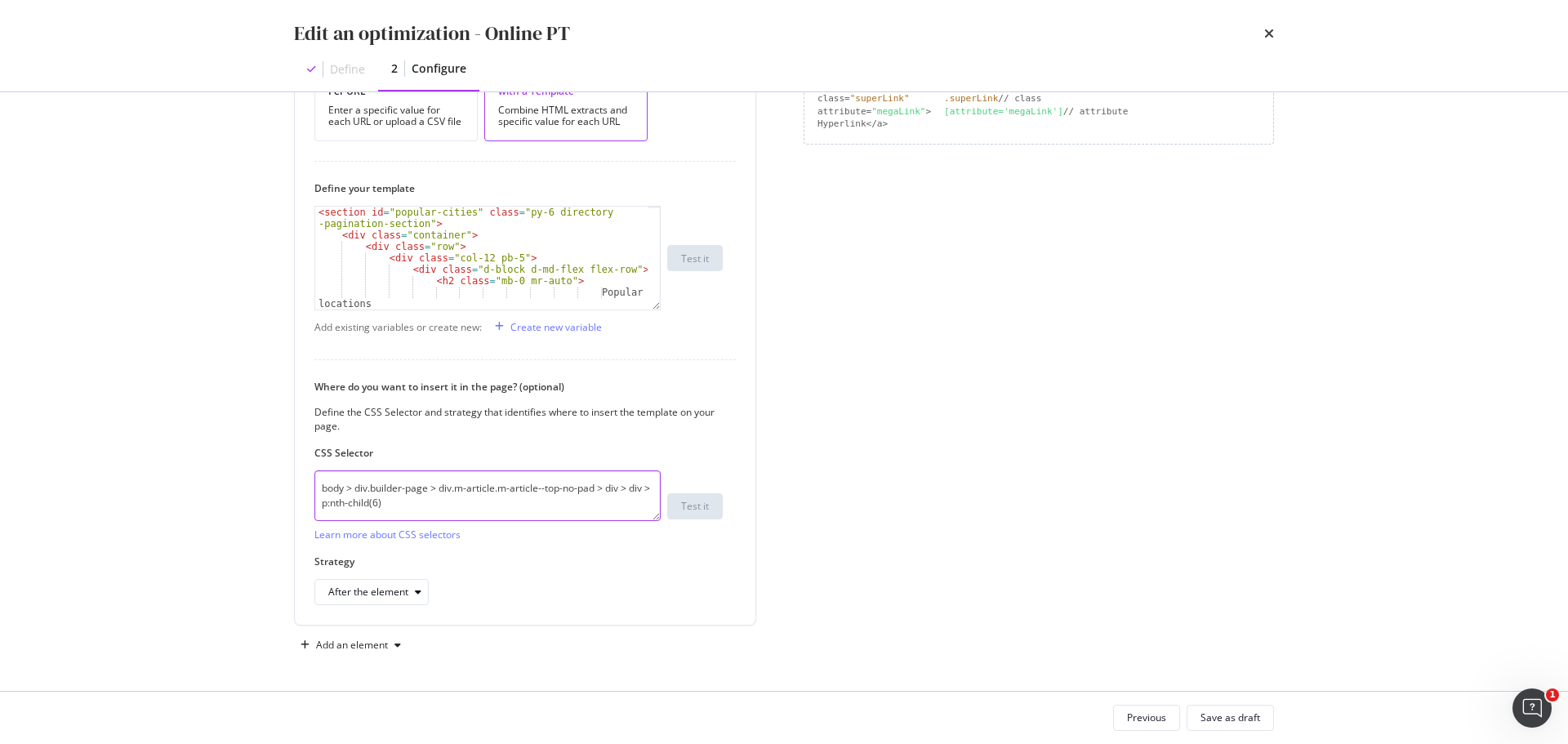
drag, startPoint x: 484, startPoint y: 503, endPoint x: 285, endPoint y: 462, distance: 203.2
click at [285, 462] on div "Preview your optimization (optional) This URL will be used to test the CSS Sele…" at bounding box center [784, 392] width 1045 height 599
drag, startPoint x: 420, startPoint y: 509, endPoint x: 283, endPoint y: 460, distance: 145.5
click at [283, 460] on div "Preview your optimization (optional) This URL will be used to test the CSS Sele…" at bounding box center [784, 392] width 1045 height 599
click at [1219, 707] on div "Save as draft" at bounding box center [1230, 718] width 60 height 23
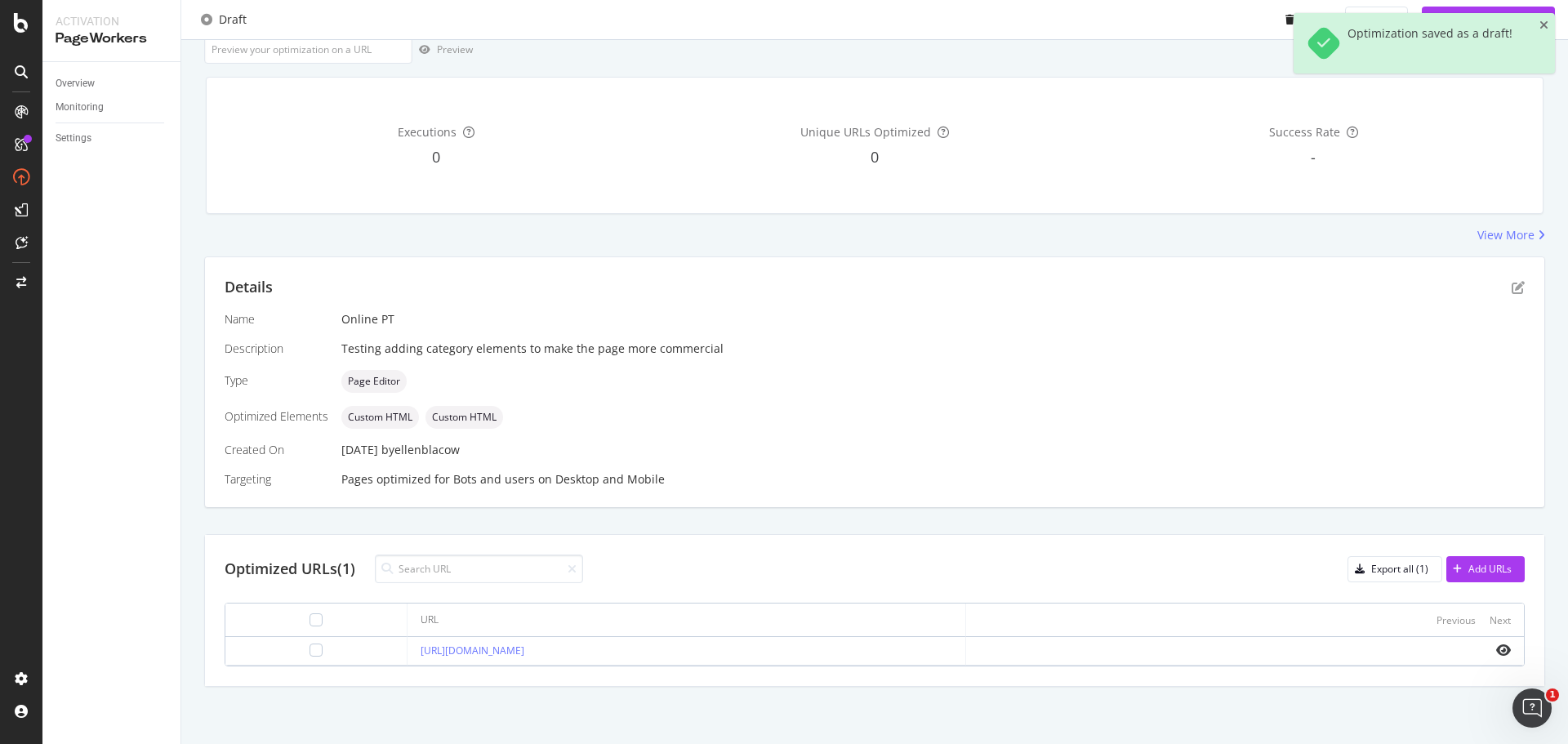
click at [1500, 647] on td at bounding box center [1244, 651] width 557 height 29
click at [1496, 647] on icon "eye" at bounding box center [1503, 650] width 15 height 13
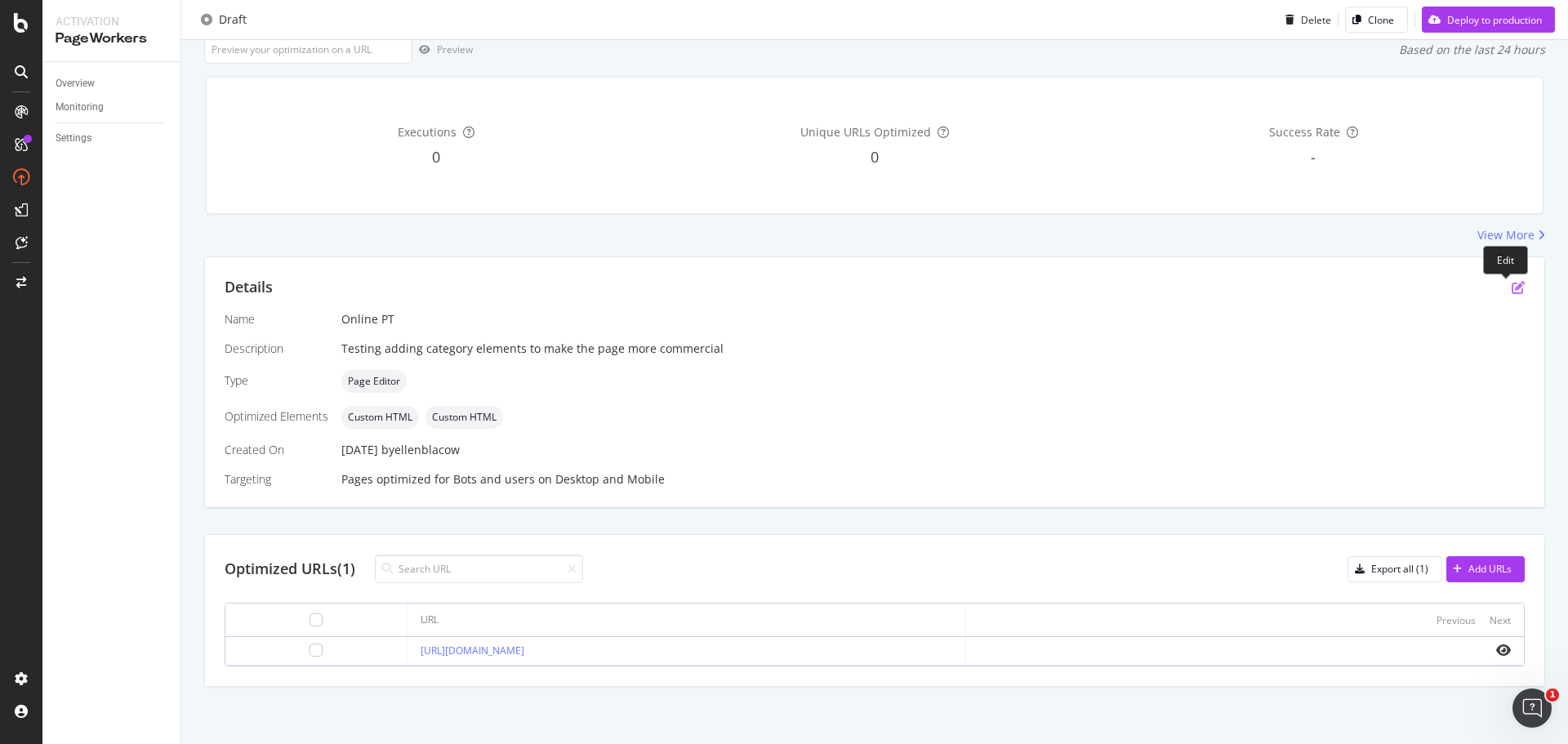
click at [1511, 286] on icon "pen-to-square" at bounding box center [1517, 287] width 13 height 13
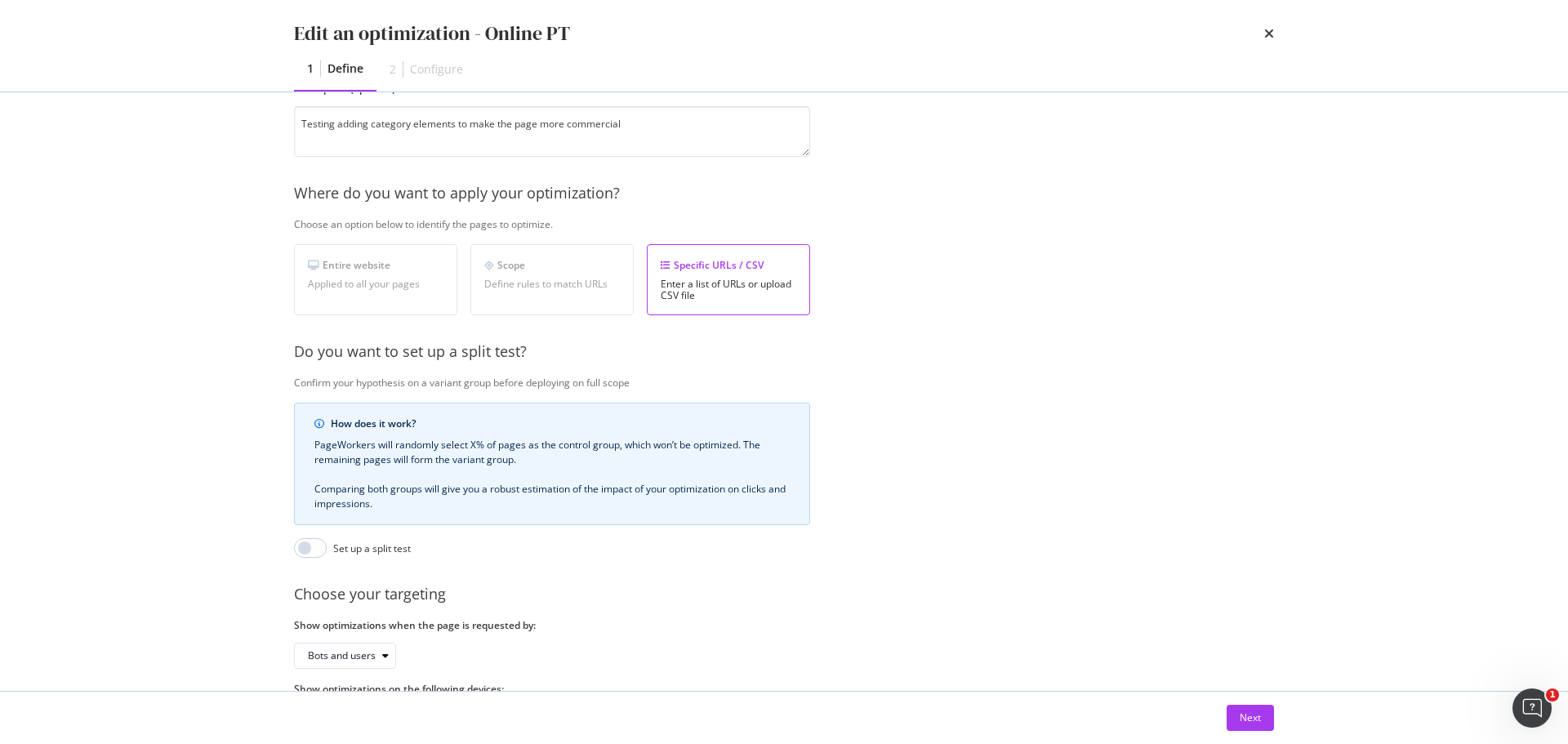
scroll to position [251, 0]
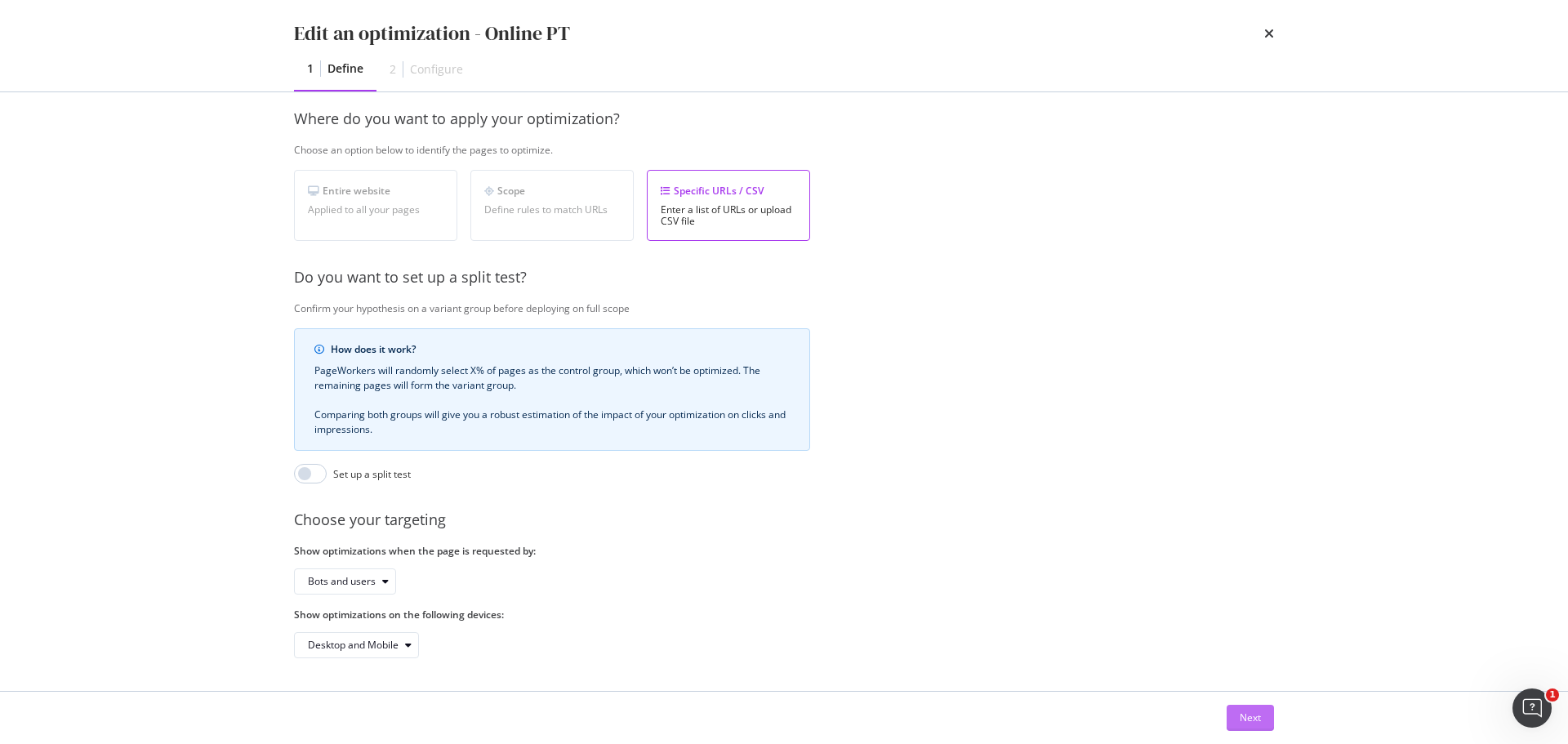
click at [1248, 726] on div "Next" at bounding box center [1250, 719] width 21 height 25
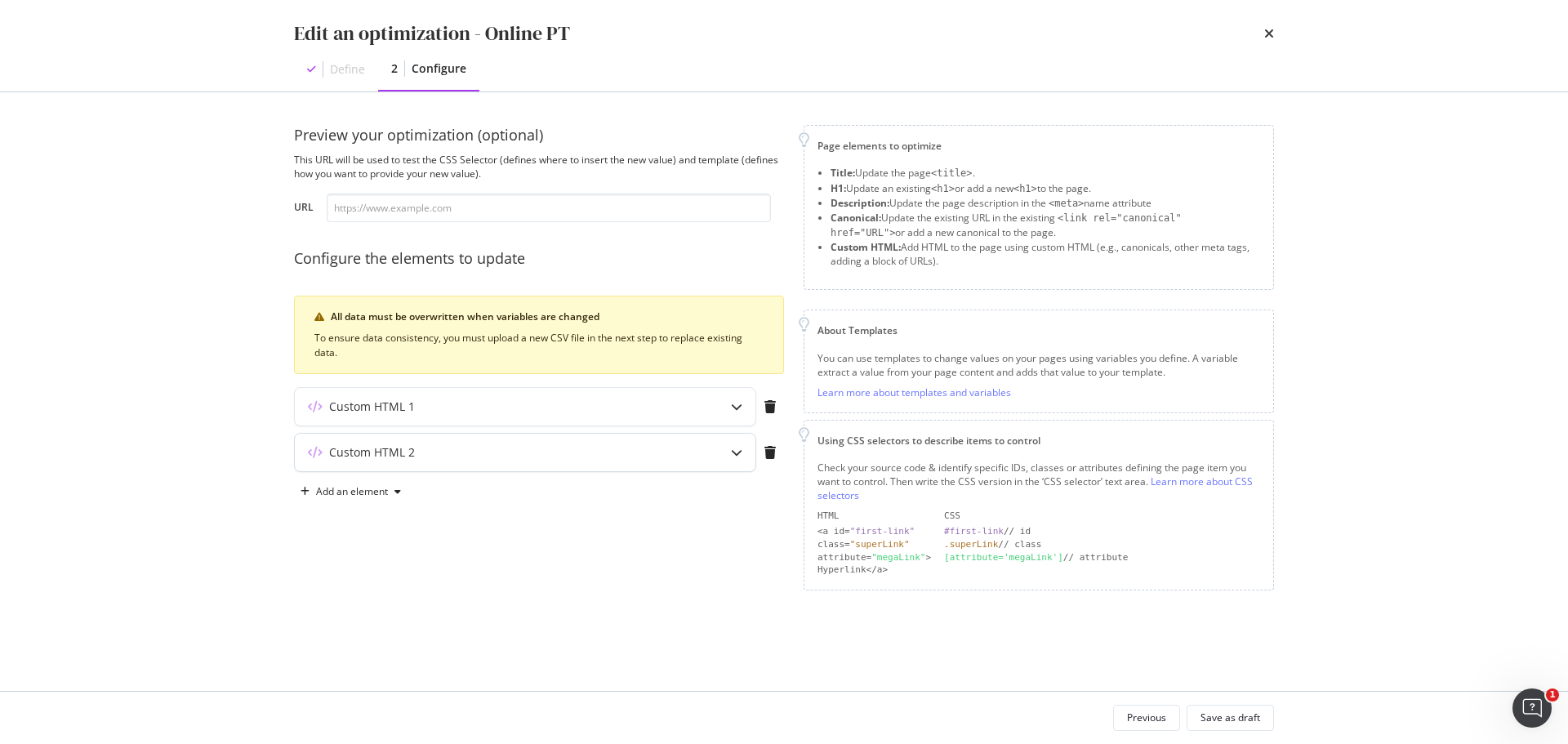
click at [689, 461] on div "Custom HTML 2" at bounding box center [525, 452] width 461 height 38
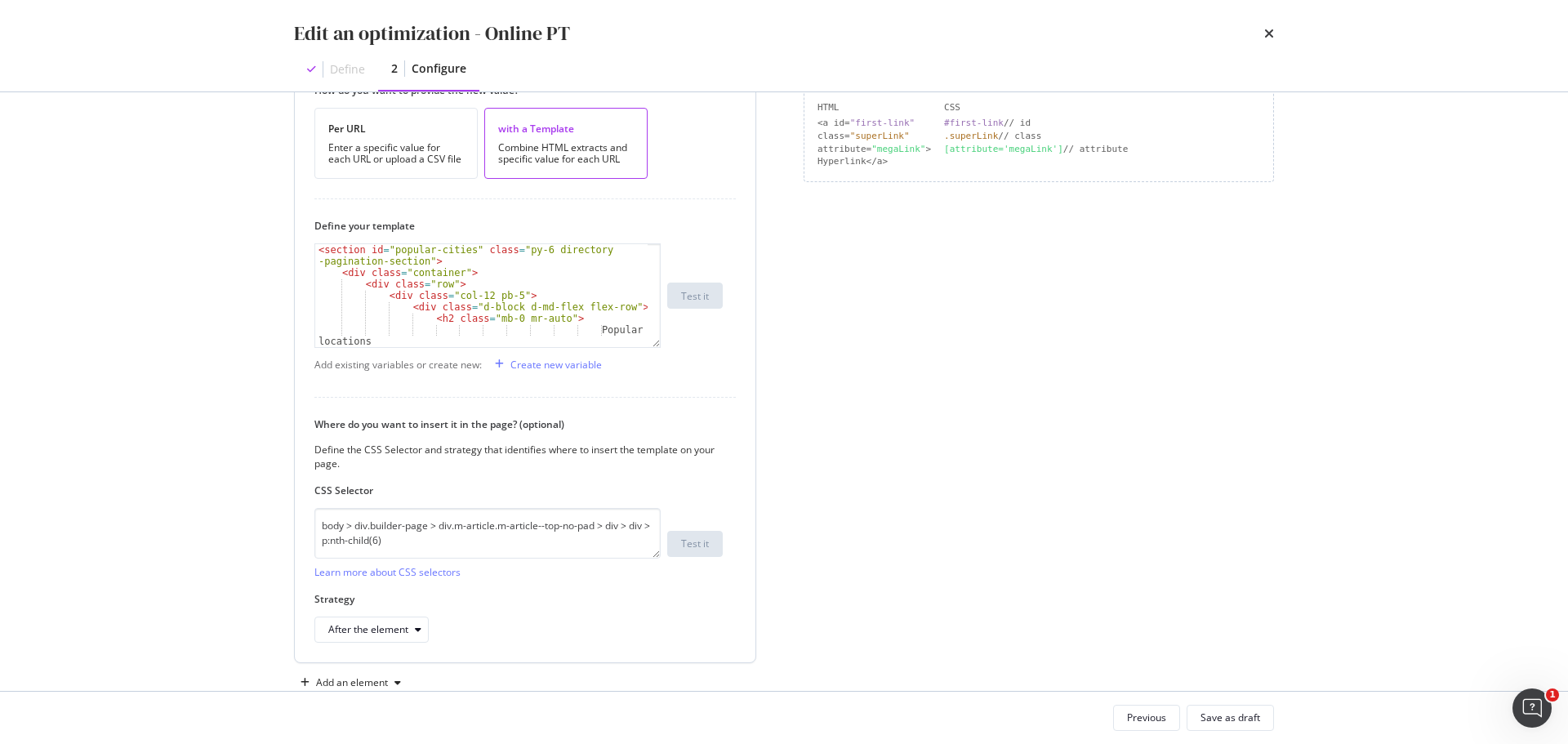
scroll to position [33, 0]
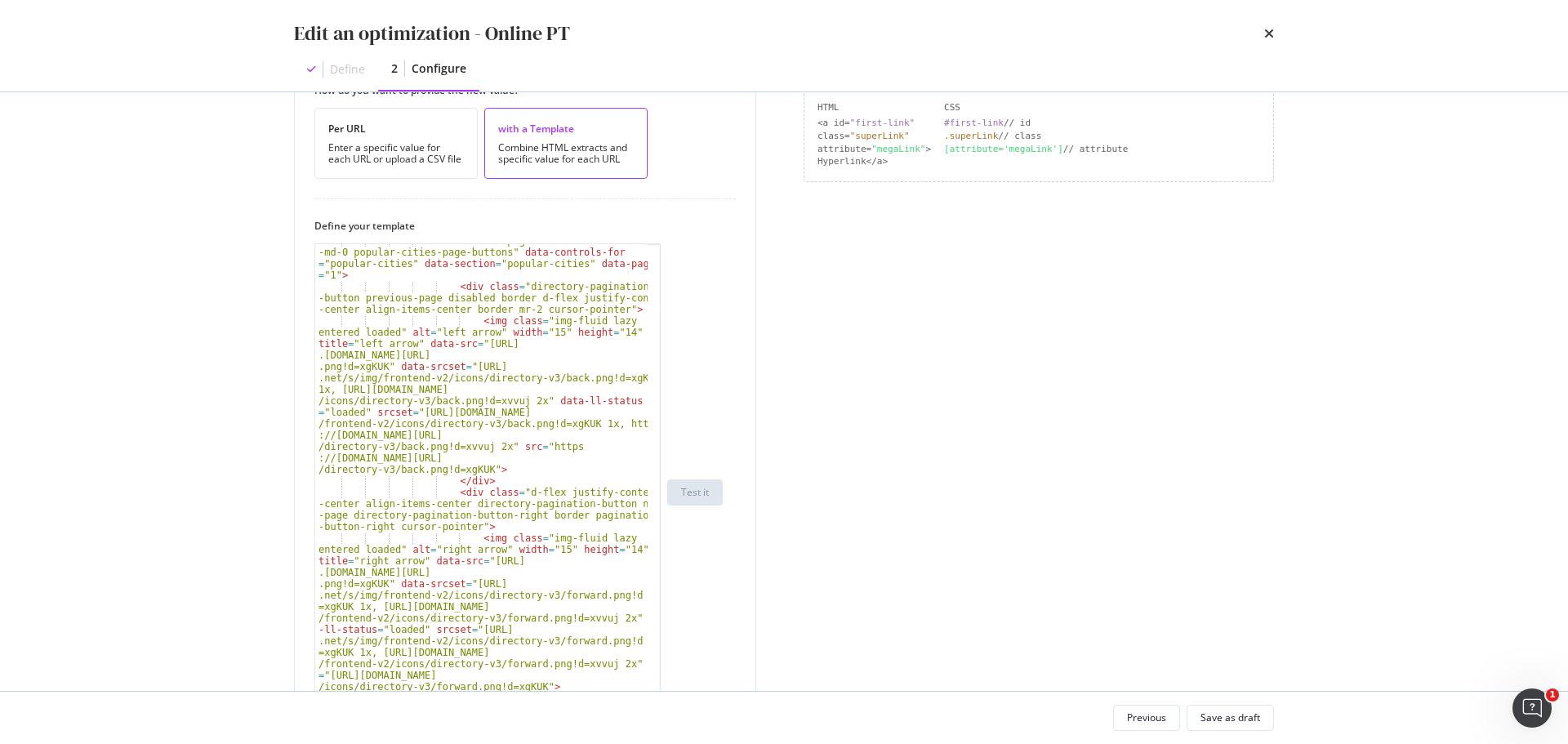
drag, startPoint x: 648, startPoint y: 344, endPoint x: 620, endPoint y: 712, distance: 369.1
click at [613, 739] on div "Edit an optimization - Online PT Define 2 Configure Preview your optimization (…" at bounding box center [784, 372] width 1568 height 744
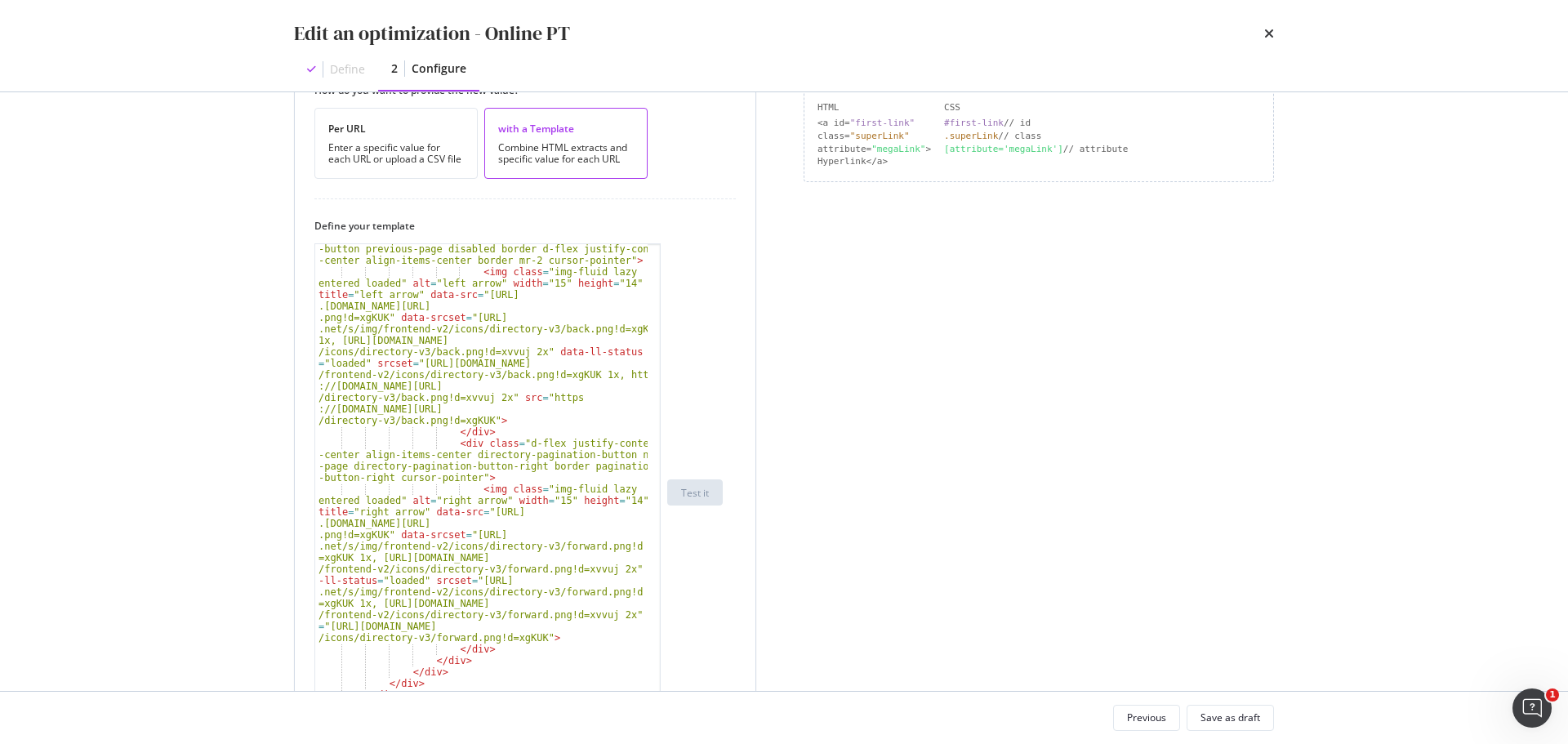
scroll to position [0, 0]
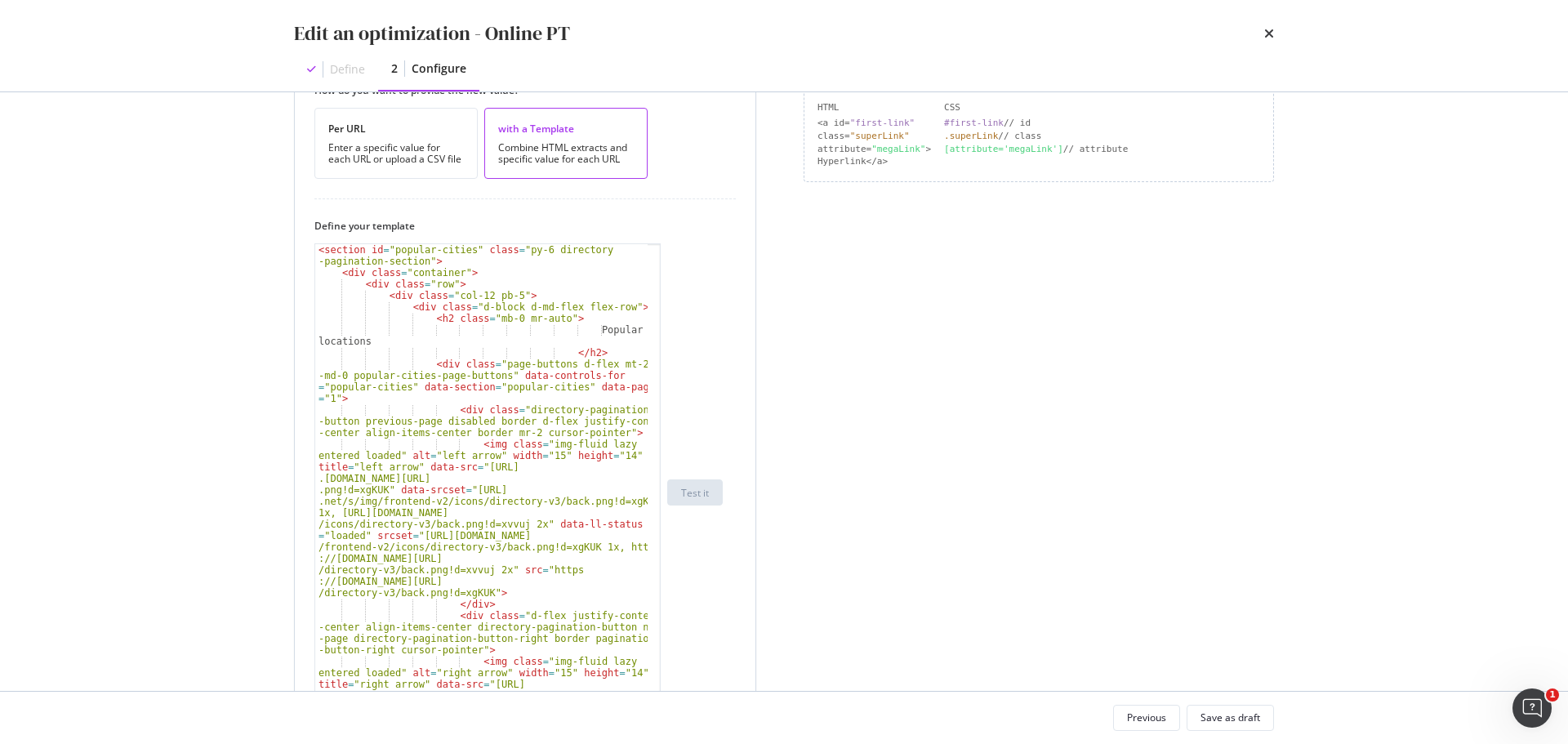
type textarea "<div class="page-buttons d-flex mt-2 mt-md-0 popular-cities-page-buttons" data-…"
drag, startPoint x: 356, startPoint y: 401, endPoint x: 425, endPoint y: 362, distance: 79.3
click at [425, 362] on div "< section id = "popular-cities" class = "py-6 directory -pagination-section" > …" at bounding box center [481, 584] width 333 height 680
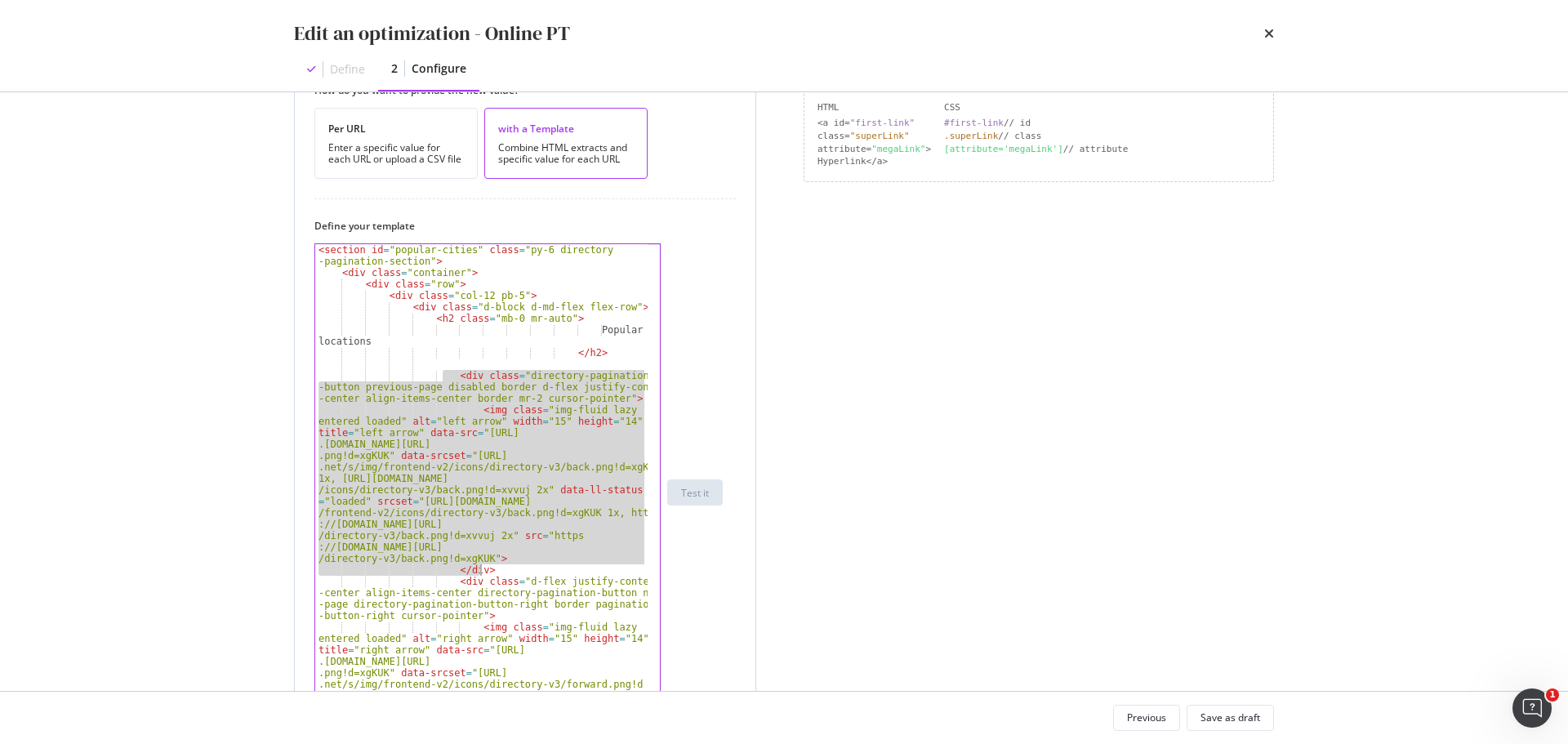
drag, startPoint x: 441, startPoint y: 372, endPoint x: 607, endPoint y: 573, distance: 260.7
click at [607, 573] on div "< section id = "popular-cities" class = "py-6 directory -pagination-section" > …" at bounding box center [481, 584] width 333 height 680
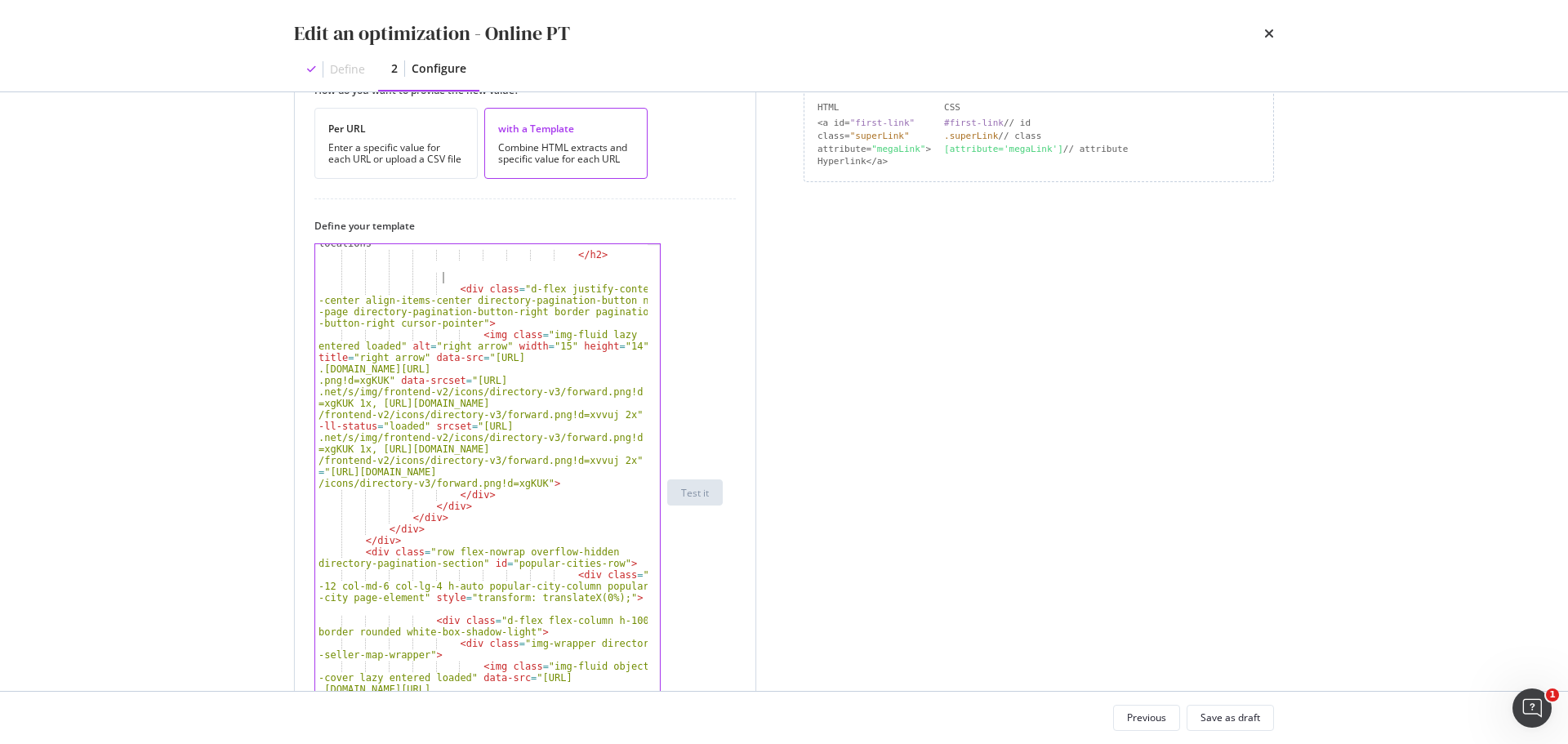
scroll to position [13, 0]
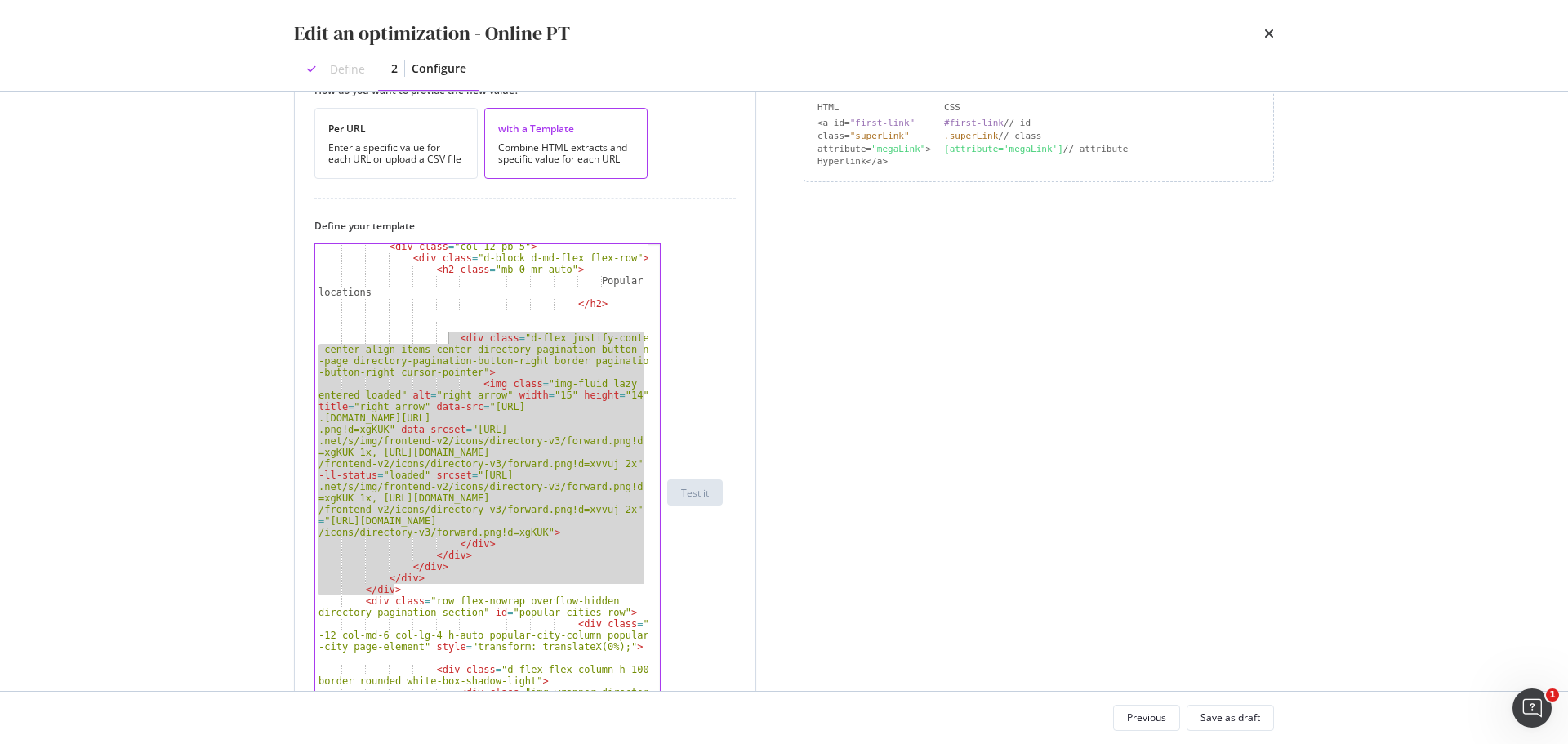
drag, startPoint x: 421, startPoint y: 589, endPoint x: 446, endPoint y: 333, distance: 257.2
click at [446, 333] on div "< div class = "col-12 pb-5" > < div class = "d-block d-md-flex flex-row" > < h2…" at bounding box center [481, 529] width 333 height 577
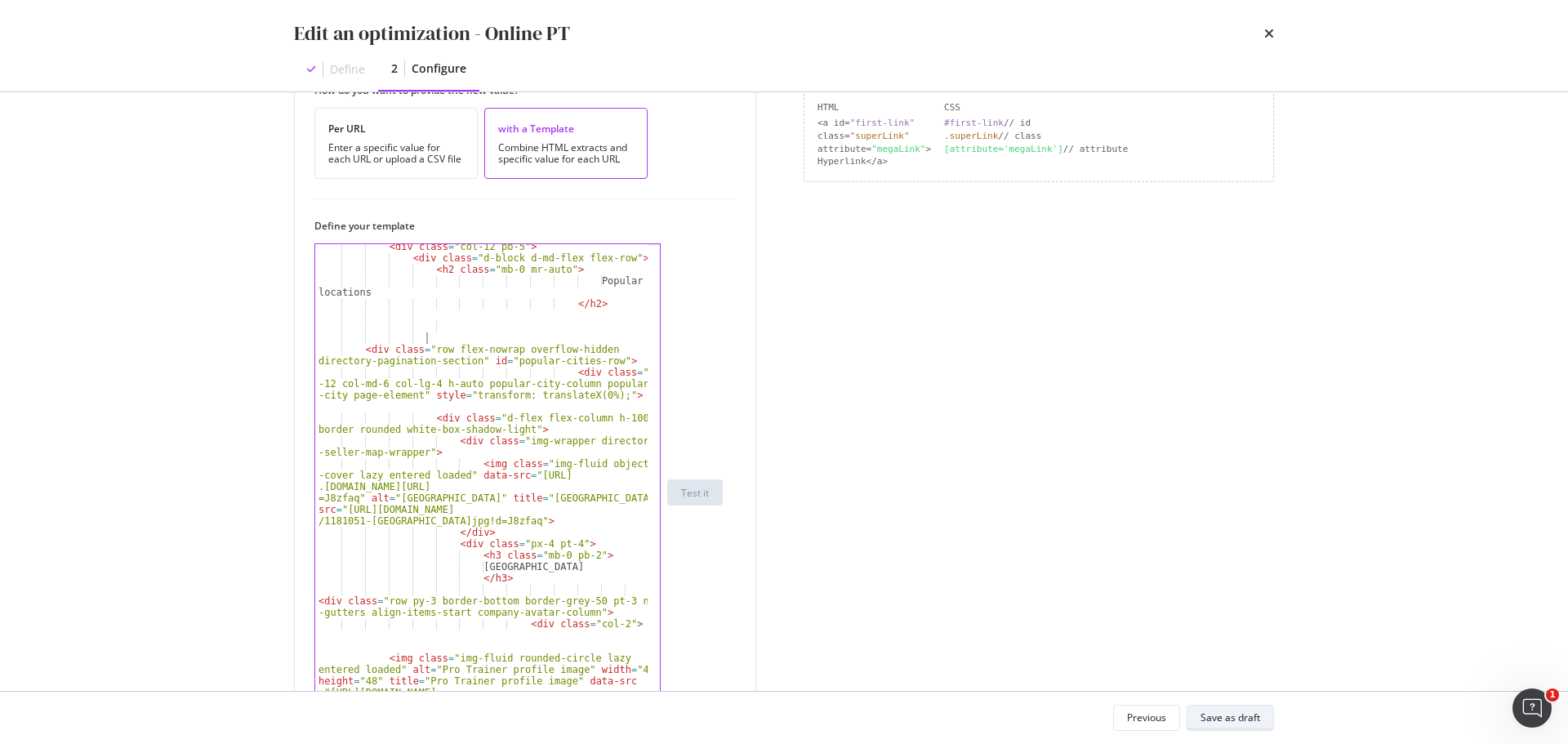
click at [1253, 720] on div "Save as draft" at bounding box center [1230, 718] width 60 height 14
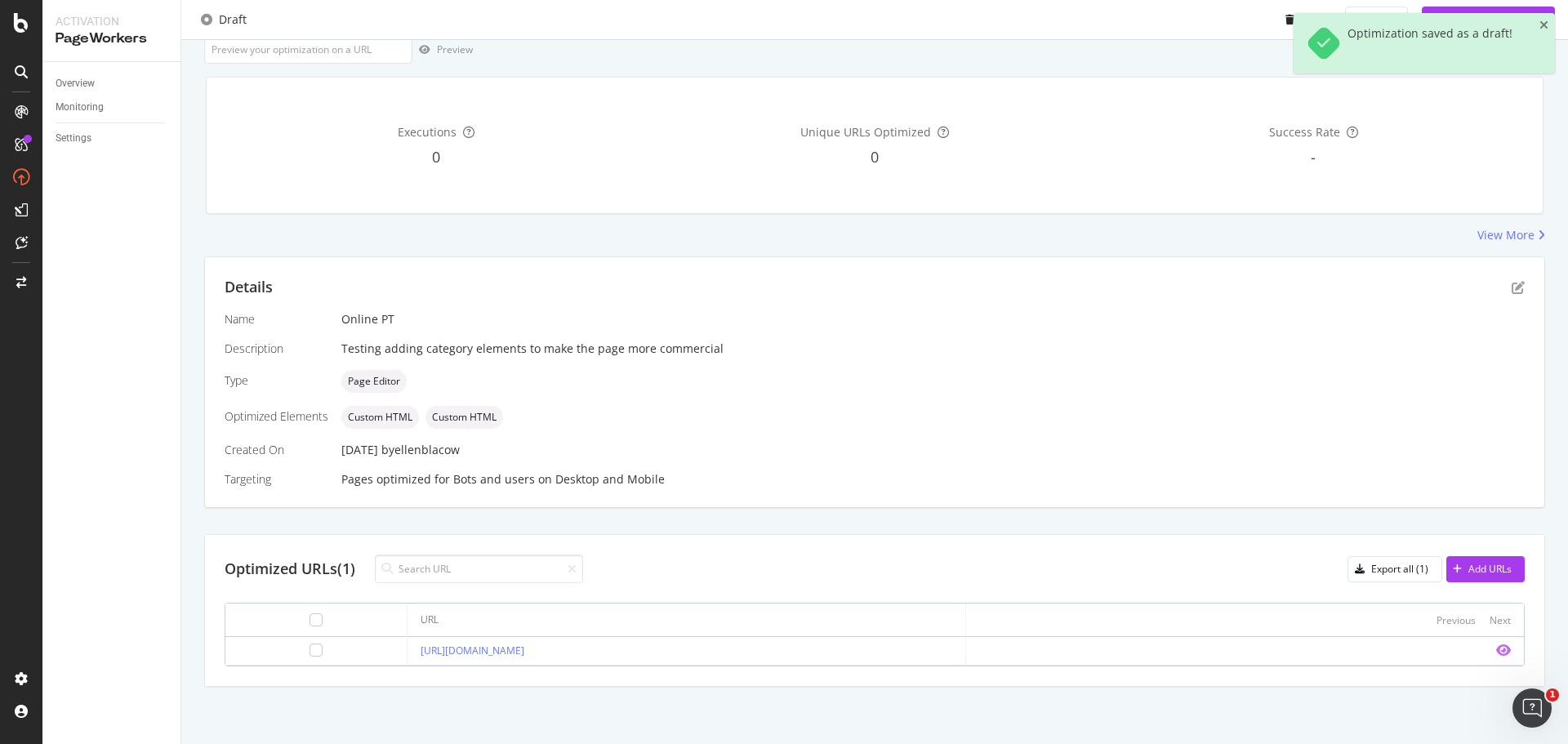
click at [1496, 646] on icon "eye" at bounding box center [1503, 650] width 15 height 13
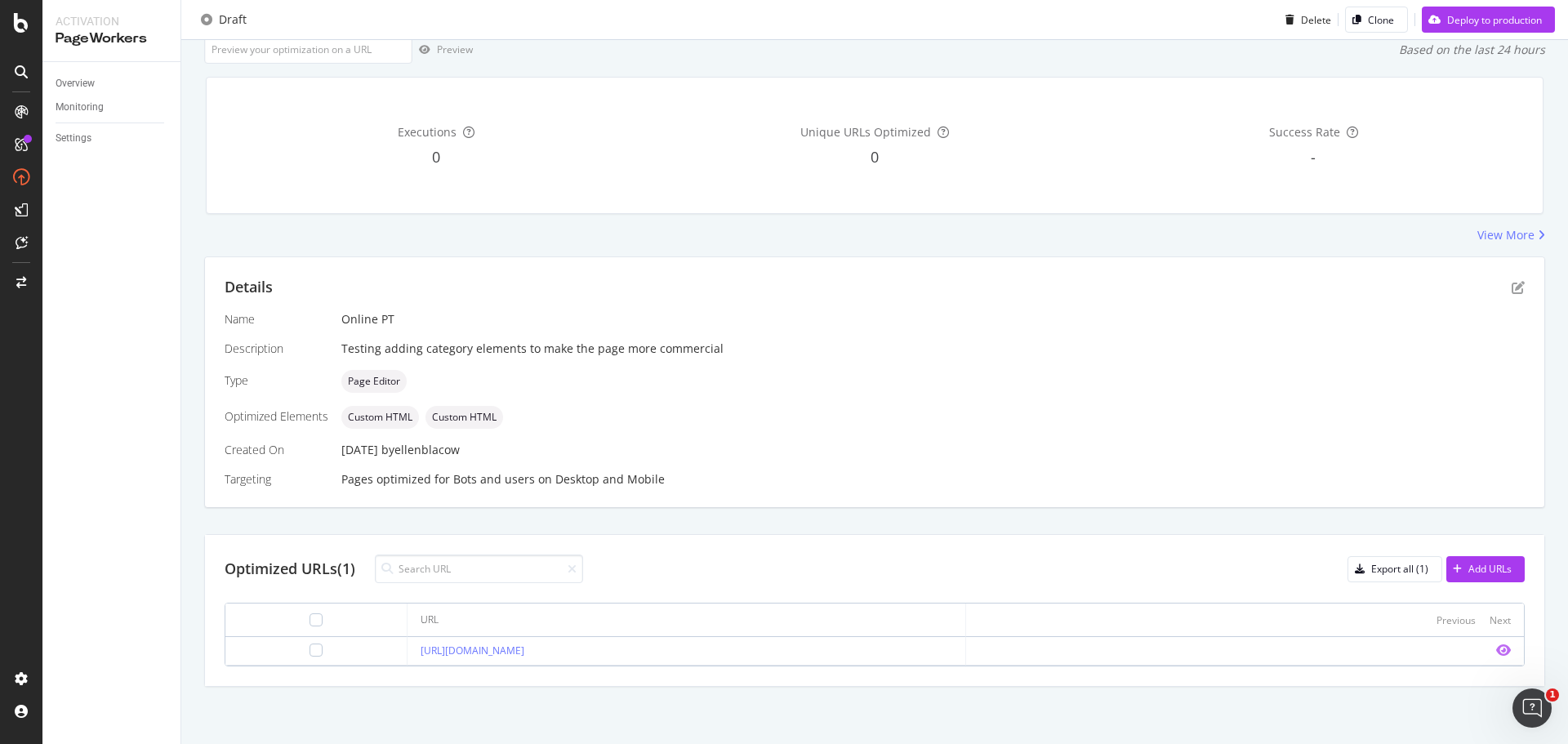
click at [1496, 649] on icon "eye" at bounding box center [1503, 650] width 15 height 13
click at [1496, 648] on icon "eye" at bounding box center [1503, 650] width 15 height 13
click at [1511, 290] on icon "pen-to-square" at bounding box center [1517, 287] width 13 height 13
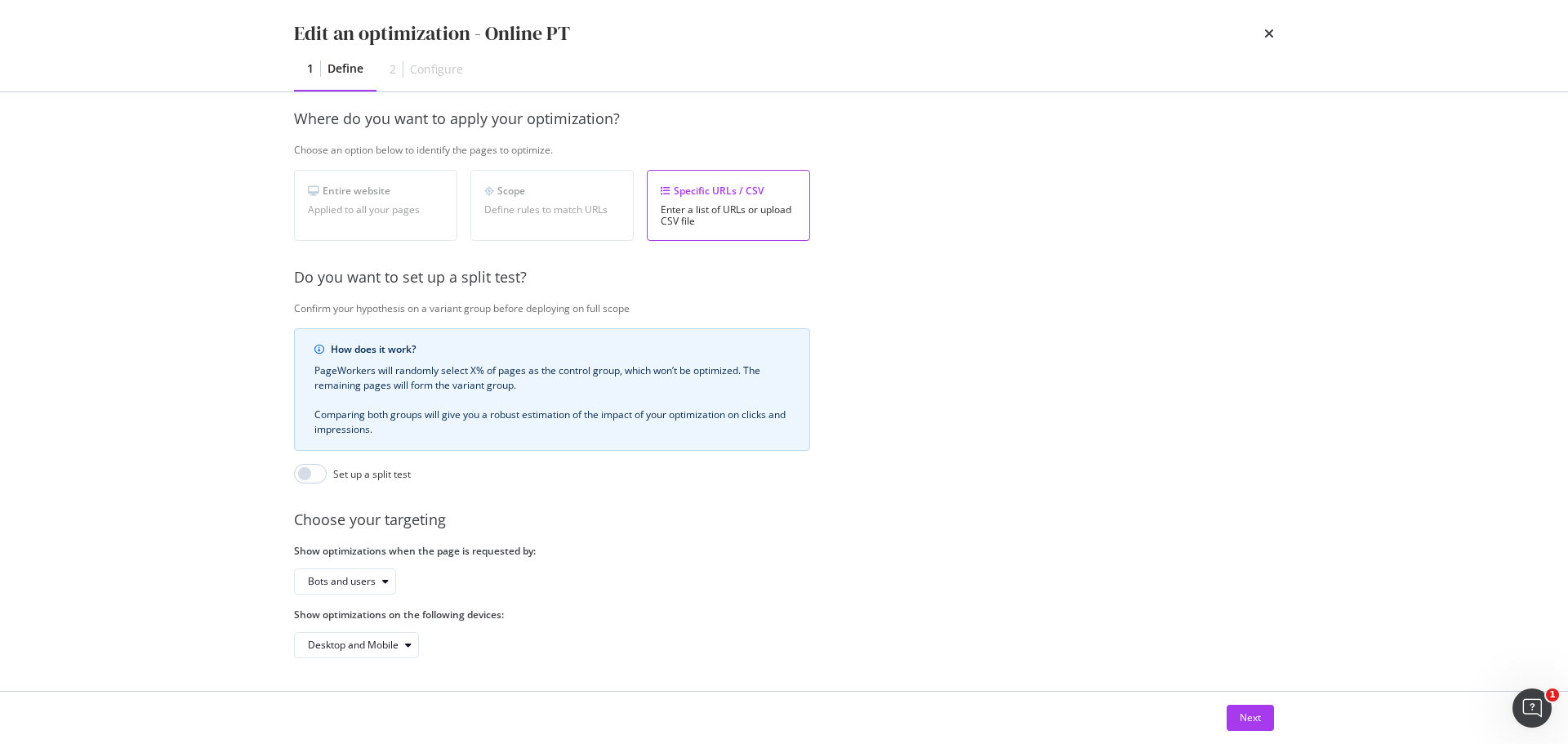
scroll to position [251, 0]
click at [1262, 726] on button "Next" at bounding box center [1250, 719] width 47 height 26
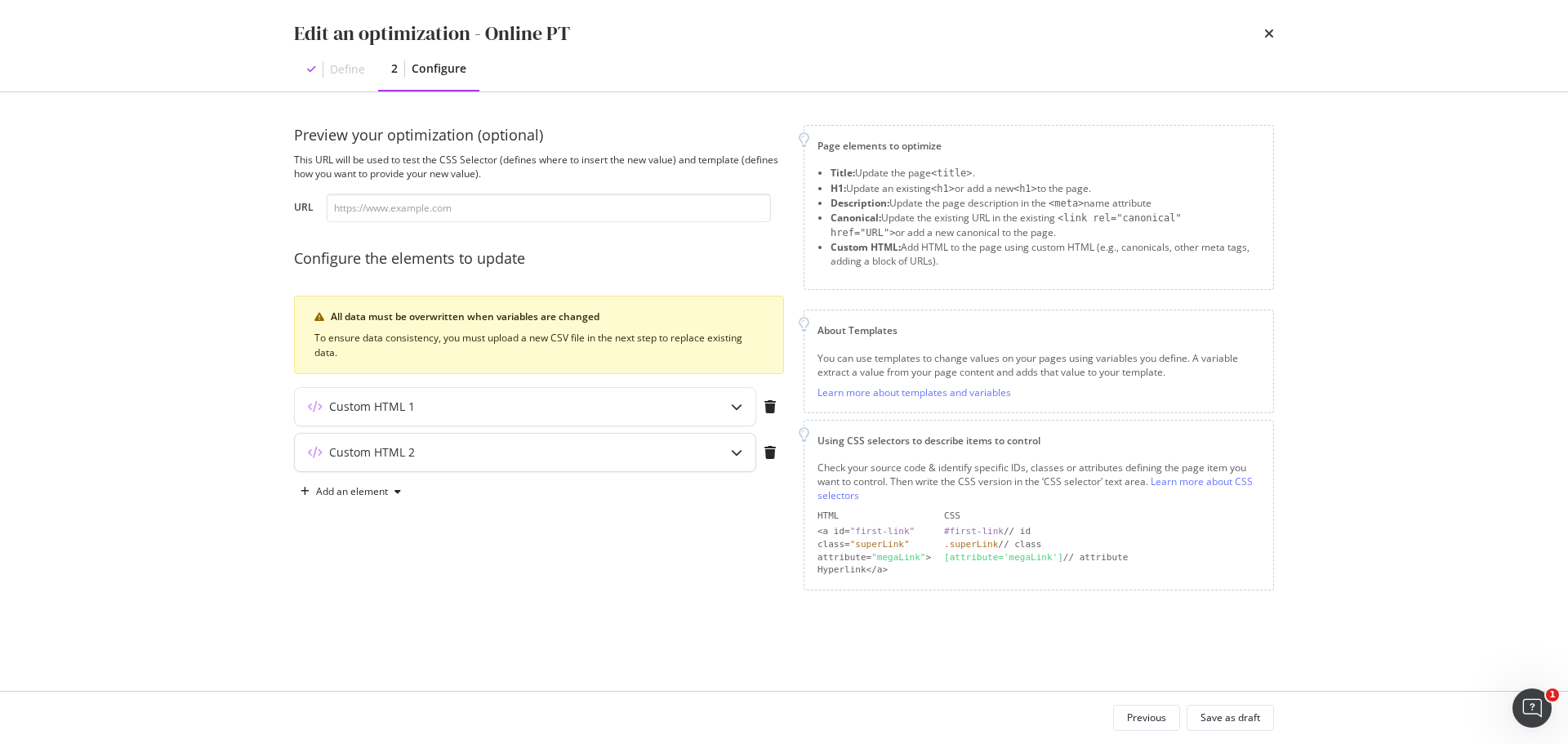
click at [708, 441] on div "Custom HTML 2" at bounding box center [525, 452] width 461 height 38
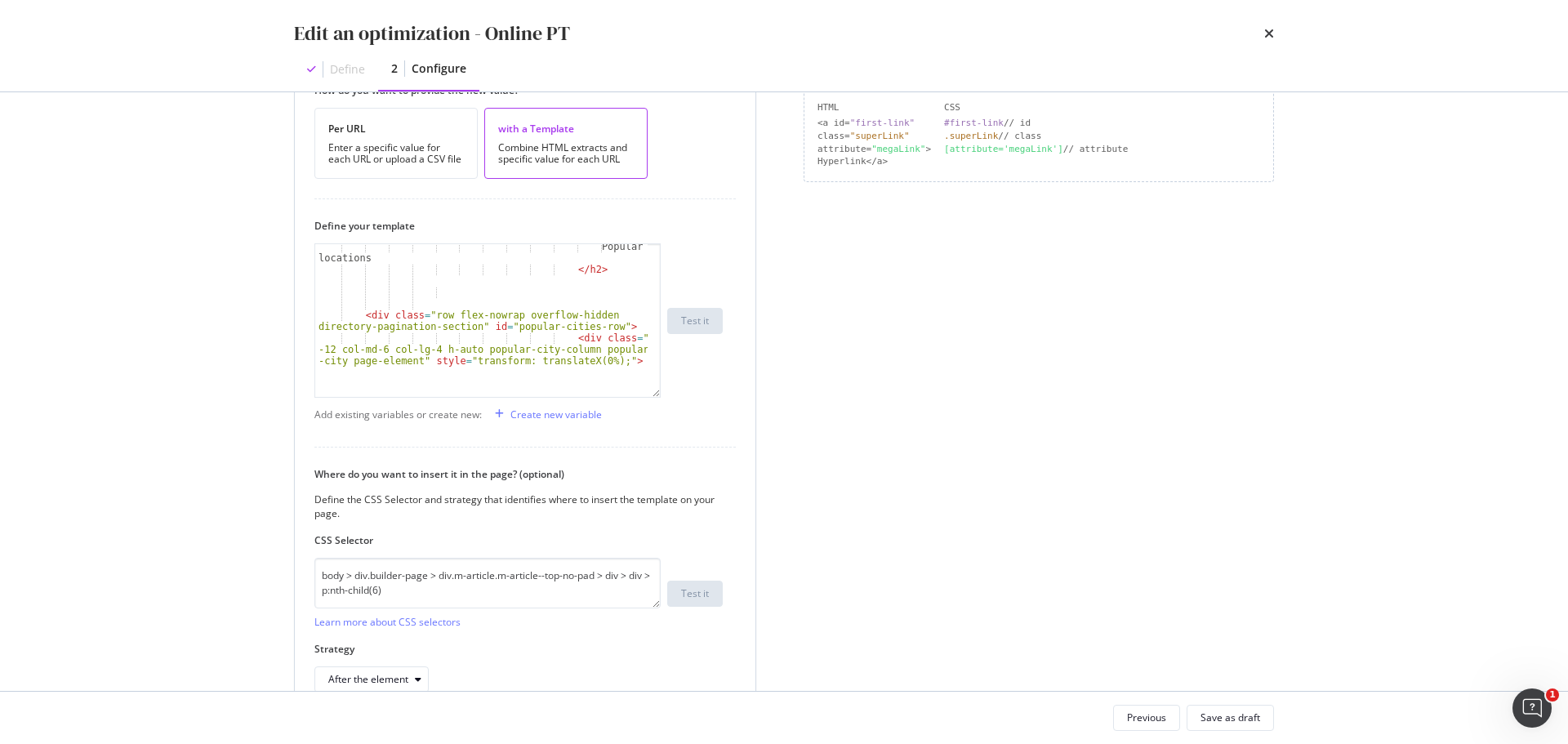
scroll to position [33, 0]
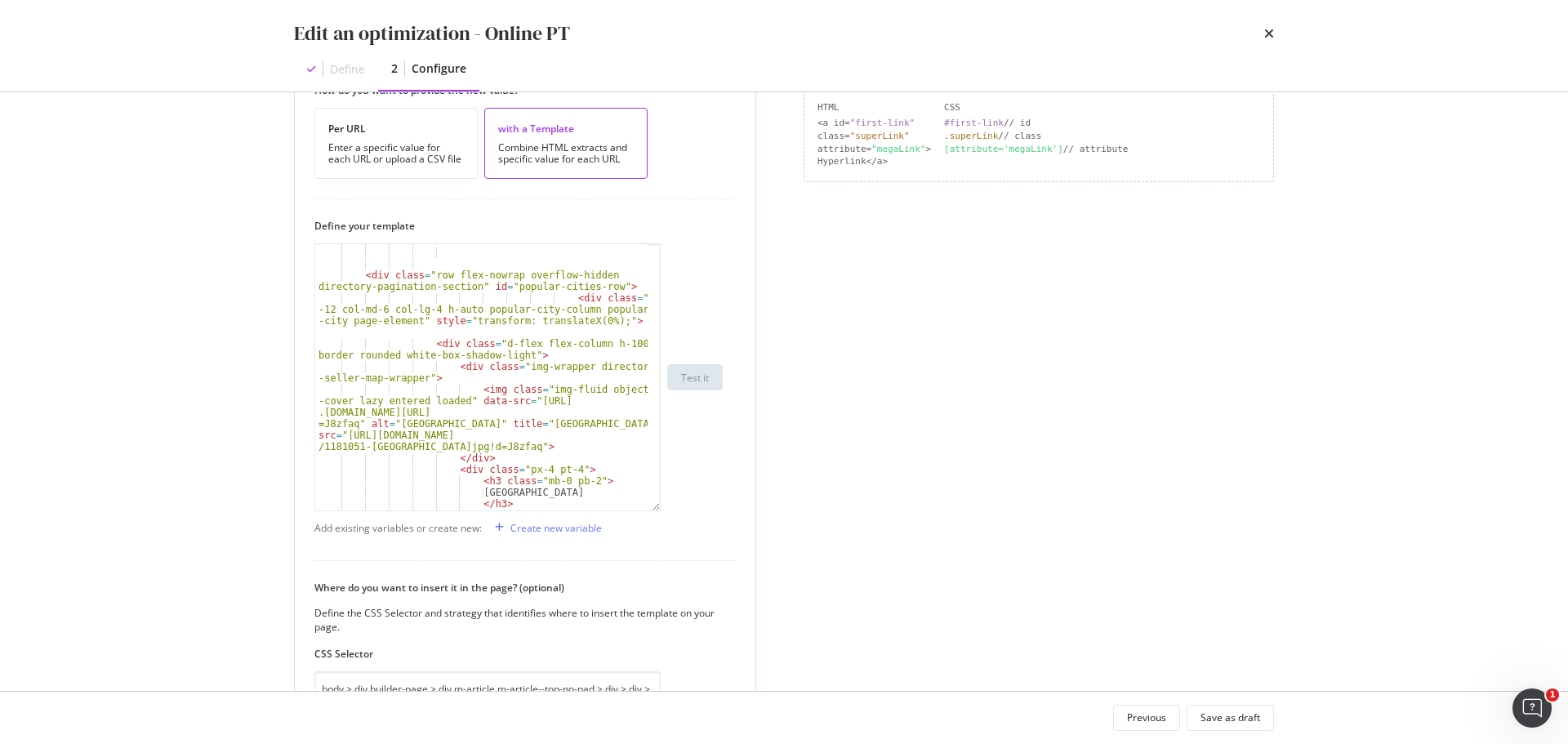
drag, startPoint x: 659, startPoint y: 346, endPoint x: 659, endPoint y: 509, distance: 163.0
click at [659, 509] on div "< div class = "row flex-nowrap overflow-hidden directory-pagination-section" id…" at bounding box center [487, 377] width 346 height 268
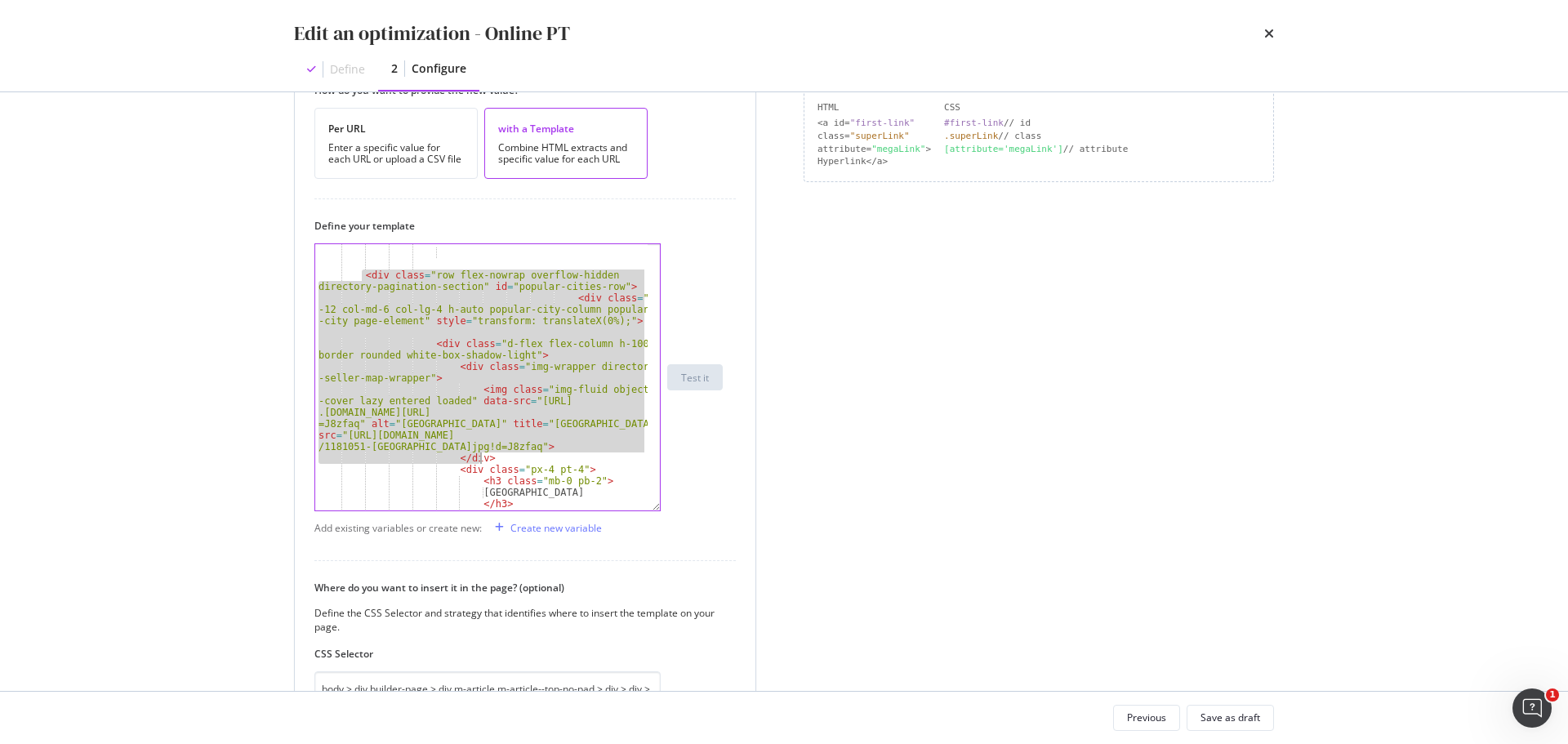
drag, startPoint x: 359, startPoint y: 279, endPoint x: 519, endPoint y: 459, distance: 240.8
click at [519, 459] on div "< div class = "row flex-nowrap overflow-hidden directory-pagination-section" id…" at bounding box center [481, 391] width 333 height 312
type textarea "<img class="img-fluid object-fit-cover lazy entered loaded" data-src="[URL][DOM…"
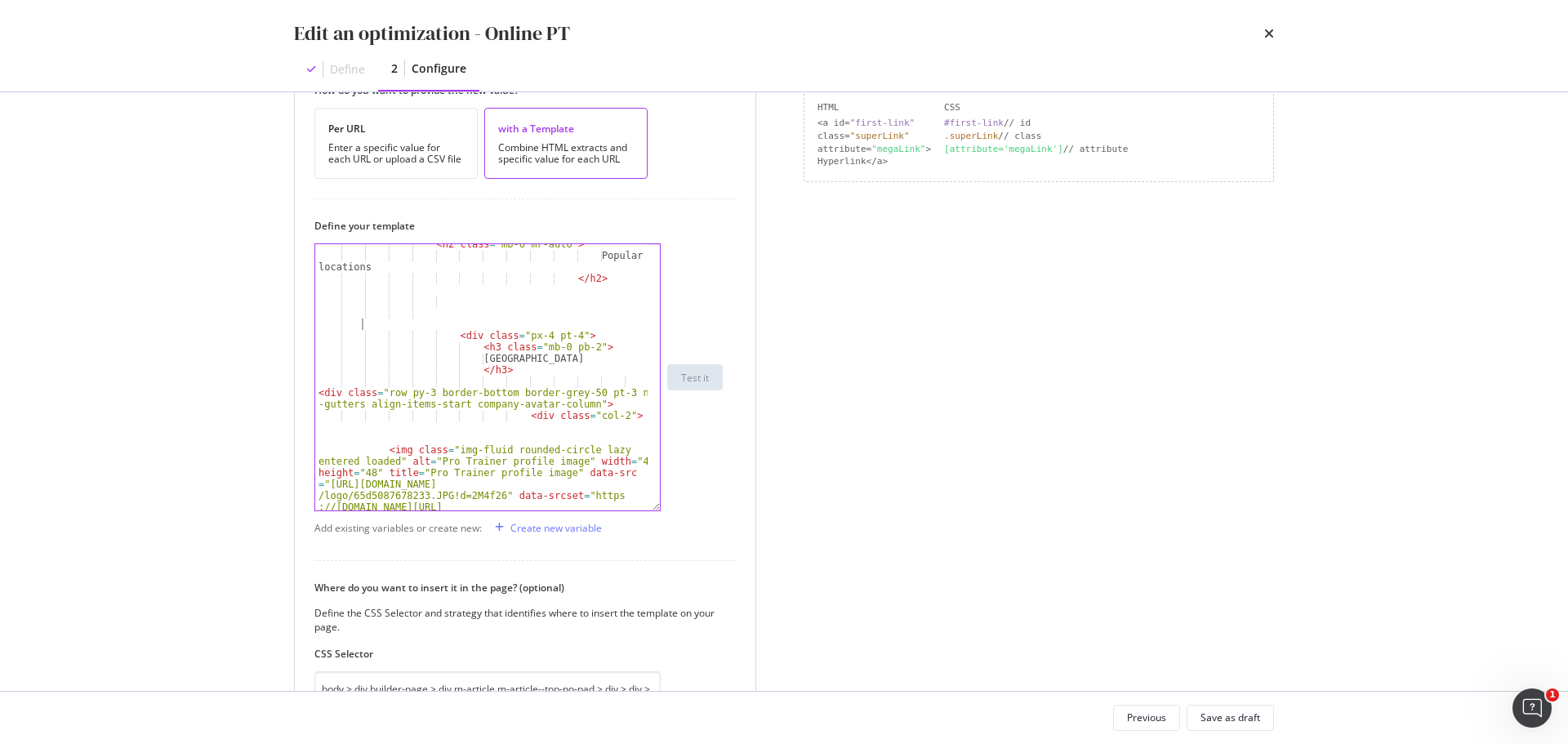
scroll to position [0, 0]
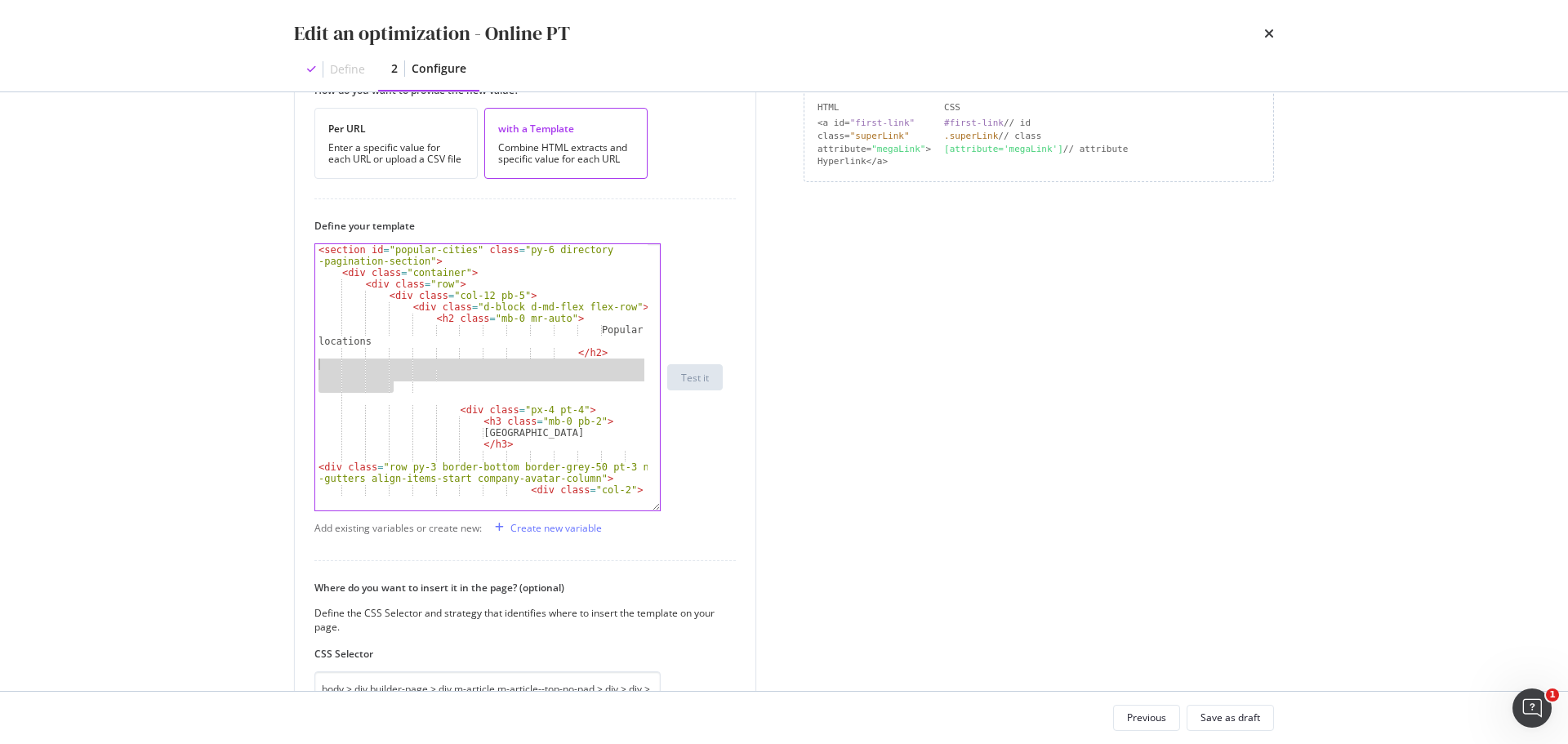
drag, startPoint x: 396, startPoint y: 392, endPoint x: 291, endPoint y: 364, distance: 108.7
click at [291, 364] on div "Preview your optimization (optional) This URL will be used to test the CSS Sele…" at bounding box center [784, 392] width 1045 height 599
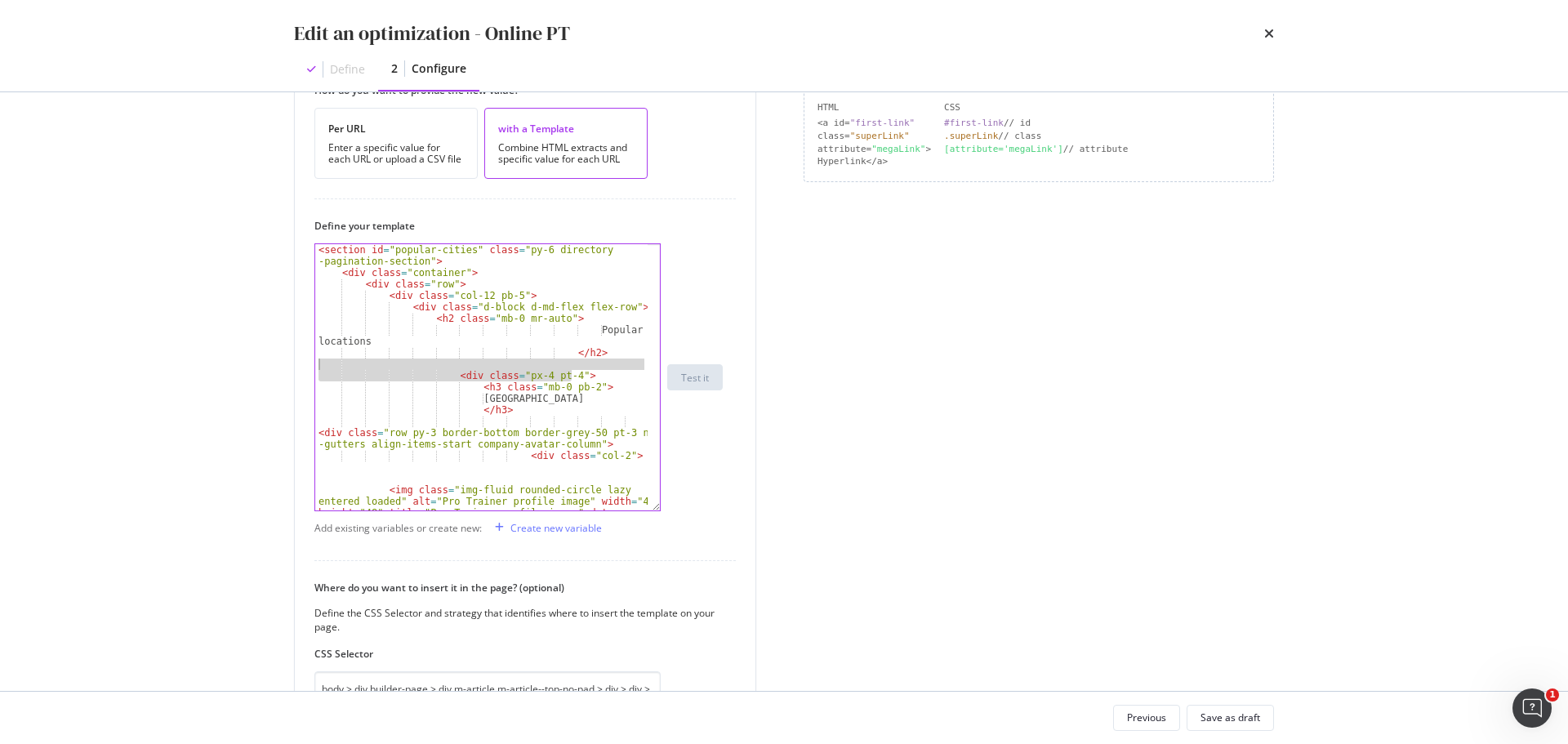
drag, startPoint x: 587, startPoint y: 375, endPoint x: 282, endPoint y: 368, distance: 305.1
click at [282, 368] on div "Preview your optimization (optional) This URL will be used to test the CSS Sele…" at bounding box center [784, 392] width 1045 height 599
type textarea "<div class="px-4 pt-4">"
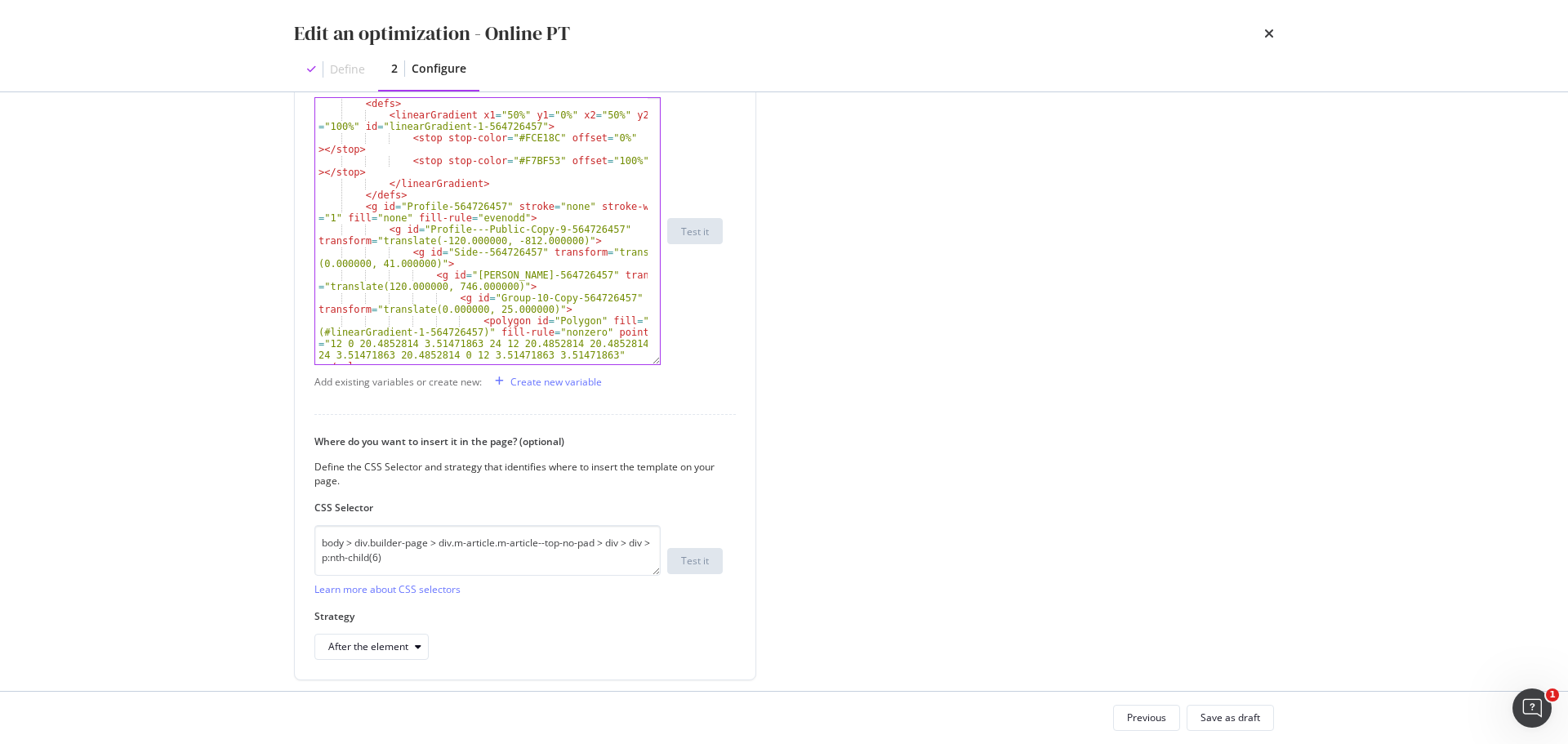
scroll to position [610, 0]
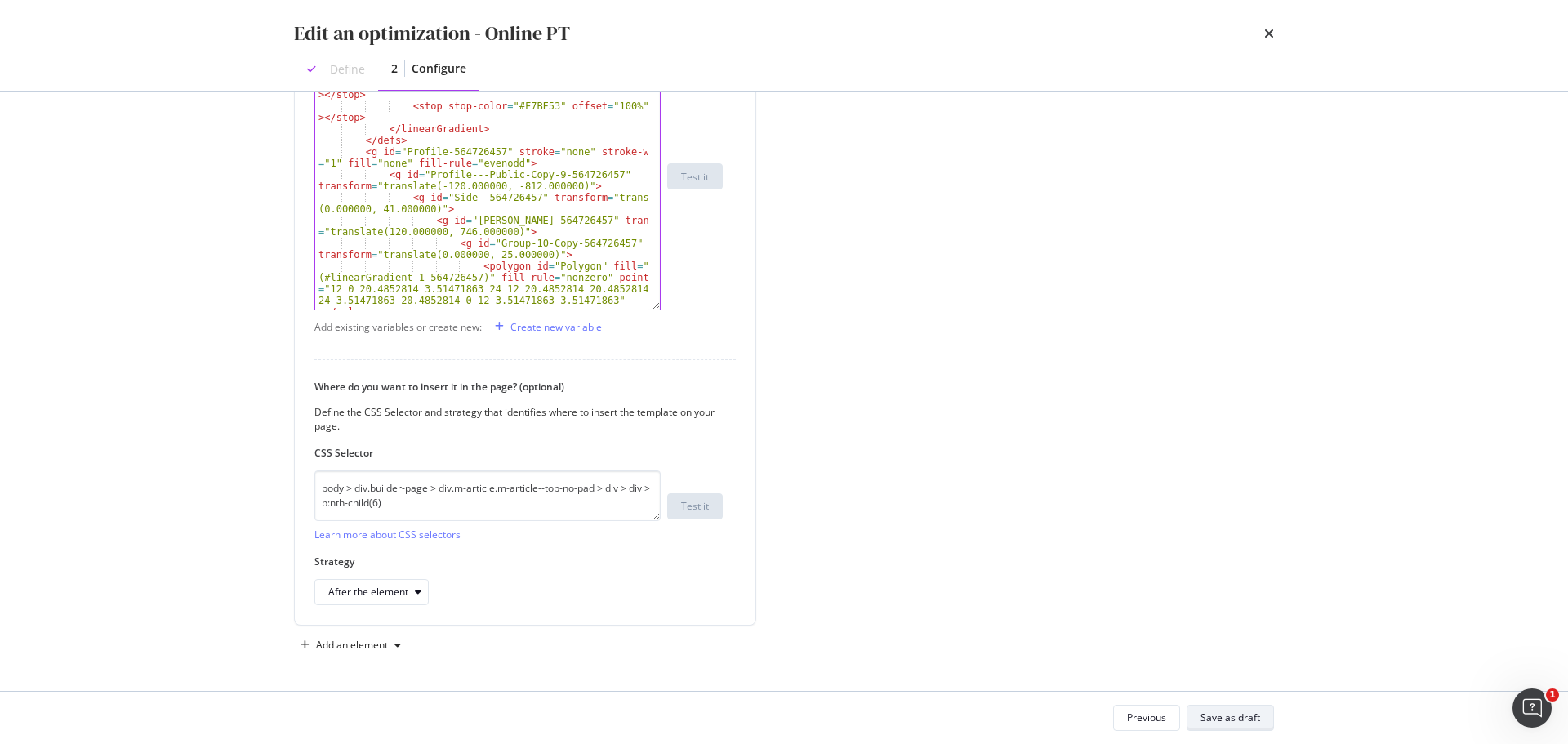
click at [1224, 725] on div "Save as draft" at bounding box center [1230, 718] width 60 height 14
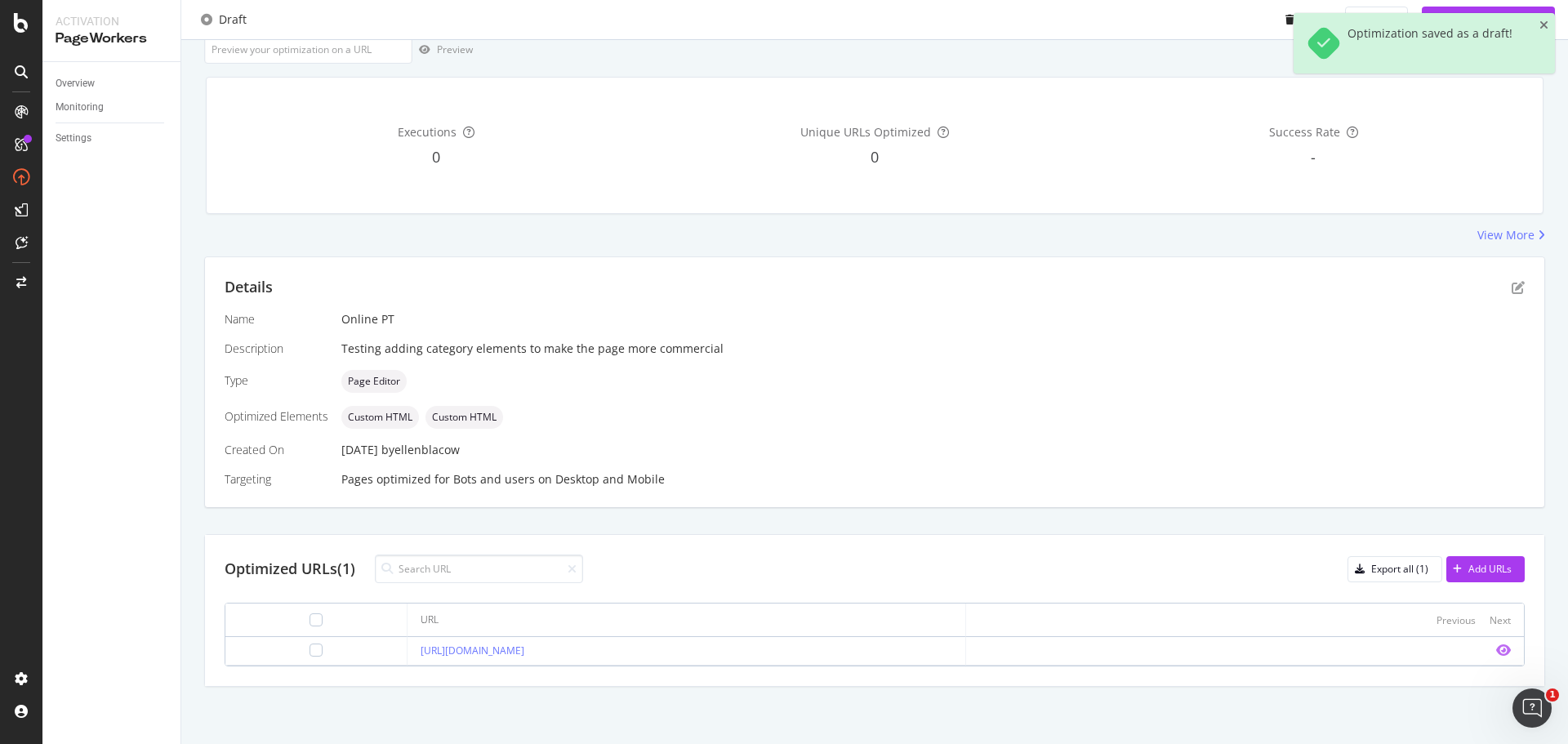
click at [1496, 649] on icon "eye" at bounding box center [1503, 650] width 15 height 13
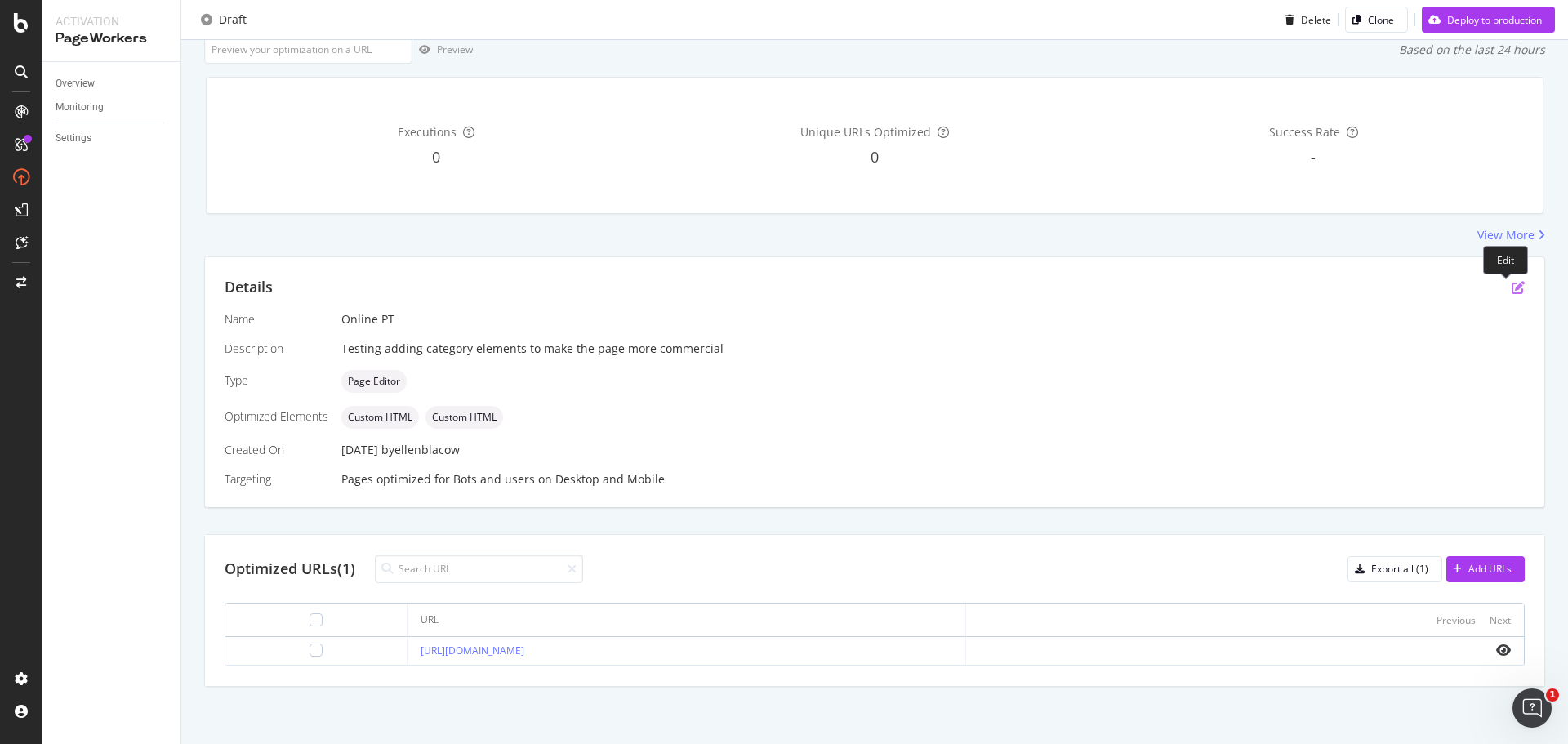
click at [1511, 283] on icon "pen-to-square" at bounding box center [1517, 287] width 13 height 13
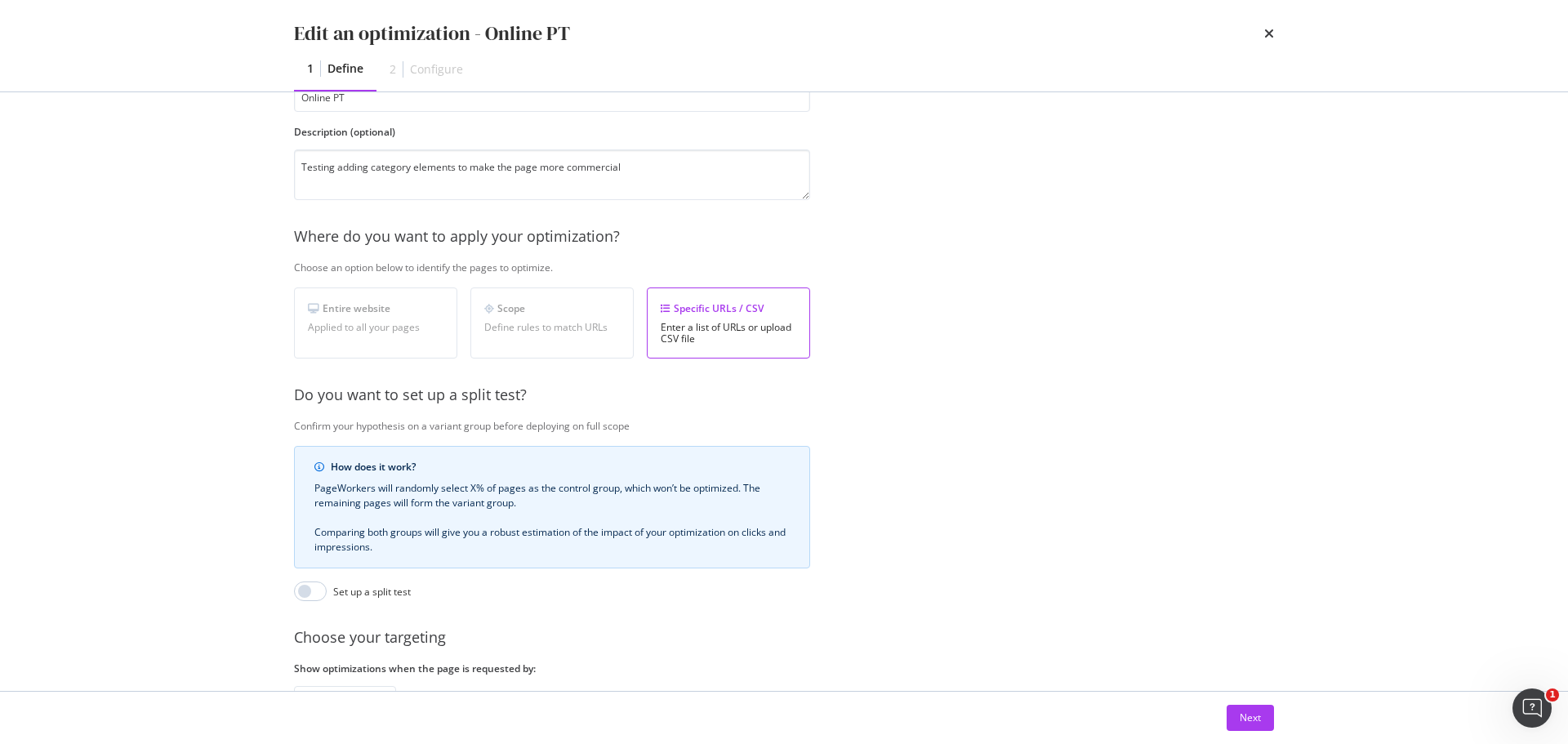
scroll to position [251, 0]
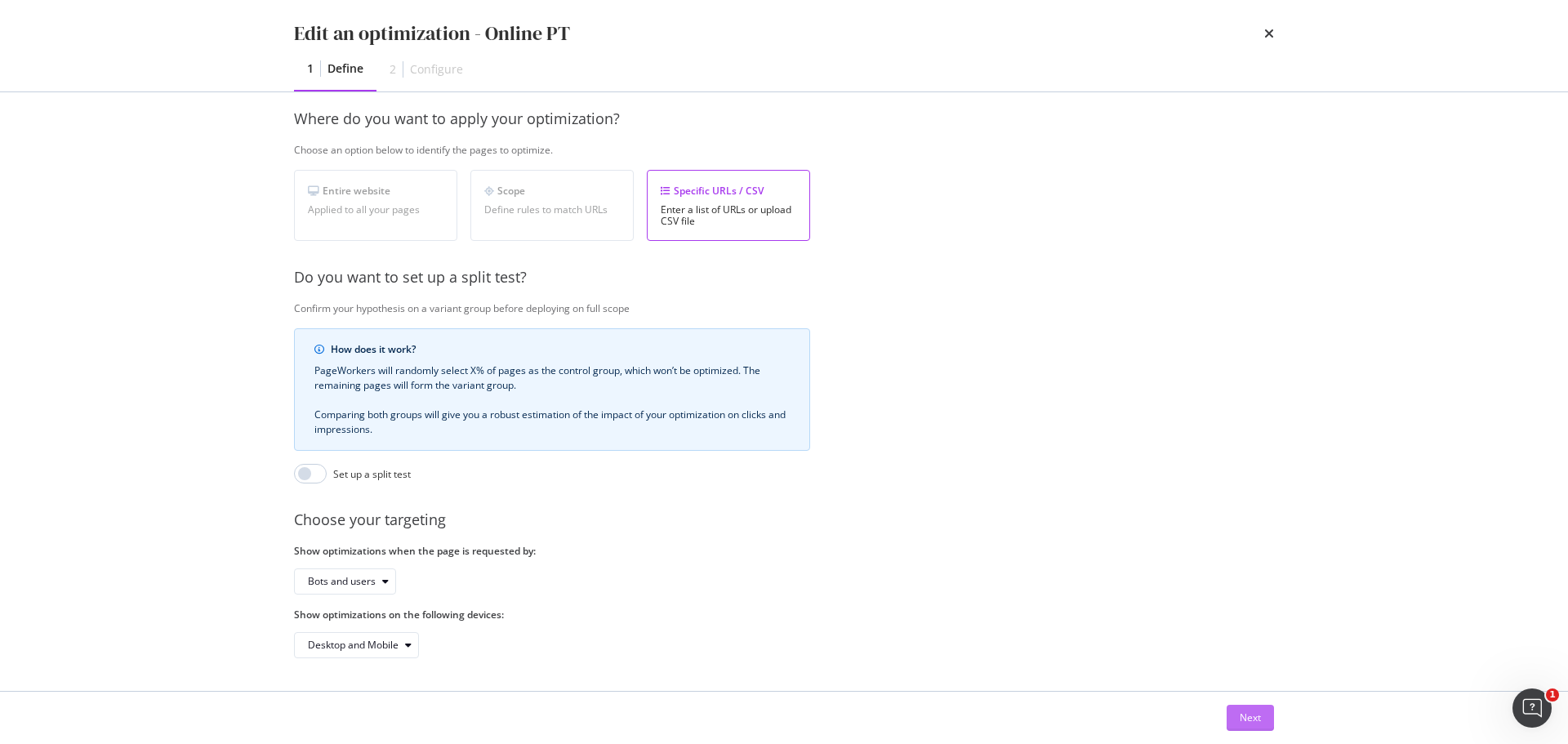
click at [1250, 726] on div "Next" at bounding box center [1250, 719] width 21 height 25
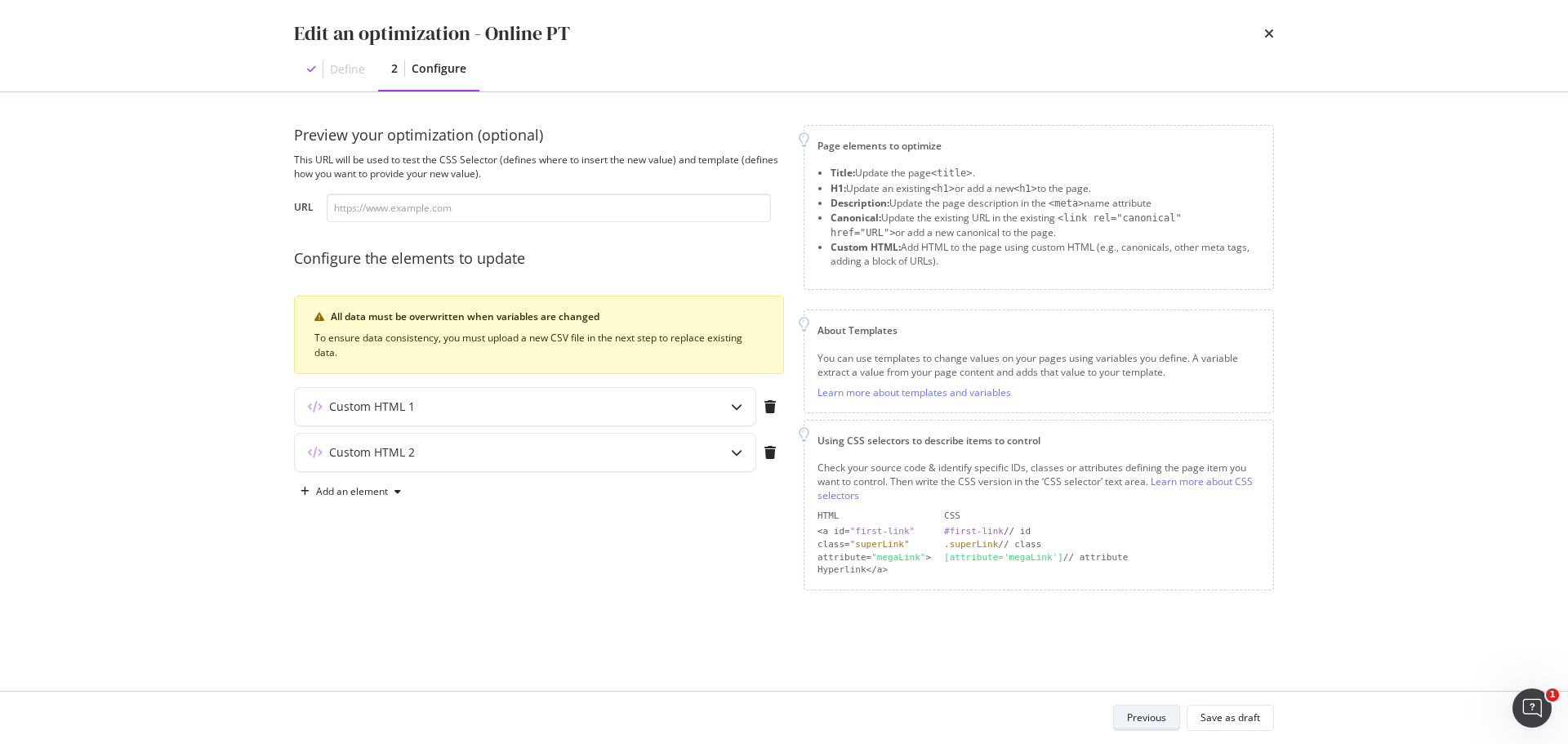
scroll to position [0, 0]
click at [775, 456] on icon "modal" at bounding box center [769, 452] width 11 height 13
click at [349, 450] on div "Add an element" at bounding box center [352, 445] width 72 height 10
click at [392, 589] on div "Custom HTML" at bounding box center [369, 585] width 64 height 14
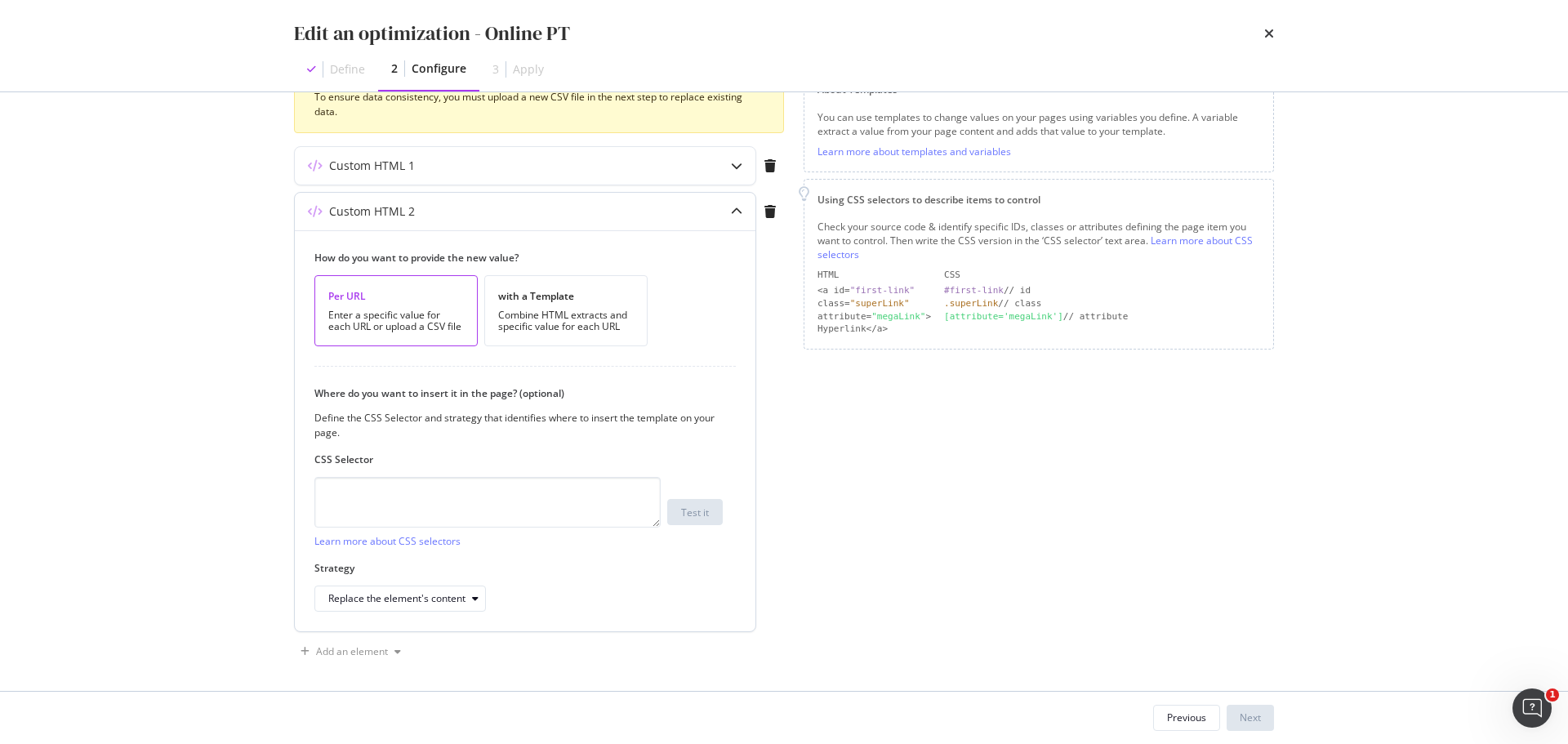
scroll to position [248, 0]
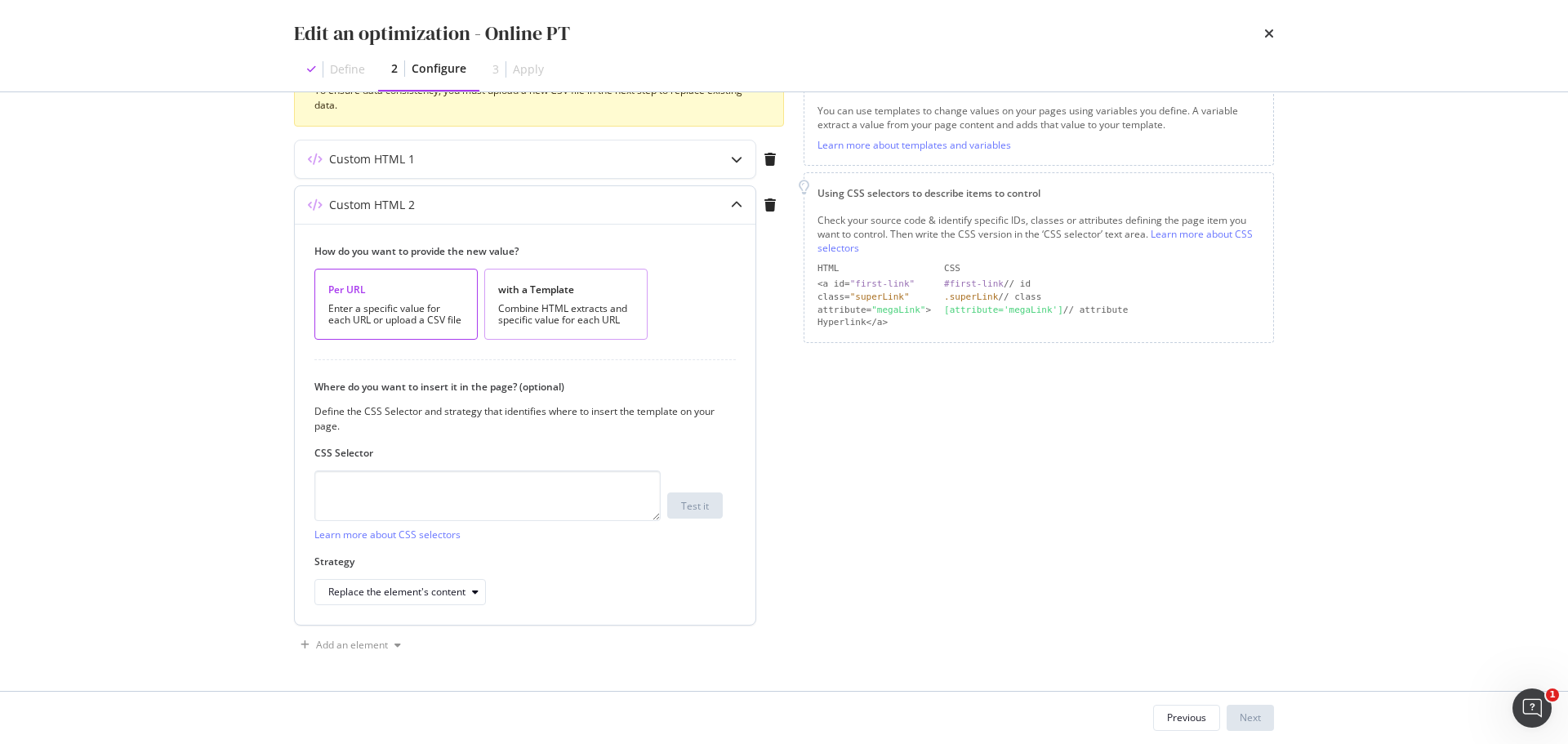
click at [565, 321] on div "Combine HTML extracts and specific value for each URL" at bounding box center [565, 314] width 135 height 23
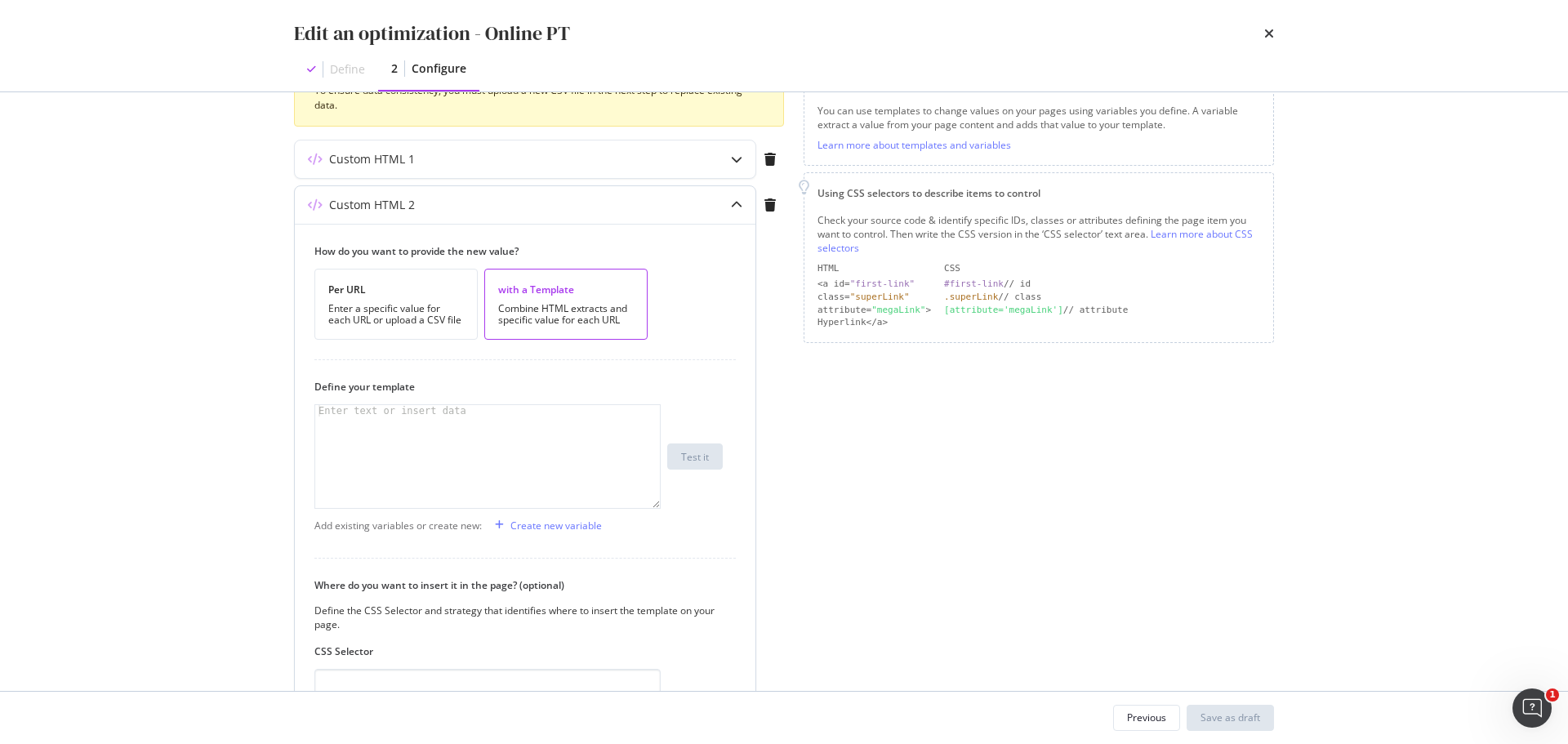
click at [464, 458] on div "modal" at bounding box center [487, 467] width 344 height 126
paste textarea "</section>"
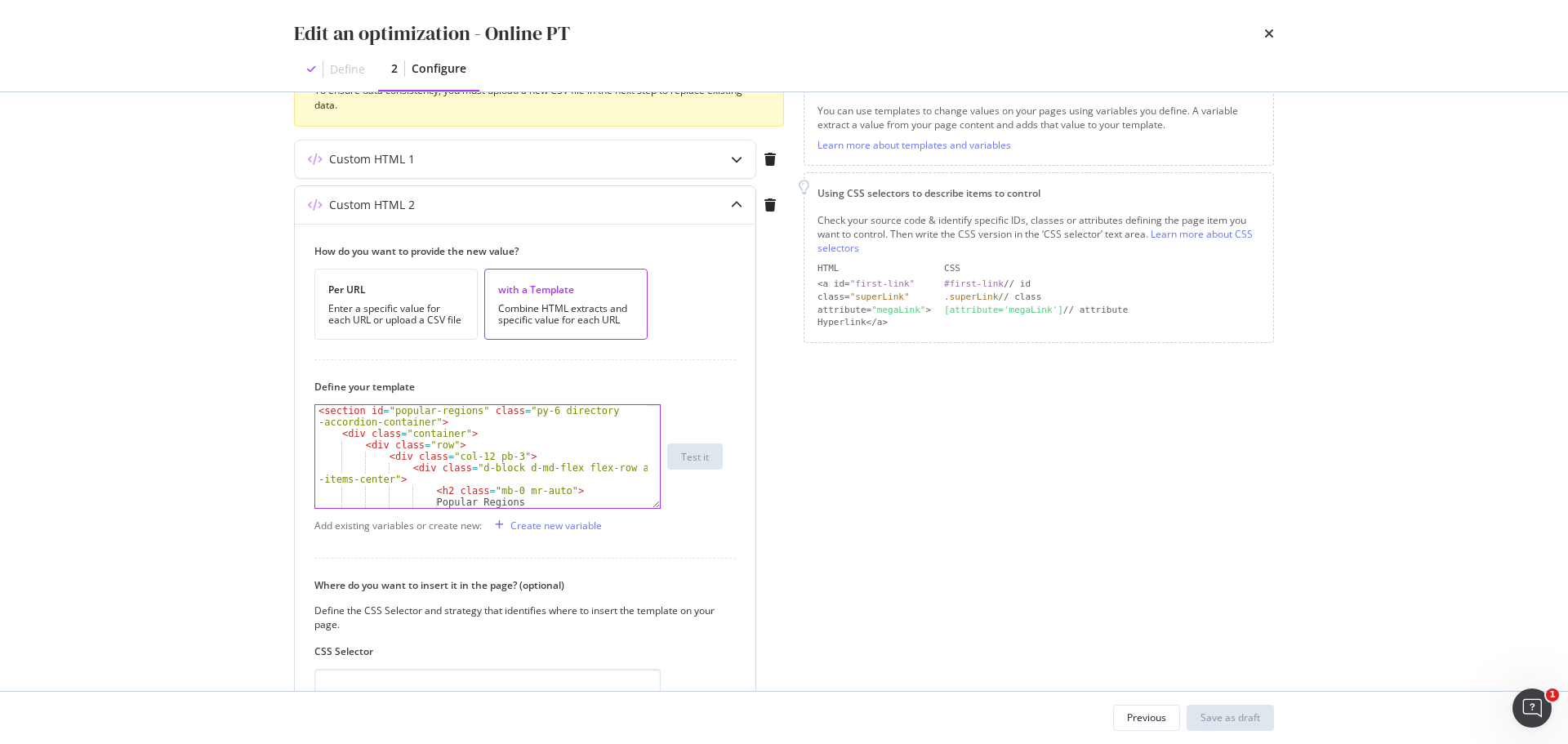
scroll to position [49, 0]
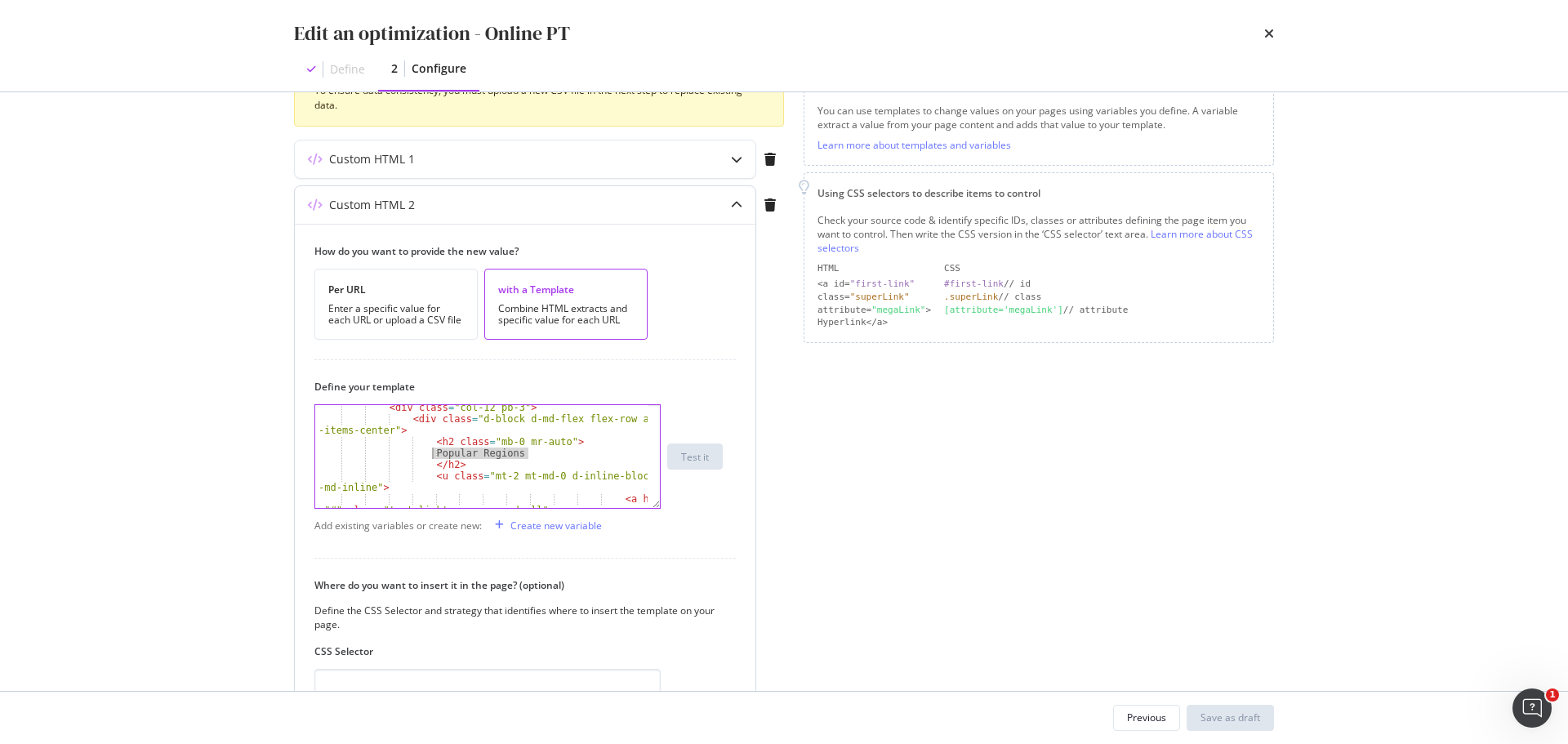
drag, startPoint x: 538, startPoint y: 454, endPoint x: 431, endPoint y: 449, distance: 107.1
click at [431, 449] on div "< div class = "col-12 pb-3" > < div class = "d-block d-md-flex flex-row align -…" at bounding box center [481, 471] width 333 height 137
click at [468, 454] on div "< div class = "col-12 pb-3" > < div class = "d-block d-md-flex flex-row align -…" at bounding box center [481, 456] width 333 height 103
drag, startPoint x: 531, startPoint y: 453, endPoint x: 447, endPoint y: 451, distance: 84.0
click at [447, 451] on div "< div class = "col-12 pb-3" > < div class = "d-block d-md-flex flex-row align -…" at bounding box center [481, 471] width 333 height 137
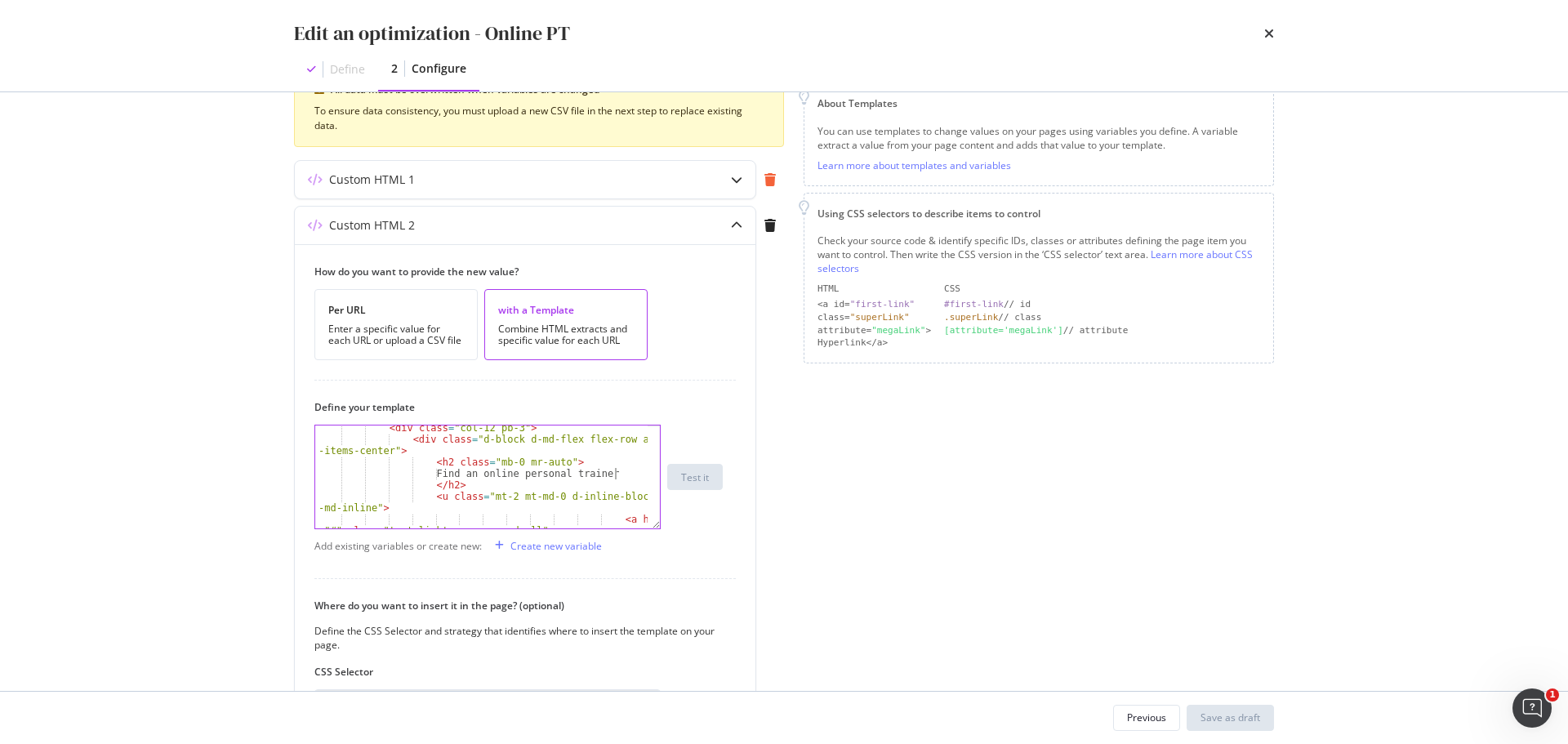
scroll to position [201, 0]
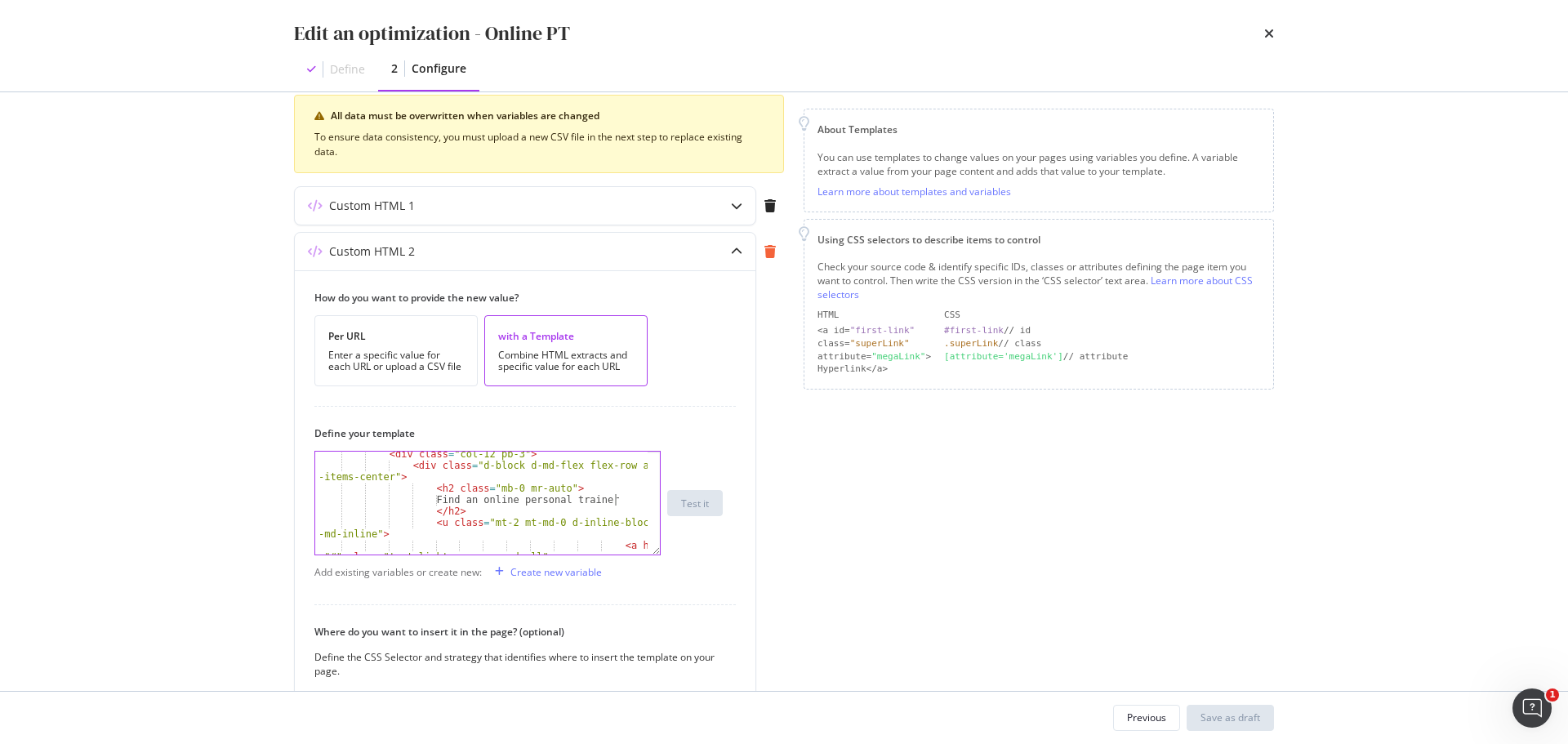
type textarea "Find an online personal trainer"
click at [776, 249] on div "modal" at bounding box center [770, 251] width 28 height 13
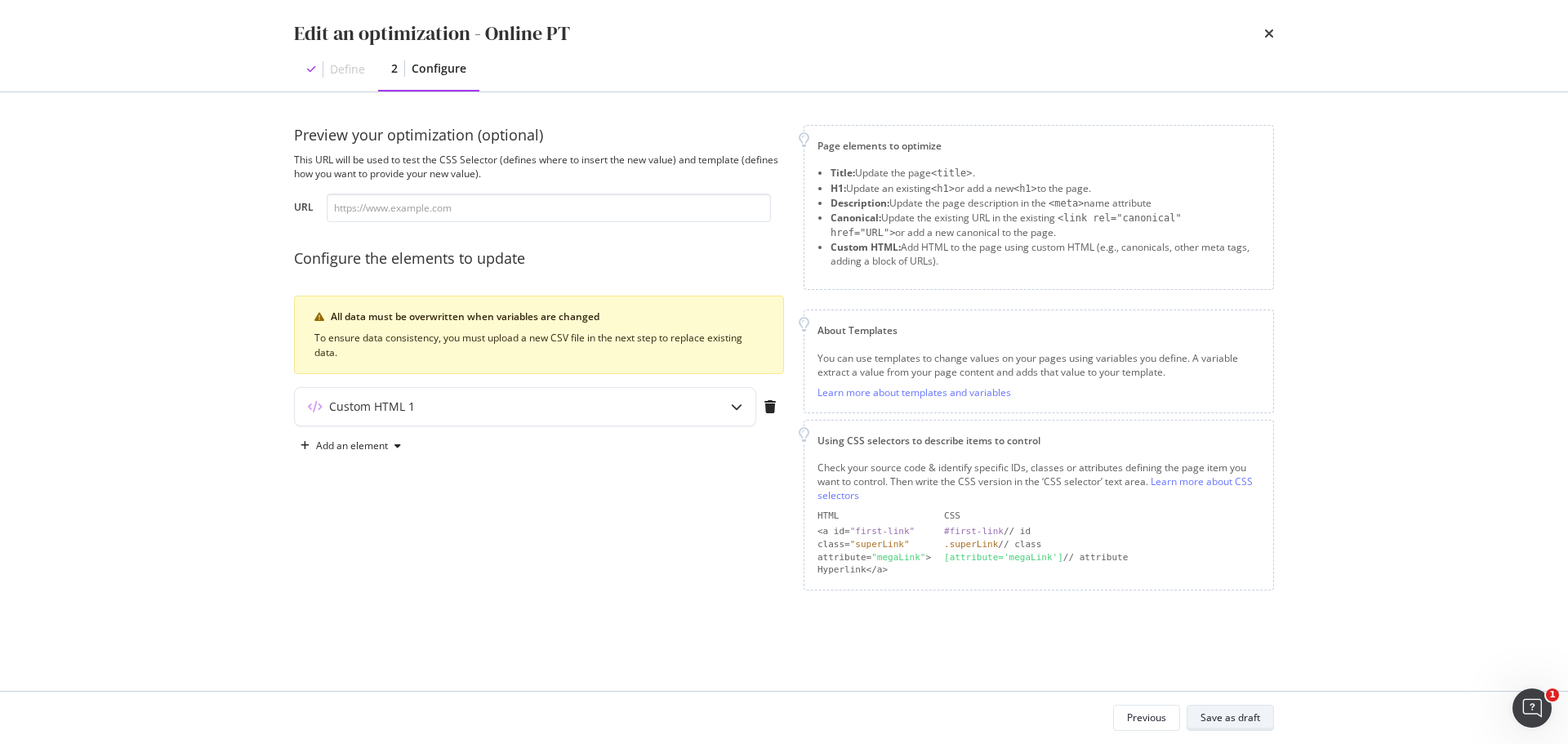
click at [1234, 715] on div "Save as draft" at bounding box center [1230, 718] width 60 height 14
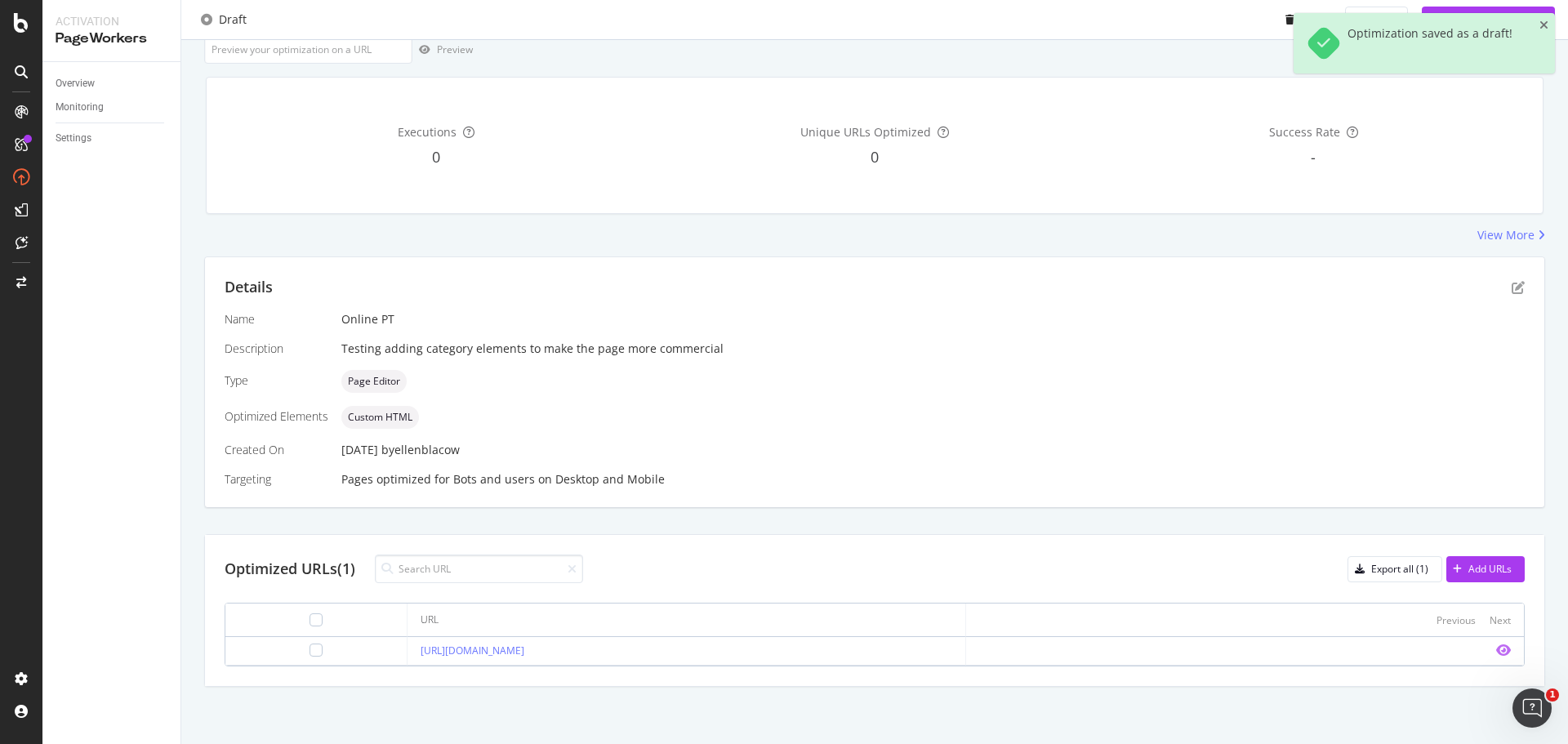
click at [1496, 647] on icon "eye" at bounding box center [1503, 650] width 15 height 13
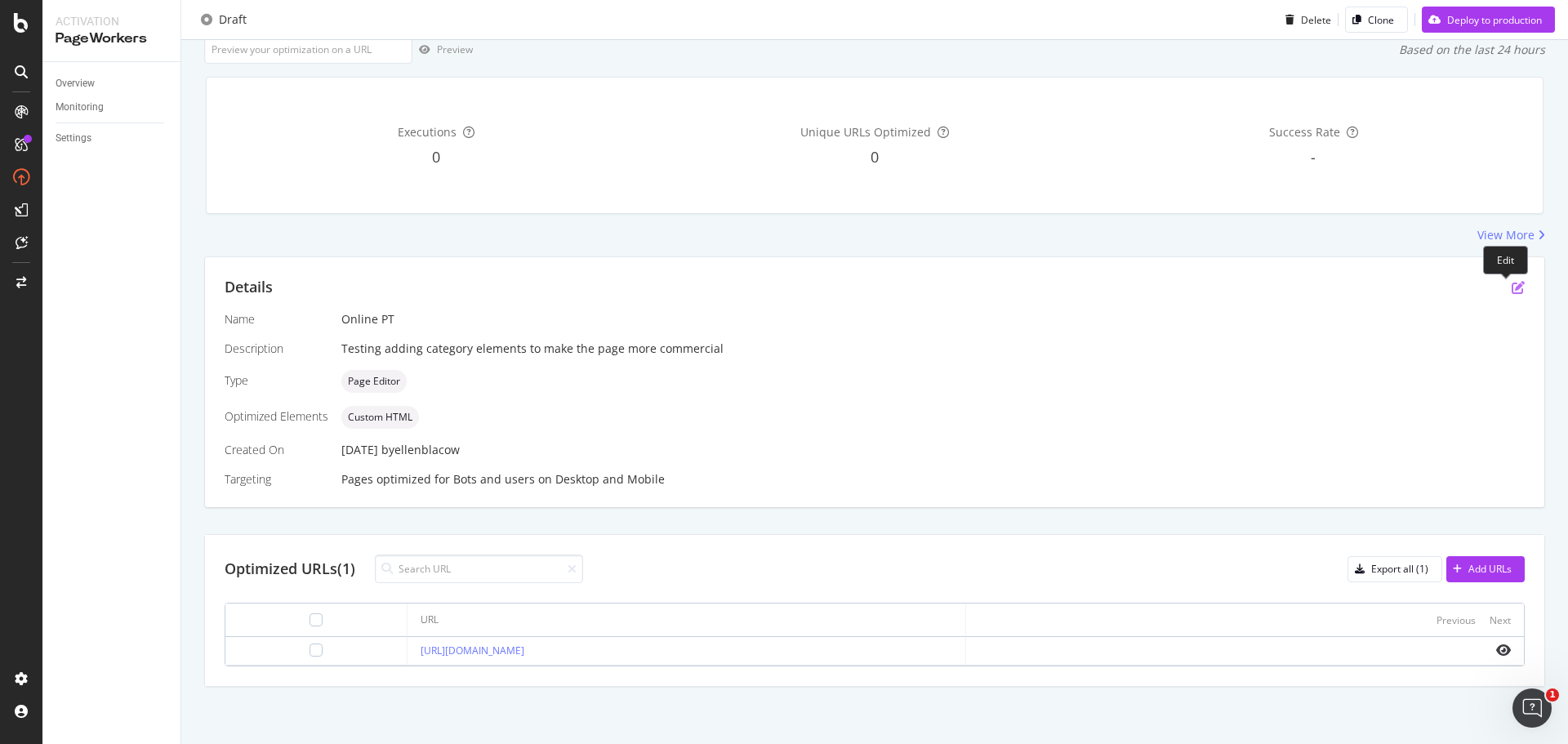
click at [1511, 282] on icon "pen-to-square" at bounding box center [1517, 287] width 13 height 13
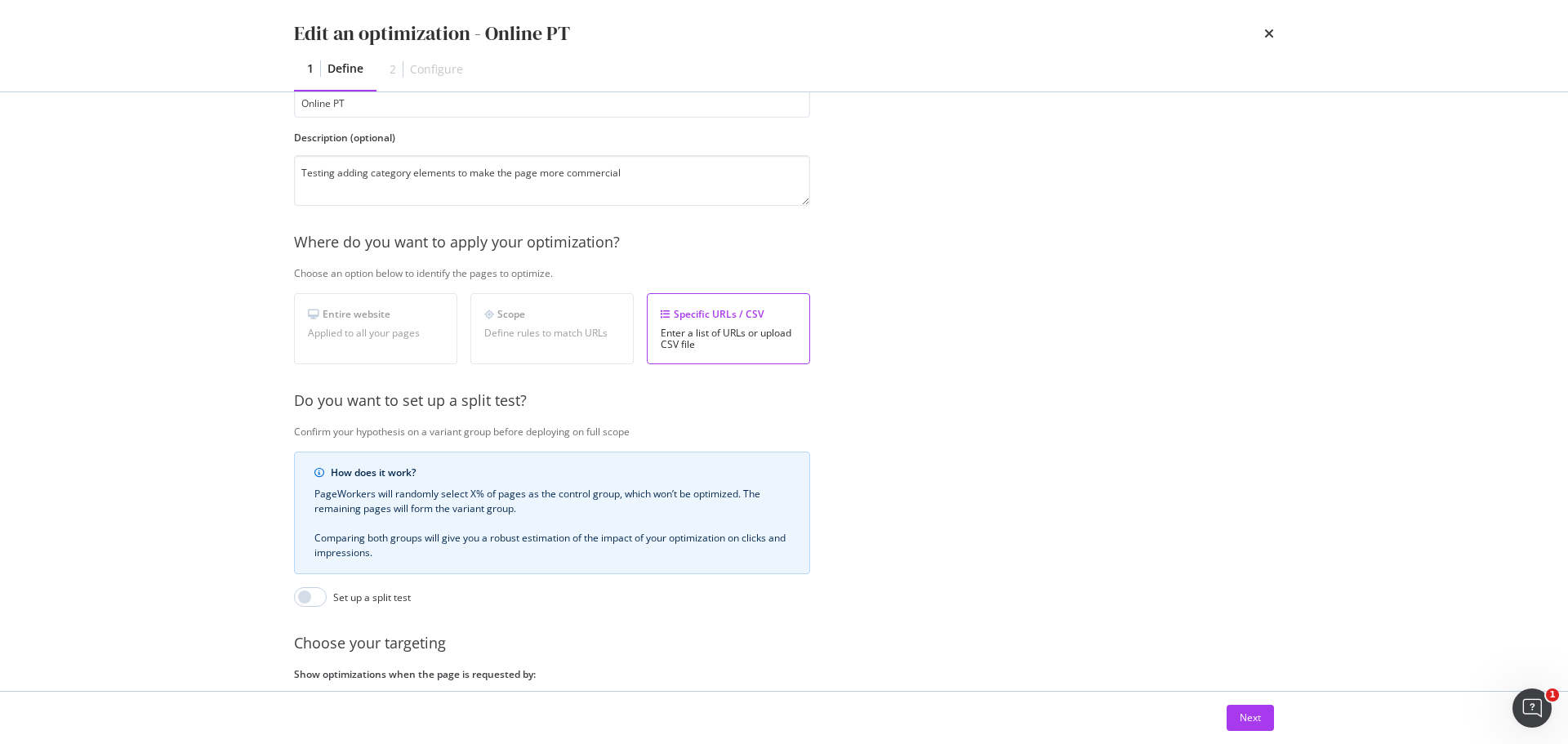
scroll to position [251, 0]
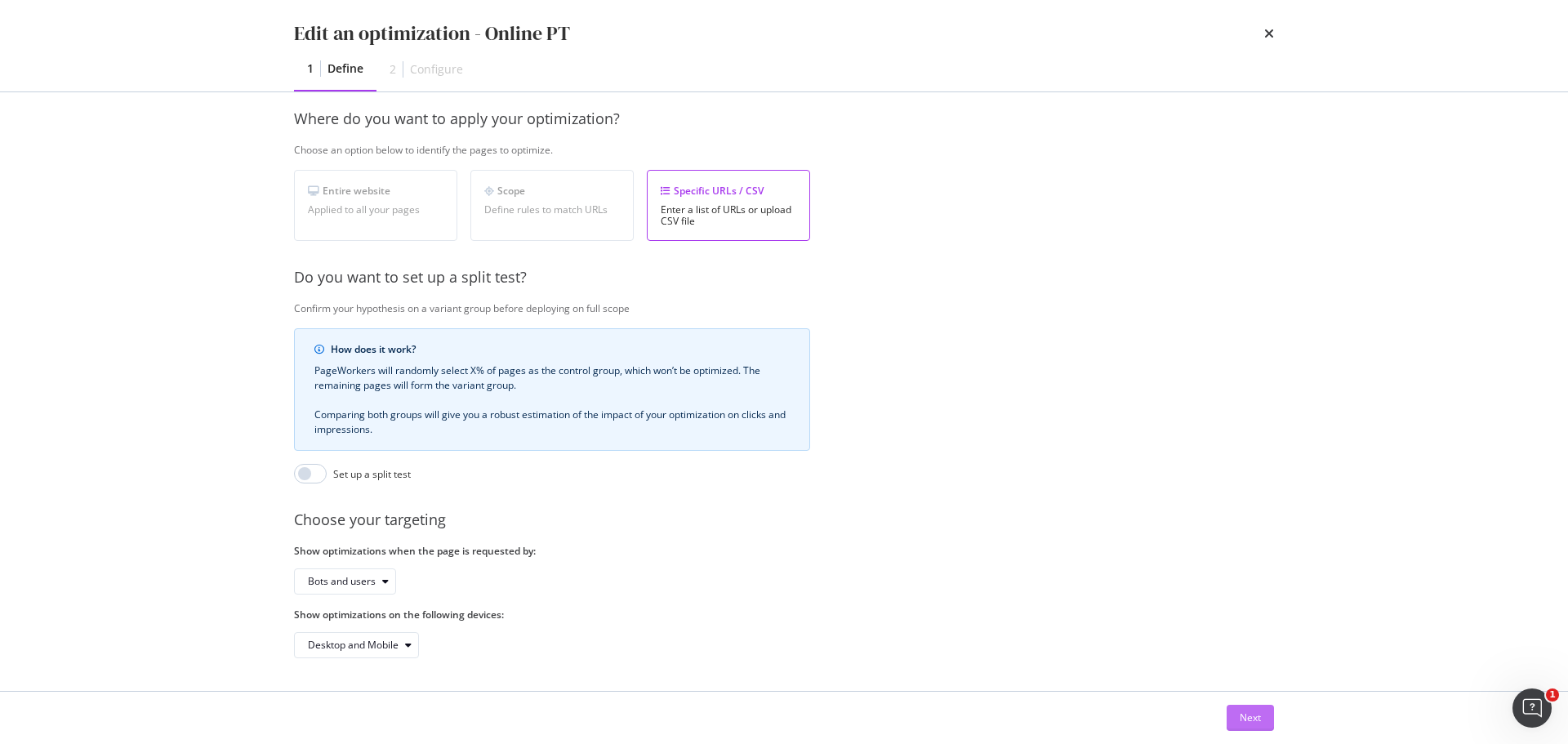
click at [1240, 725] on div "Next" at bounding box center [1250, 718] width 21 height 14
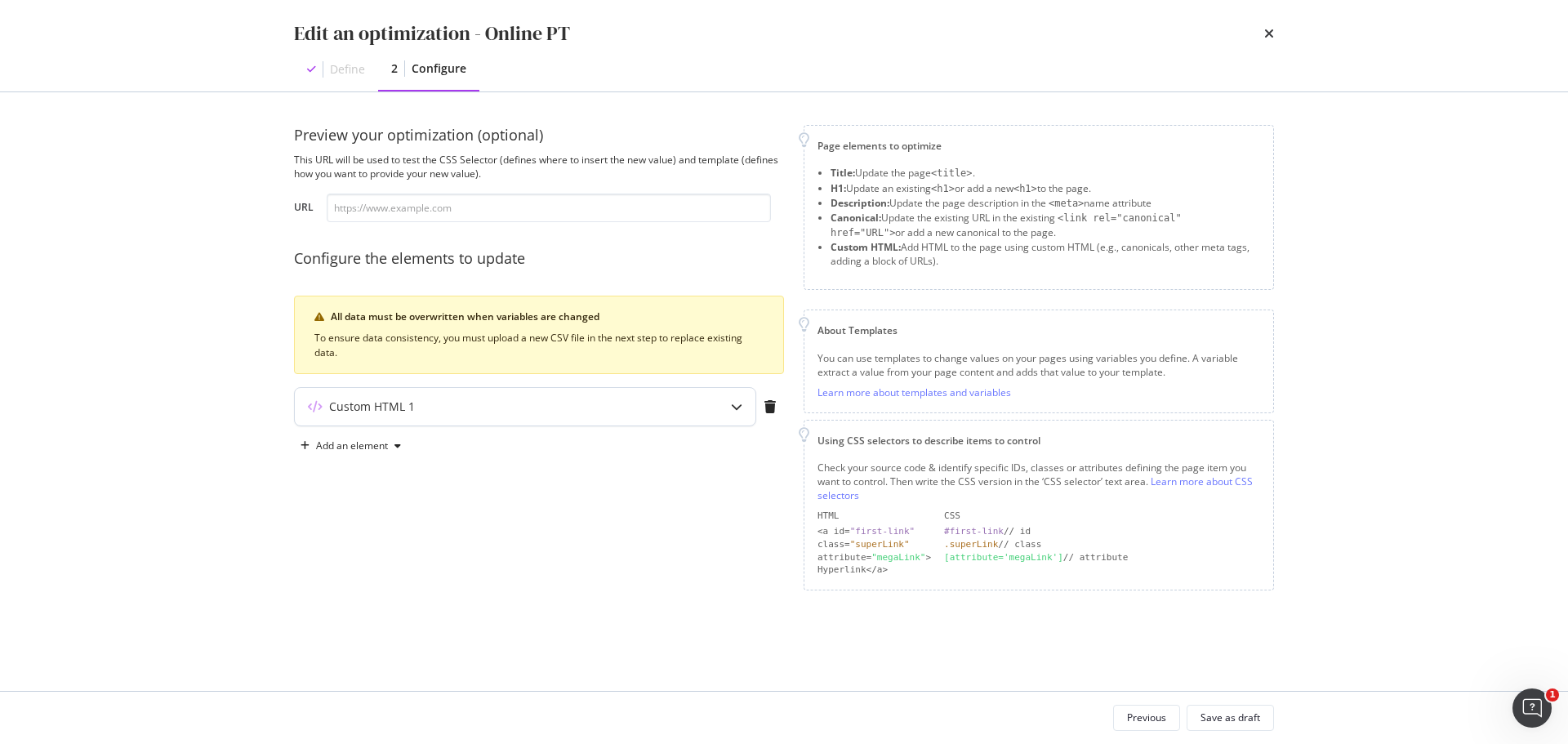
click at [716, 405] on div "Custom HTML 1" at bounding box center [525, 407] width 461 height 38
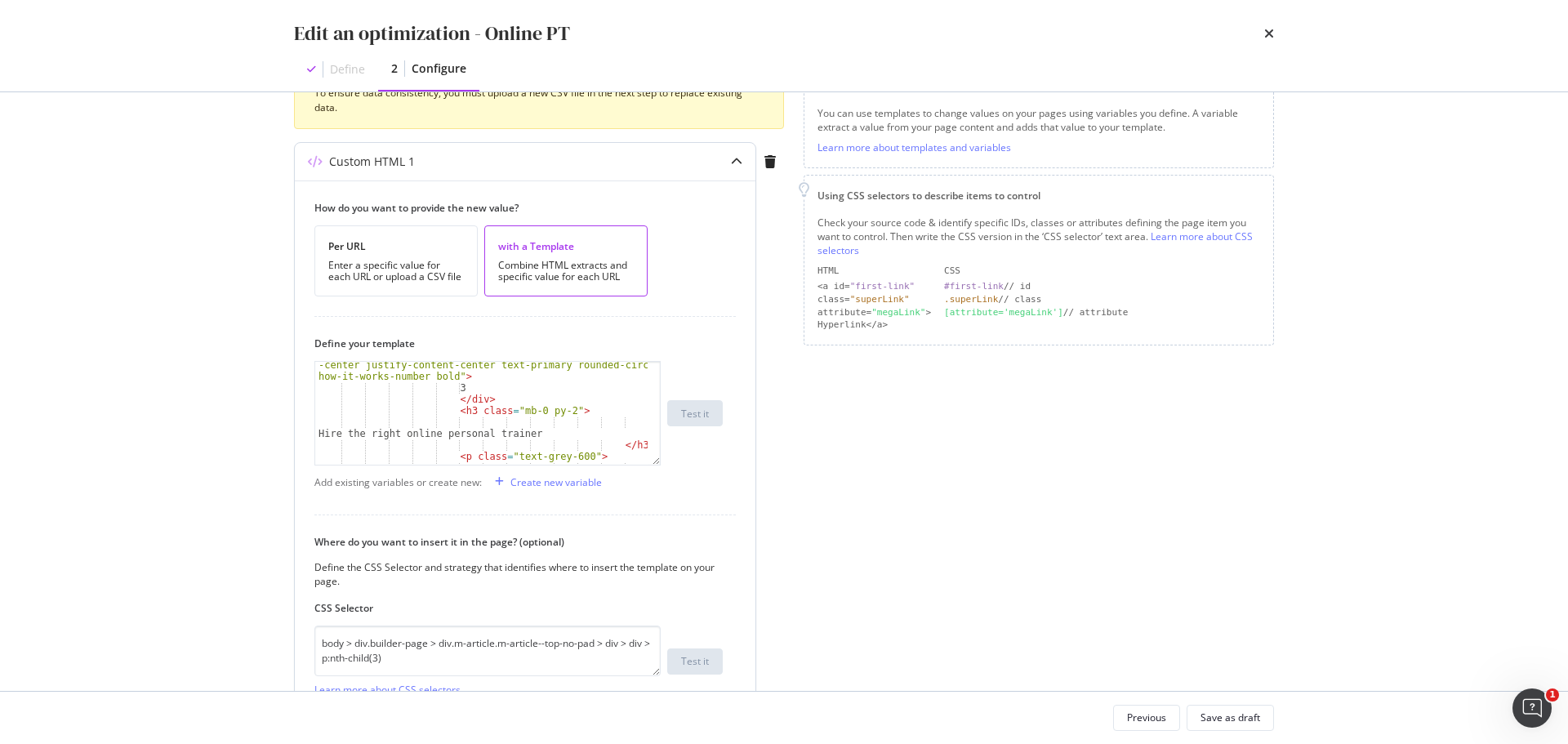
scroll to position [629, 0]
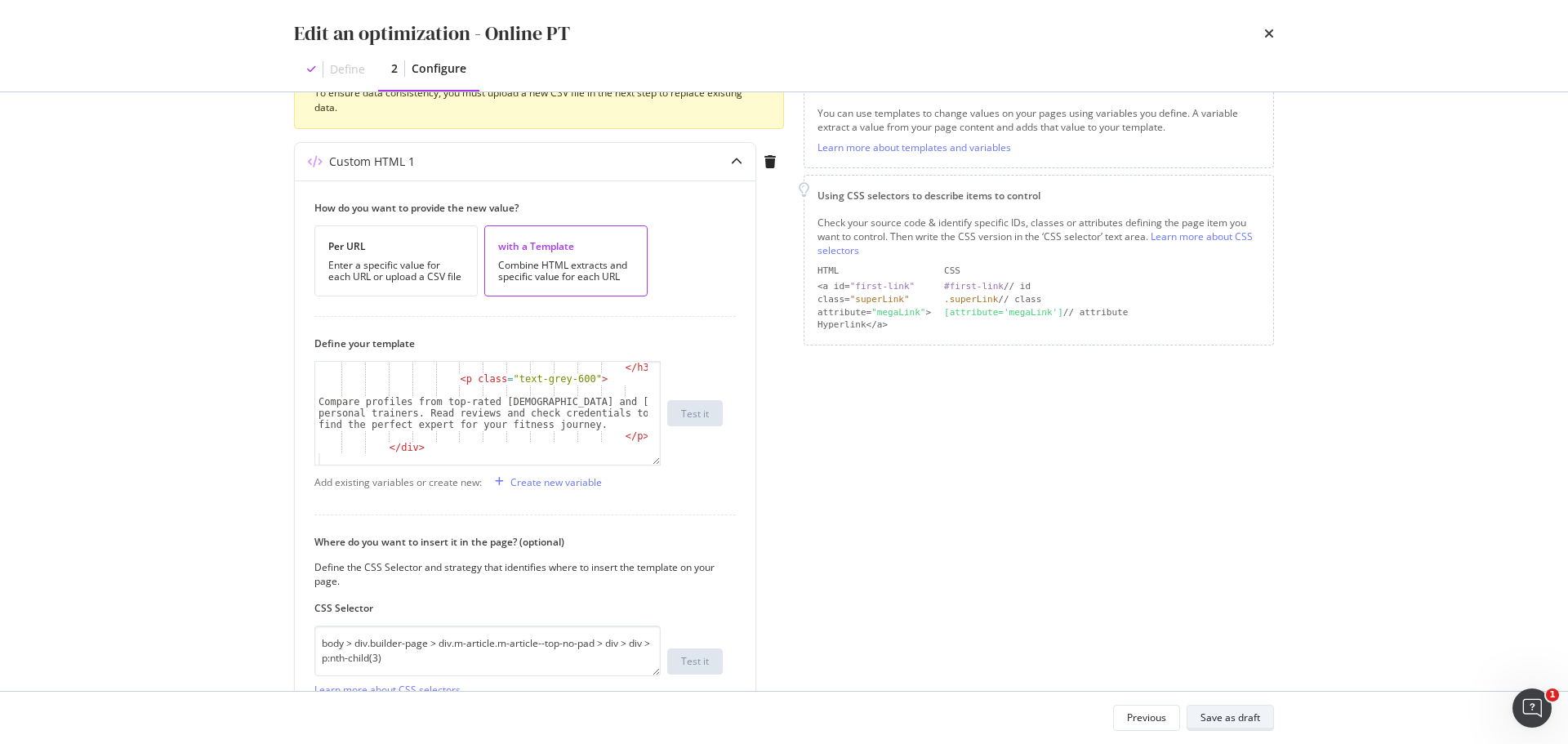
click at [1234, 718] on div "Save as draft" at bounding box center [1230, 718] width 60 height 14
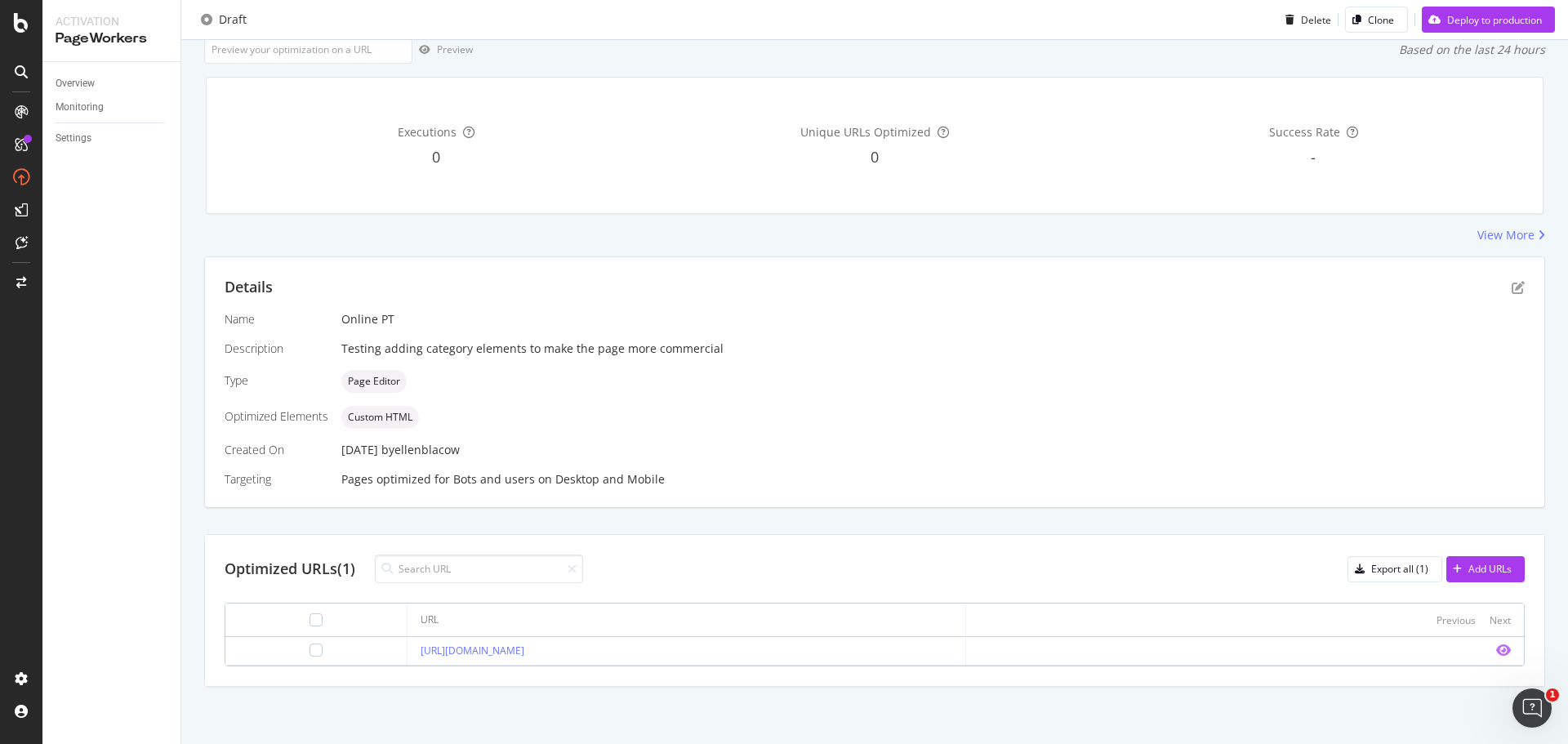
click at [1496, 647] on icon "eye" at bounding box center [1503, 650] width 15 height 13
click at [1511, 287] on icon "pen-to-square" at bounding box center [1517, 287] width 13 height 13
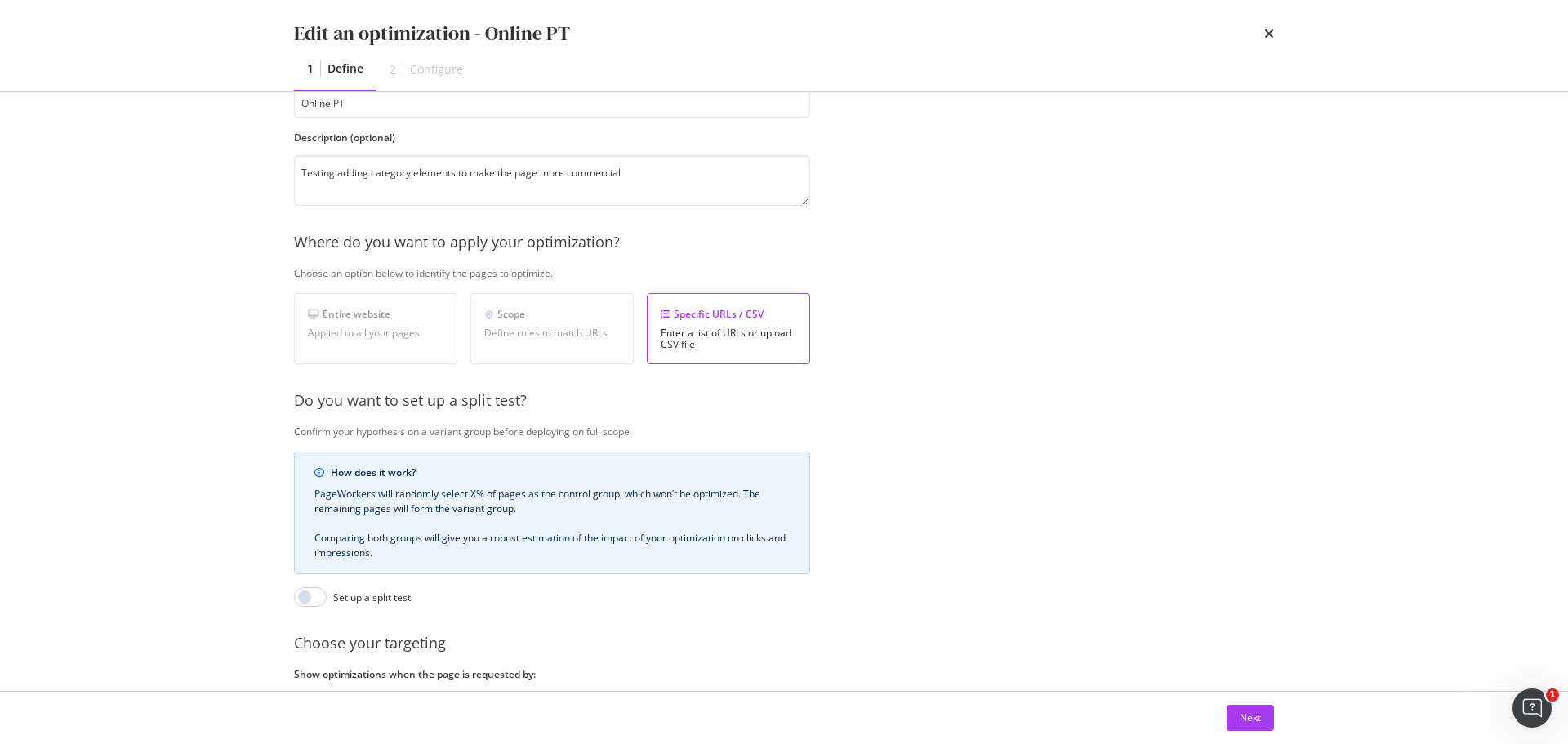
scroll to position [251, 0]
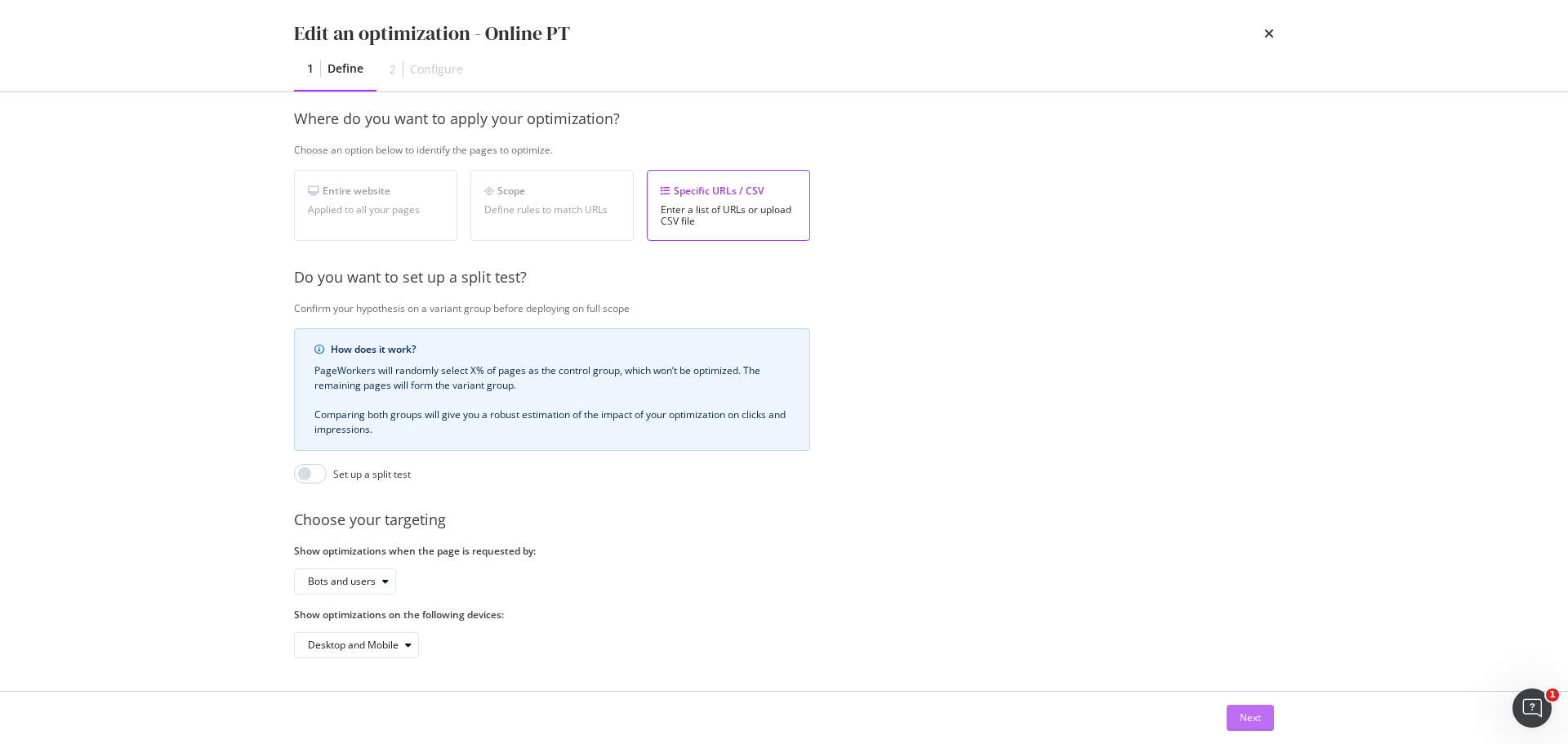
click at [1240, 713] on div "Next" at bounding box center [1250, 718] width 21 height 14
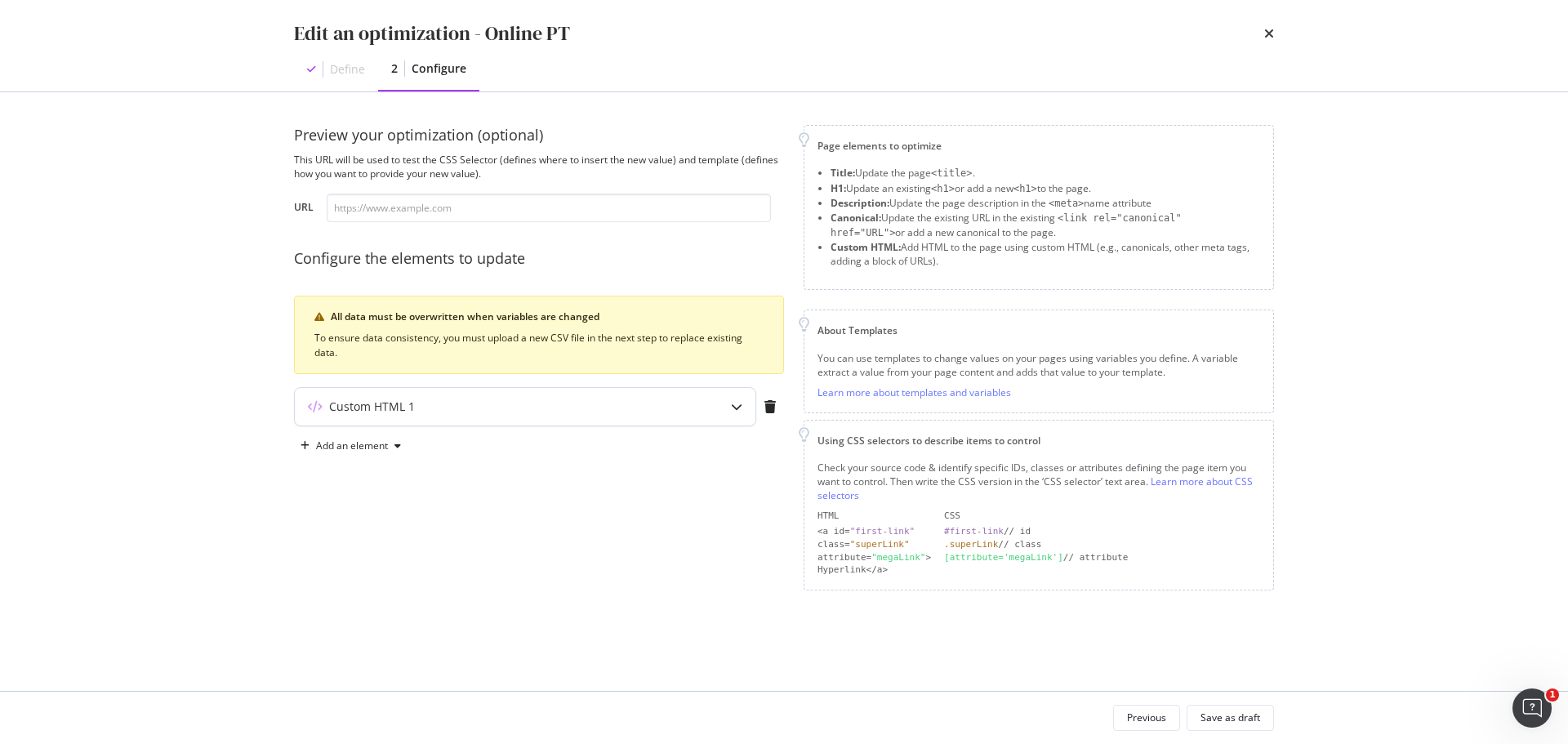
click at [712, 402] on div "Custom HTML 1" at bounding box center [525, 407] width 461 height 38
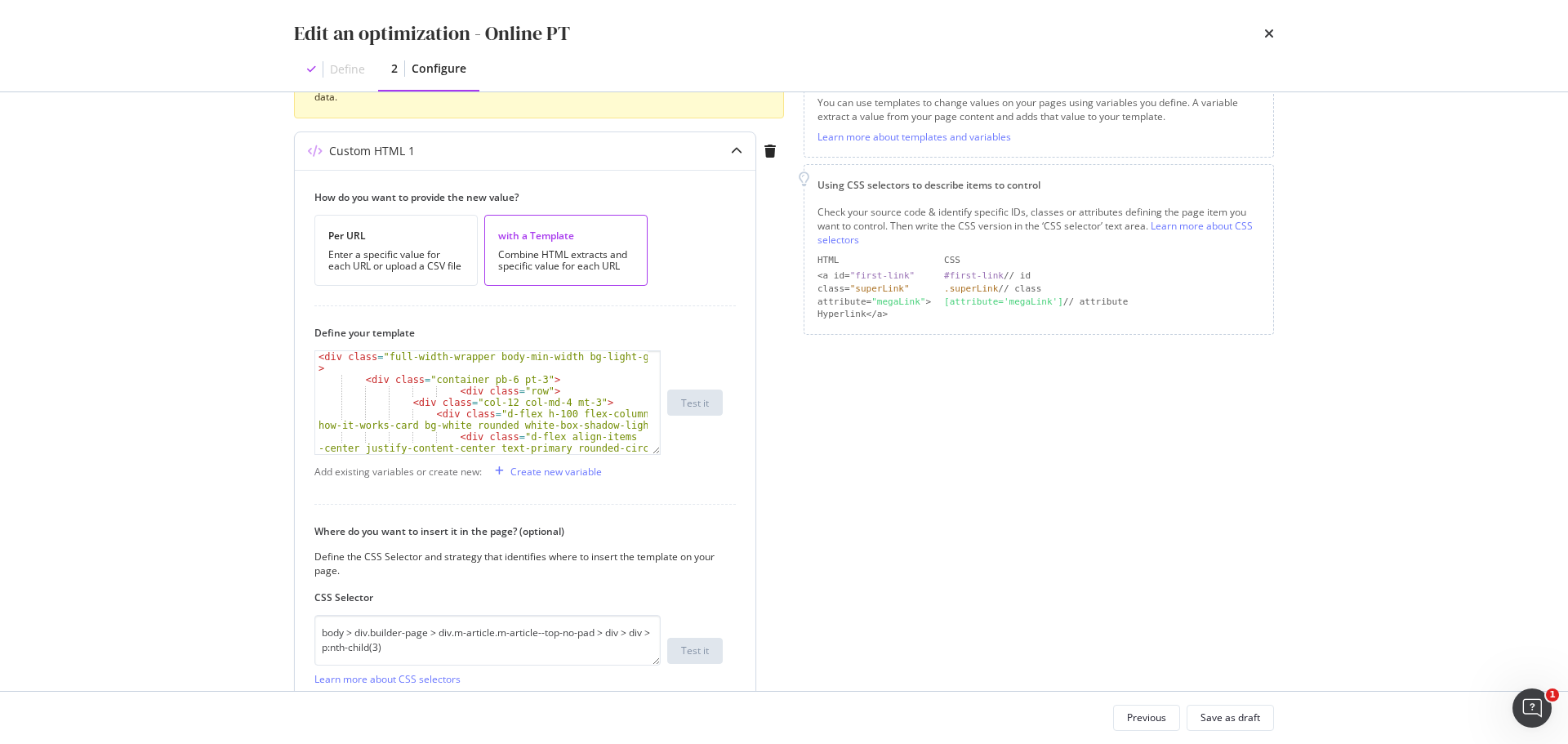
scroll to position [401, 0]
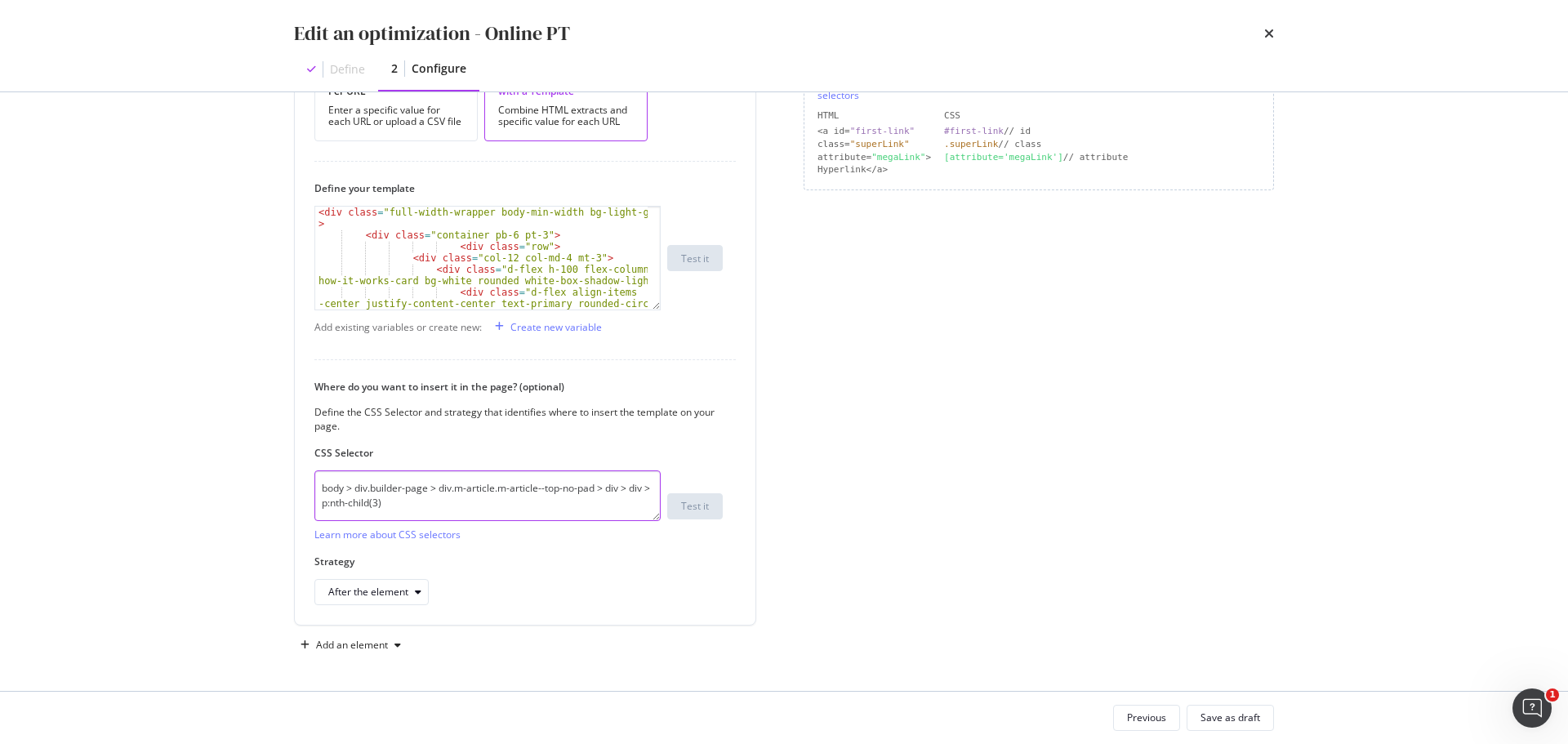
drag, startPoint x: 447, startPoint y: 508, endPoint x: 252, endPoint y: 482, distance: 196.7
click at [252, 482] on div "Edit an optimization - Online PT Define 2 Configure Preview your optimization (…" at bounding box center [784, 372] width 1568 height 744
paste textarea "h2:nth-child(4"
type textarea "body > div.builder-page > div.m-article.m-article--top-no-pad > div > div > h2:…"
click at [1222, 713] on div "Save as draft" at bounding box center [1230, 718] width 60 height 14
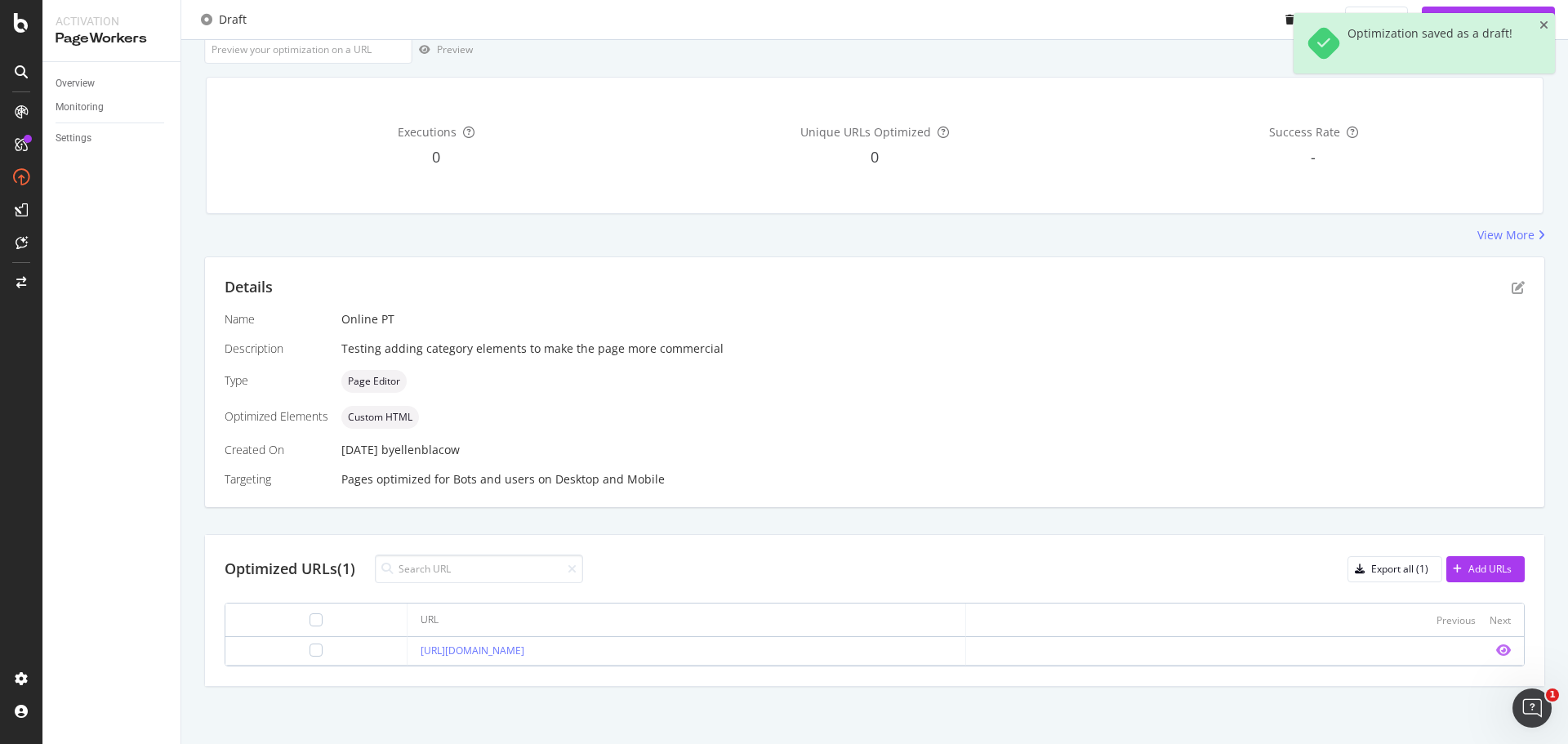
click at [1496, 648] on icon "eye" at bounding box center [1503, 650] width 15 height 13
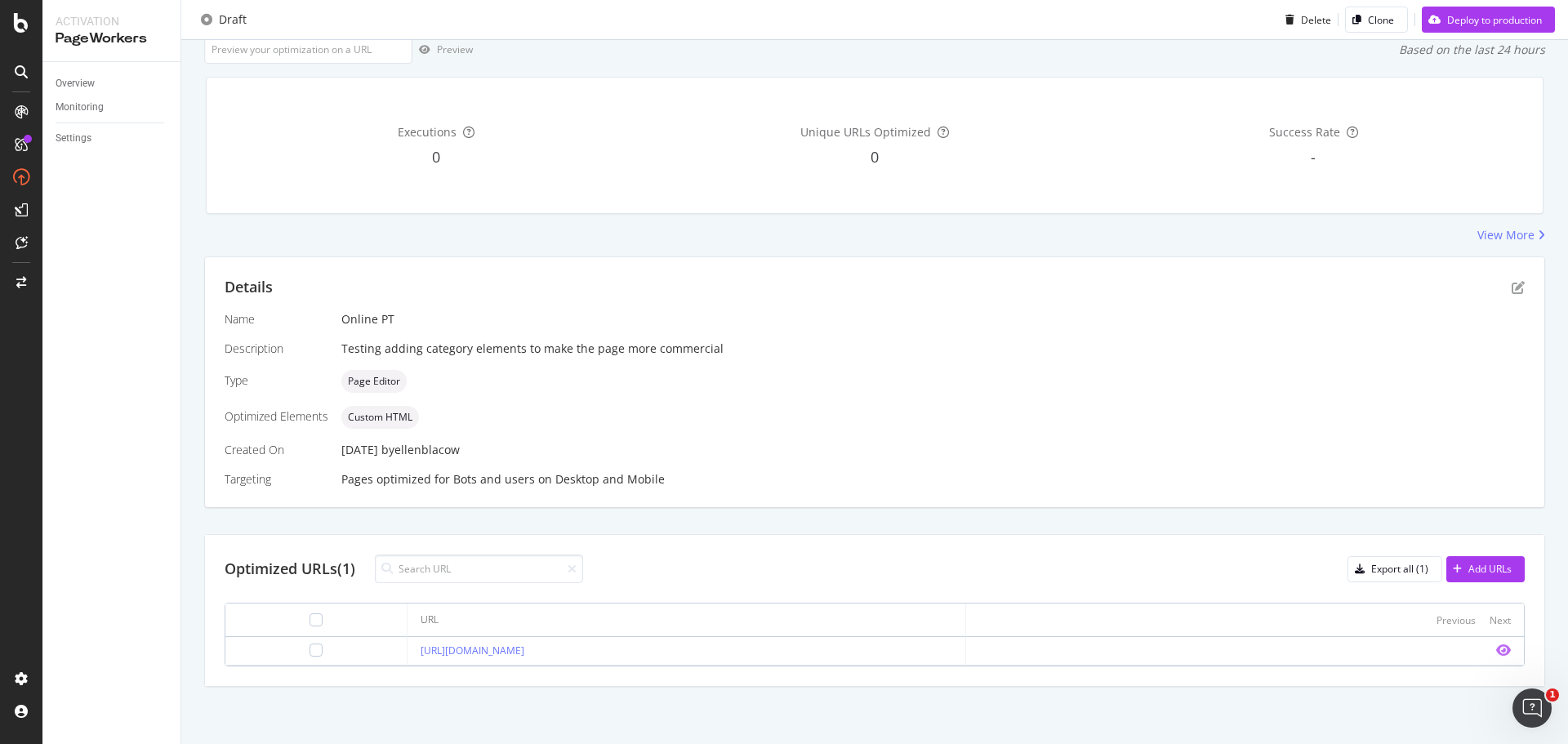
click at [1496, 648] on icon "eye" at bounding box center [1503, 650] width 15 height 13
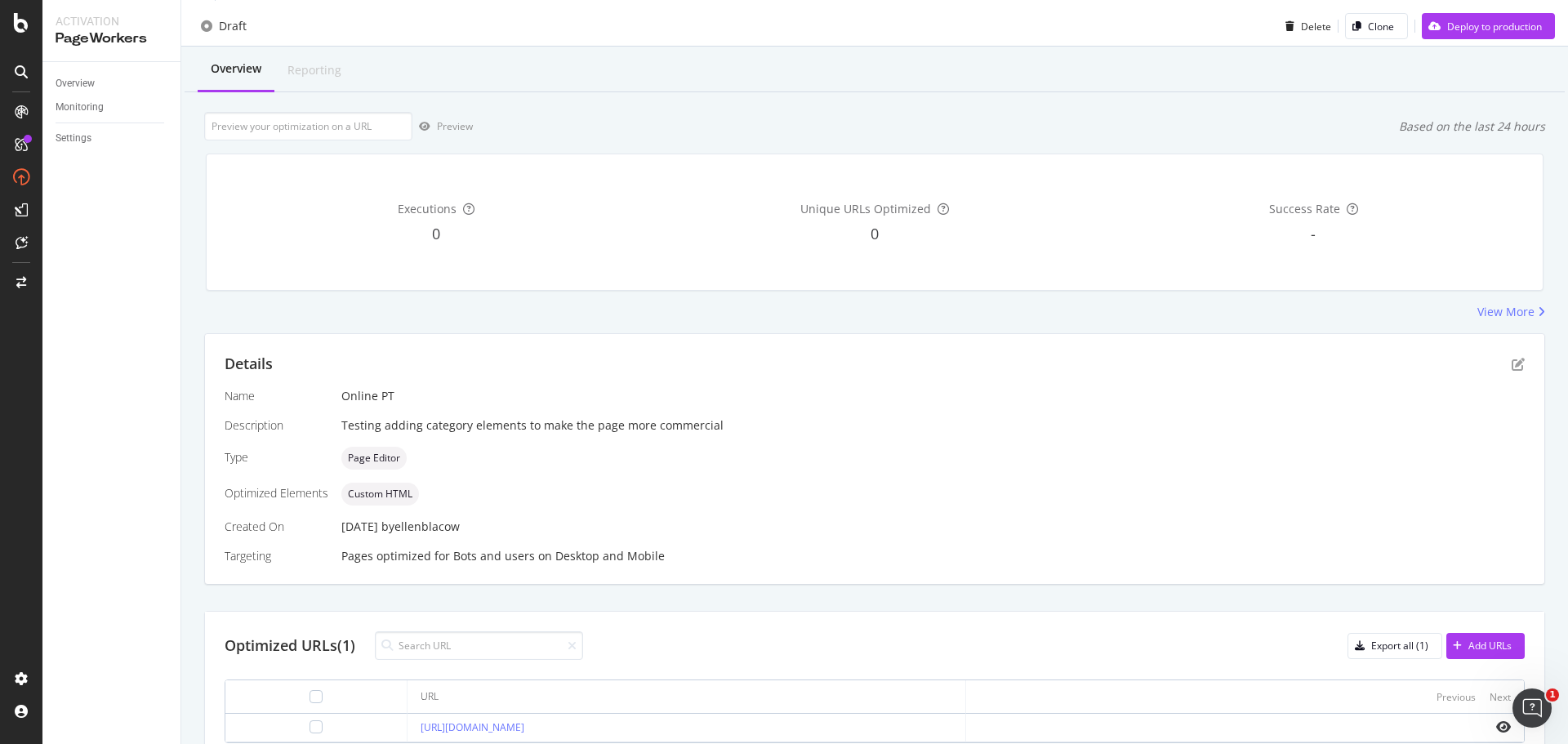
scroll to position [0, 0]
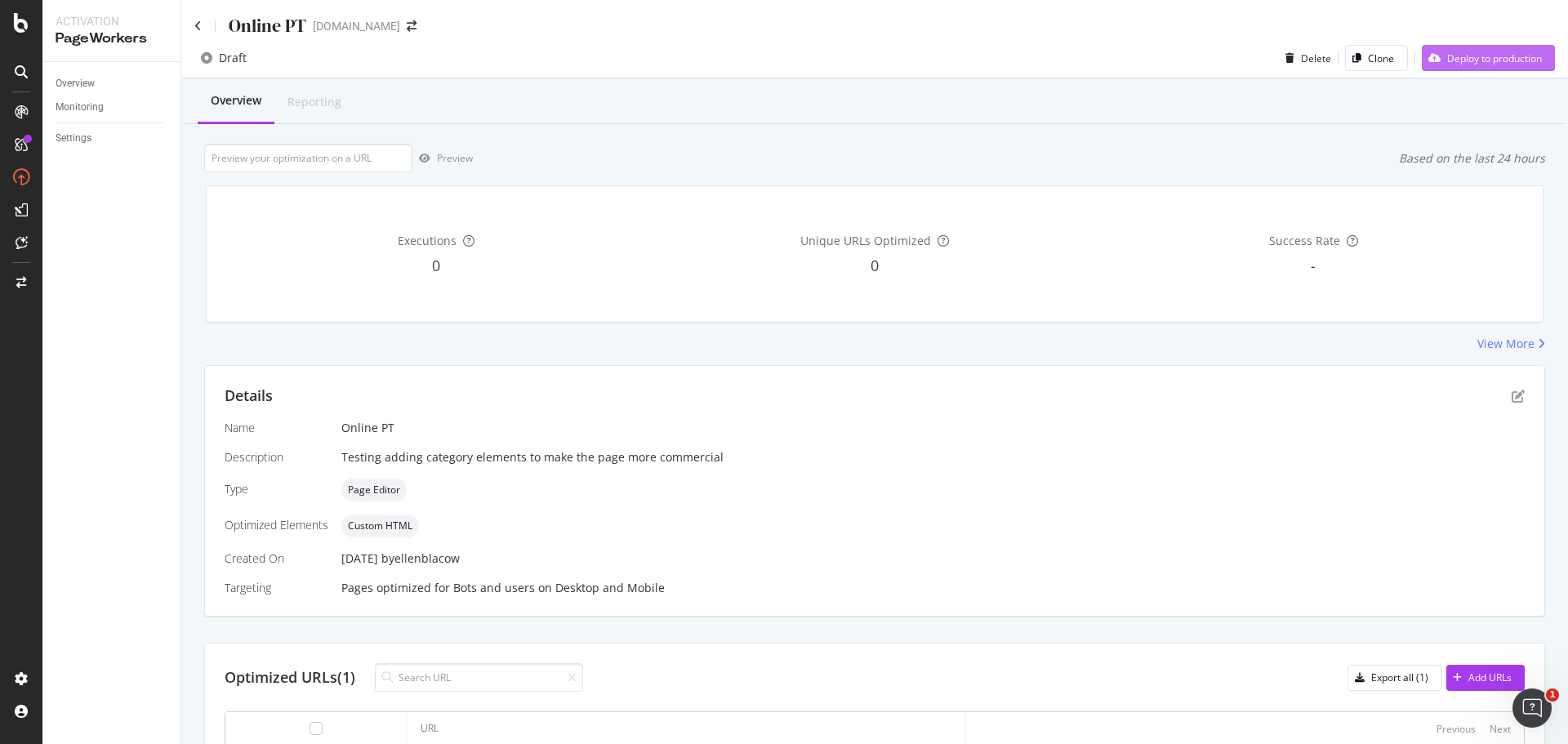
click at [1475, 61] on div "Deploy to production" at bounding box center [1494, 59] width 95 height 14
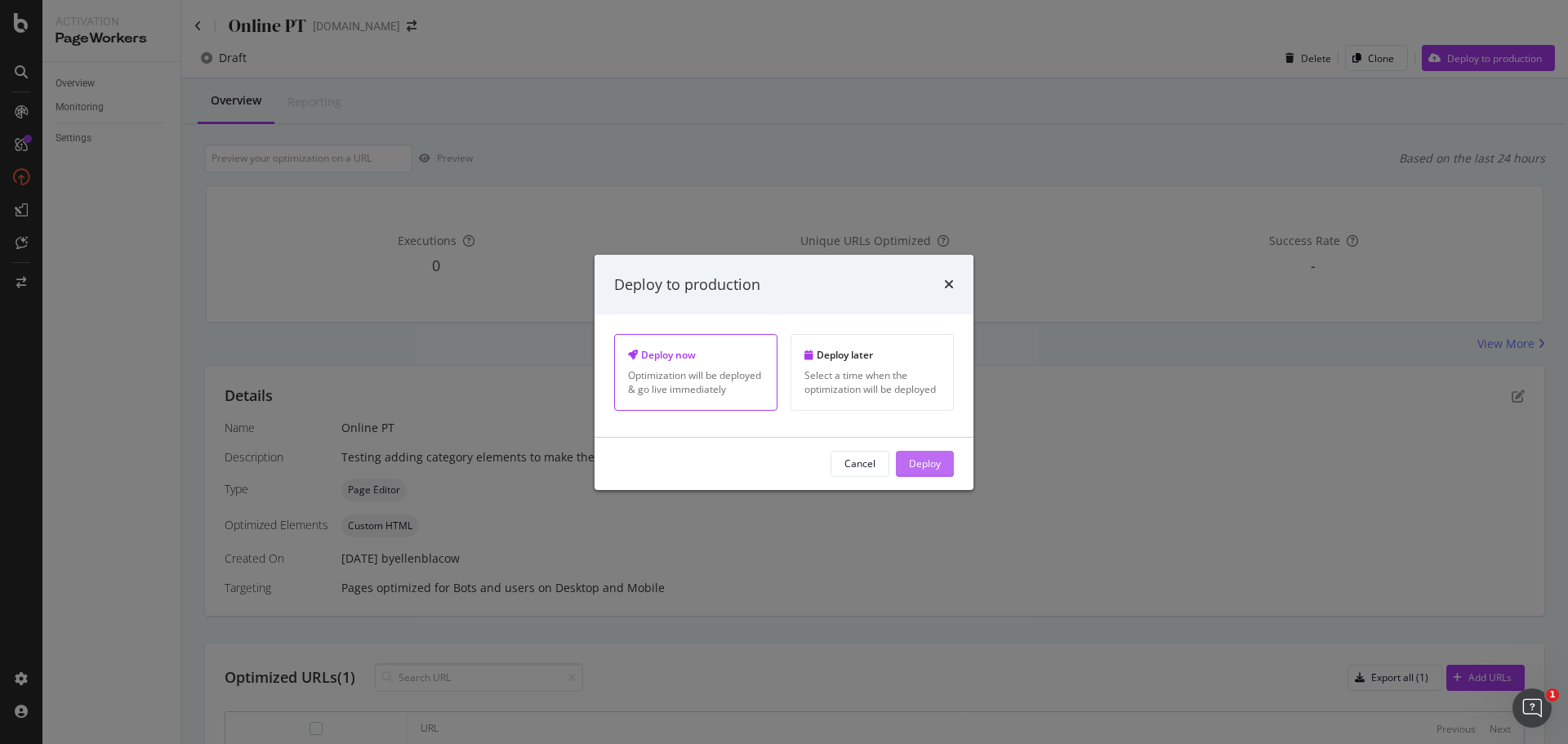
click at [928, 459] on div "Deploy" at bounding box center [924, 464] width 32 height 14
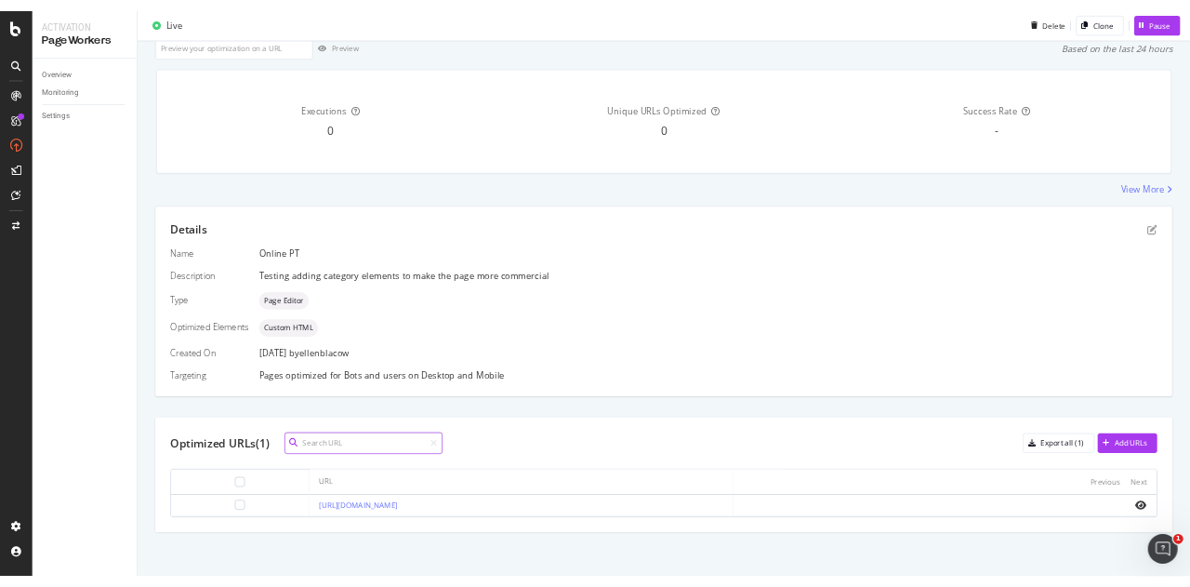
scroll to position [124, 0]
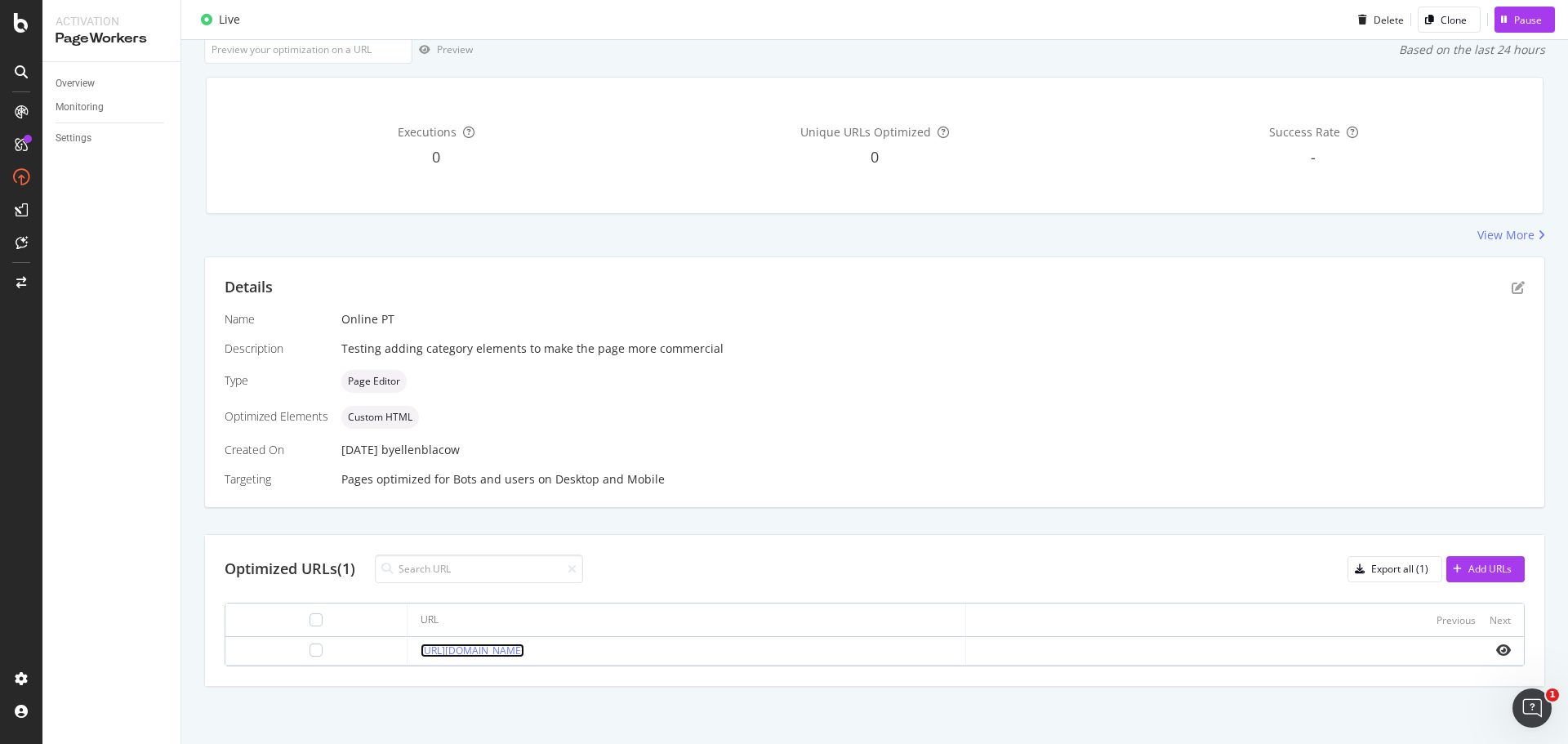
click at [524, 650] on link "[URL][DOMAIN_NAME]" at bounding box center [472, 651] width 104 height 14
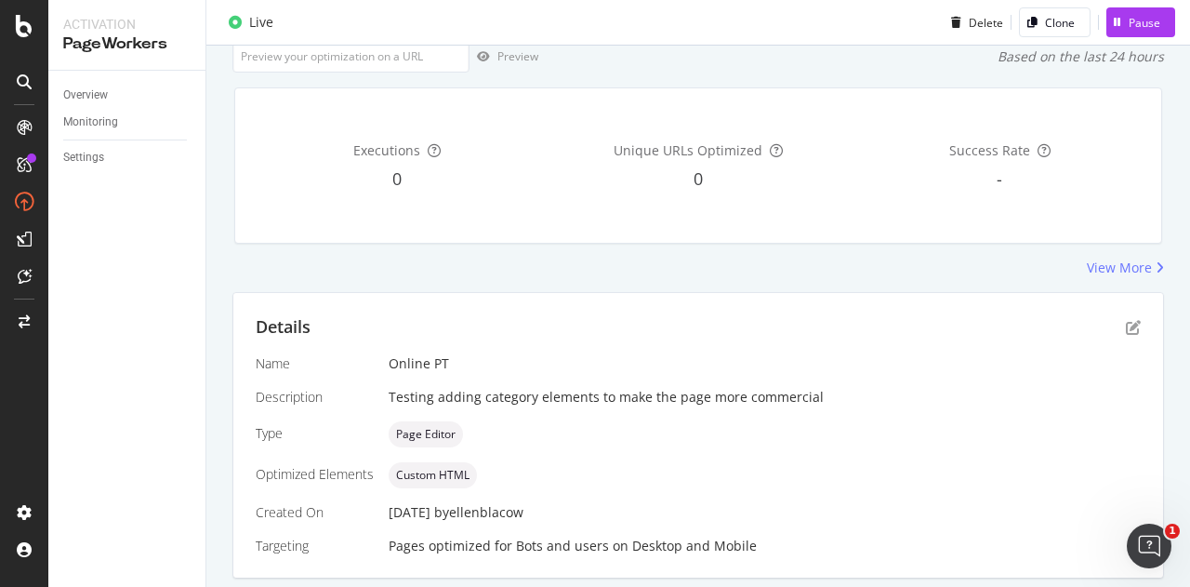
scroll to position [120, 0]
